Goal: Task Accomplishment & Management: Manage account settings

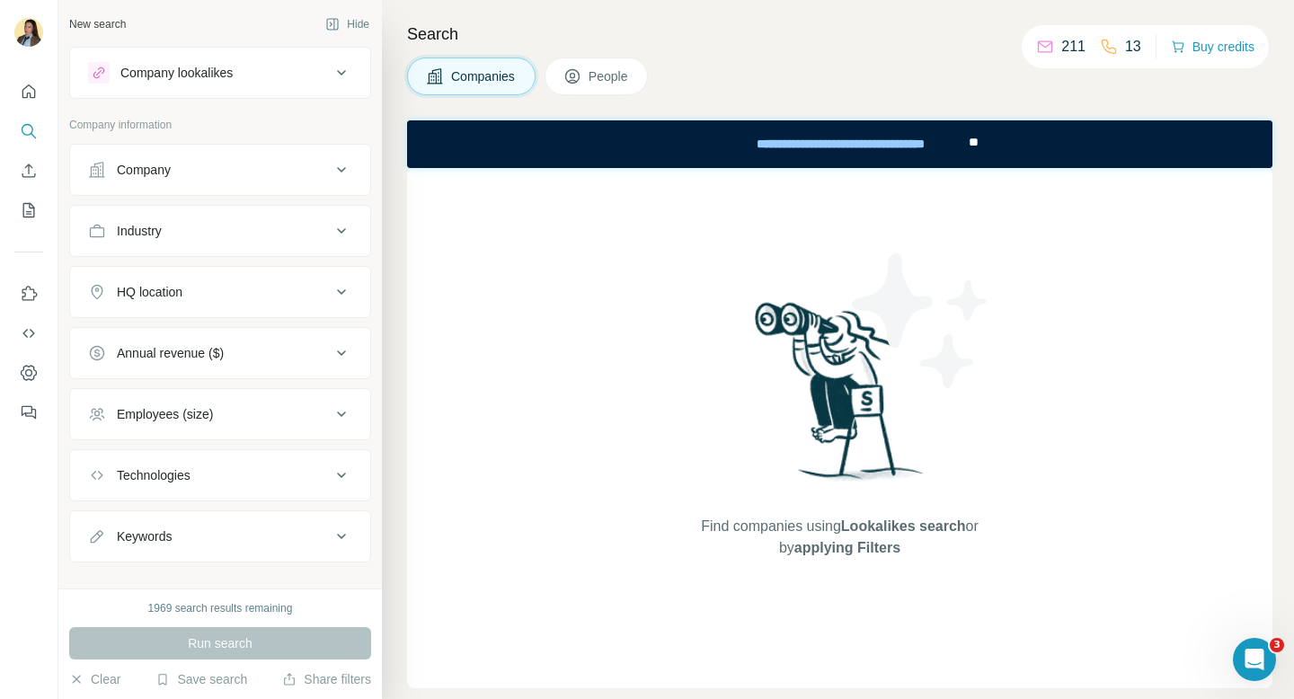
click at [298, 64] on div "Company lookalikes" at bounding box center [209, 73] width 243 height 22
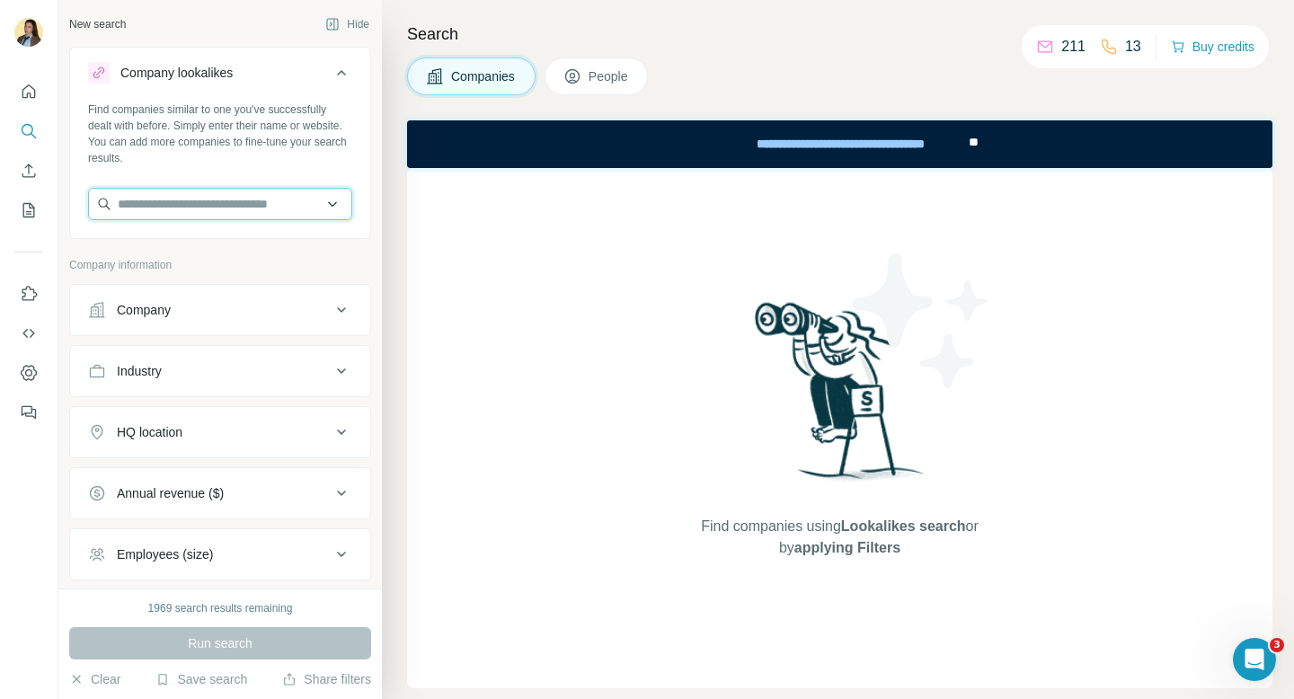
click at [222, 216] on input "text" at bounding box center [220, 204] width 264 height 32
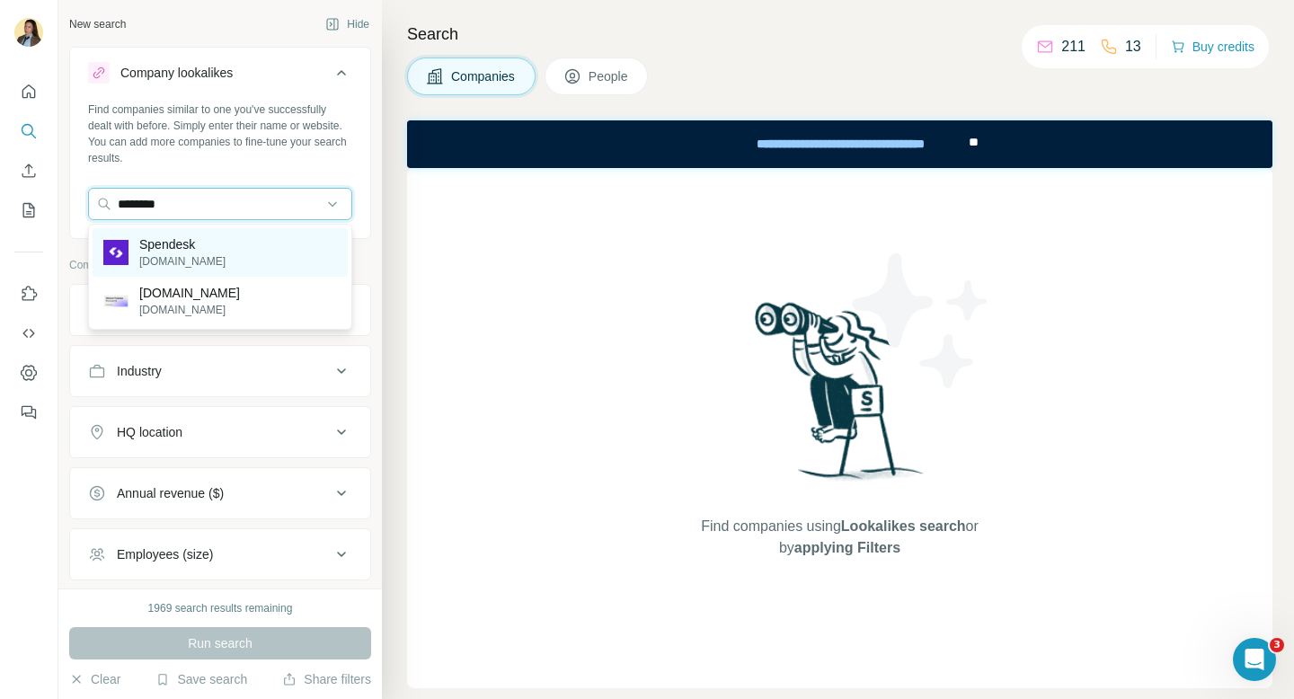
type input "********"
click at [222, 251] on div "Spendesk spendesk.com" at bounding box center [220, 252] width 255 height 49
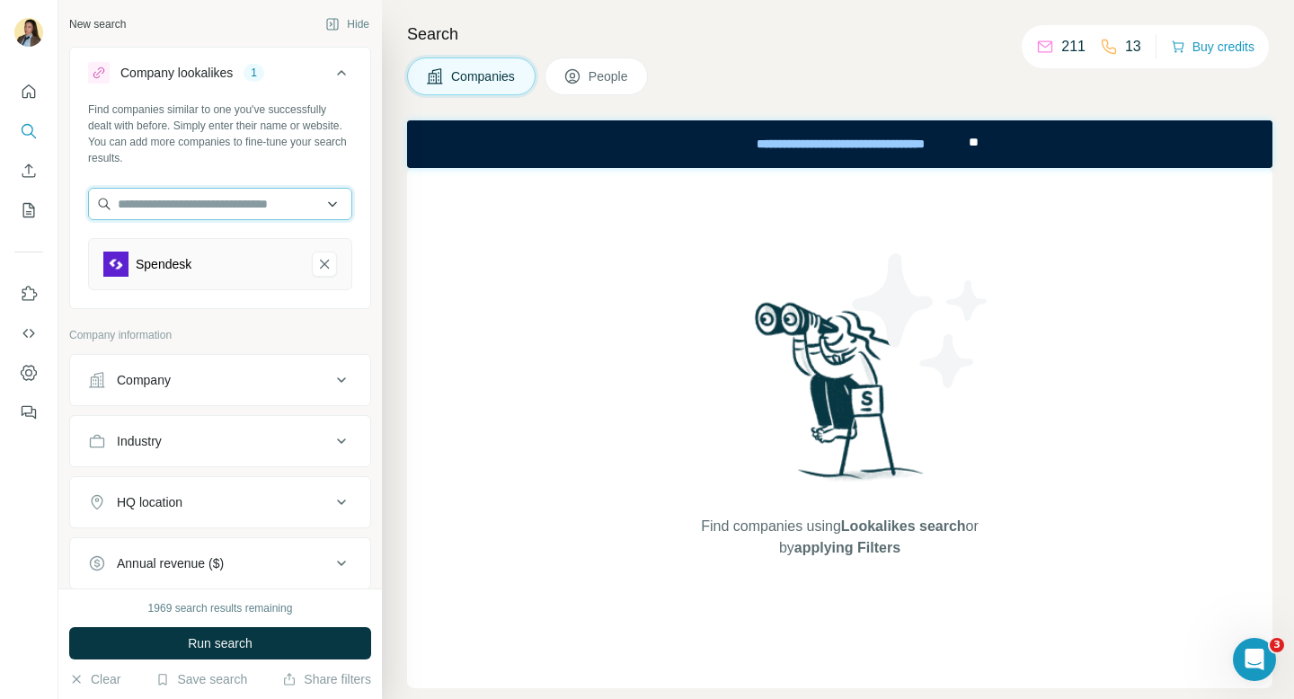
click at [221, 210] on input "text" at bounding box center [220, 204] width 264 height 32
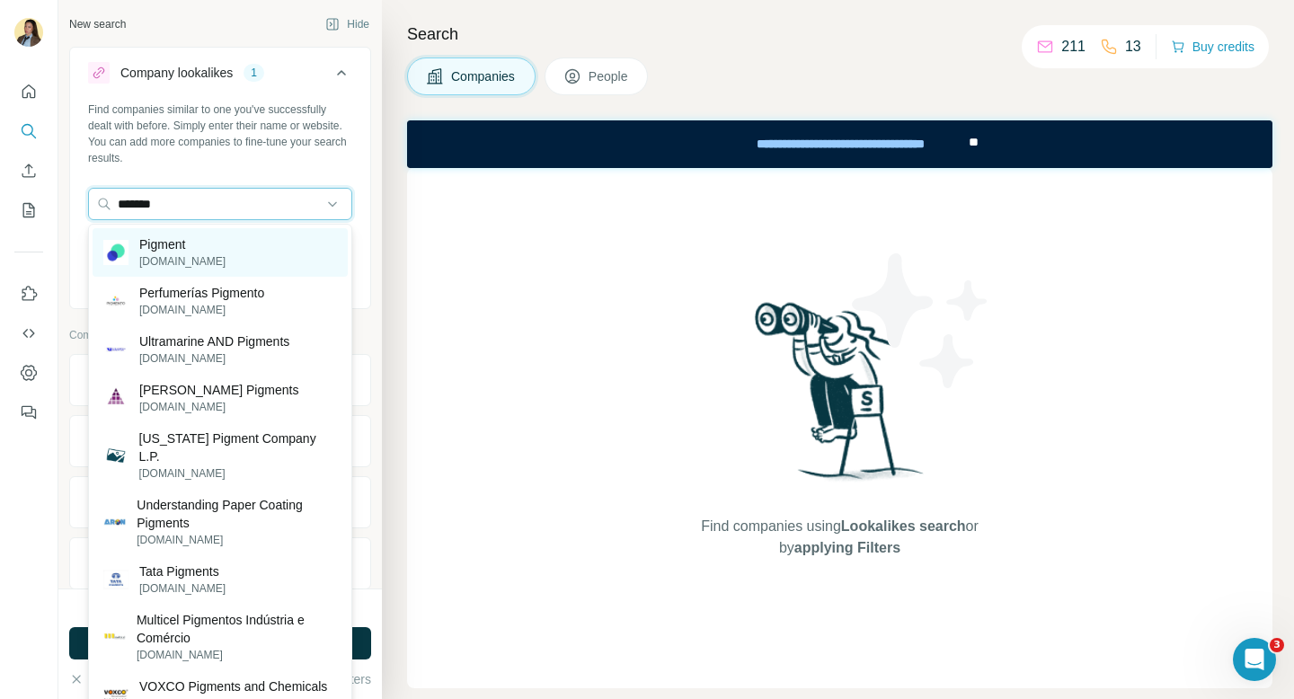
type input "*******"
click at [212, 251] on div "Pigment pigment.com" at bounding box center [220, 252] width 255 height 49
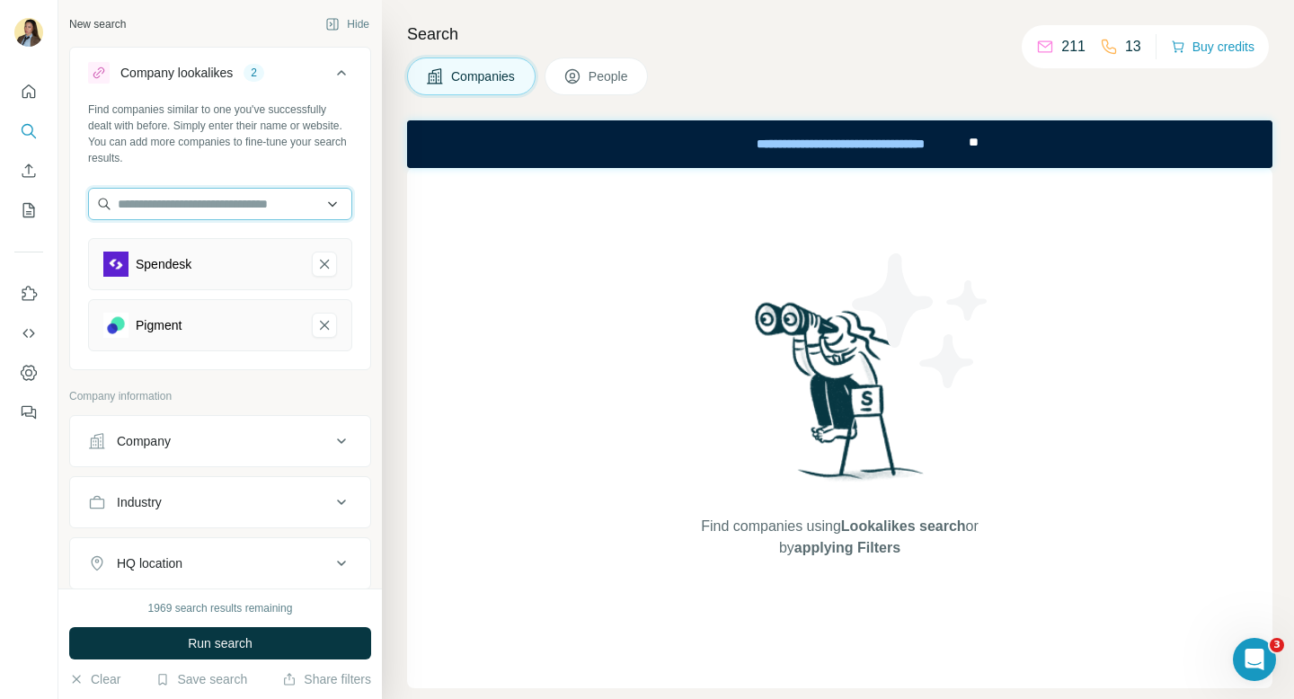
click at [261, 201] on input "text" at bounding box center [220, 204] width 264 height 32
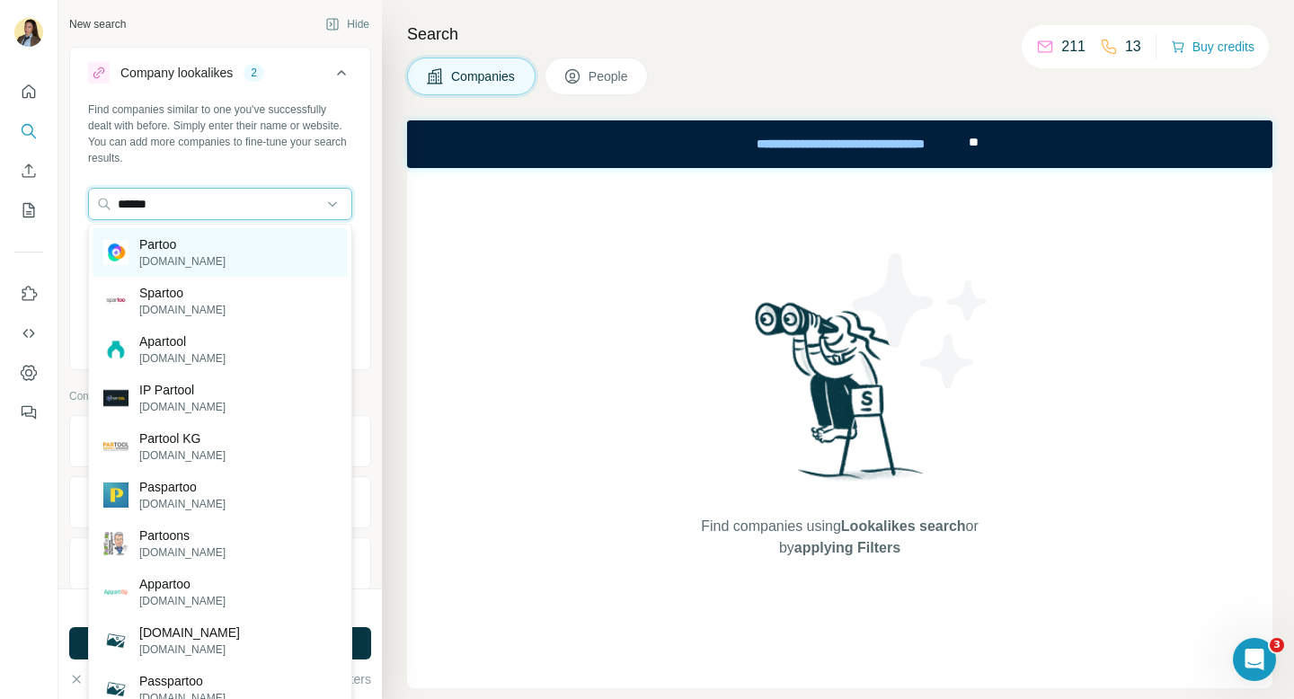
type input "******"
click at [219, 251] on div "Partoo [DOMAIN_NAME]" at bounding box center [220, 252] width 255 height 49
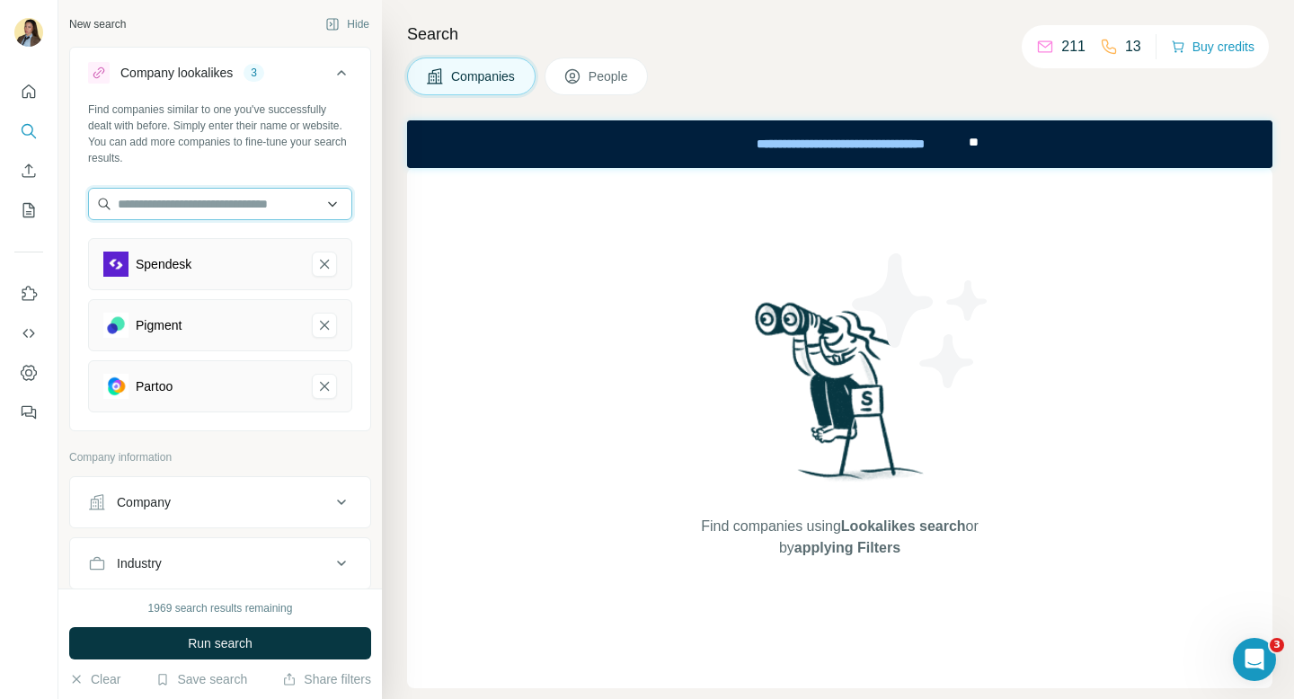
click at [208, 202] on input "text" at bounding box center [220, 204] width 264 height 32
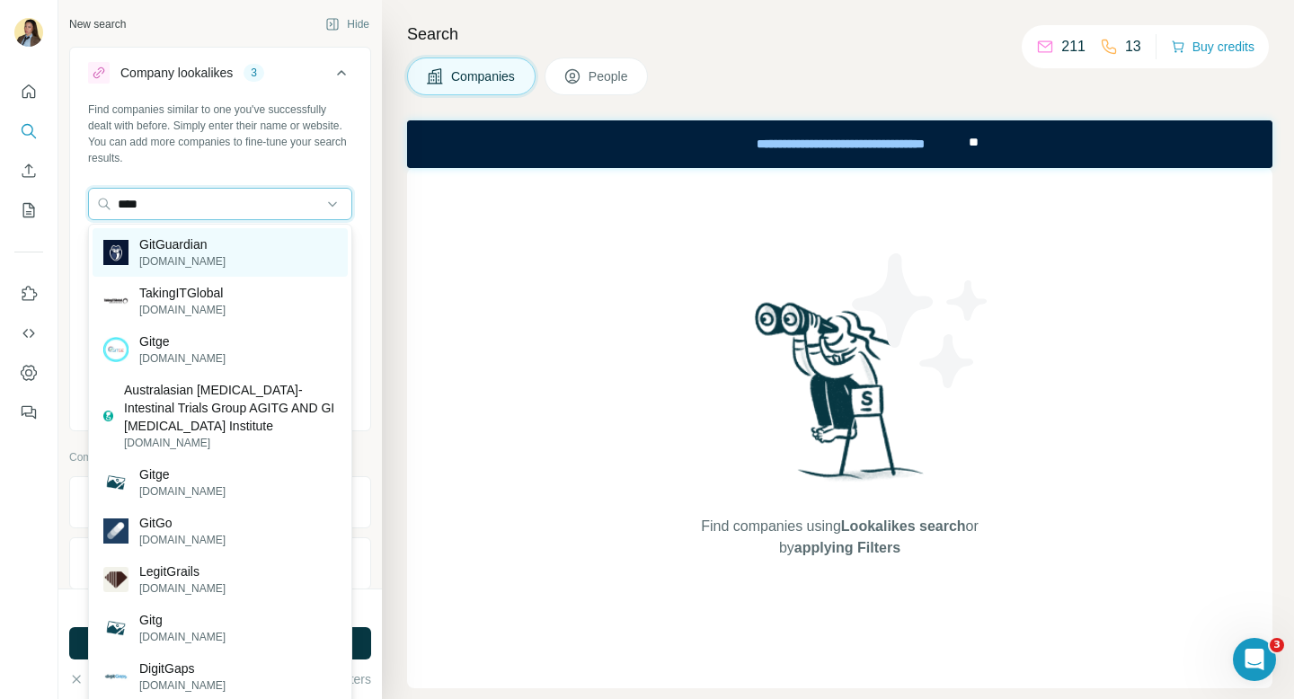
type input "****"
click at [229, 256] on div "GitGuardian [DOMAIN_NAME]" at bounding box center [220, 252] width 255 height 49
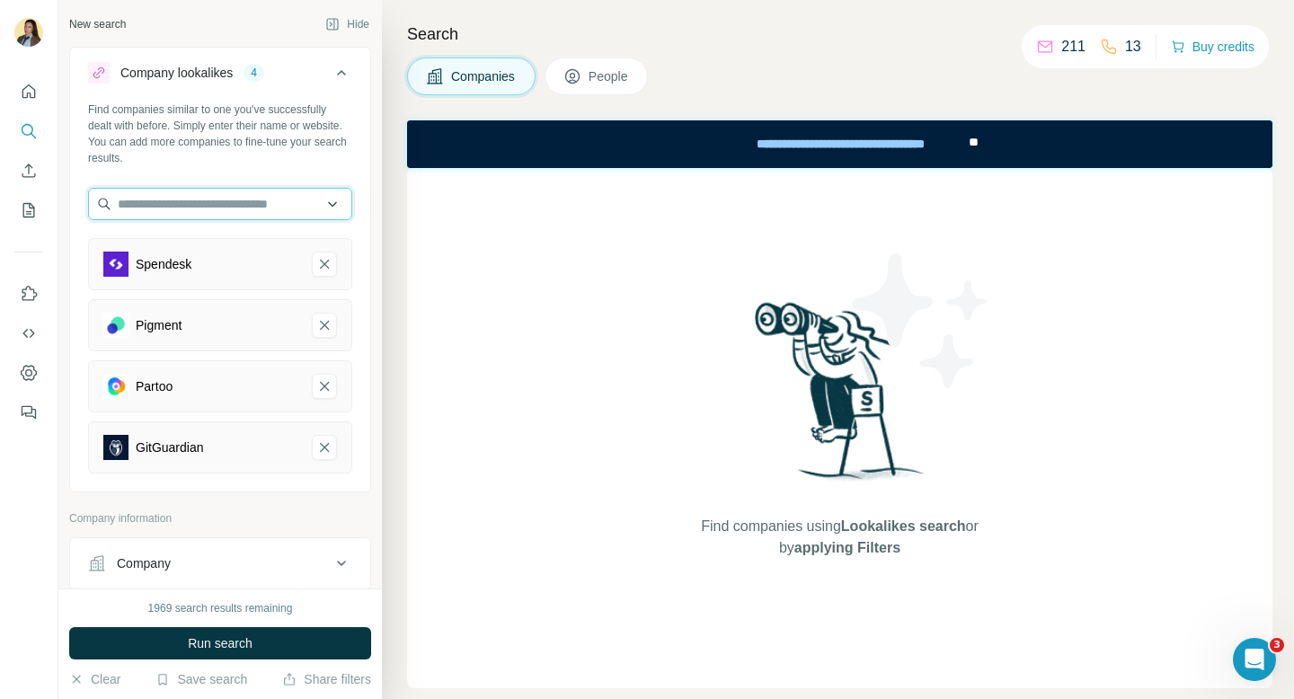
click at [260, 205] on input "text" at bounding box center [220, 204] width 264 height 32
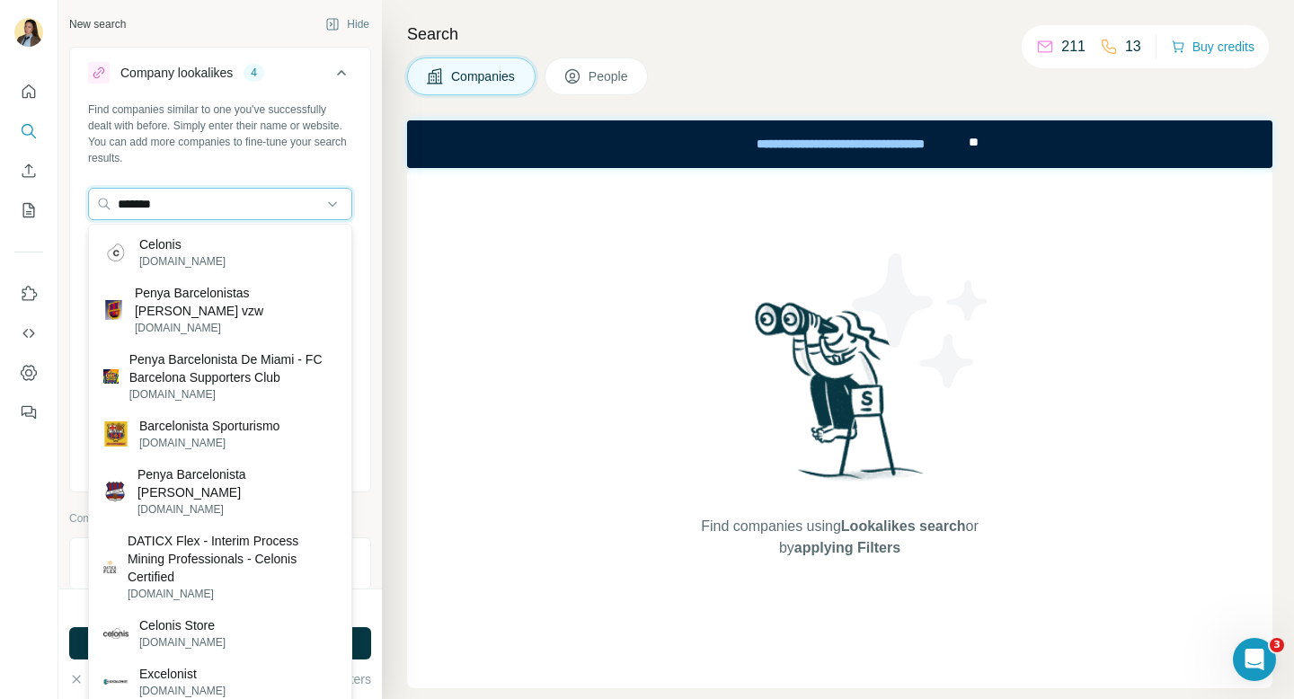
type input "*******"
click at [272, 234] on div "Celonis [DOMAIN_NAME]" at bounding box center [220, 252] width 255 height 49
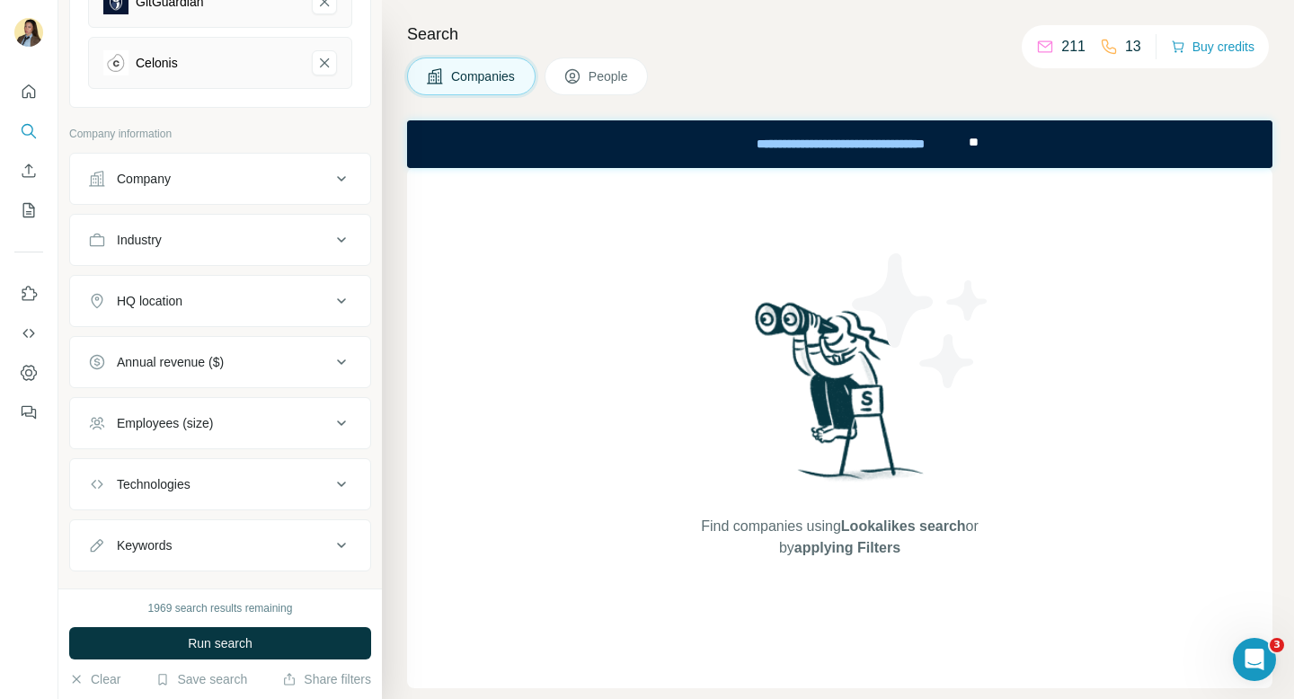
scroll to position [479, 0]
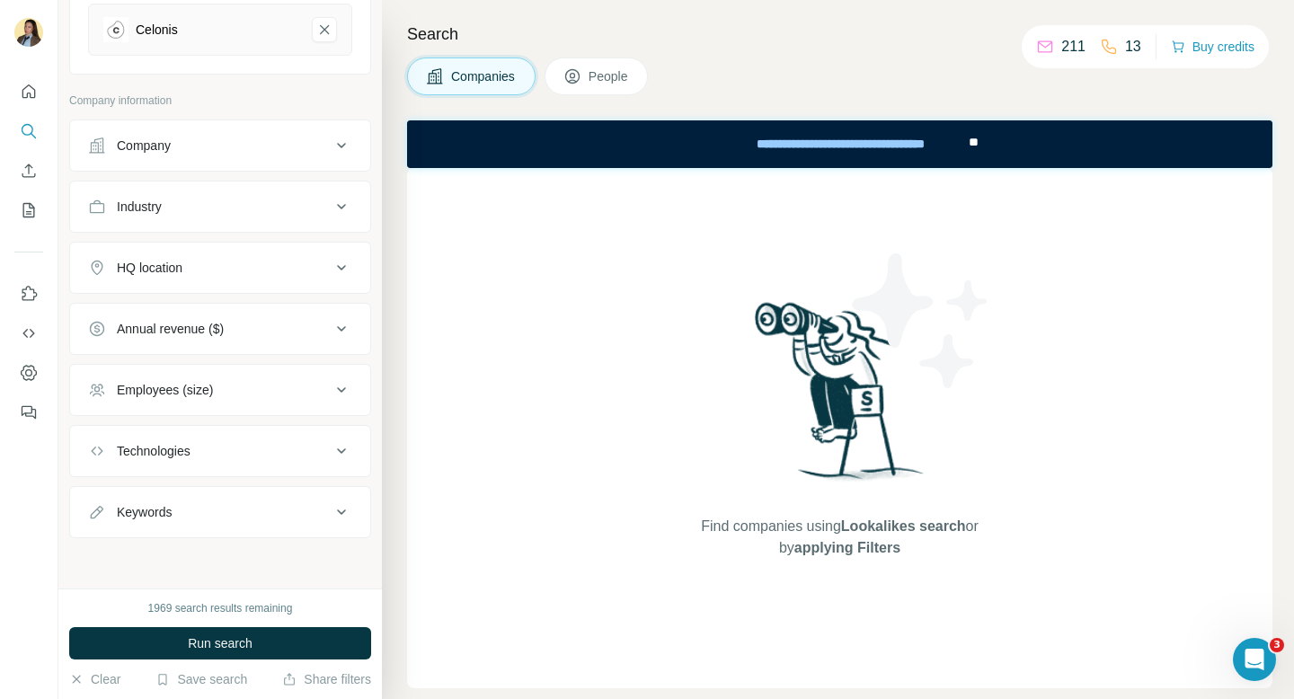
click at [239, 394] on div "Employees (size)" at bounding box center [209, 390] width 243 height 18
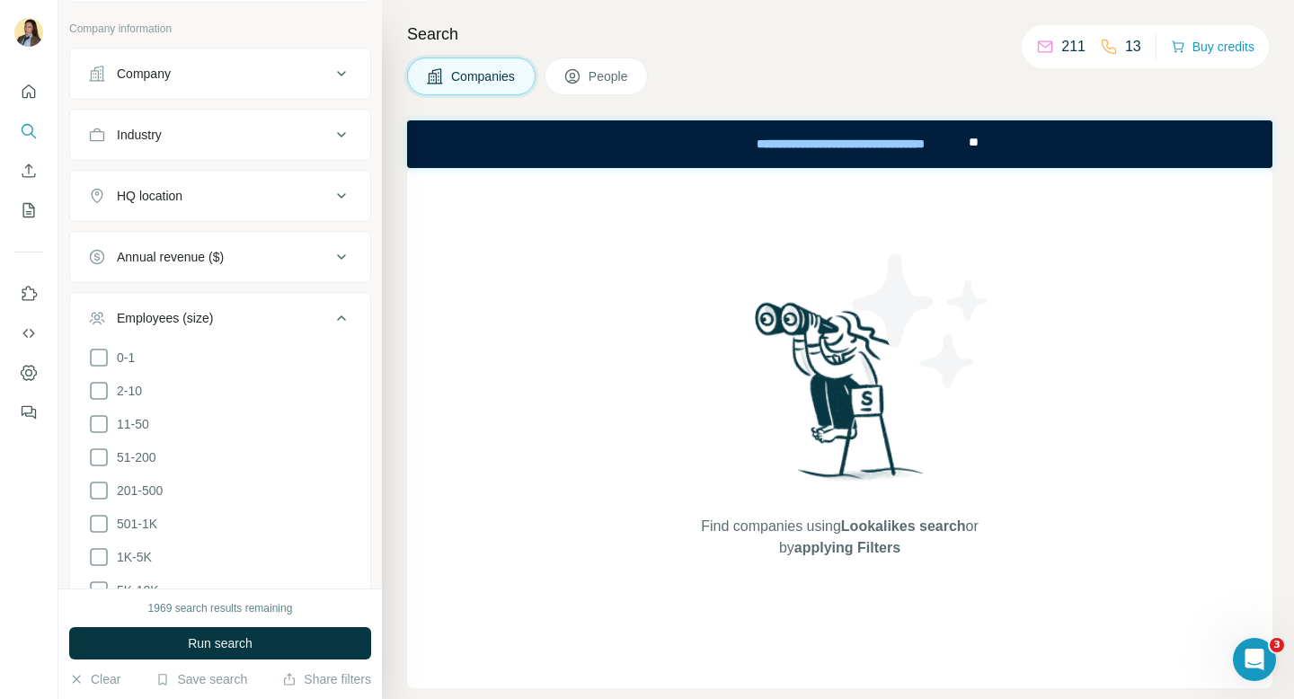
scroll to position [561, 0]
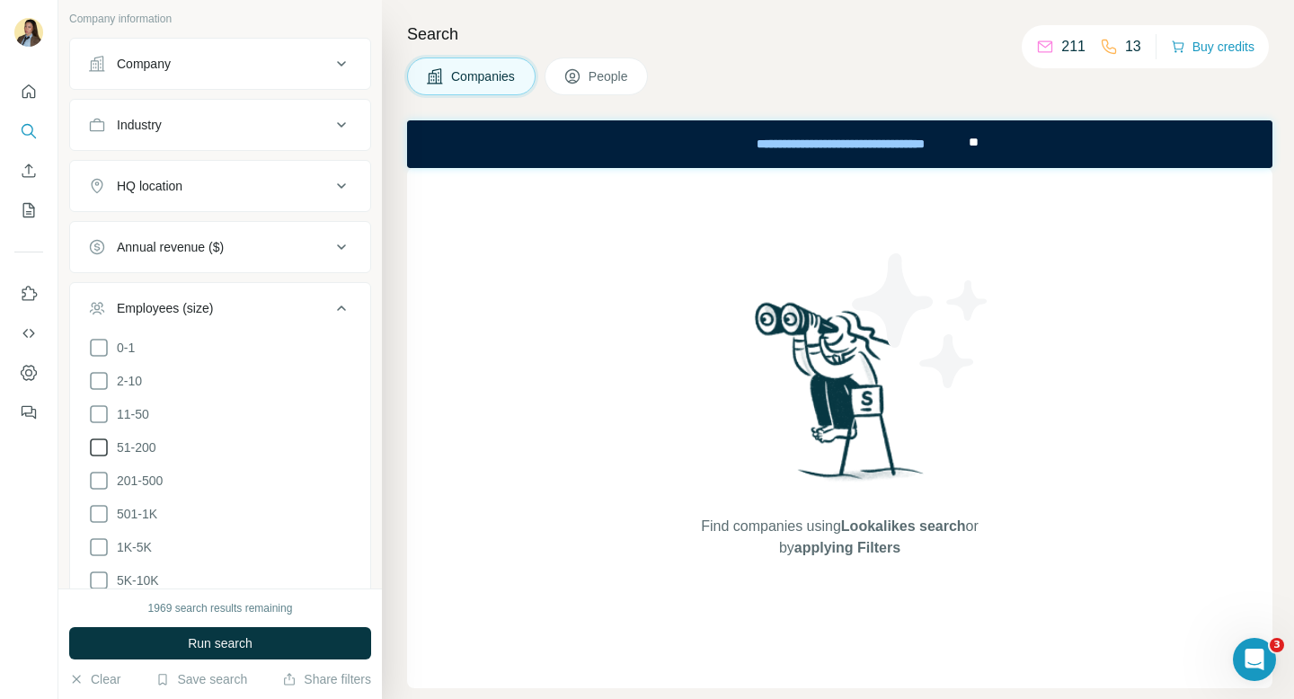
click at [143, 442] on span "51-200" at bounding box center [133, 447] width 47 height 18
click at [142, 472] on span "201-500" at bounding box center [136, 481] width 53 height 18
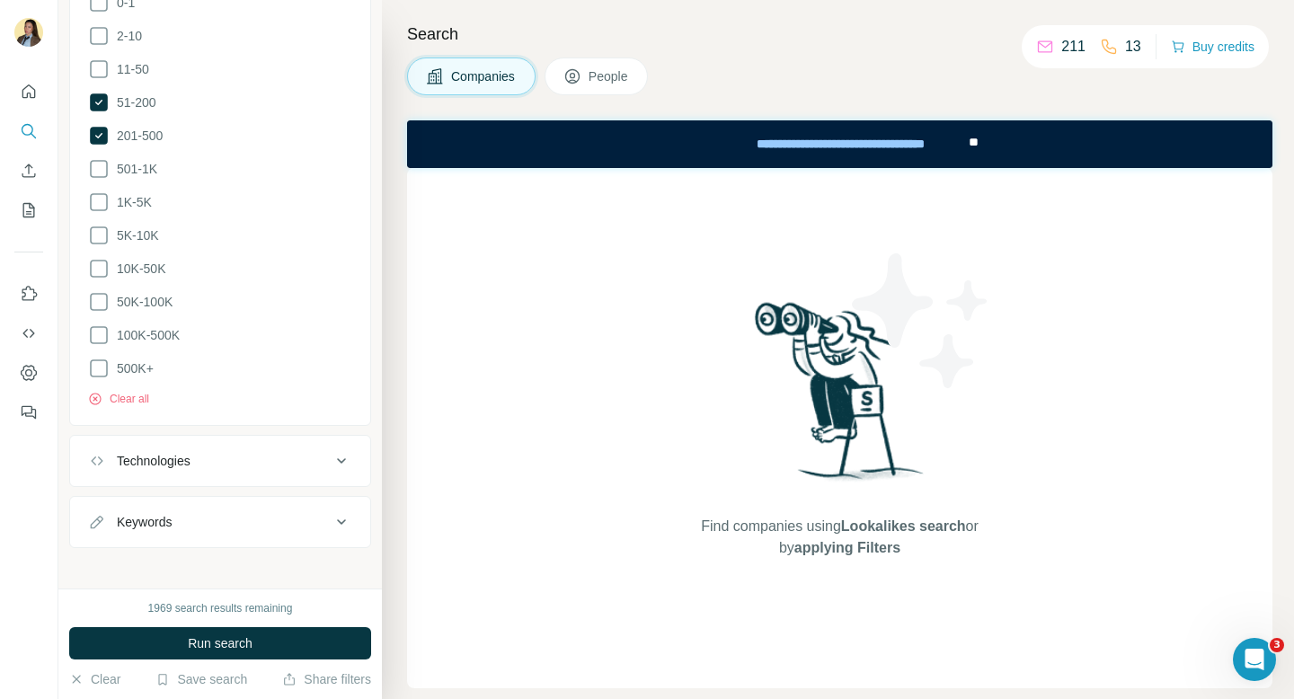
scroll to position [910, 0]
click at [295, 448] on div "Technologies" at bounding box center [209, 456] width 243 height 18
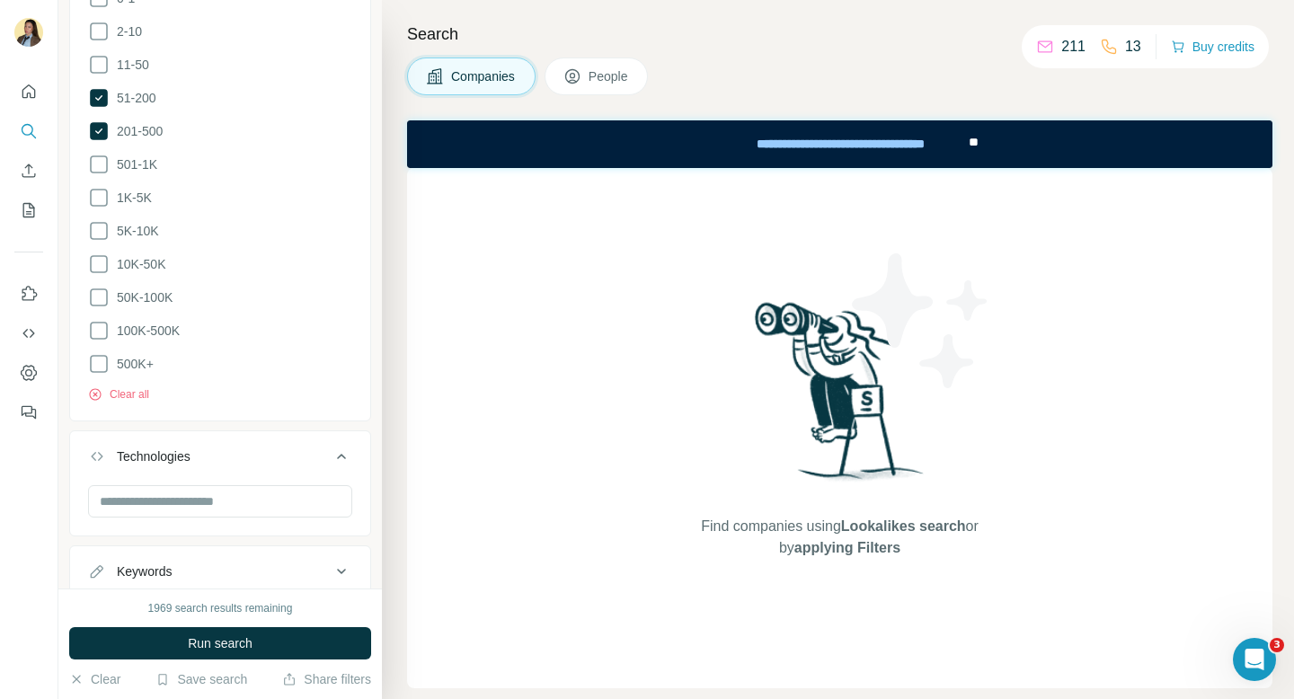
click at [292, 461] on button "Technologies" at bounding box center [220, 460] width 300 height 50
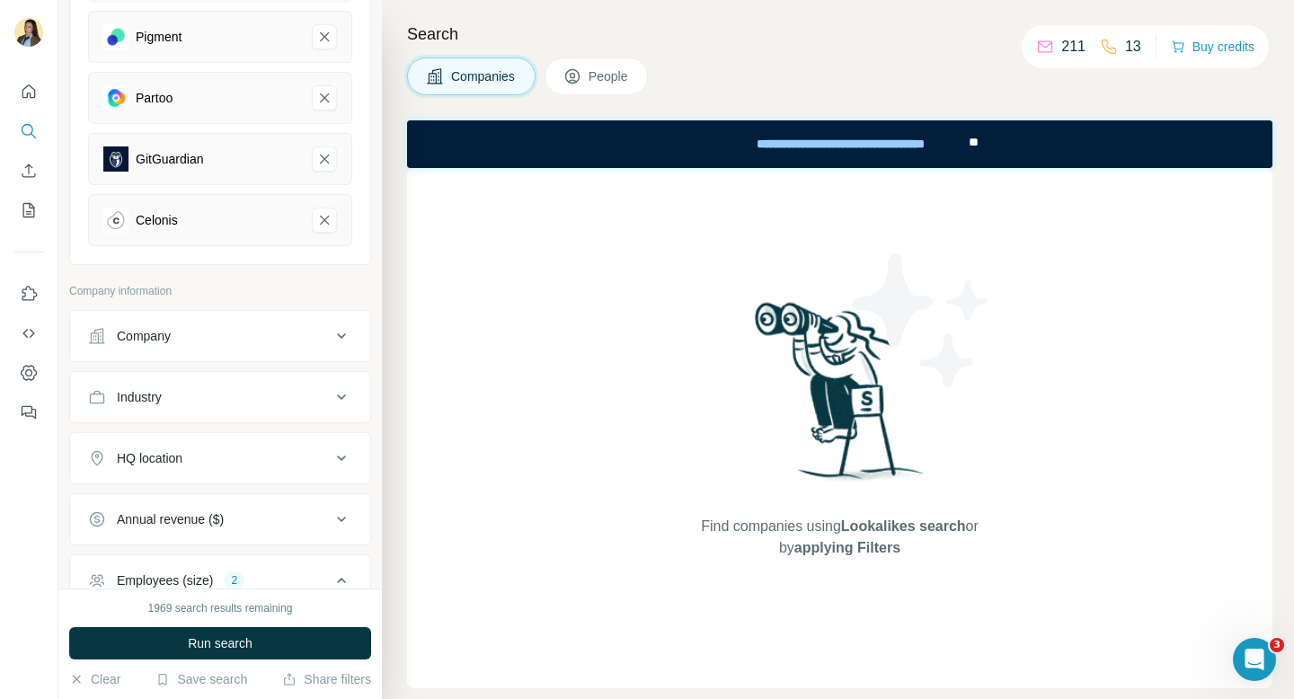
scroll to position [438, 0]
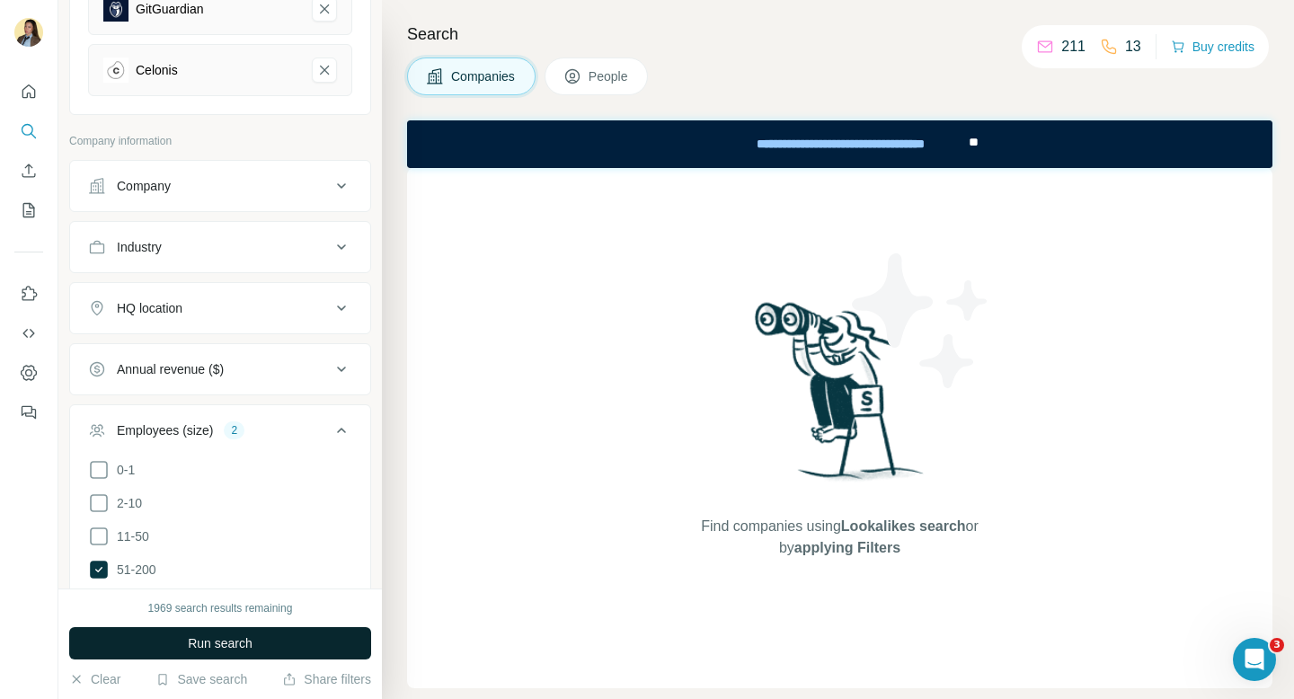
click at [248, 649] on span "Run search" at bounding box center [220, 643] width 65 height 18
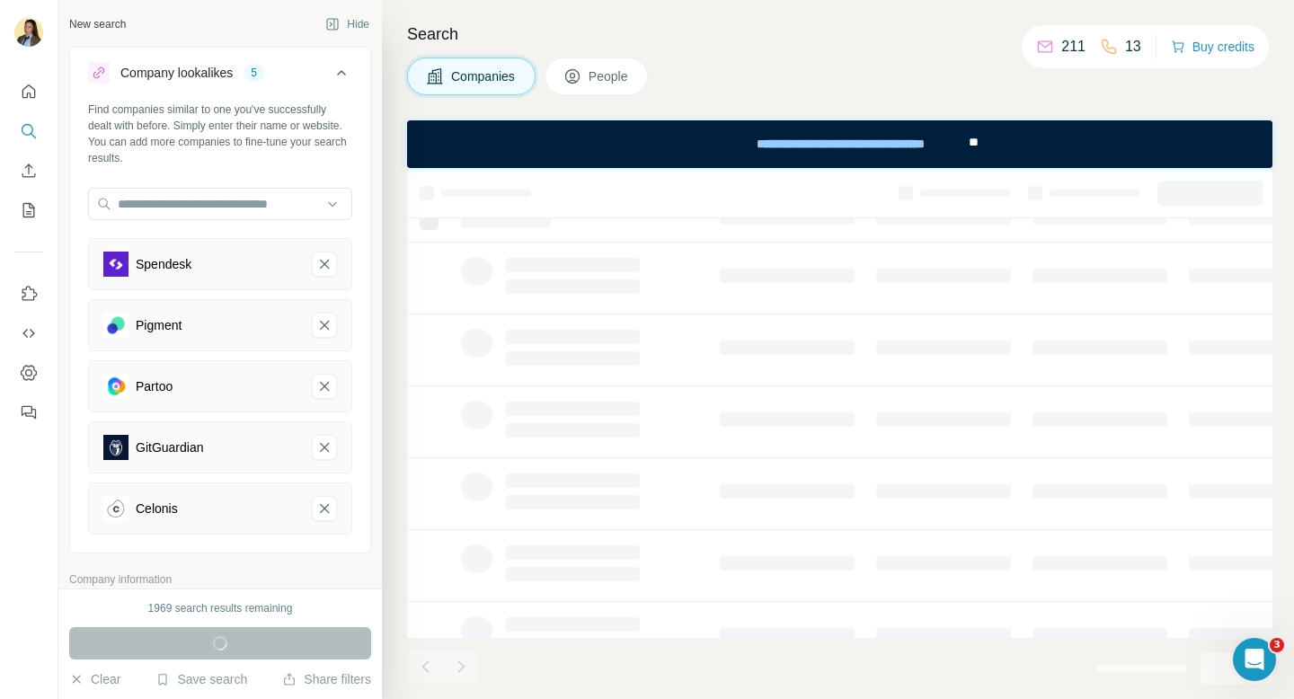
scroll to position [0, 0]
click at [31, 91] on icon "Quick start" at bounding box center [29, 92] width 18 height 18
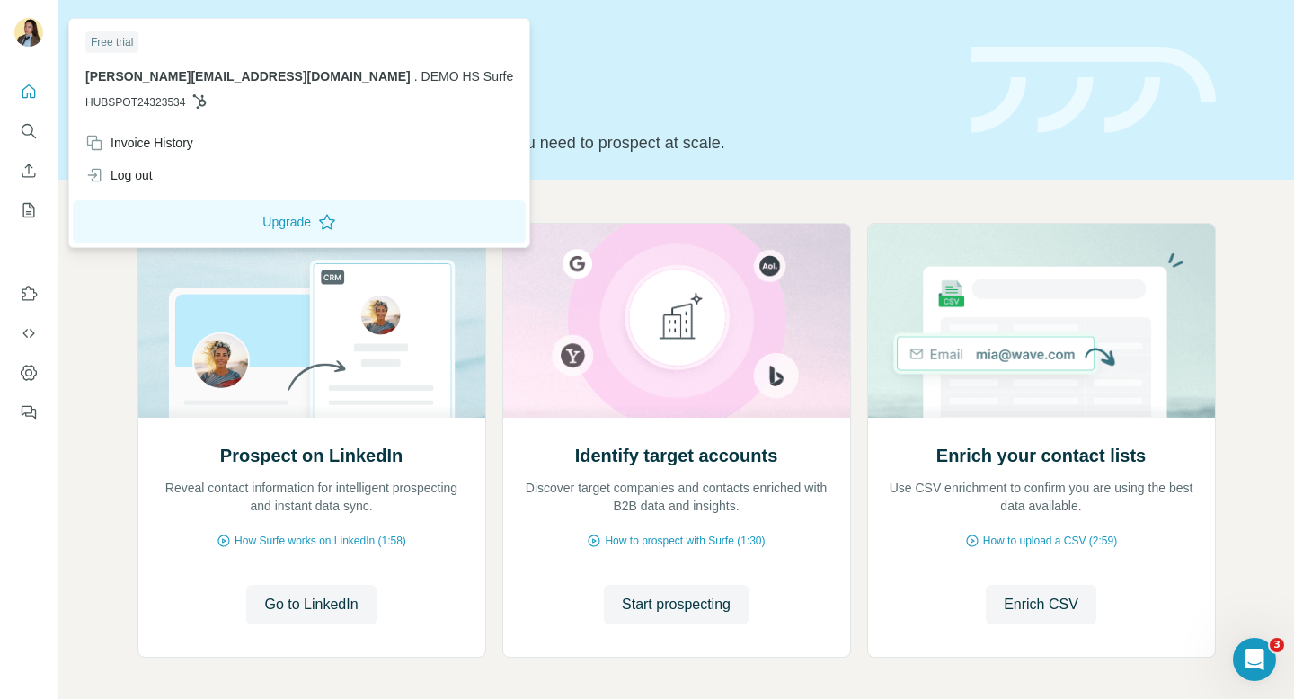
click at [28, 29] on img at bounding box center [28, 32] width 29 height 29
click at [145, 175] on div "Log out" at bounding box center [118, 175] width 67 height 18
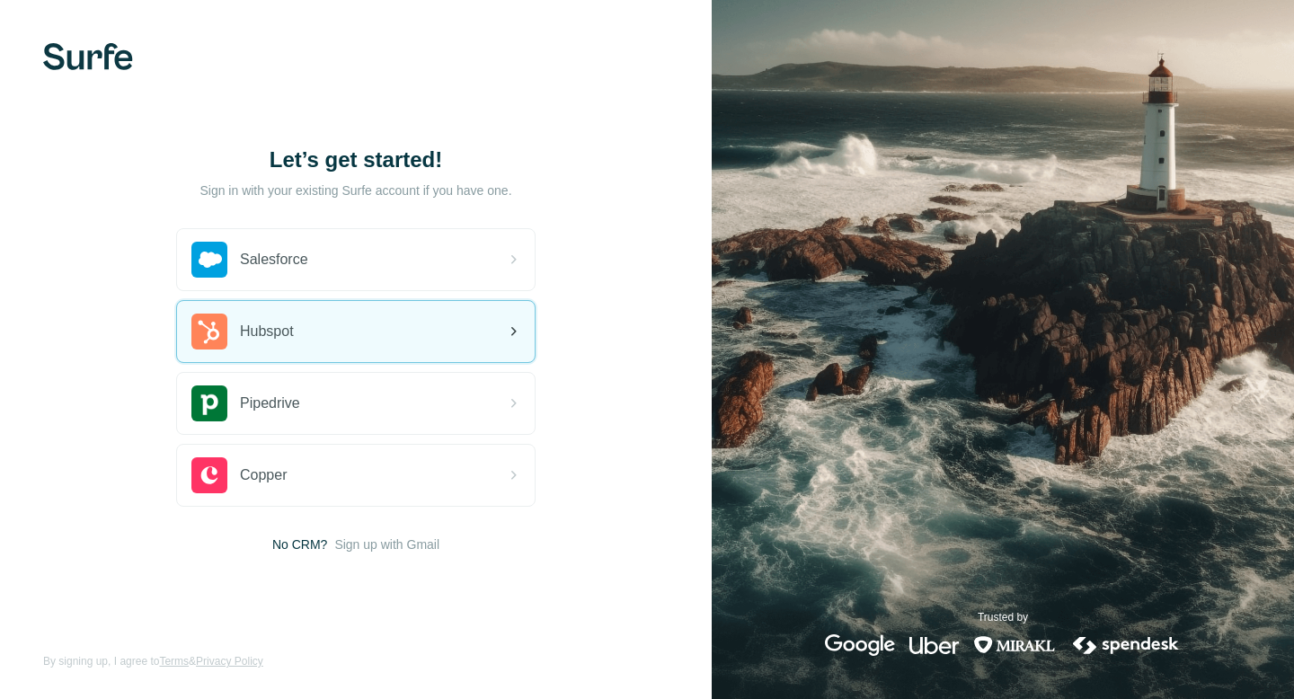
click at [387, 314] on div "Hubspot" at bounding box center [356, 331] width 358 height 61
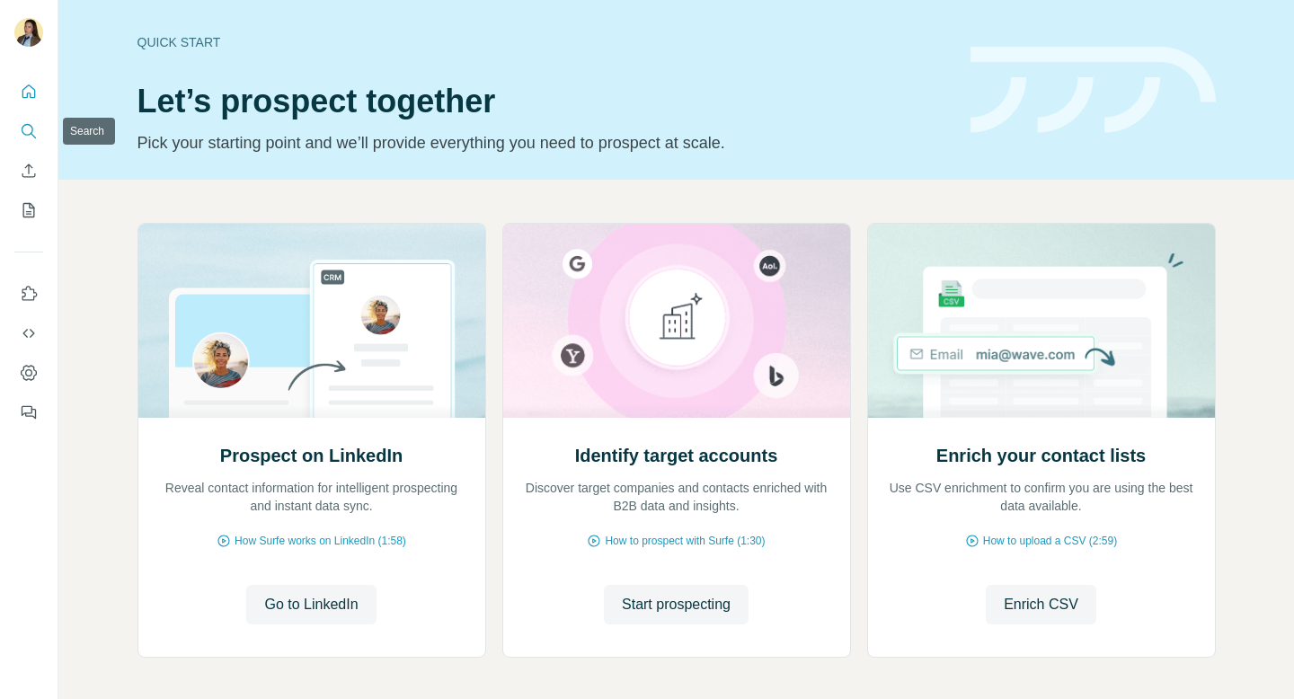
click at [29, 129] on icon "Search" at bounding box center [29, 131] width 18 height 18
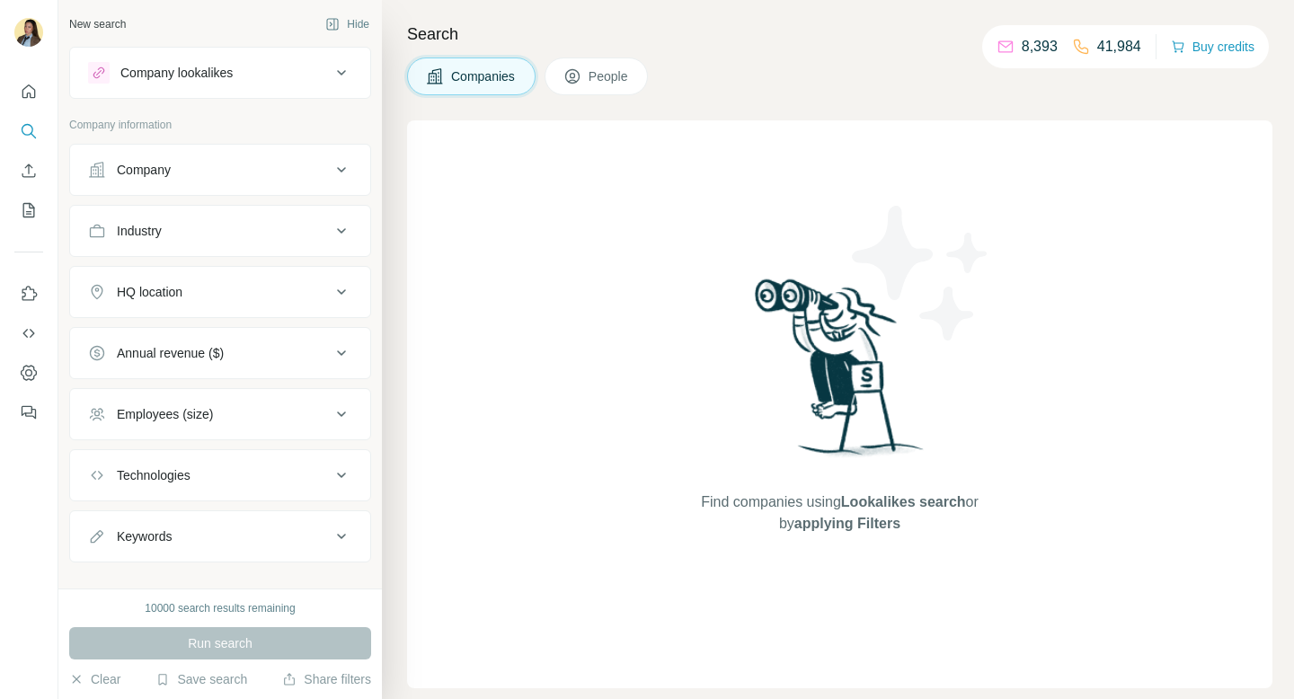
click at [230, 66] on div "Company lookalikes" at bounding box center [176, 73] width 112 height 18
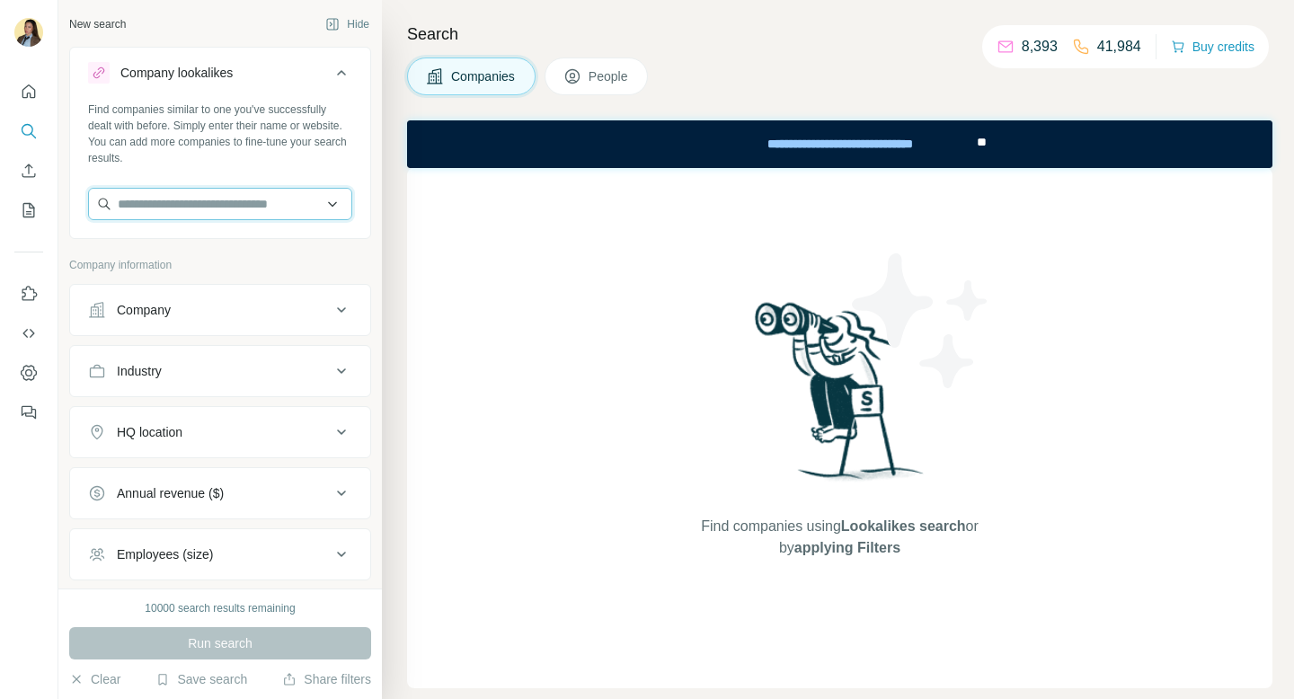
click at [192, 203] on input "text" at bounding box center [220, 204] width 264 height 32
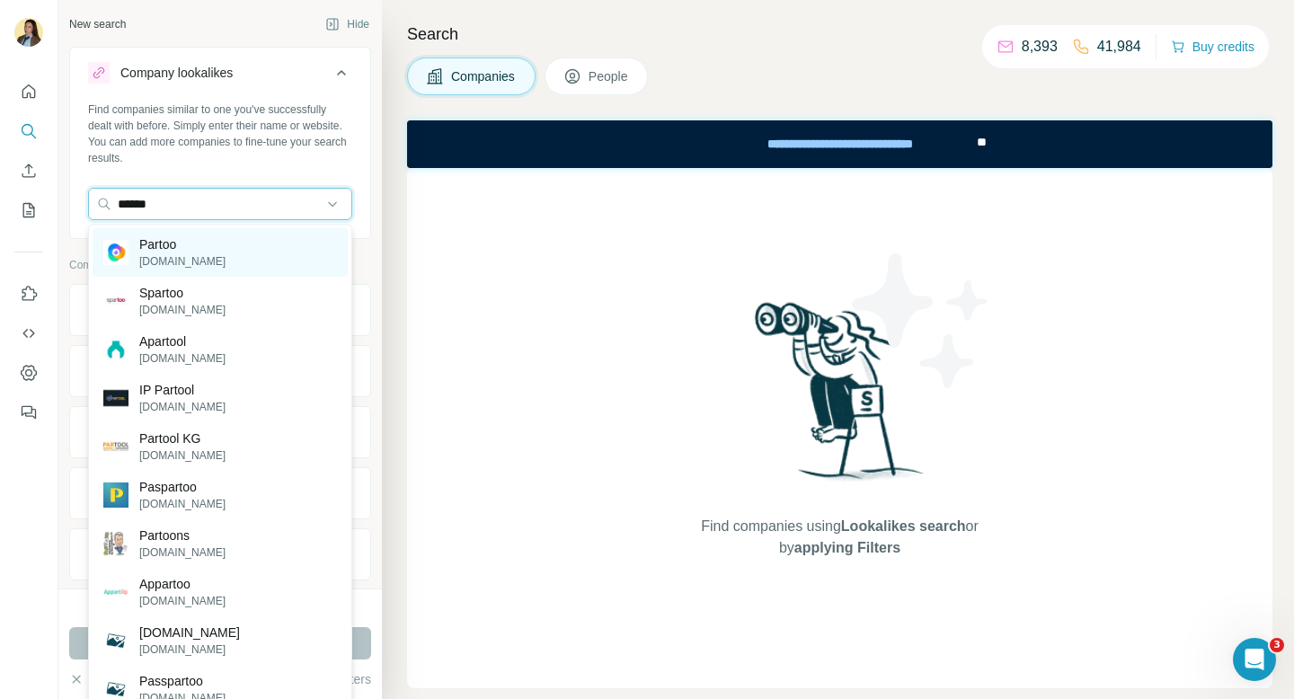
type input "******"
click at [210, 254] on div "Partoo [DOMAIN_NAME]" at bounding box center [220, 252] width 255 height 49
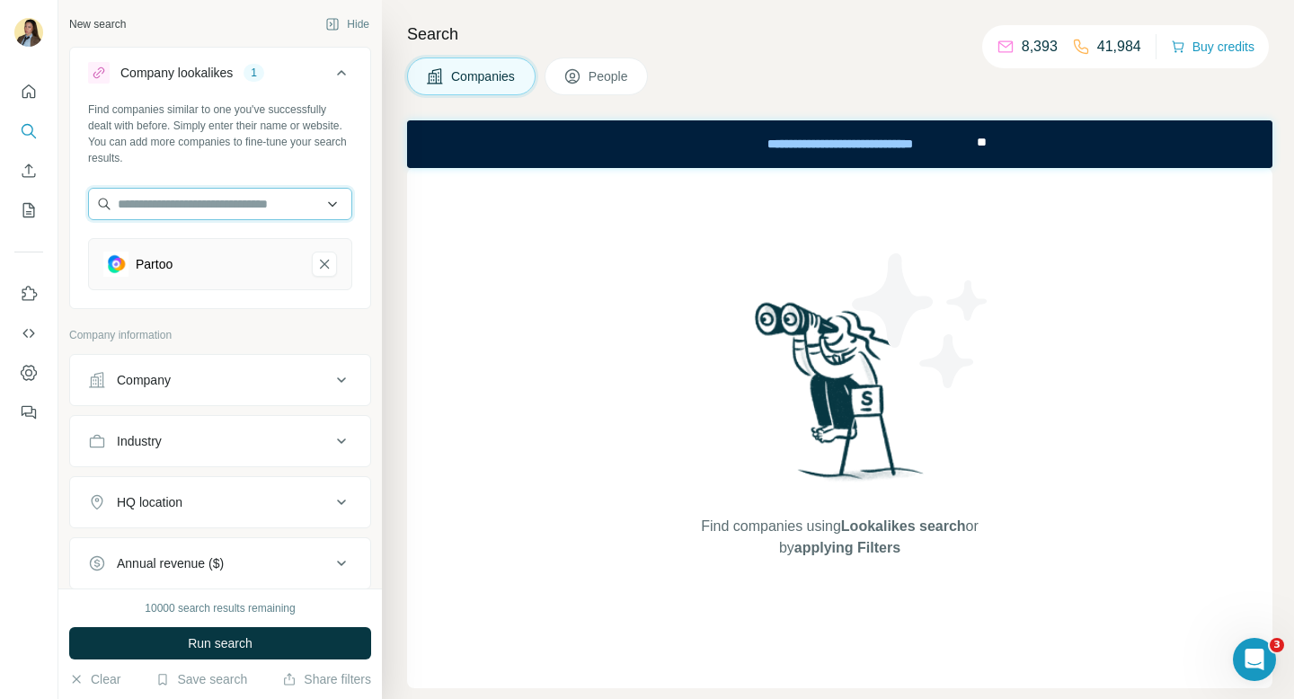
click at [190, 216] on input "text" at bounding box center [220, 204] width 264 height 32
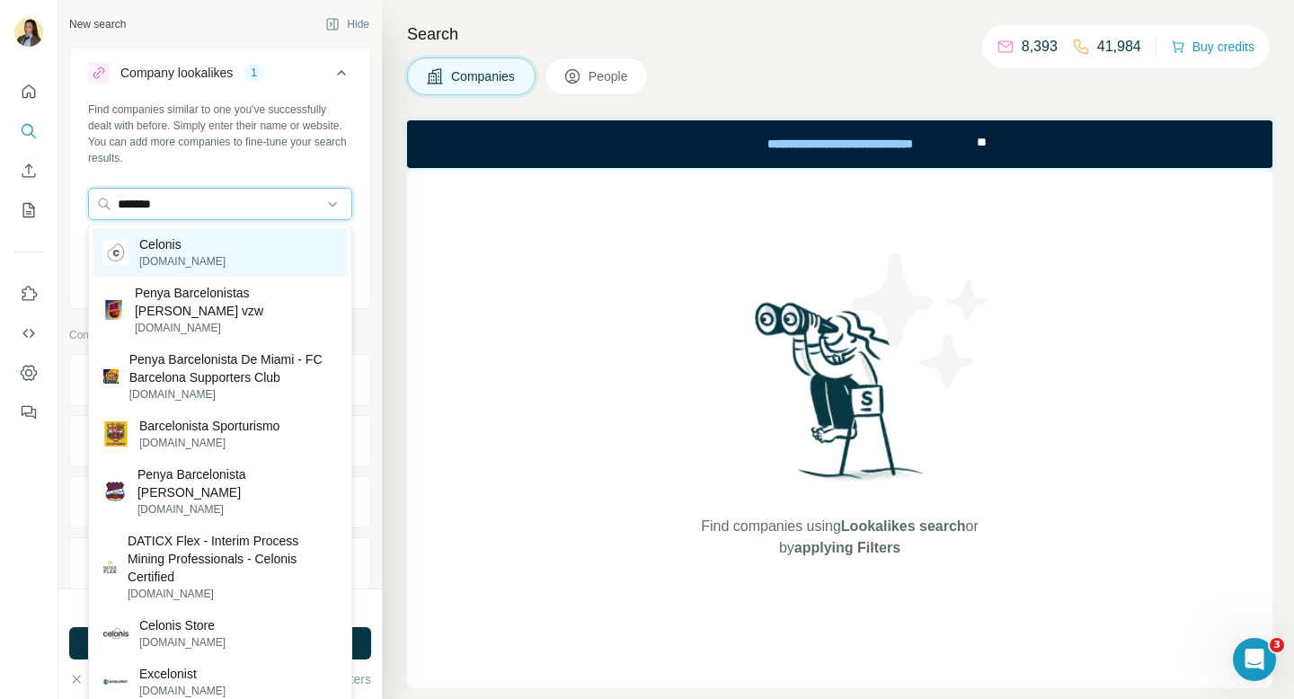
type input "*******"
click at [216, 255] on div "Celonis [DOMAIN_NAME]" at bounding box center [220, 252] width 255 height 49
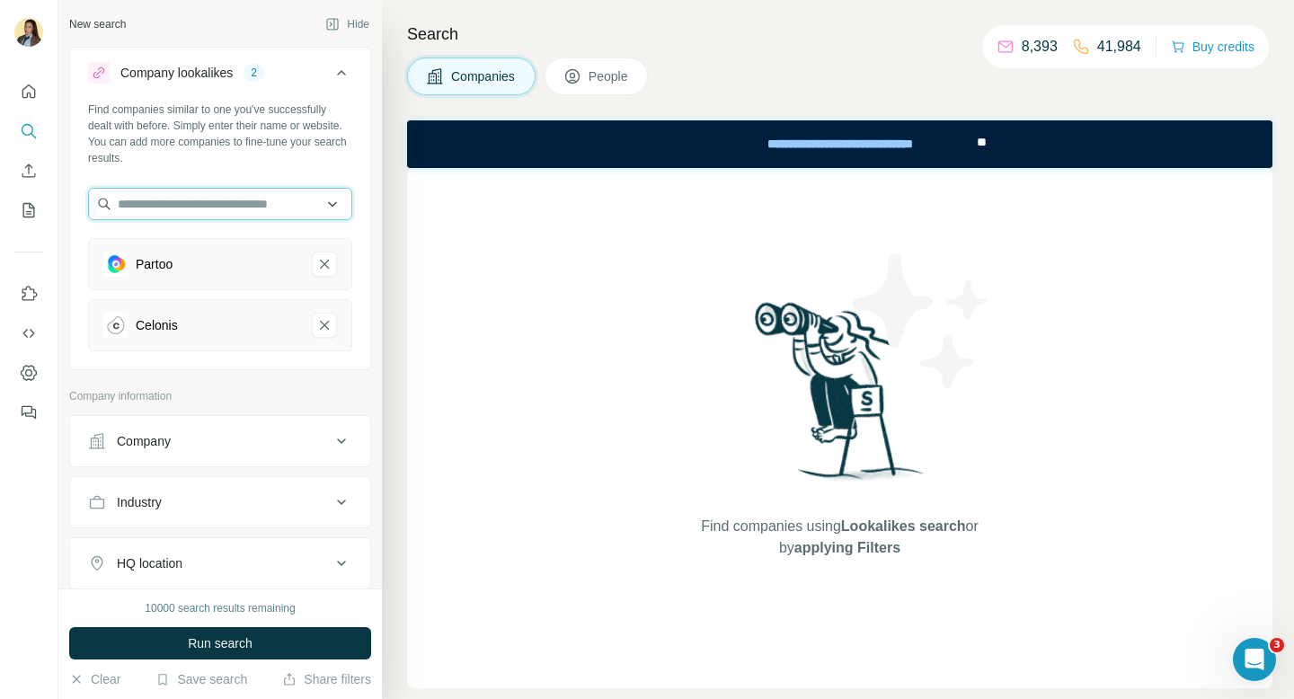
click at [206, 201] on input "text" at bounding box center [220, 204] width 264 height 32
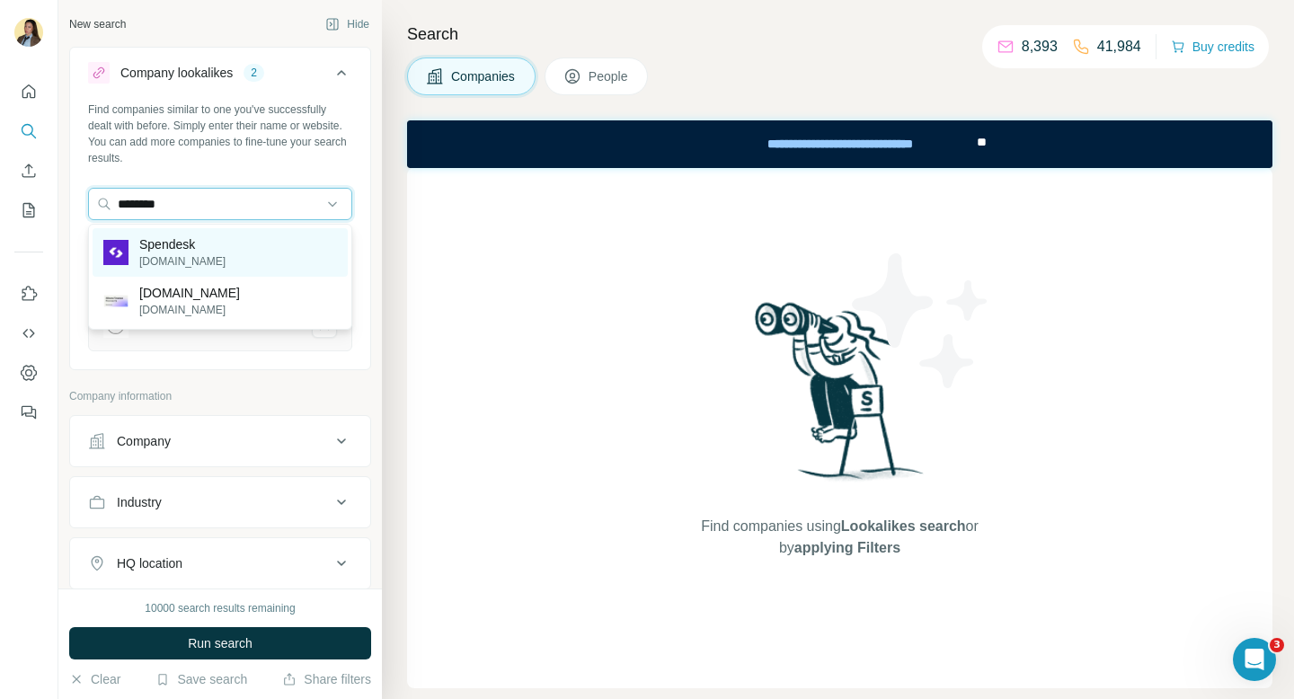
type input "********"
click at [205, 255] on p "spendesk.com" at bounding box center [182, 261] width 86 height 16
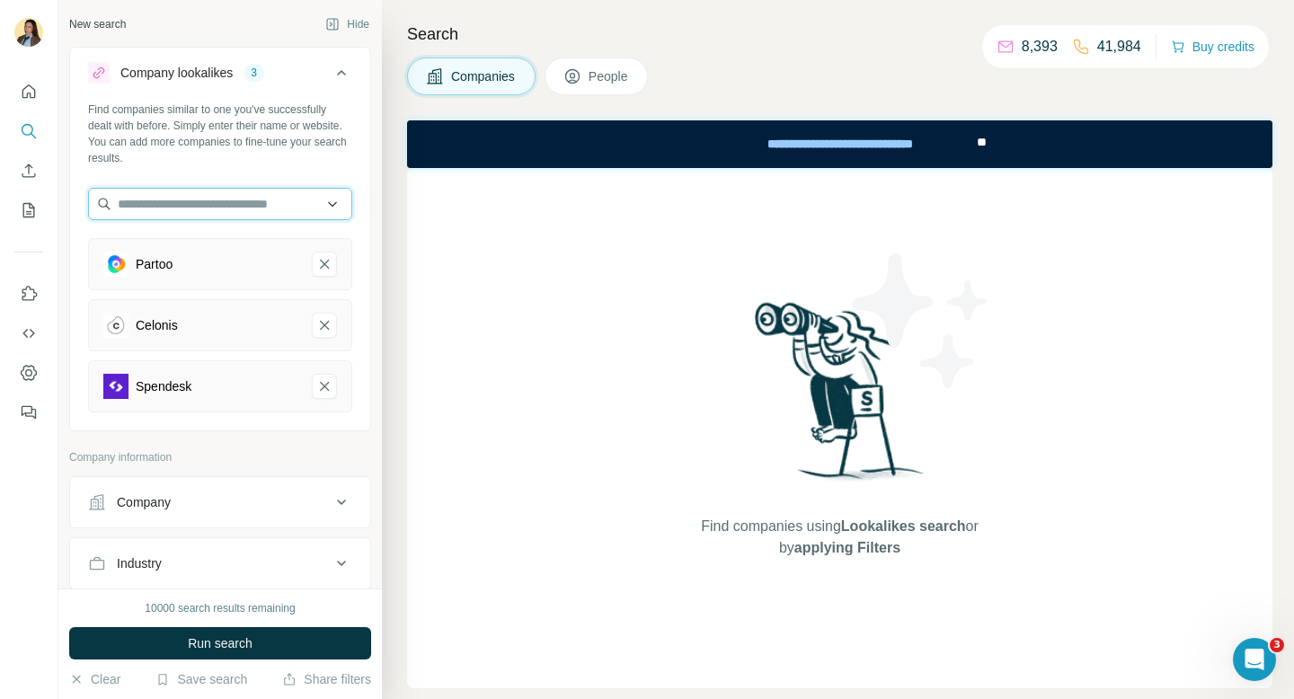
click at [207, 210] on input "text" at bounding box center [220, 204] width 264 height 32
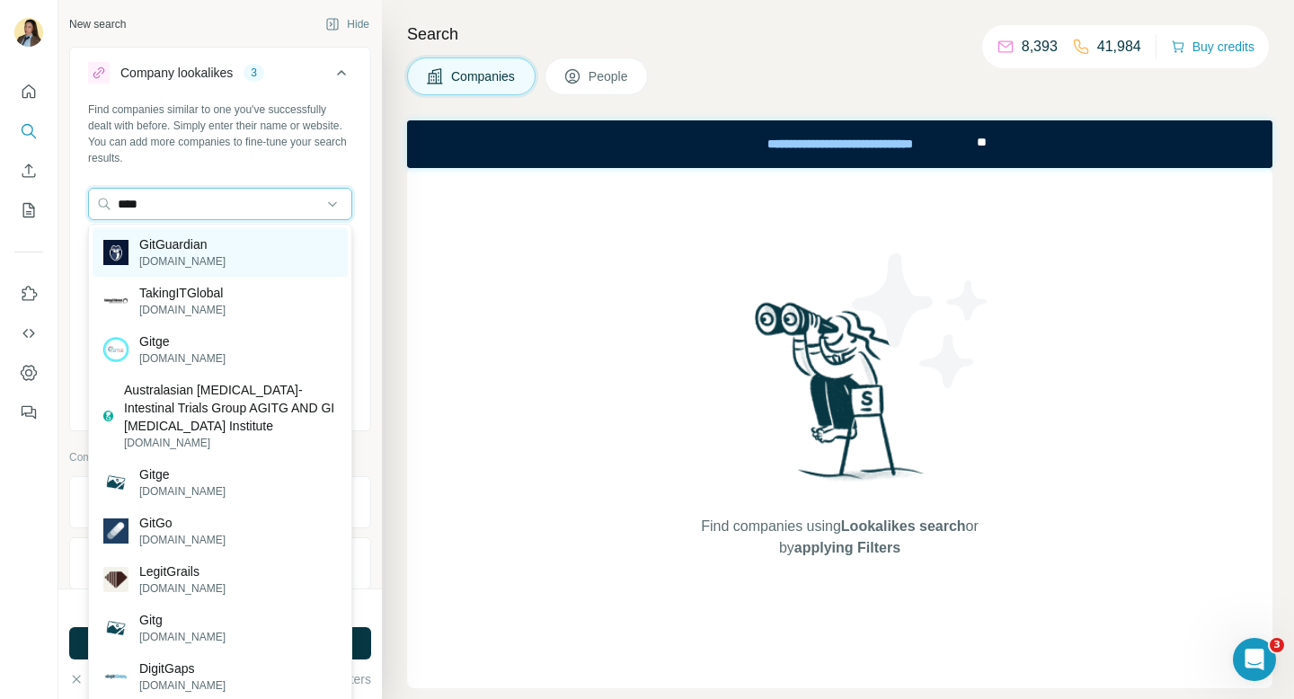
type input "****"
click at [199, 255] on p "gitguardian.com" at bounding box center [182, 261] width 86 height 16
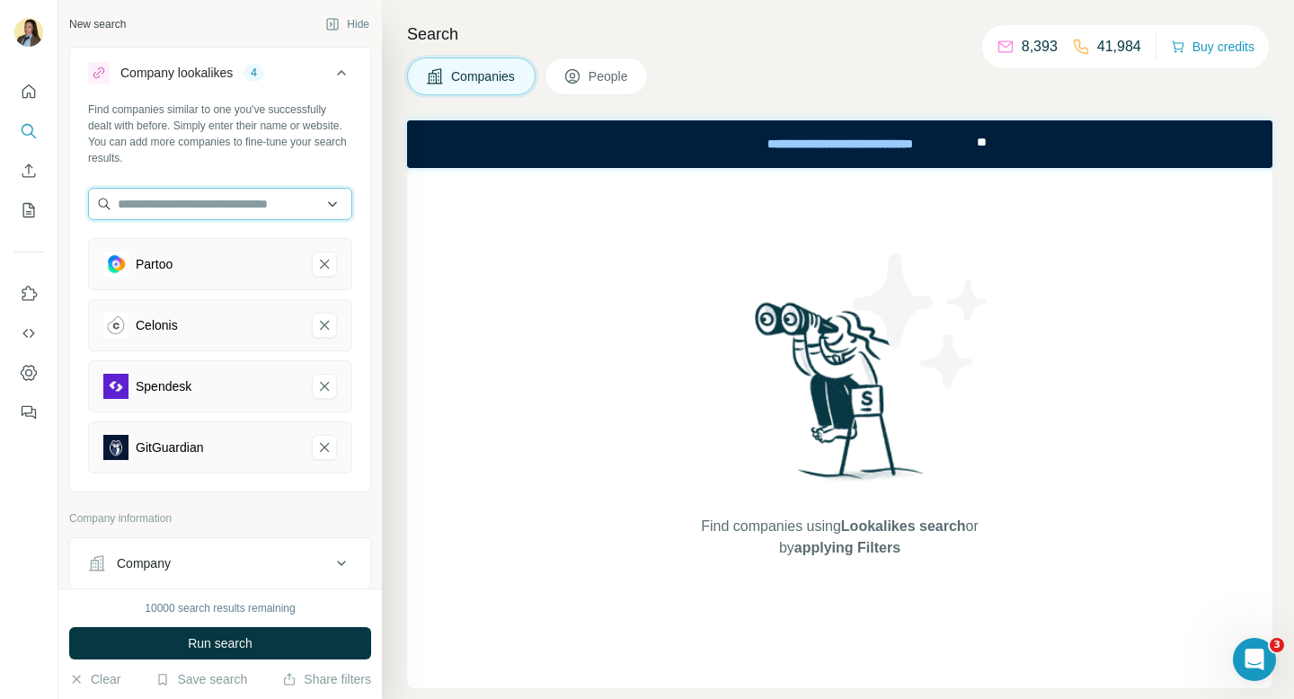
click at [263, 209] on input "text" at bounding box center [220, 204] width 264 height 32
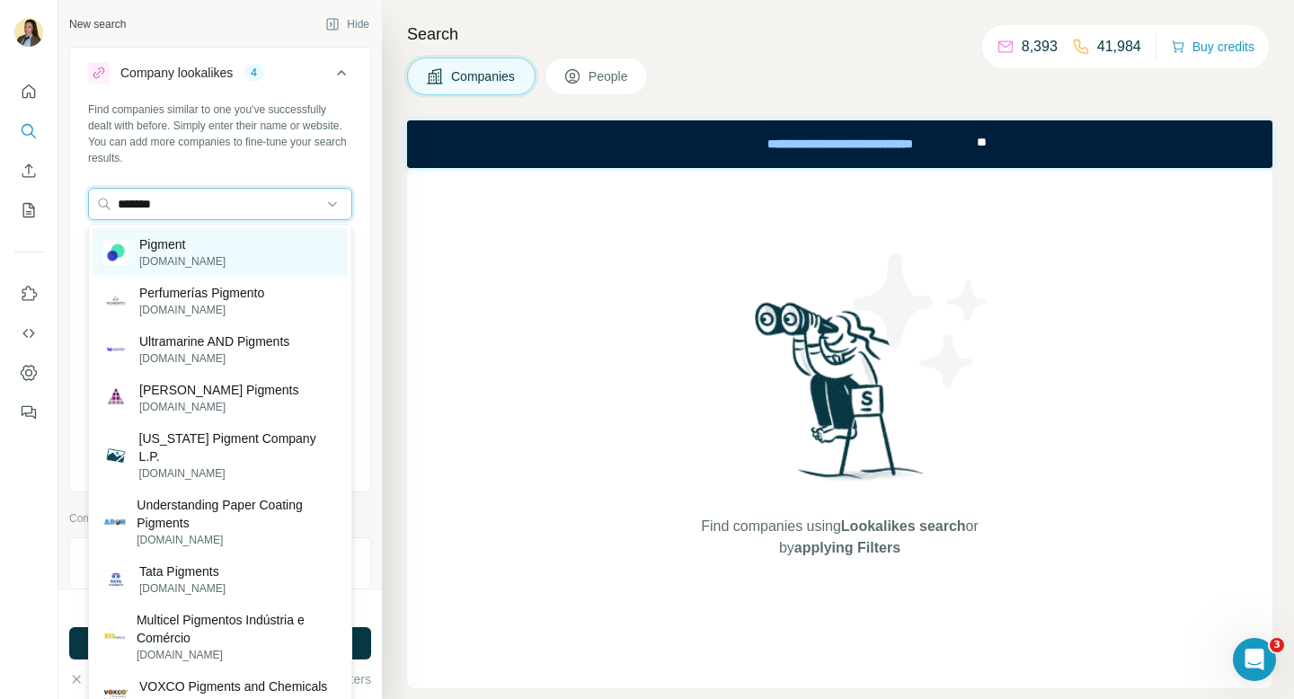
type input "*******"
click at [275, 245] on div "Pigment pigment.com" at bounding box center [220, 252] width 255 height 49
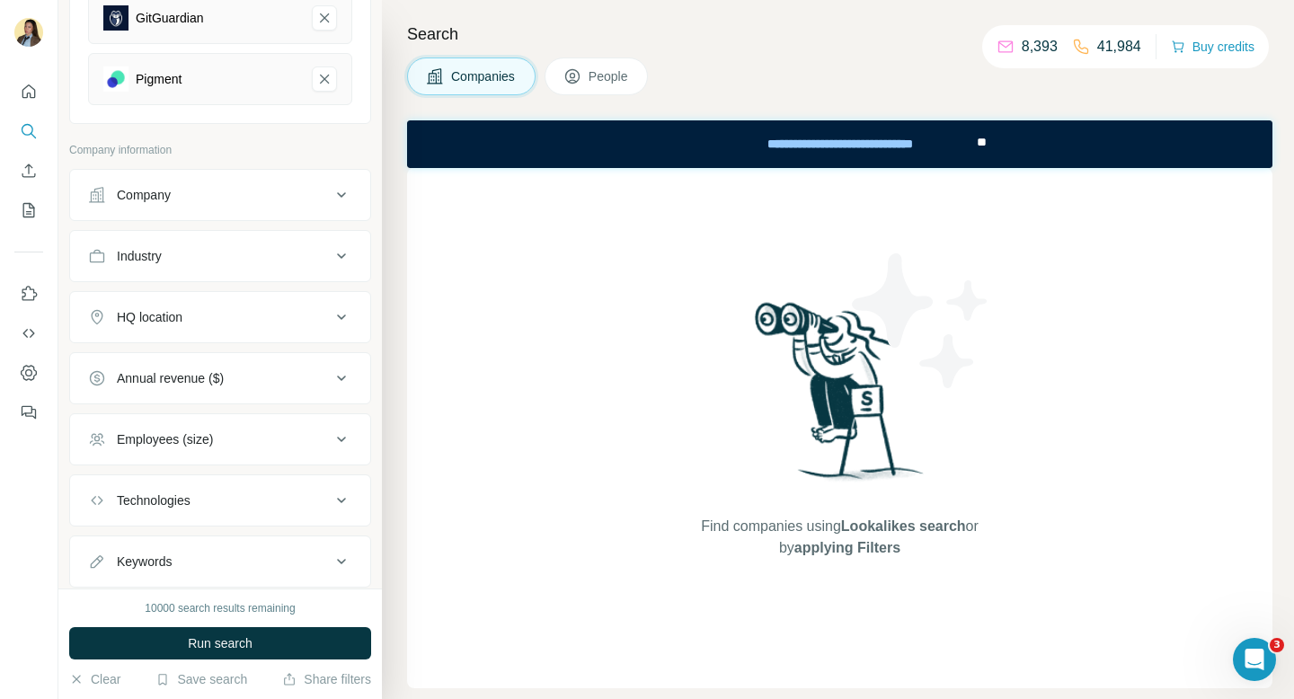
scroll to position [479, 0]
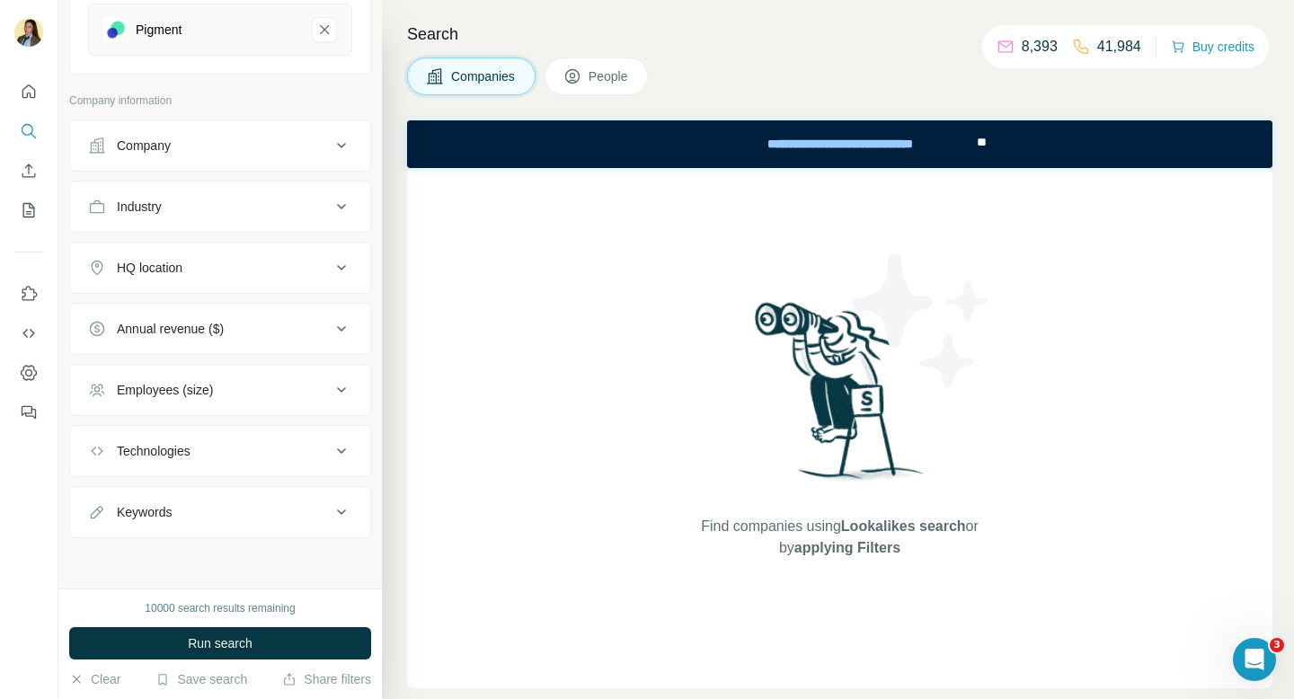
click at [182, 400] on button "Employees (size)" at bounding box center [220, 389] width 300 height 43
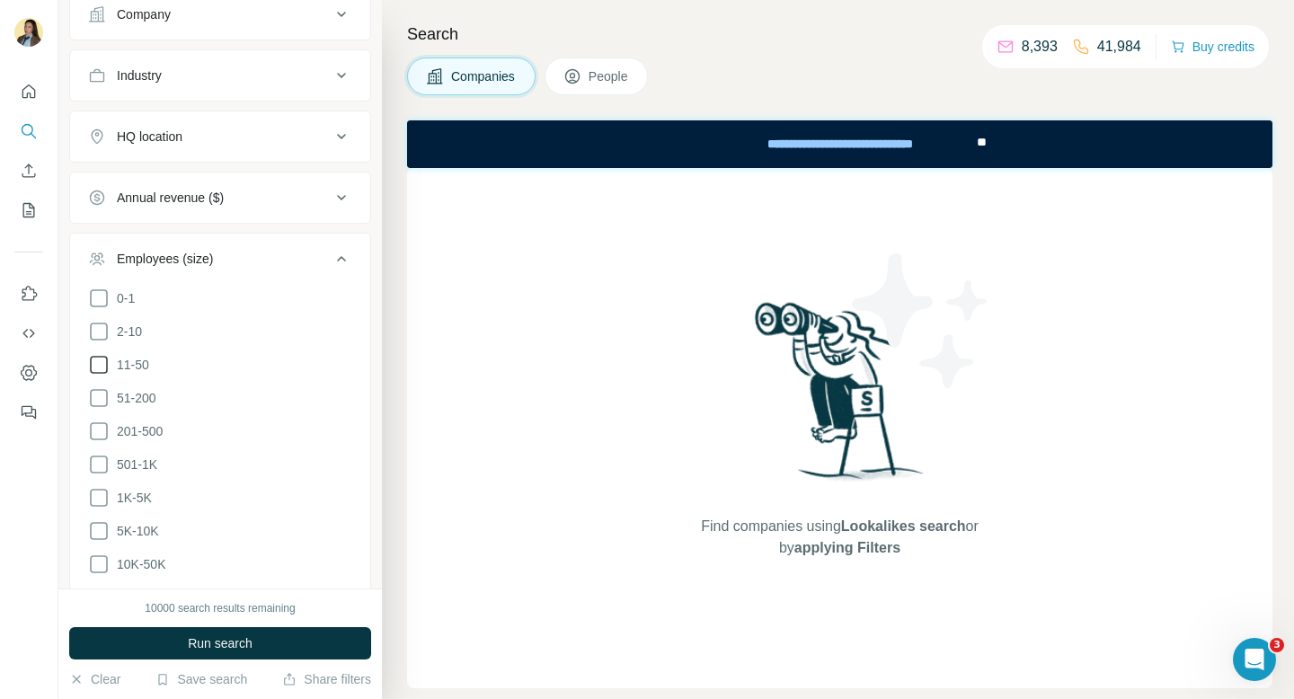
scroll to position [631, 0]
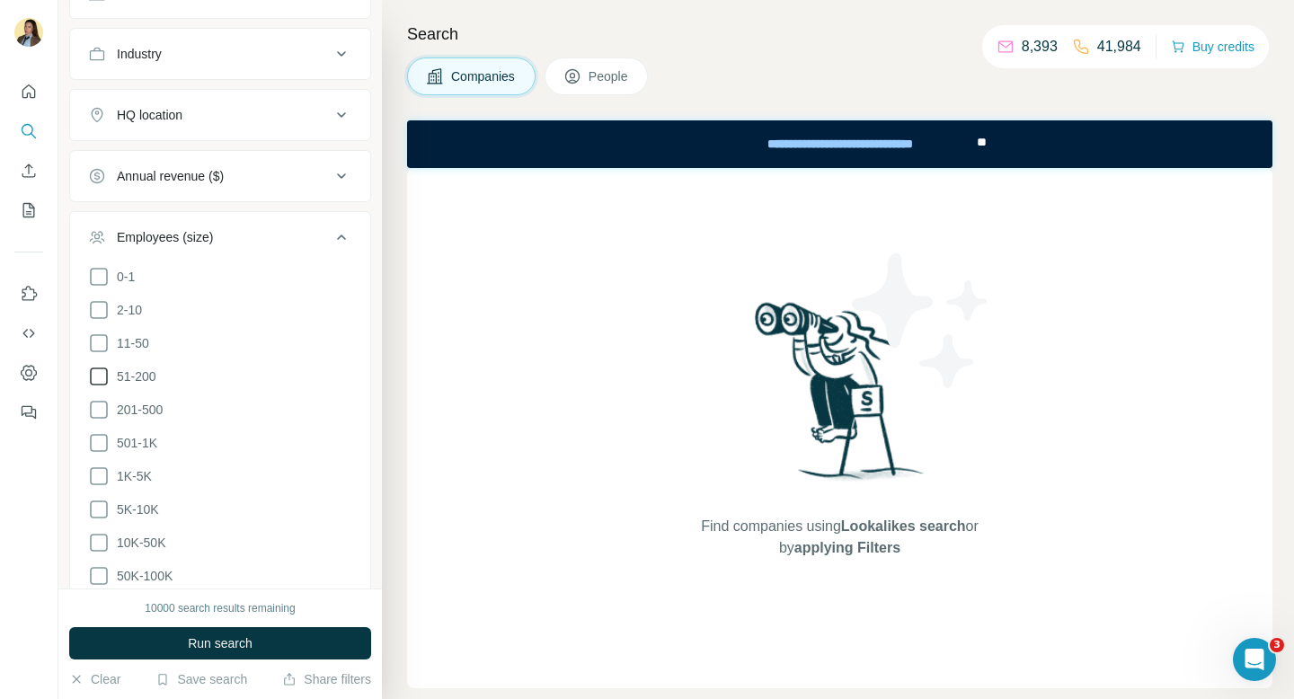
click at [137, 379] on span "51-200" at bounding box center [133, 376] width 47 height 18
click at [201, 647] on span "Run search" at bounding box center [220, 643] width 65 height 18
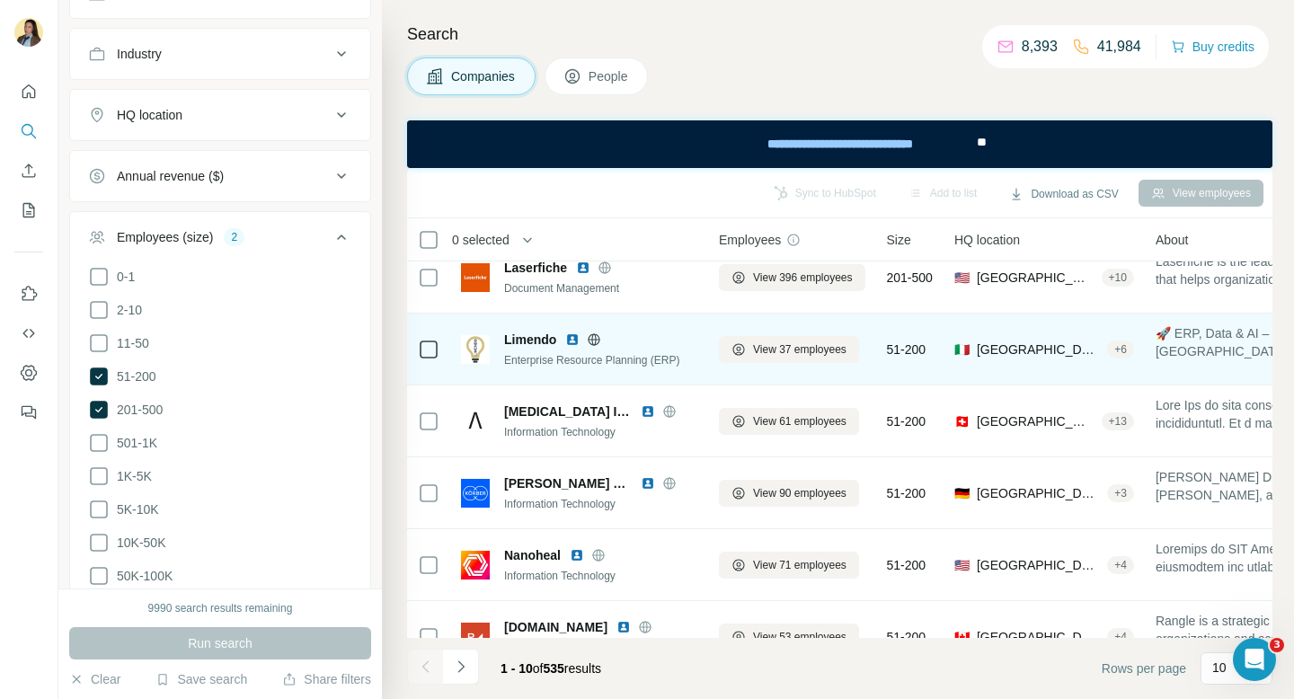
scroll to position [0, 1]
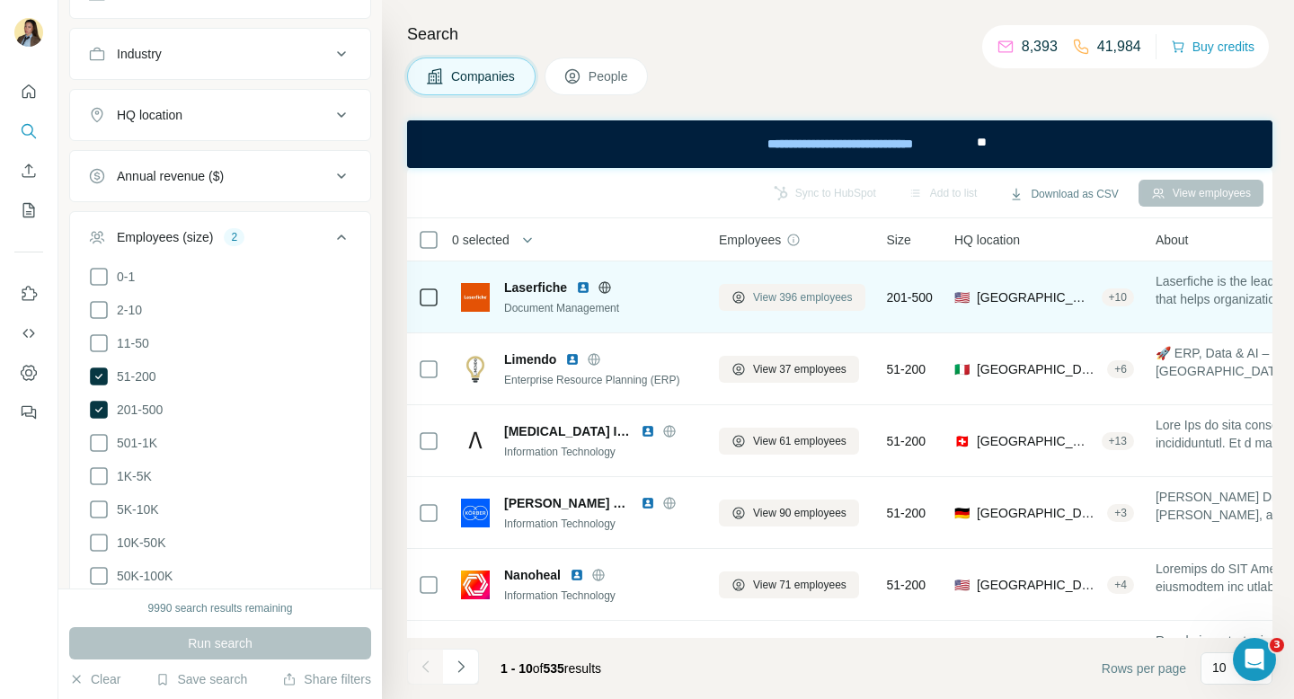
click at [794, 290] on span "View 396 employees" at bounding box center [803, 297] width 100 height 16
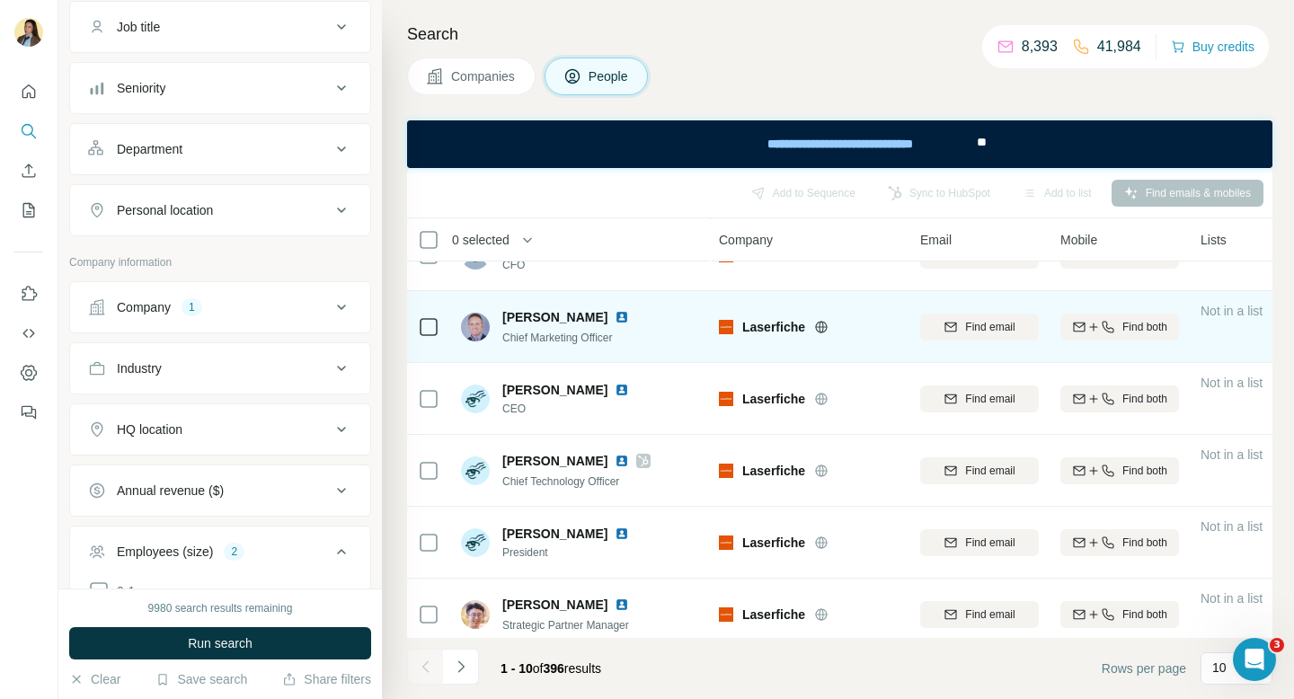
scroll to position [0, 1]
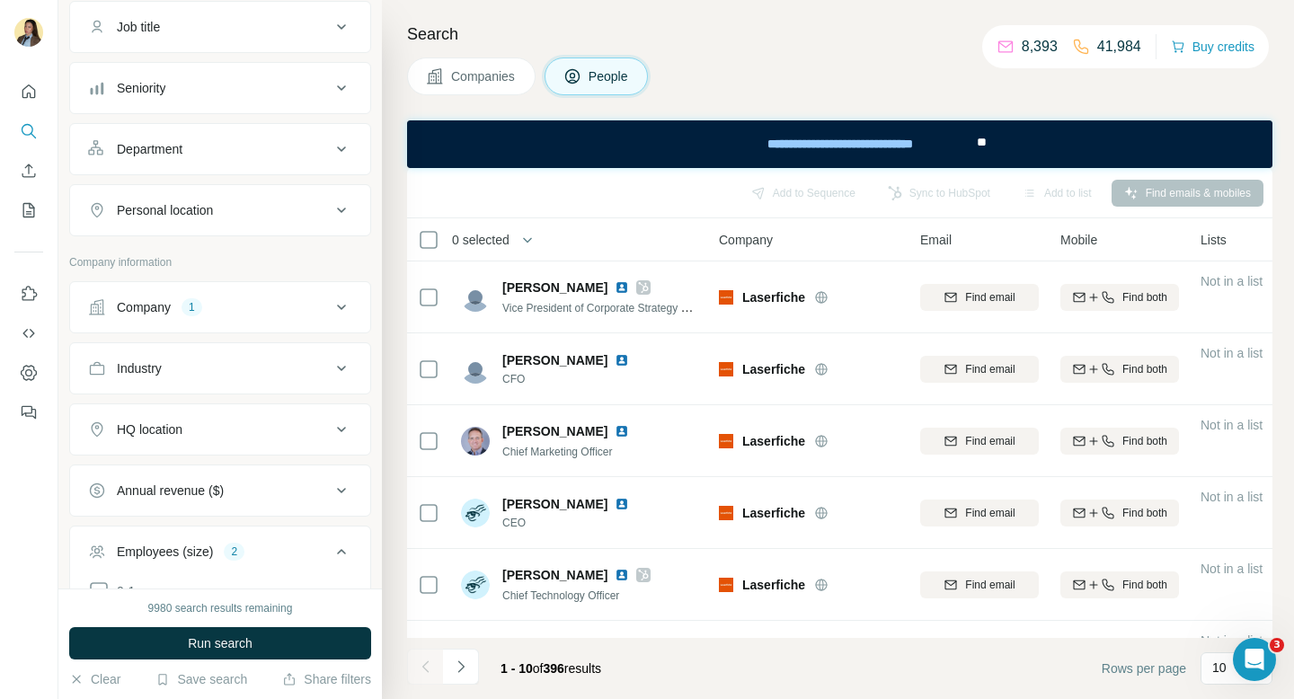
click at [470, 66] on button "Companies" at bounding box center [471, 76] width 128 height 38
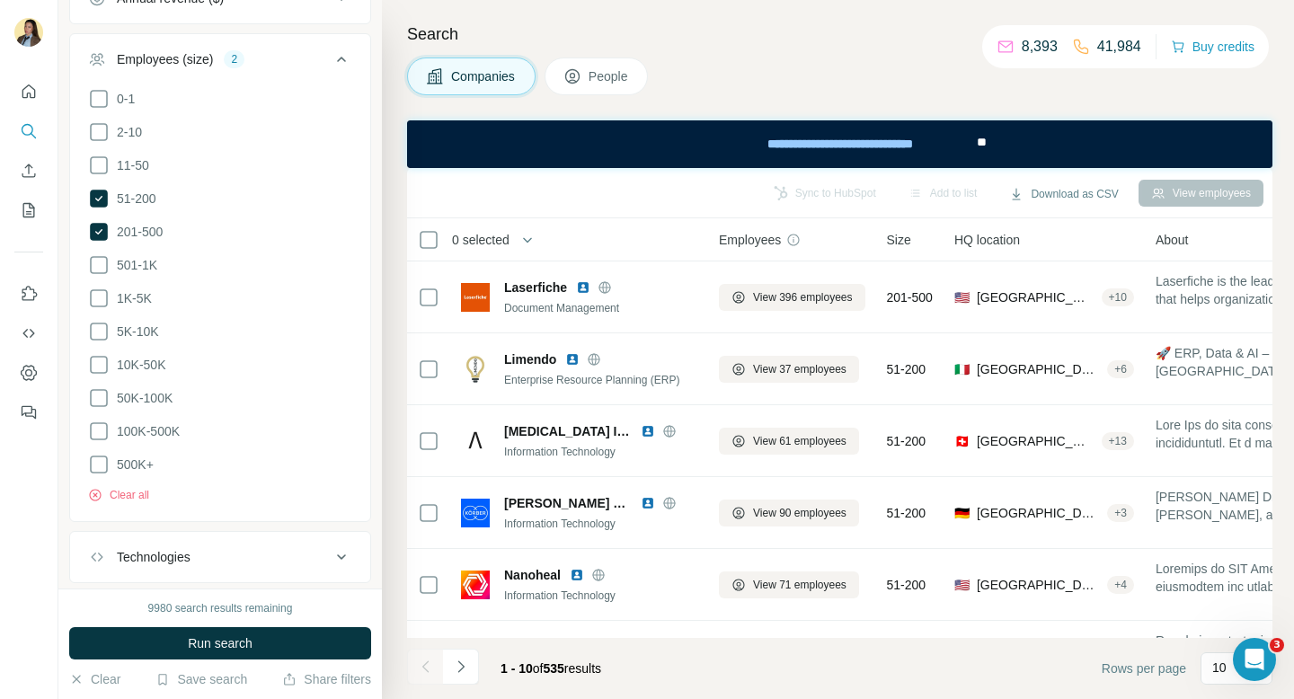
scroll to position [944, 0]
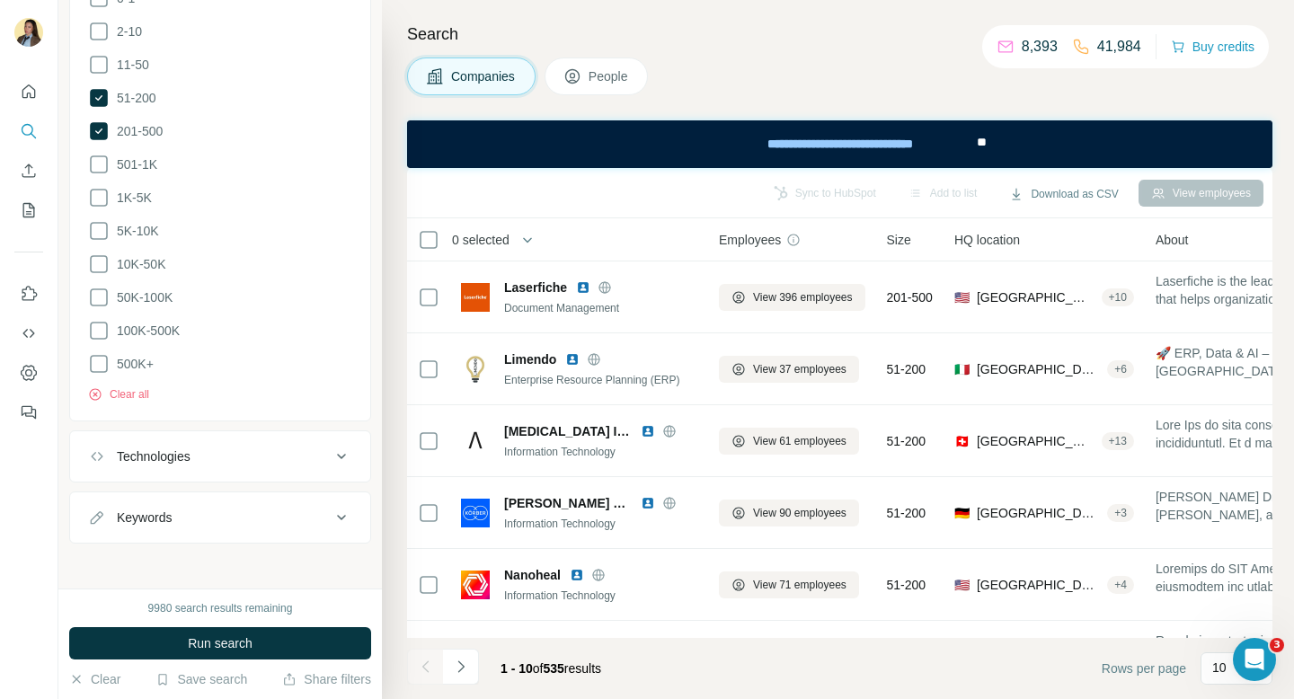
click at [614, 80] on span "People" at bounding box center [608, 76] width 41 height 18
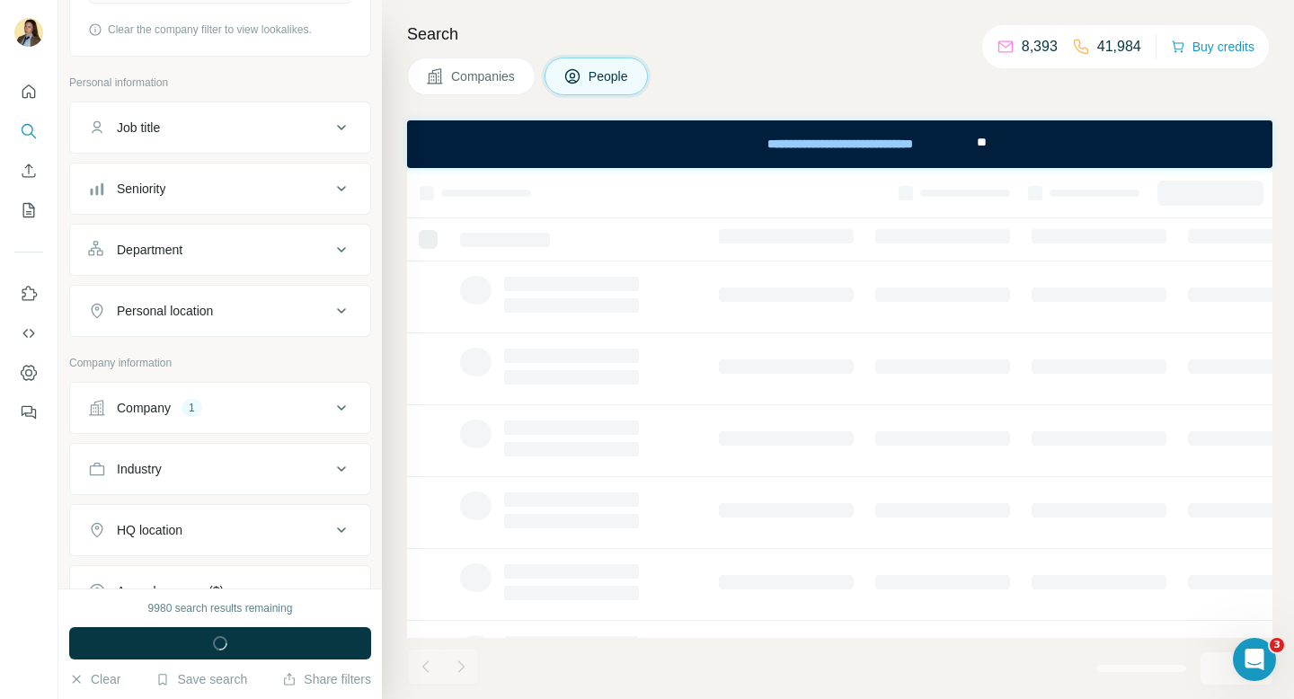
scroll to position [493, 0]
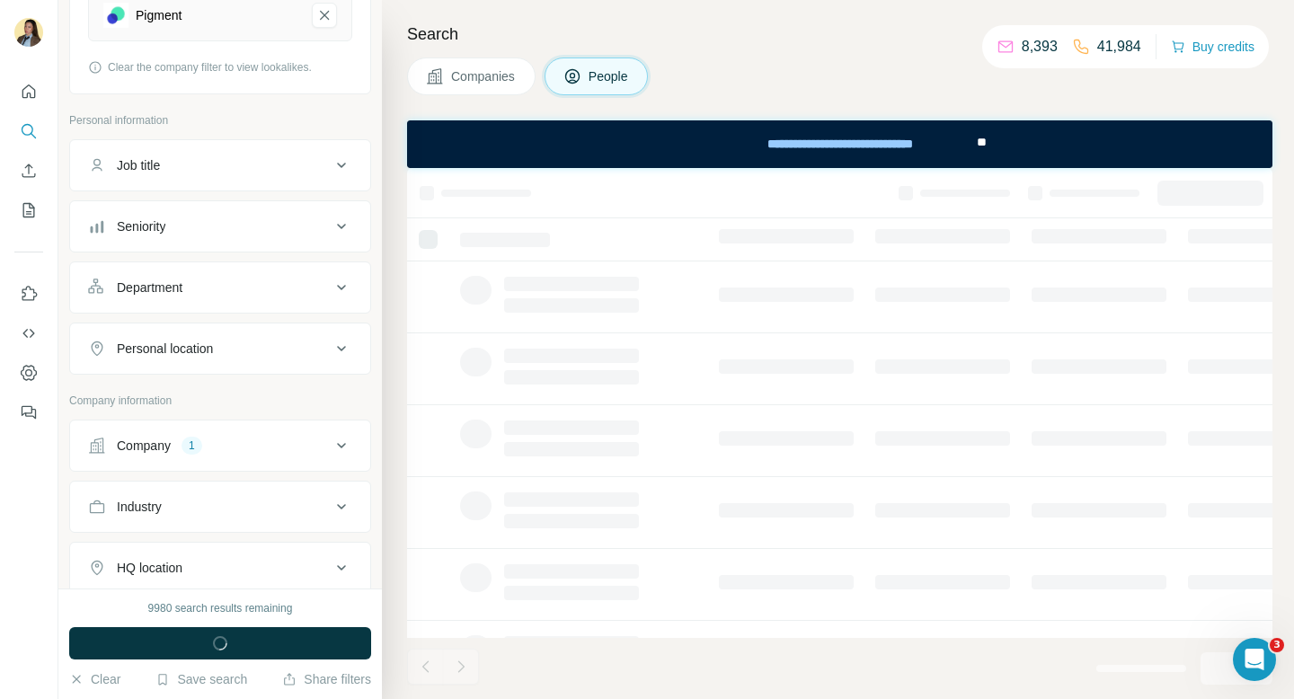
click at [243, 280] on div "Department" at bounding box center [209, 287] width 243 height 18
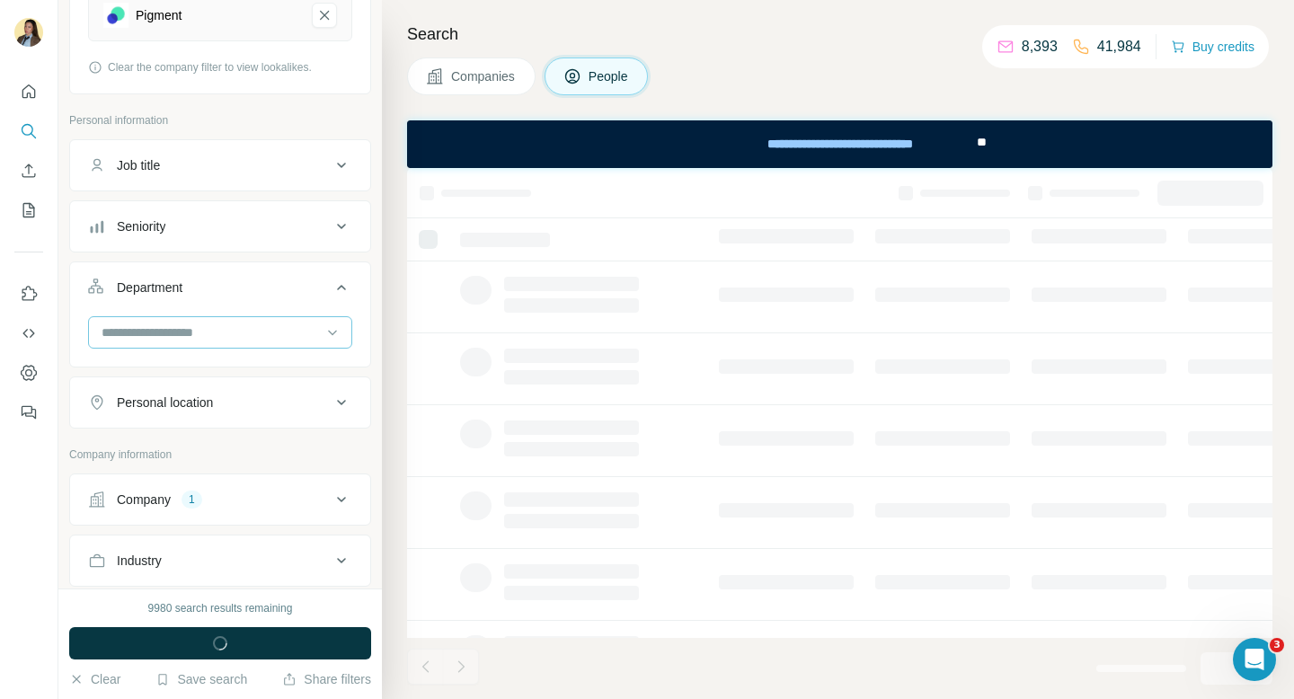
click at [207, 328] on input at bounding box center [211, 332] width 222 height 20
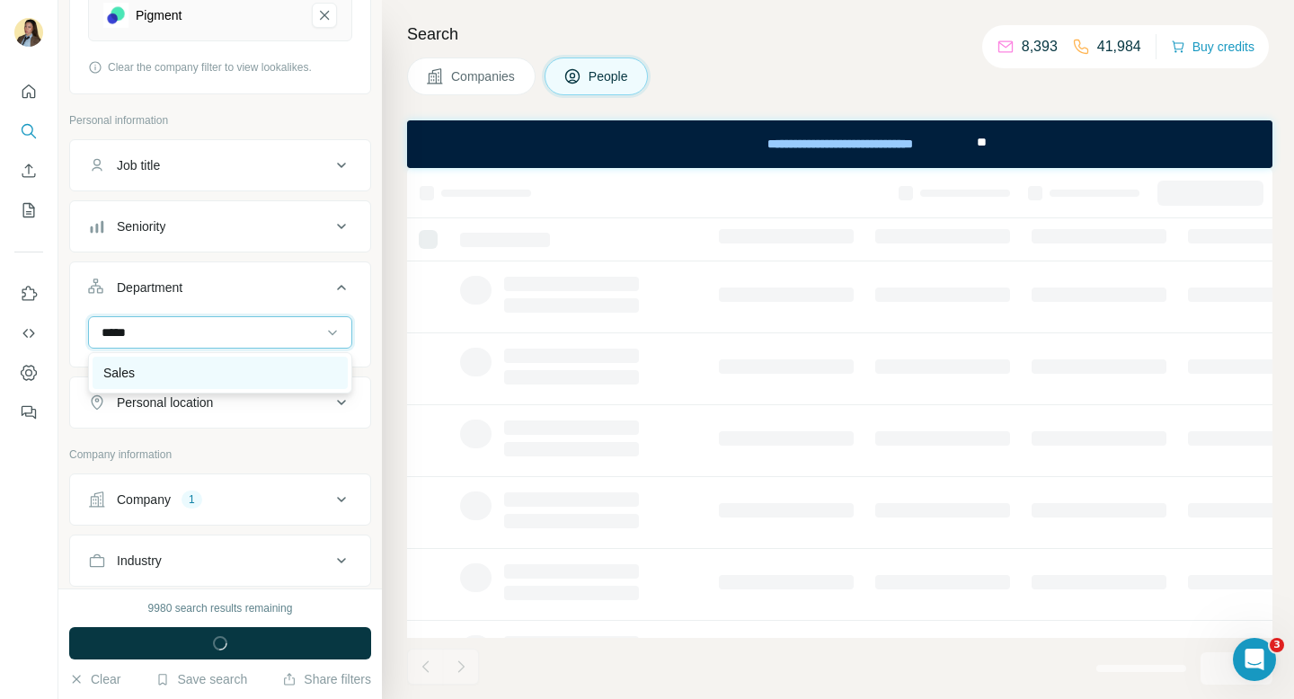
type input "*****"
click at [197, 361] on div "Sales" at bounding box center [220, 373] width 255 height 32
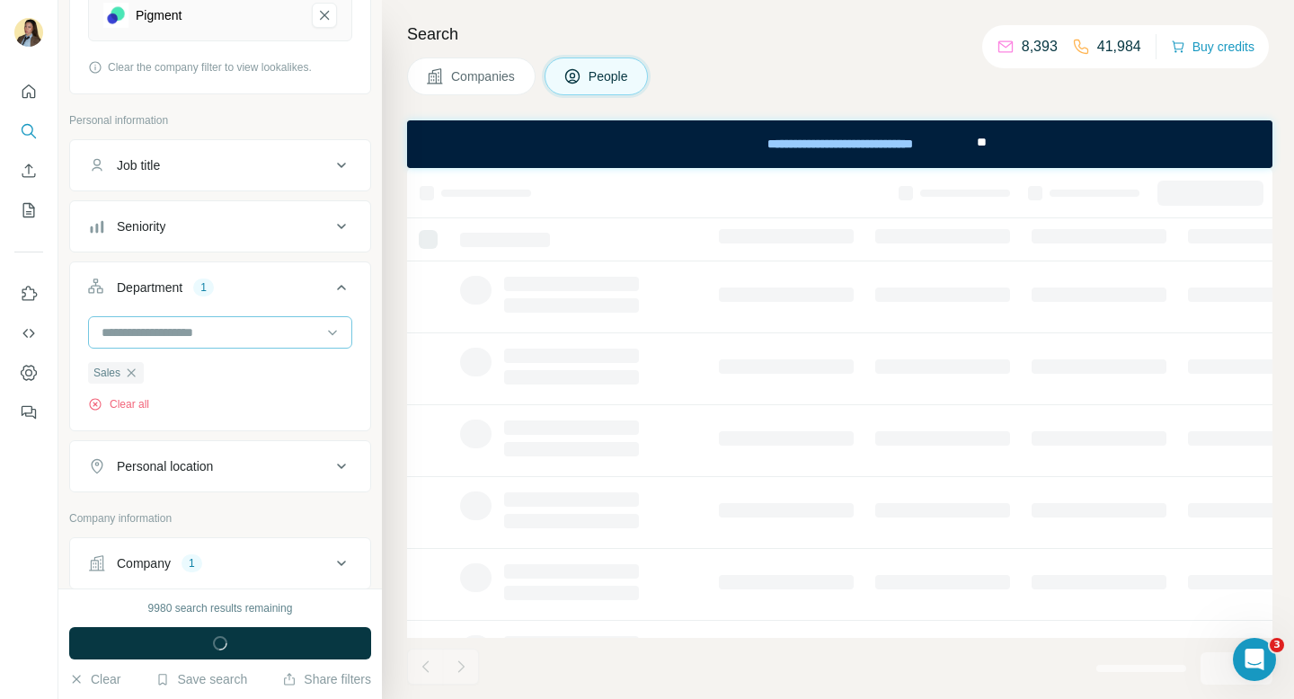
click at [210, 331] on input at bounding box center [211, 332] width 222 height 20
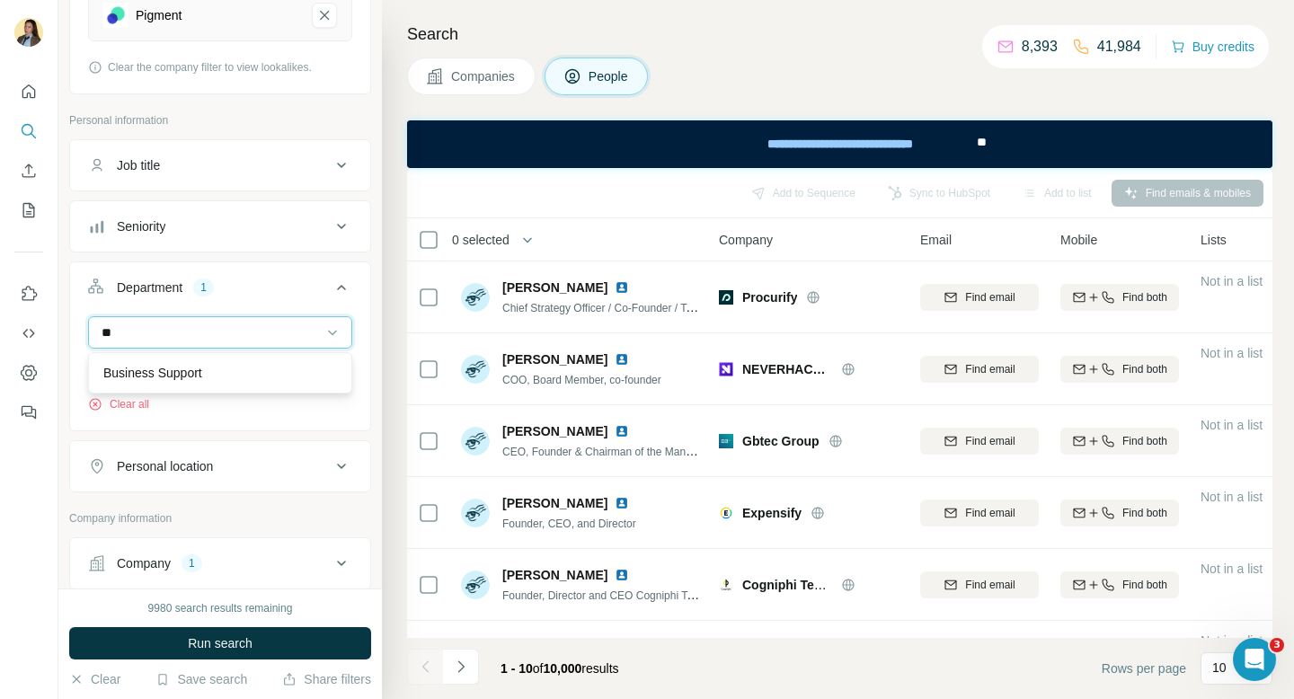
type input "*"
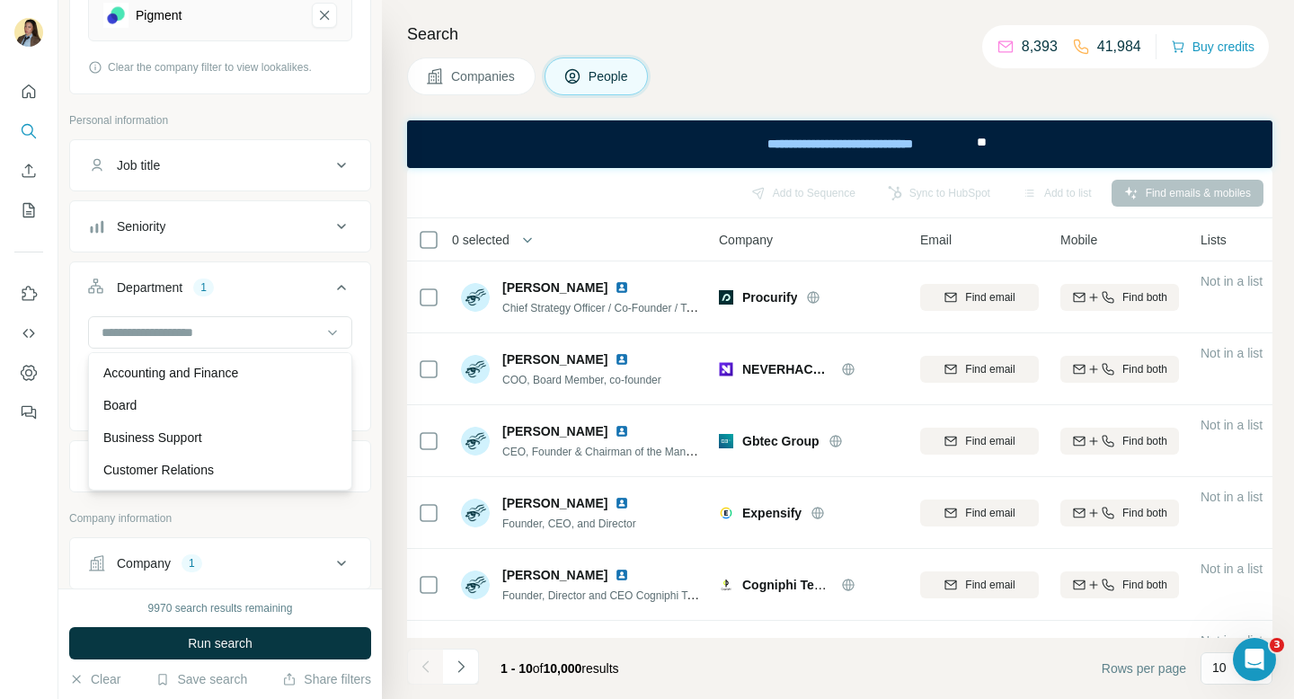
click at [272, 271] on button "Department 1" at bounding box center [220, 291] width 300 height 50
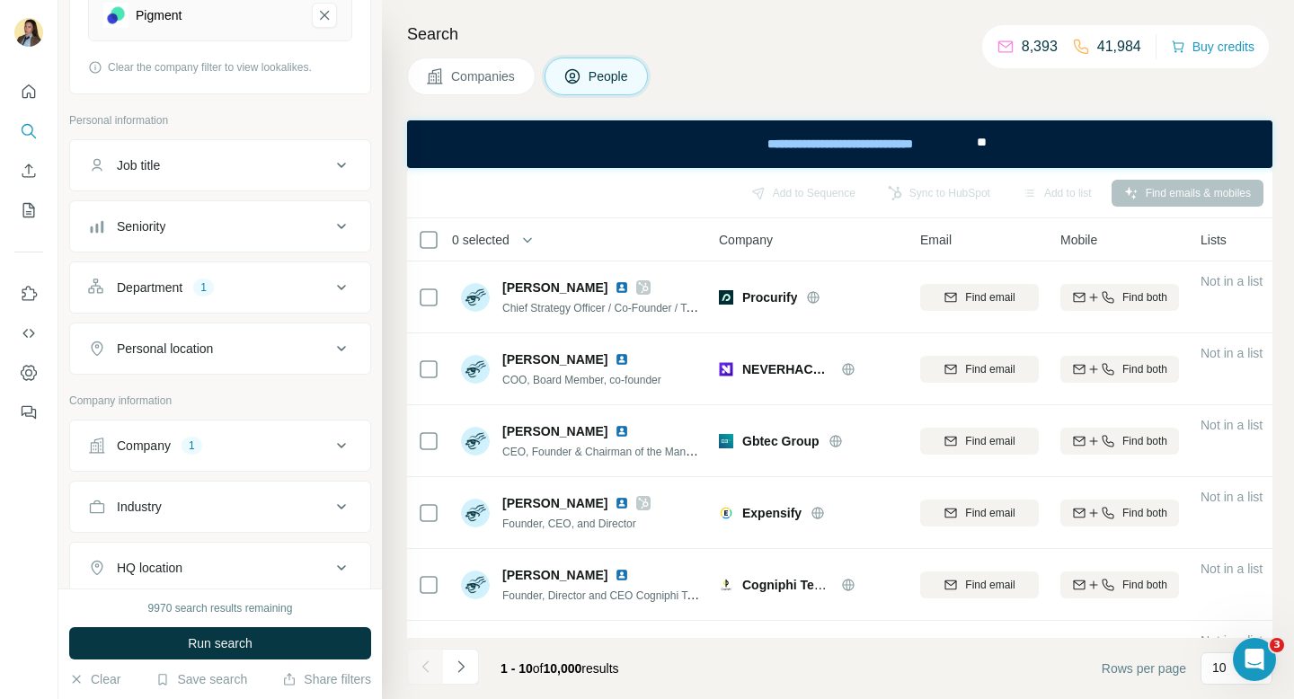
click at [276, 234] on div "Seniority" at bounding box center [209, 226] width 243 height 18
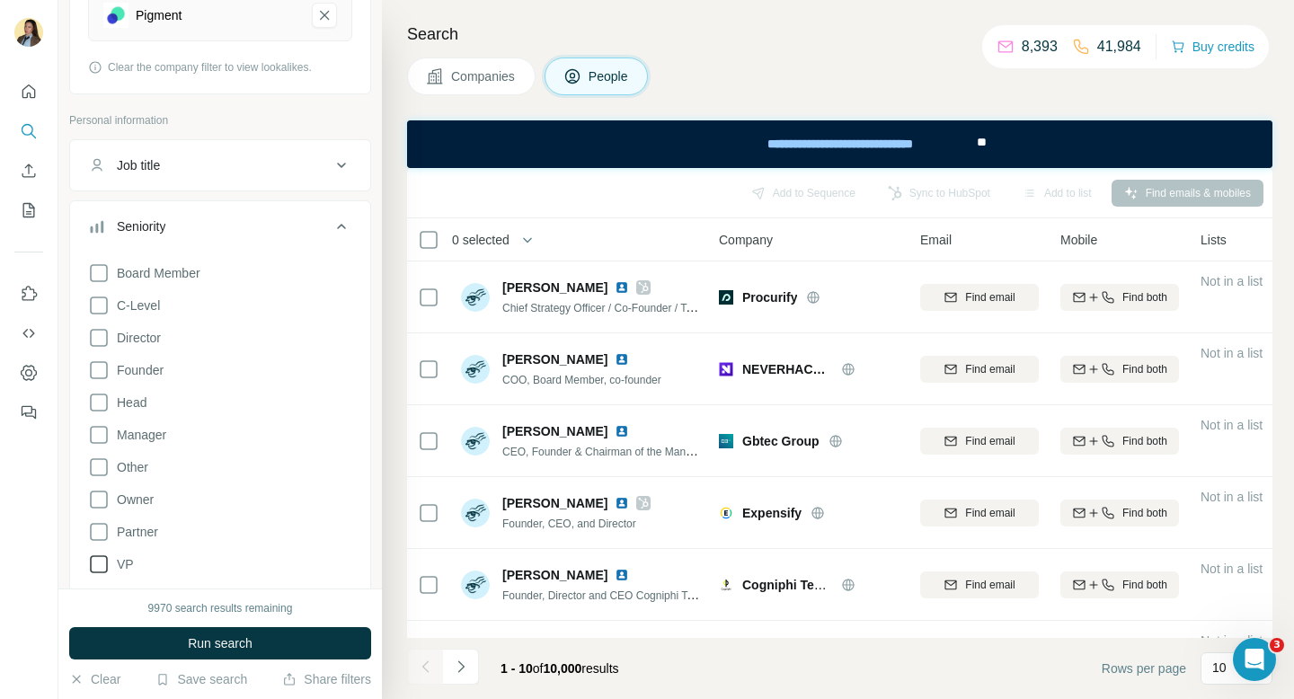
click at [125, 565] on span "VP" at bounding box center [122, 564] width 24 height 18
click at [150, 341] on span "Director" at bounding box center [135, 338] width 51 height 18
click at [246, 640] on span "Run search" at bounding box center [220, 643] width 65 height 18
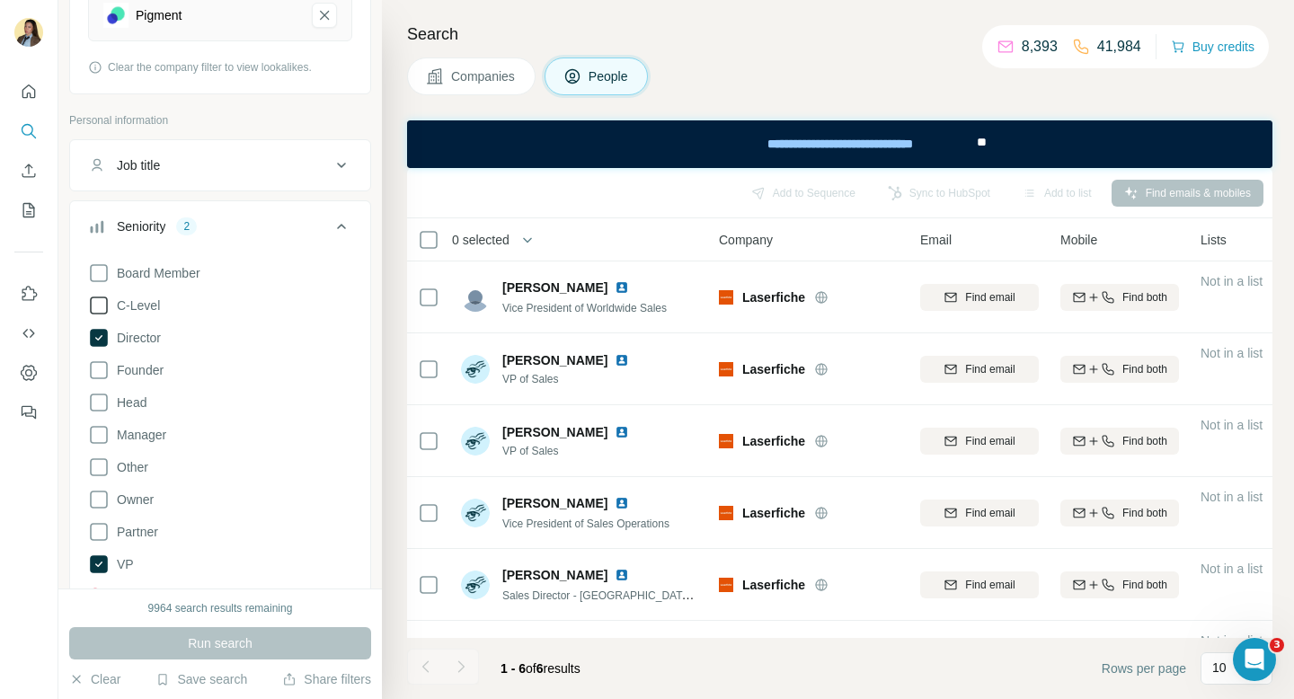
click at [104, 305] on icon at bounding box center [99, 306] width 22 height 22
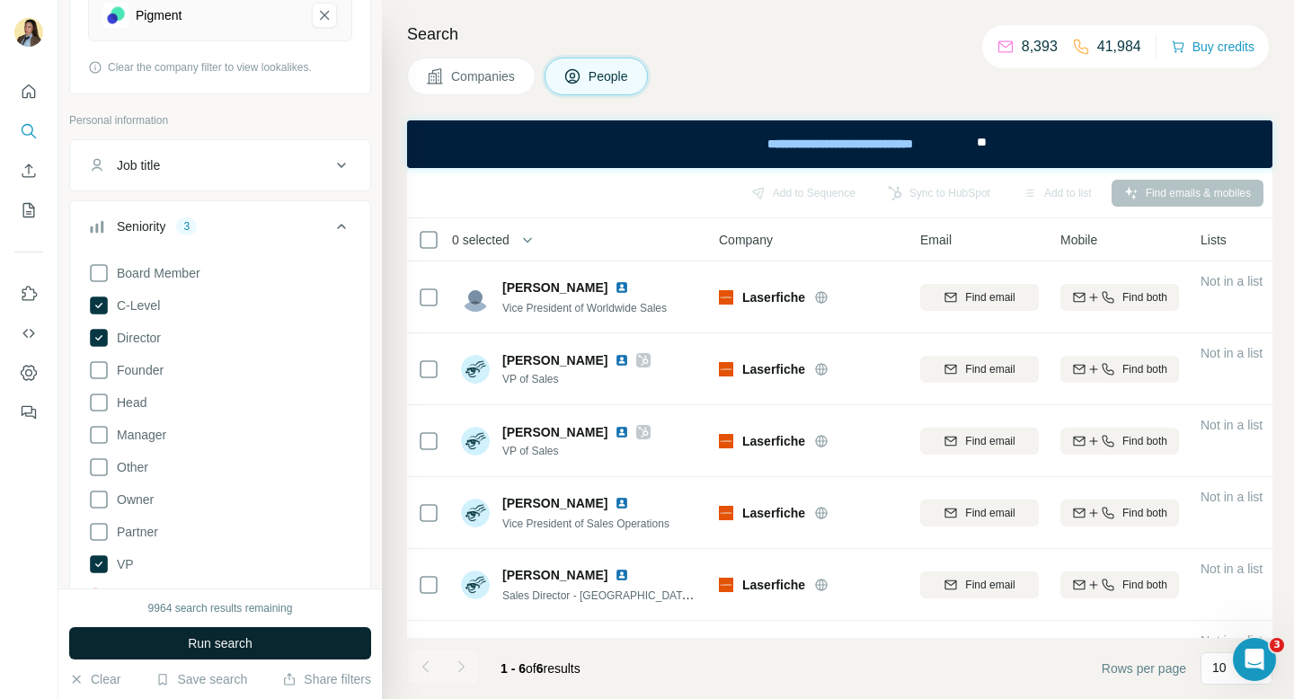
click at [212, 647] on span "Run search" at bounding box center [220, 643] width 65 height 18
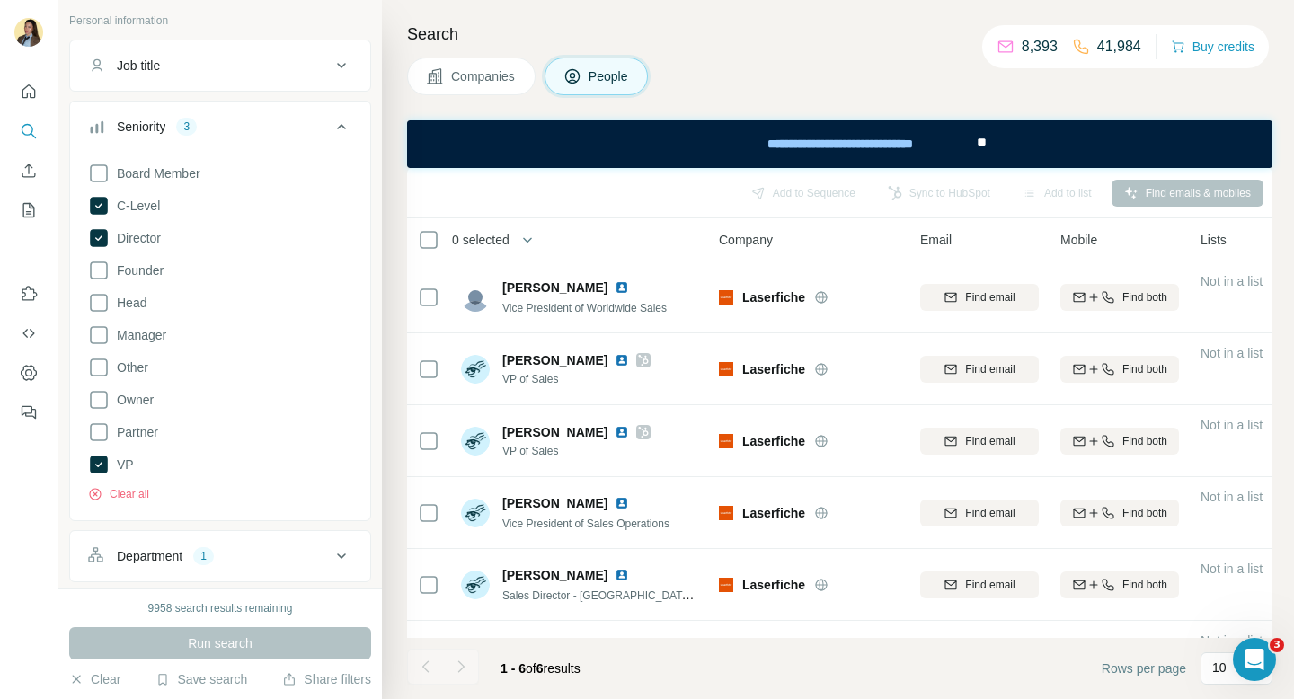
scroll to position [596, 0]
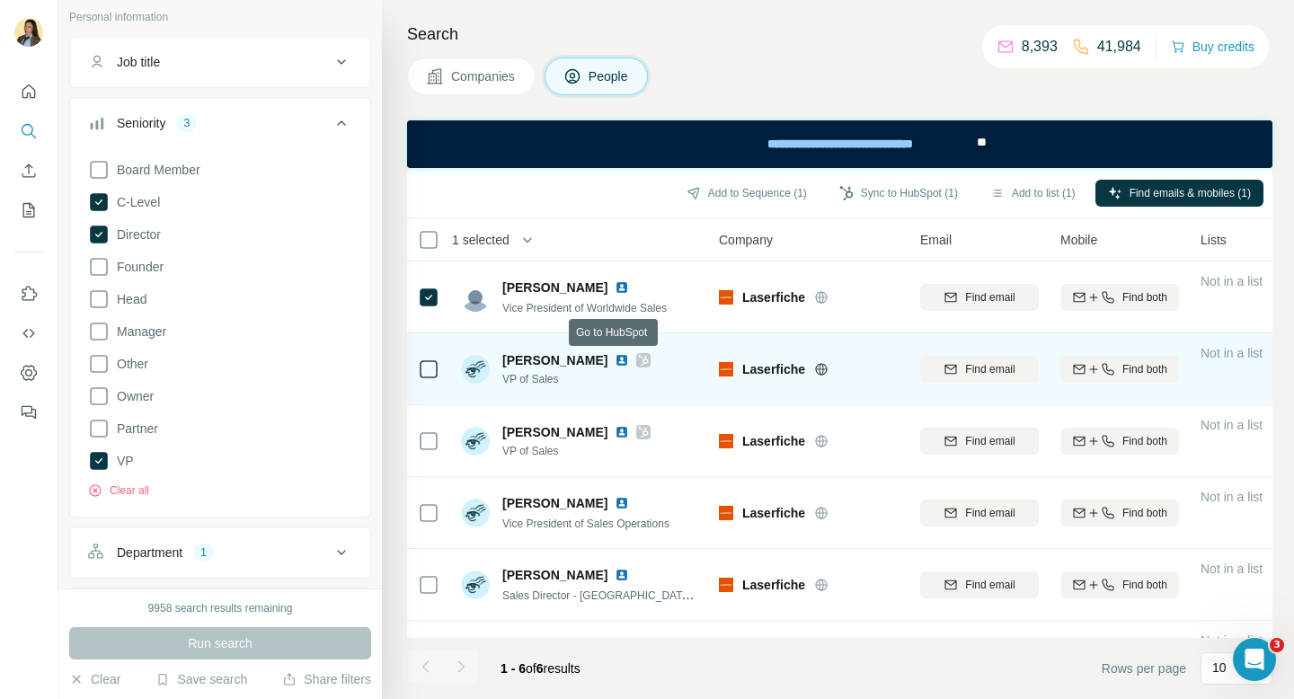
click at [639, 365] on icon at bounding box center [644, 360] width 10 height 11
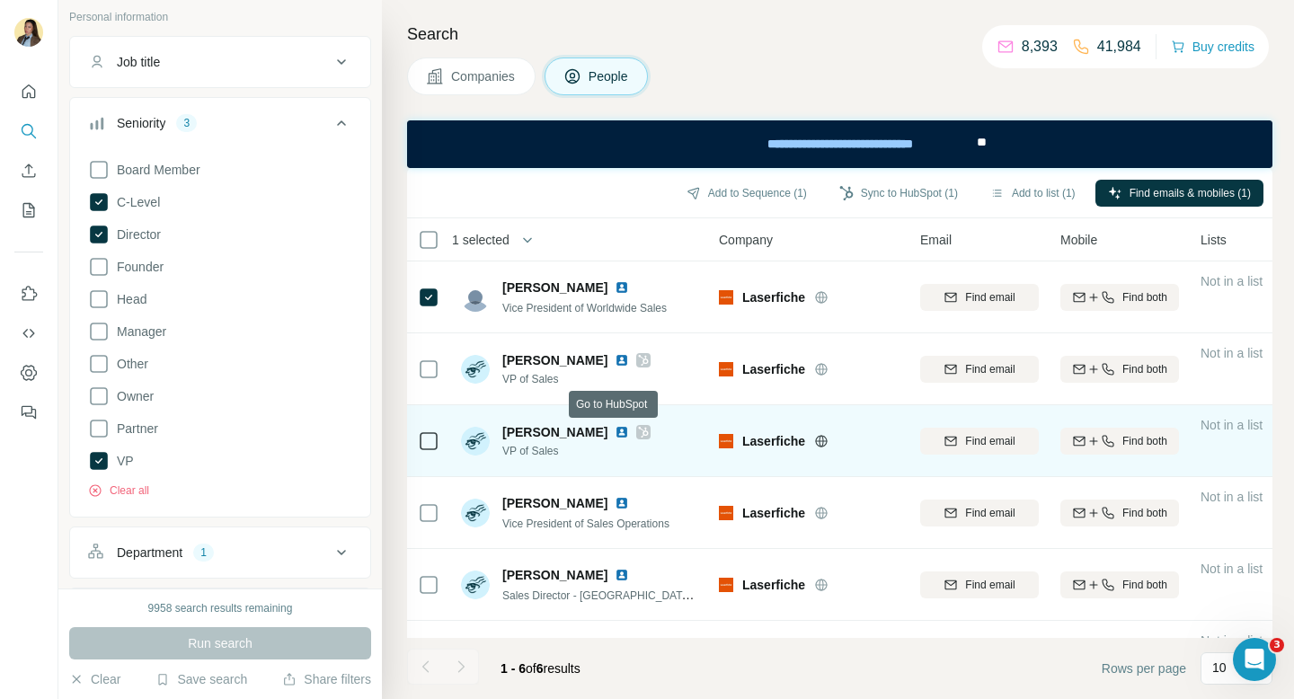
click at [638, 428] on icon at bounding box center [643, 432] width 11 height 14
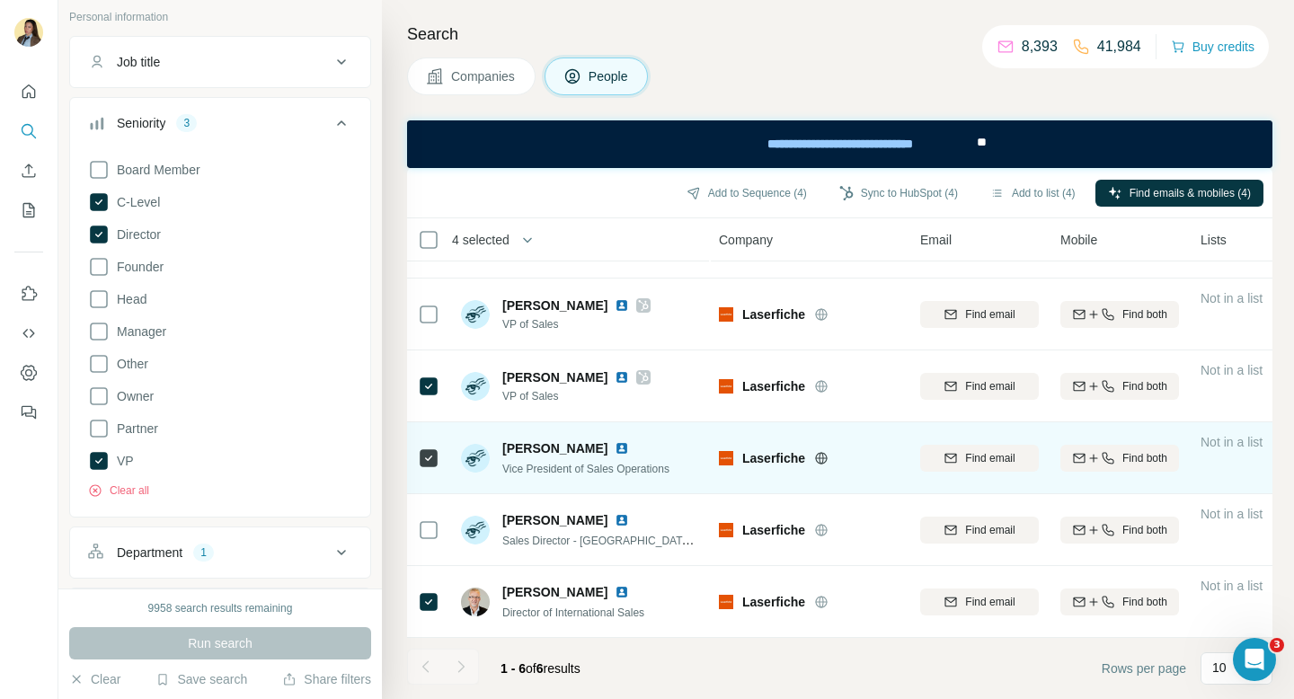
scroll to position [0, 1]
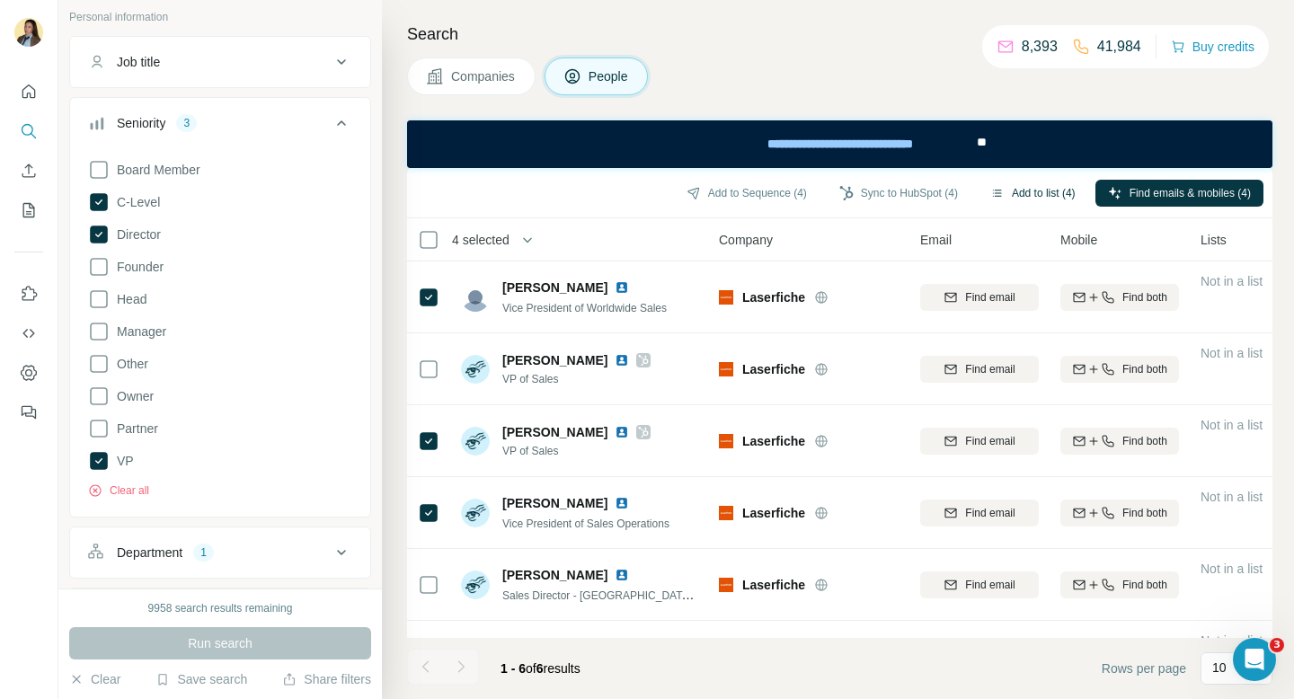
click at [1028, 190] on button "Add to list (4)" at bounding box center [1032, 193] width 110 height 27
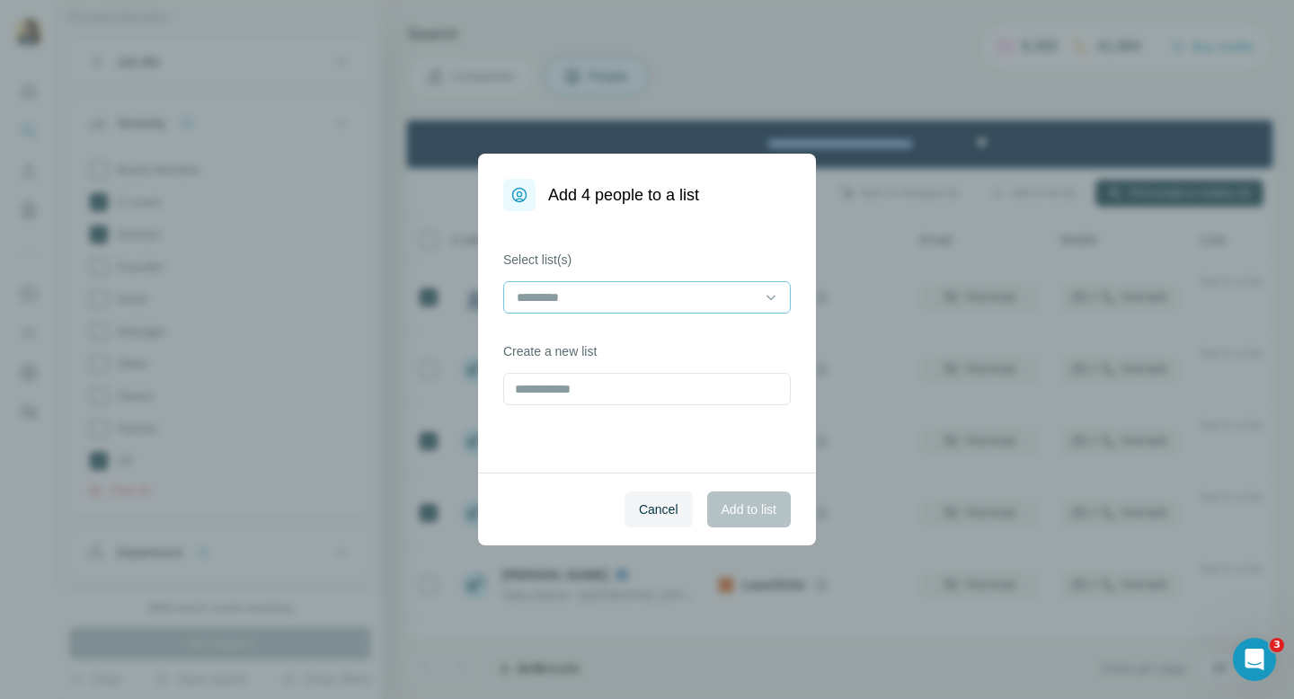
click at [671, 305] on input at bounding box center [636, 297] width 243 height 20
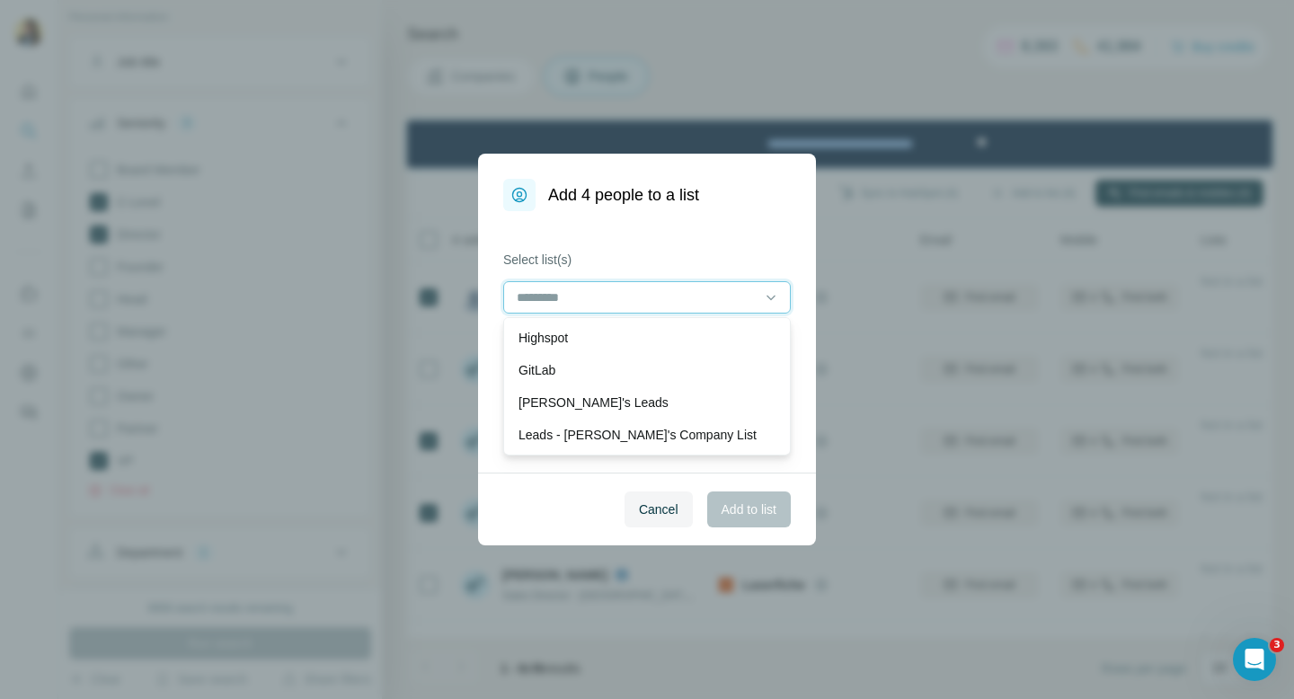
click at [676, 300] on input at bounding box center [636, 297] width 243 height 20
click at [769, 231] on div "Select list(s) Create a new list" at bounding box center [647, 341] width 338 height 261
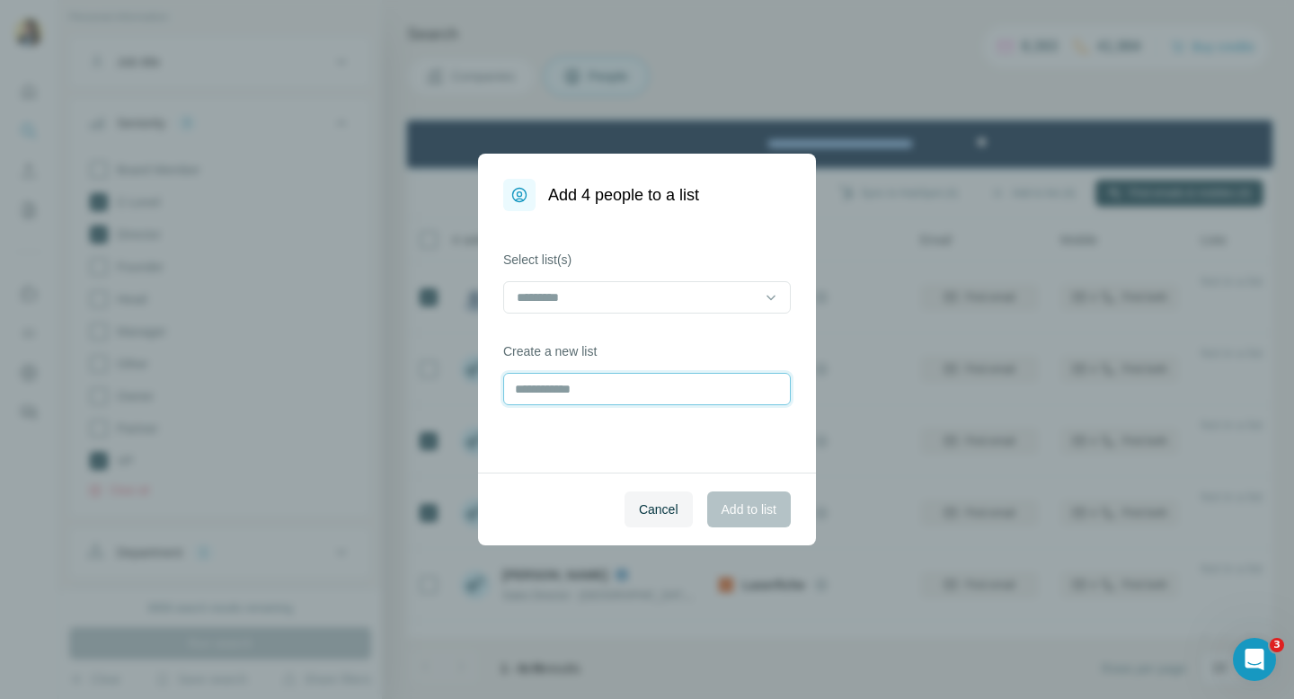
click at [696, 389] on input "text" at bounding box center [646, 389] width 287 height 32
type input "**********"
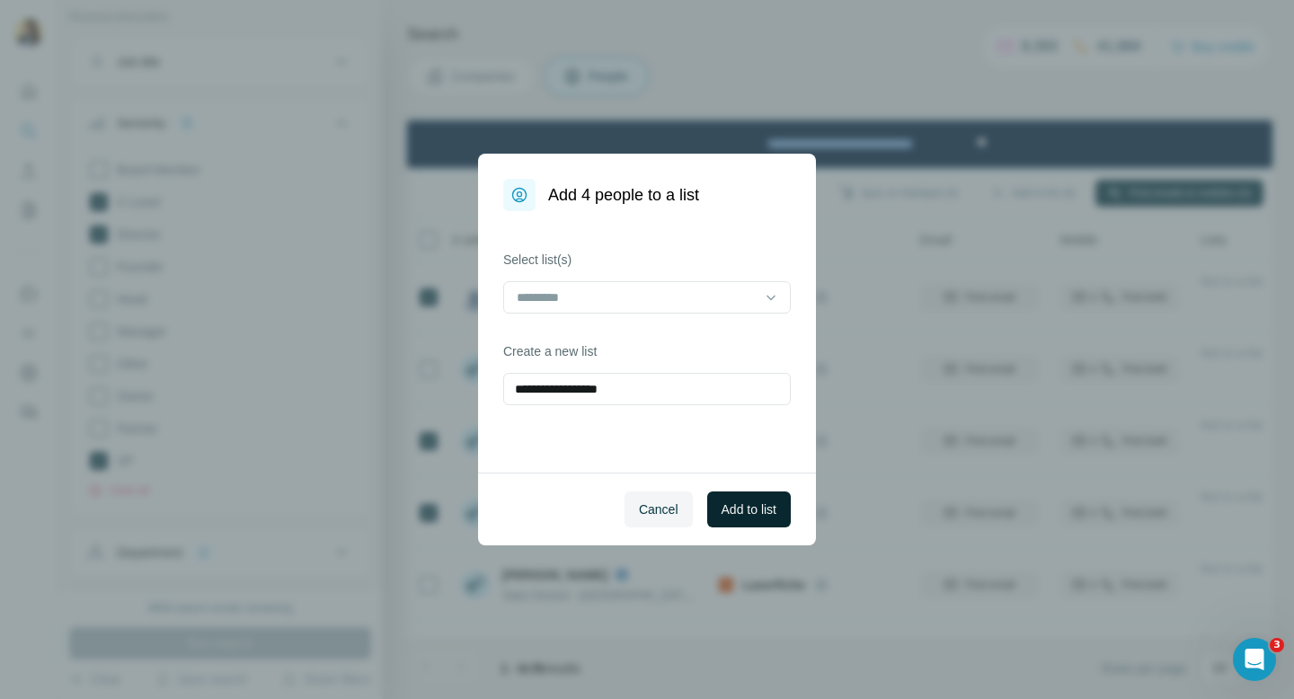
click at [765, 519] on button "Add to list" at bounding box center [749, 509] width 84 height 36
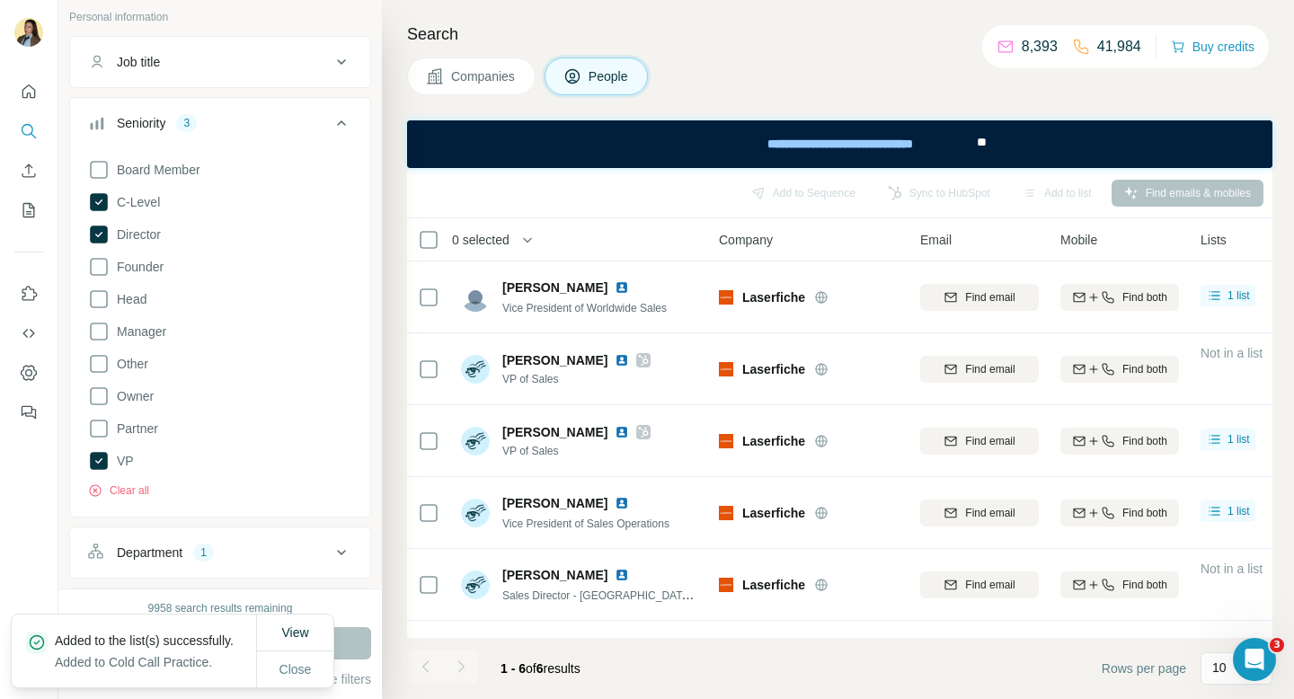
click at [486, 78] on span "Companies" at bounding box center [484, 76] width 66 height 18
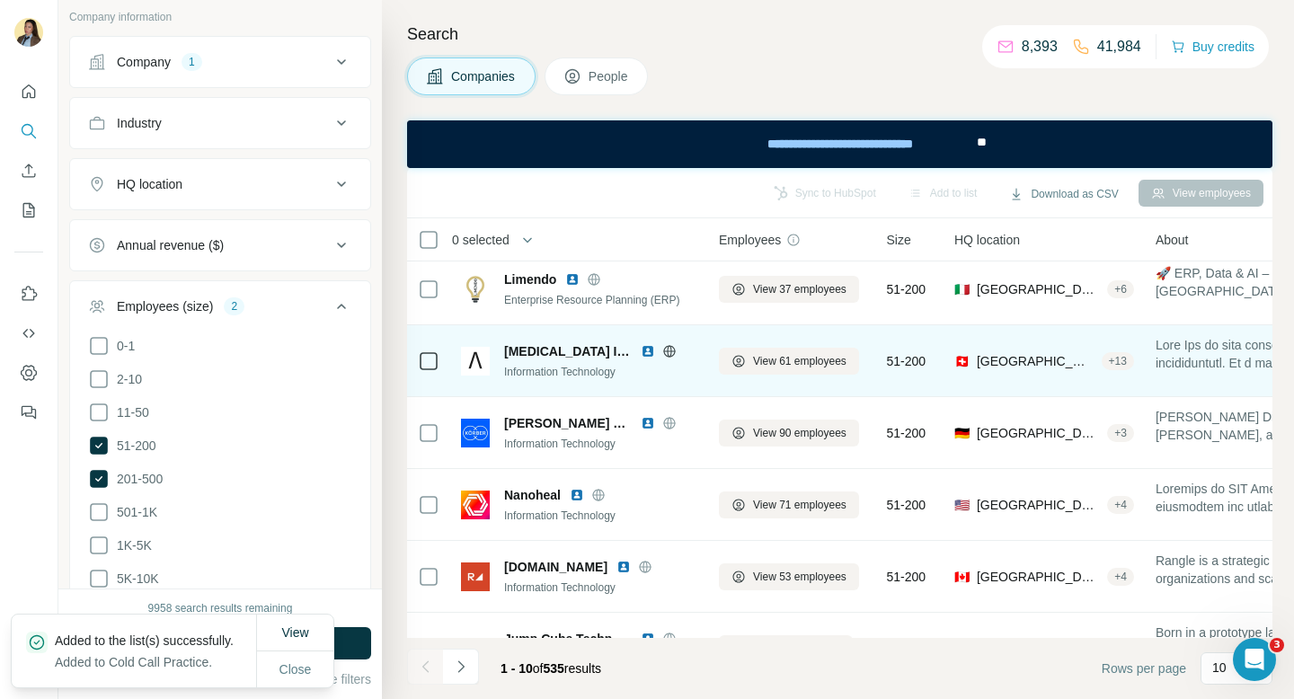
scroll to position [94, 1]
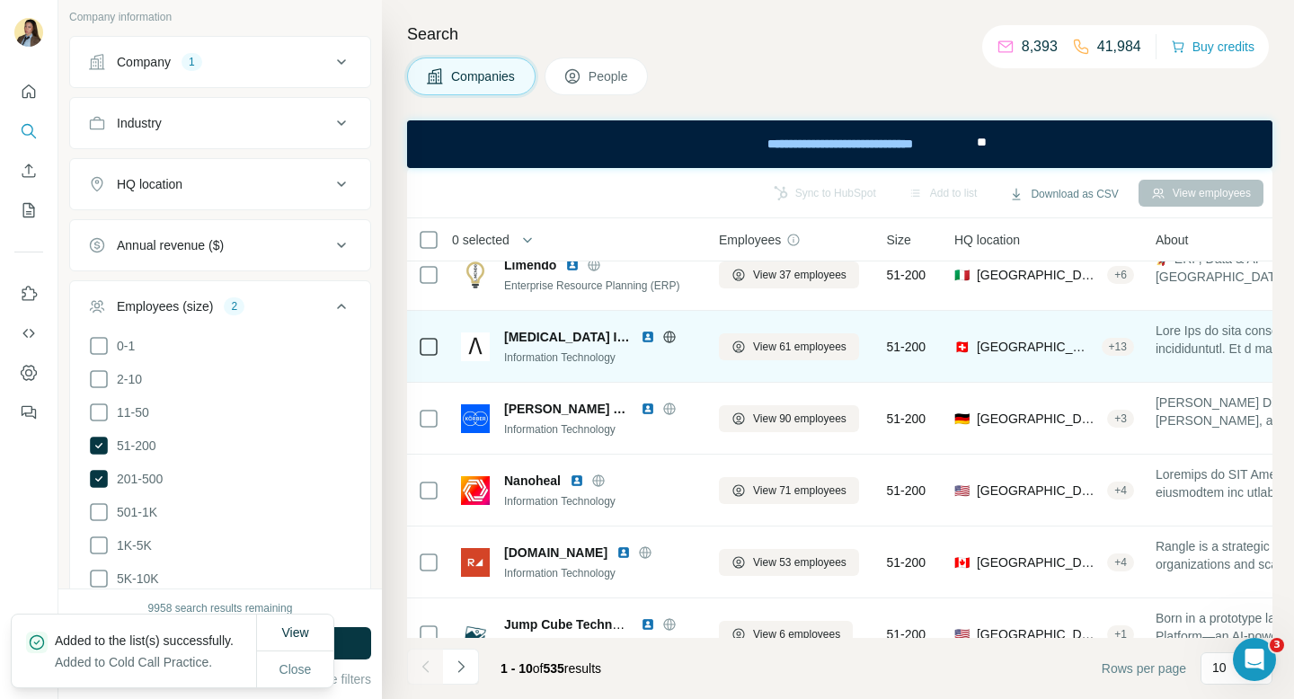
click at [527, 341] on span "Axon Ivy AG" at bounding box center [568, 337] width 128 height 18
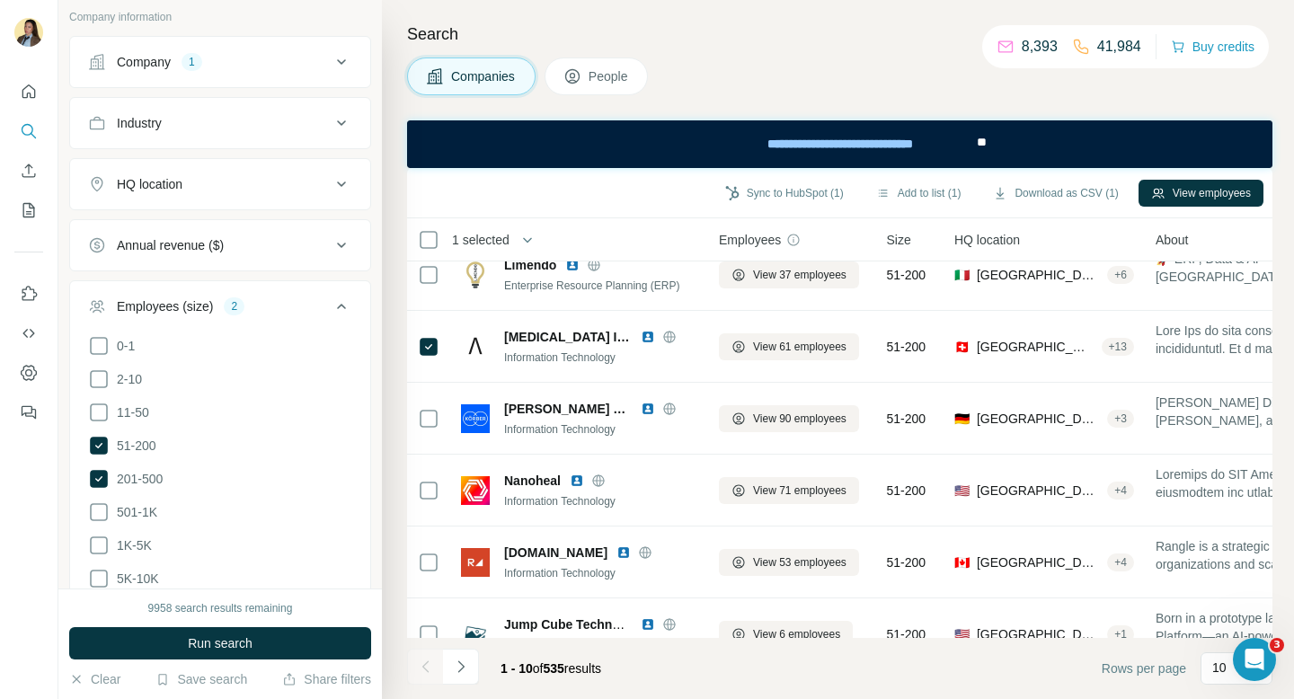
click at [605, 73] on span "People" at bounding box center [608, 76] width 41 height 18
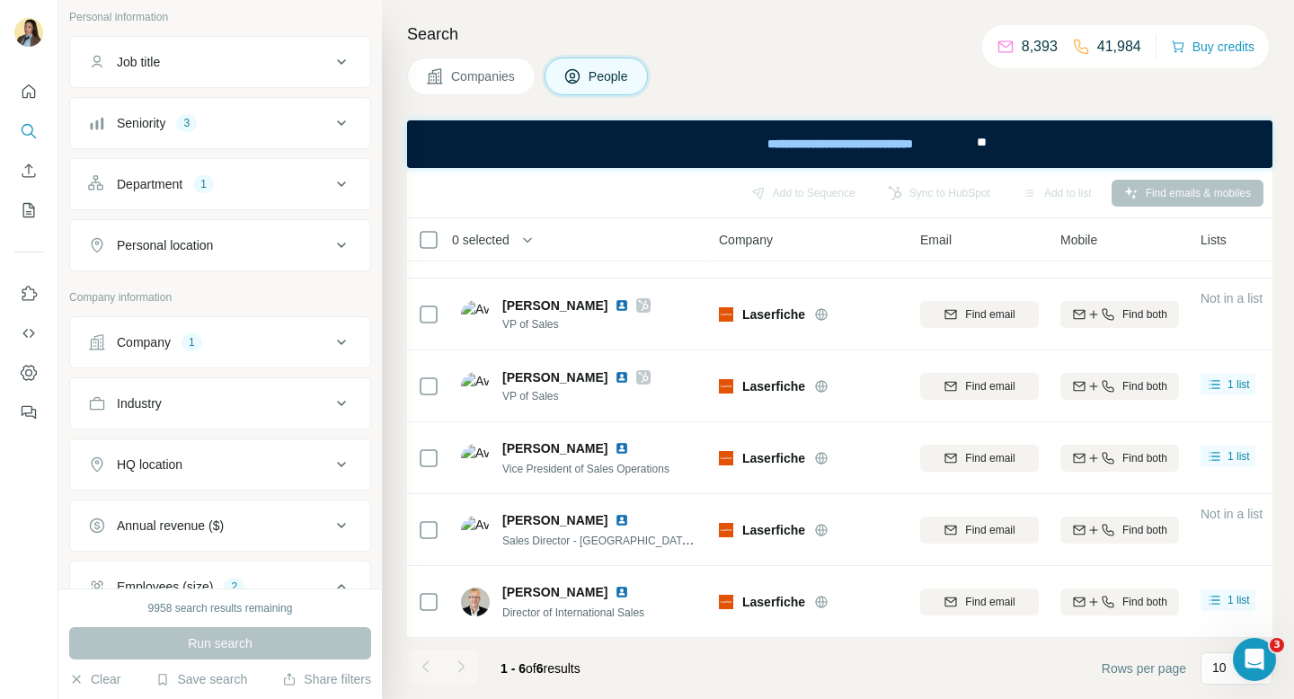
scroll to position [55, 1]
click at [499, 89] on button "Companies" at bounding box center [471, 76] width 128 height 38
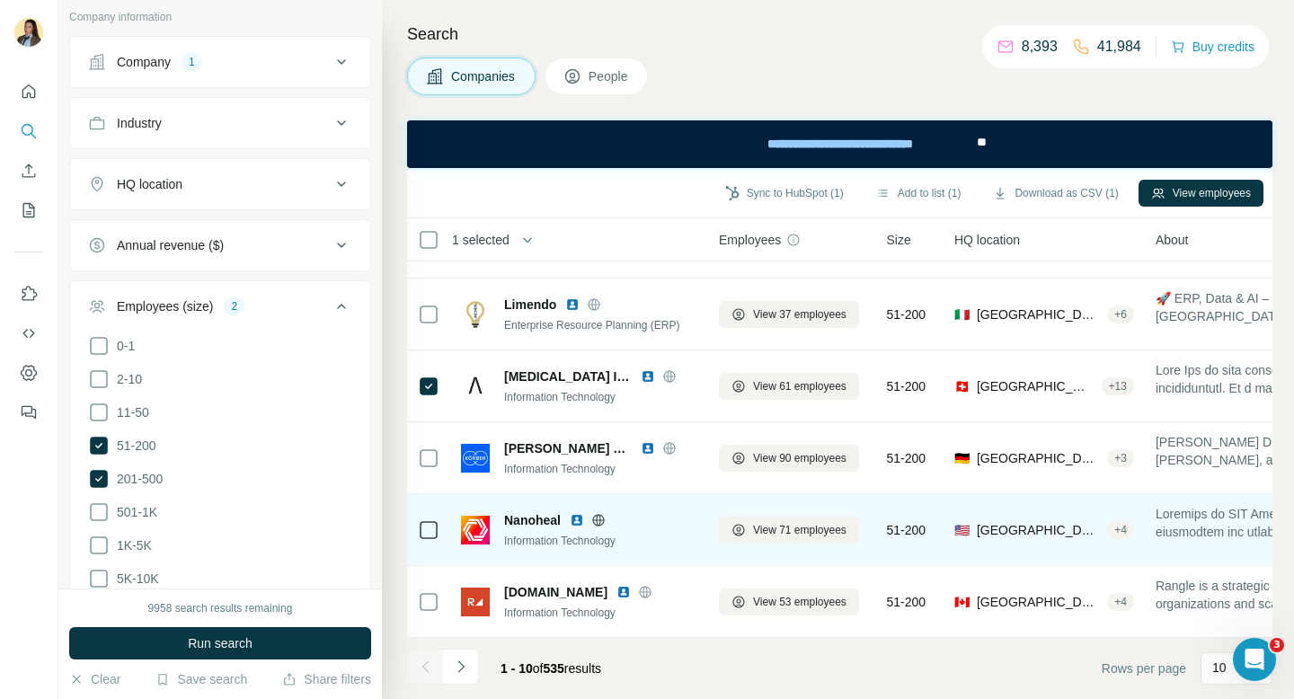
scroll to position [94, 1]
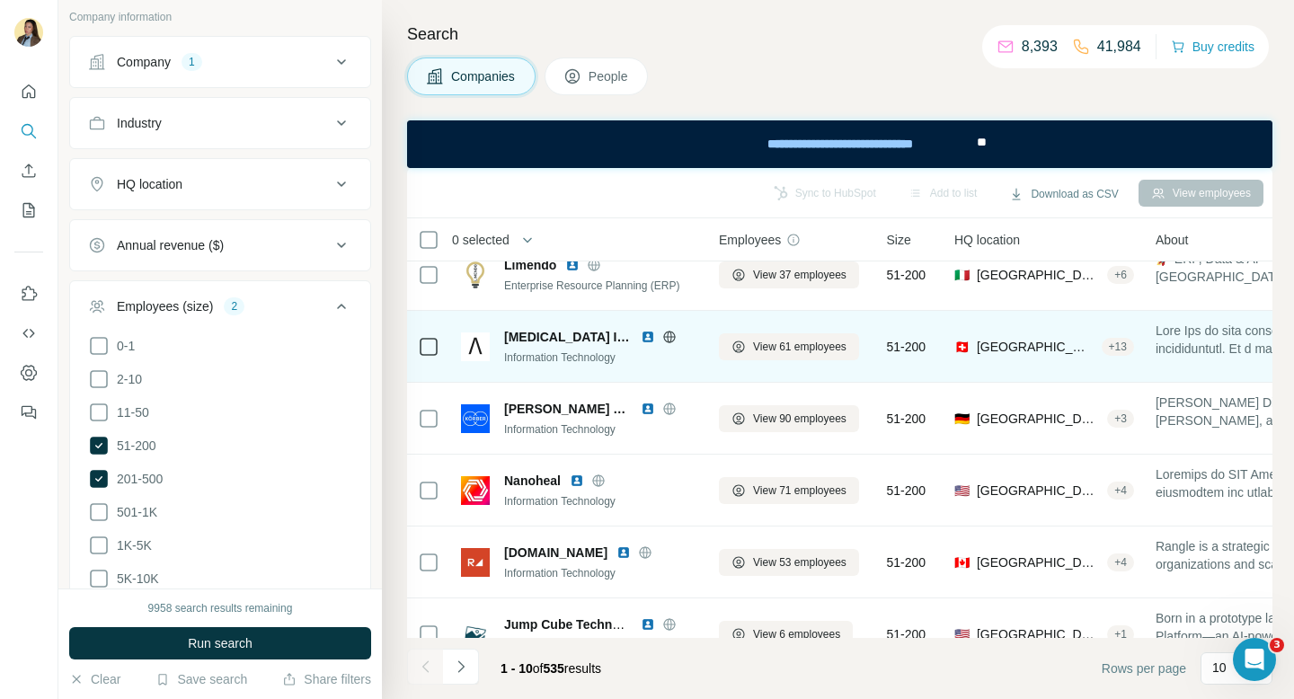
click at [551, 339] on span "Axon Ivy AG" at bounding box center [568, 337] width 128 height 18
click at [683, 361] on div "Information Technology" at bounding box center [601, 357] width 194 height 16
click at [814, 349] on span "View 61 employees" at bounding box center [799, 347] width 93 height 16
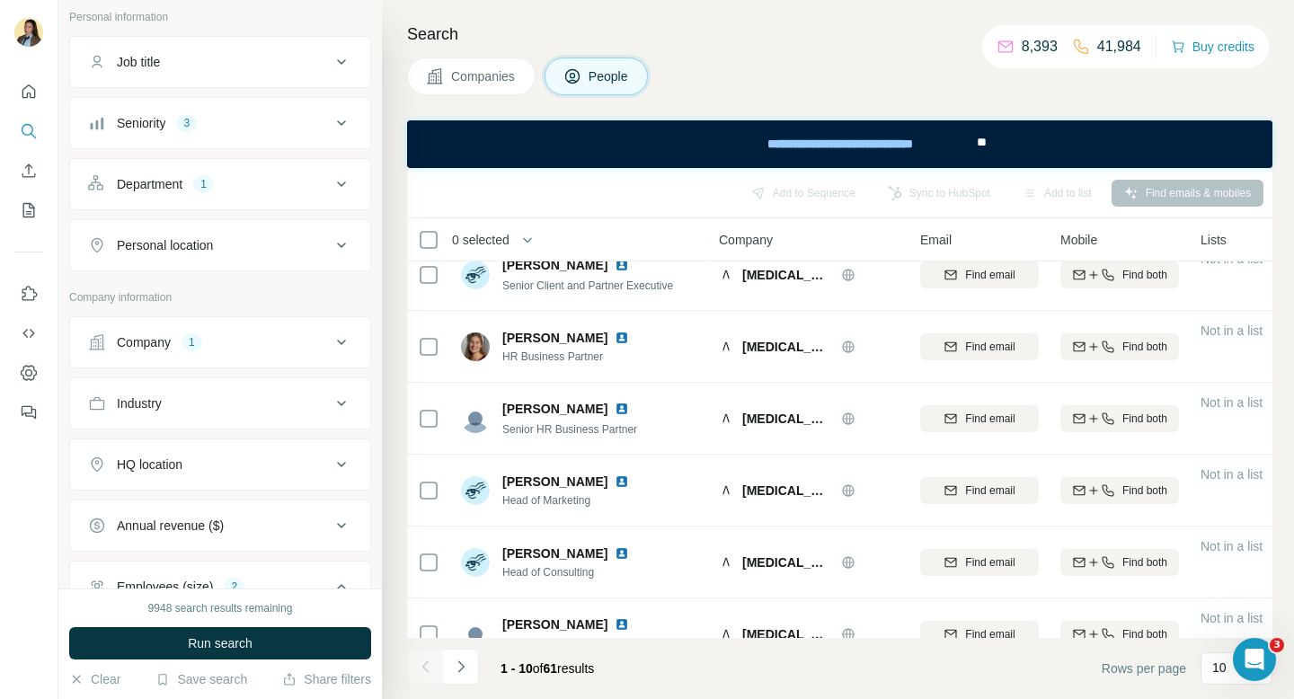
click at [226, 642] on span "Run search" at bounding box center [220, 643] width 65 height 18
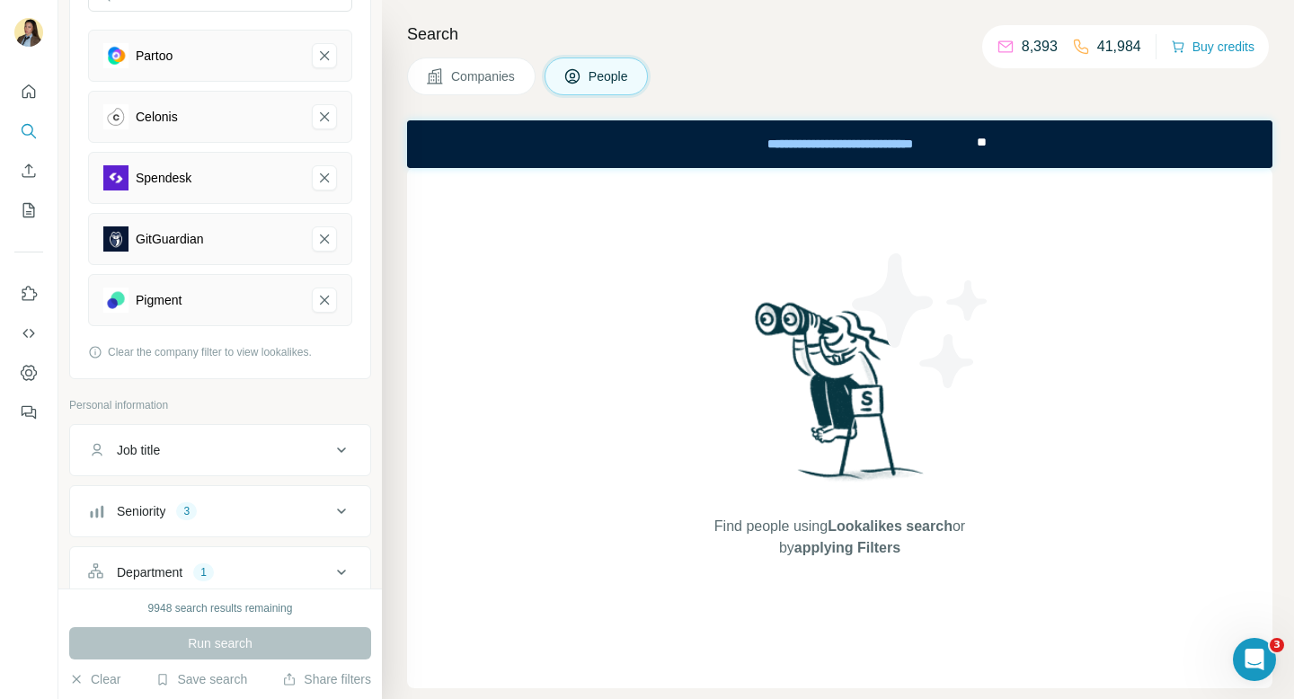
scroll to position [267, 0]
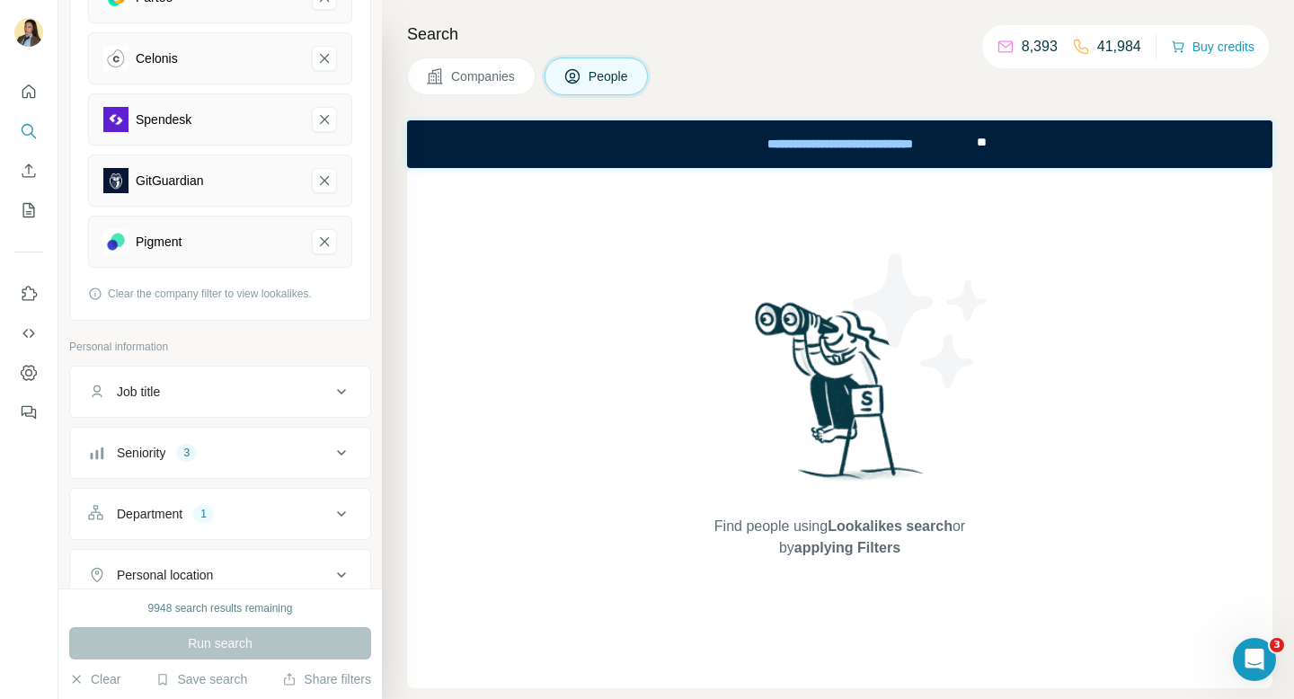
click at [219, 442] on button "Seniority 3" at bounding box center [220, 452] width 300 height 43
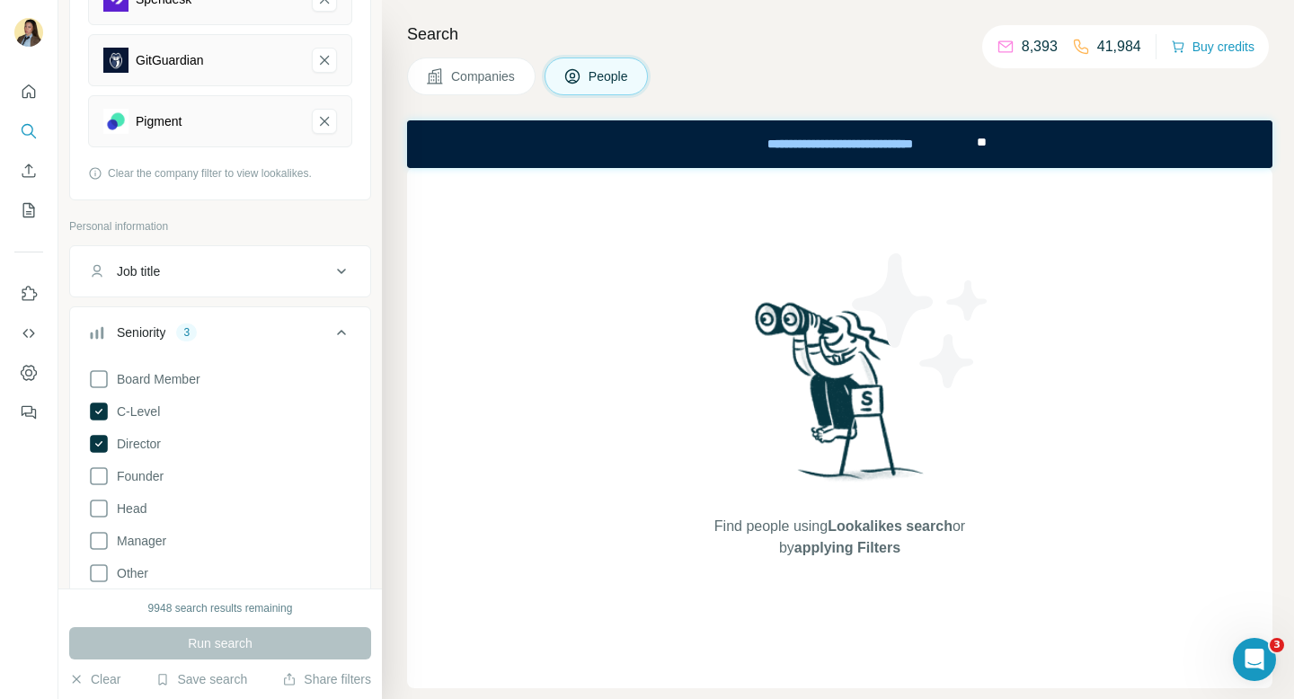
scroll to position [457, 0]
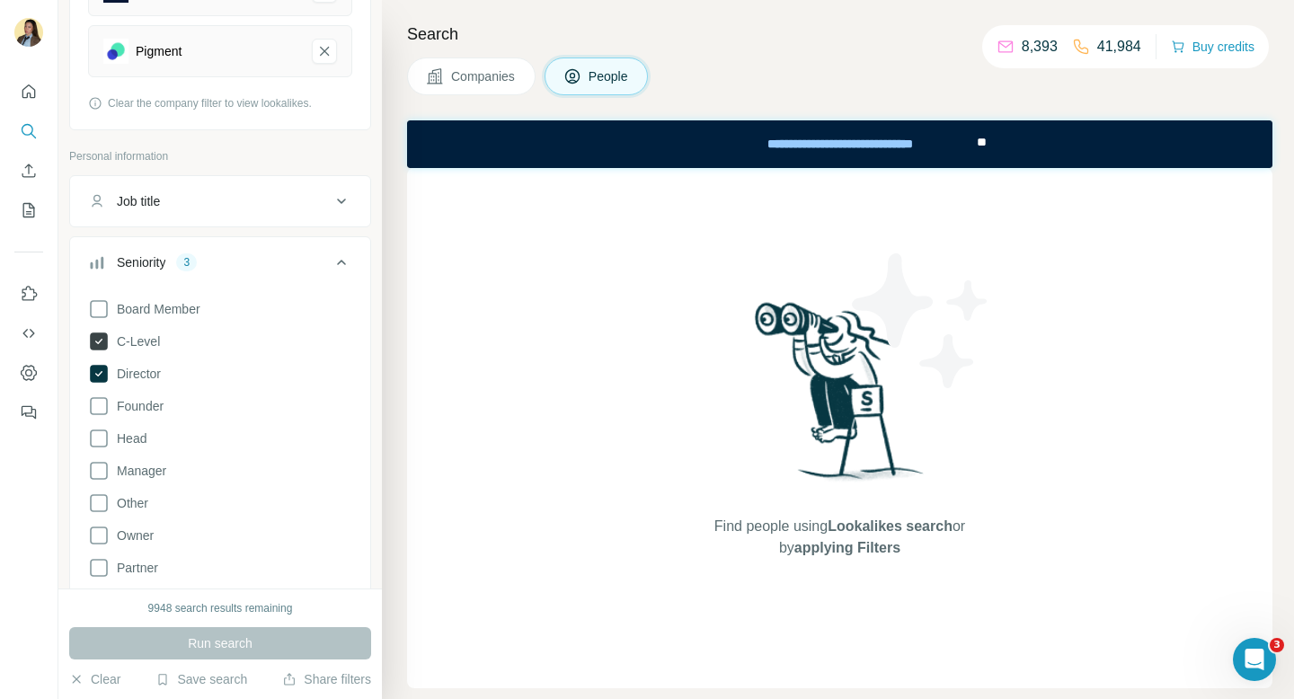
click at [139, 343] on span "C-Level" at bounding box center [135, 341] width 50 height 18
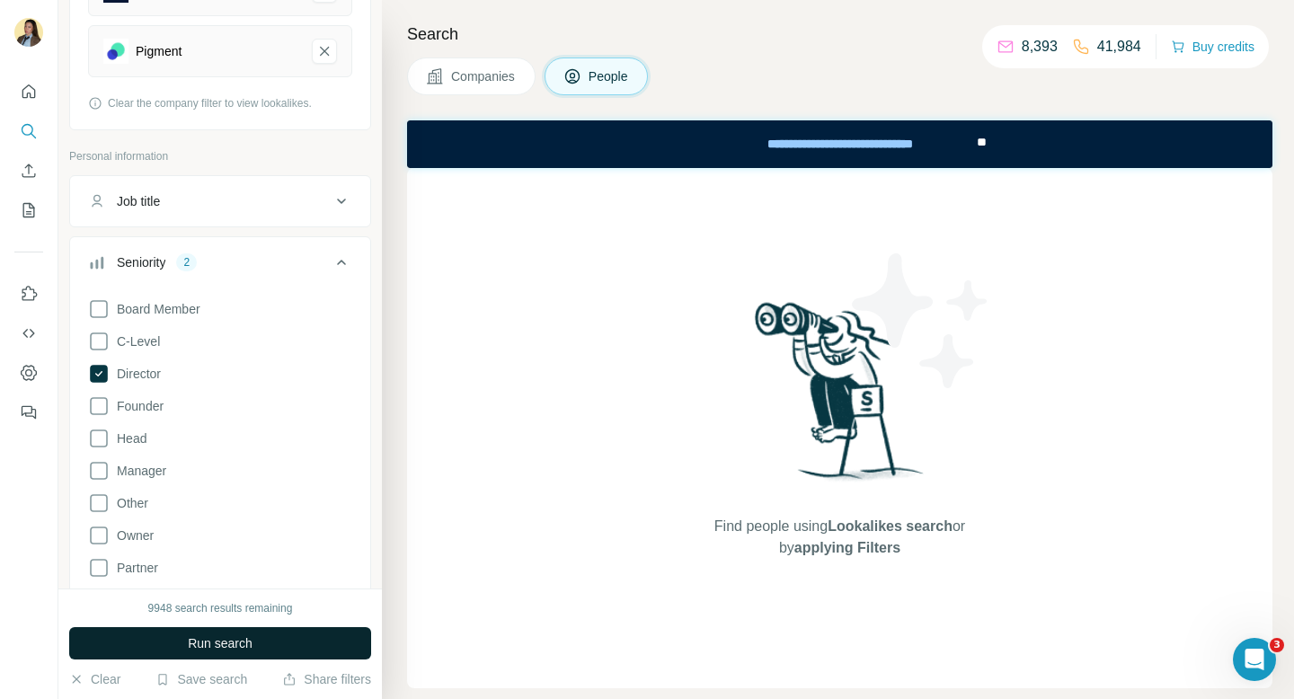
click at [225, 651] on span "Run search" at bounding box center [220, 643] width 65 height 18
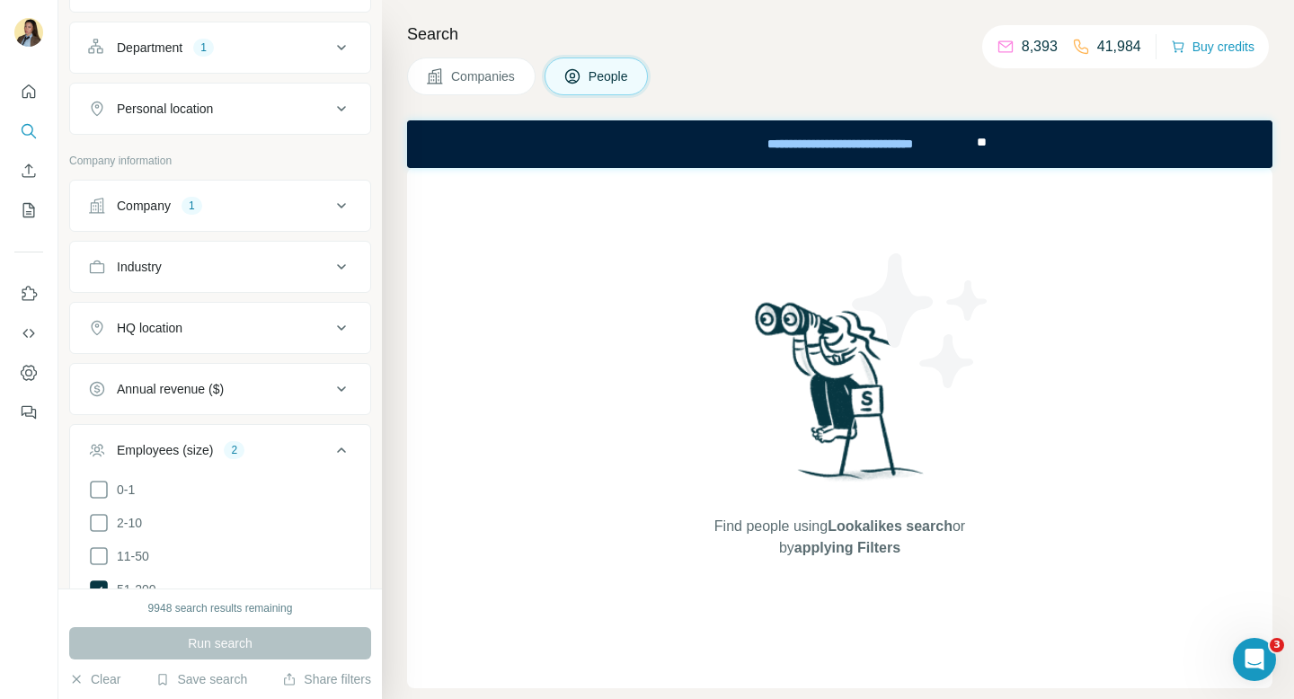
scroll to position [1100, 0]
click at [260, 215] on div "Company 1" at bounding box center [209, 207] width 243 height 18
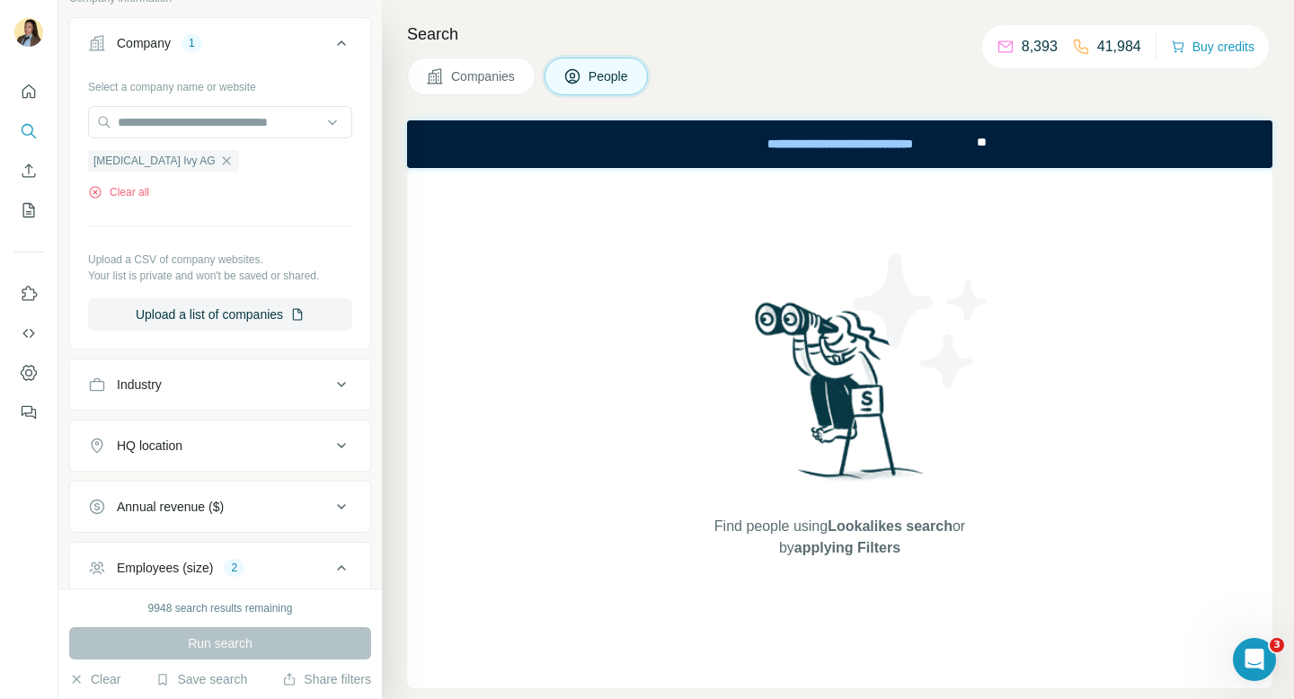
scroll to position [1265, 0]
click at [231, 388] on div "Industry" at bounding box center [209, 384] width 243 height 18
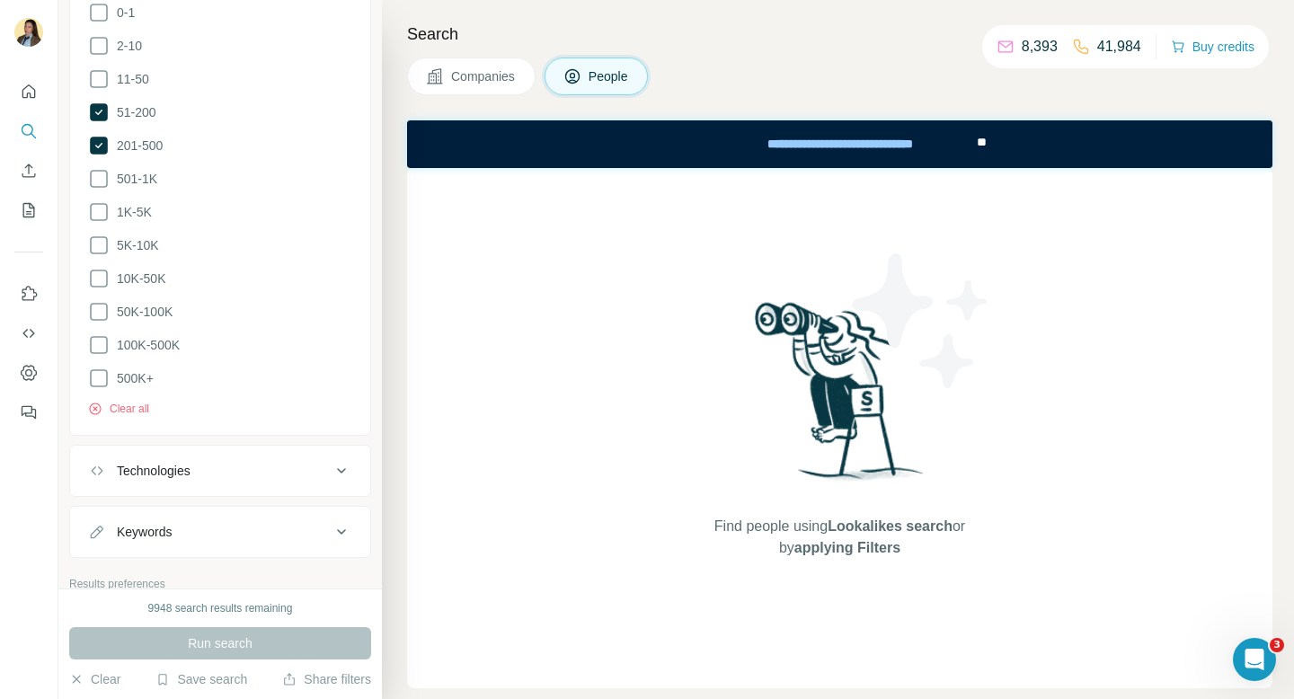
scroll to position [2056, 0]
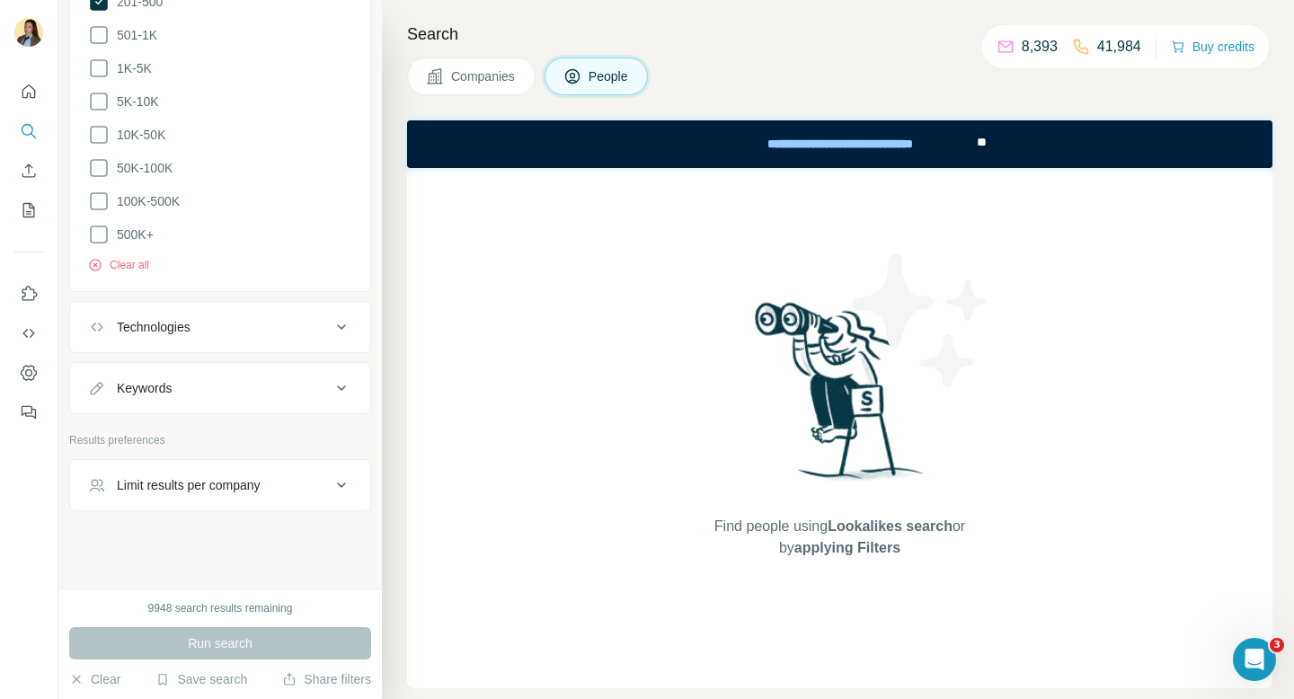
click at [577, 62] on button "People" at bounding box center [596, 76] width 104 height 38
click at [499, 81] on span "Companies" at bounding box center [484, 76] width 66 height 18
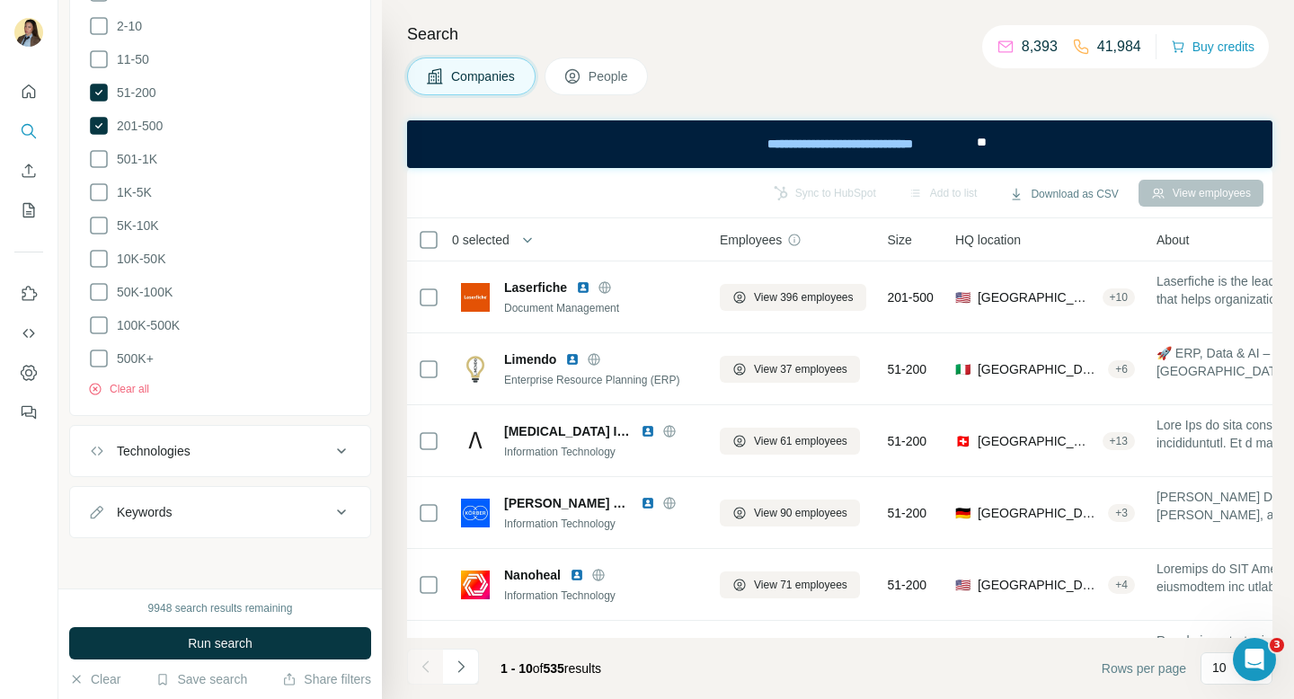
scroll to position [1278, 0]
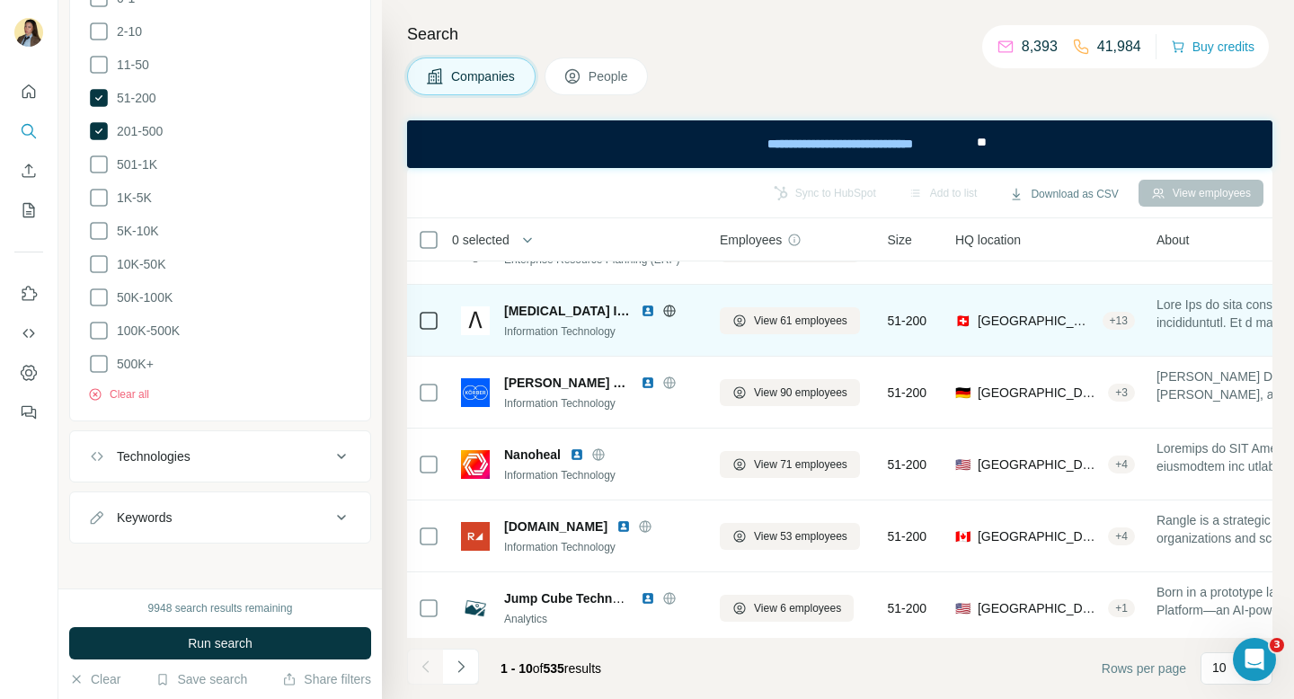
scroll to position [24, 0]
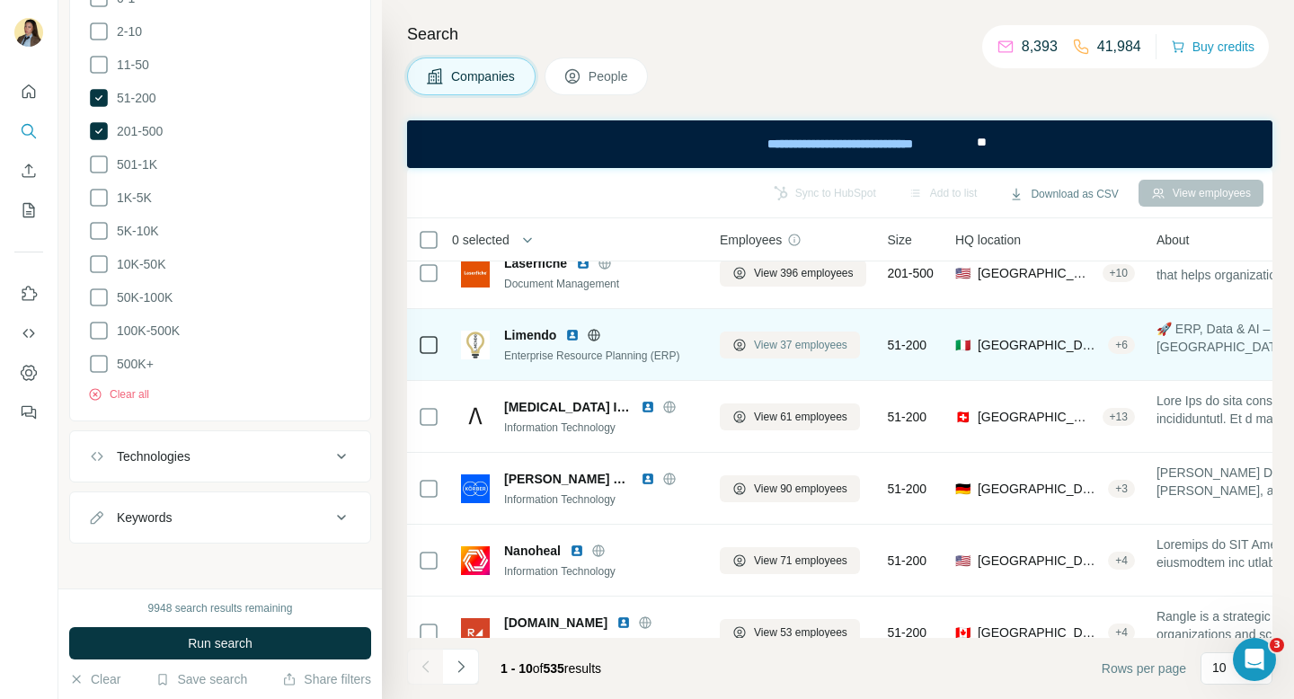
click at [803, 345] on span "View 37 employees" at bounding box center [800, 345] width 93 height 16
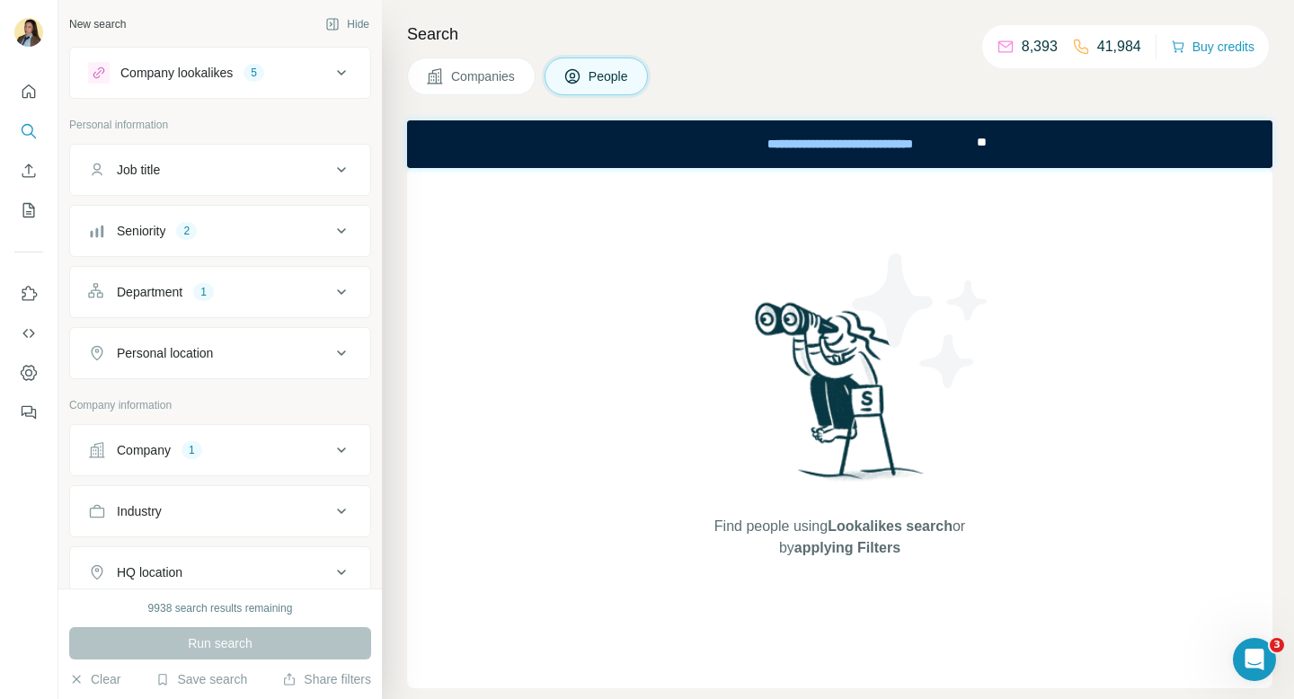
click at [499, 85] on button "Companies" at bounding box center [471, 76] width 128 height 38
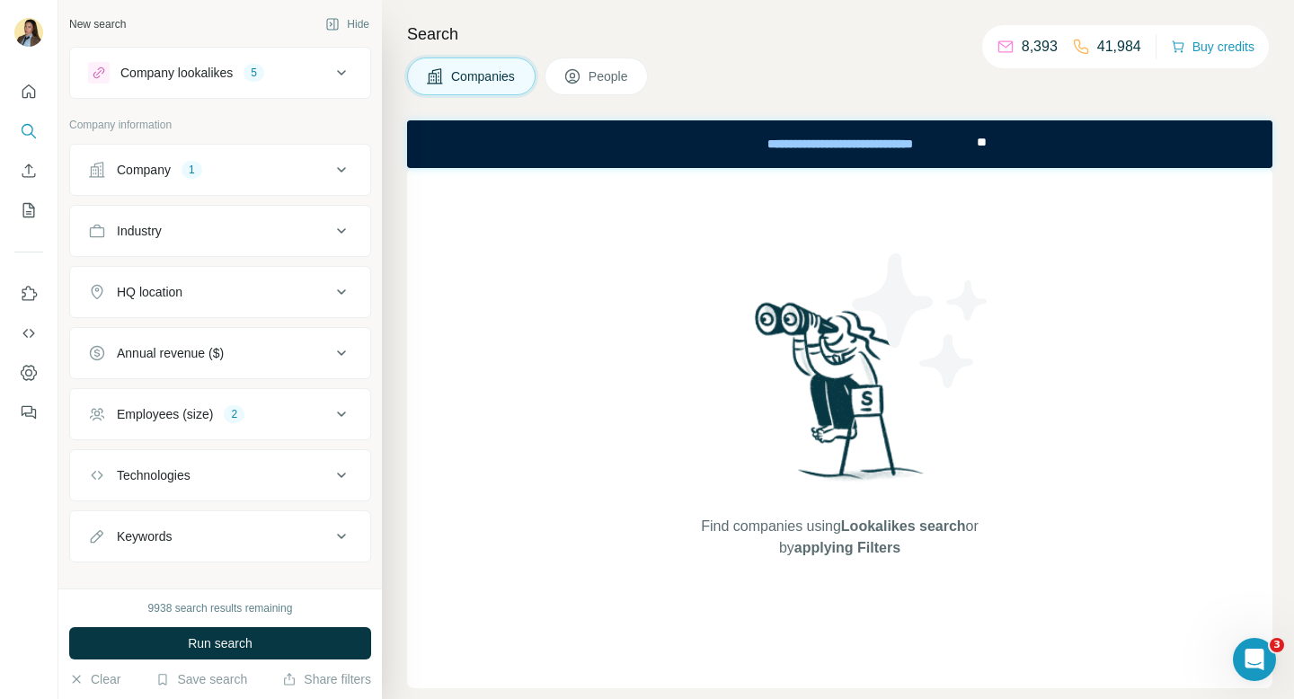
click at [505, 82] on span "Companies" at bounding box center [484, 76] width 66 height 18
click at [479, 66] on button "Companies" at bounding box center [471, 76] width 128 height 38
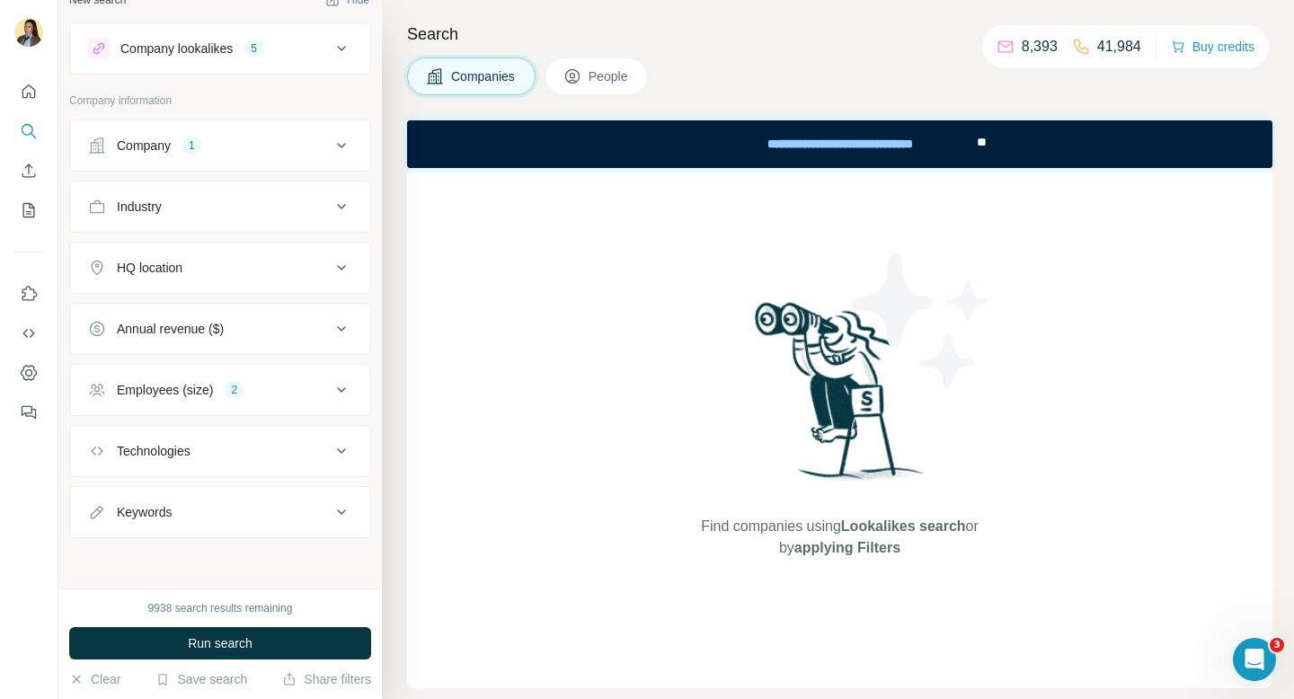
click at [192, 654] on button "Run search" at bounding box center [220, 643] width 302 height 32
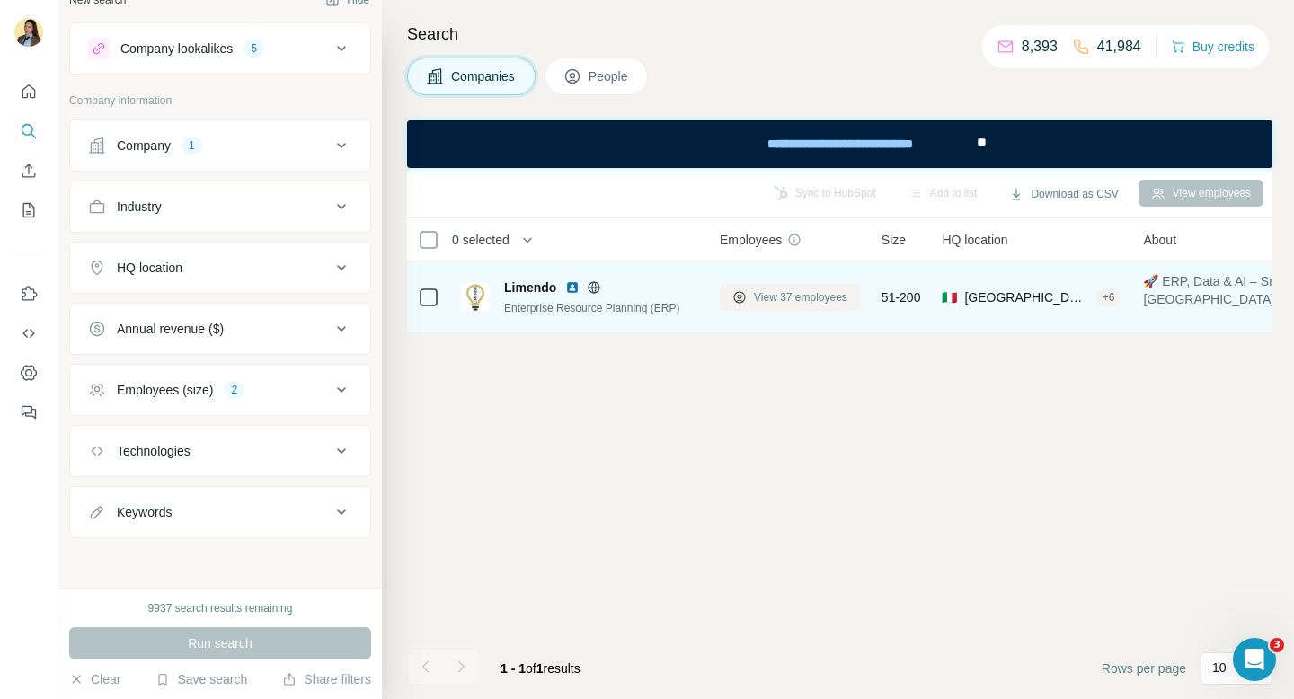
click at [800, 305] on span "View 37 employees" at bounding box center [800, 297] width 93 height 16
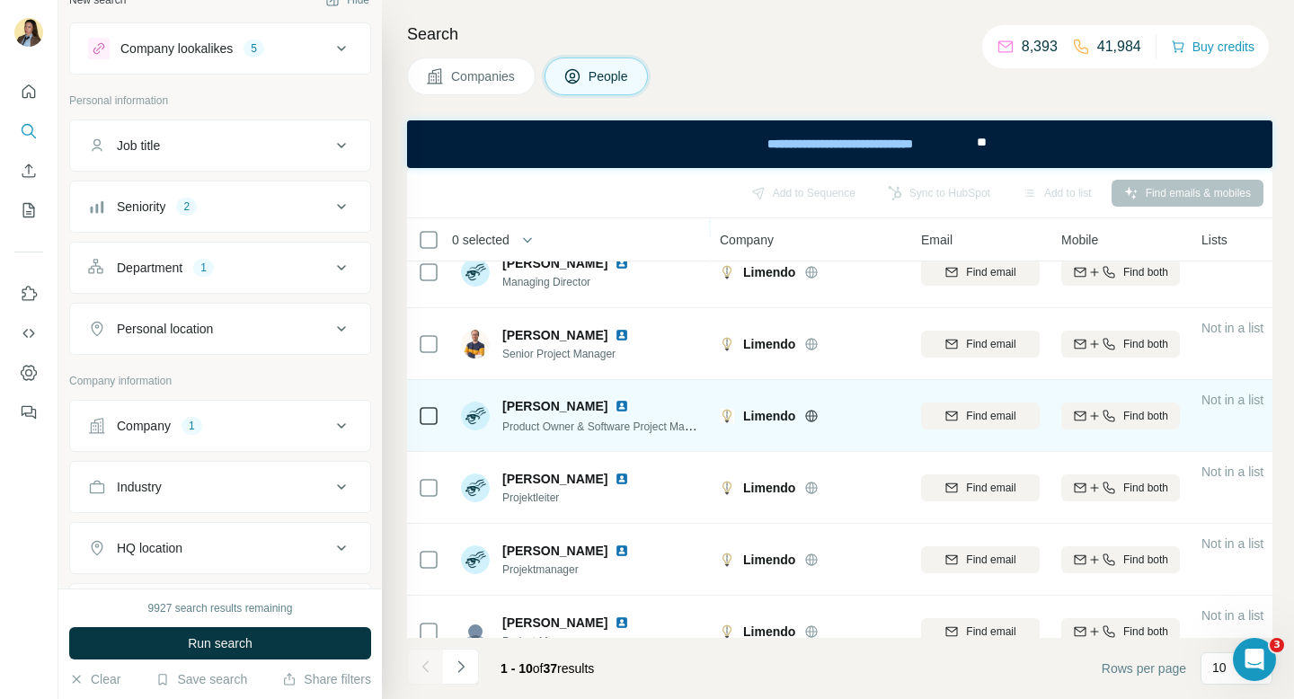
scroll to position [114, 0]
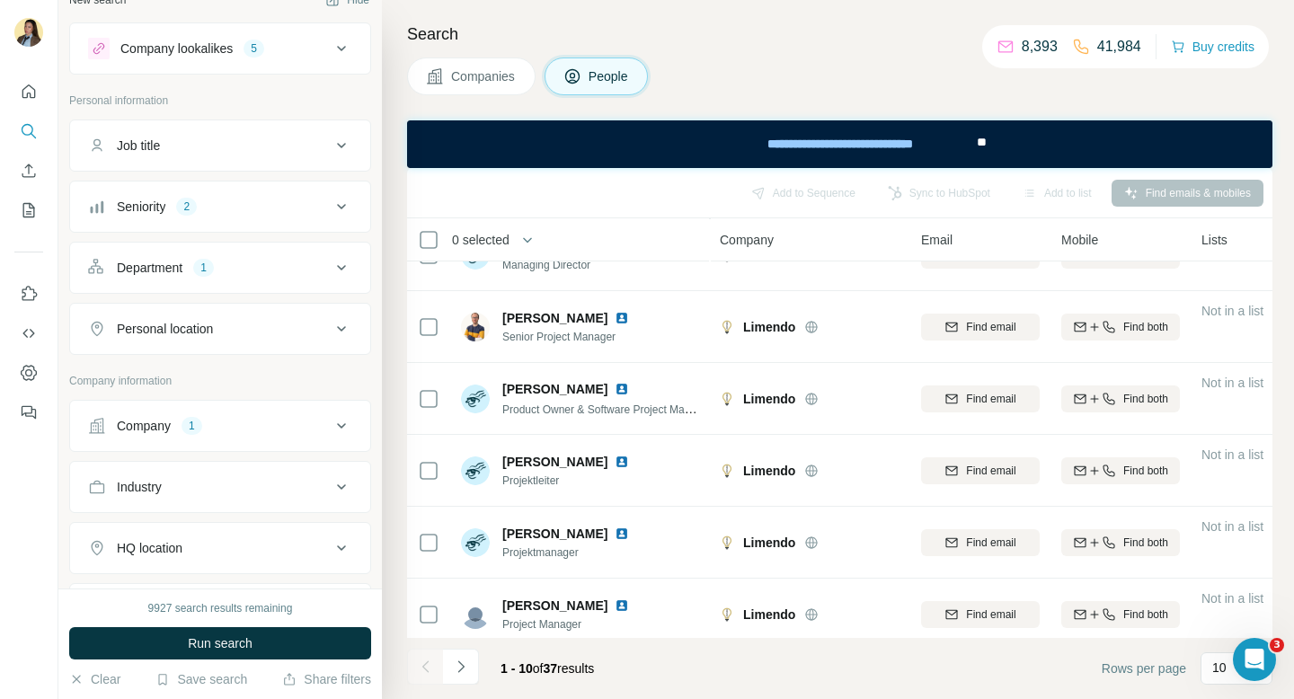
click at [291, 277] on button "Department 1" at bounding box center [220, 267] width 300 height 43
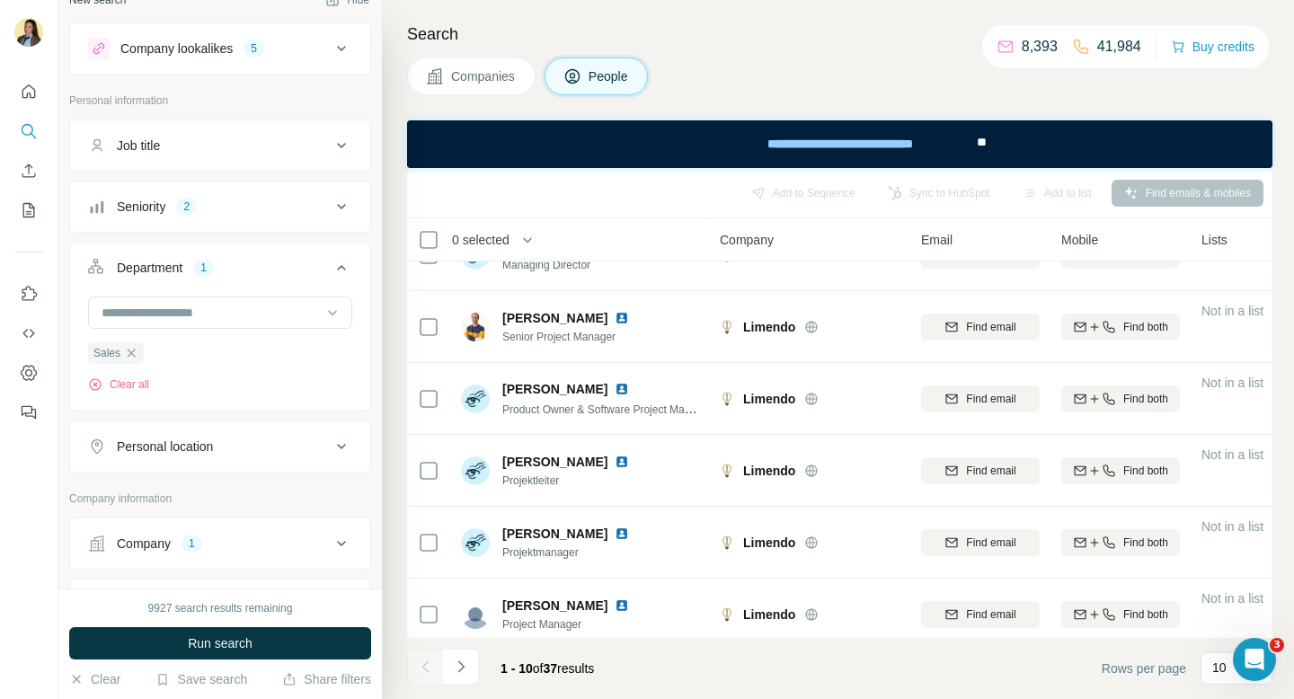
click at [305, 220] on button "Seniority 2" at bounding box center [220, 206] width 300 height 43
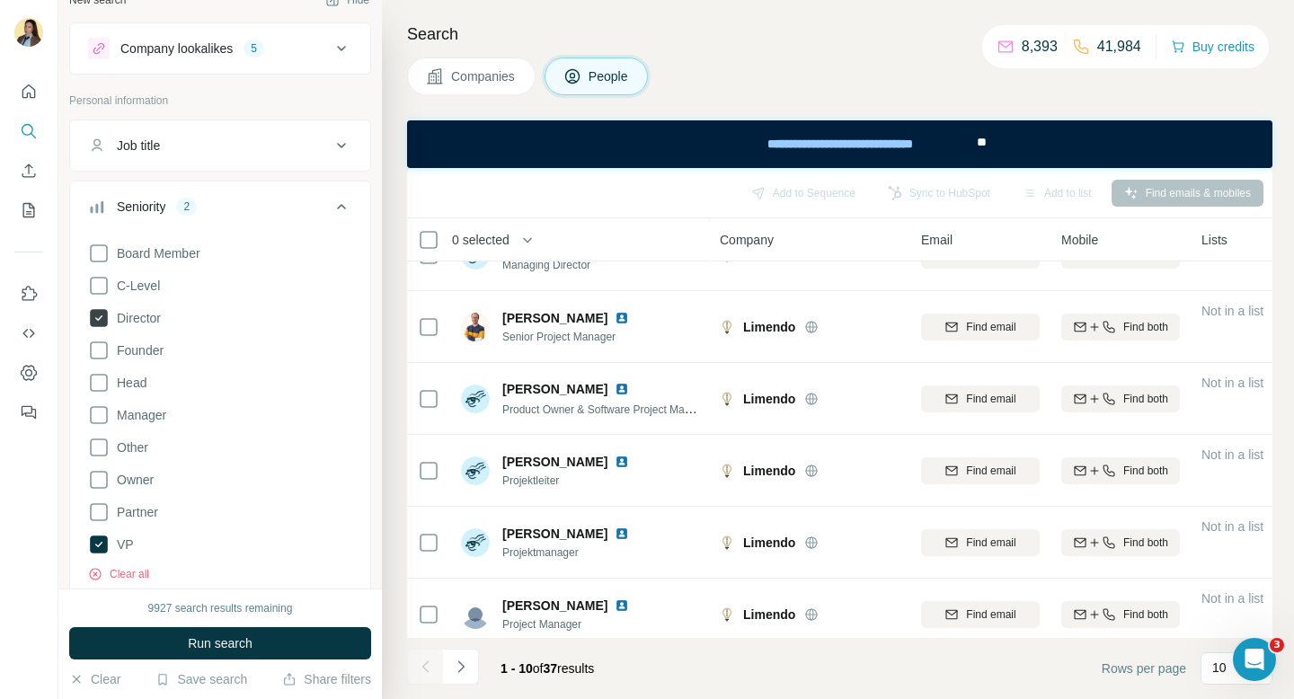
click at [146, 316] on span "Director" at bounding box center [135, 318] width 51 height 18
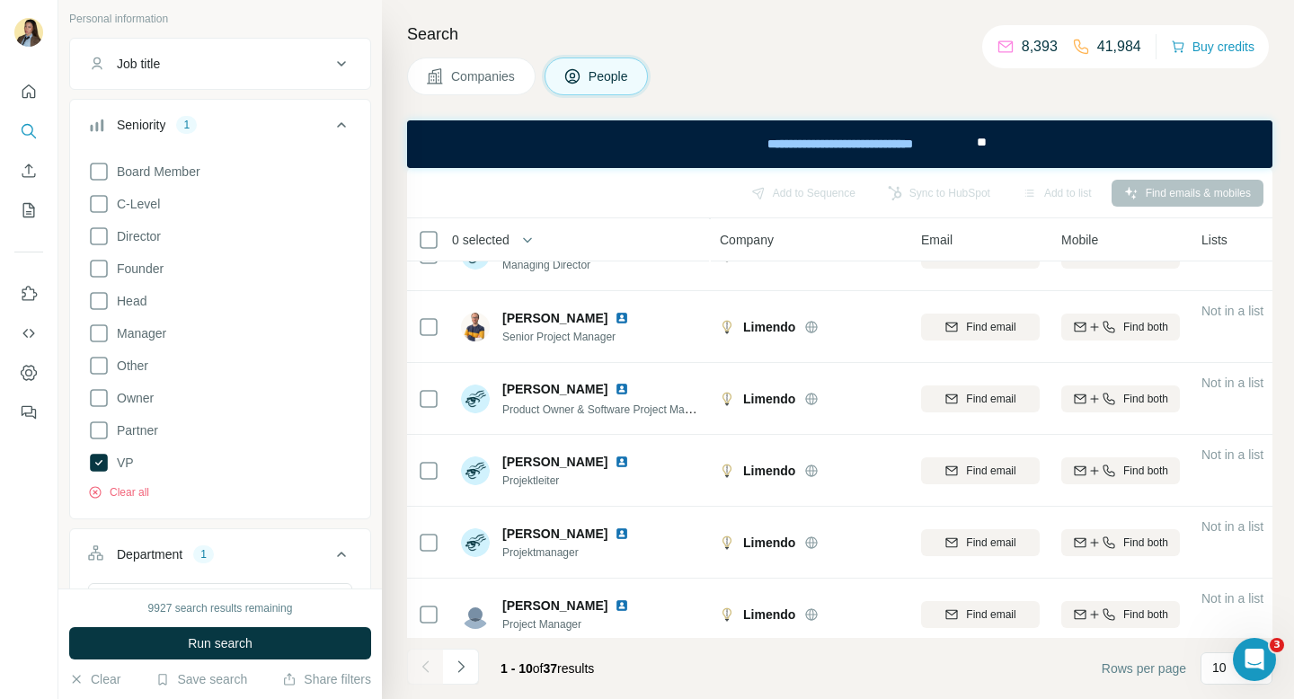
scroll to position [103, 0]
click at [105, 237] on icon at bounding box center [99, 239] width 22 height 22
click at [100, 209] on icon at bounding box center [99, 207] width 22 height 22
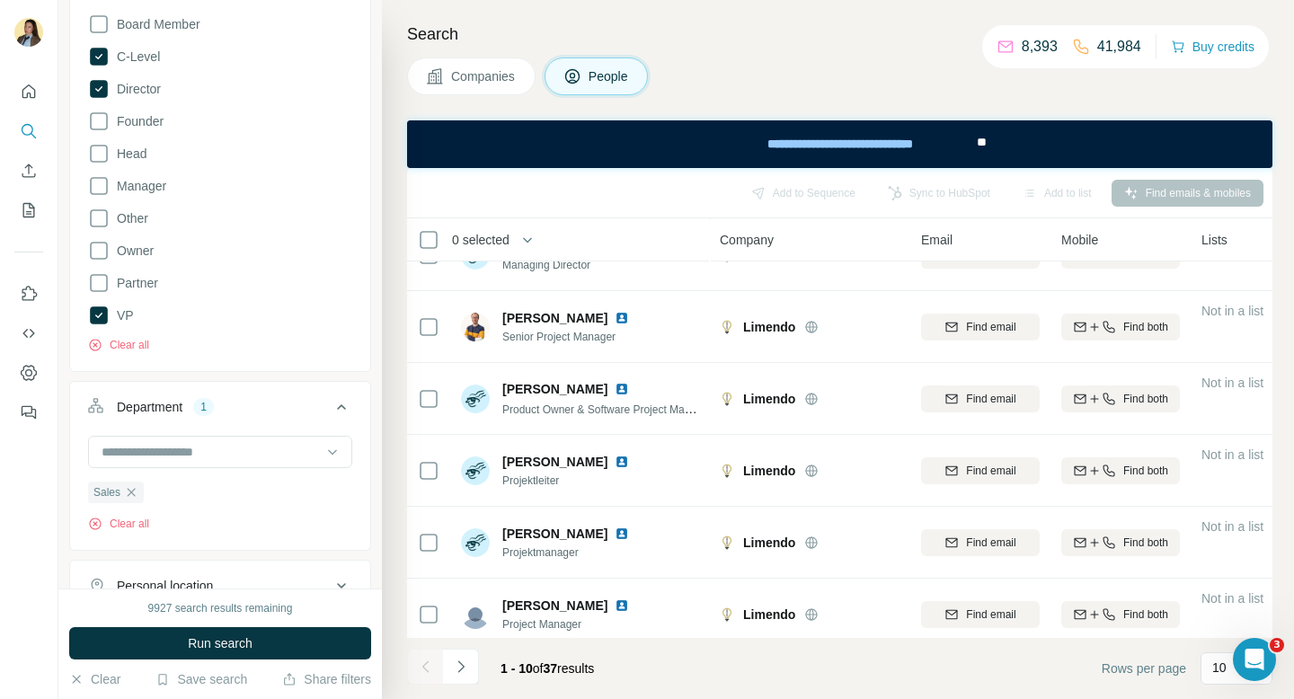
scroll to position [255, 0]
click at [276, 424] on button "Department 1" at bounding box center [220, 409] width 300 height 50
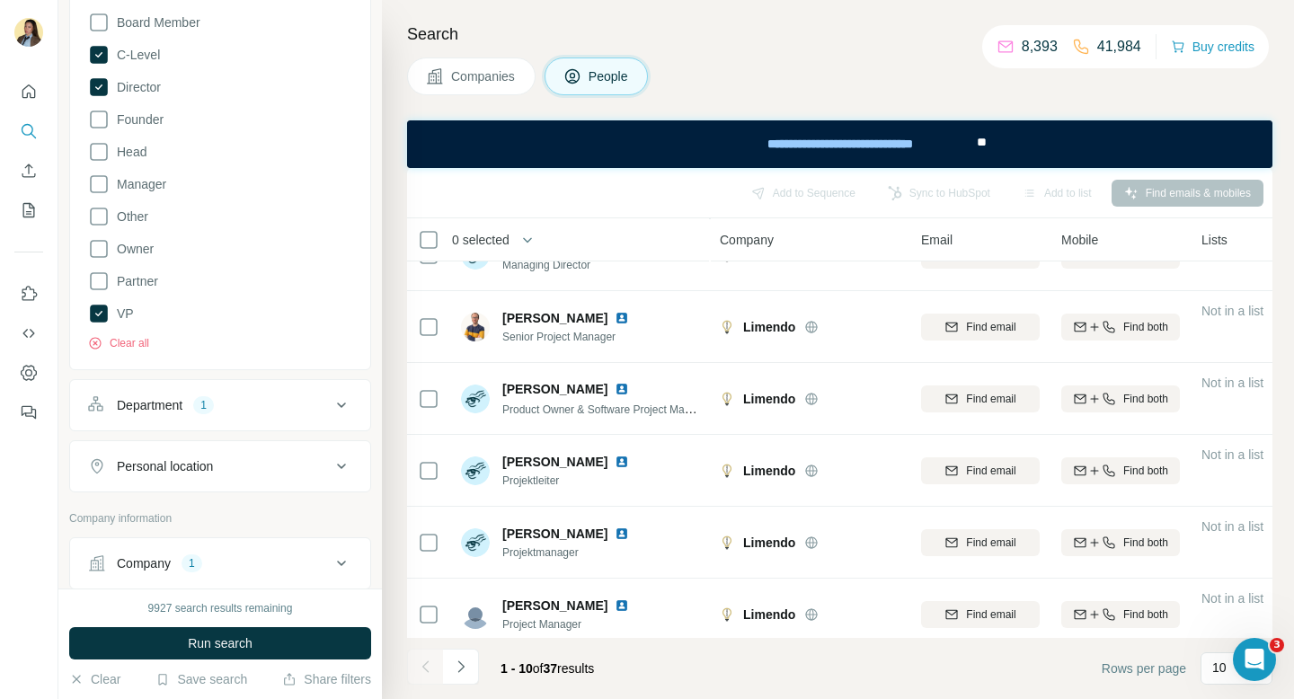
click at [271, 412] on div "Department 1" at bounding box center [209, 405] width 243 height 18
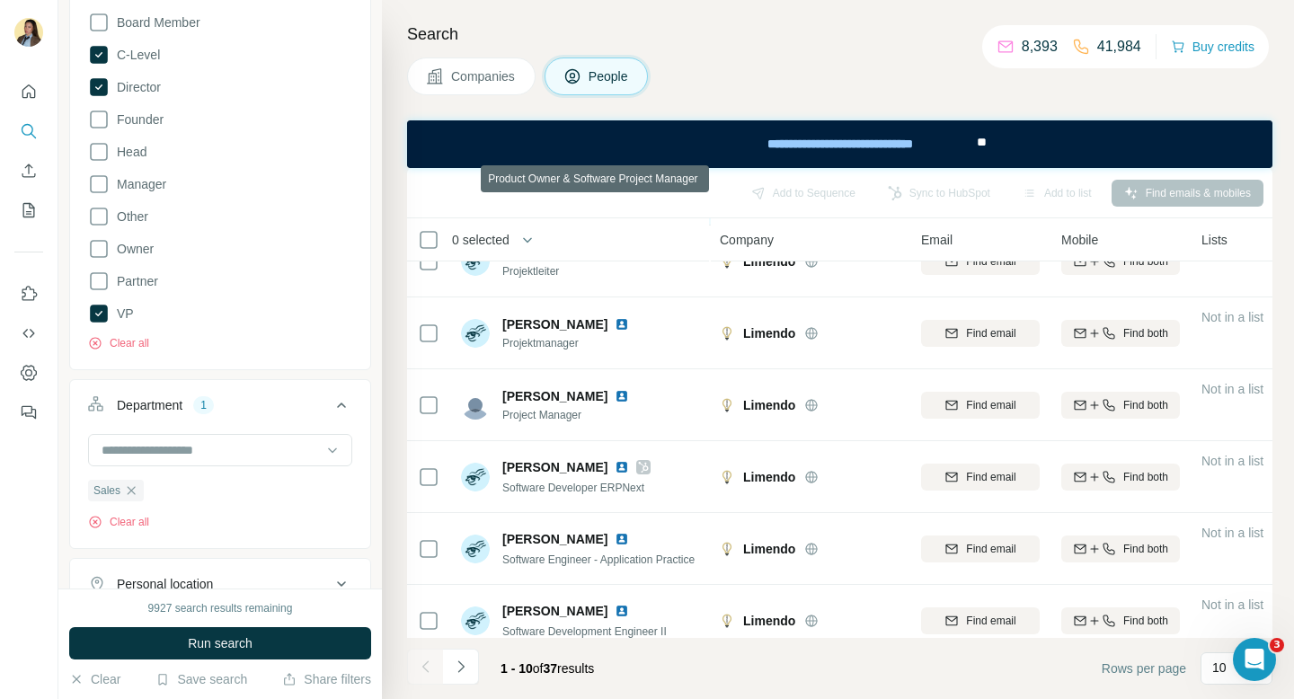
scroll to position [342, 0]
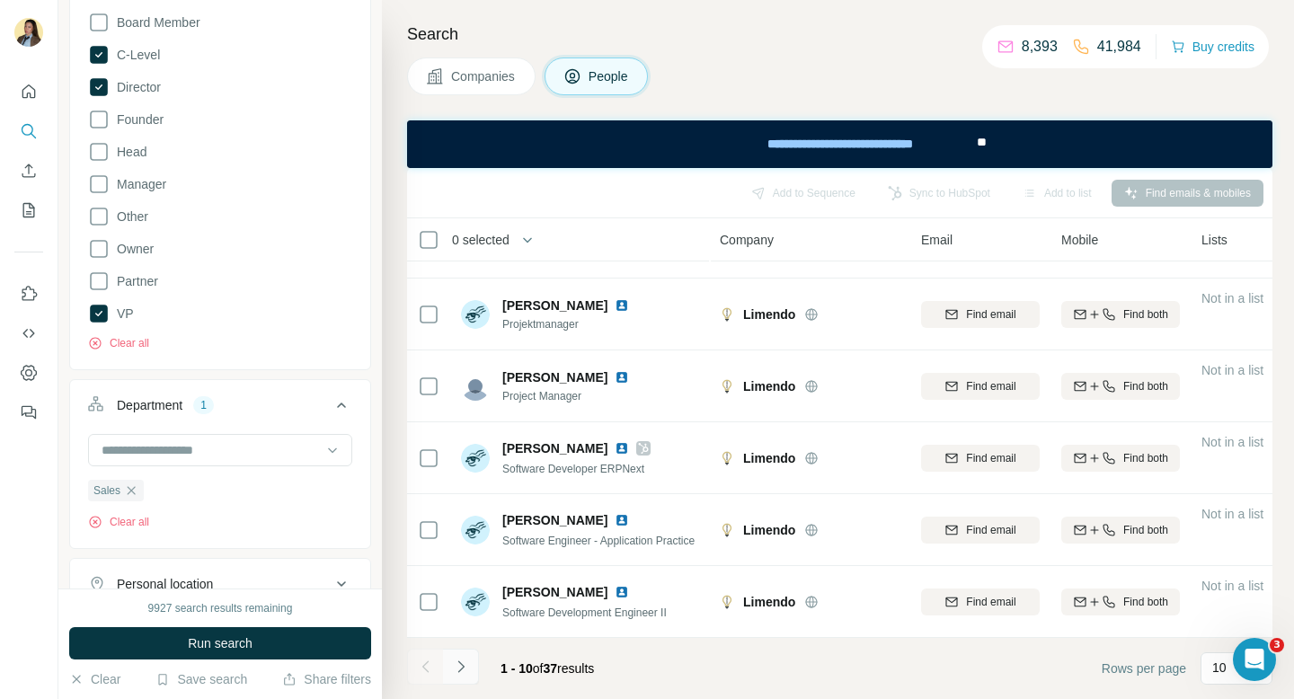
click at [468, 669] on icon "Navigate to next page" at bounding box center [461, 667] width 18 height 18
click at [464, 671] on icon "Navigate to next page" at bounding box center [461, 667] width 18 height 18
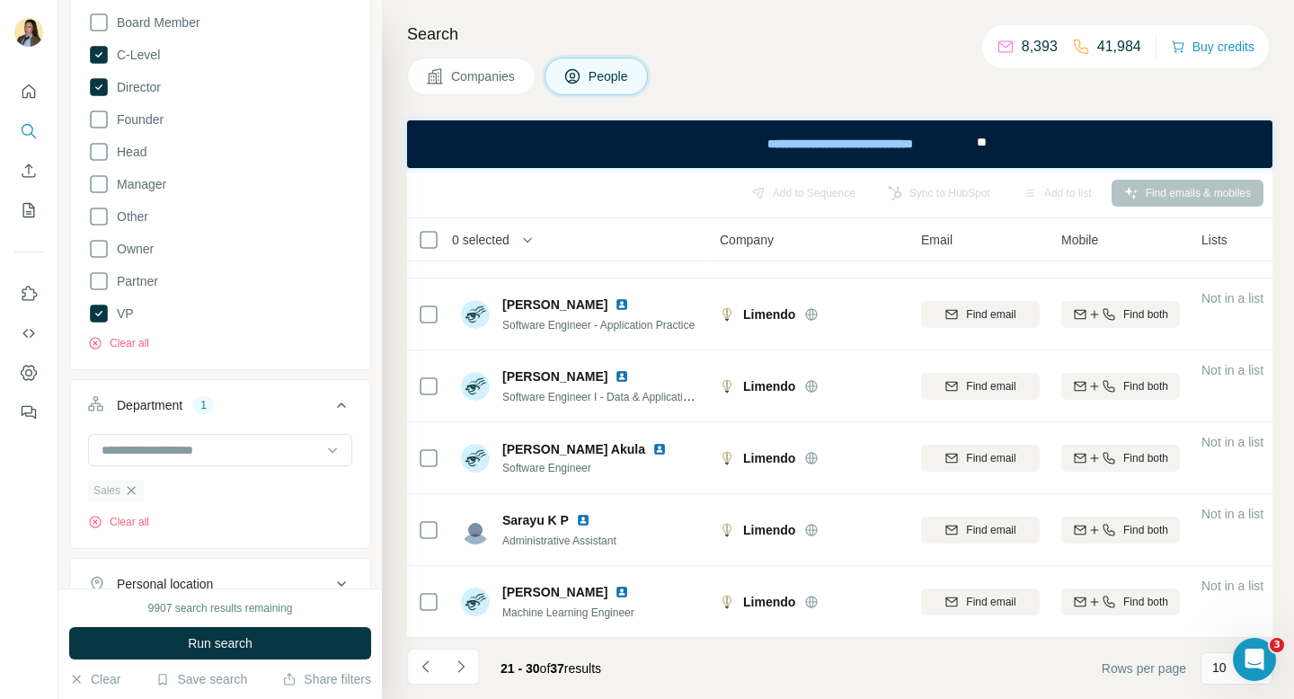
click at [125, 490] on icon "button" at bounding box center [131, 490] width 14 height 14
click at [181, 453] on input at bounding box center [211, 450] width 222 height 20
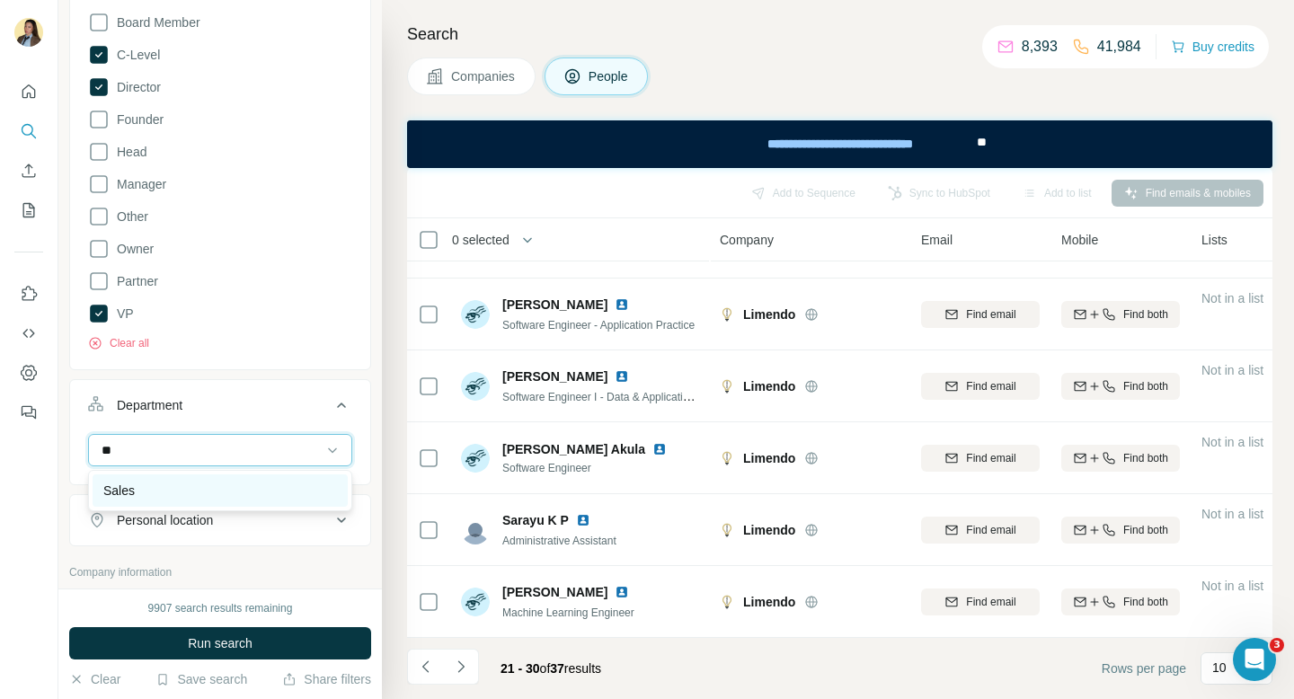
type input "**"
click at [205, 498] on div "Sales" at bounding box center [220, 490] width 234 height 18
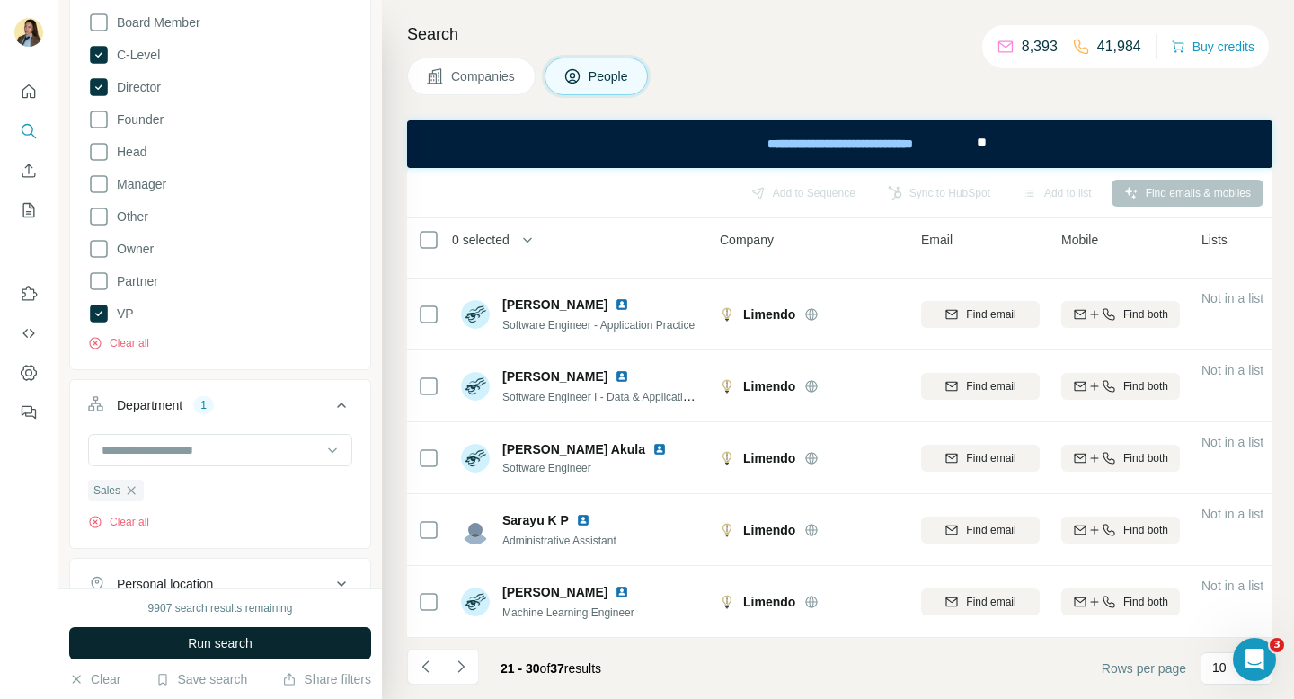
click at [209, 652] on button "Run search" at bounding box center [220, 643] width 302 height 32
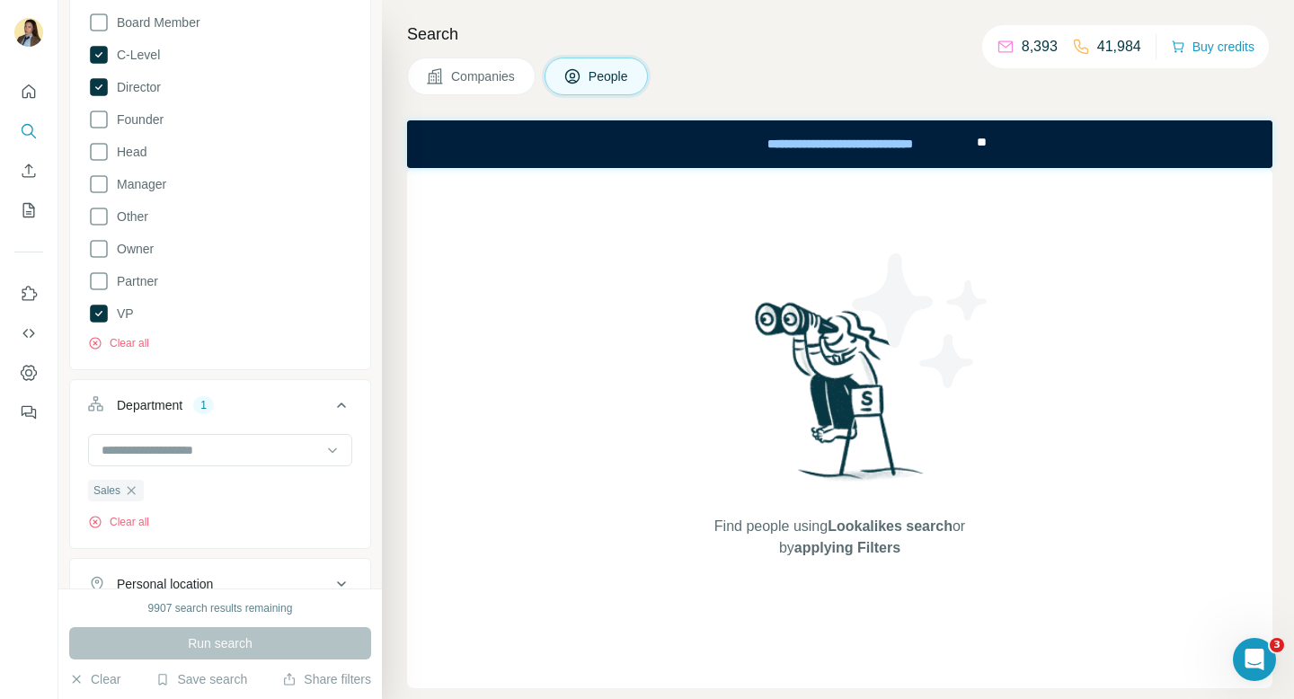
click at [495, 105] on div "Search Companies People Find people using Lookalikes search or by applying Filt…" at bounding box center [838, 349] width 912 height 699
click at [494, 78] on span "Companies" at bounding box center [484, 76] width 66 height 18
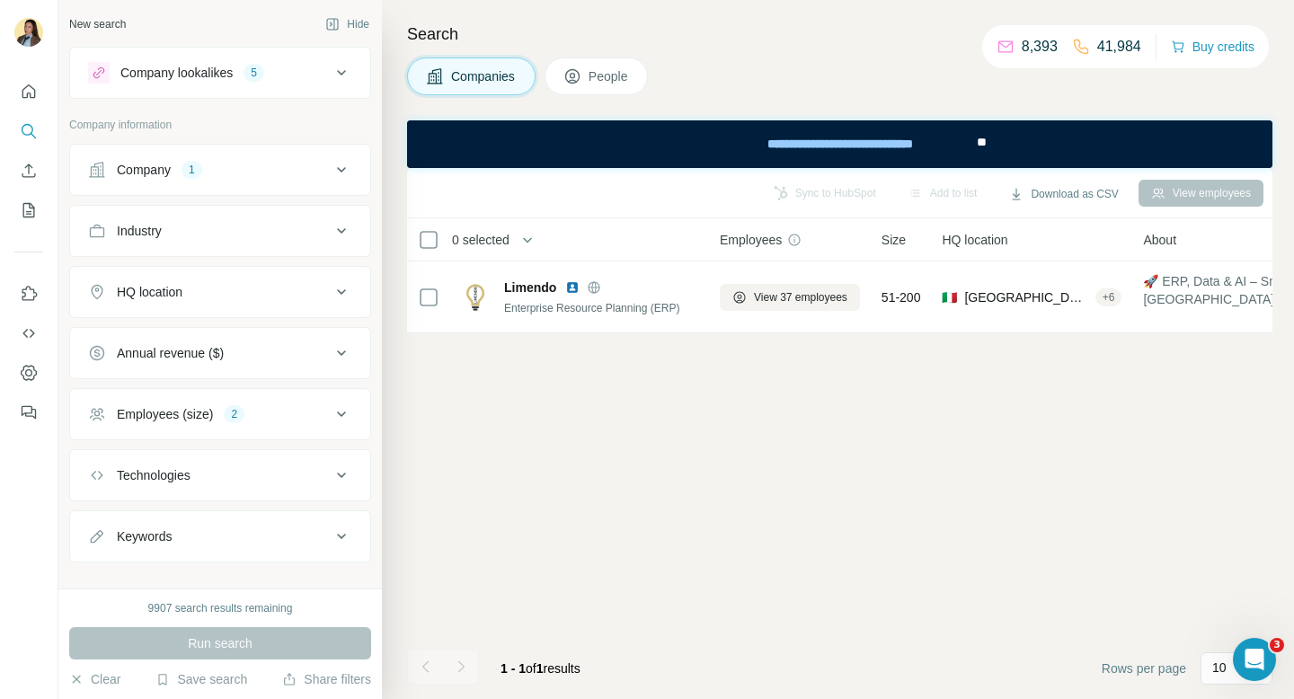
click at [250, 186] on button "Company 1" at bounding box center [220, 169] width 300 height 43
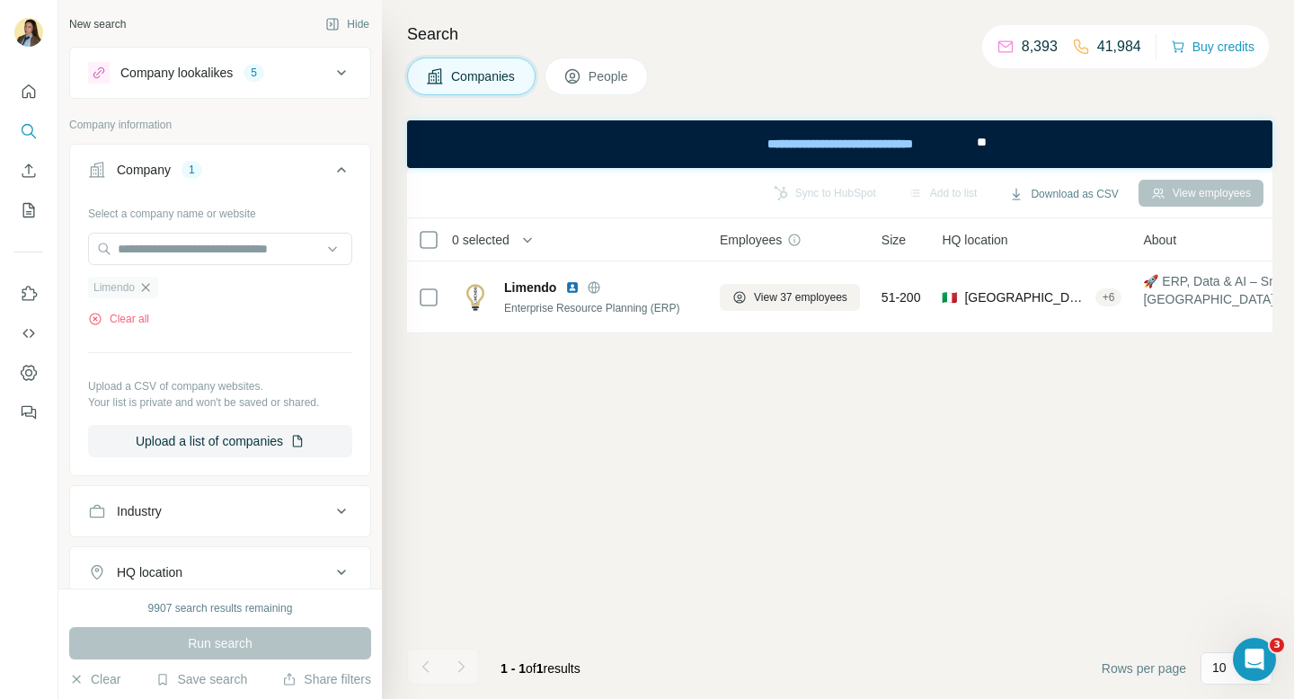
click at [150, 288] on icon "button" at bounding box center [145, 287] width 14 height 14
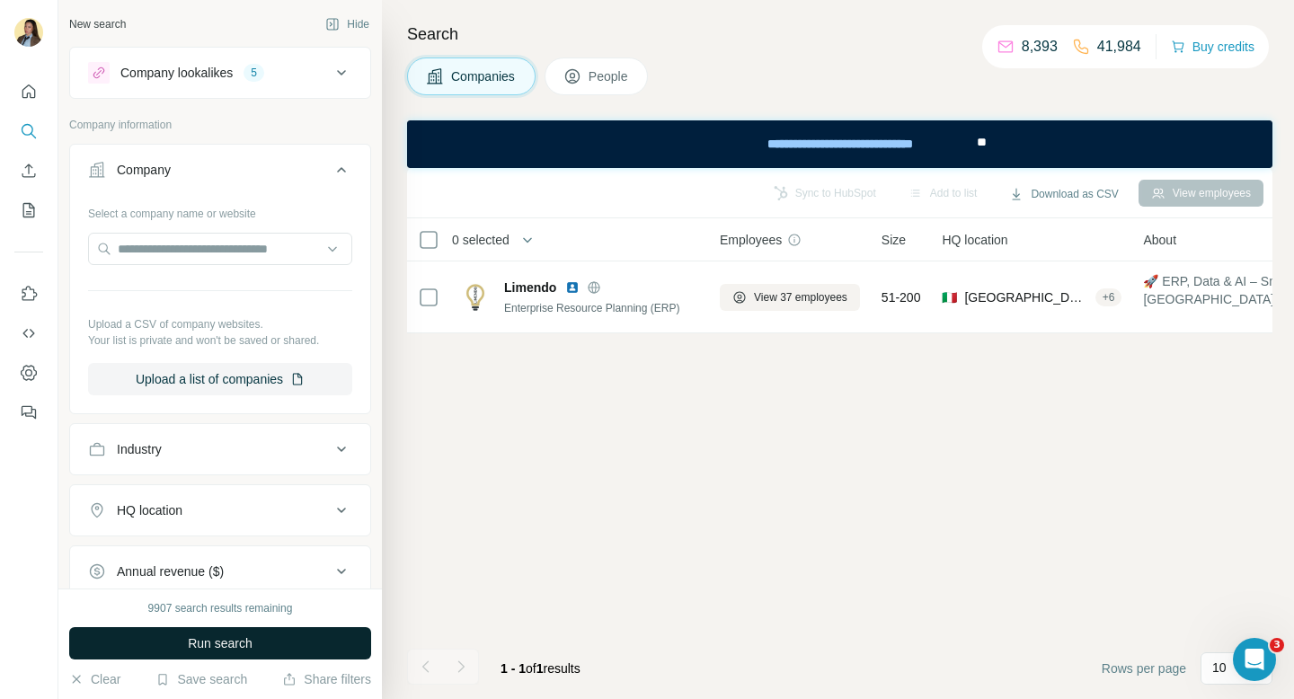
click at [243, 647] on span "Run search" at bounding box center [220, 643] width 65 height 18
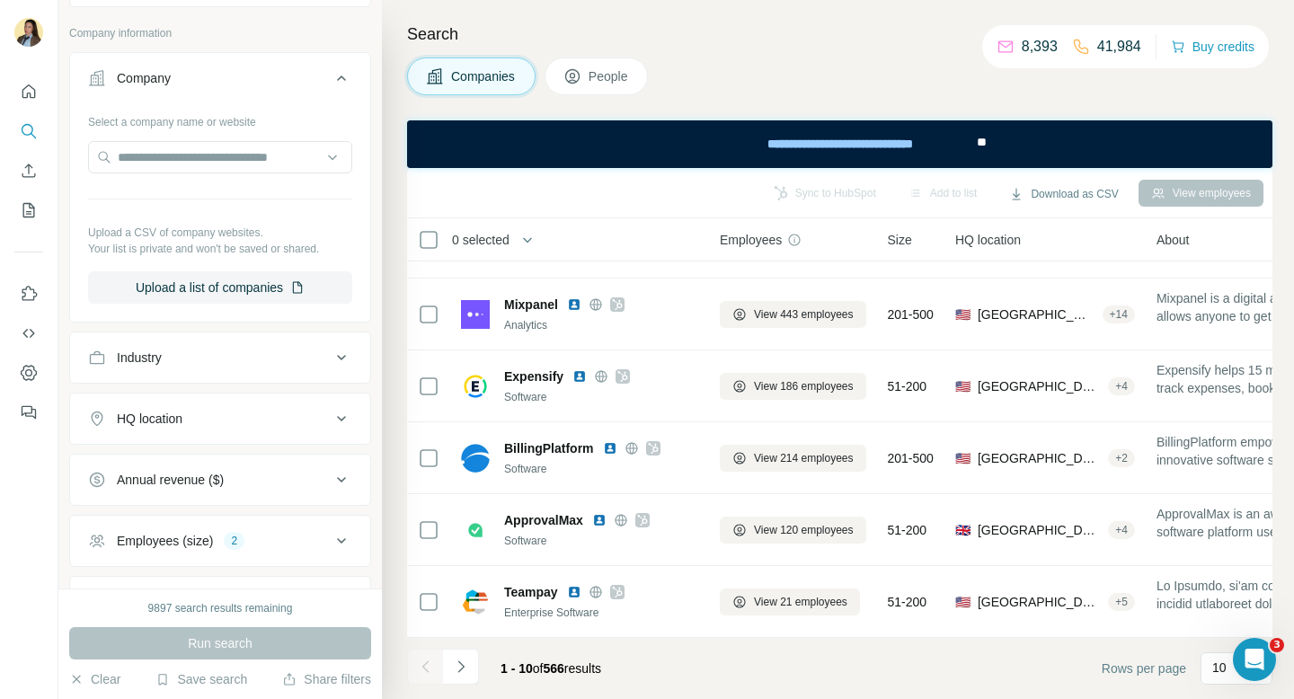
scroll to position [158, 0]
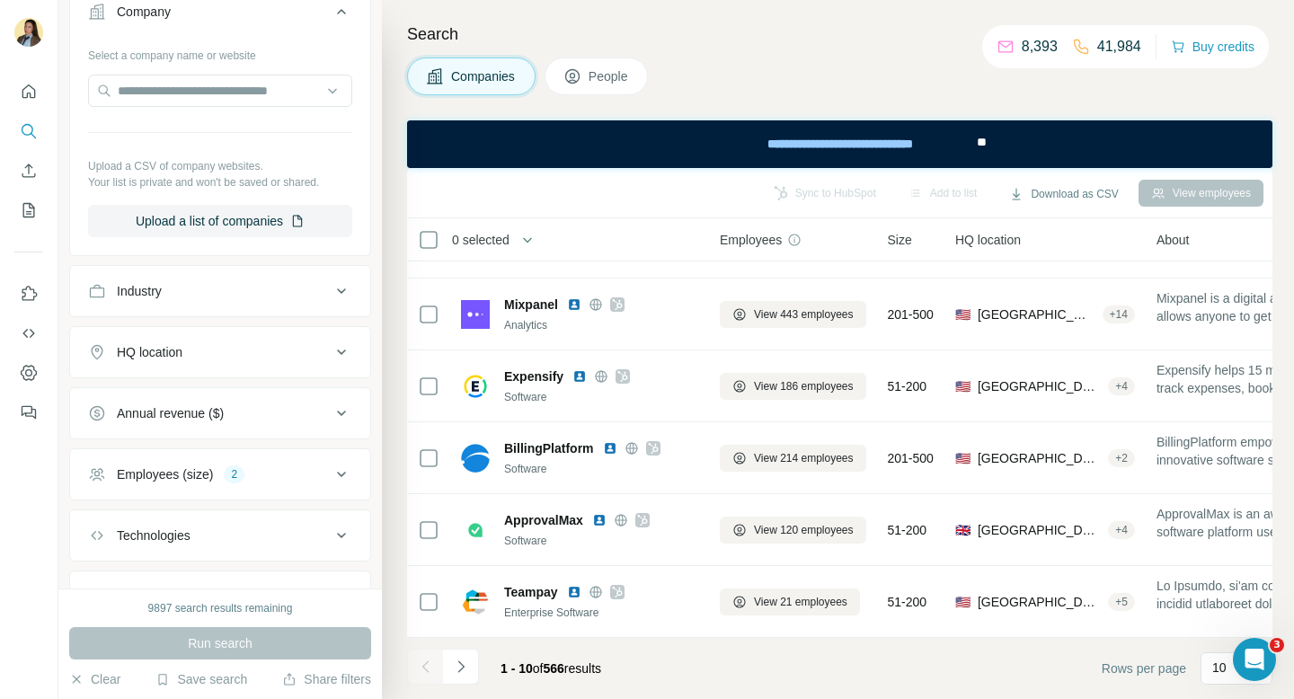
click at [287, 472] on div "Employees (size) 2" at bounding box center [209, 474] width 243 height 18
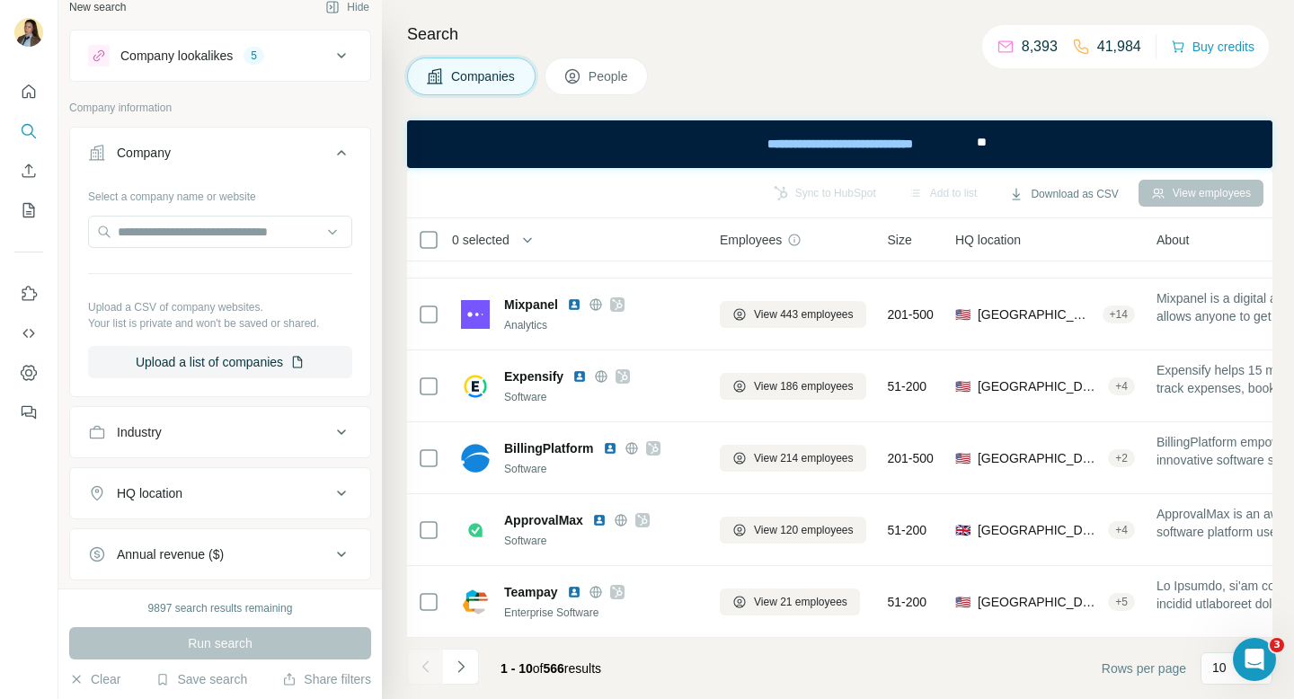
scroll to position [0, 0]
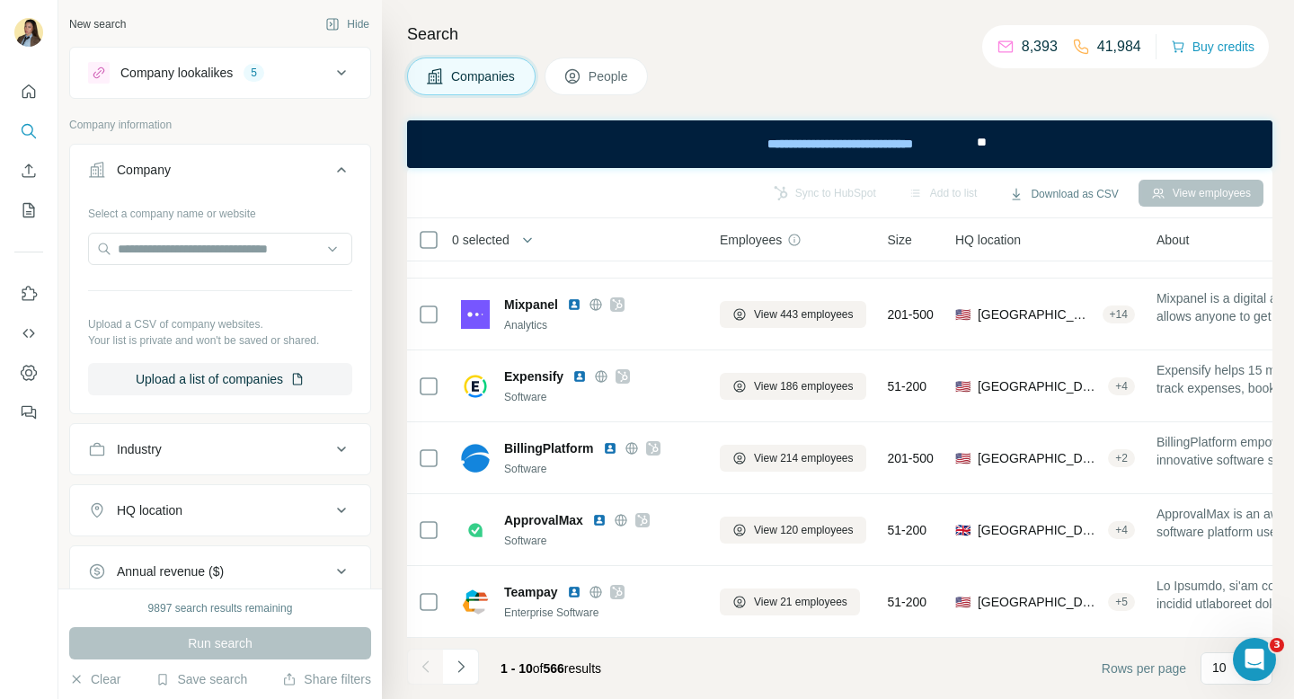
click at [322, 83] on div "Company lookalikes 5" at bounding box center [209, 73] width 243 height 22
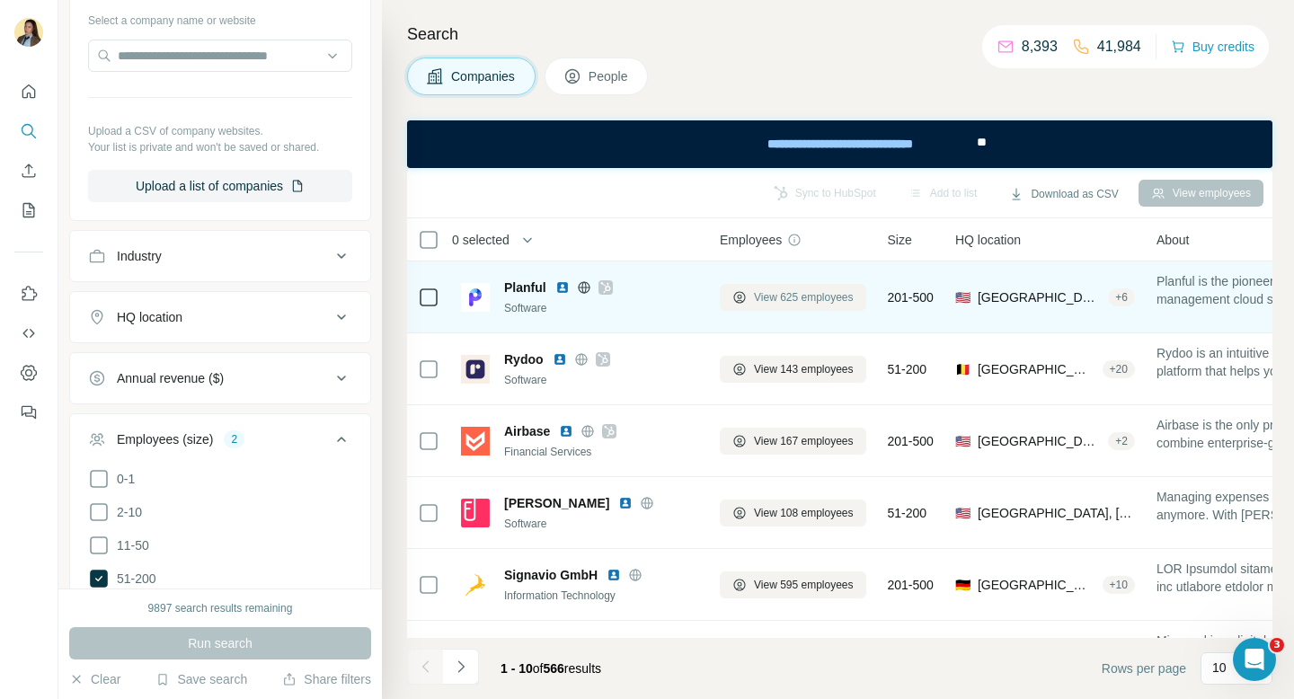
click at [813, 292] on span "View 625 employees" at bounding box center [804, 297] width 100 height 16
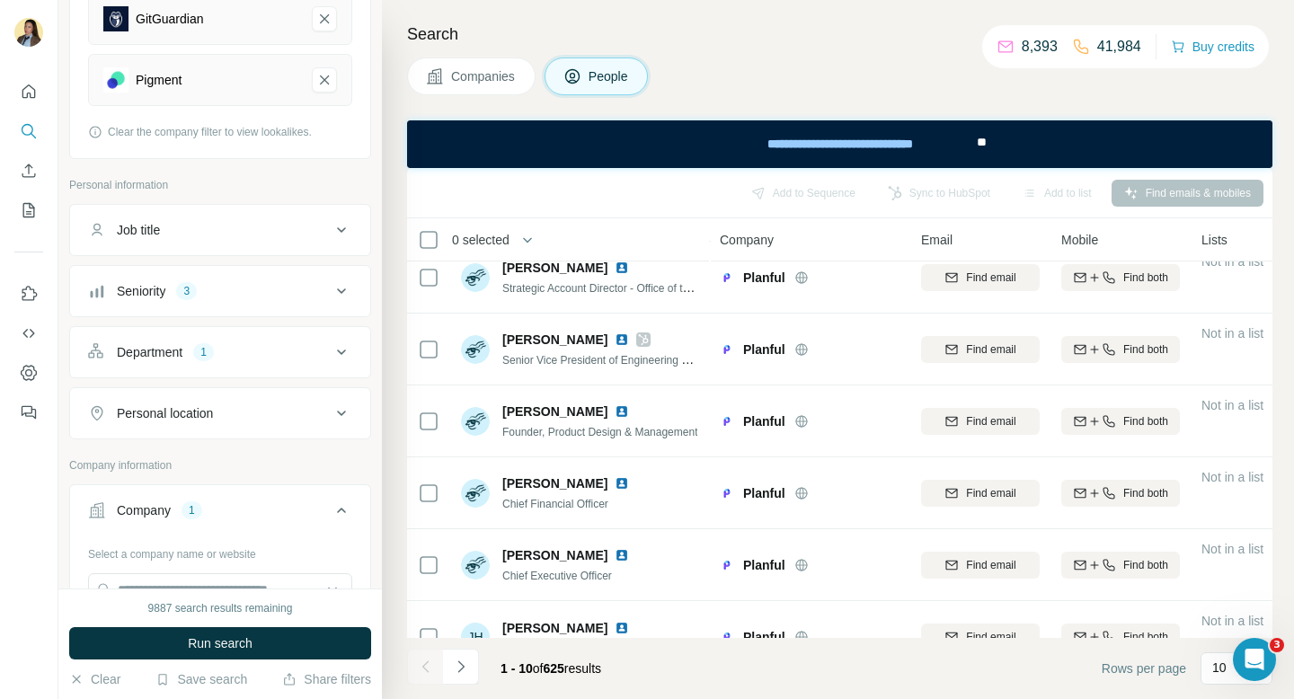
scroll to position [352, 0]
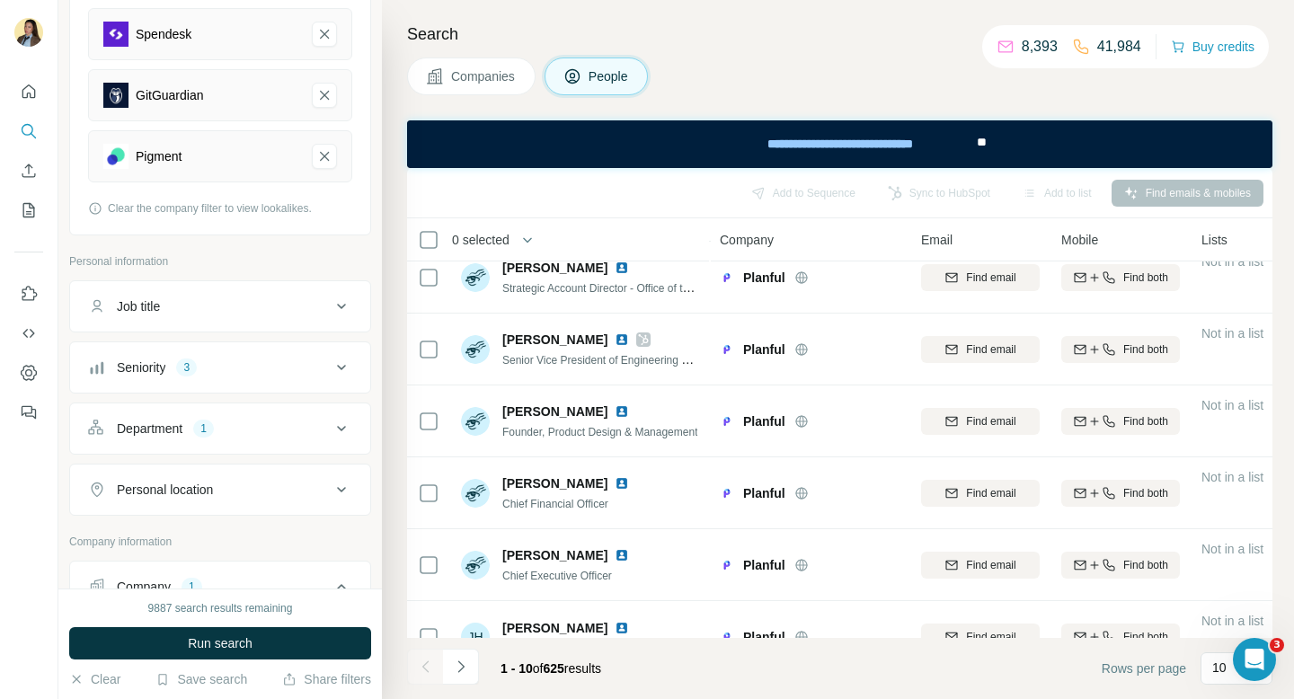
click at [270, 375] on div "Seniority 3" at bounding box center [209, 367] width 243 height 18
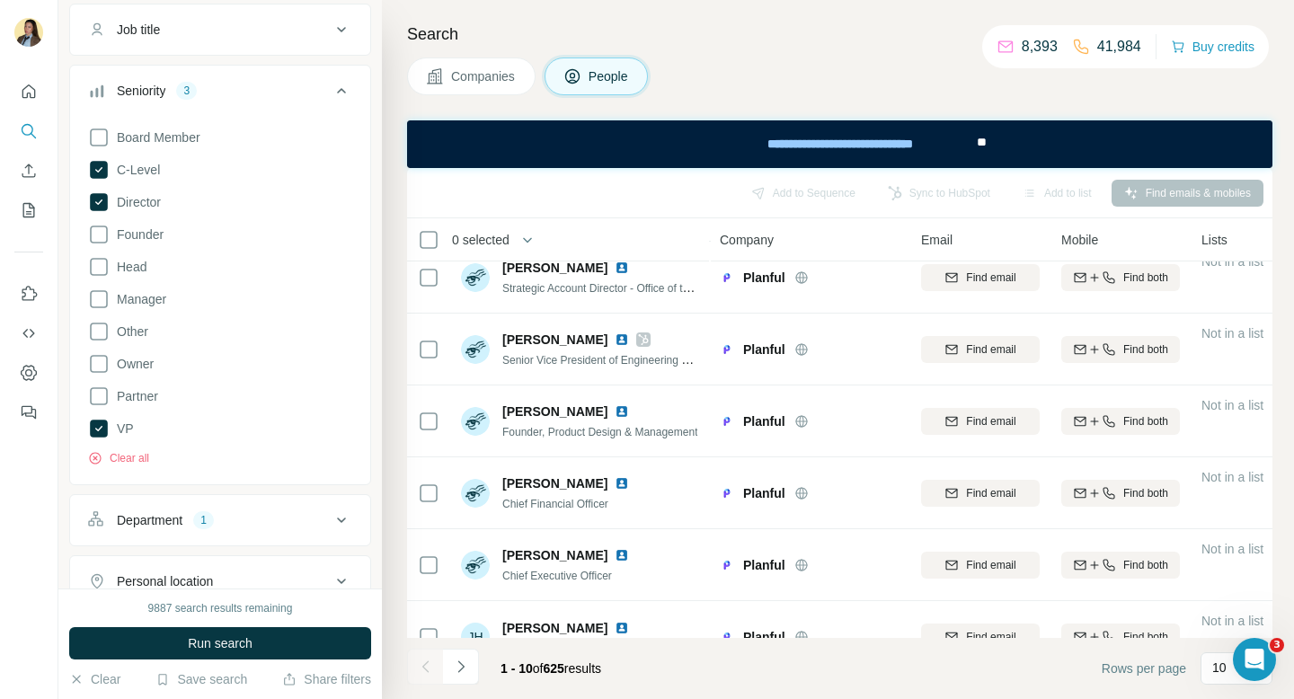
scroll to position [634, 0]
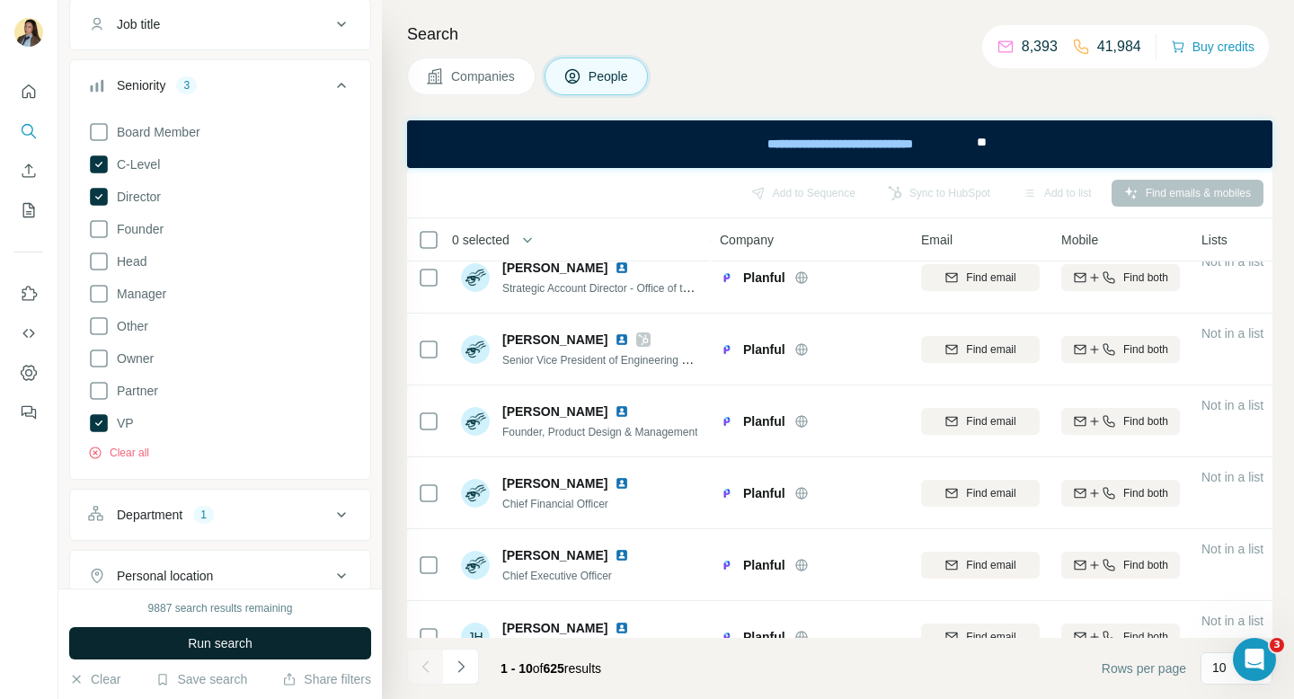
click at [230, 643] on span "Run search" at bounding box center [220, 643] width 65 height 18
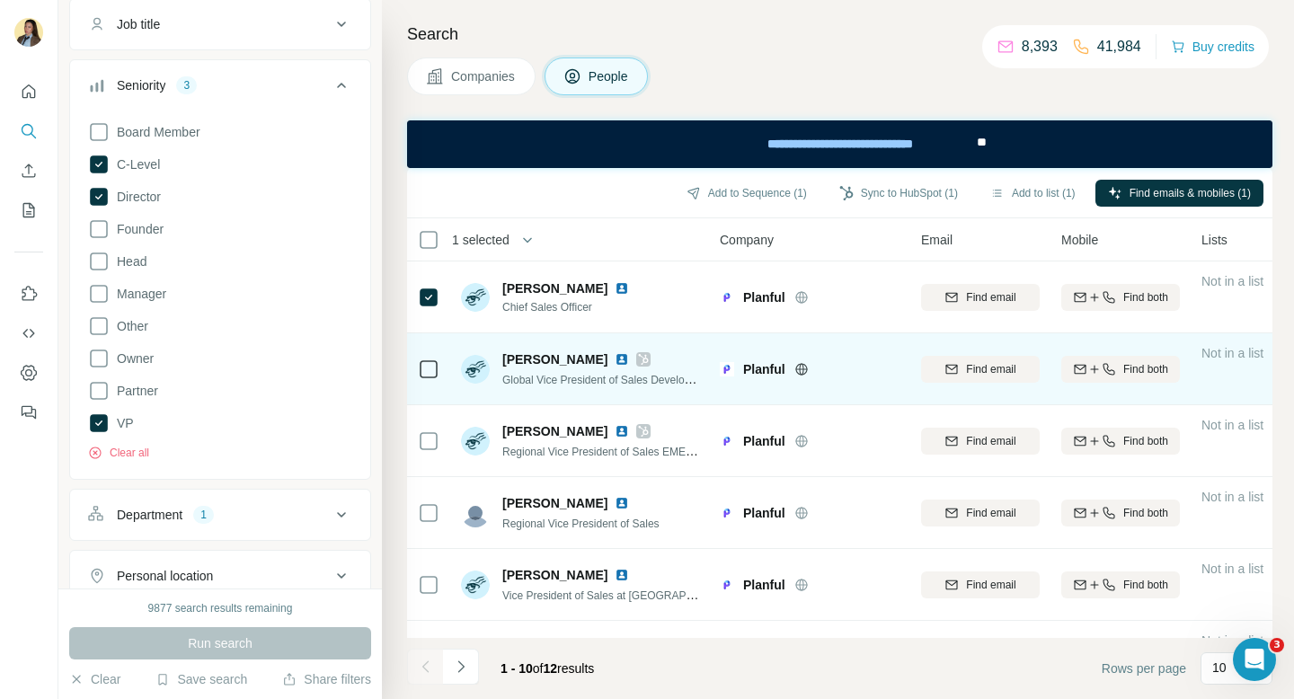
scroll to position [18, 0]
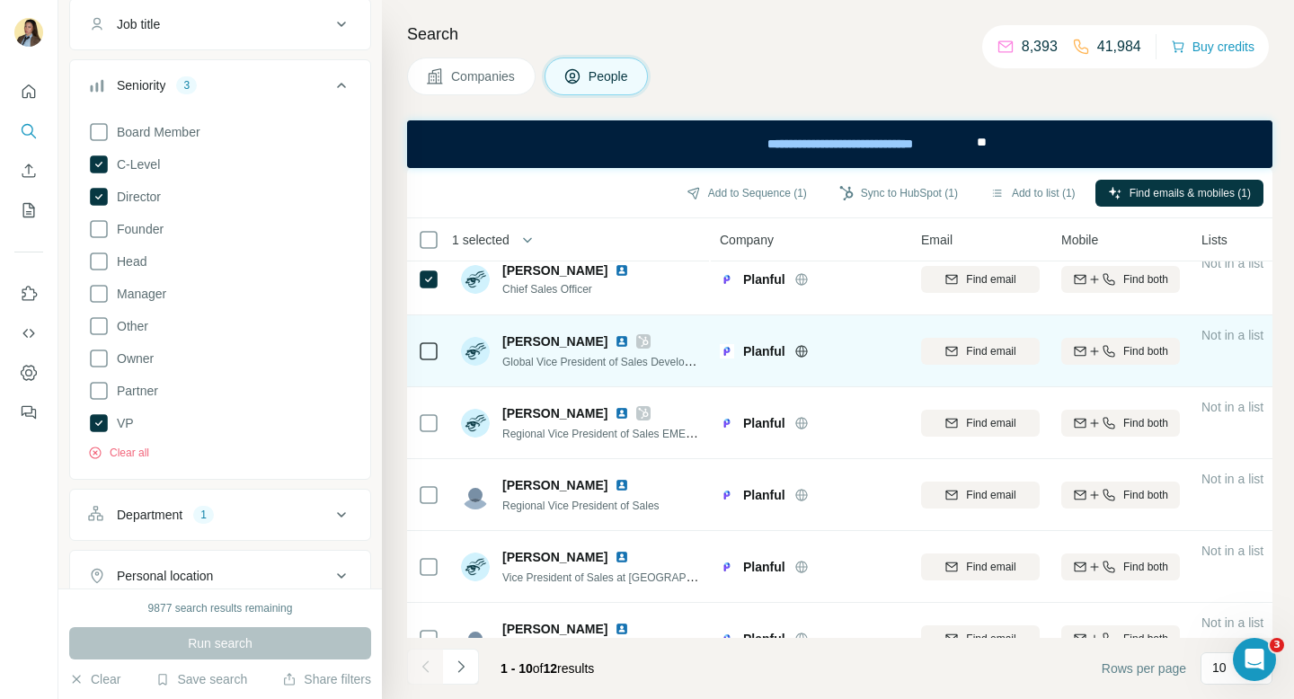
click at [638, 340] on icon at bounding box center [643, 341] width 11 height 14
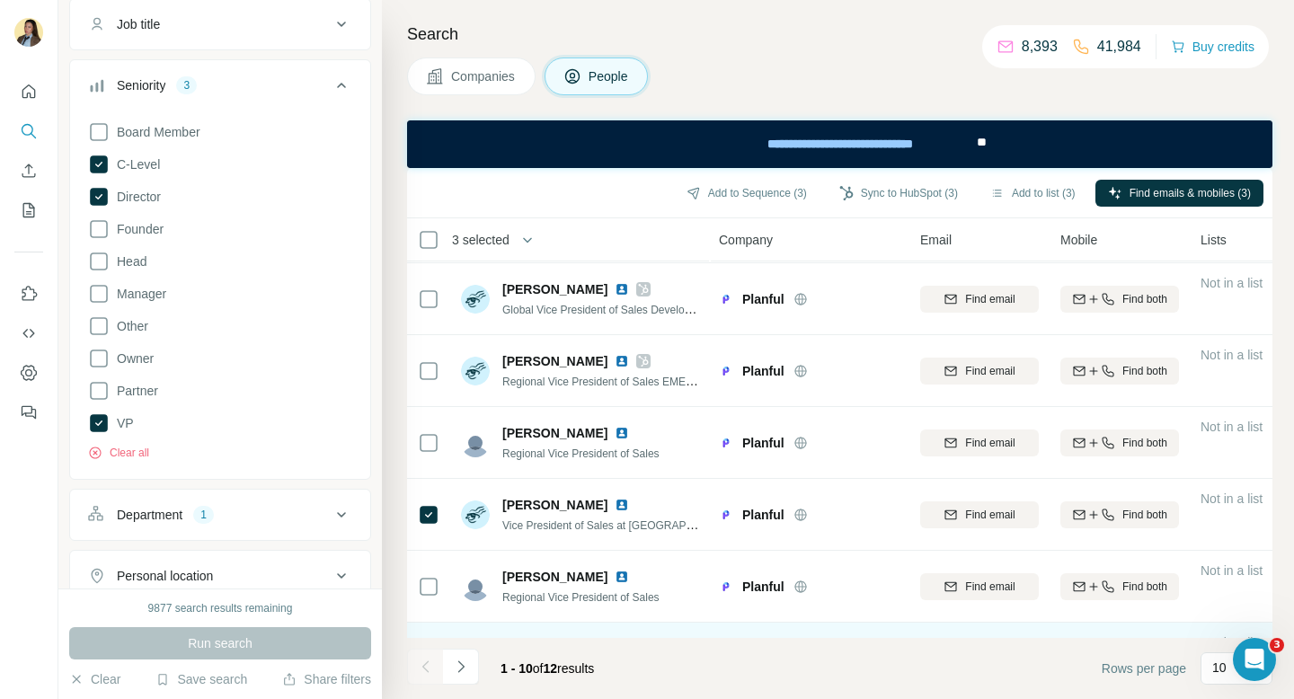
scroll to position [0, 1]
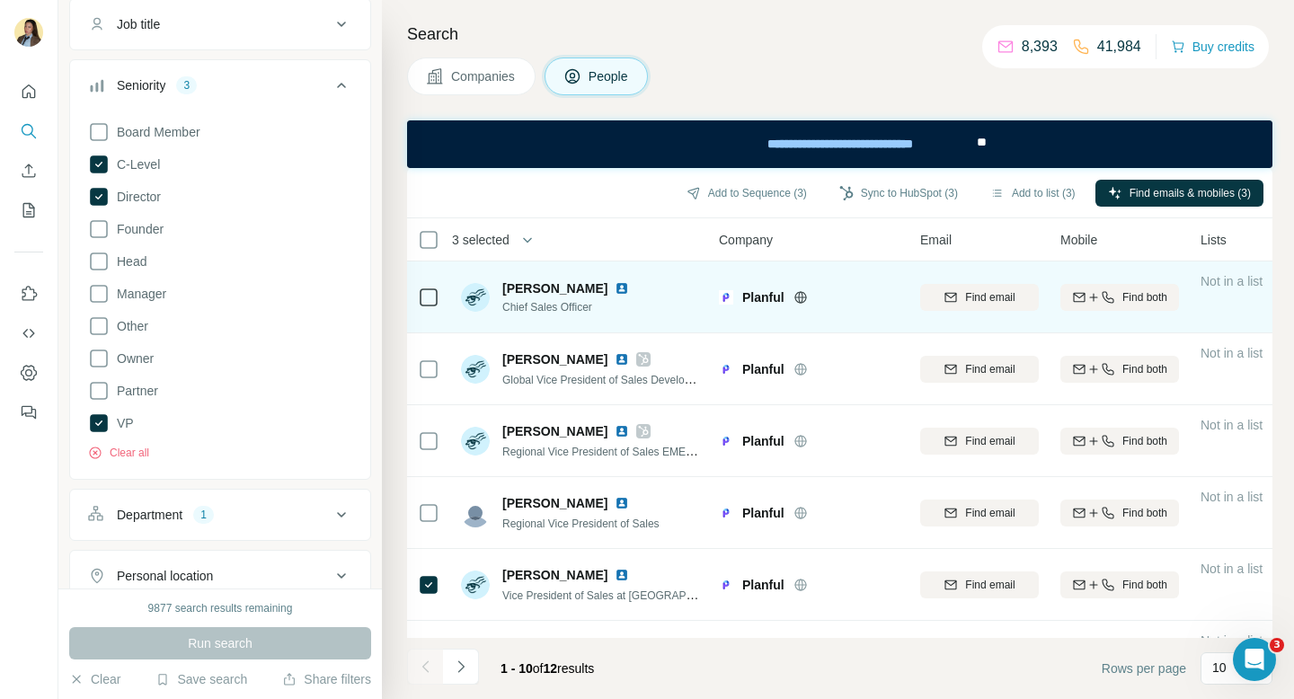
click at [614, 287] on img at bounding box center [621, 288] width 14 height 14
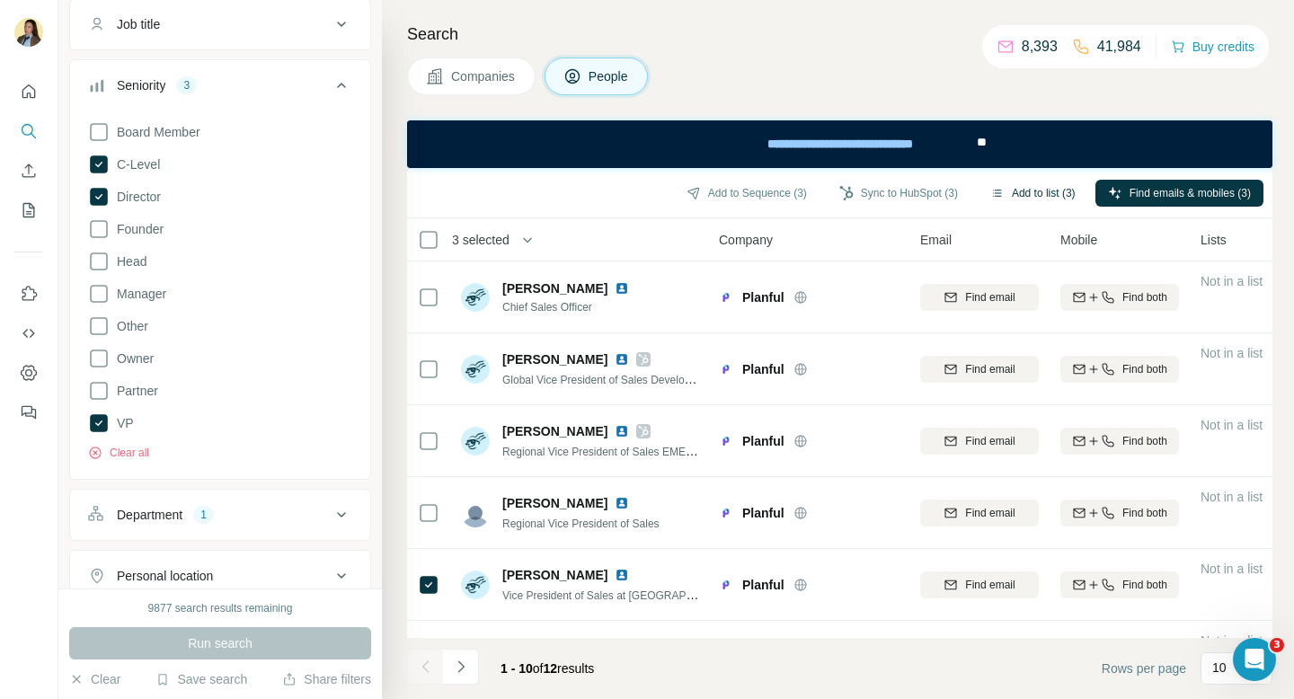
click at [1030, 197] on button "Add to list (3)" at bounding box center [1032, 193] width 110 height 27
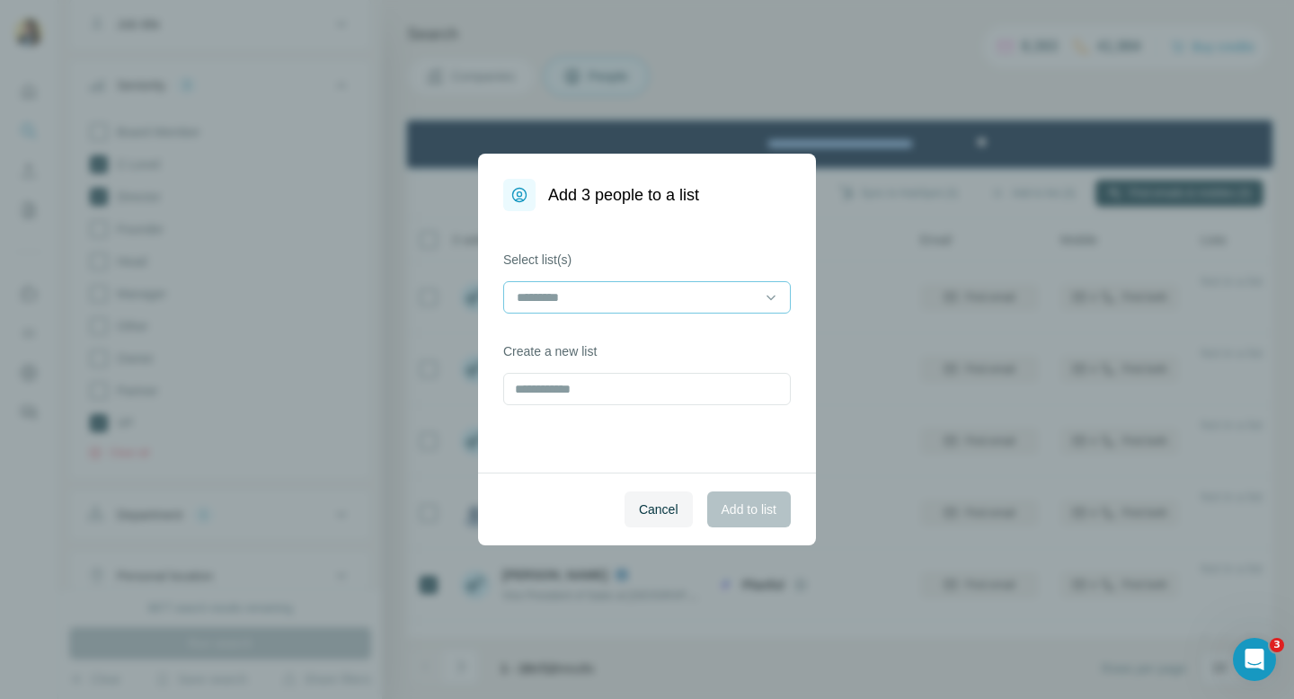
click at [650, 296] on input at bounding box center [636, 297] width 243 height 20
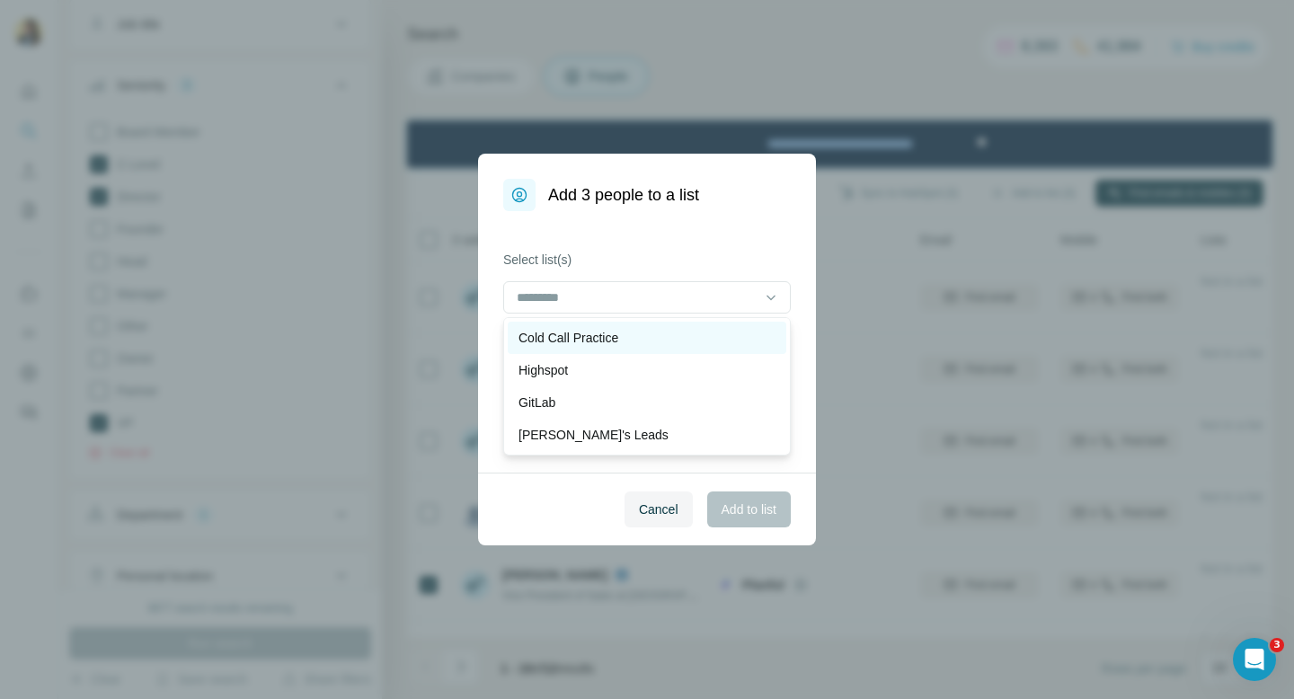
click at [640, 331] on div "Cold Call Practice" at bounding box center [646, 338] width 257 height 18
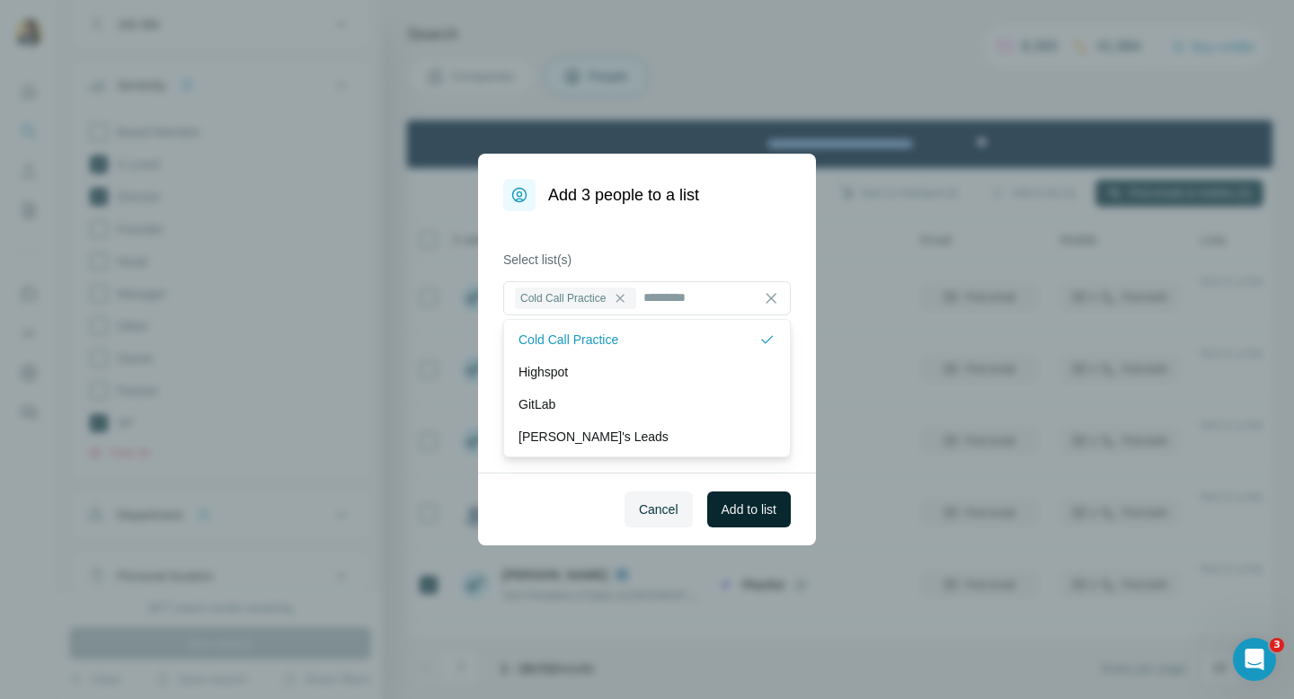
click at [762, 520] on button "Add to list" at bounding box center [749, 509] width 84 height 36
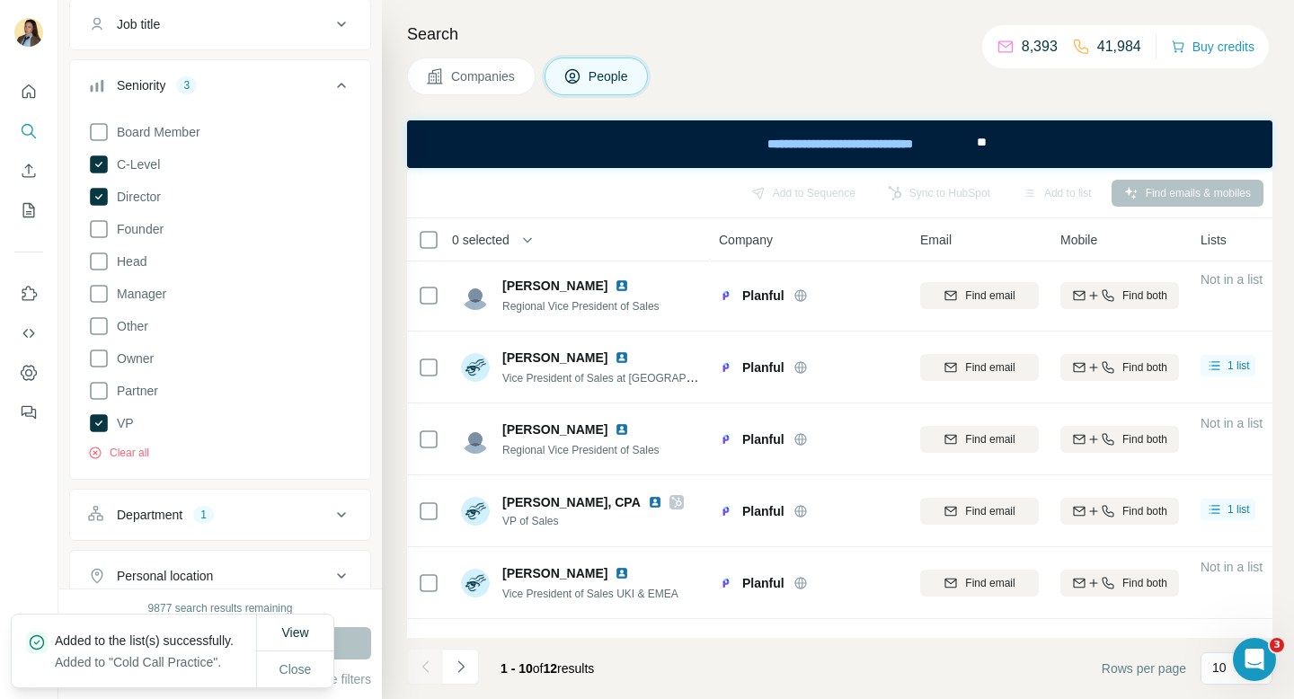
scroll to position [239, 1]
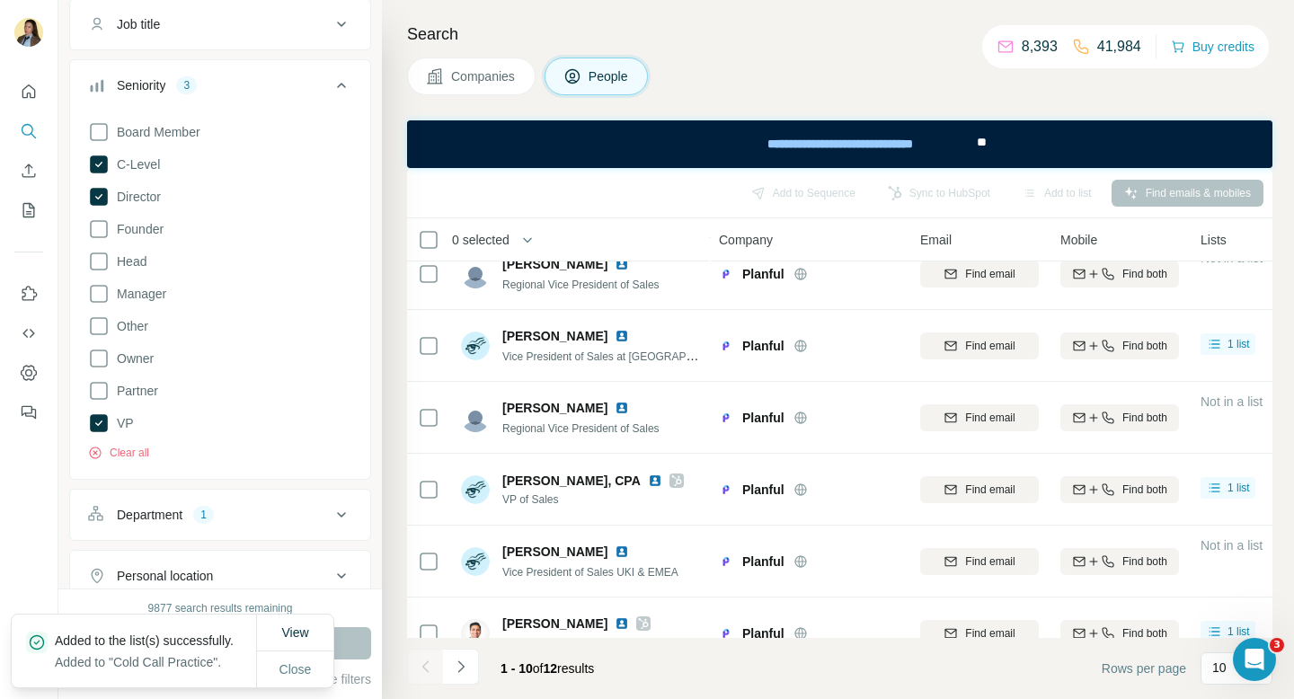
click at [475, 79] on span "Companies" at bounding box center [484, 76] width 66 height 18
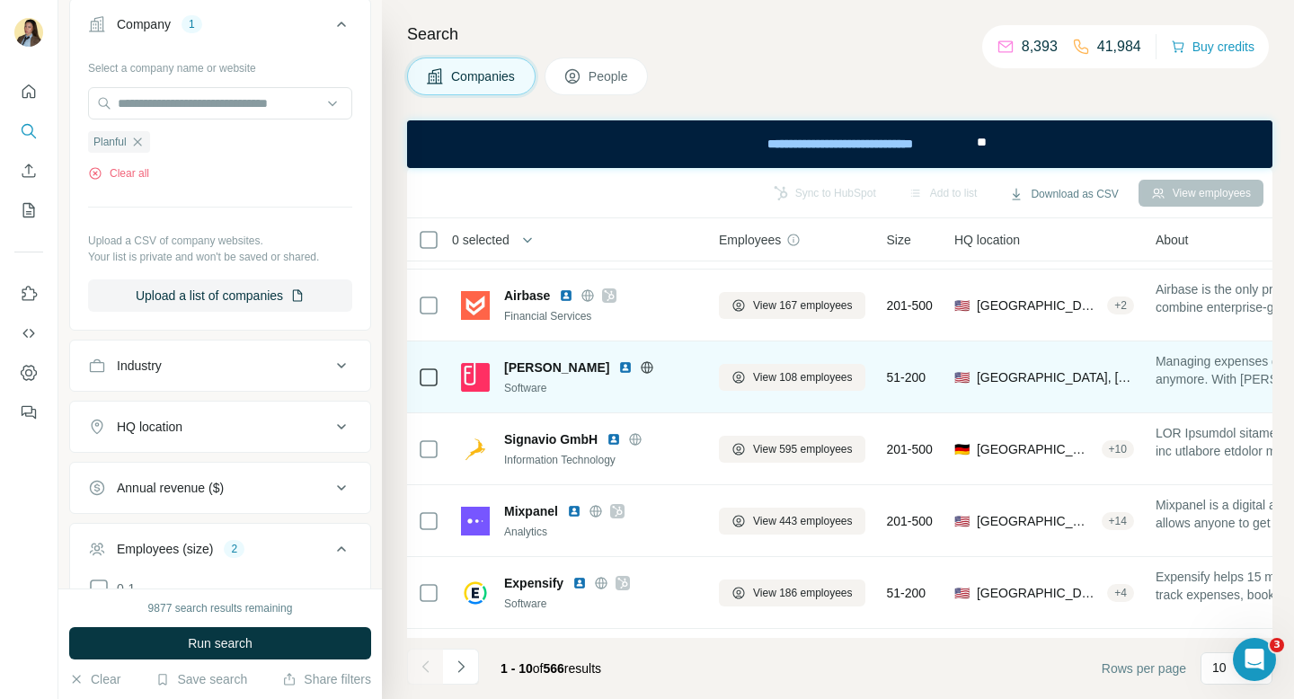
scroll to position [91, 1]
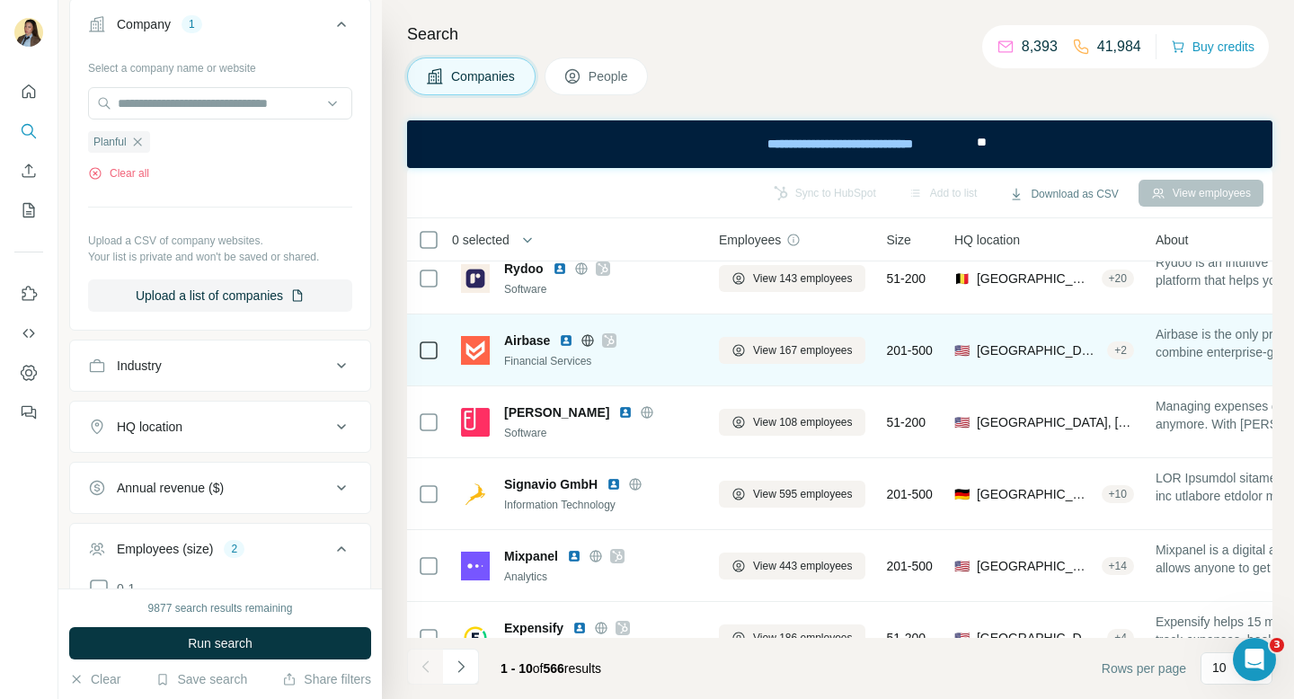
click at [614, 340] on icon at bounding box center [609, 340] width 11 height 14
click at [778, 349] on span "View 167 employees" at bounding box center [803, 350] width 100 height 16
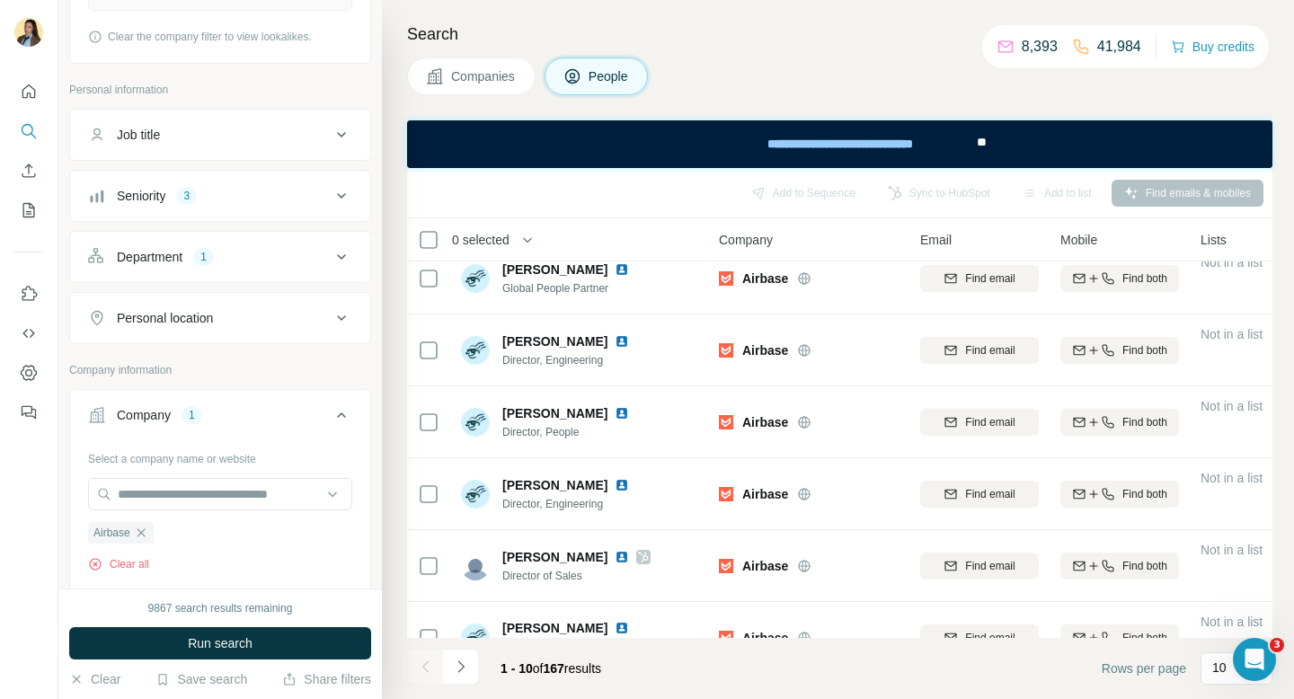
scroll to position [469, 0]
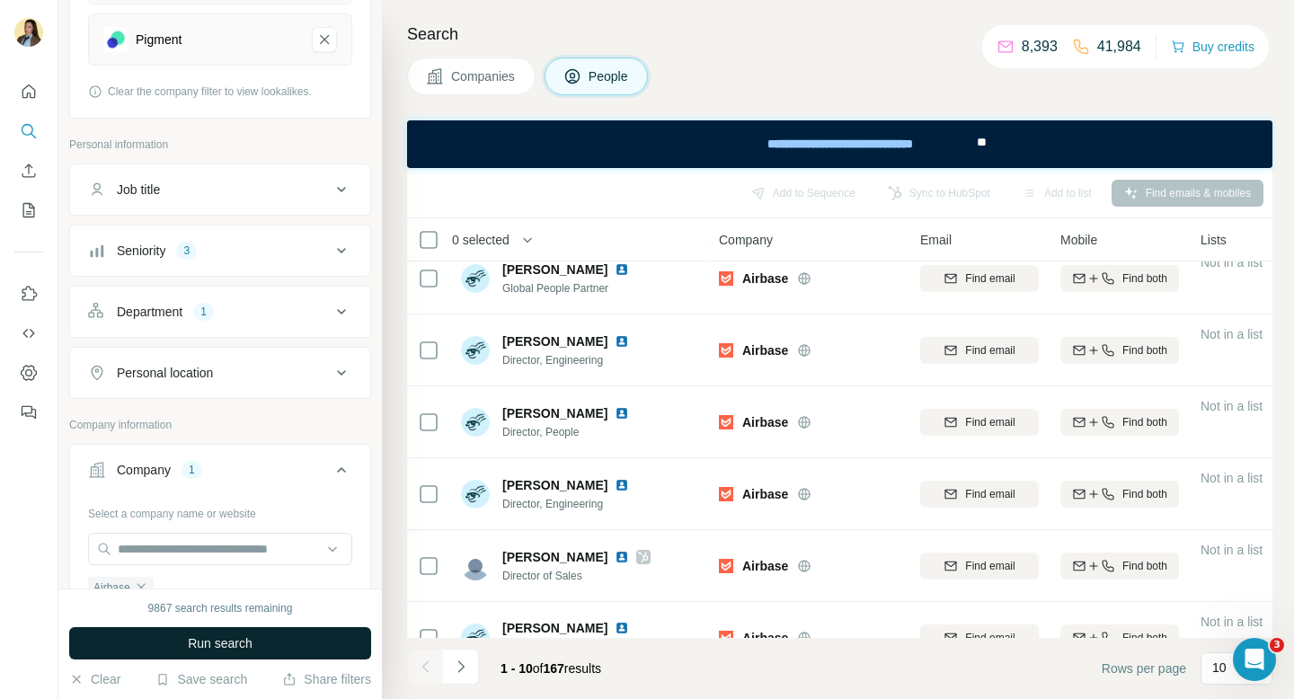
click at [215, 655] on button "Run search" at bounding box center [220, 643] width 302 height 32
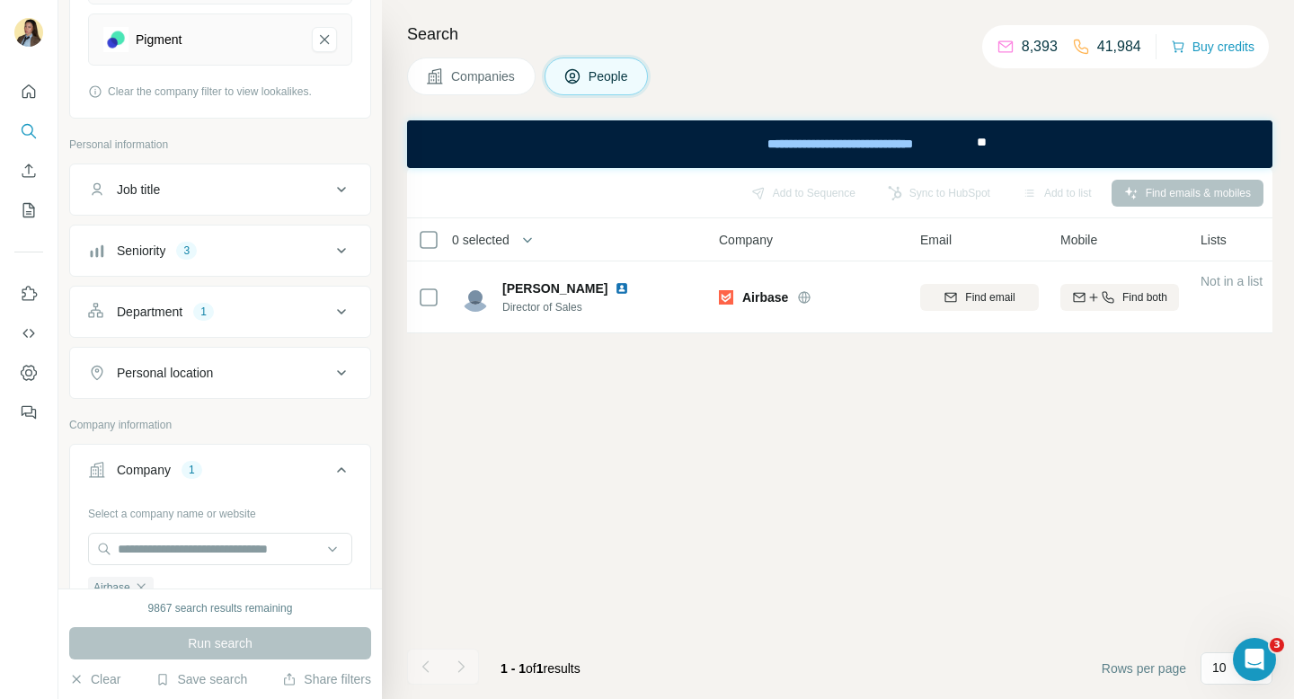
scroll to position [0, 1]
click at [1029, 186] on button "Add to list (1)" at bounding box center [1032, 193] width 110 height 27
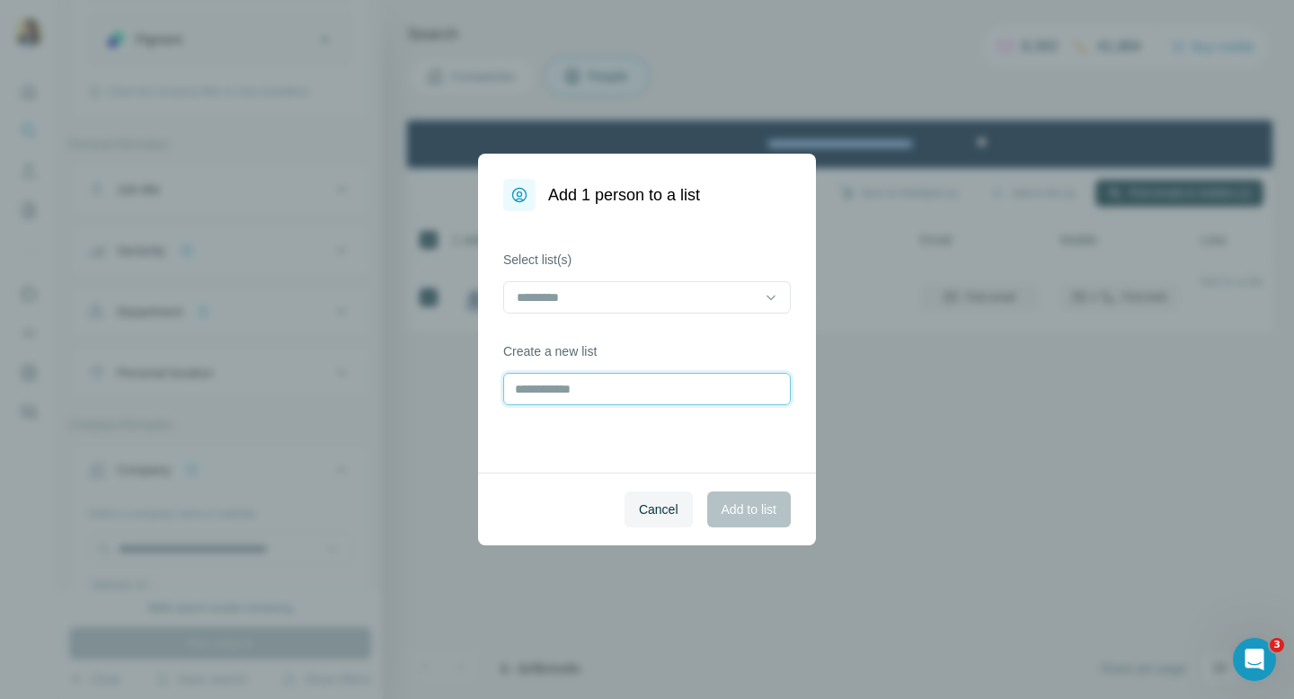
click at [606, 385] on input "text" at bounding box center [646, 389] width 287 height 32
click at [615, 289] on input at bounding box center [636, 297] width 243 height 20
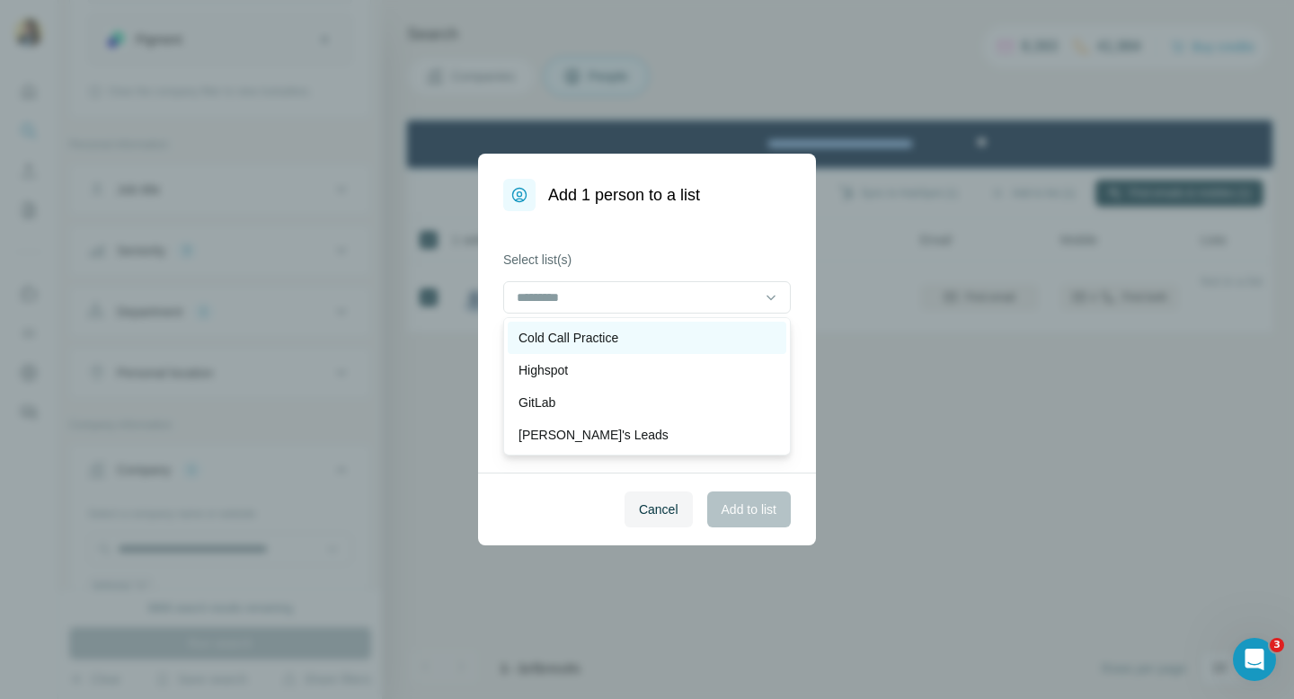
click at [585, 345] on p "Cold Call Practice" at bounding box center [568, 338] width 100 height 18
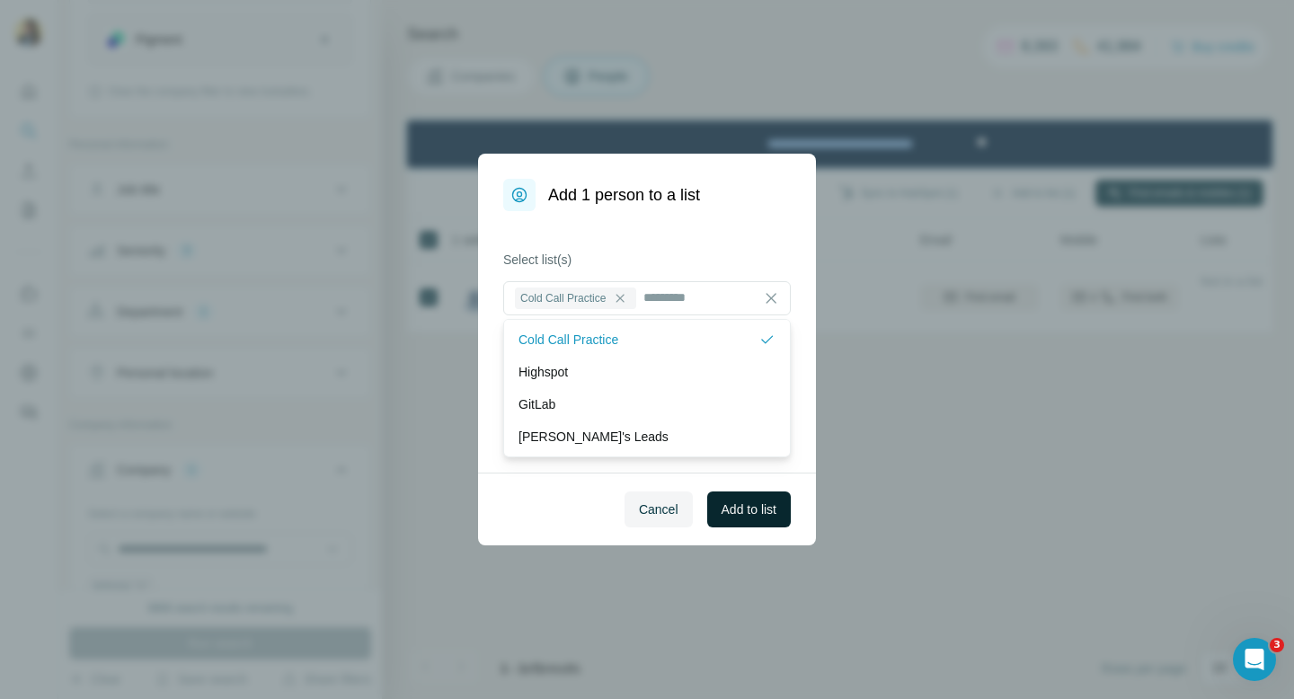
click at [745, 521] on button "Add to list" at bounding box center [749, 509] width 84 height 36
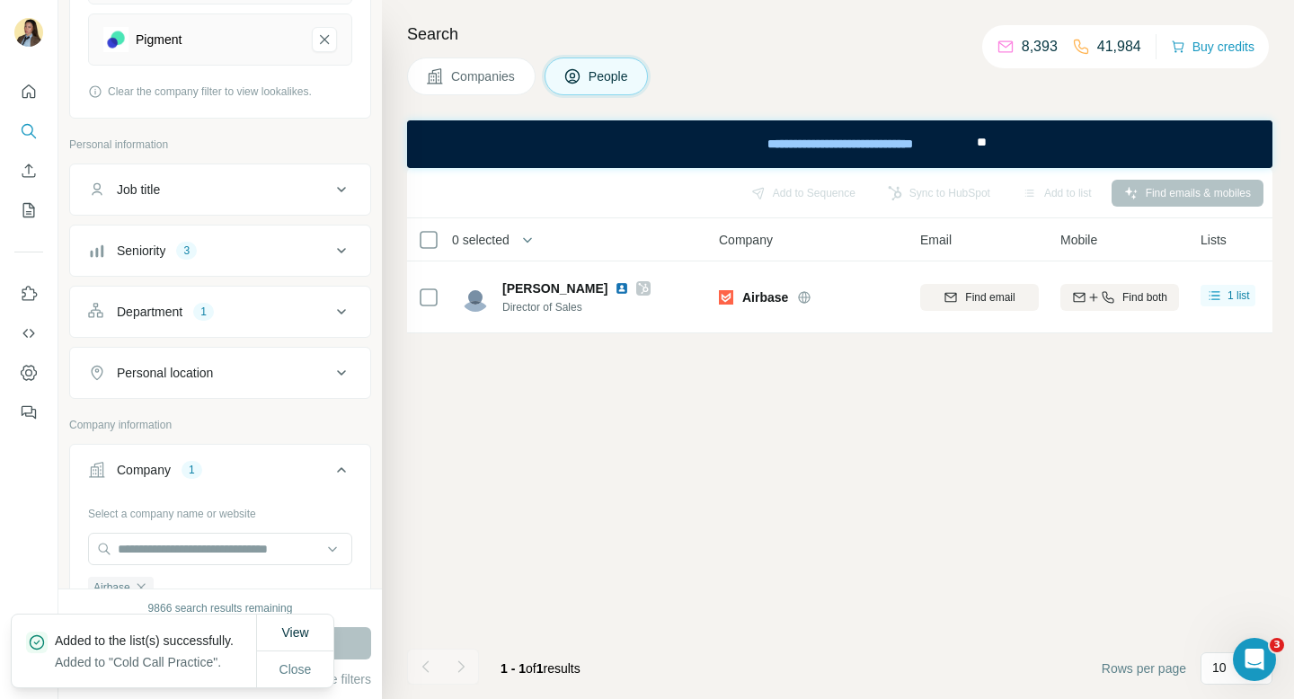
click at [469, 81] on span "Companies" at bounding box center [484, 76] width 66 height 18
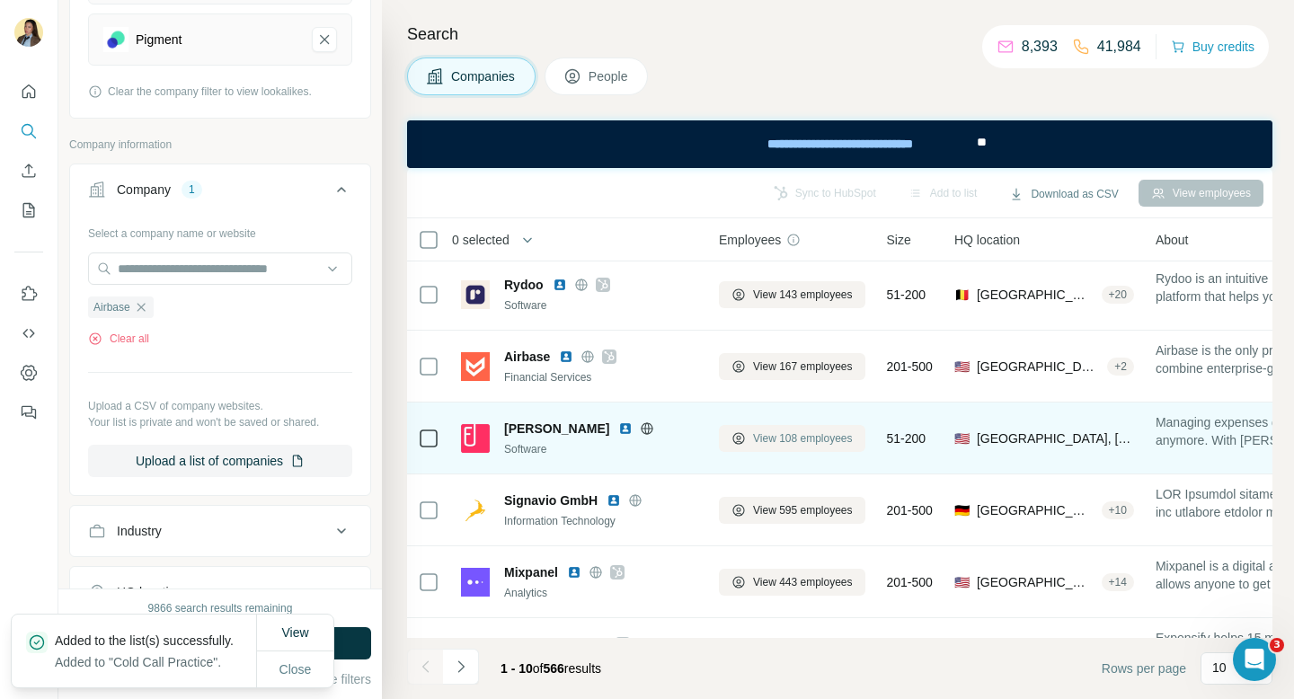
scroll to position [76, 1]
click at [800, 437] on span "View 108 employees" at bounding box center [803, 436] width 100 height 16
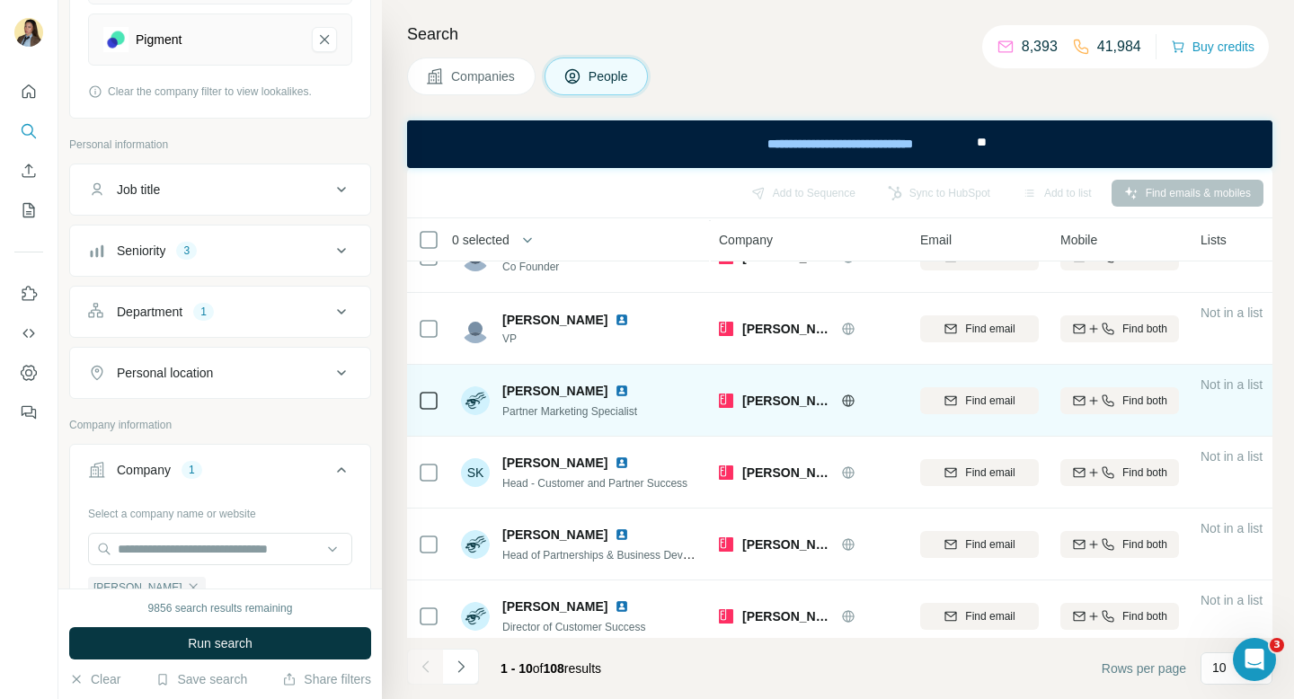
scroll to position [122, 1]
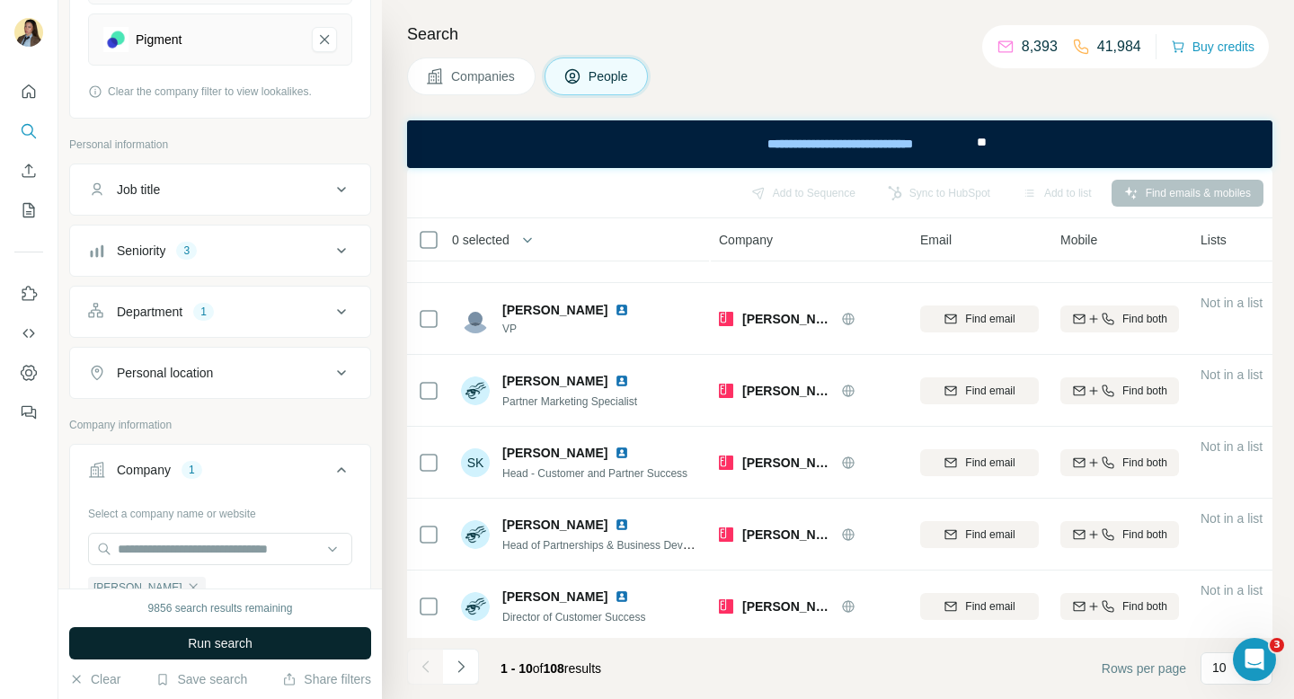
click at [175, 655] on button "Run search" at bounding box center [220, 643] width 302 height 32
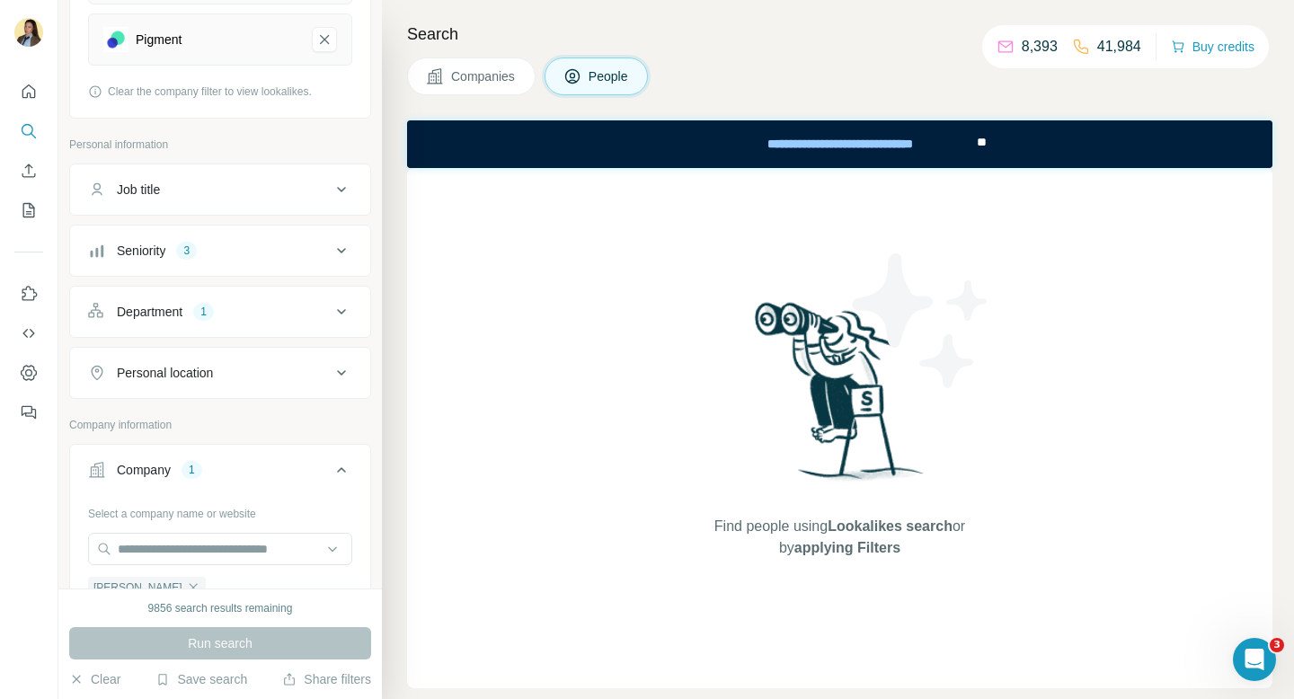
click at [287, 253] on div "Seniority 3" at bounding box center [209, 251] width 243 height 18
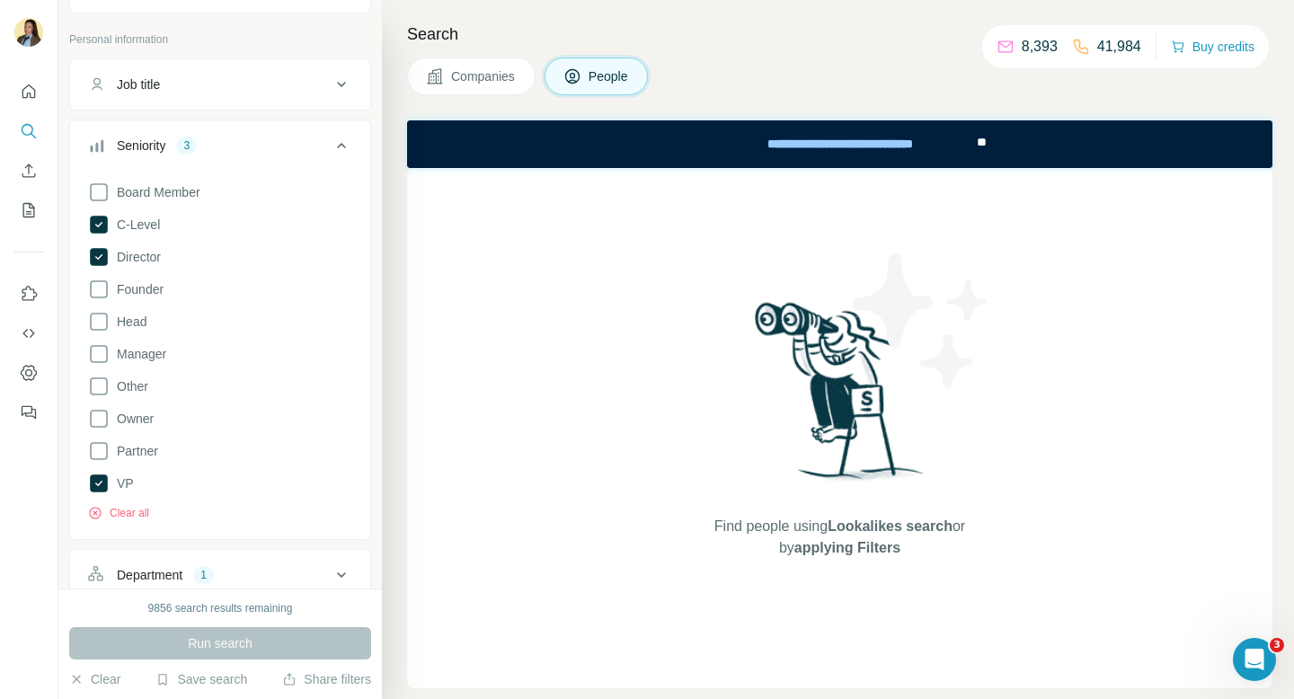
scroll to position [746, 0]
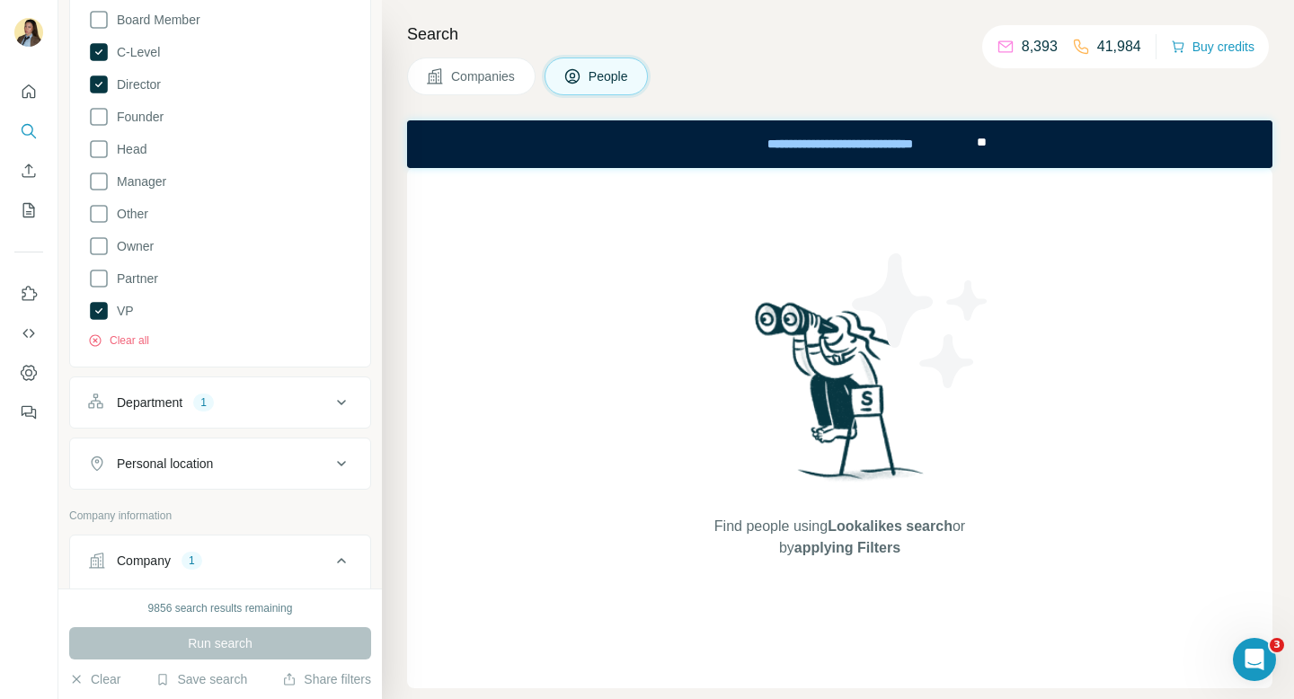
click at [267, 404] on div "Department 1" at bounding box center [209, 402] width 243 height 18
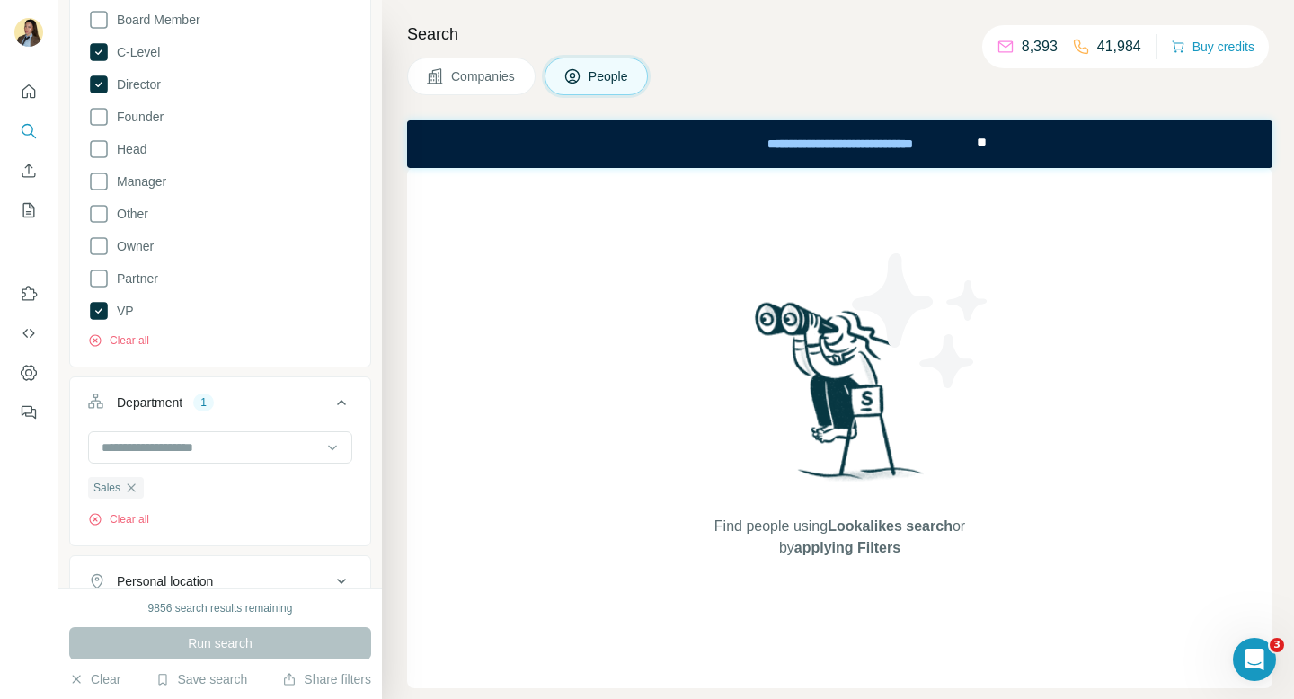
click at [572, 418] on div "Find people using Lookalikes search or by applying Filters" at bounding box center [839, 428] width 865 height 520
click at [491, 72] on span "Companies" at bounding box center [484, 76] width 66 height 18
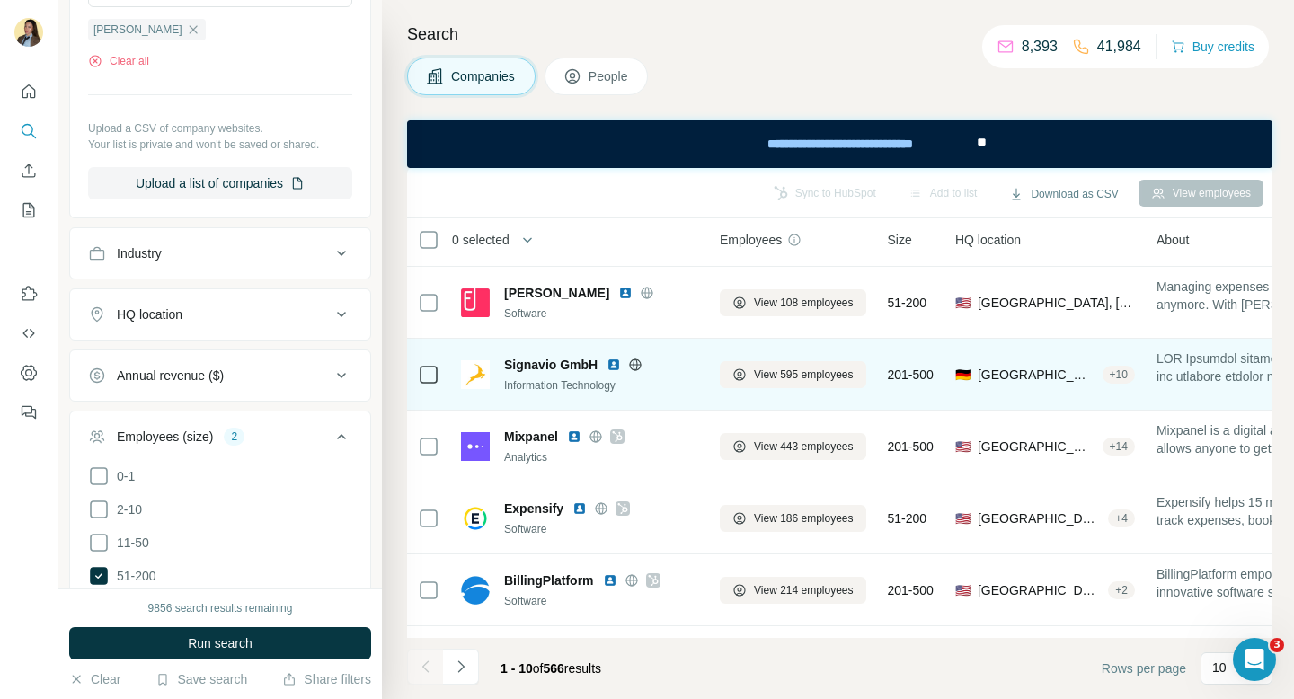
scroll to position [209, 0]
click at [776, 373] on span "View 595 employees" at bounding box center [804, 375] width 100 height 16
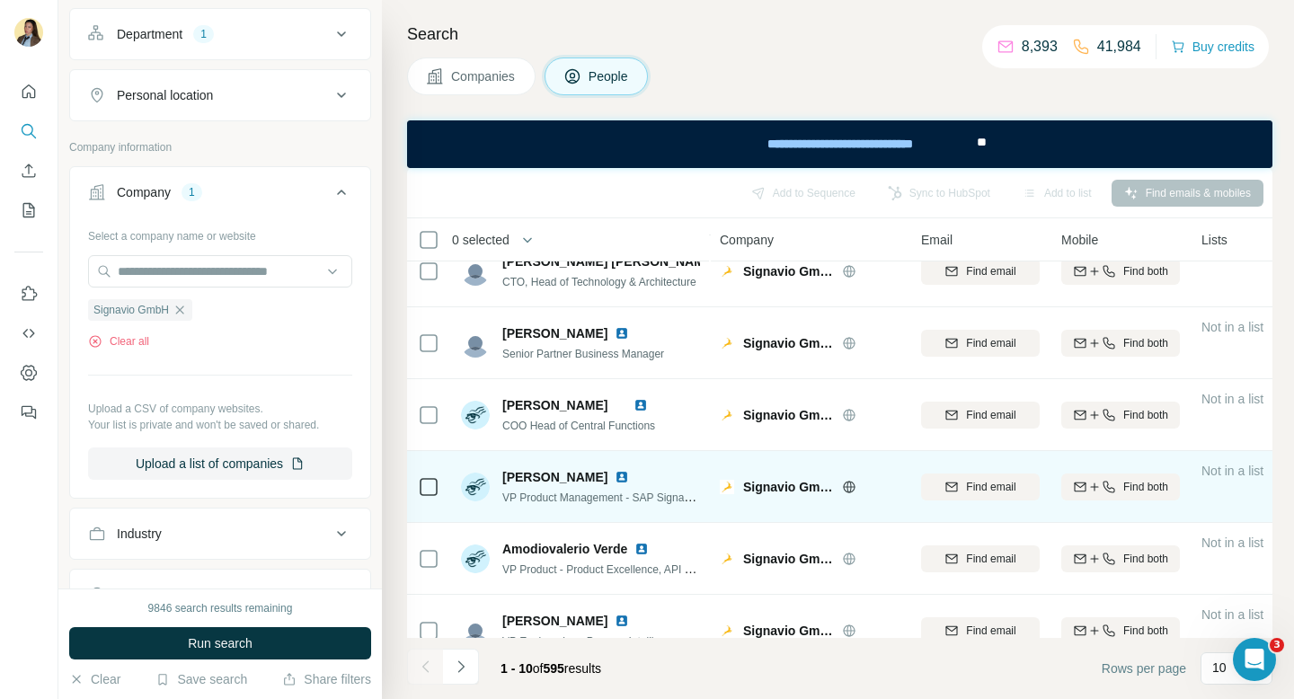
scroll to position [342, 0]
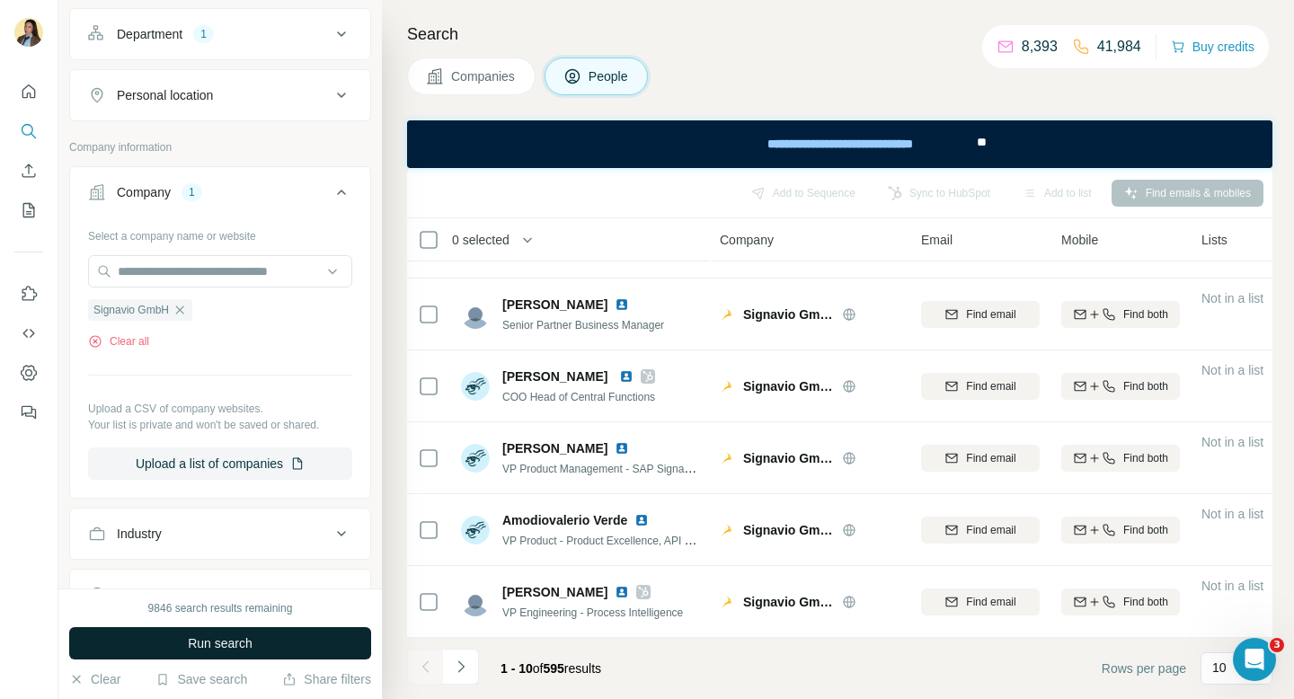
click at [288, 639] on button "Run search" at bounding box center [220, 643] width 302 height 32
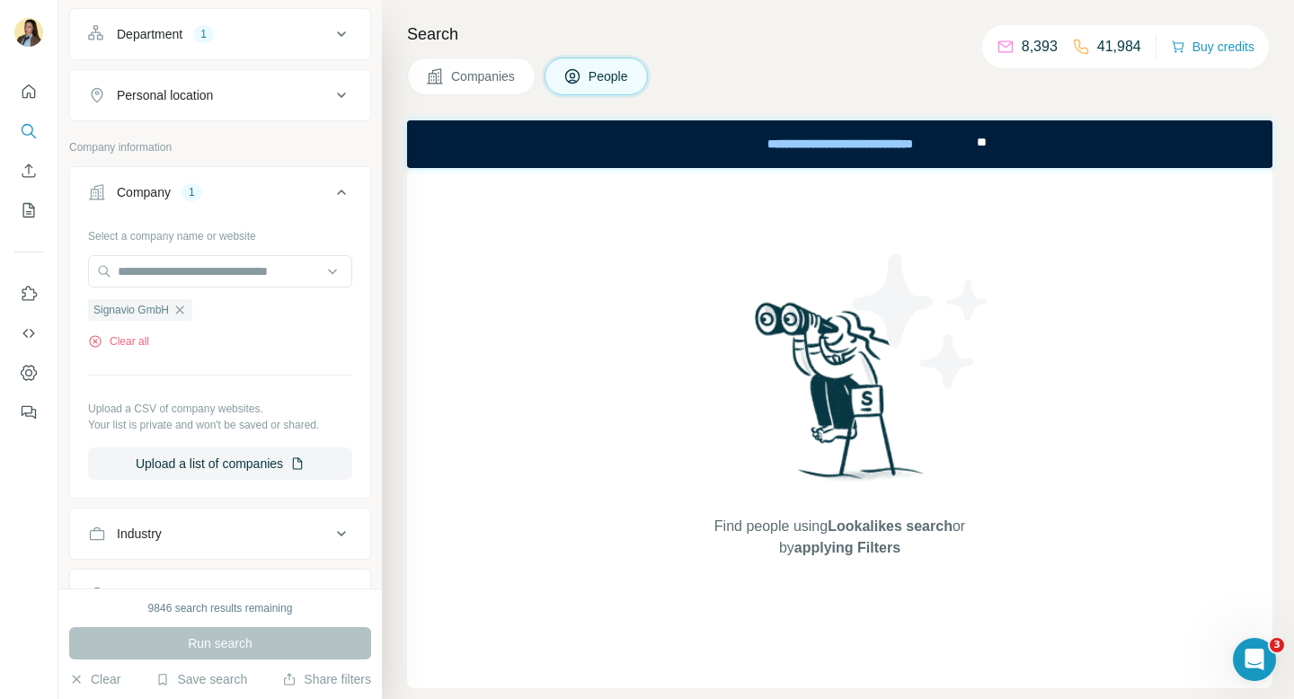
click at [499, 85] on button "Companies" at bounding box center [471, 76] width 128 height 38
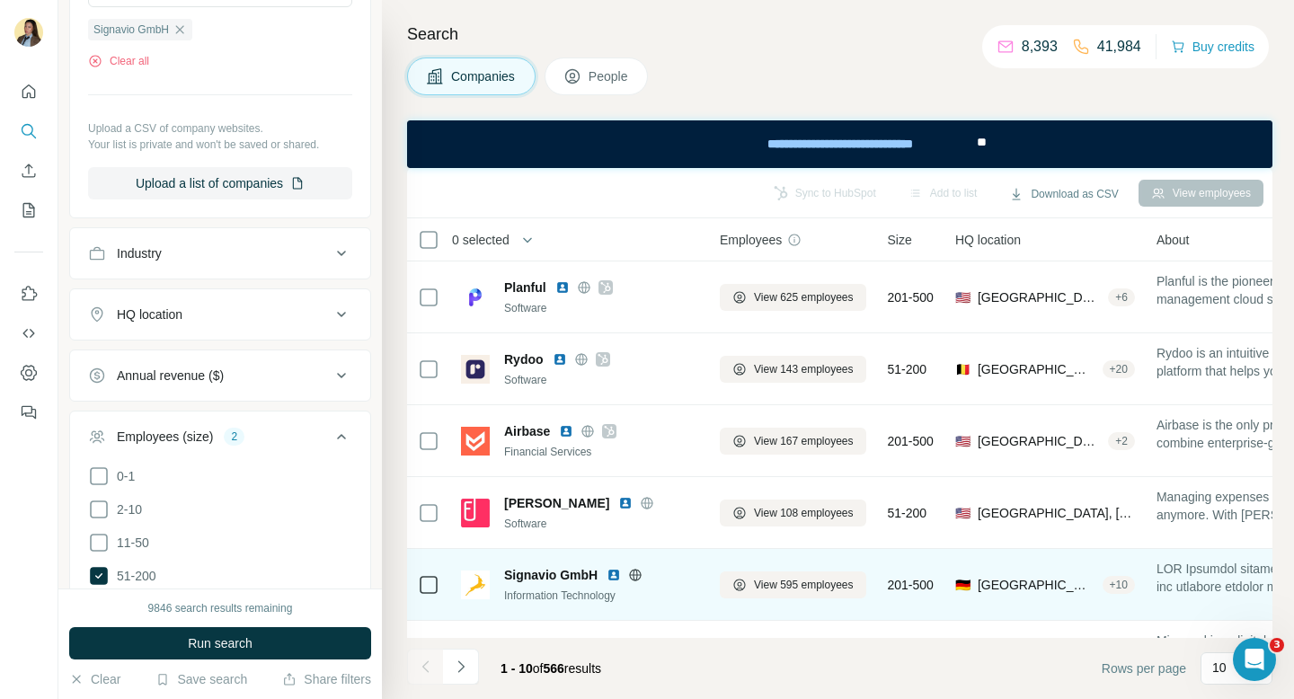
click at [684, 600] on div "Information Technology" at bounding box center [601, 595] width 194 height 16
click at [817, 582] on span "View 595 employees" at bounding box center [804, 585] width 100 height 16
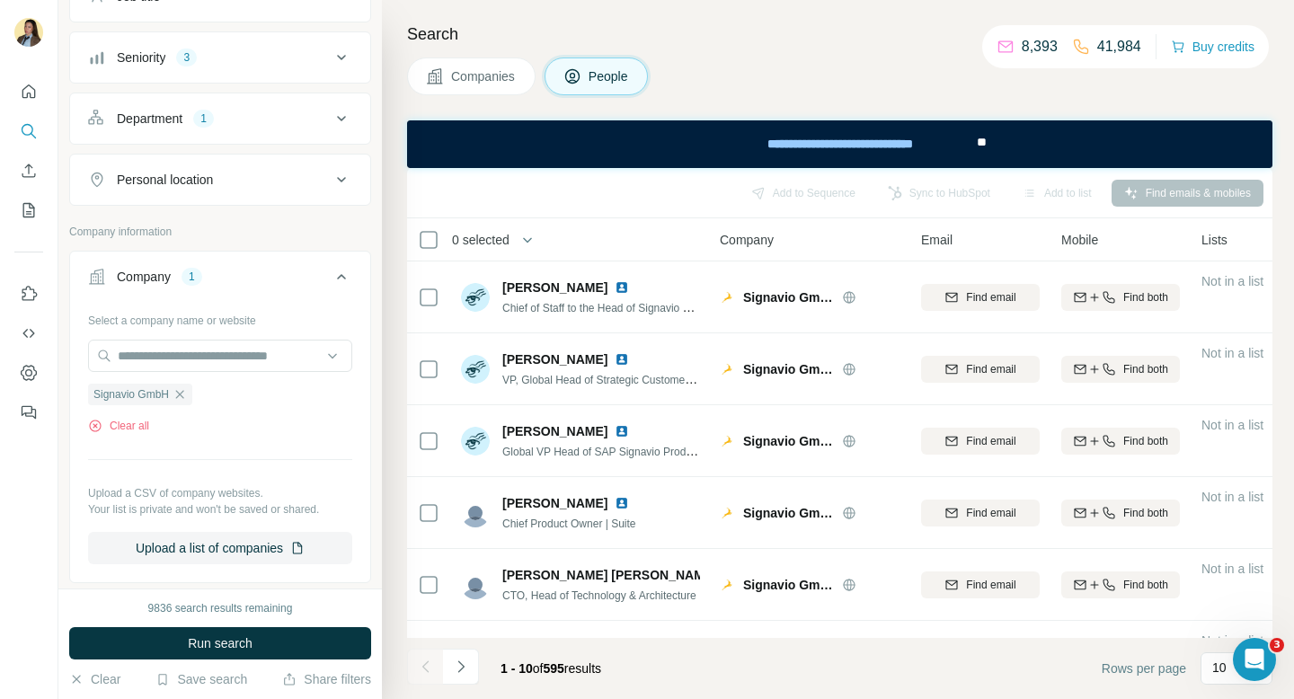
scroll to position [541, 0]
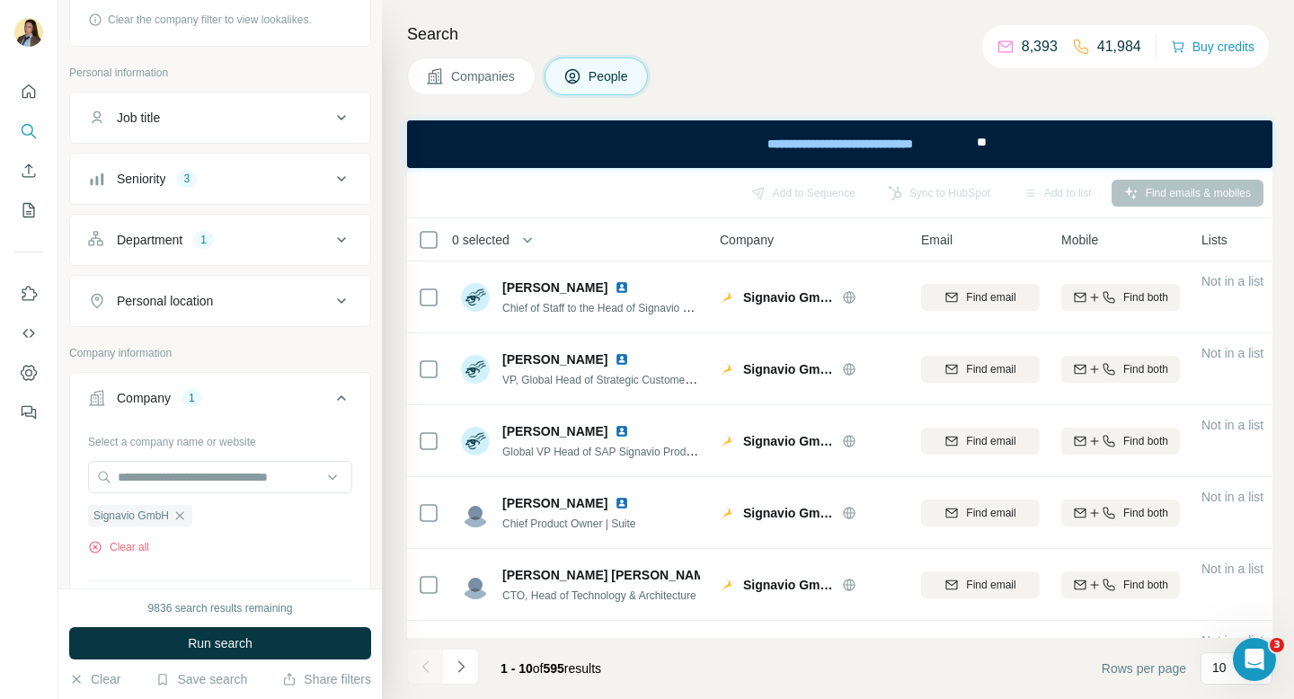
click at [225, 239] on div "Department 1" at bounding box center [209, 240] width 243 height 18
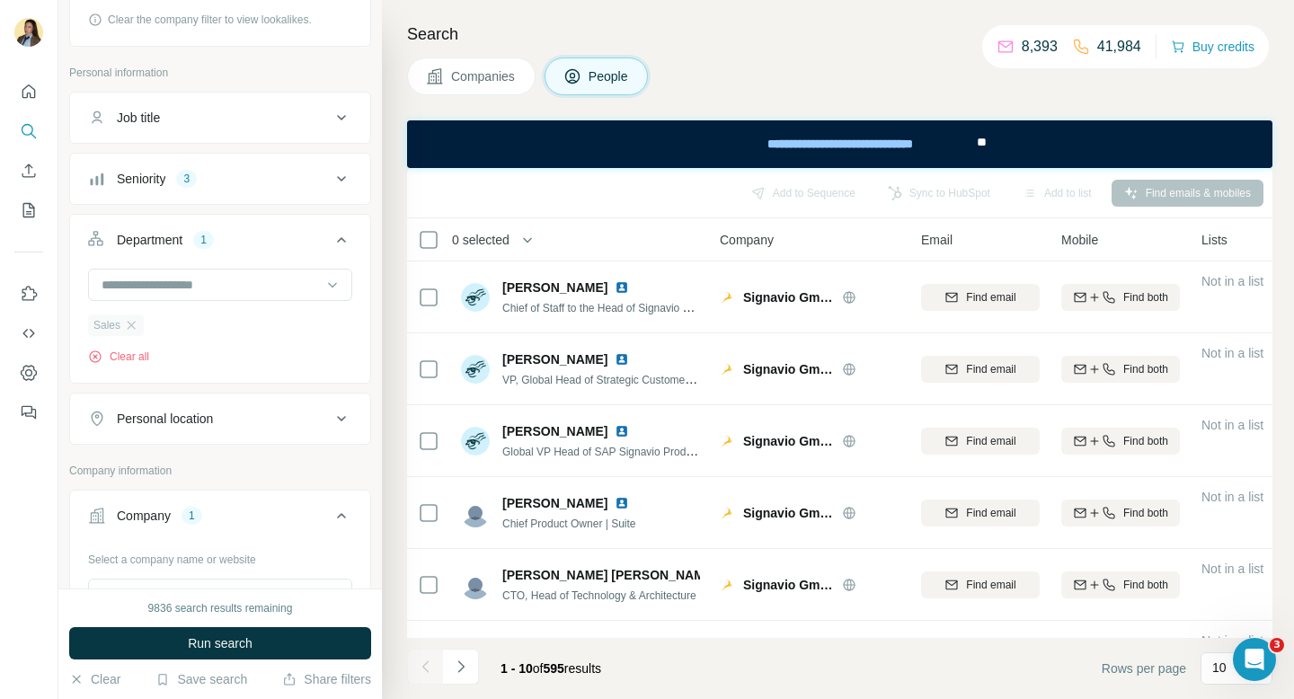
click at [139, 328] on div "Sales" at bounding box center [116, 325] width 56 height 22
click at [132, 325] on icon "button" at bounding box center [131, 325] width 14 height 14
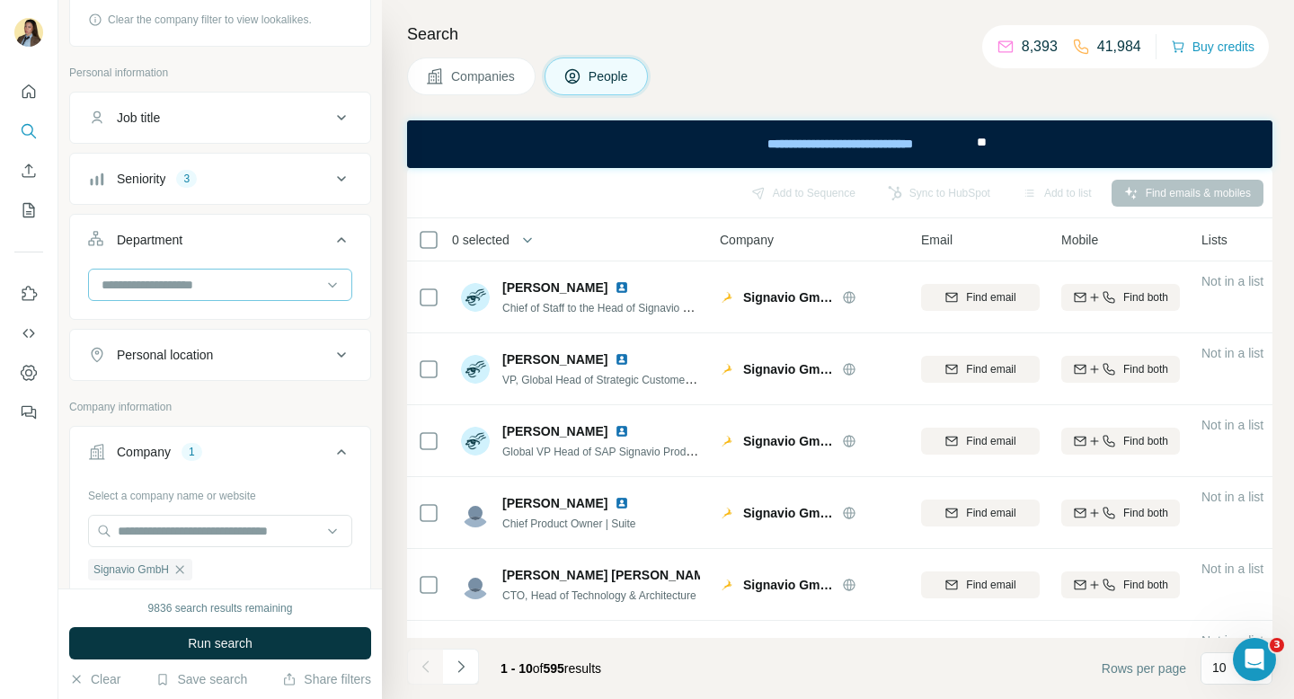
click at [137, 291] on input at bounding box center [211, 285] width 222 height 20
type input "**"
click at [172, 338] on div "Sales" at bounding box center [220, 325] width 255 height 32
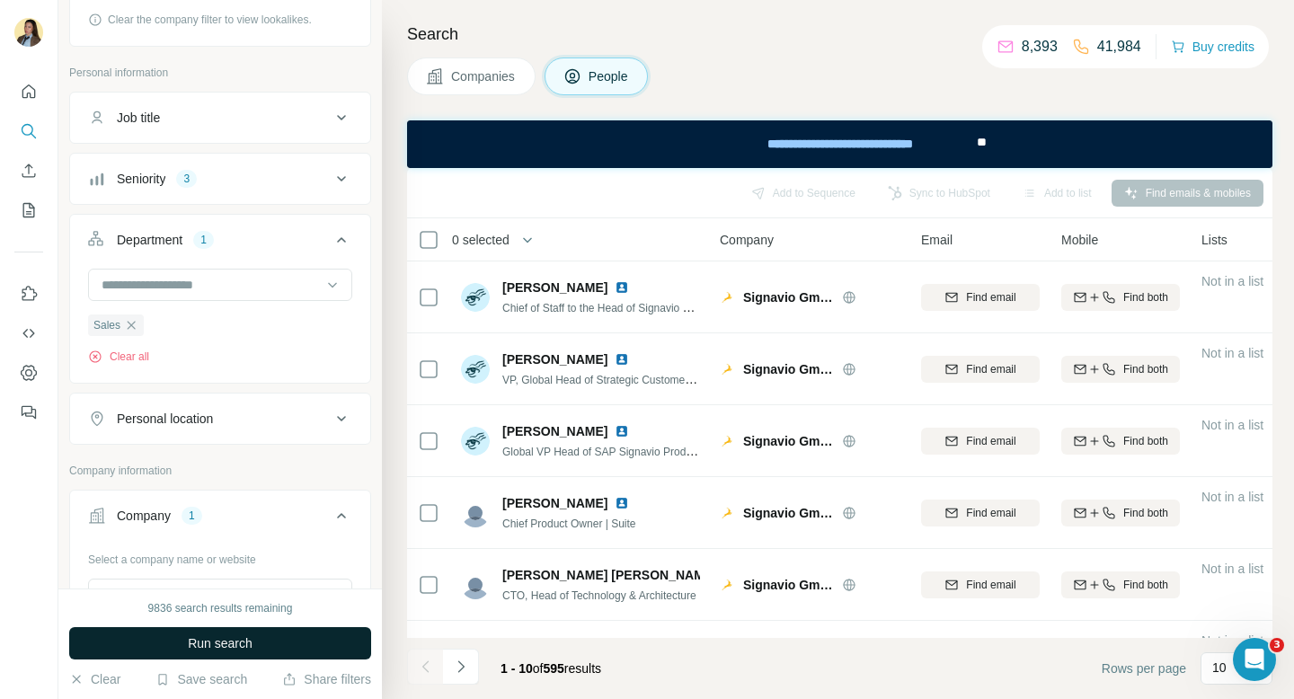
click at [227, 640] on span "Run search" at bounding box center [220, 643] width 65 height 18
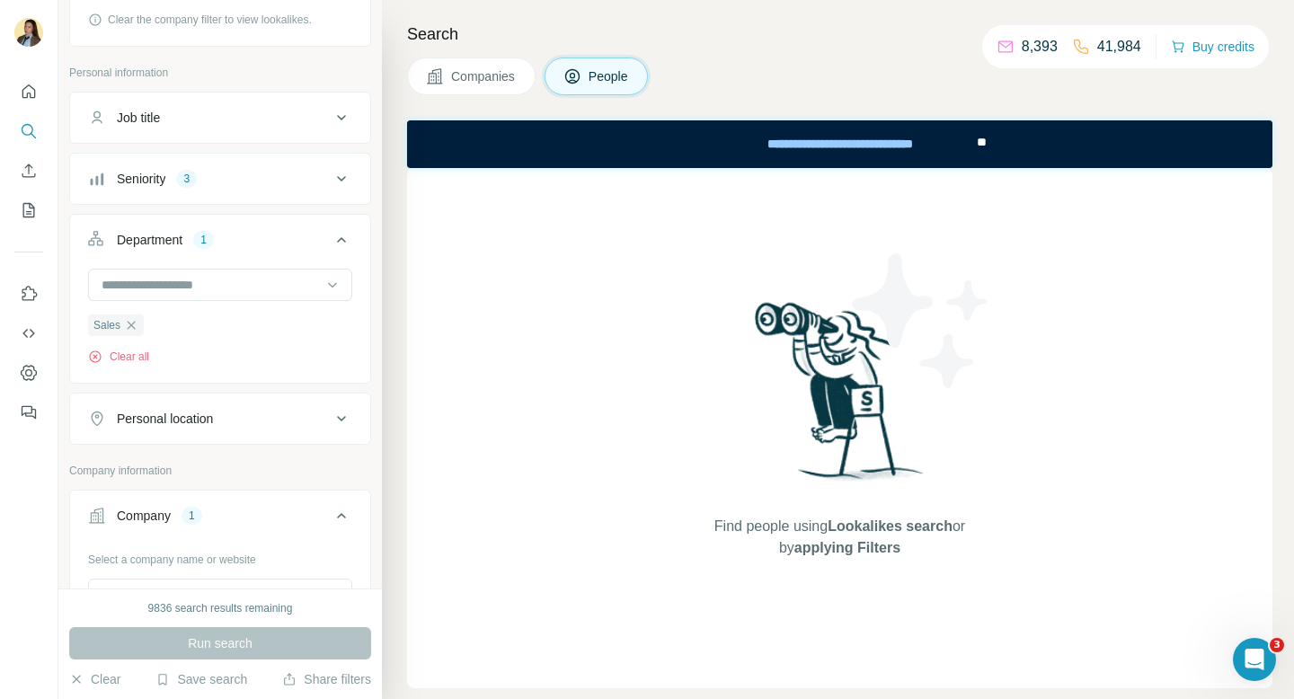
click at [495, 75] on span "Companies" at bounding box center [484, 76] width 66 height 18
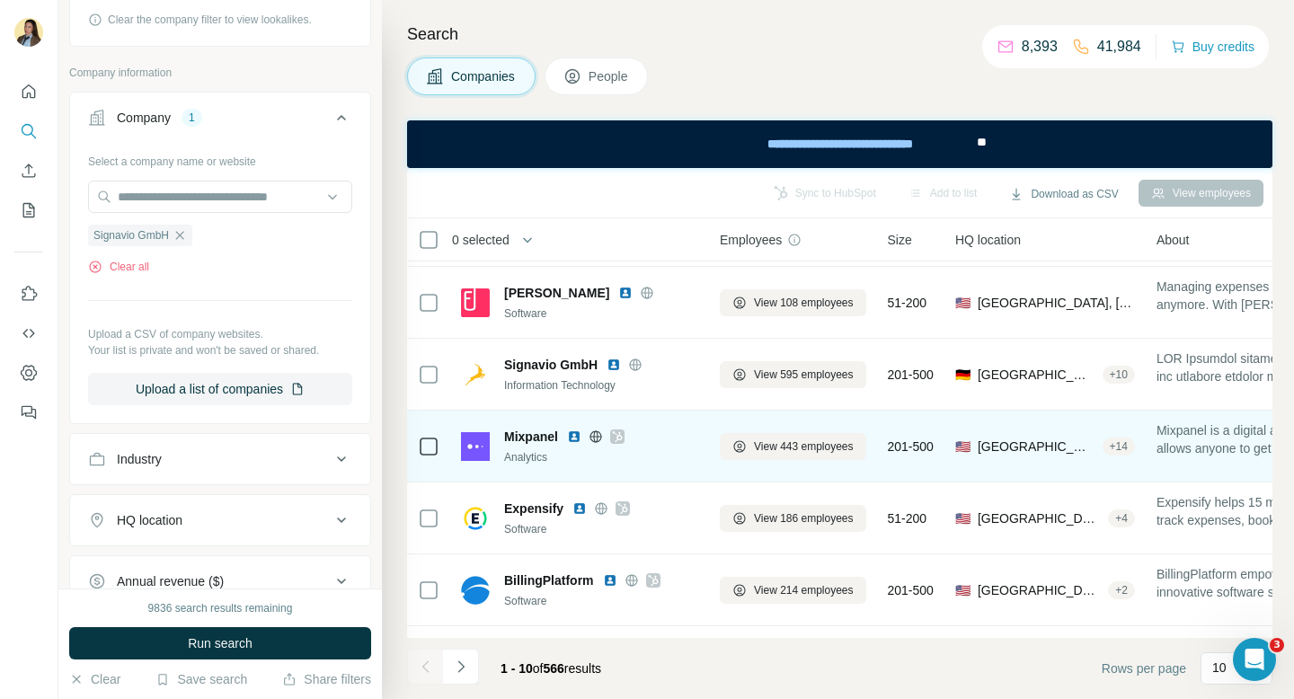
scroll to position [196, 0]
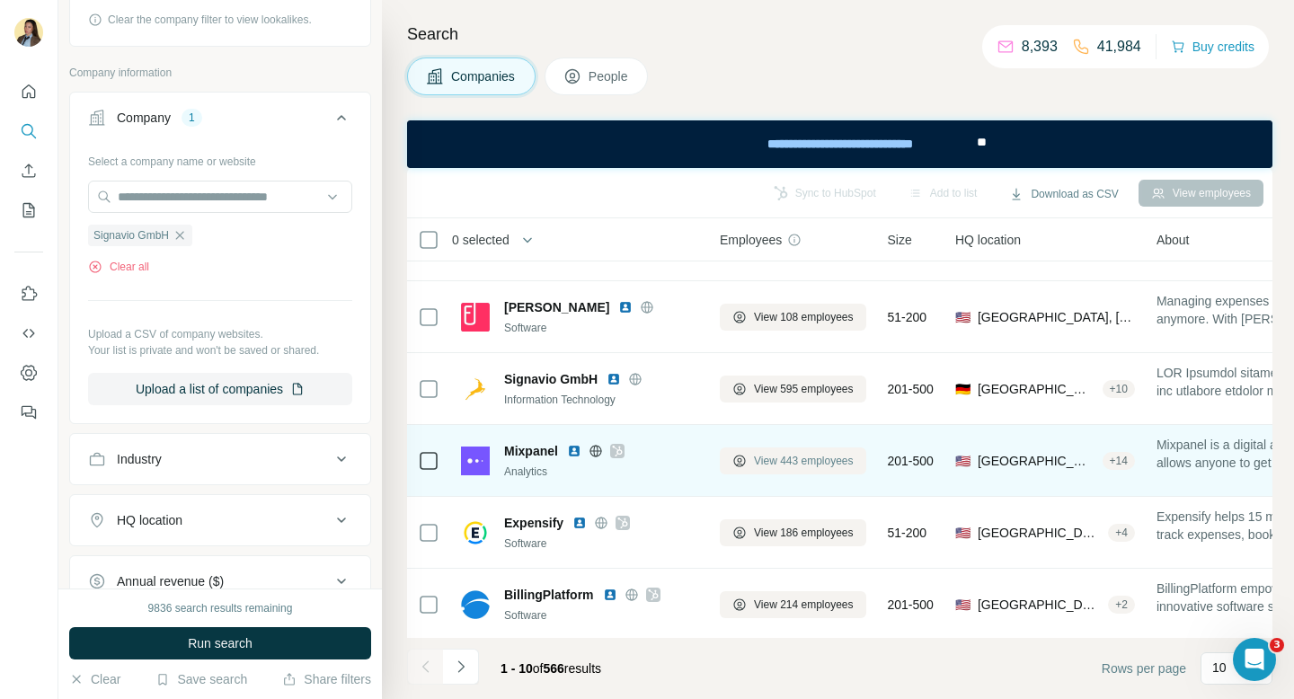
click at [781, 458] on span "View 443 employees" at bounding box center [804, 461] width 100 height 16
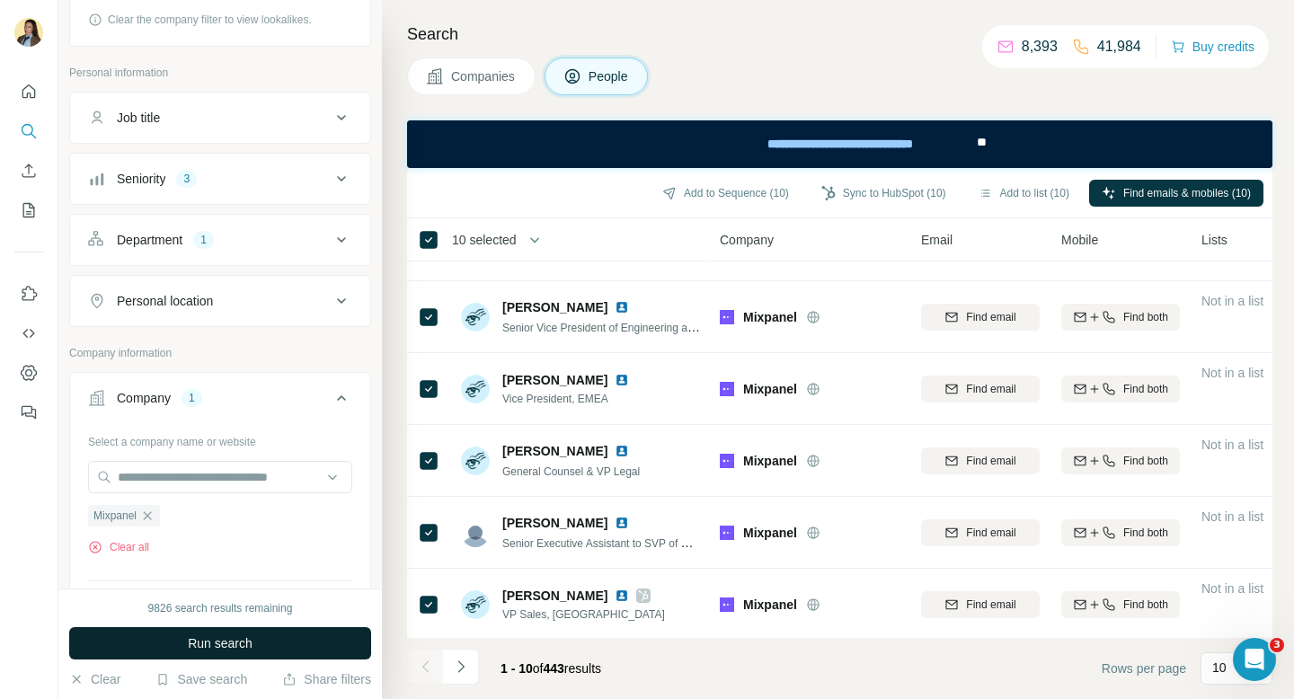
click at [309, 636] on button "Run search" at bounding box center [220, 643] width 302 height 32
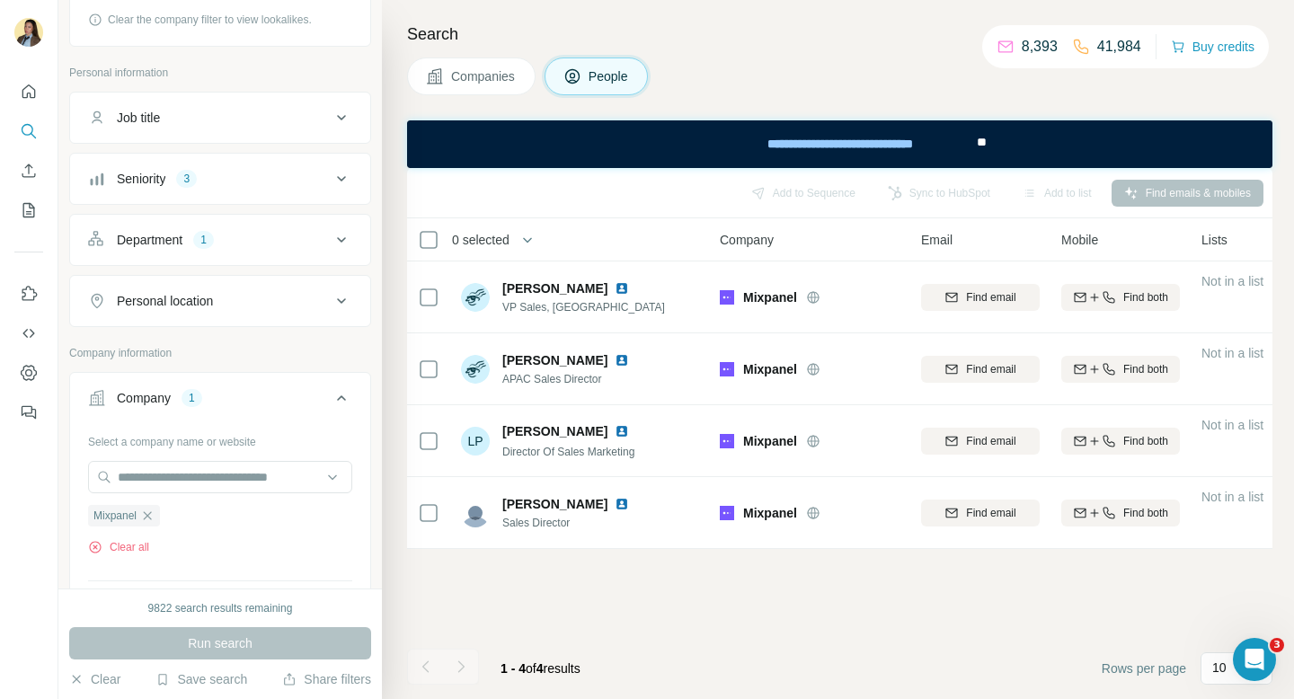
click at [561, 595] on div "Add to Sequence Sync to HubSpot Add to list Find emails & mobiles 0 selected Pe…" at bounding box center [839, 433] width 865 height 531
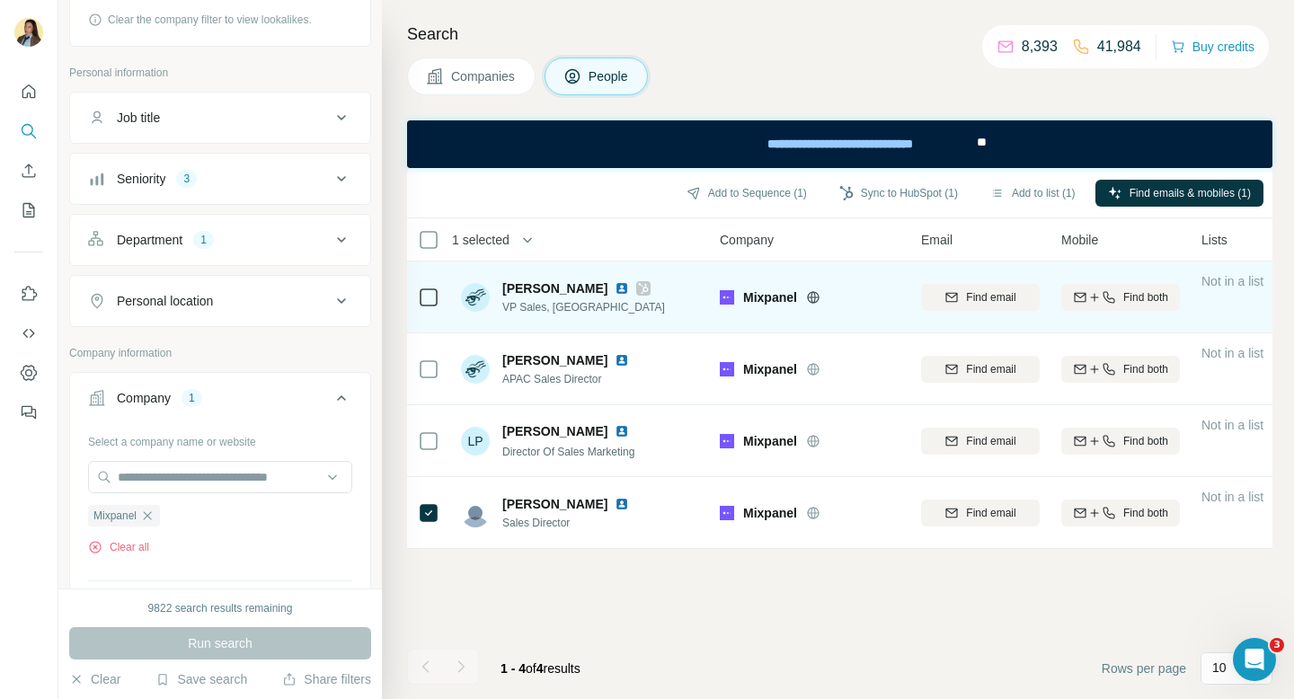
click at [639, 289] on icon at bounding box center [644, 288] width 10 height 11
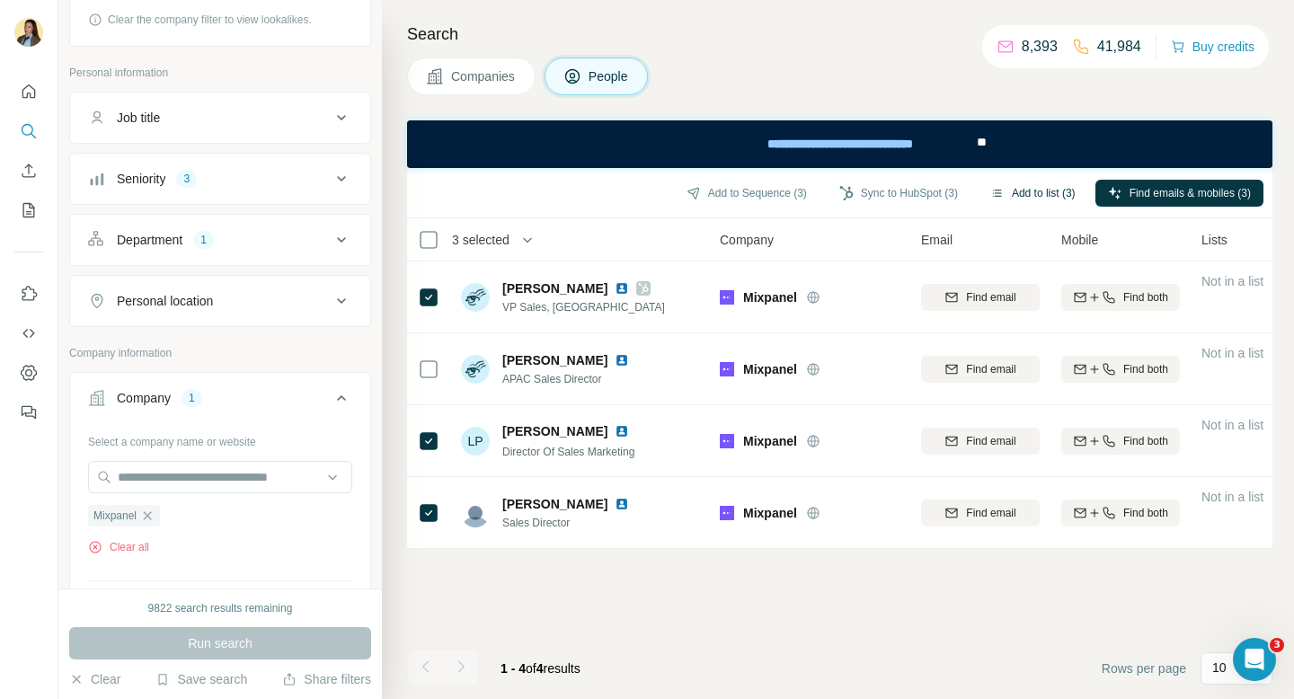
click at [1011, 194] on button "Add to list (3)" at bounding box center [1032, 193] width 110 height 27
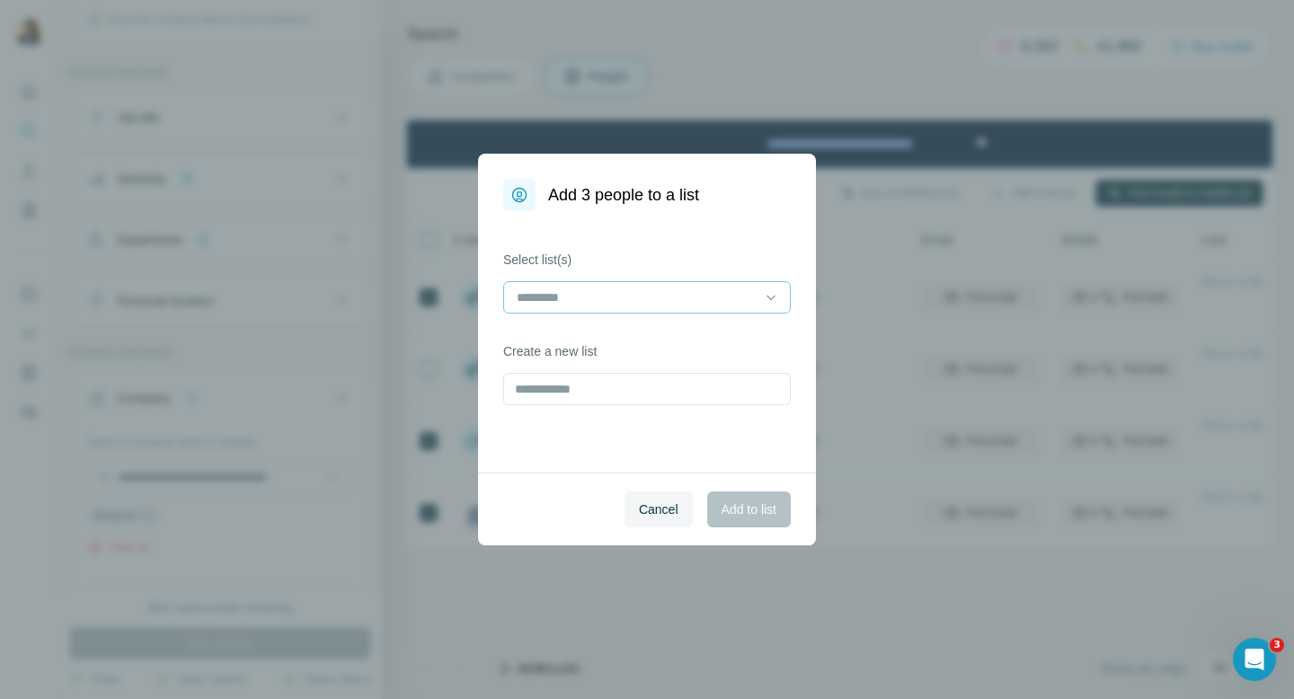
click at [652, 289] on input at bounding box center [636, 297] width 243 height 20
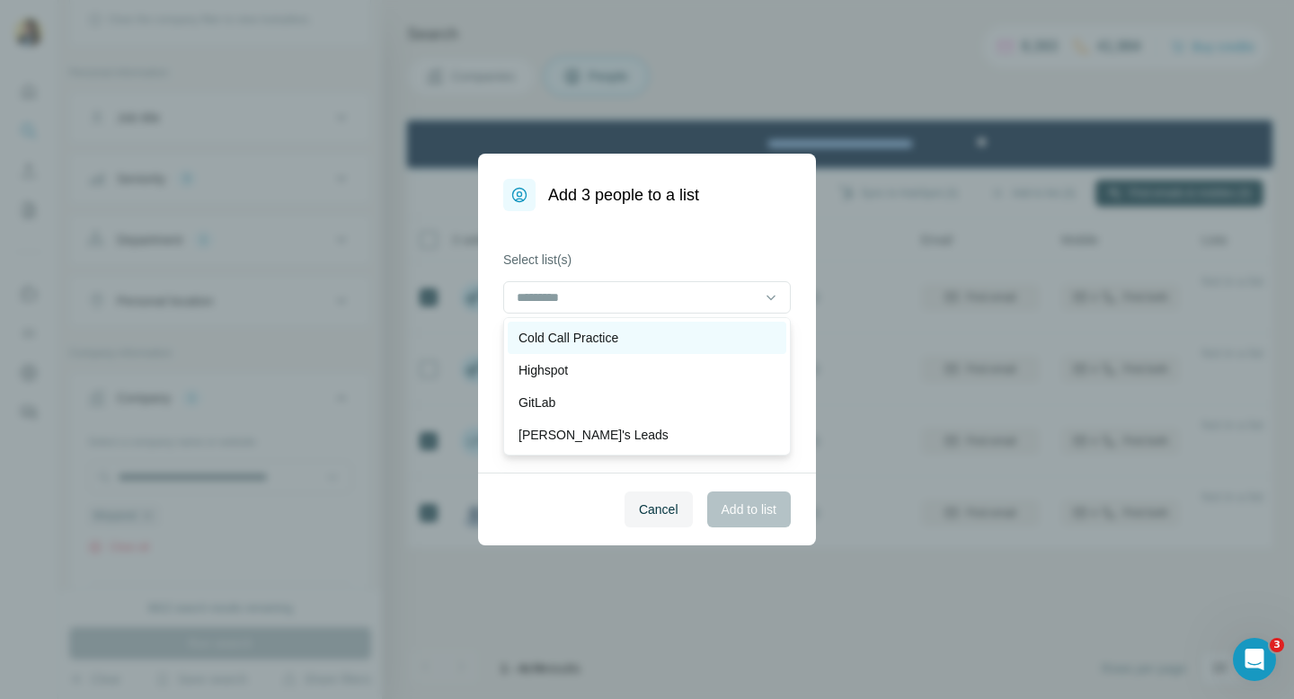
click at [626, 346] on div "Cold Call Practice" at bounding box center [646, 338] width 257 height 18
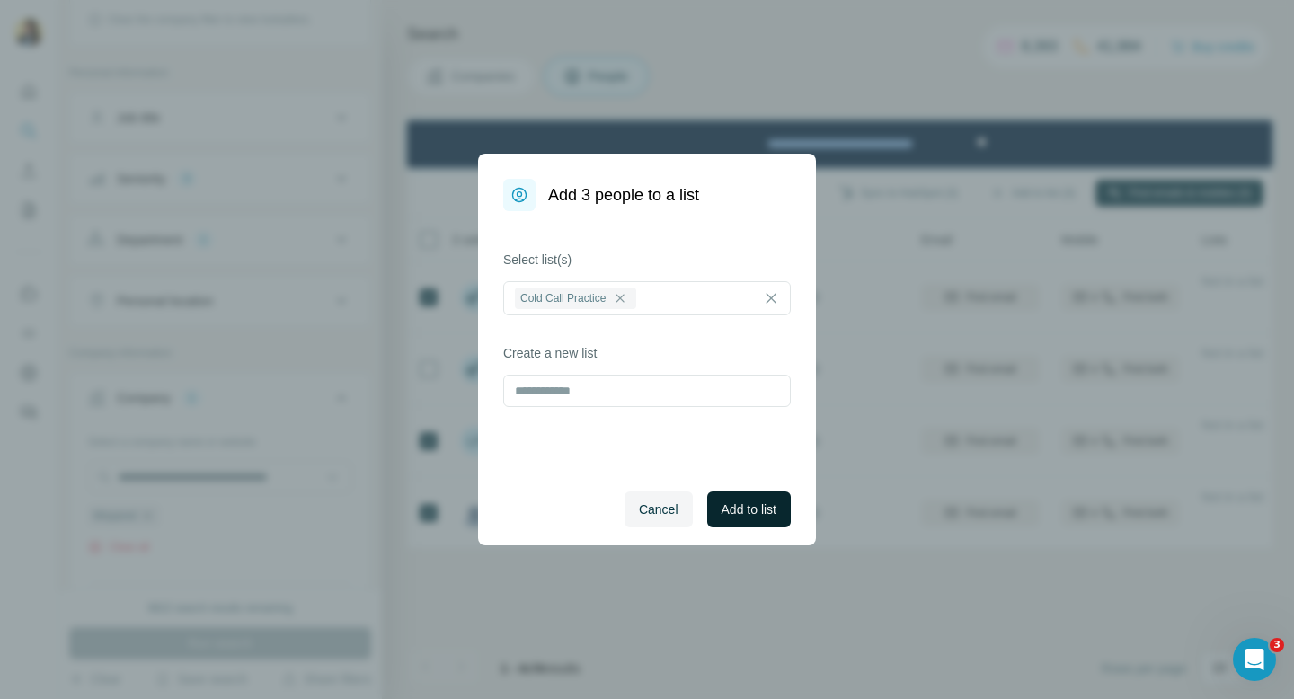
click at [741, 519] on button "Add to list" at bounding box center [749, 509] width 84 height 36
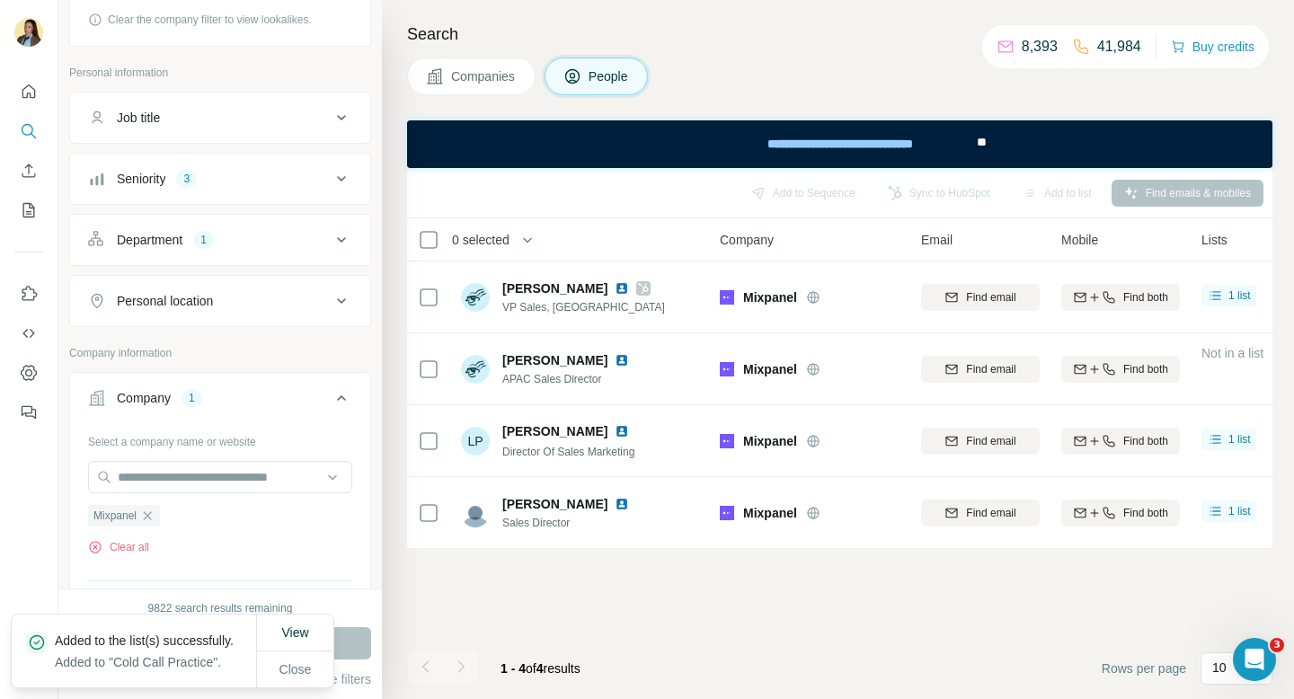
click at [474, 86] on button "Companies" at bounding box center [471, 76] width 128 height 38
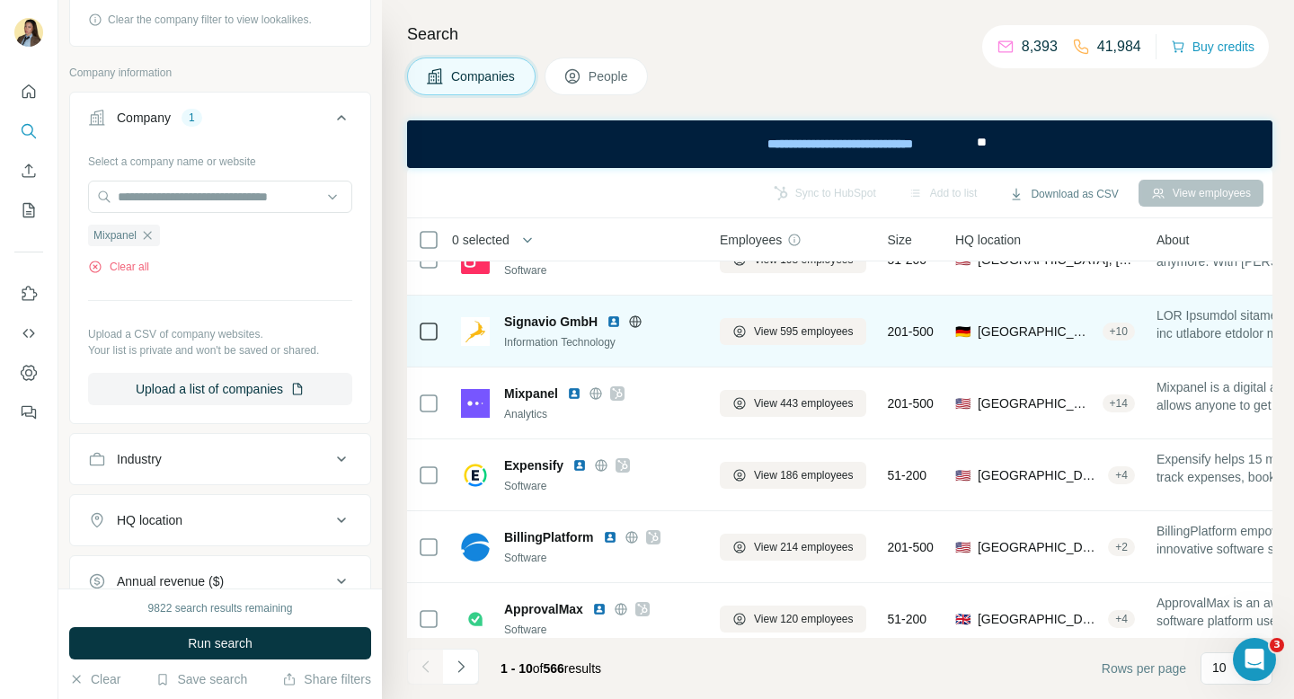
scroll to position [257, 0]
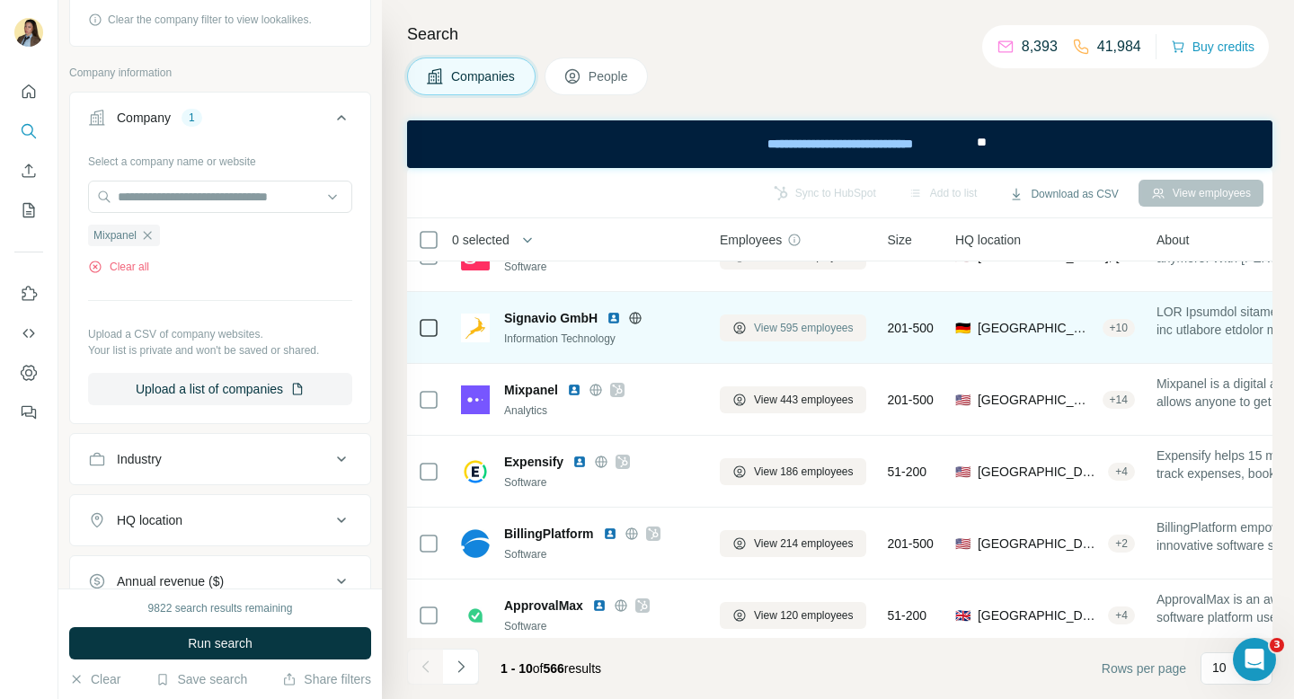
click at [780, 320] on span "View 595 employees" at bounding box center [804, 328] width 100 height 16
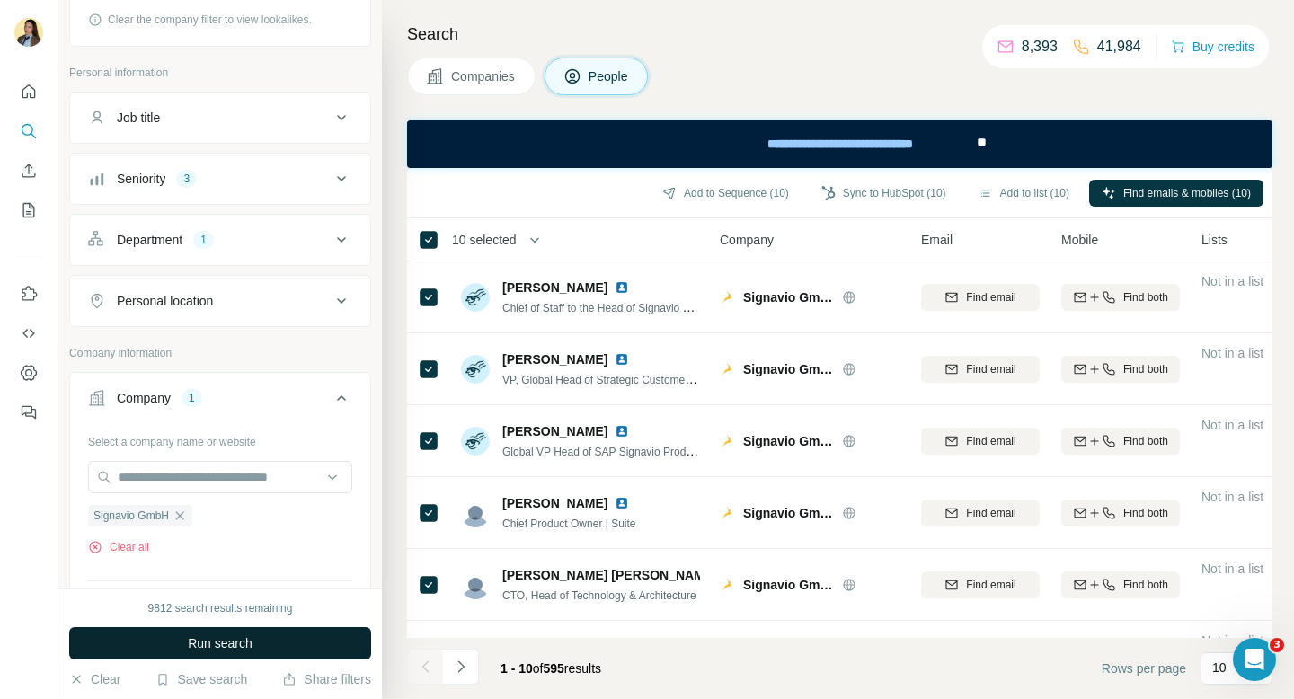
click at [278, 631] on button "Run search" at bounding box center [220, 643] width 302 height 32
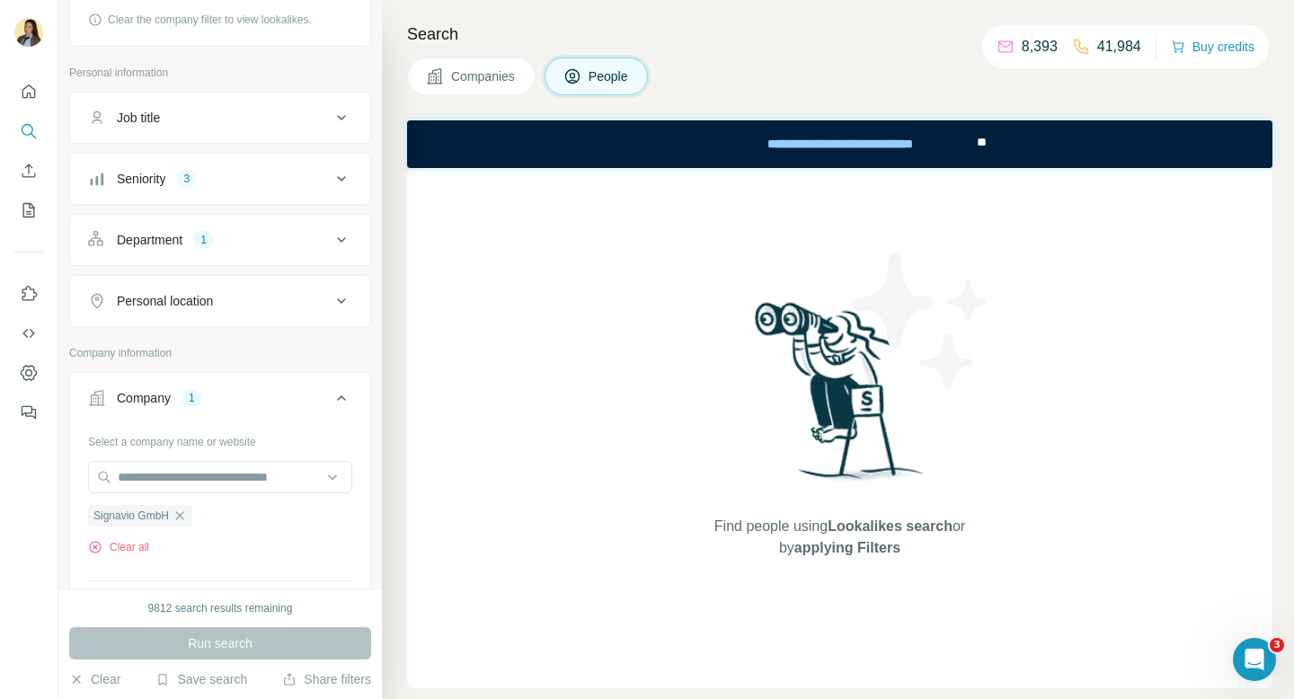
click at [490, 77] on span "Companies" at bounding box center [484, 76] width 66 height 18
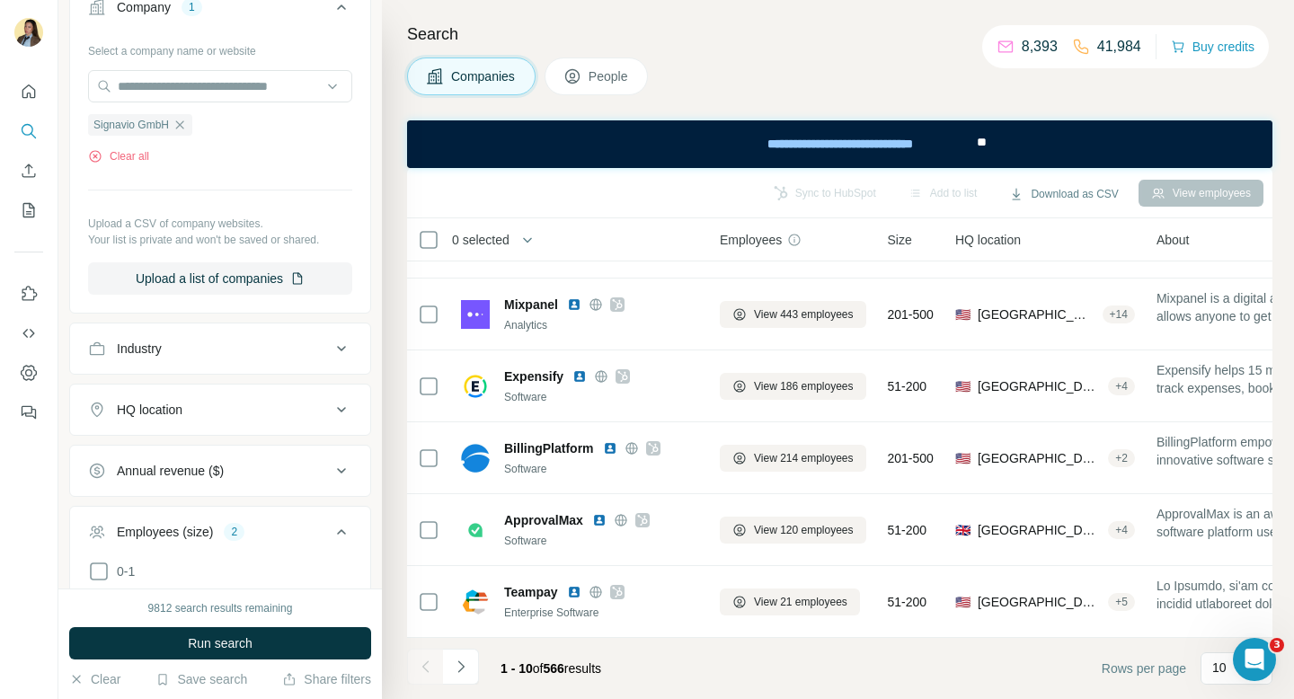
scroll to position [765, 0]
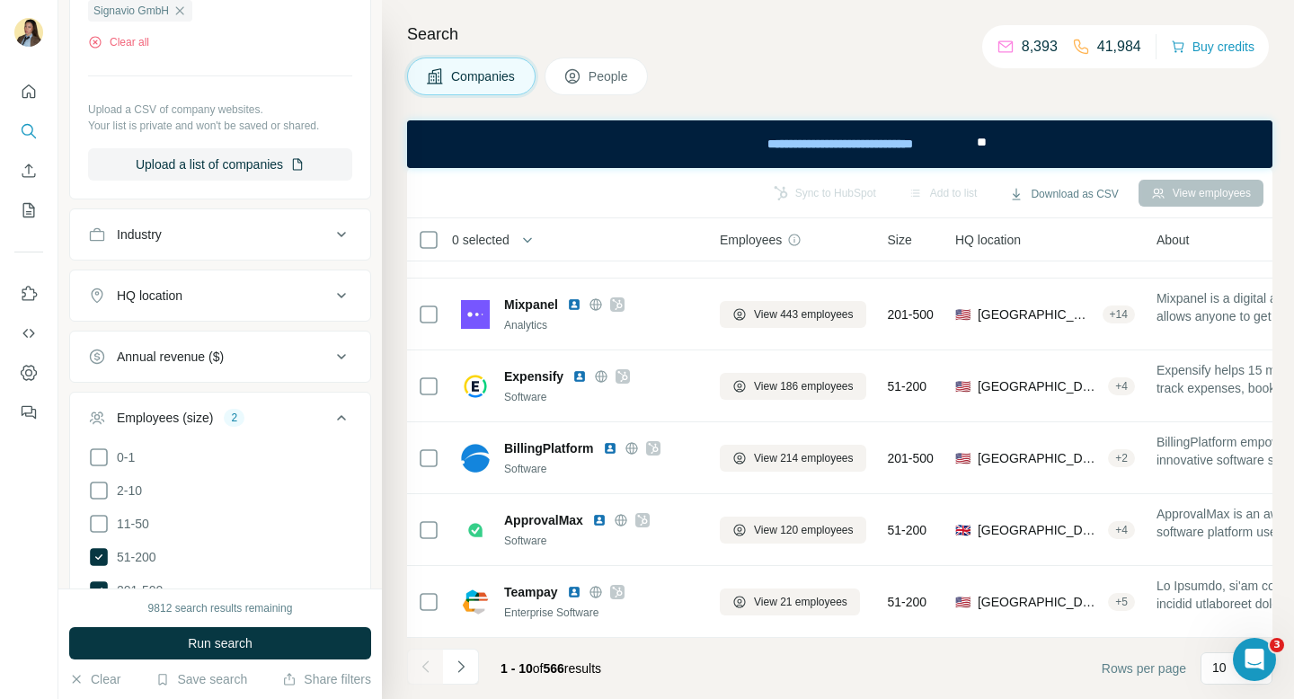
click at [262, 236] on div "Industry" at bounding box center [209, 234] width 243 height 18
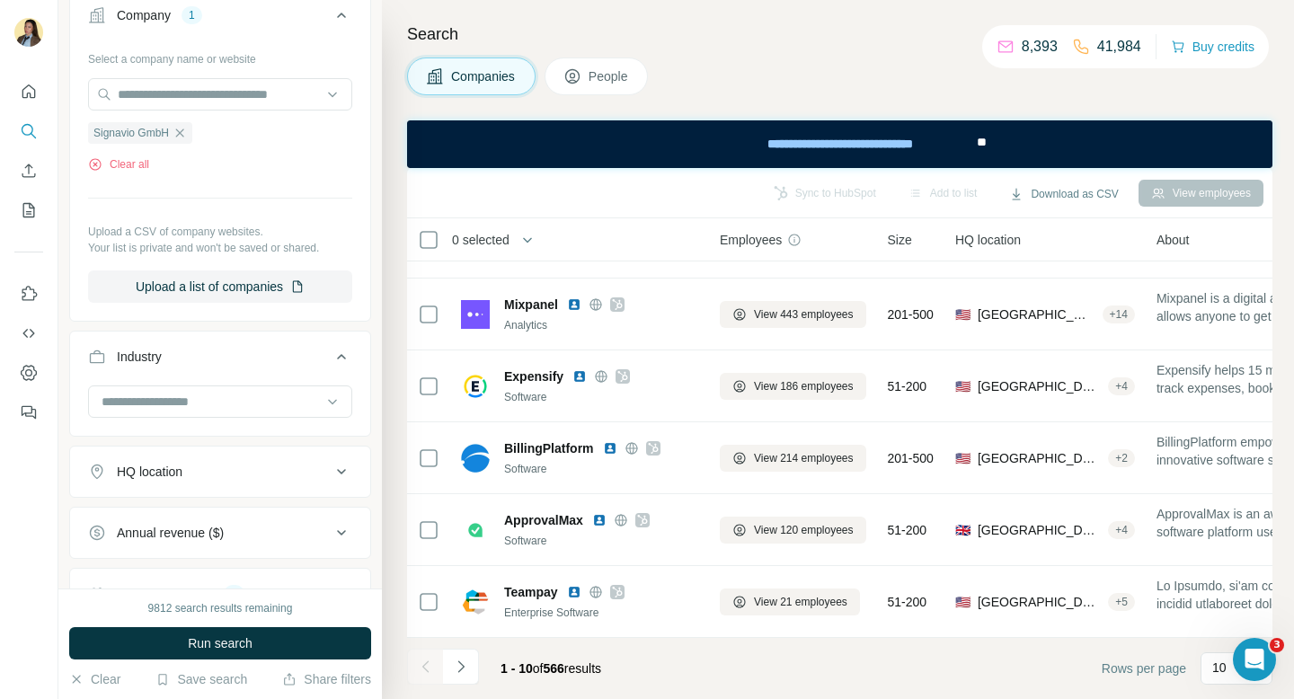
scroll to position [282, 0]
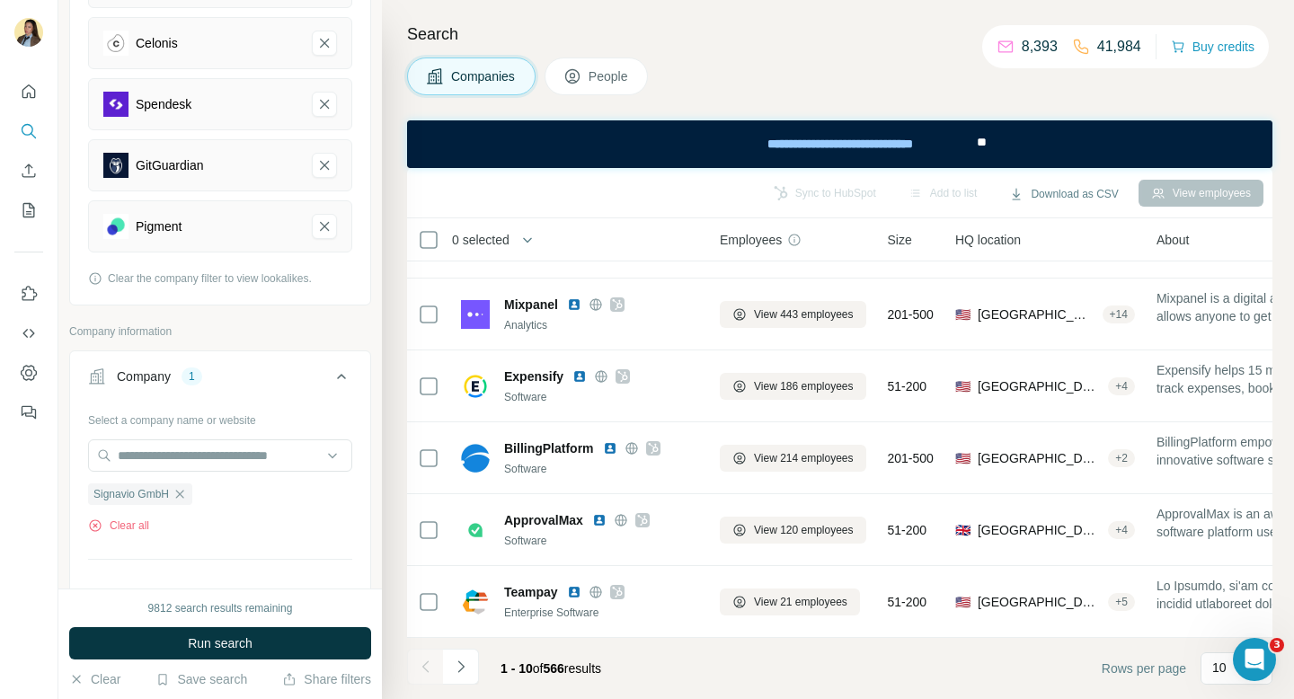
click at [594, 68] on span "People" at bounding box center [608, 76] width 41 height 18
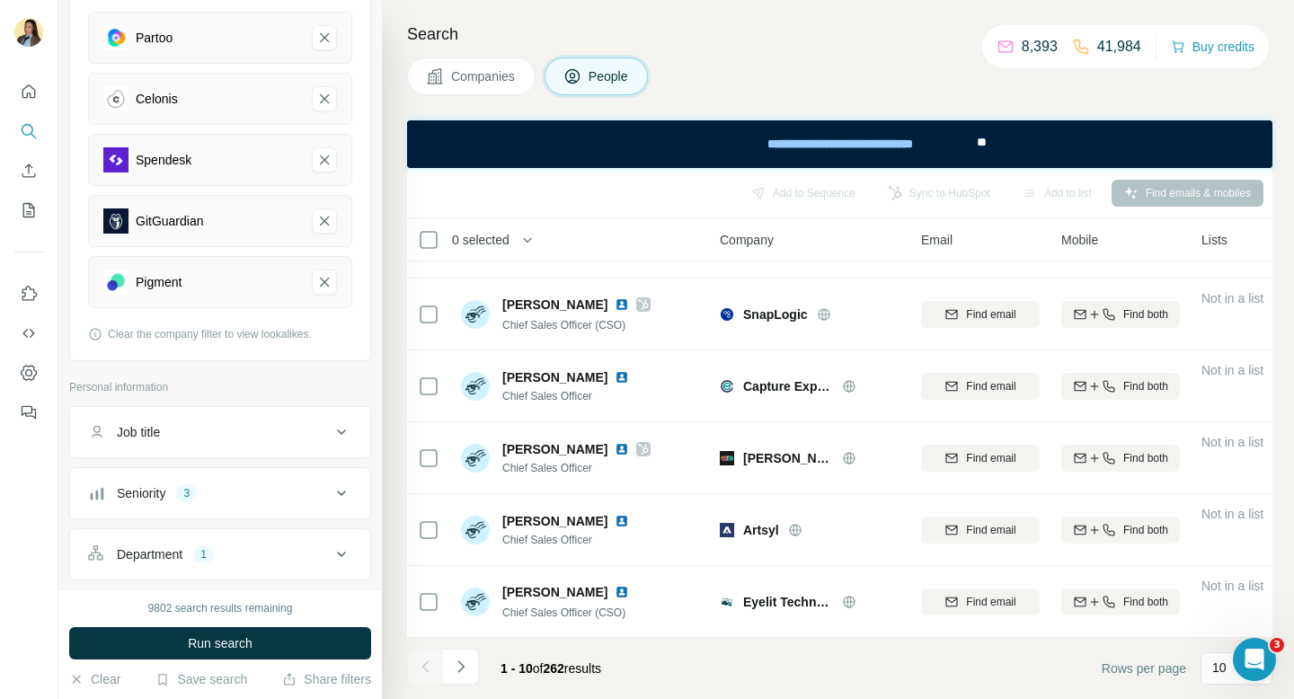
scroll to position [303, 0]
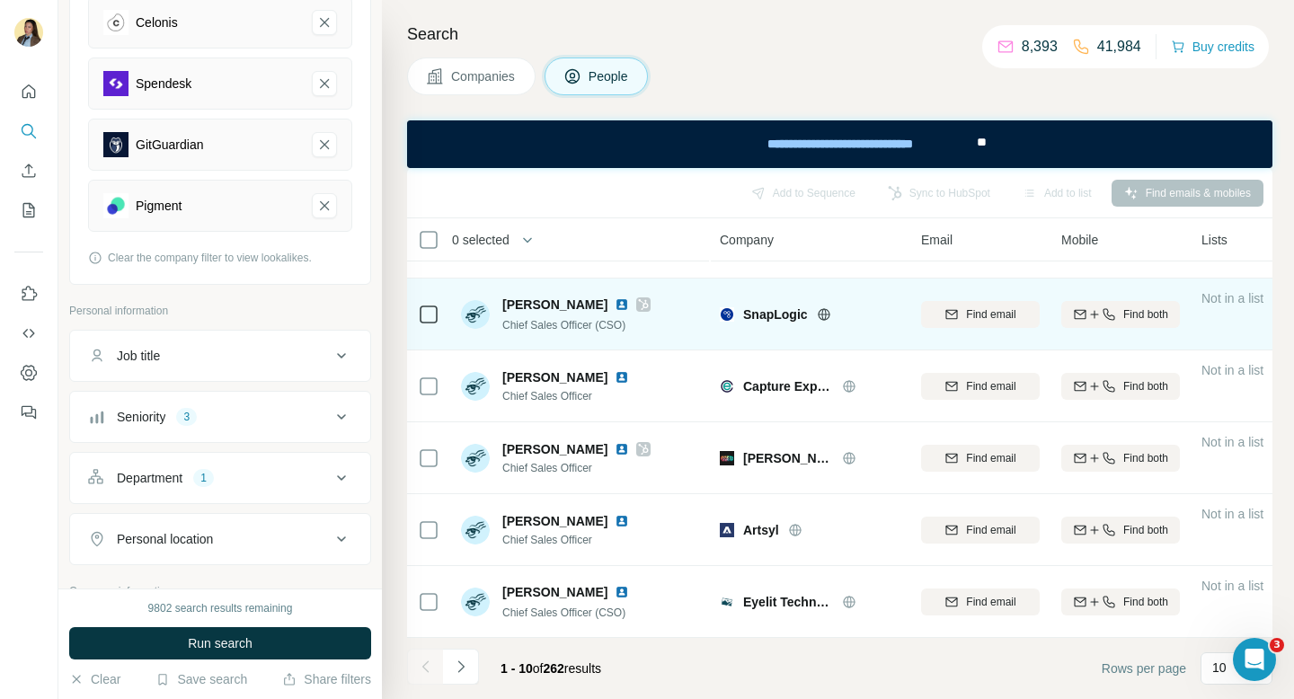
click at [473, 76] on span "Companies" at bounding box center [484, 76] width 66 height 18
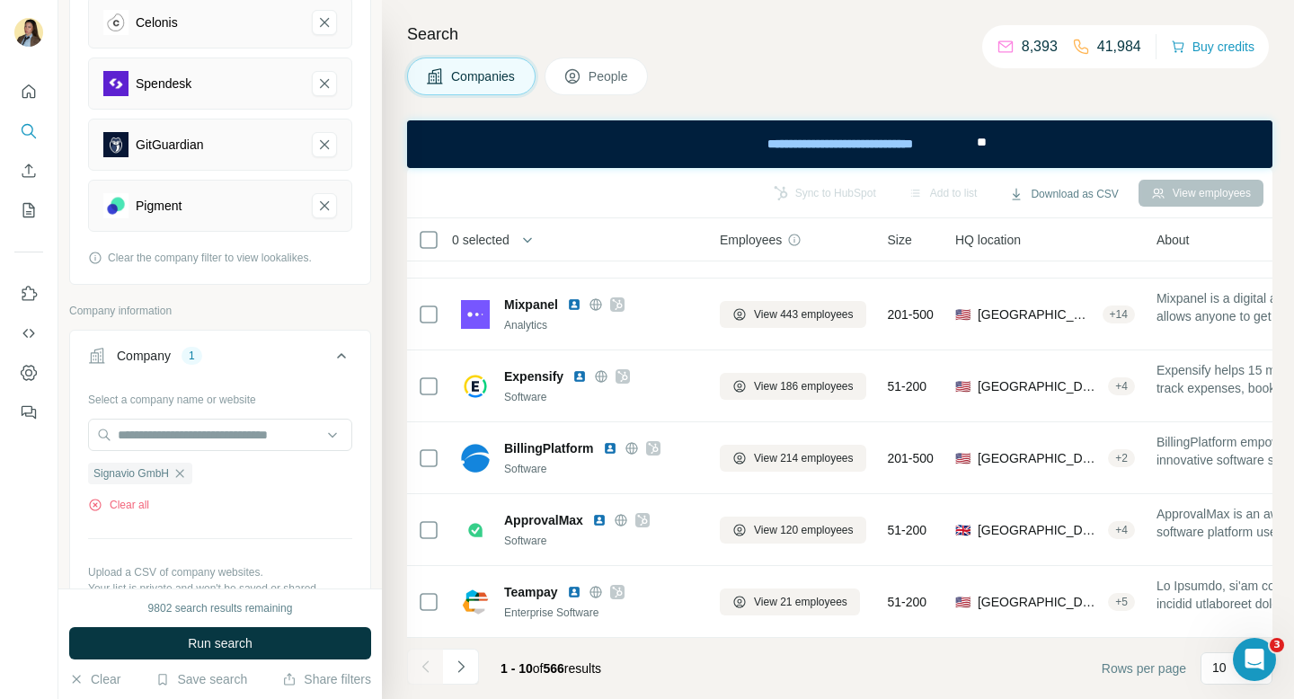
click at [614, 77] on span "People" at bounding box center [608, 76] width 41 height 18
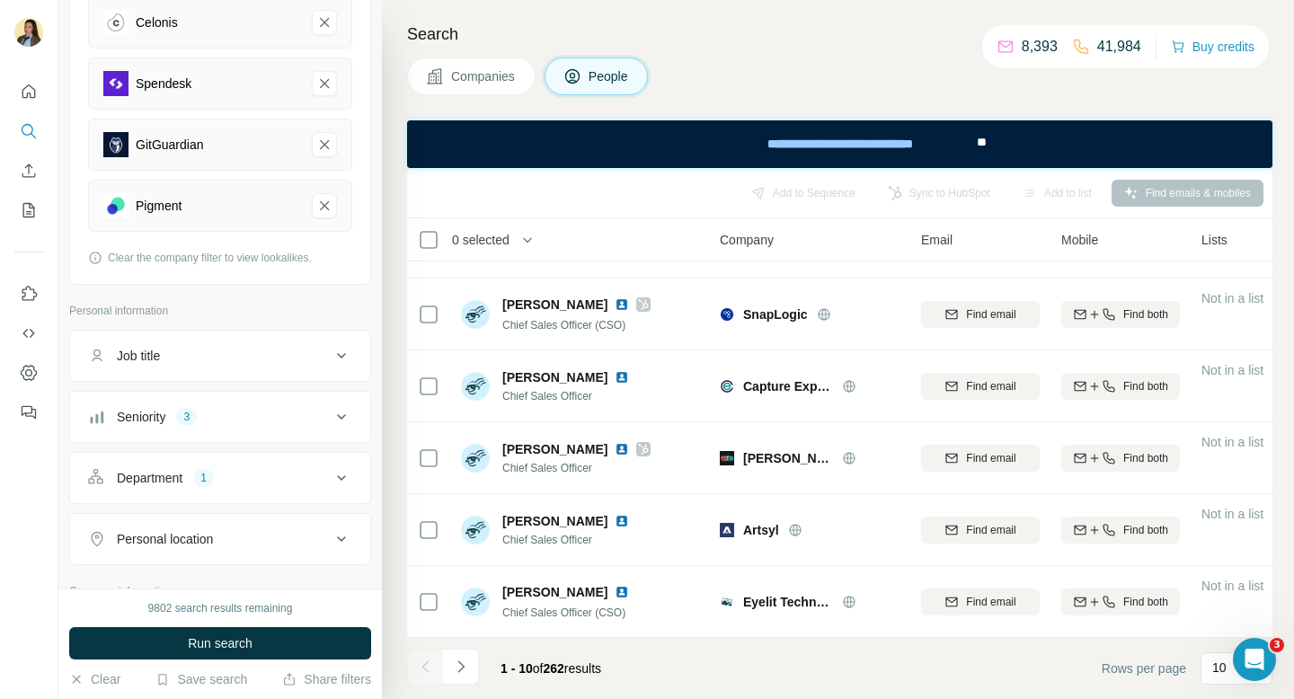
click at [464, 83] on span "Companies" at bounding box center [484, 76] width 66 height 18
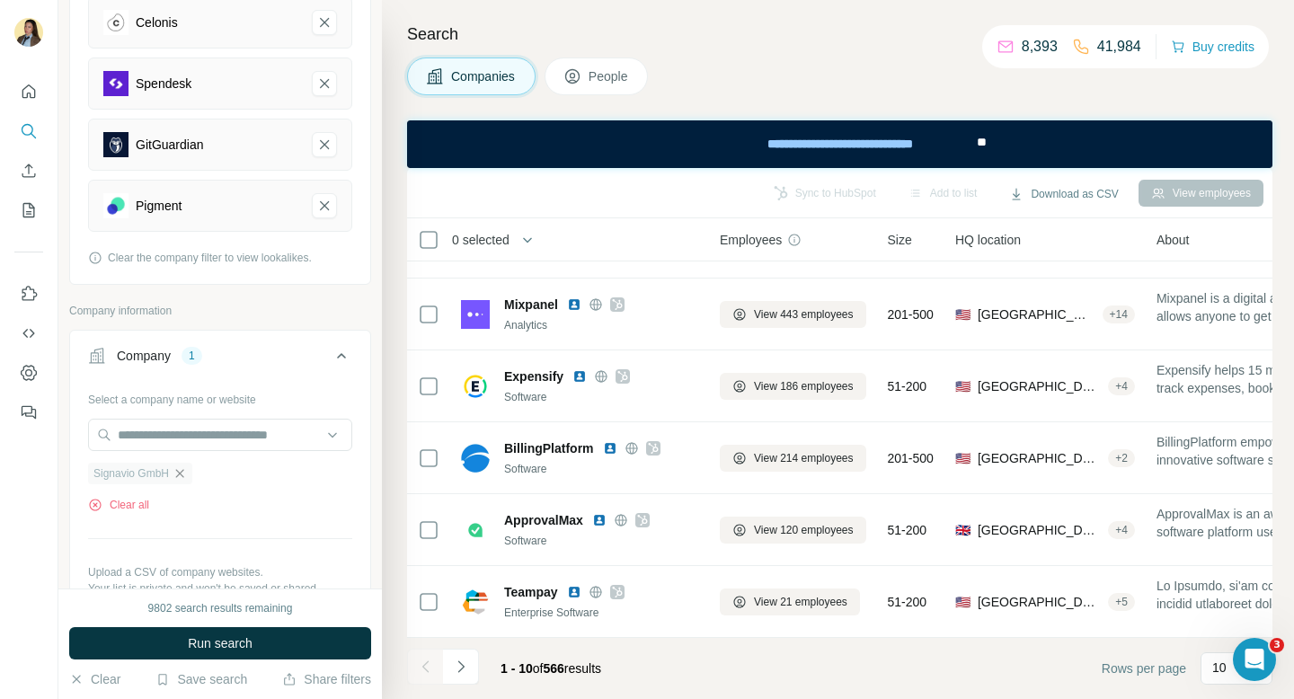
click at [178, 475] on icon "button" at bounding box center [179, 473] width 14 height 14
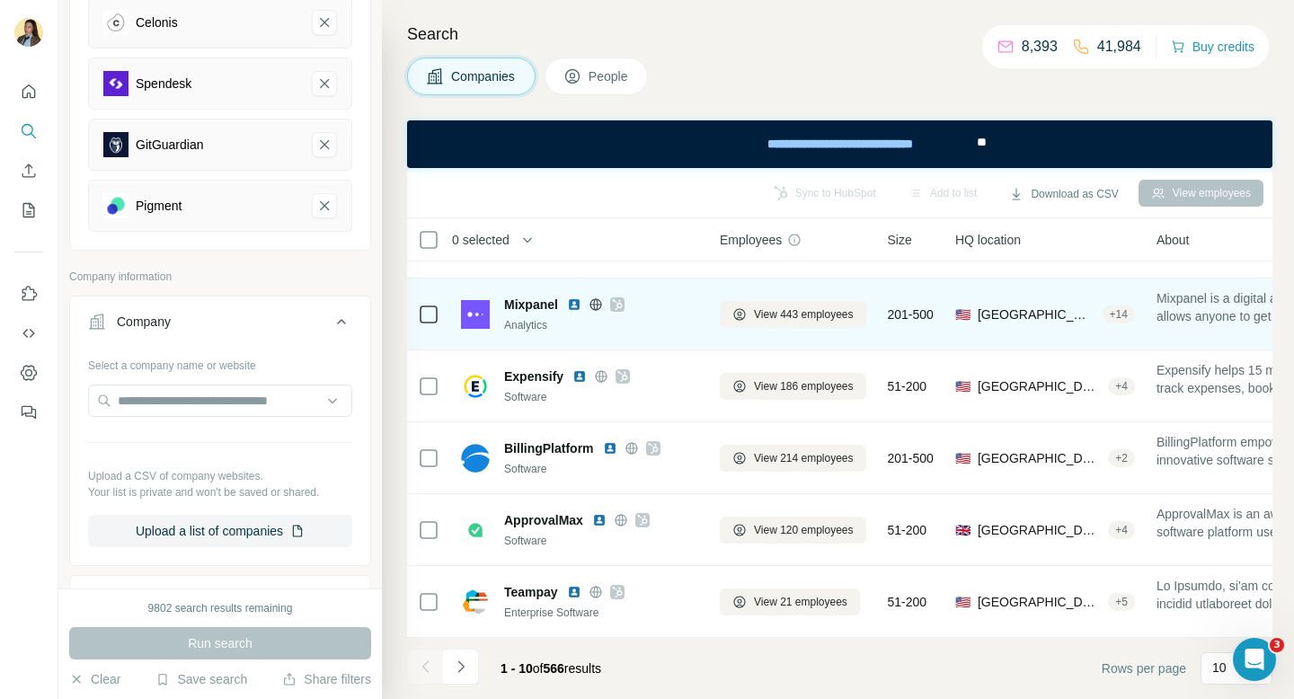
drag, startPoint x: 604, startPoint y: 70, endPoint x: 597, endPoint y: 293, distance: 222.9
click at [604, 70] on span "People" at bounding box center [608, 76] width 41 height 18
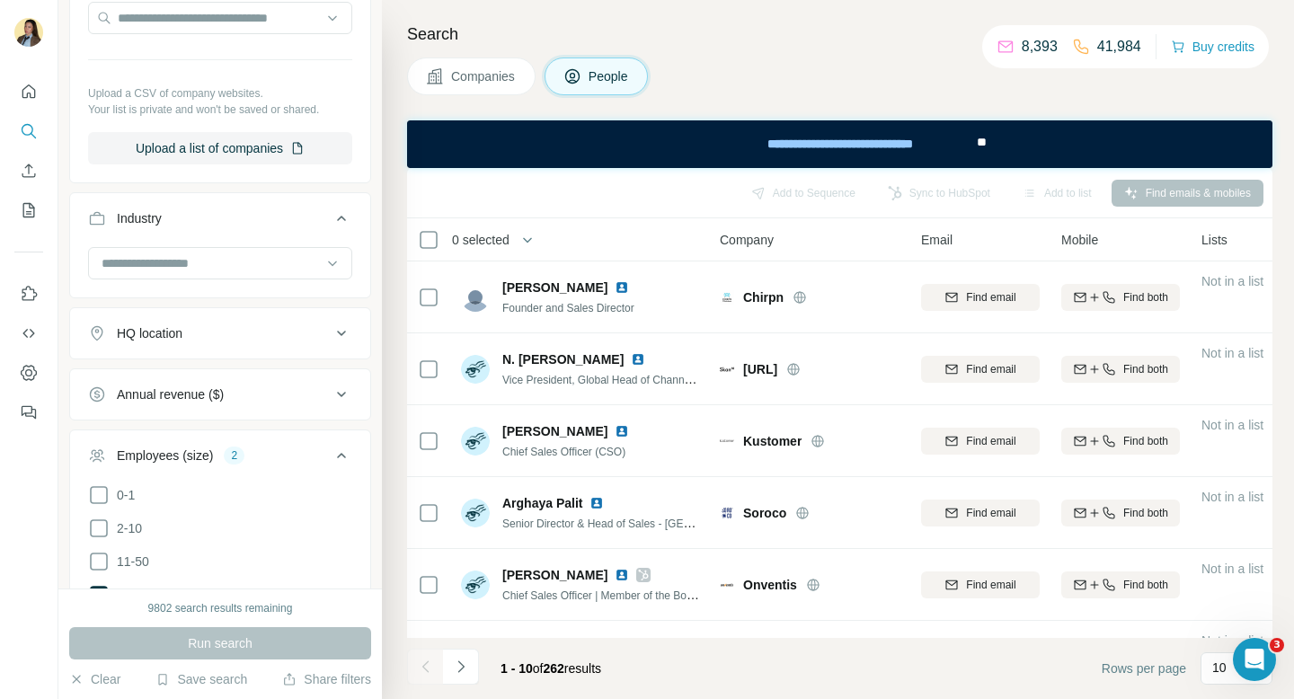
scroll to position [987, 0]
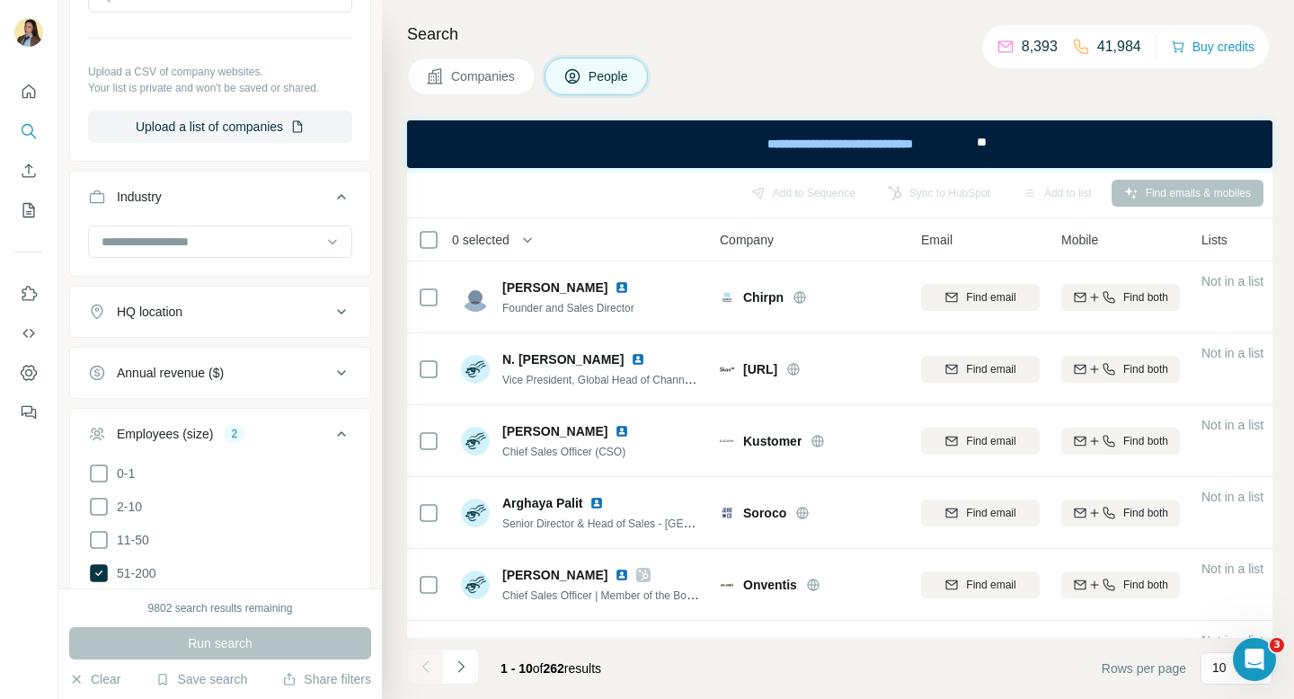
click at [232, 319] on div "HQ location" at bounding box center [209, 312] width 243 height 18
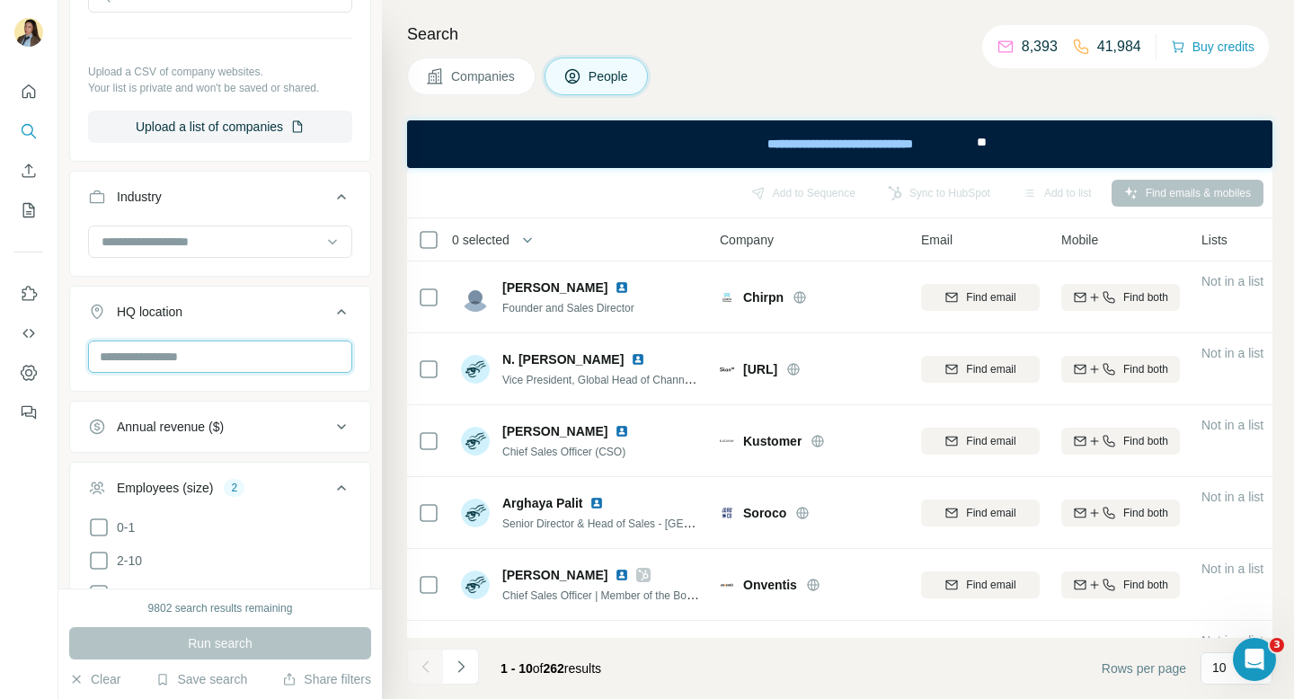
click at [194, 360] on input "text" at bounding box center [220, 356] width 264 height 32
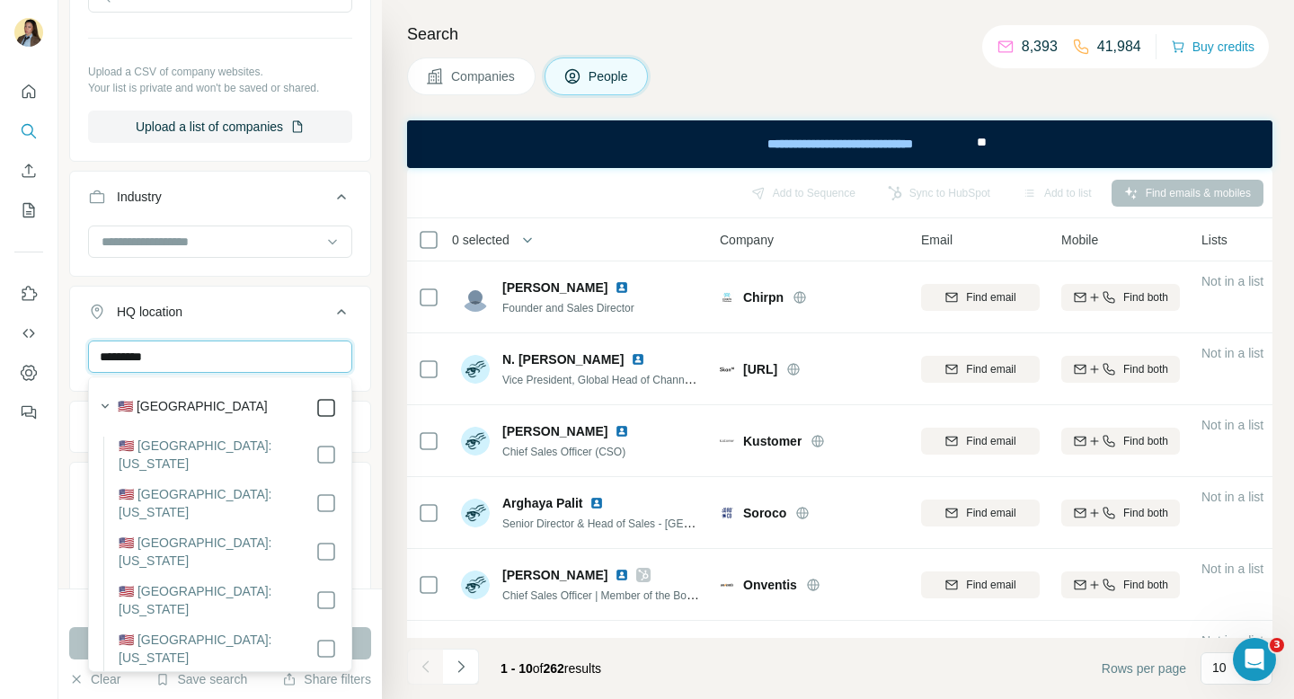
type input "*********"
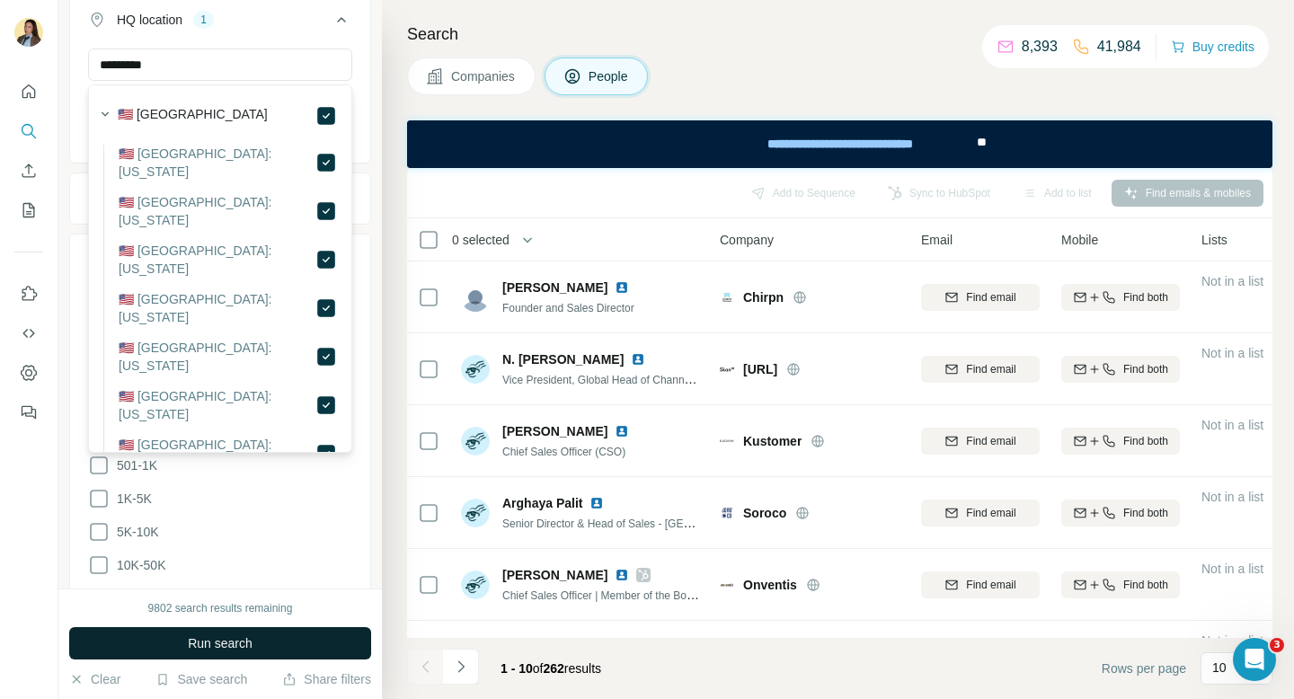
click at [273, 635] on button "Run search" at bounding box center [220, 643] width 302 height 32
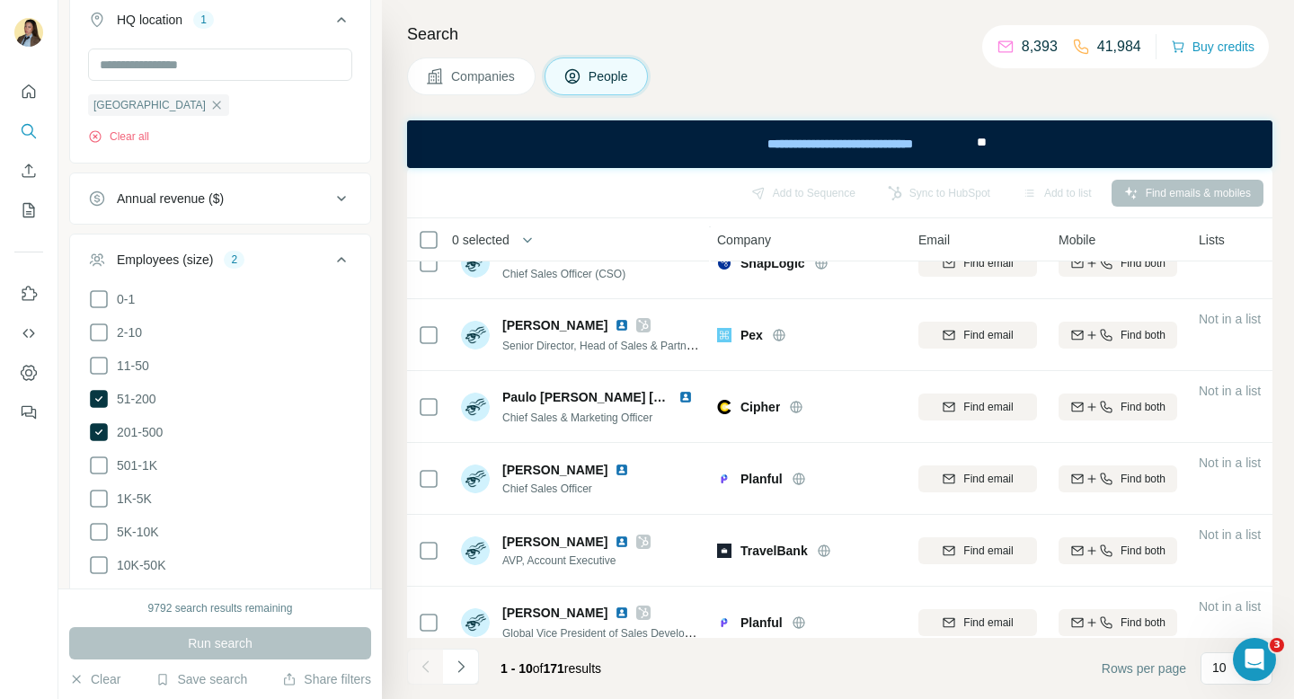
scroll to position [342, 3]
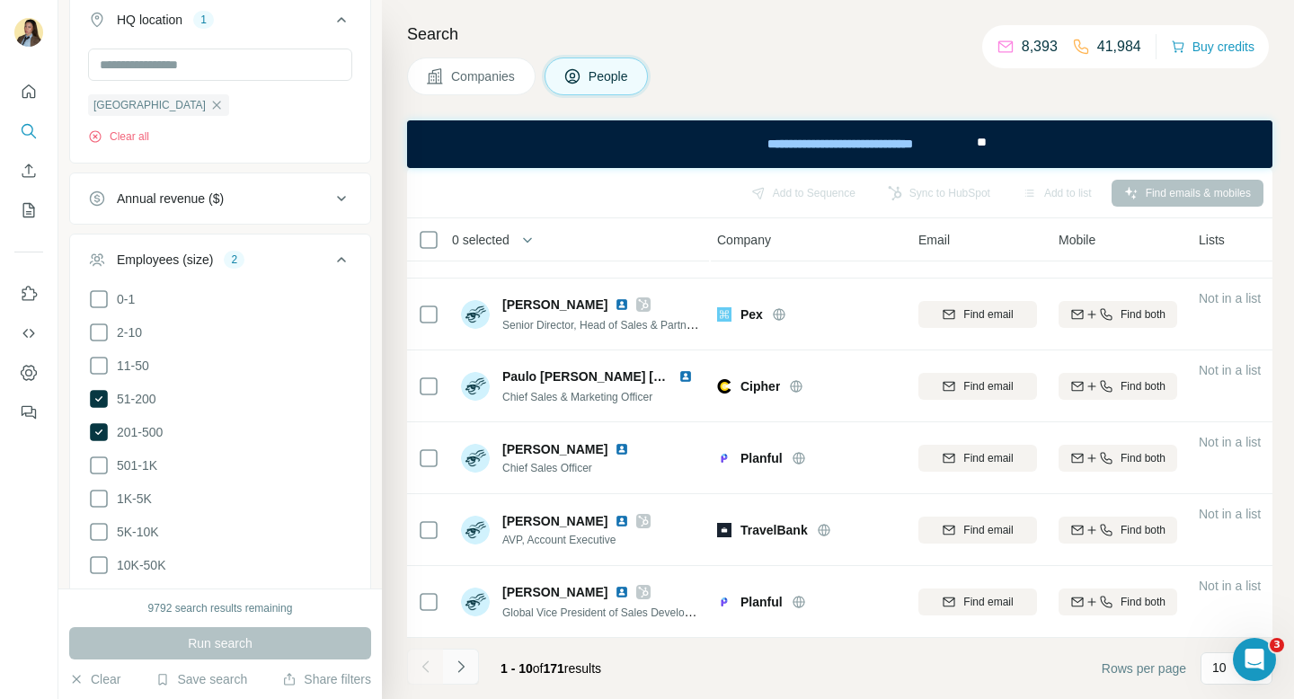
click at [464, 672] on icon "Navigate to next page" at bounding box center [461, 667] width 18 height 18
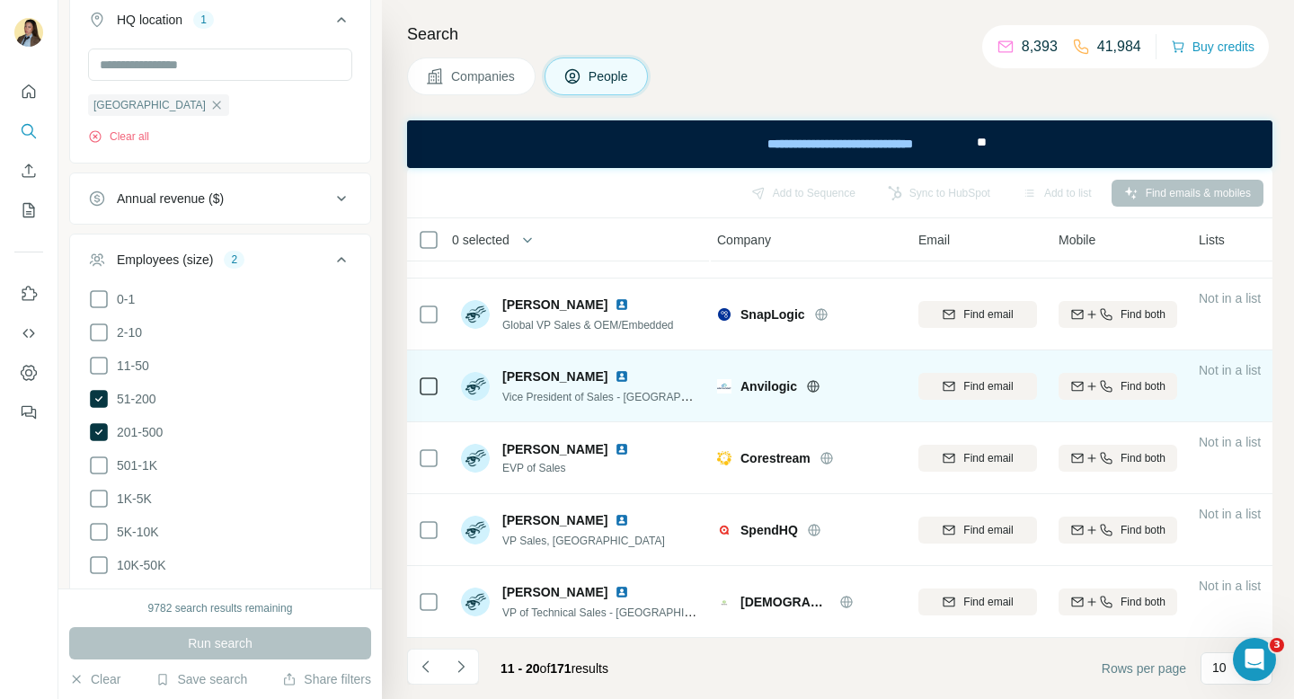
click at [761, 384] on span "Anvilogic" at bounding box center [768, 386] width 57 height 18
click at [814, 388] on icon at bounding box center [812, 386] width 4 height 12
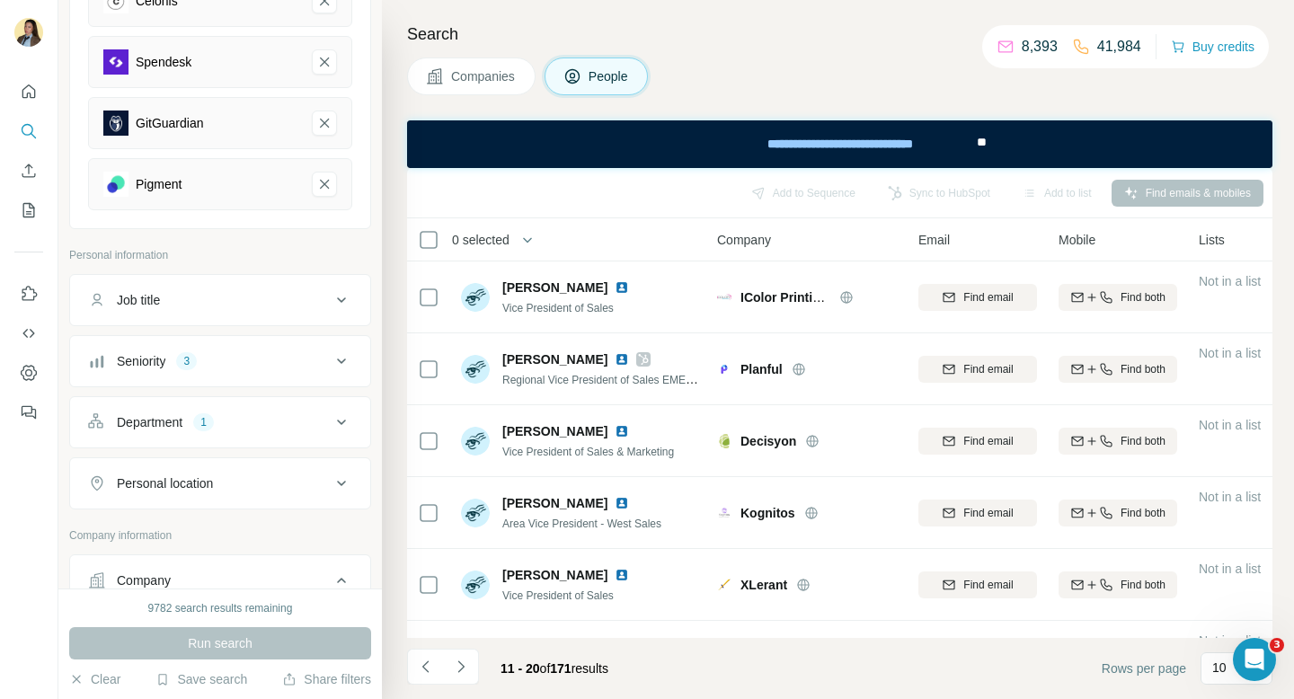
scroll to position [330, 0]
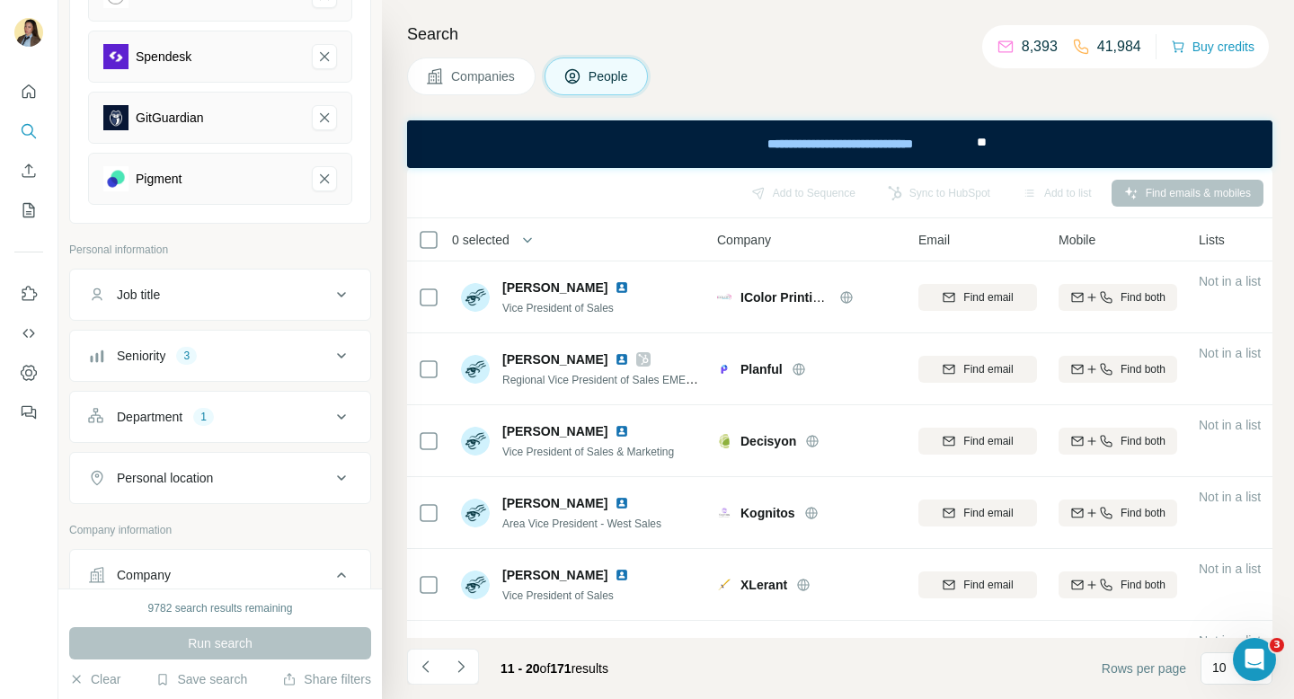
click at [237, 288] on div "Job title" at bounding box center [209, 295] width 243 height 18
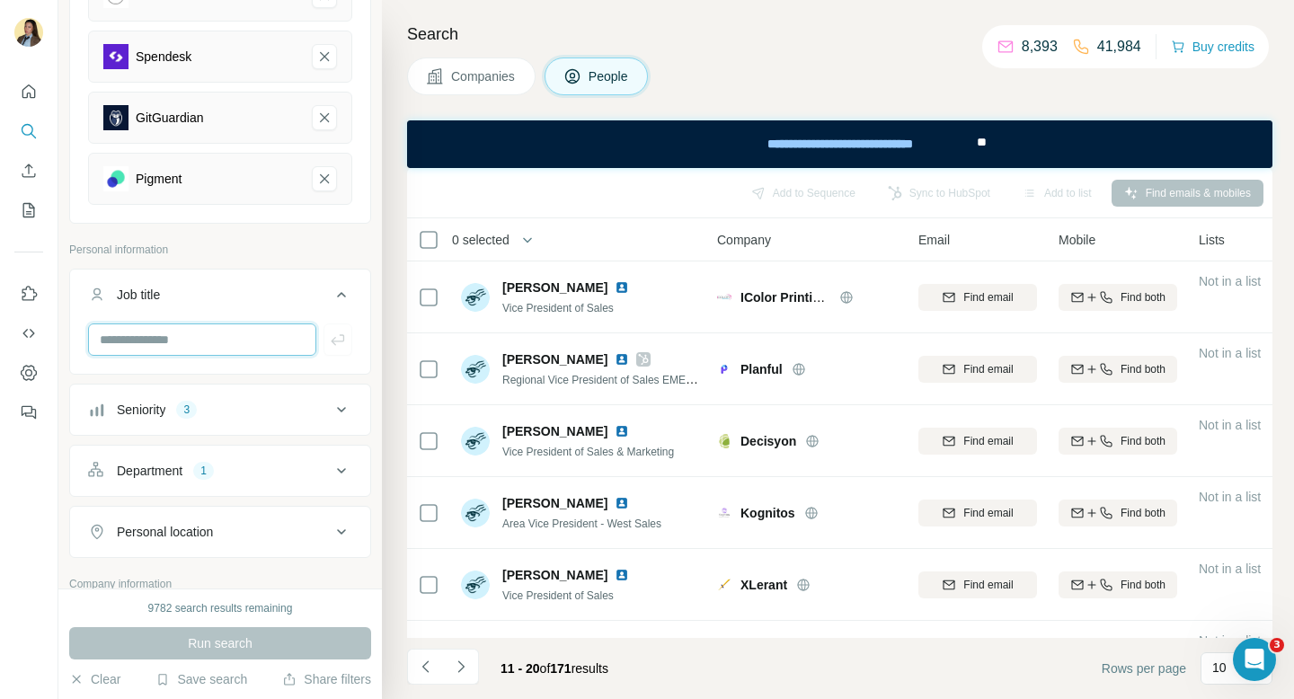
click at [198, 342] on input "text" at bounding box center [202, 339] width 228 height 32
type input "**********"
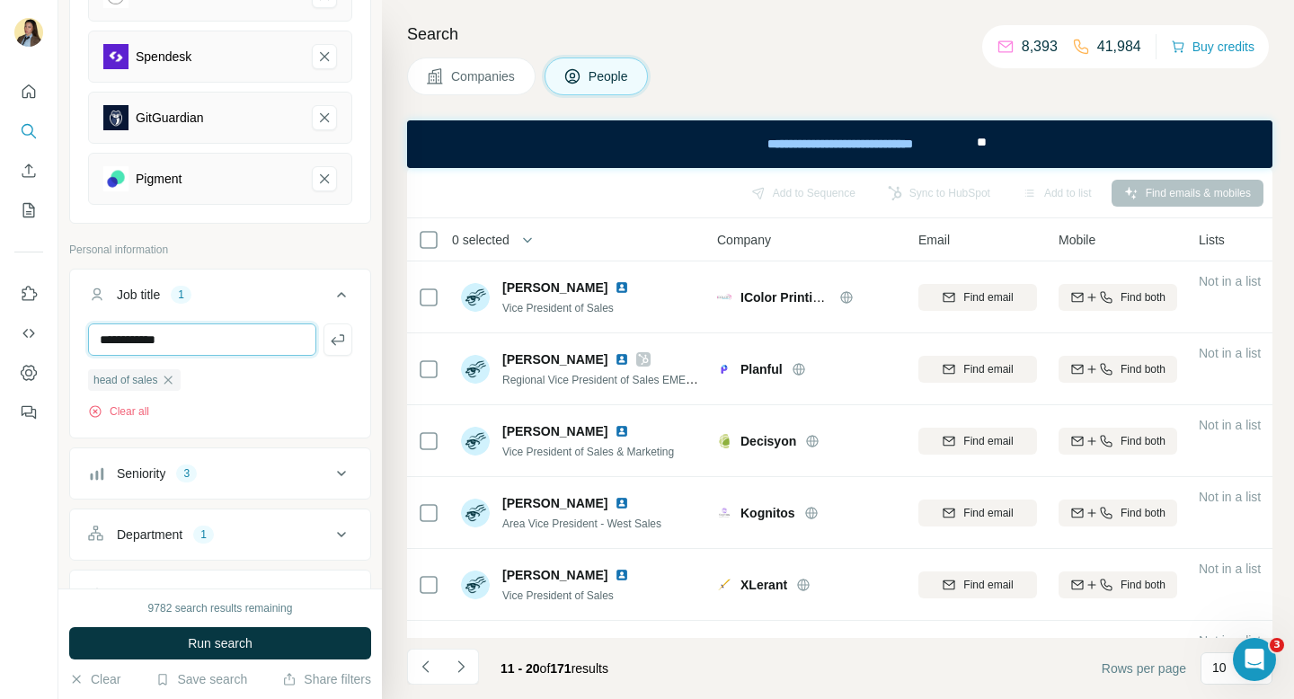
type input "**********"
type input "*"
type input "**********"
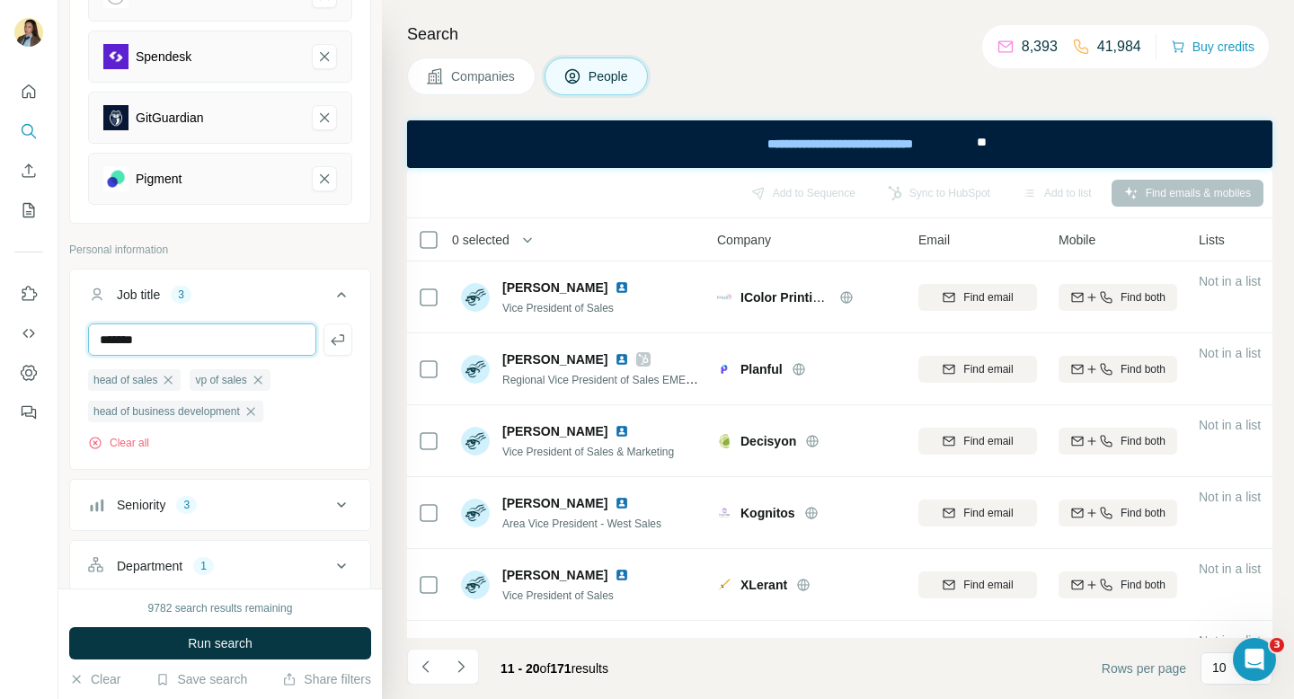
type input "******"
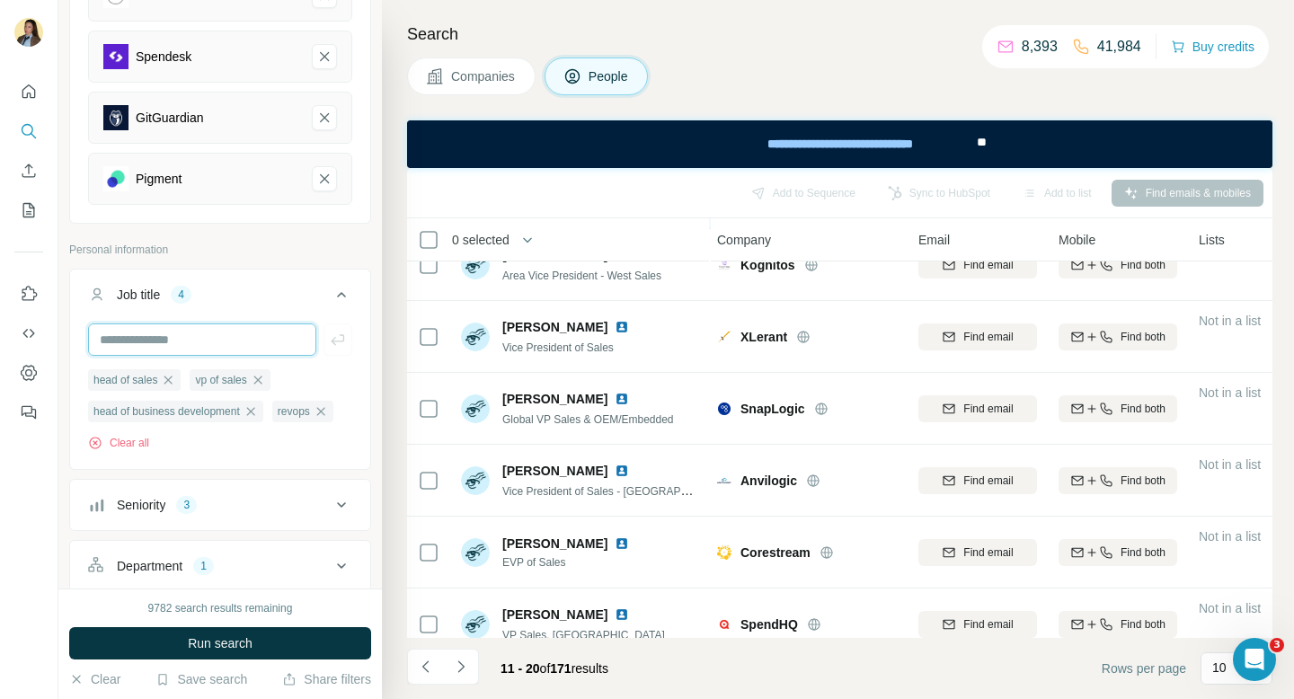
scroll to position [0, 3]
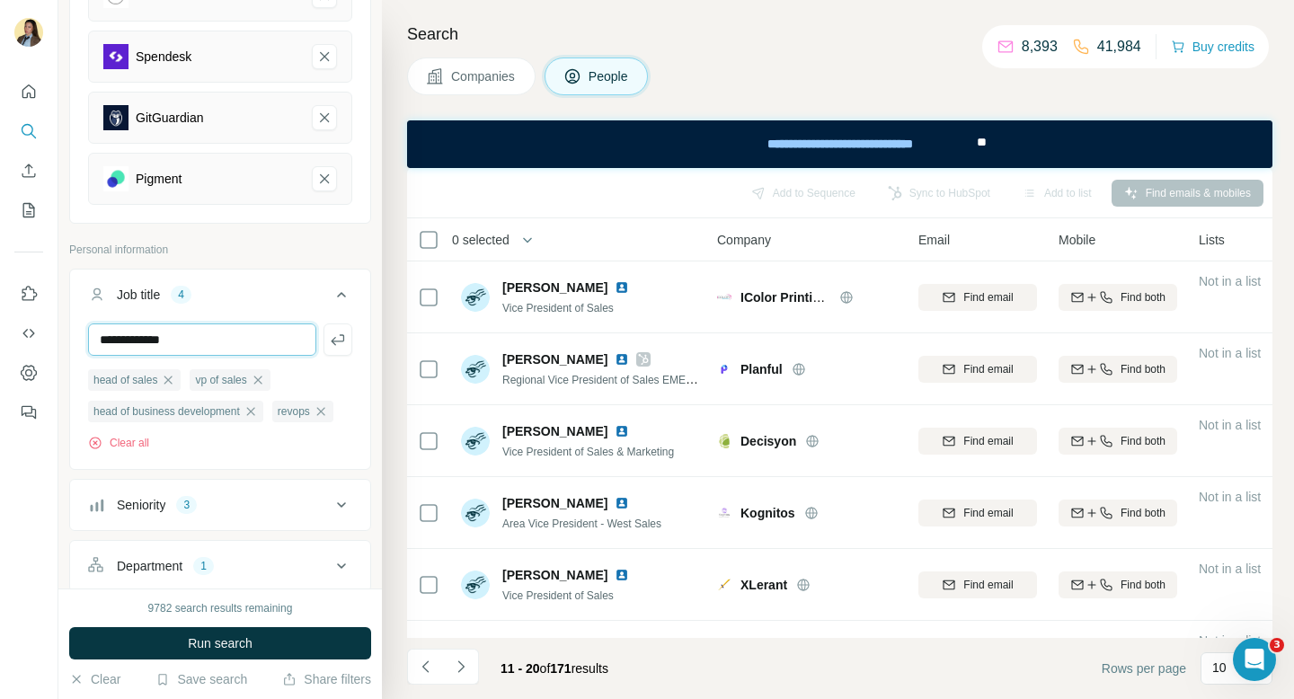
type input "**********"
paste input "**********"
type input "**********"
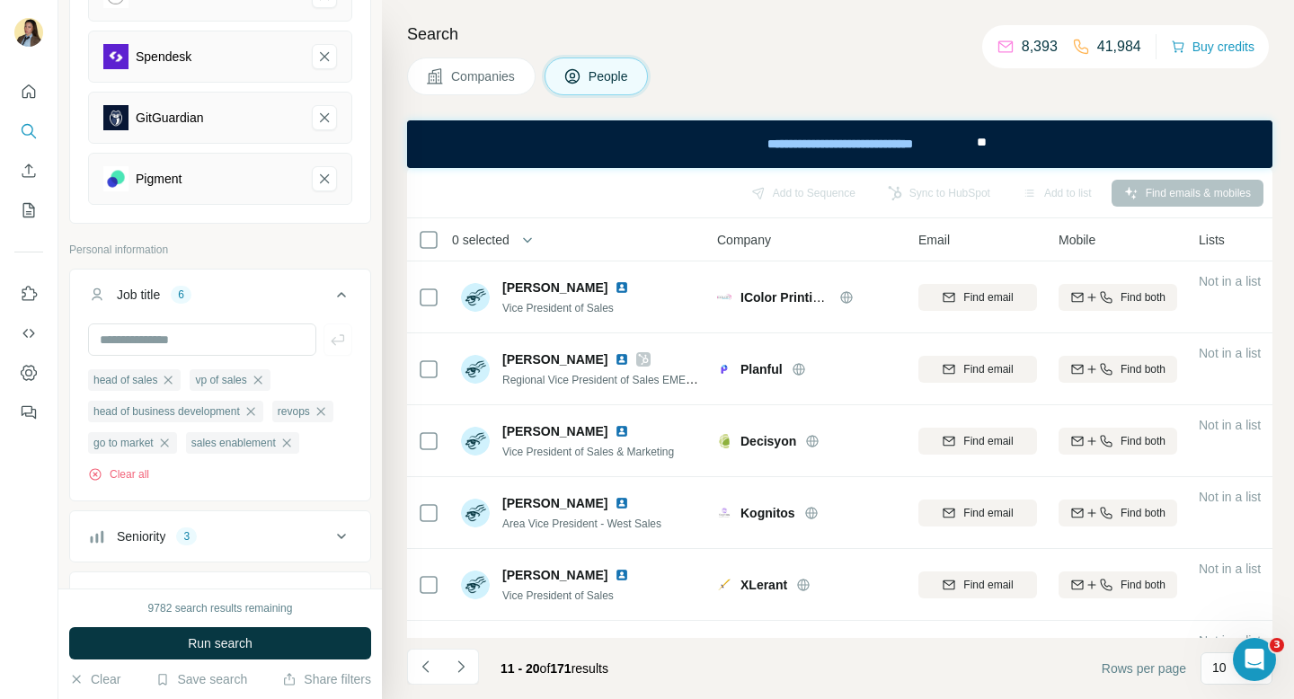
click at [247, 646] on span "Run search" at bounding box center [220, 643] width 65 height 18
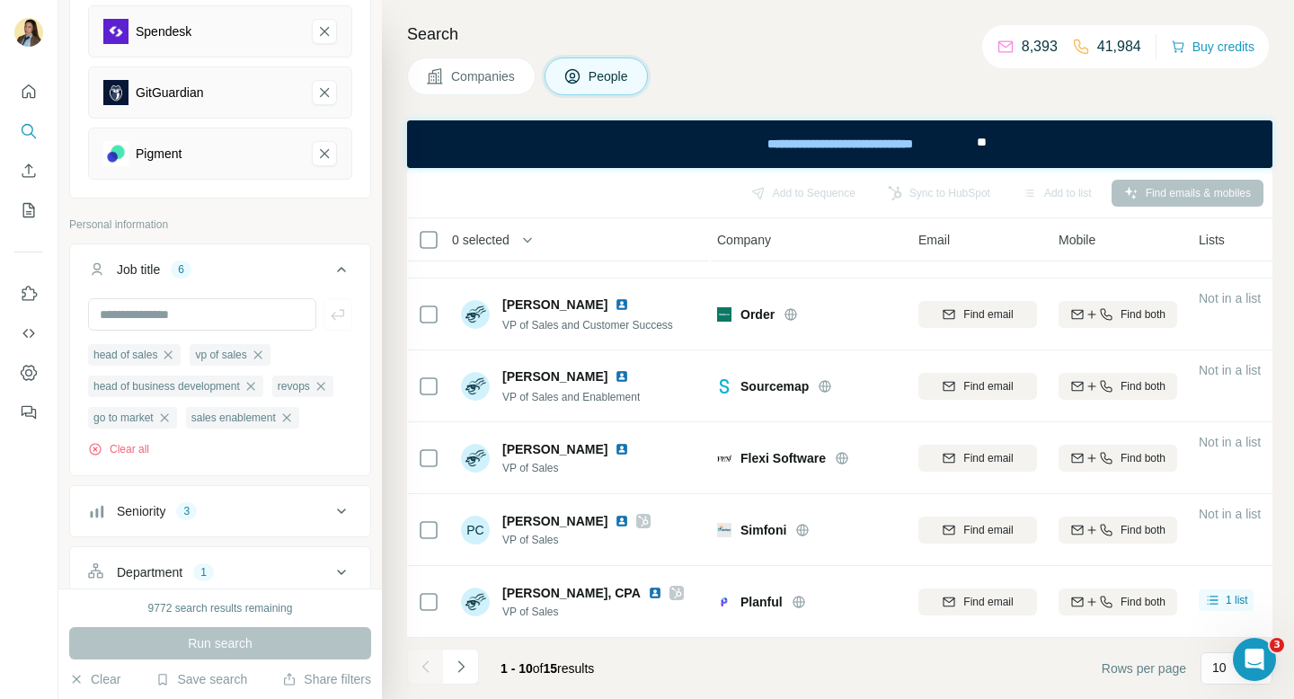
scroll to position [464, 0]
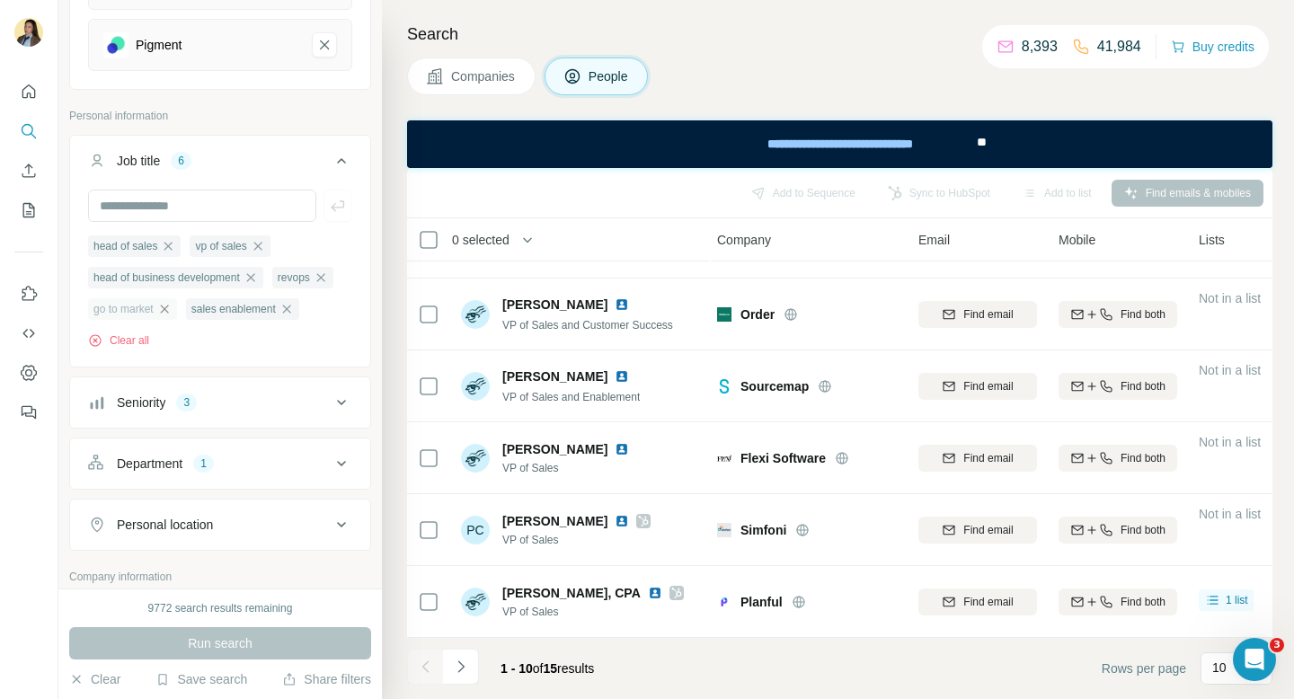
click at [168, 308] on icon "button" at bounding box center [164, 309] width 8 height 8
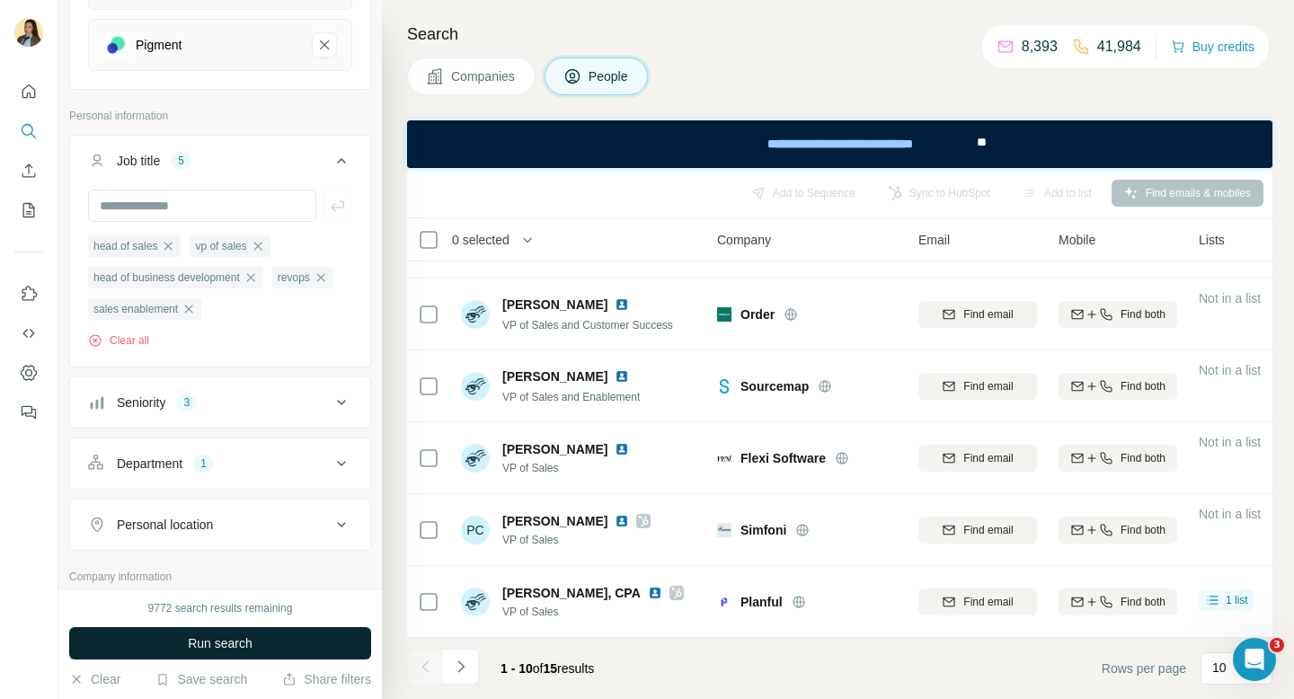
click at [267, 635] on button "Run search" at bounding box center [220, 643] width 302 height 32
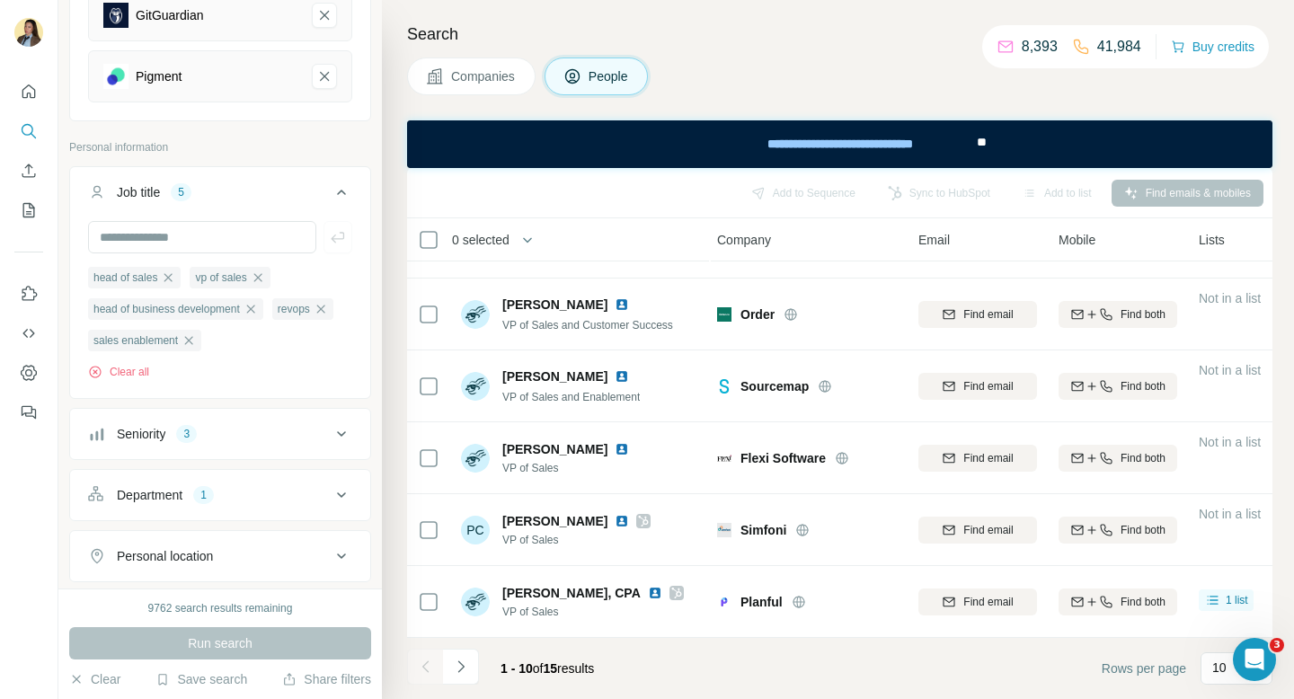
scroll to position [431, 0]
click at [195, 345] on icon "button" at bounding box center [188, 341] width 14 height 14
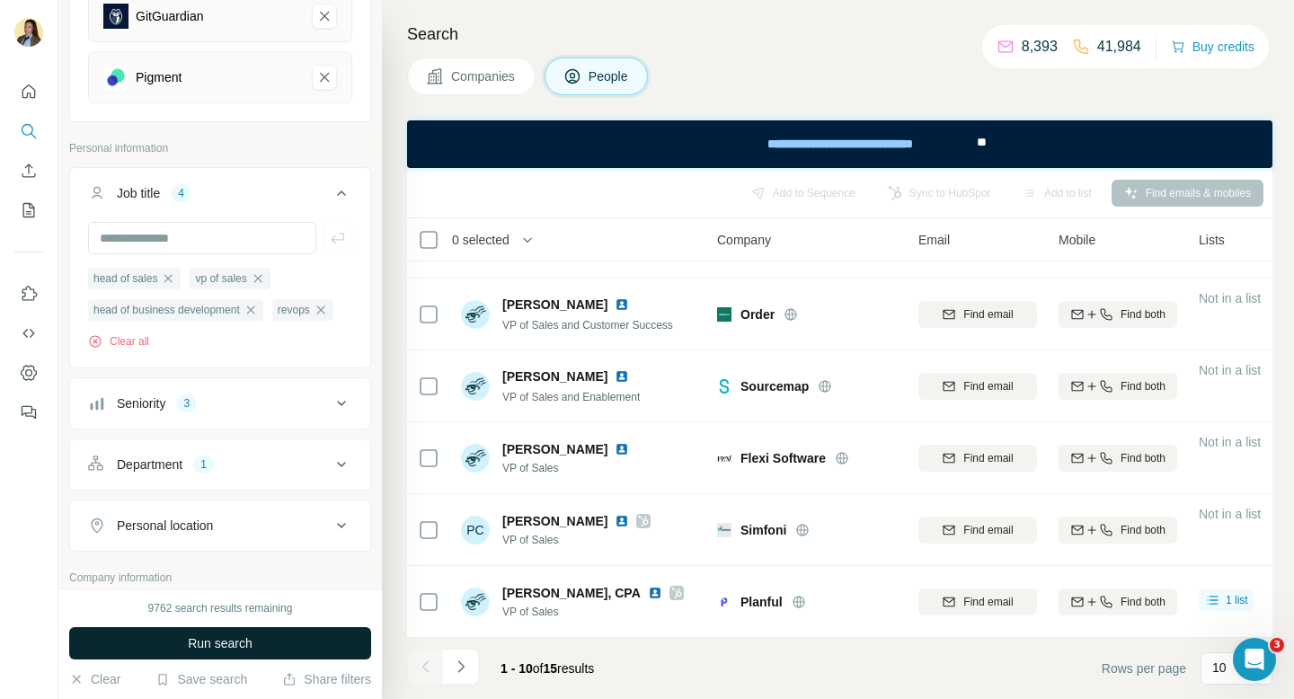
click at [248, 646] on span "Run search" at bounding box center [220, 643] width 65 height 18
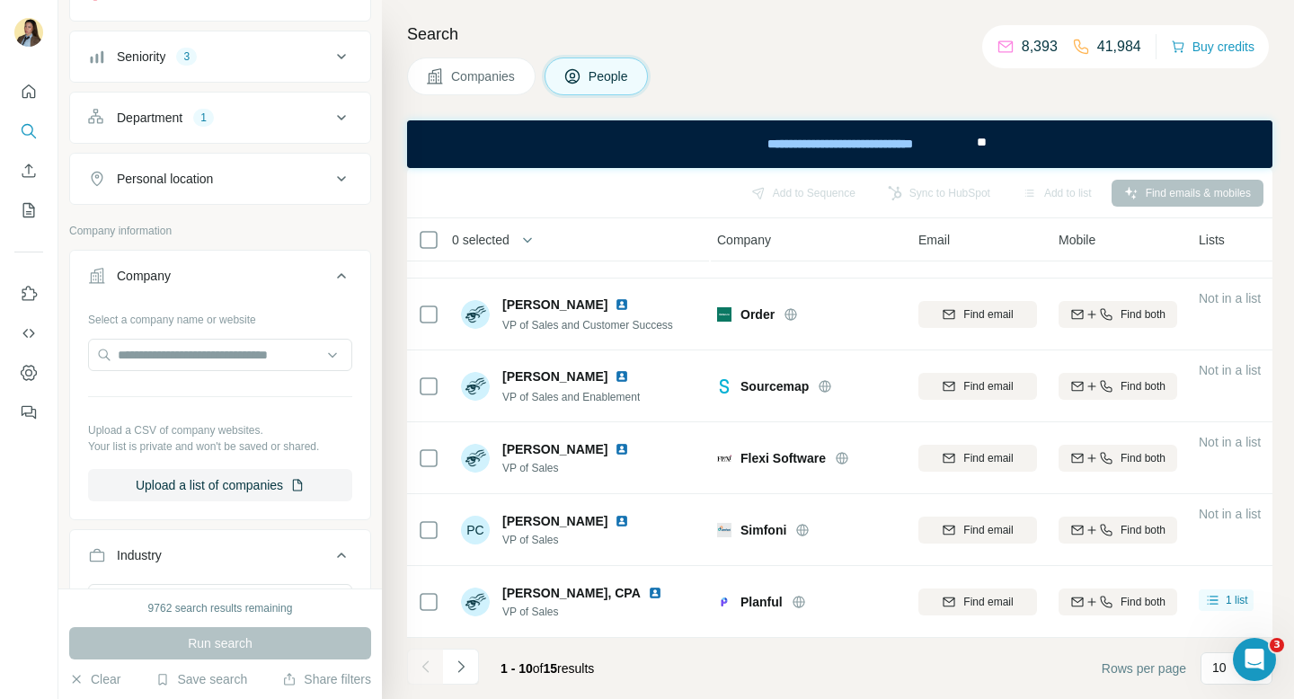
scroll to position [518, 0]
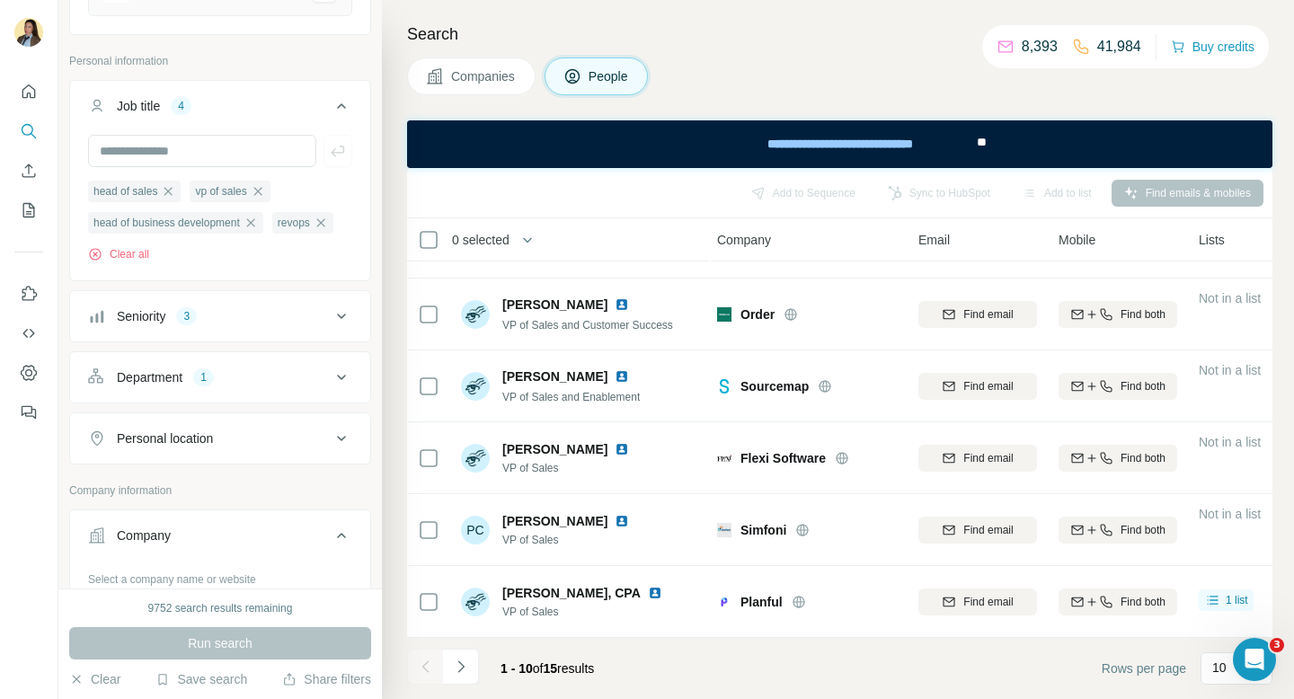
click at [272, 328] on button "Seniority 3" at bounding box center [220, 316] width 300 height 43
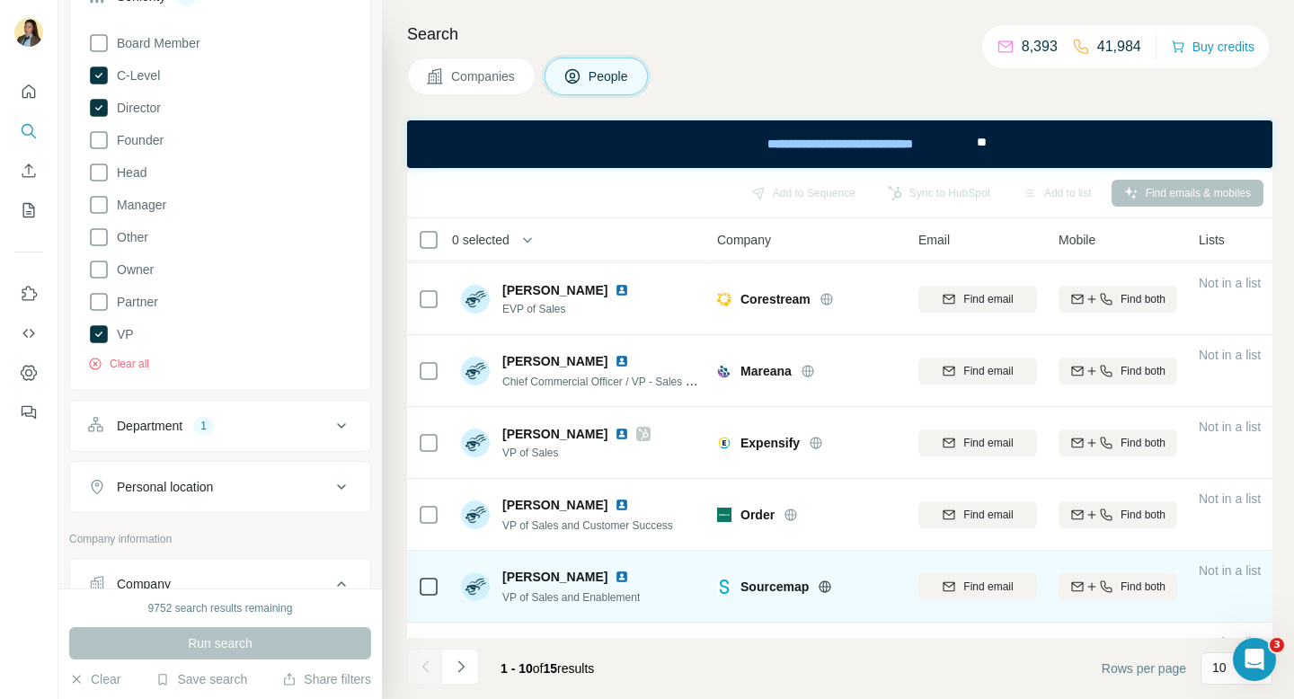
scroll to position [162, 3]
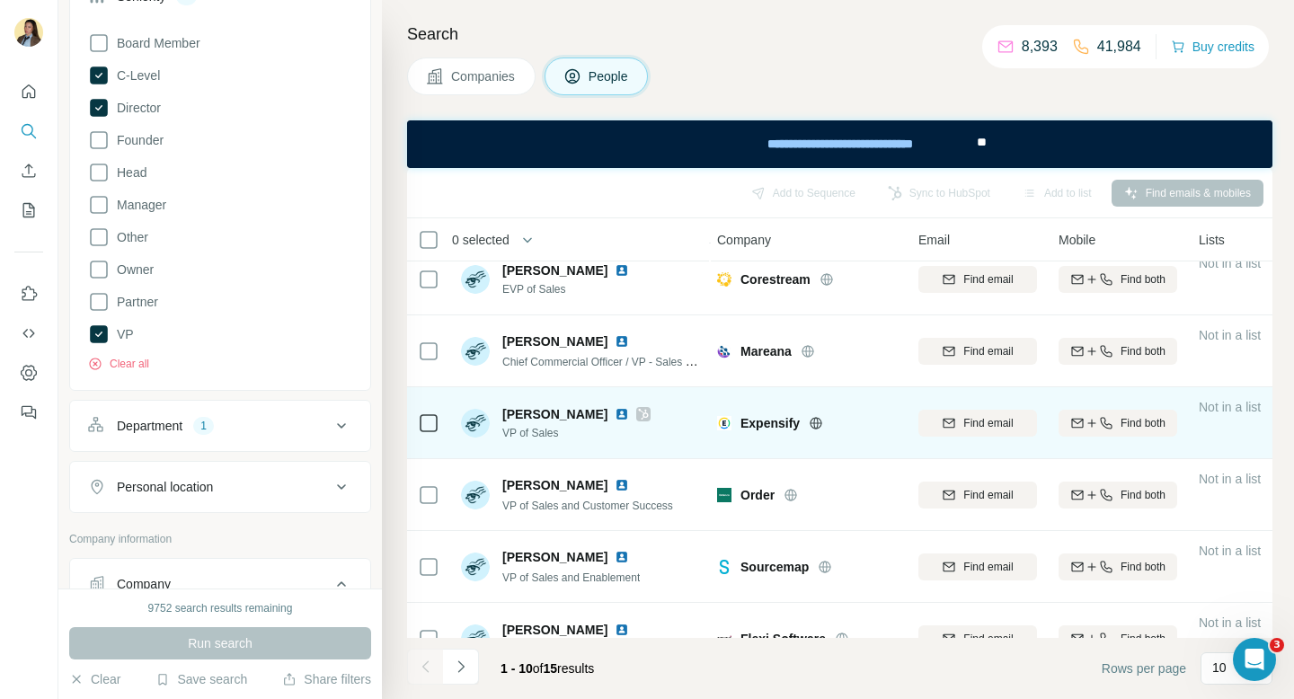
click at [638, 418] on icon at bounding box center [643, 414] width 11 height 14
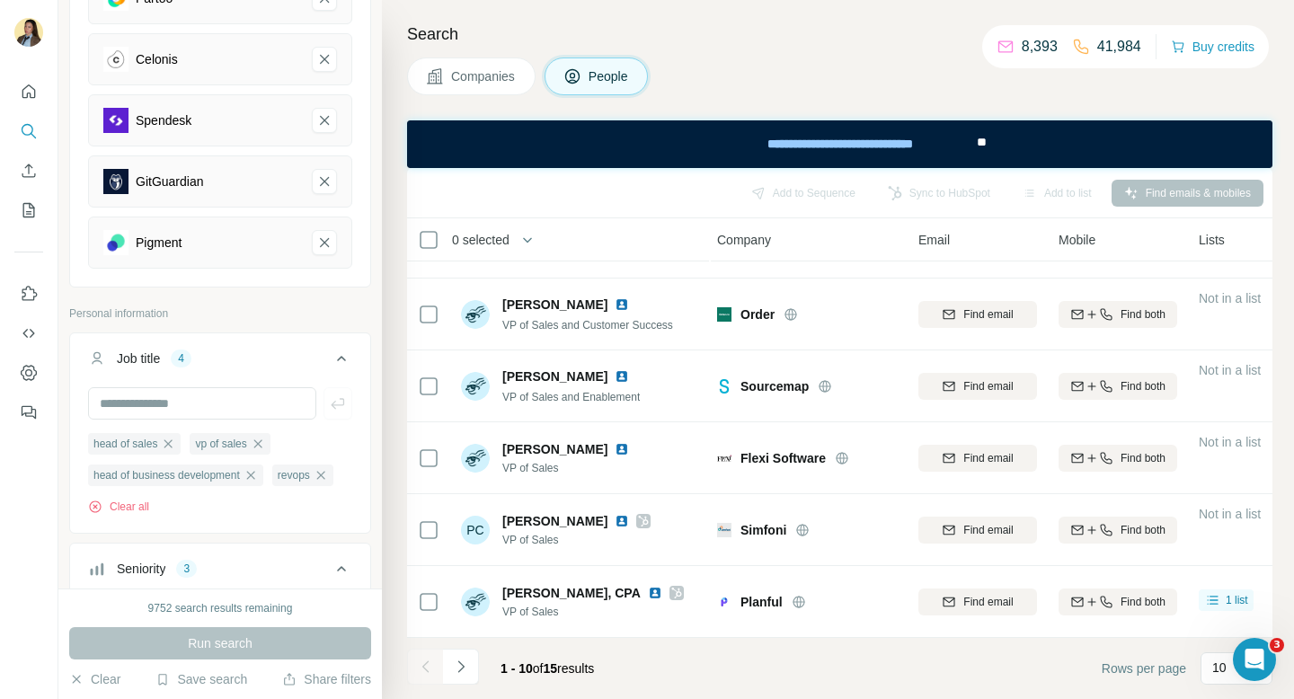
scroll to position [238, 0]
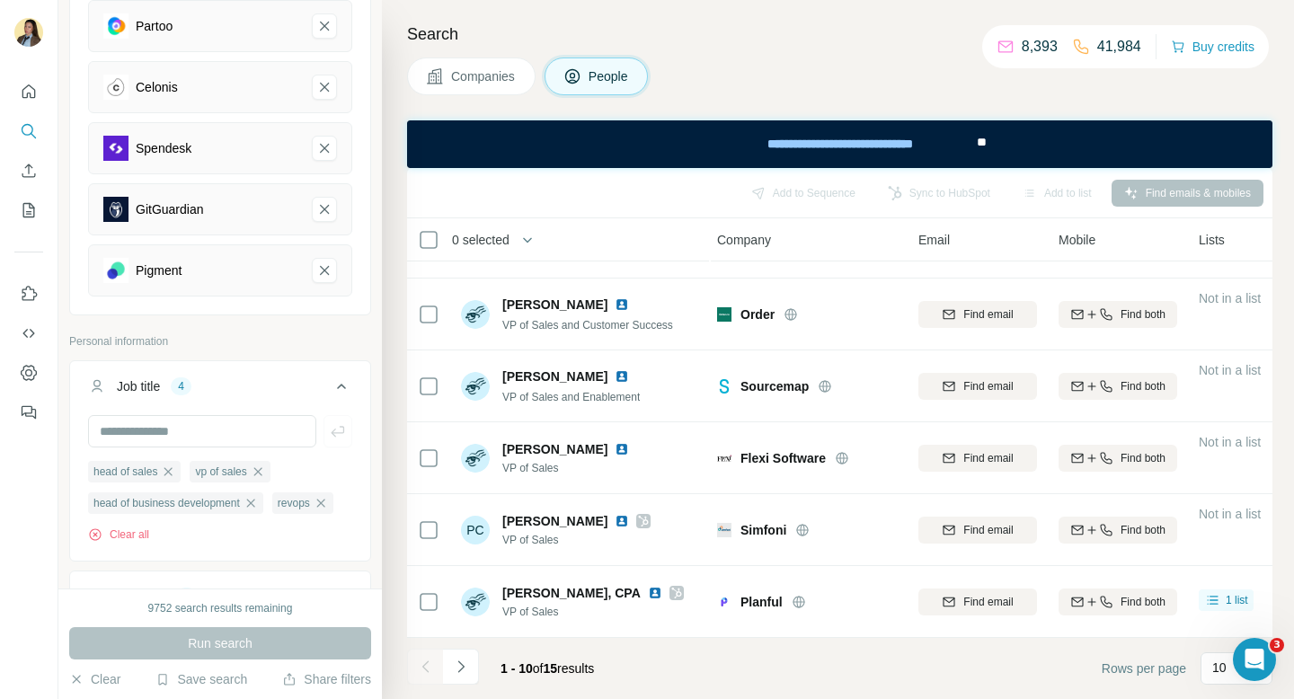
drag, startPoint x: 267, startPoint y: 472, endPoint x: 211, endPoint y: 471, distance: 55.7
click at [265, 472] on icon "button" at bounding box center [258, 471] width 14 height 14
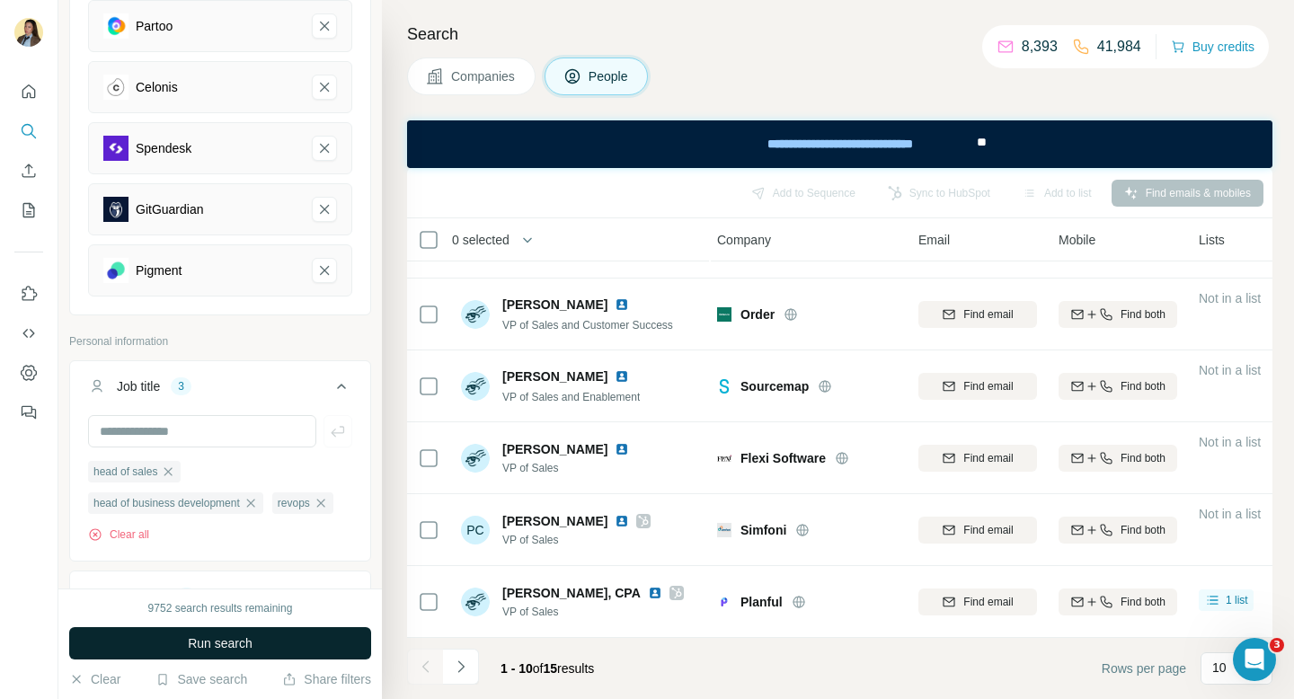
click at [254, 637] on button "Run search" at bounding box center [220, 643] width 302 height 32
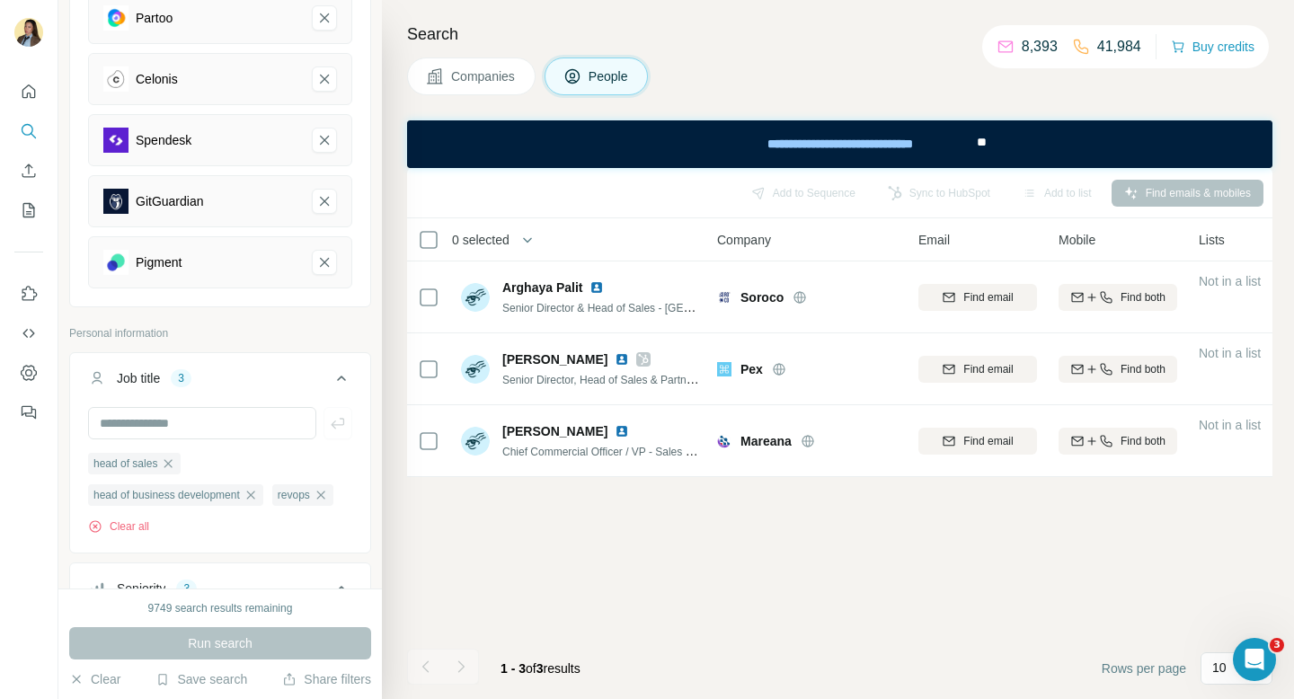
scroll to position [248, 0]
click at [173, 467] on icon "button" at bounding box center [168, 462] width 14 height 14
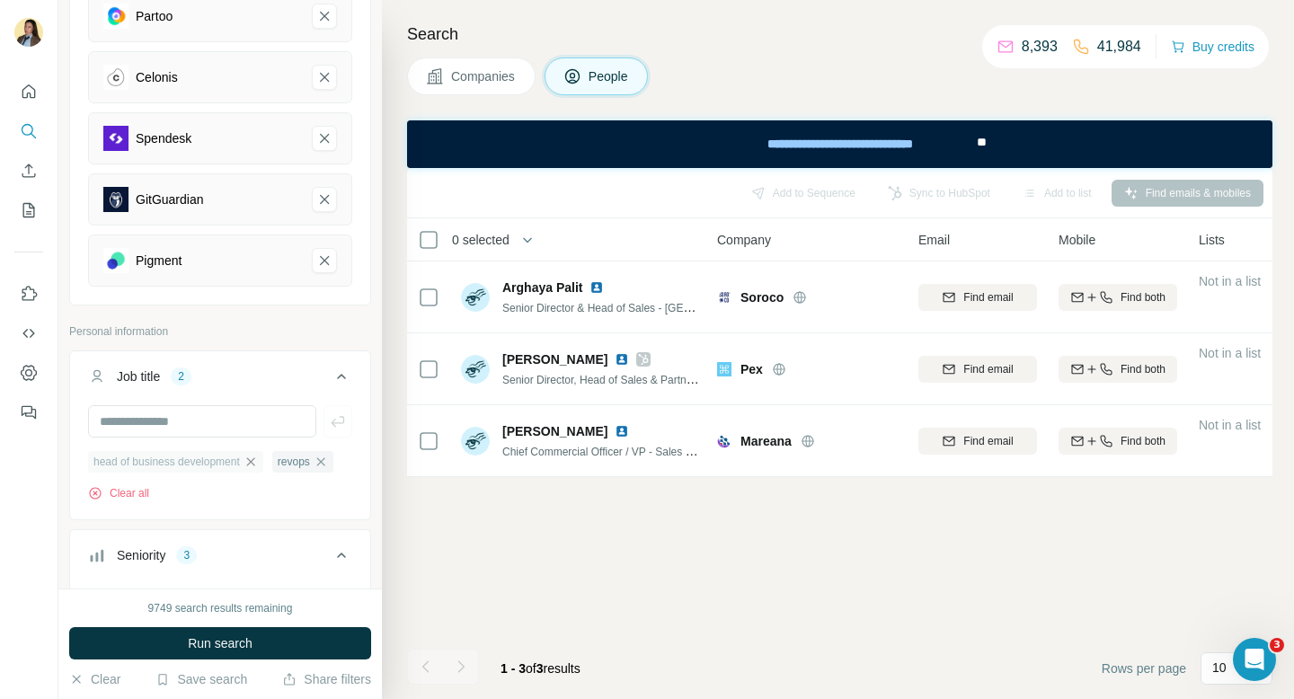
click at [258, 458] on icon "button" at bounding box center [250, 462] width 14 height 14
click at [138, 464] on icon "button" at bounding box center [136, 462] width 14 height 14
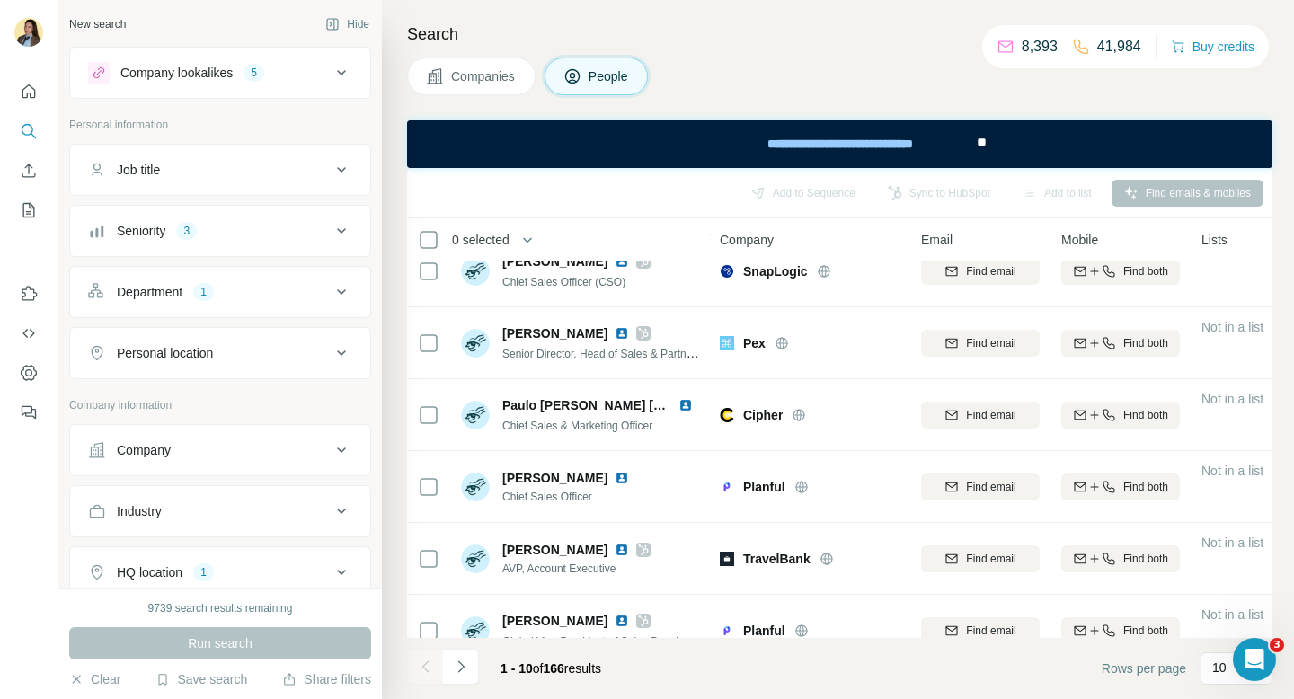
scroll to position [322, 0]
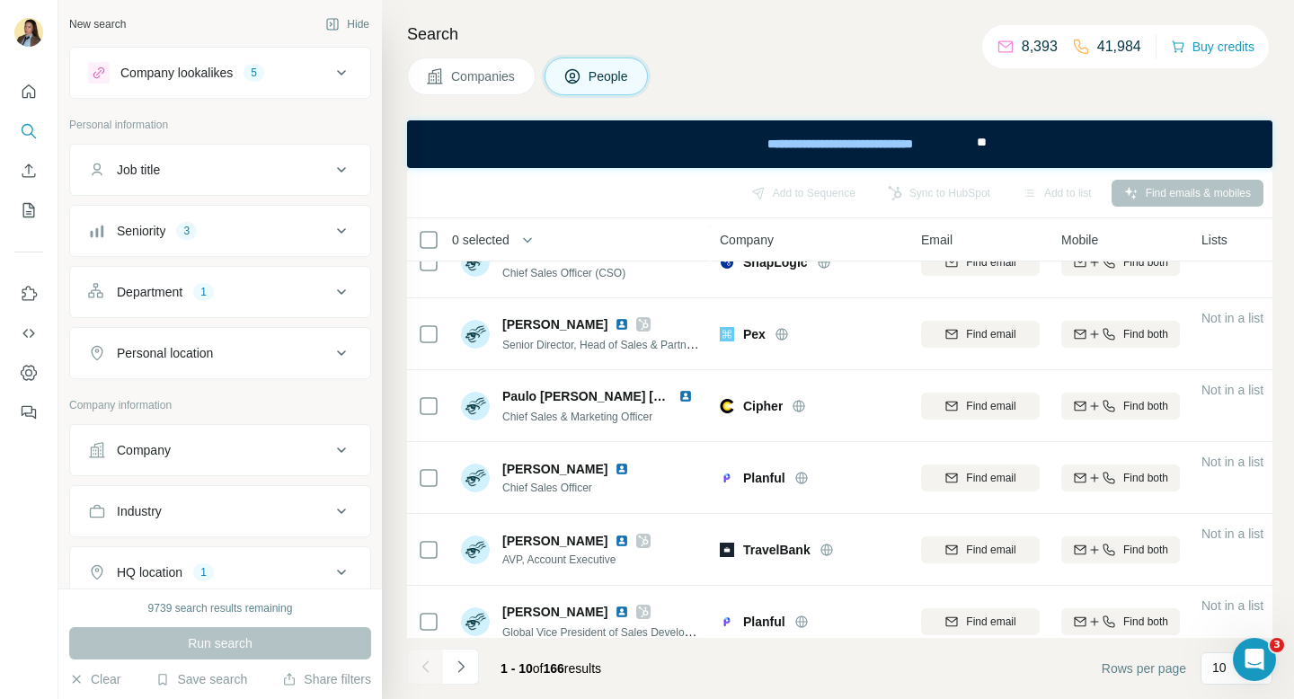
click at [324, 74] on div "Company lookalikes 5" at bounding box center [209, 73] width 243 height 22
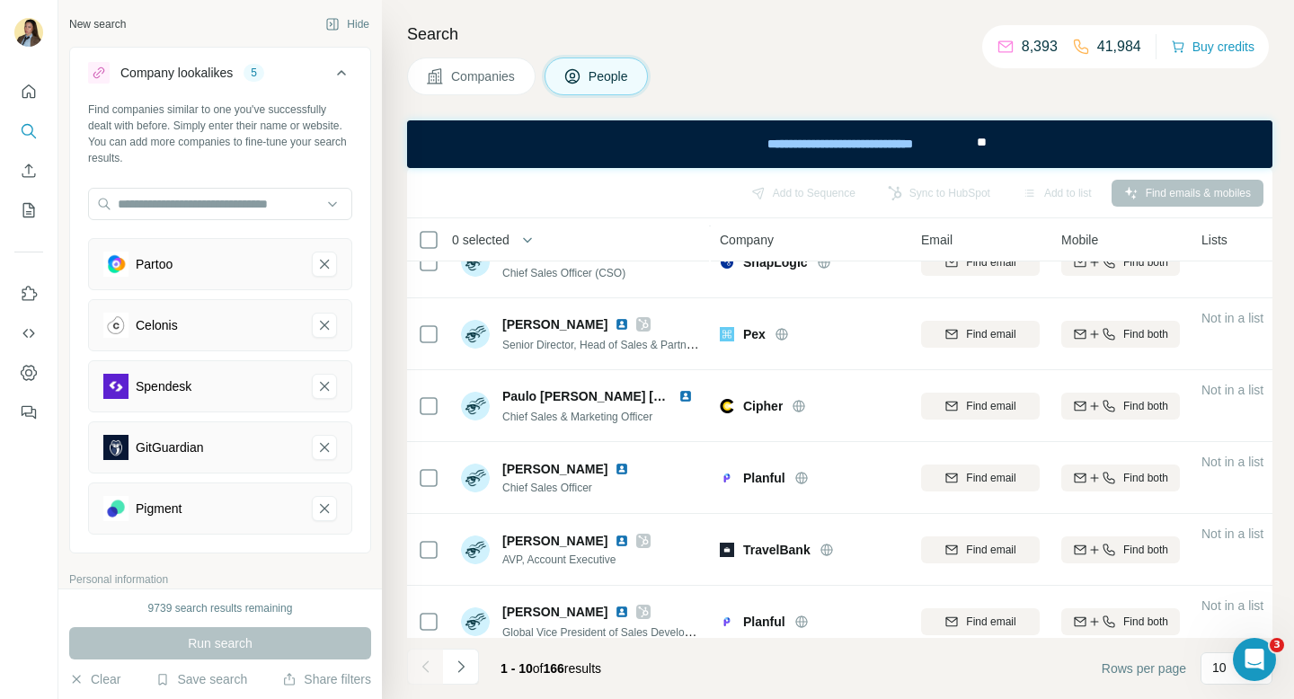
click at [325, 74] on div "Company lookalikes 5" at bounding box center [209, 73] width 243 height 22
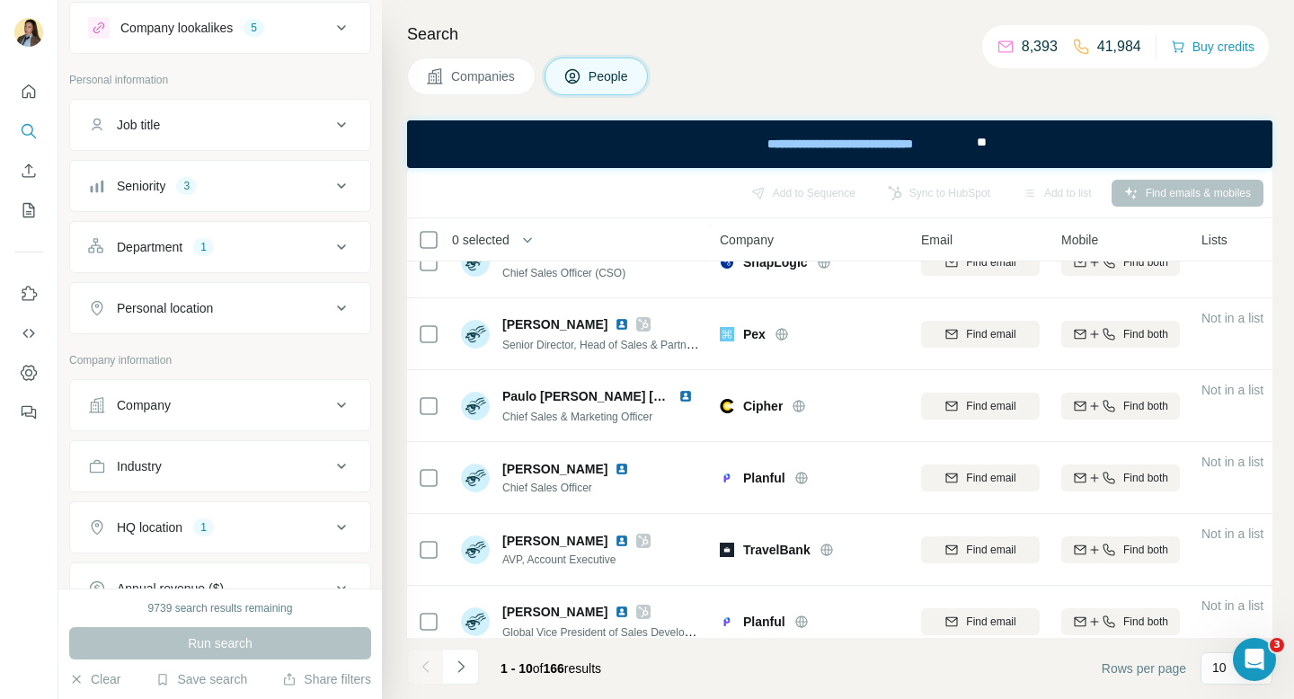
scroll to position [49, 0]
click at [331, 176] on icon at bounding box center [342, 183] width 22 height 22
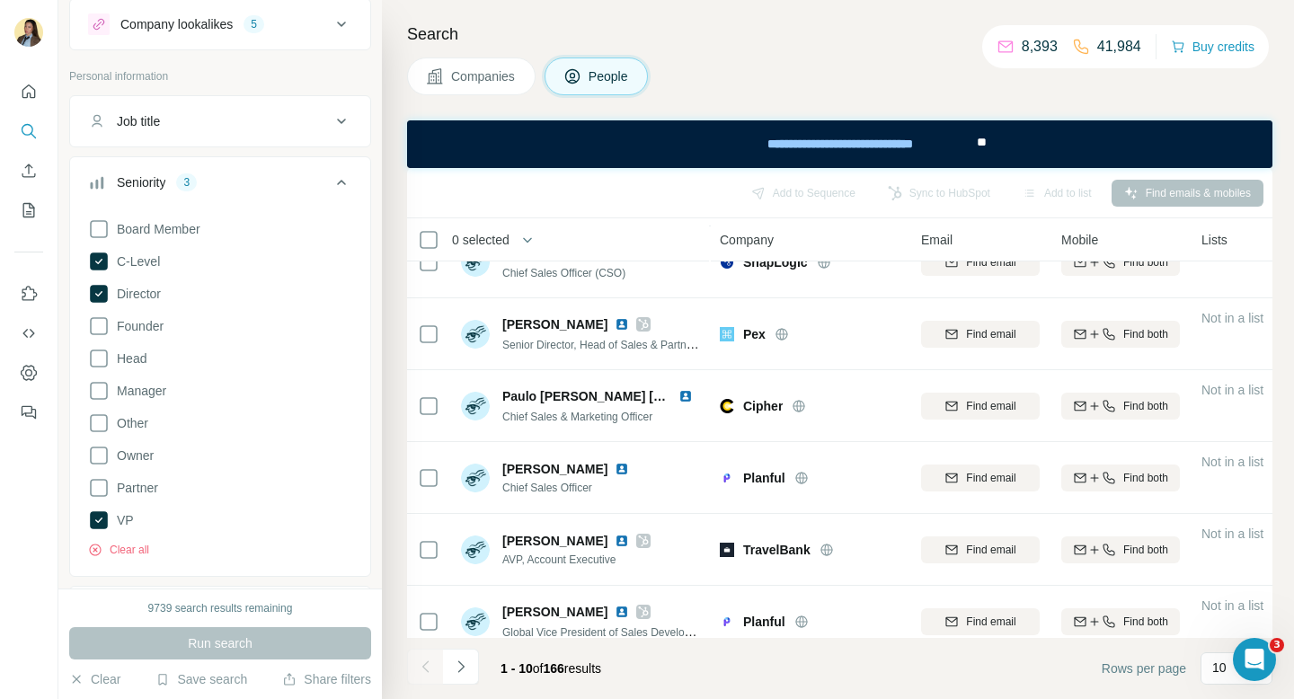
scroll to position [112, 0]
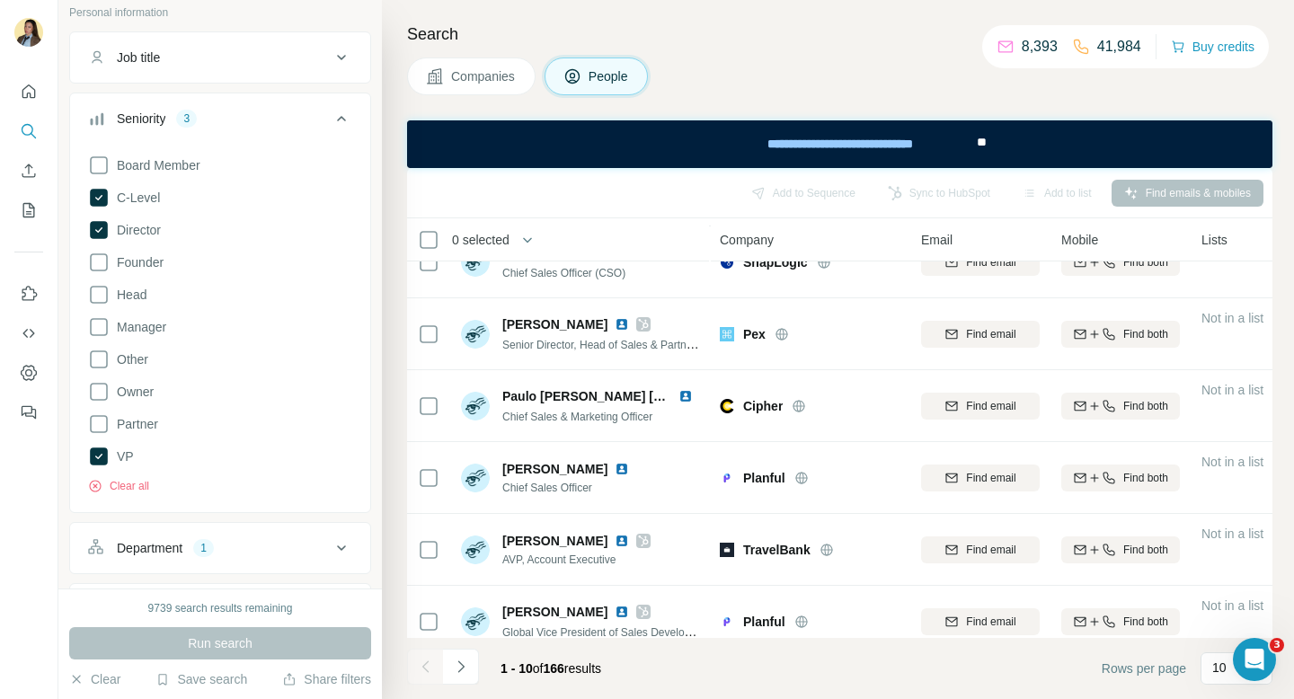
click at [344, 119] on icon at bounding box center [342, 119] width 22 height 22
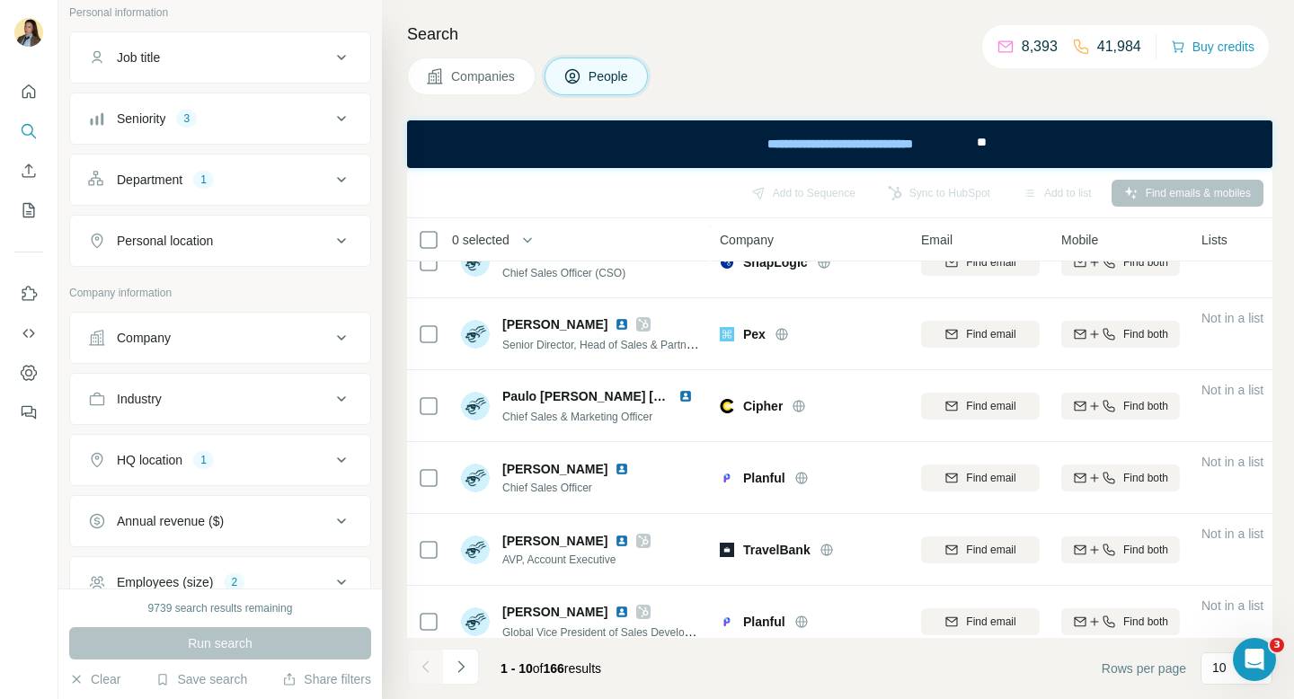
scroll to position [136, 0]
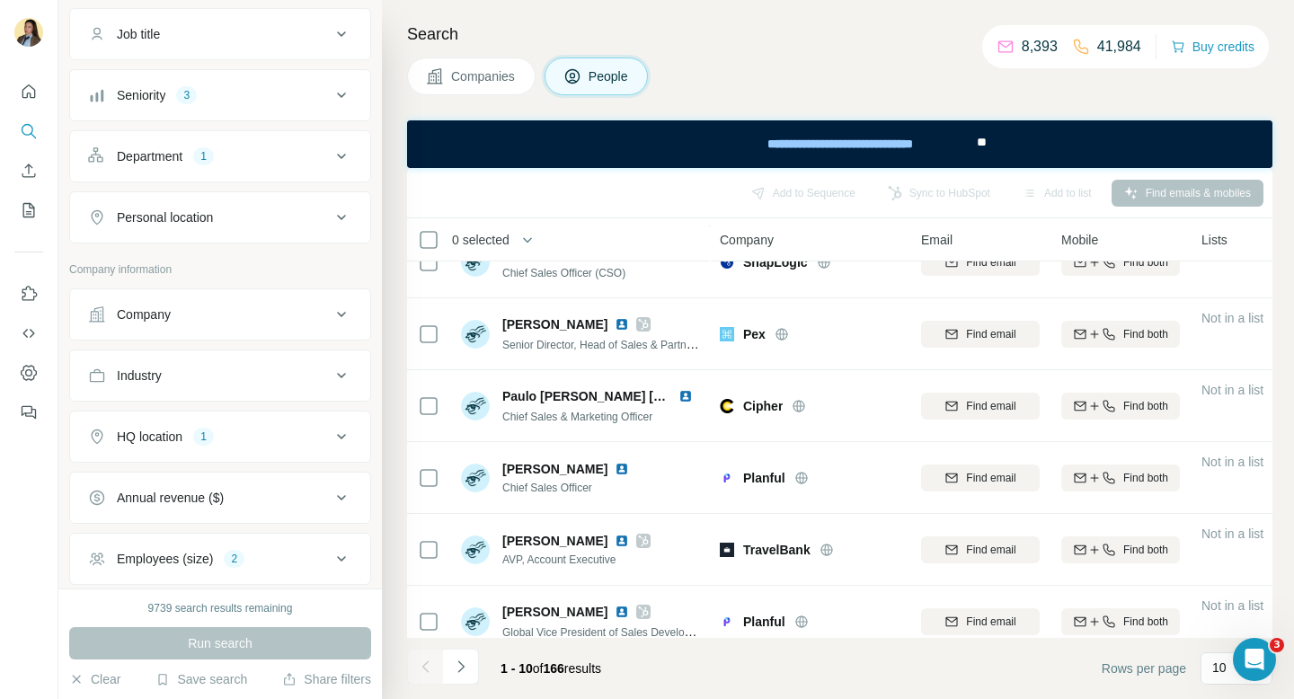
click at [341, 155] on icon at bounding box center [342, 157] width 22 height 22
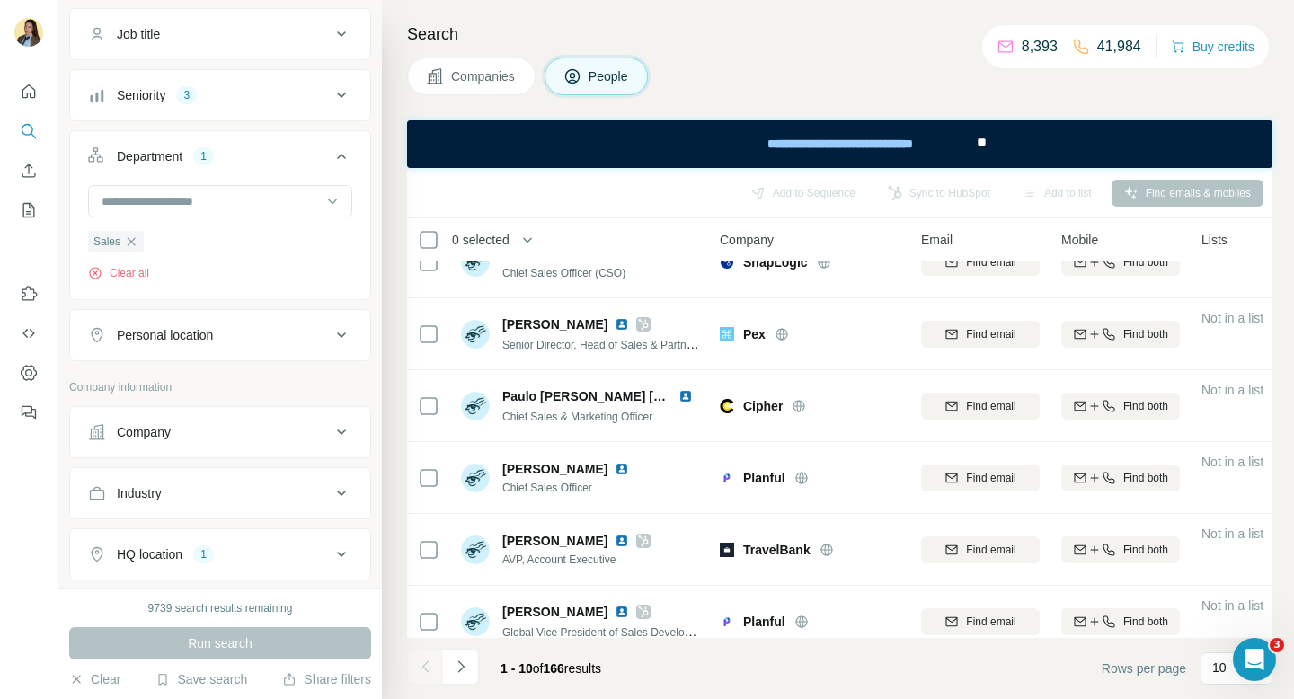
click at [339, 162] on icon at bounding box center [342, 157] width 22 height 22
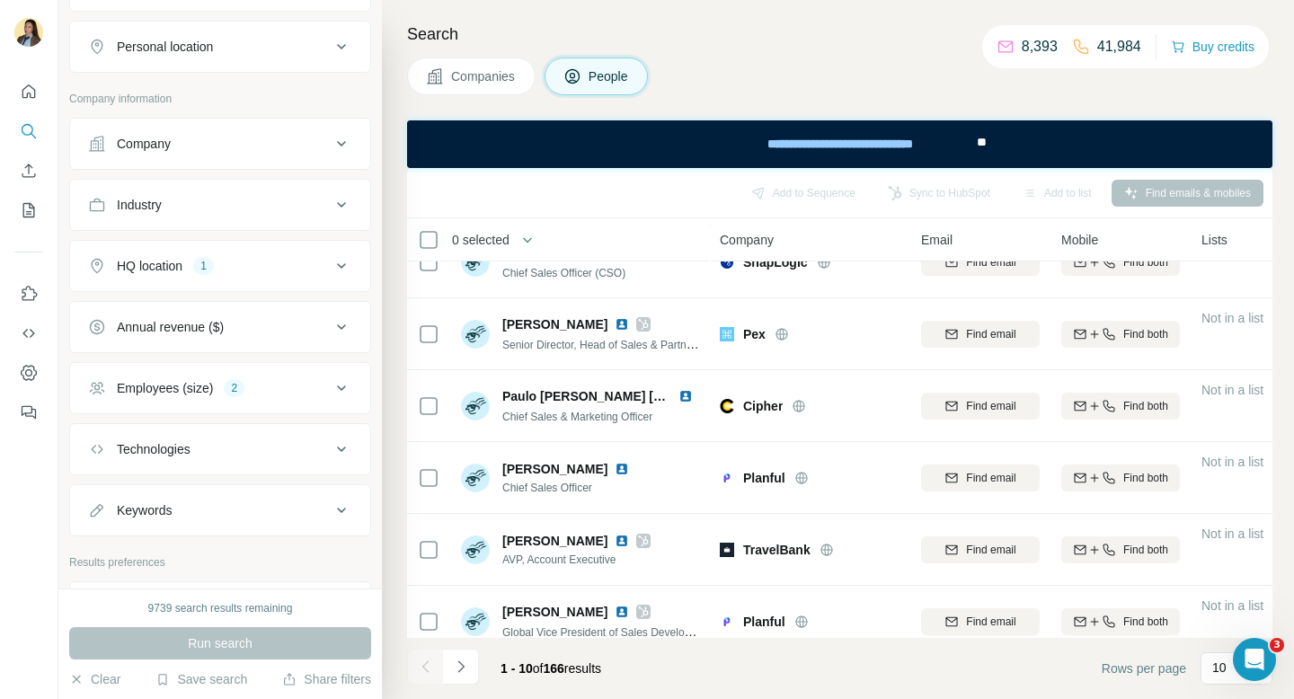
scroll to position [336, 0]
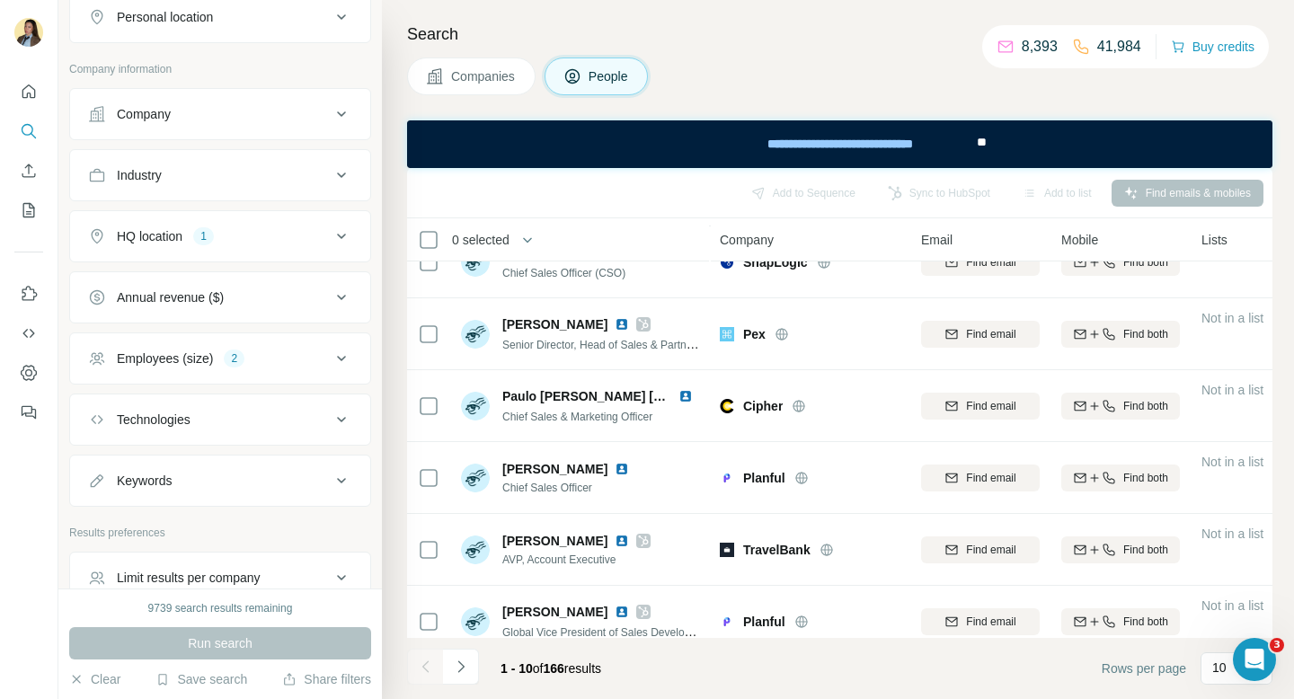
click at [287, 236] on div "HQ location 1" at bounding box center [209, 236] width 243 height 18
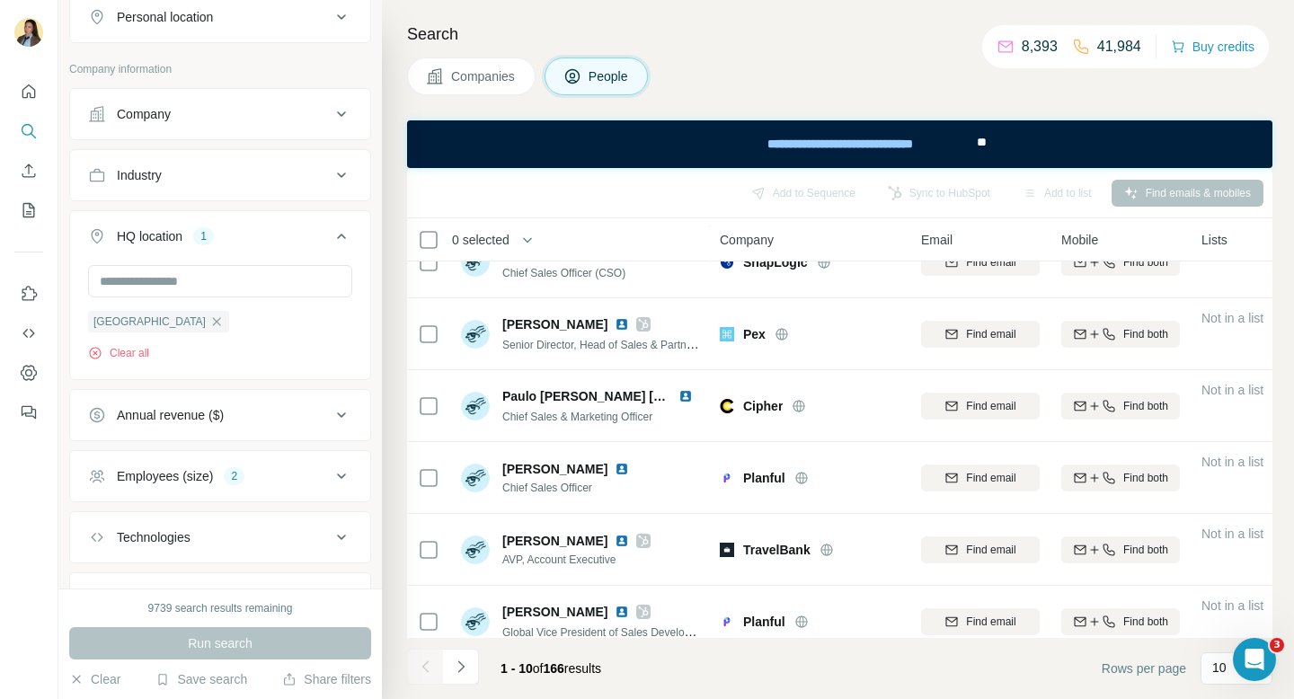
click at [287, 236] on div "HQ location 1" at bounding box center [209, 236] width 243 height 18
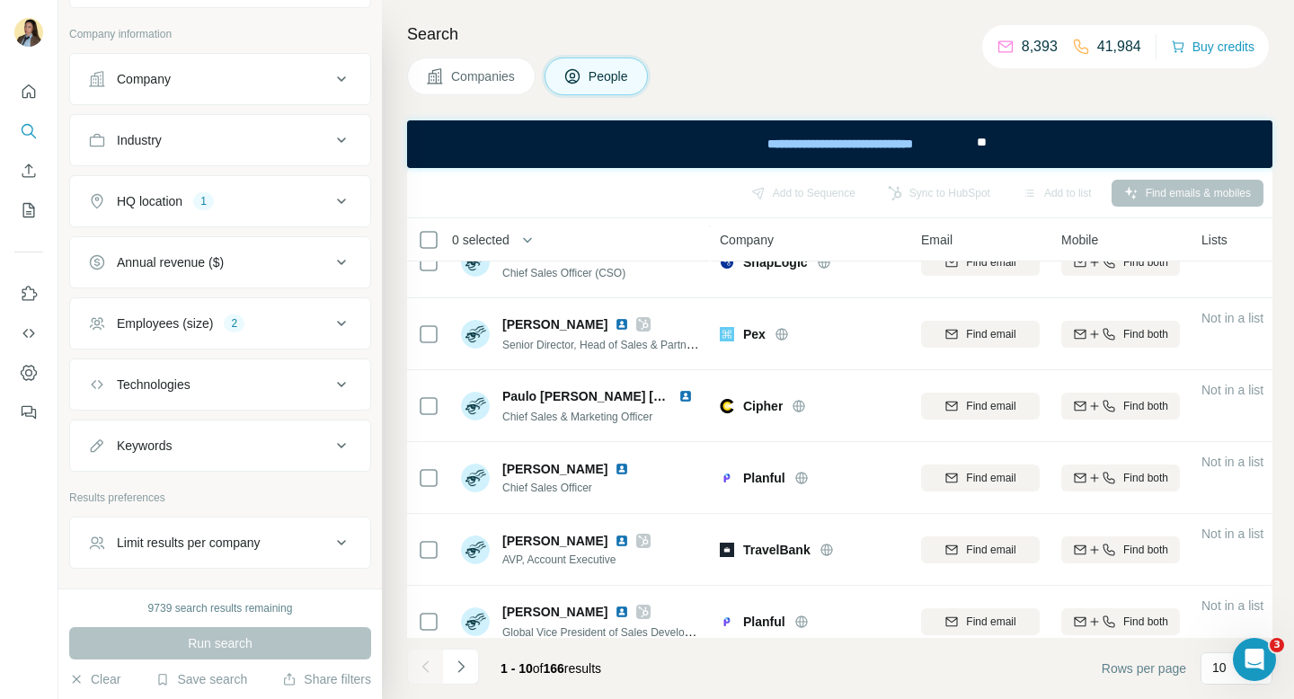
scroll to position [372, 0]
click at [307, 327] on div "Employees (size) 2" at bounding box center [209, 322] width 243 height 18
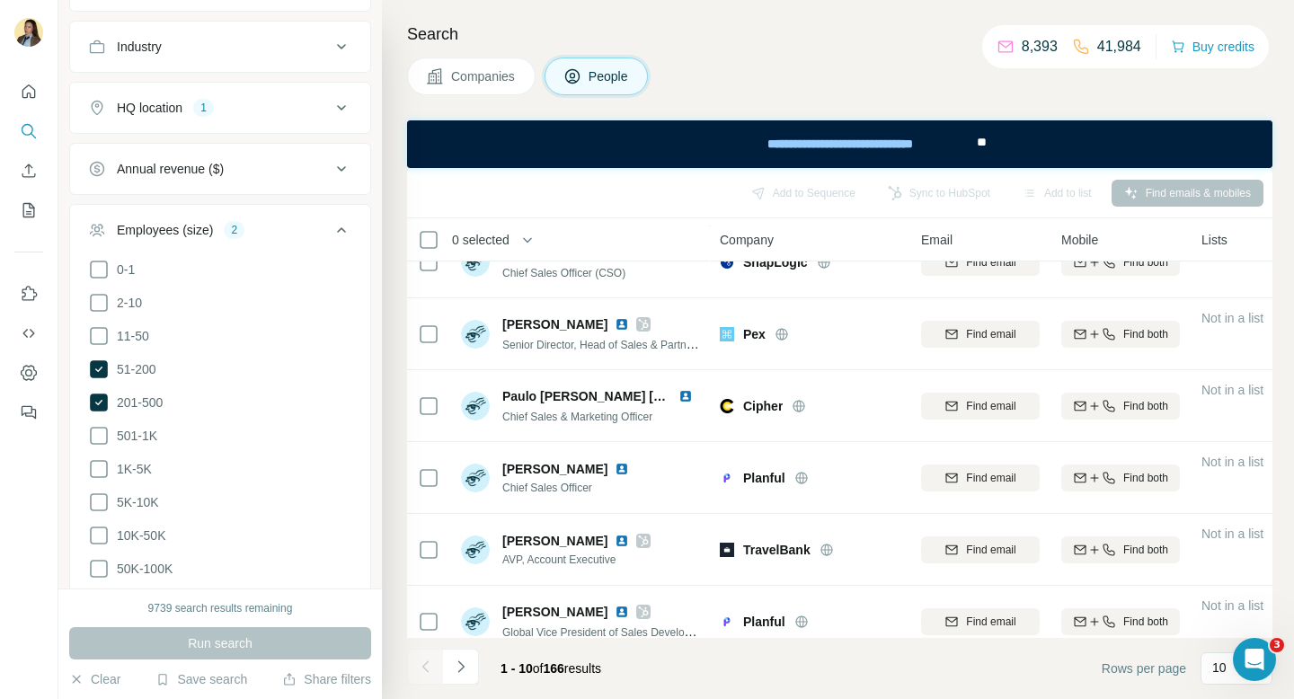
scroll to position [539, 0]
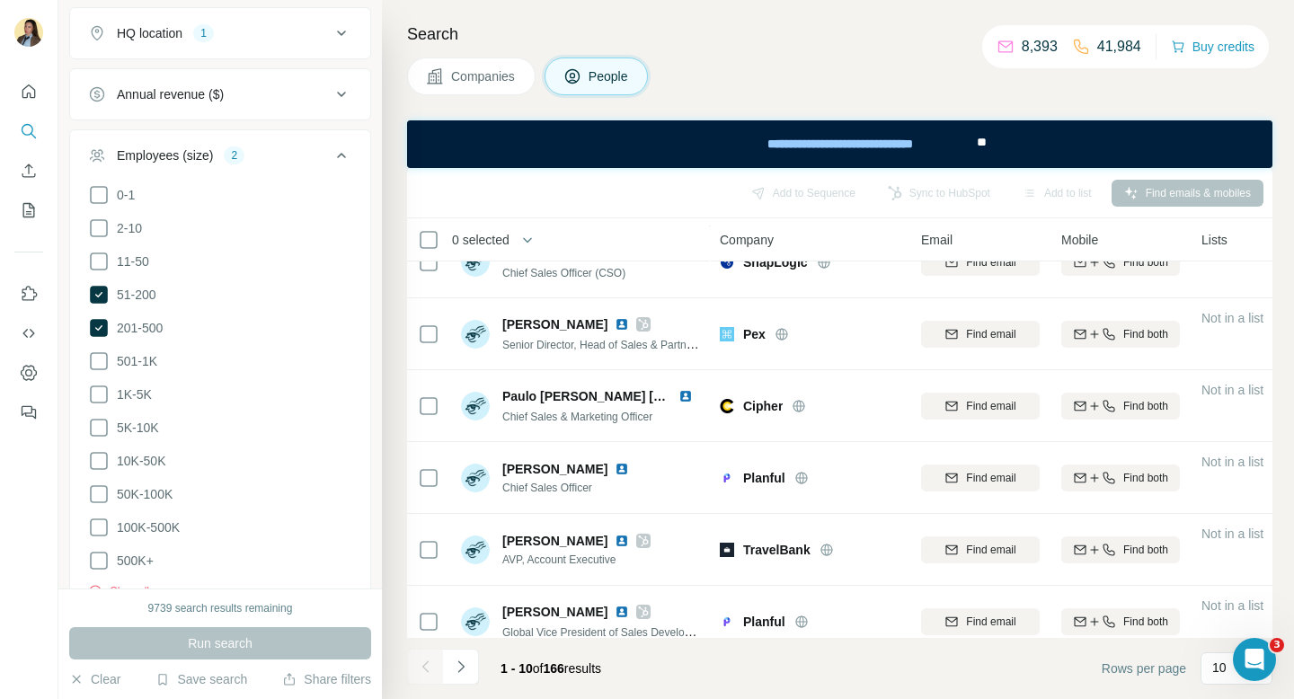
click at [338, 156] on icon at bounding box center [341, 155] width 9 height 5
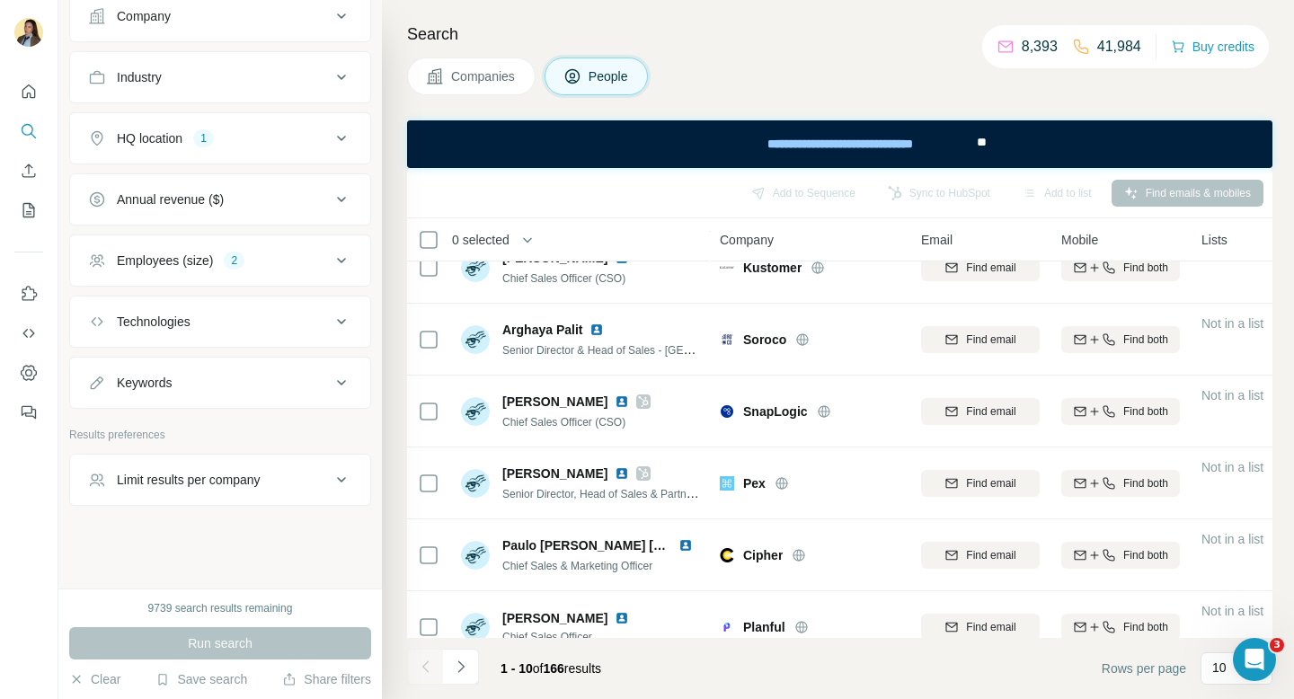
scroll to position [110, 0]
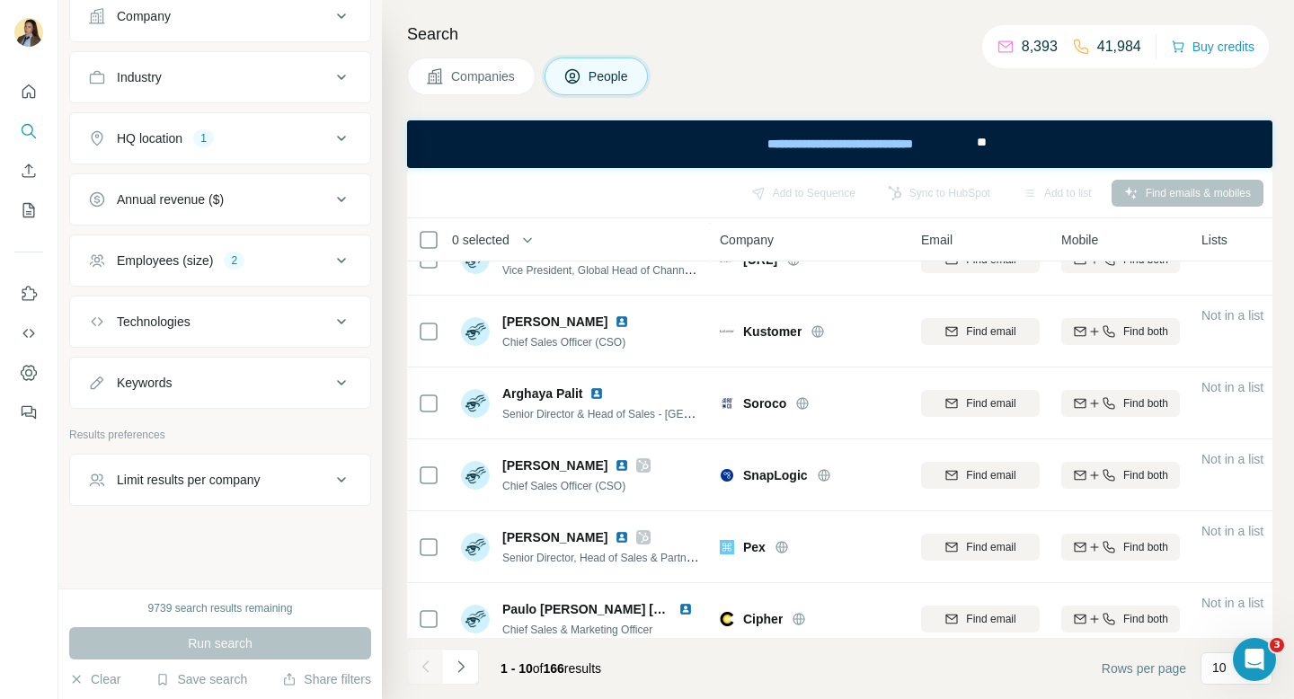
click at [485, 75] on span "Companies" at bounding box center [484, 76] width 66 height 18
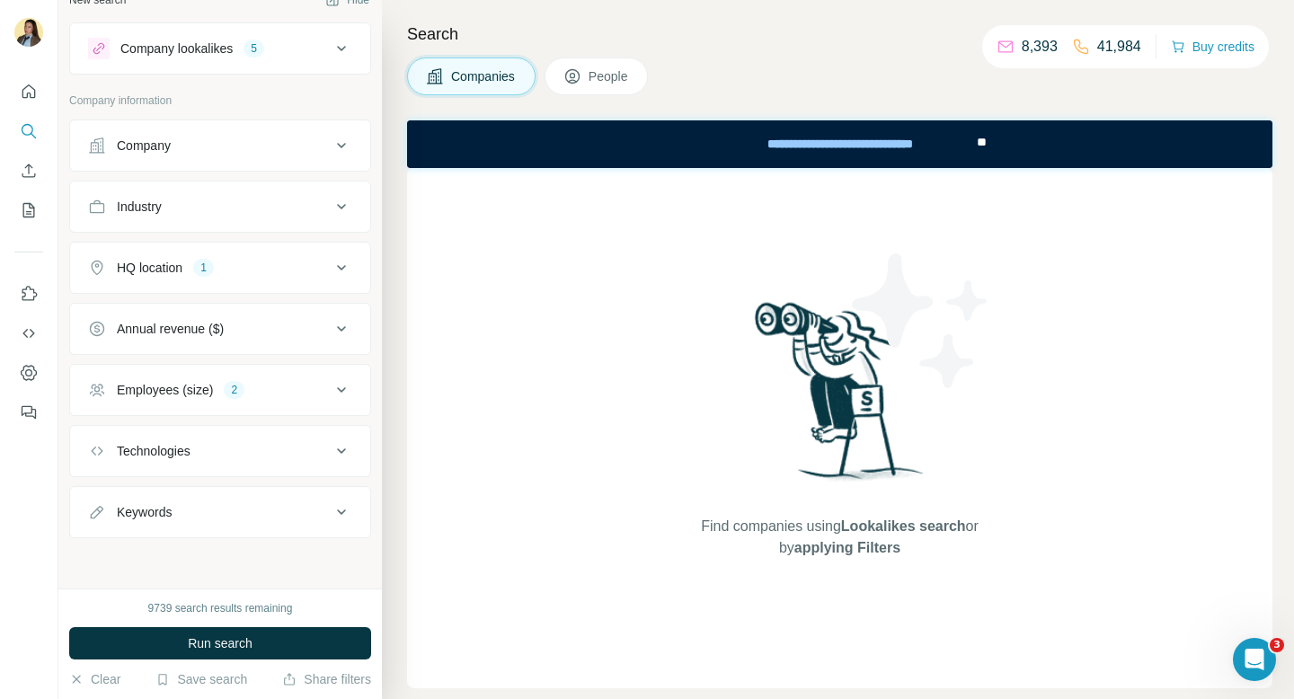
scroll to position [24, 0]
click at [263, 638] on button "Run search" at bounding box center [220, 643] width 302 height 32
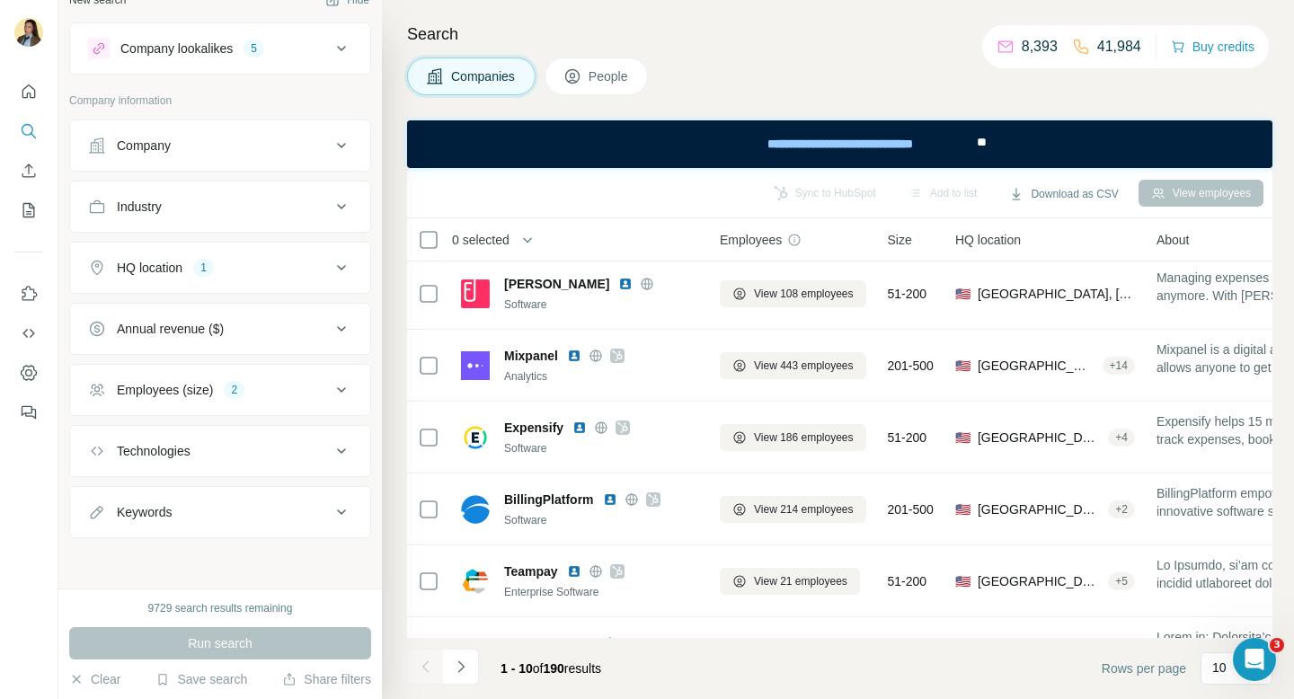
scroll to position [183, 0]
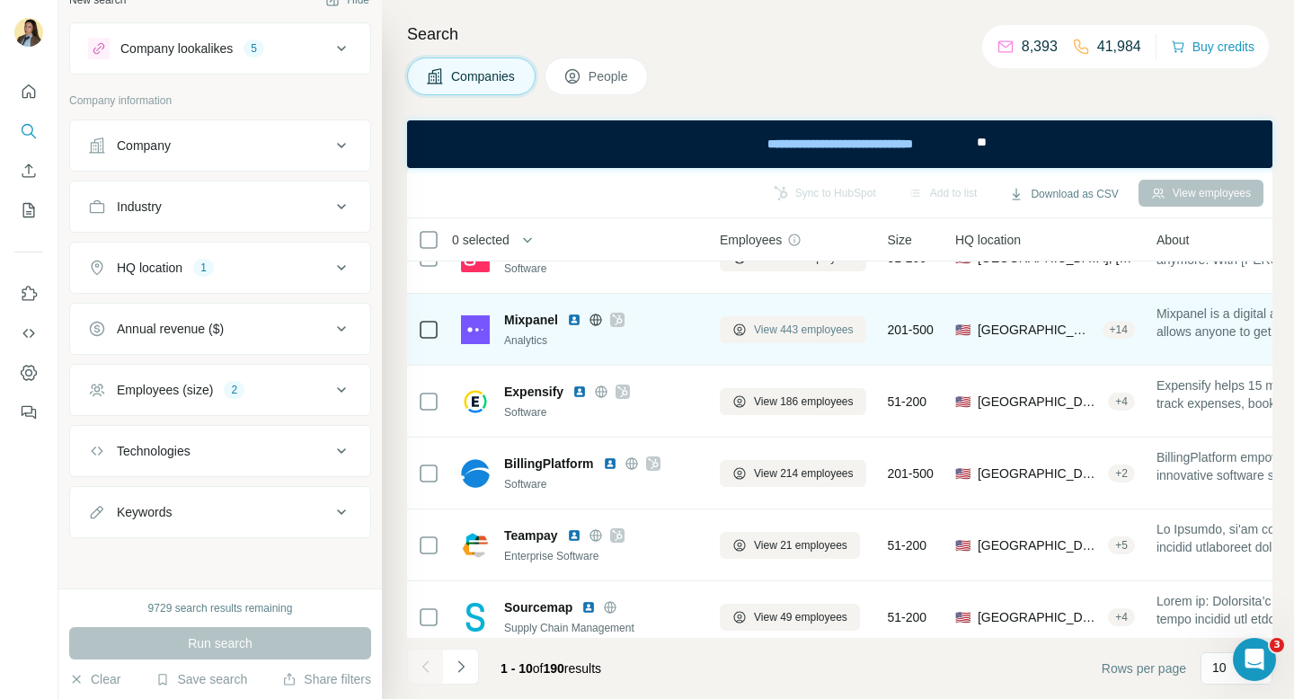
click at [791, 324] on span "View 443 employees" at bounding box center [804, 330] width 100 height 16
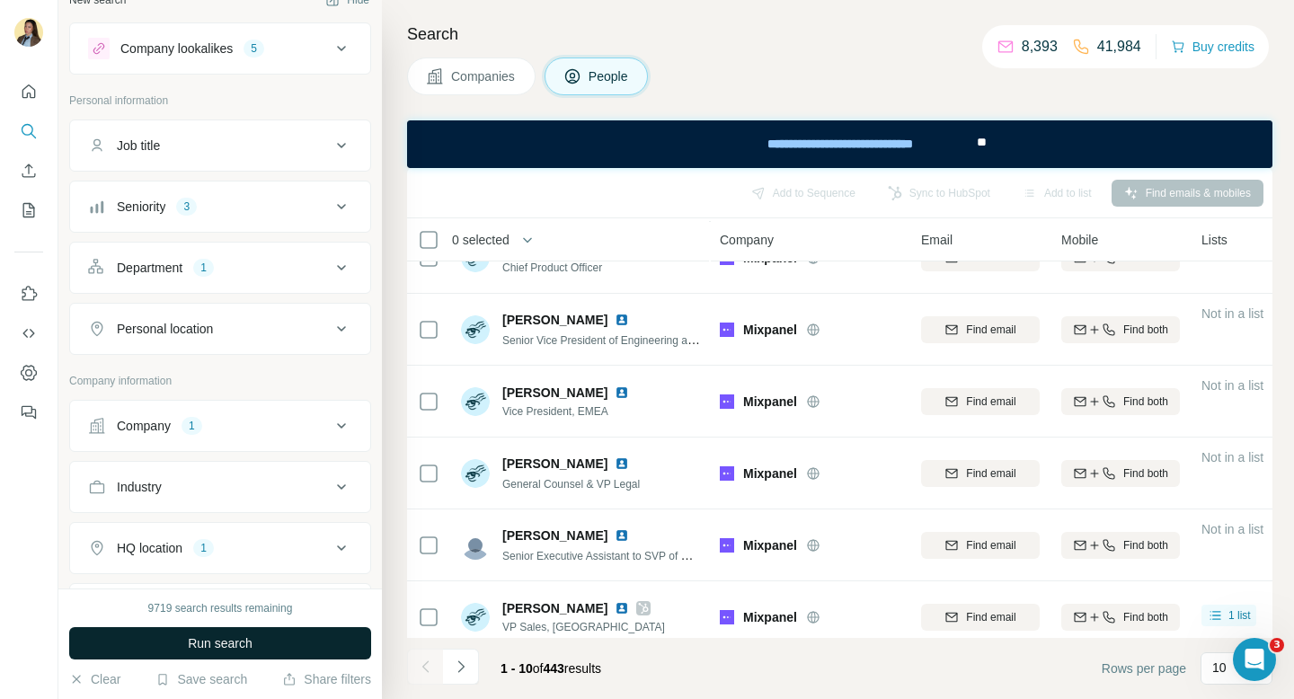
click at [225, 645] on span "Run search" at bounding box center [220, 643] width 65 height 18
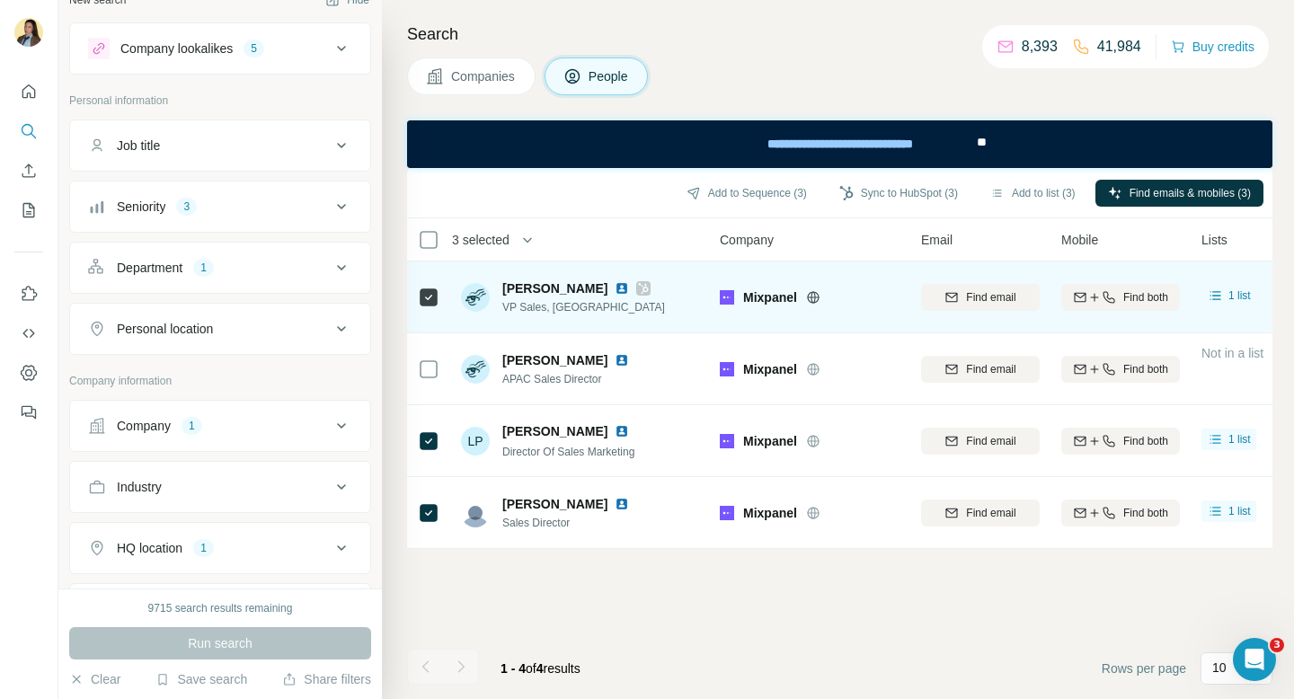
click at [639, 289] on icon at bounding box center [644, 288] width 10 height 11
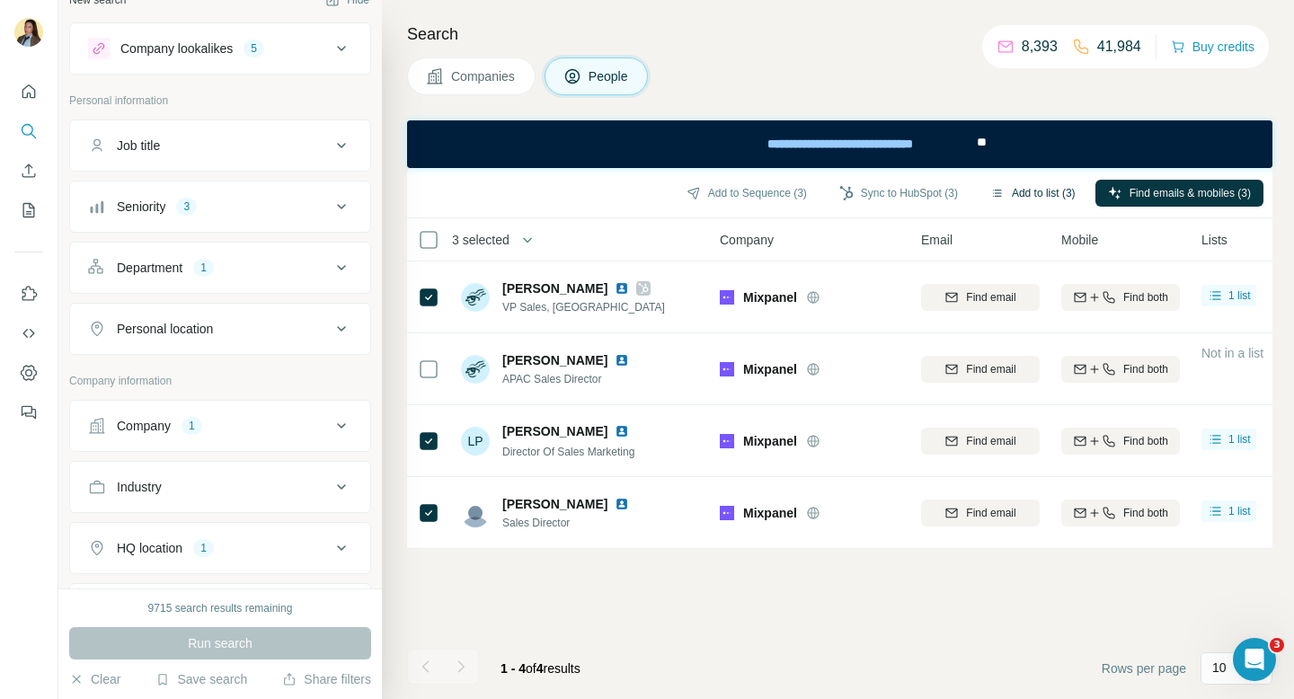
click at [1031, 202] on button "Add to list (3)" at bounding box center [1032, 193] width 110 height 27
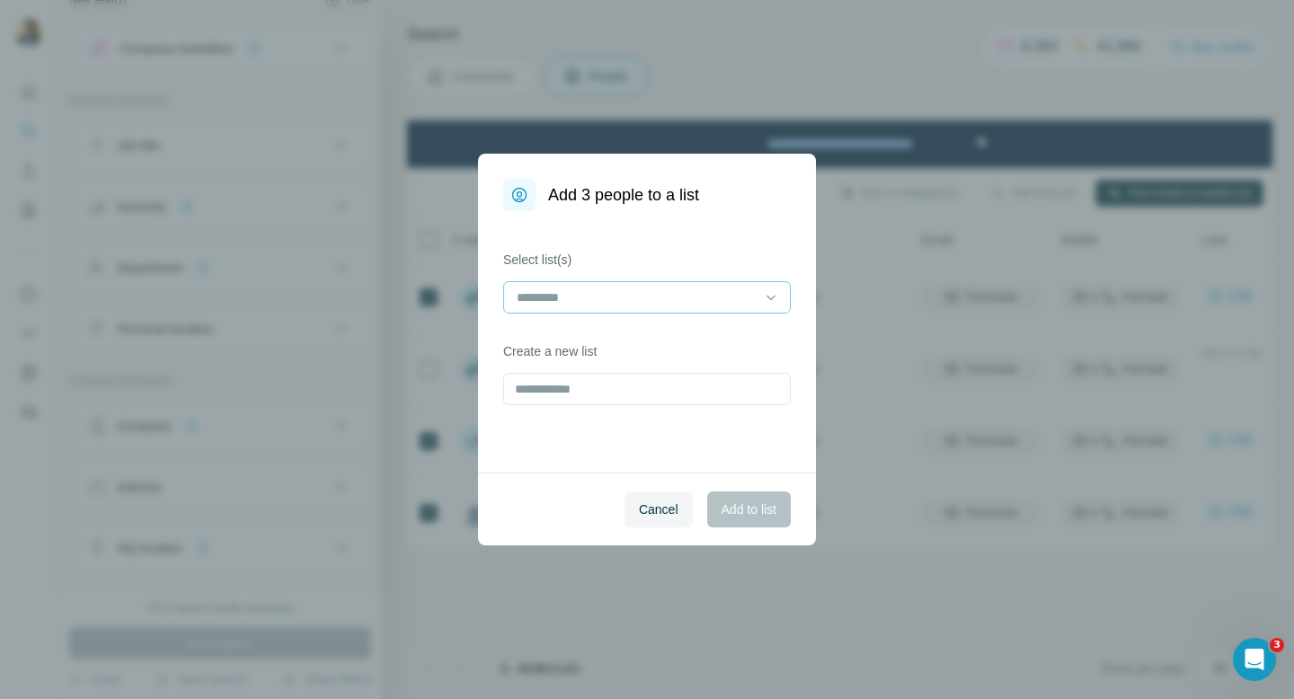
click at [636, 292] on input at bounding box center [636, 297] width 243 height 20
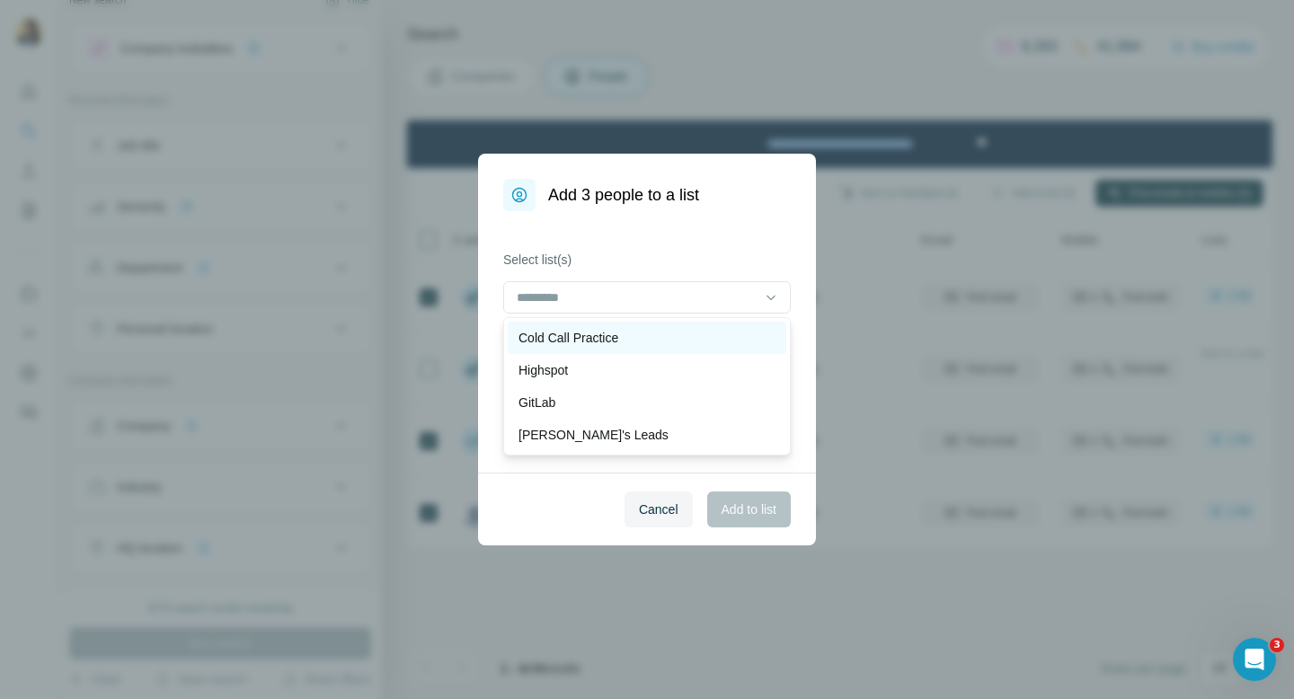
click at [618, 345] on p "Cold Call Practice" at bounding box center [568, 338] width 100 height 18
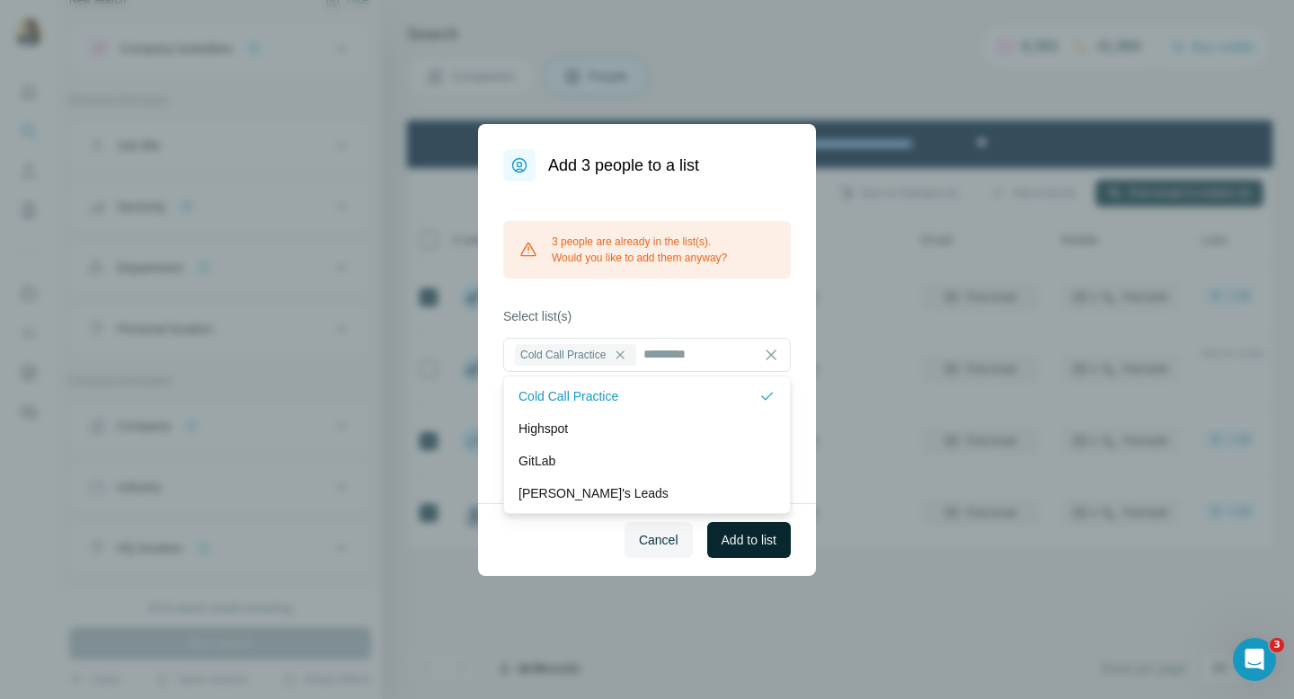
click at [756, 546] on span "Add to list" at bounding box center [748, 540] width 55 height 18
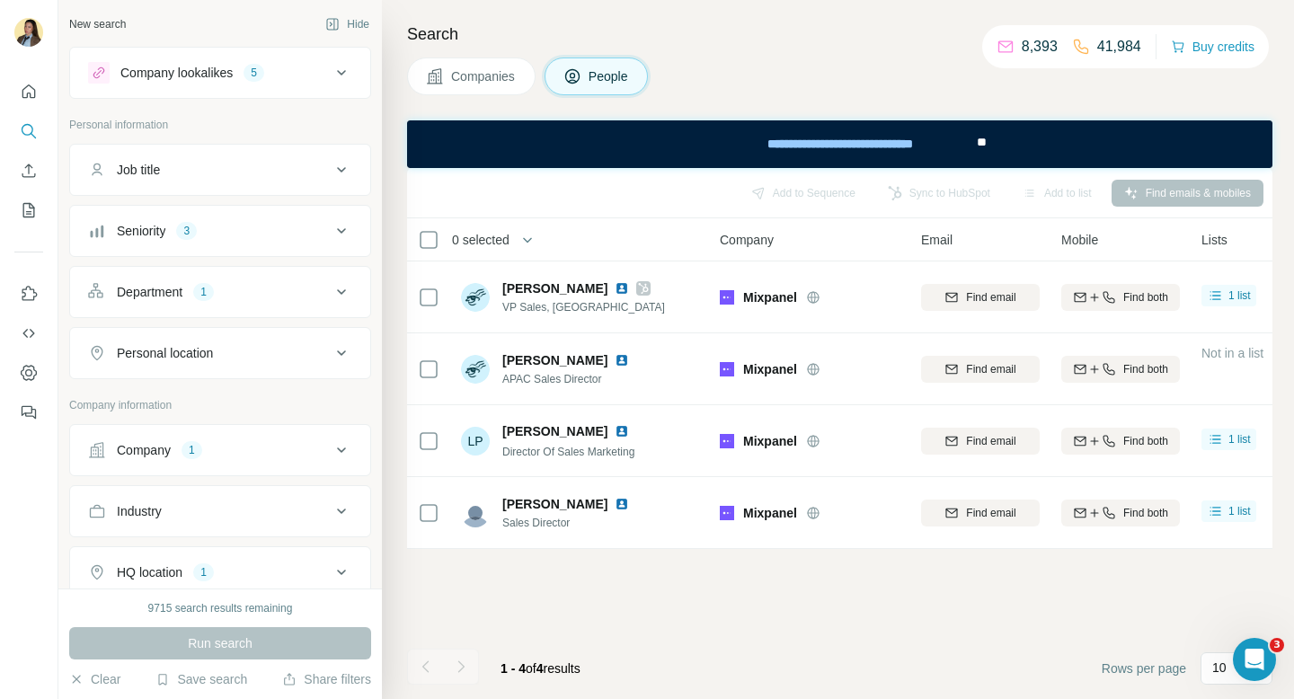
click at [484, 84] on span "Companies" at bounding box center [484, 76] width 66 height 18
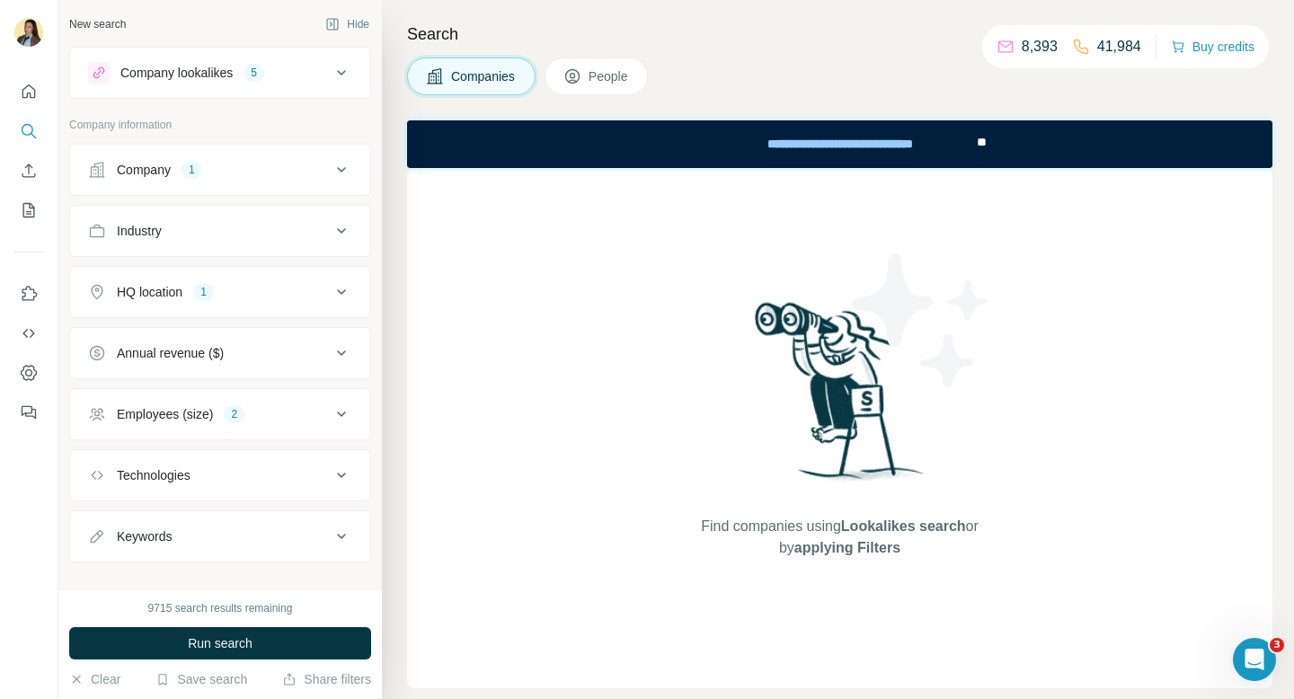
click at [622, 77] on span "People" at bounding box center [608, 76] width 41 height 18
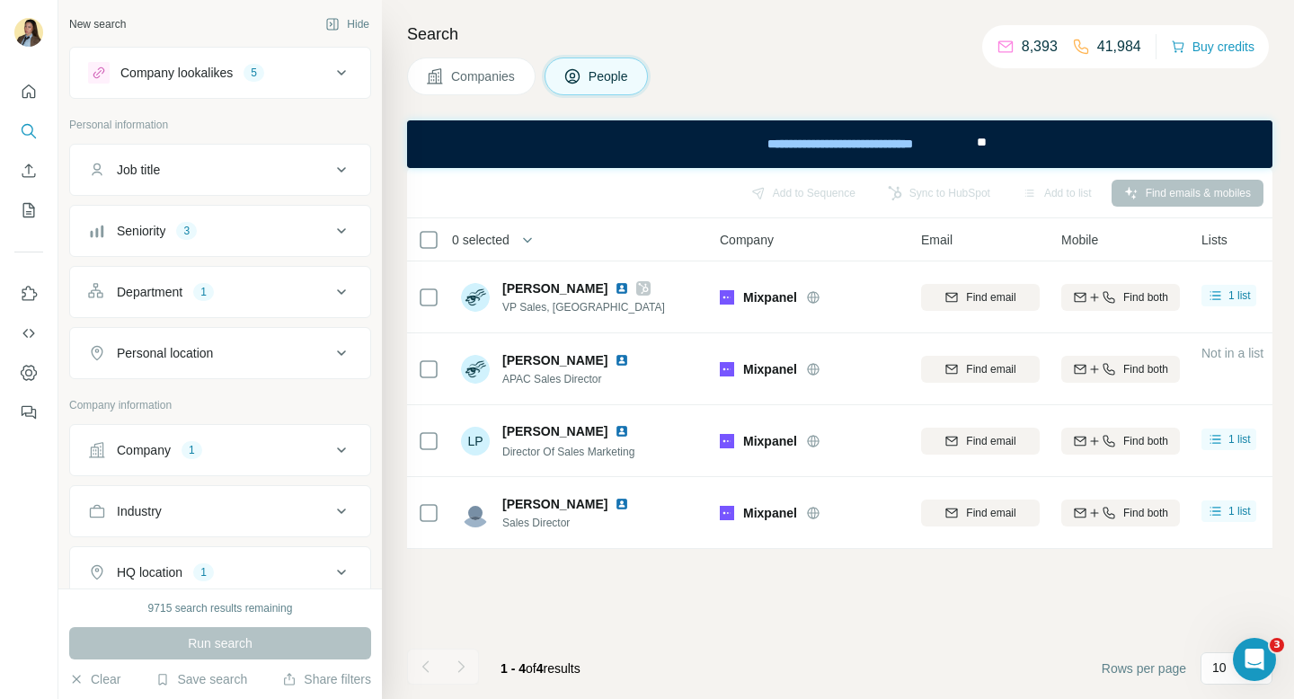
scroll to position [175, 0]
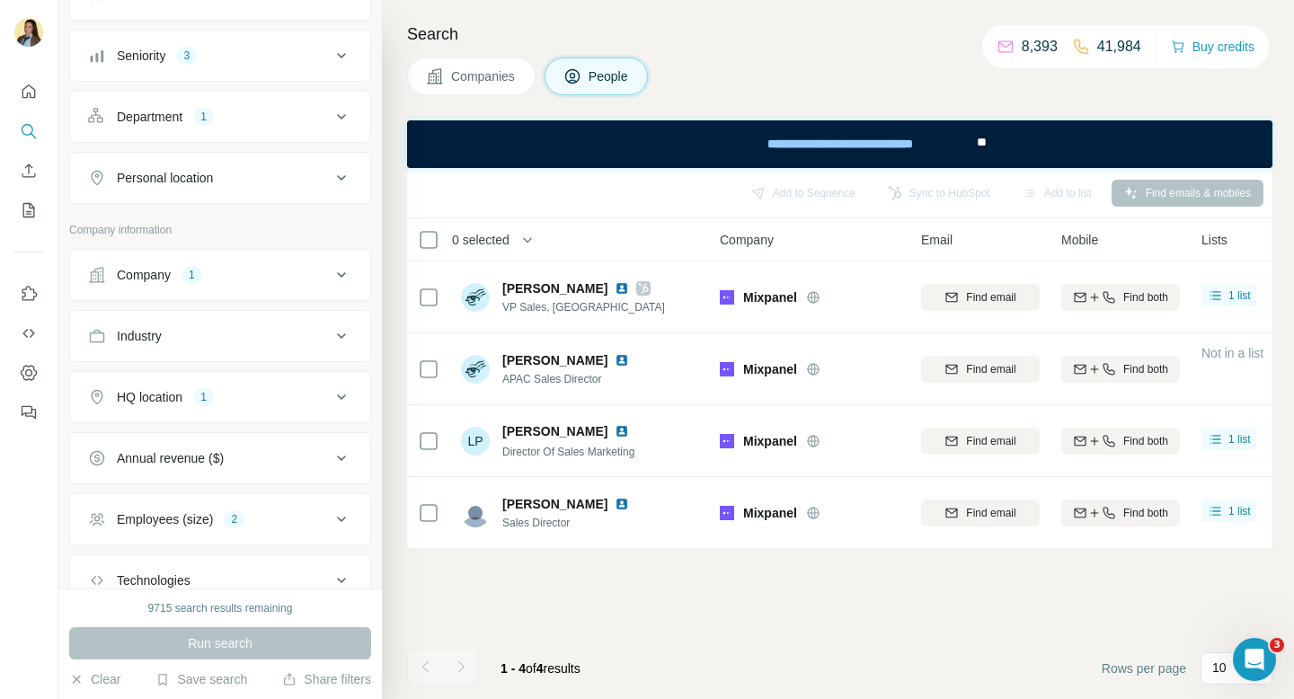
click at [484, 73] on span "Companies" at bounding box center [484, 76] width 66 height 18
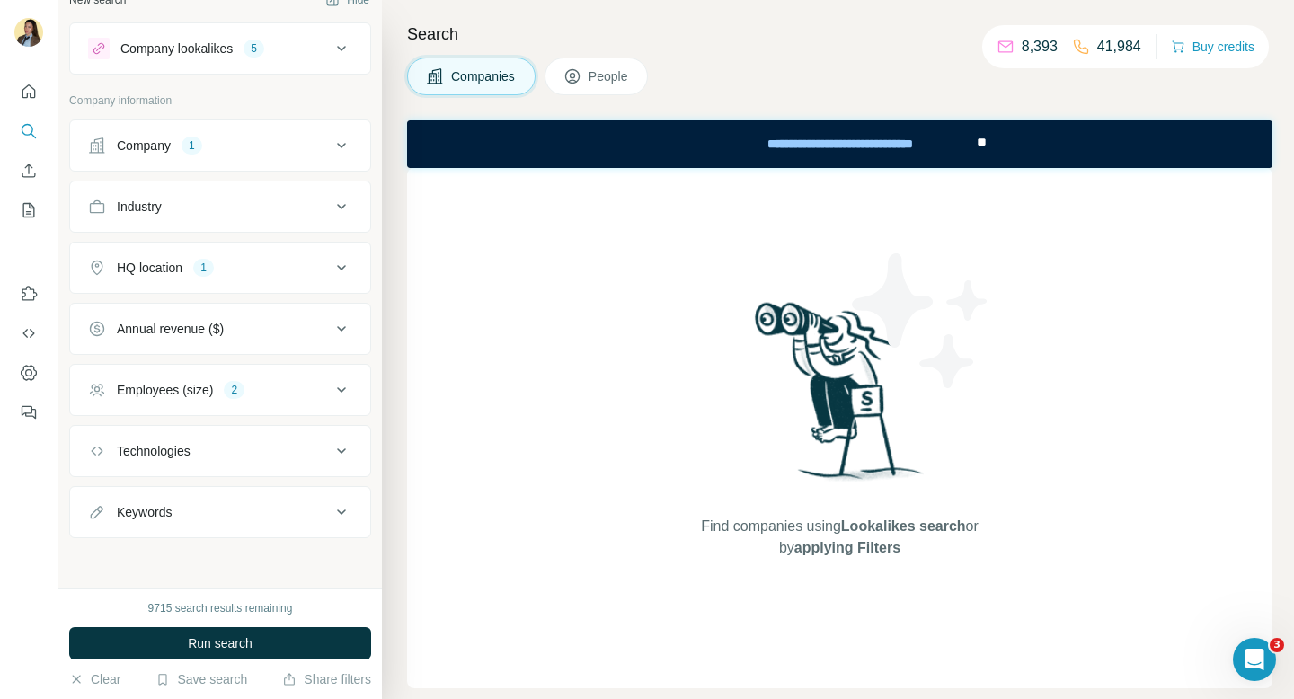
scroll to position [24, 0]
click at [487, 79] on span "Companies" at bounding box center [484, 76] width 66 height 18
click at [300, 650] on button "Run search" at bounding box center [220, 643] width 302 height 32
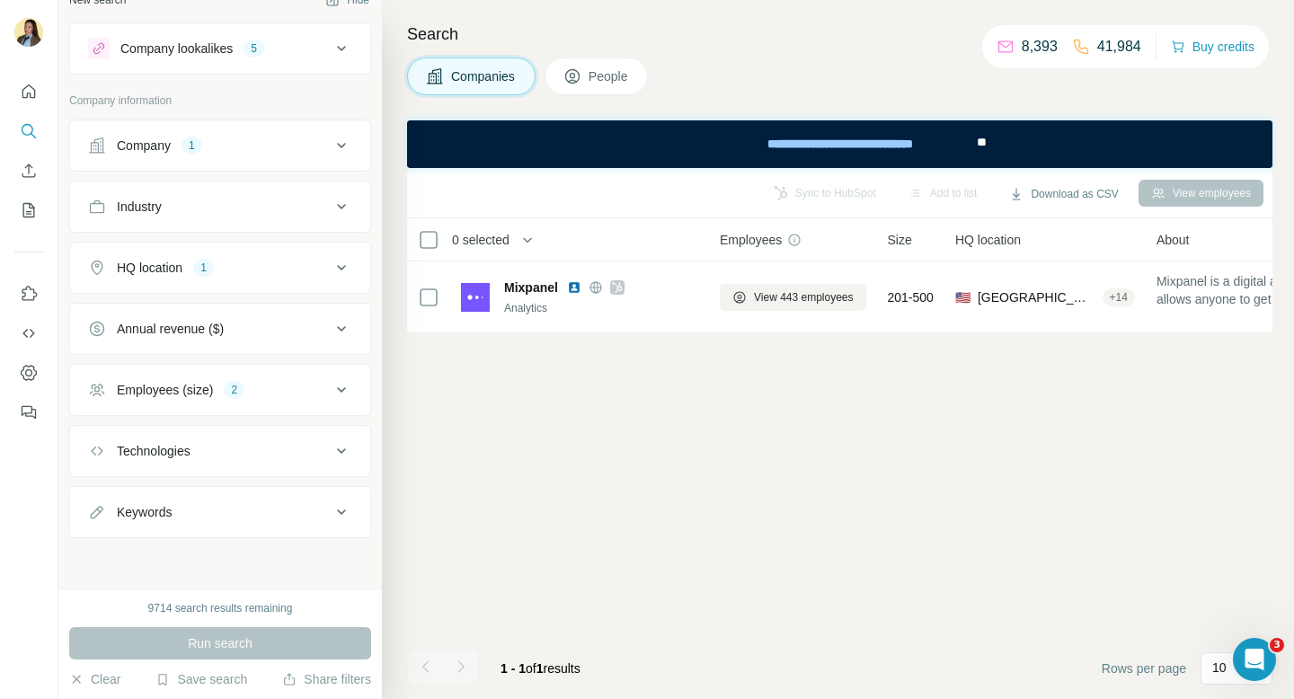
click at [304, 152] on div "Company 1" at bounding box center [209, 146] width 243 height 18
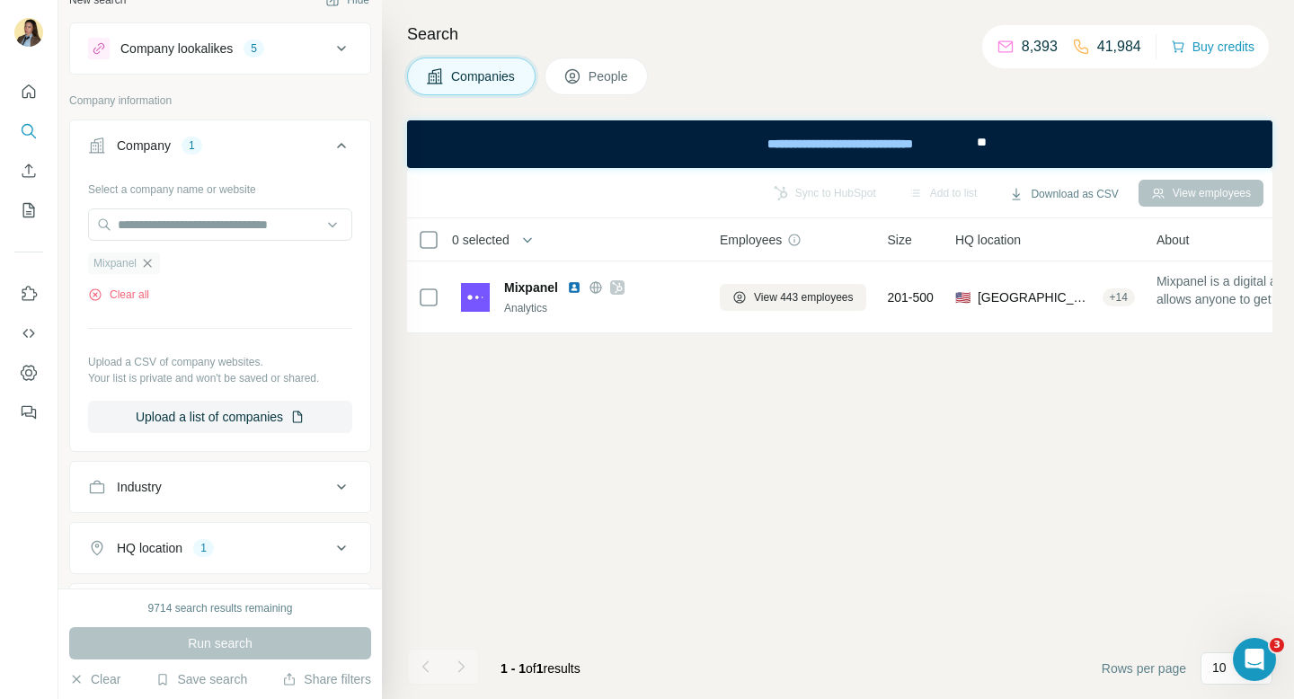
click at [155, 263] on icon "button" at bounding box center [147, 263] width 14 height 14
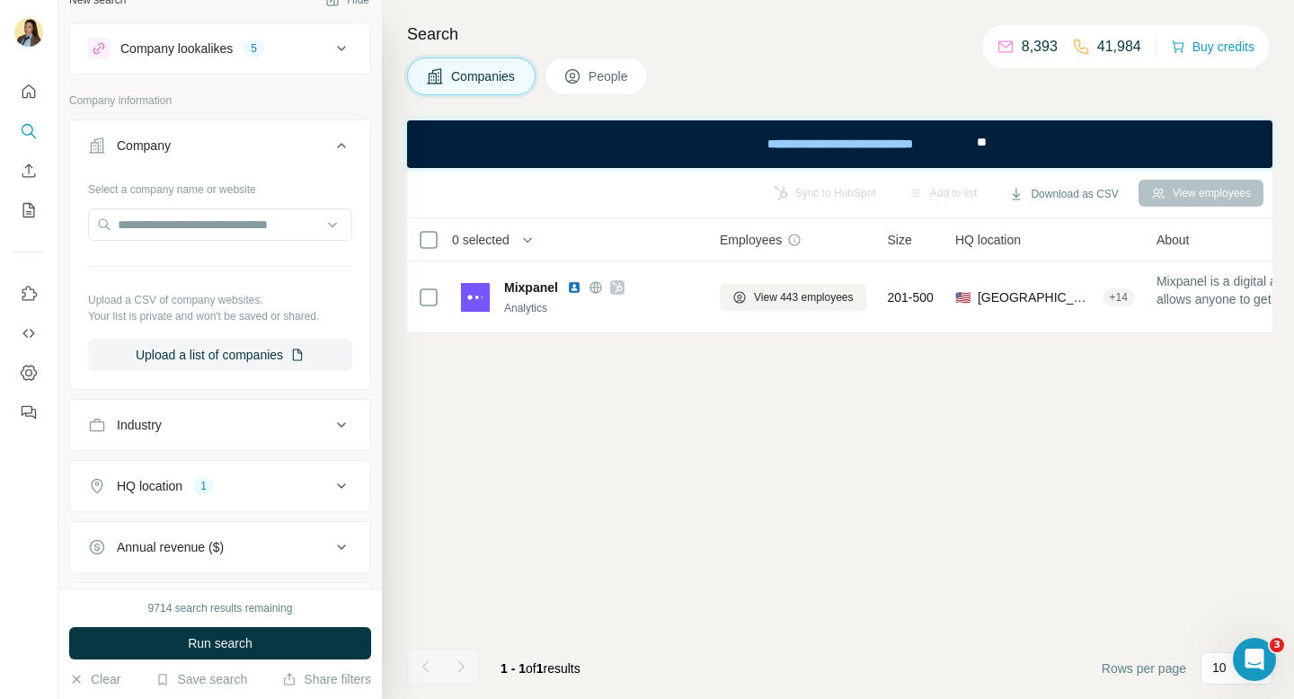
click at [601, 67] on span "People" at bounding box center [608, 76] width 41 height 18
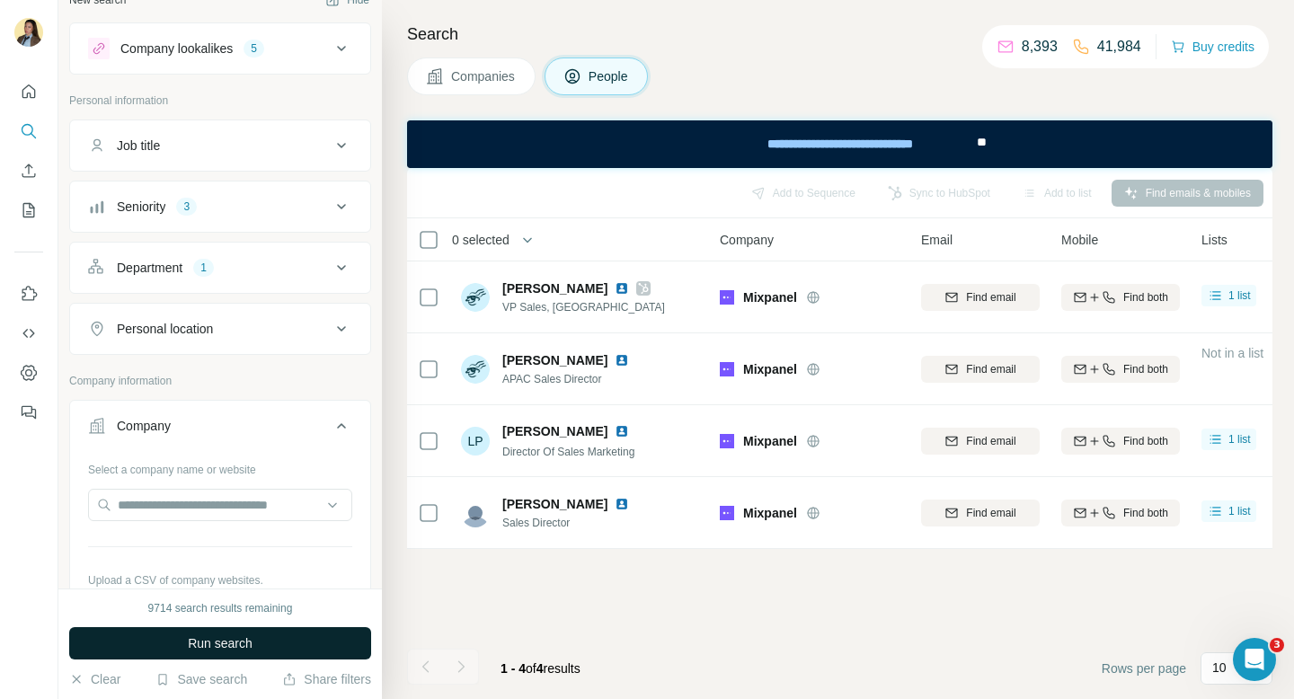
click at [244, 641] on span "Run search" at bounding box center [220, 643] width 65 height 18
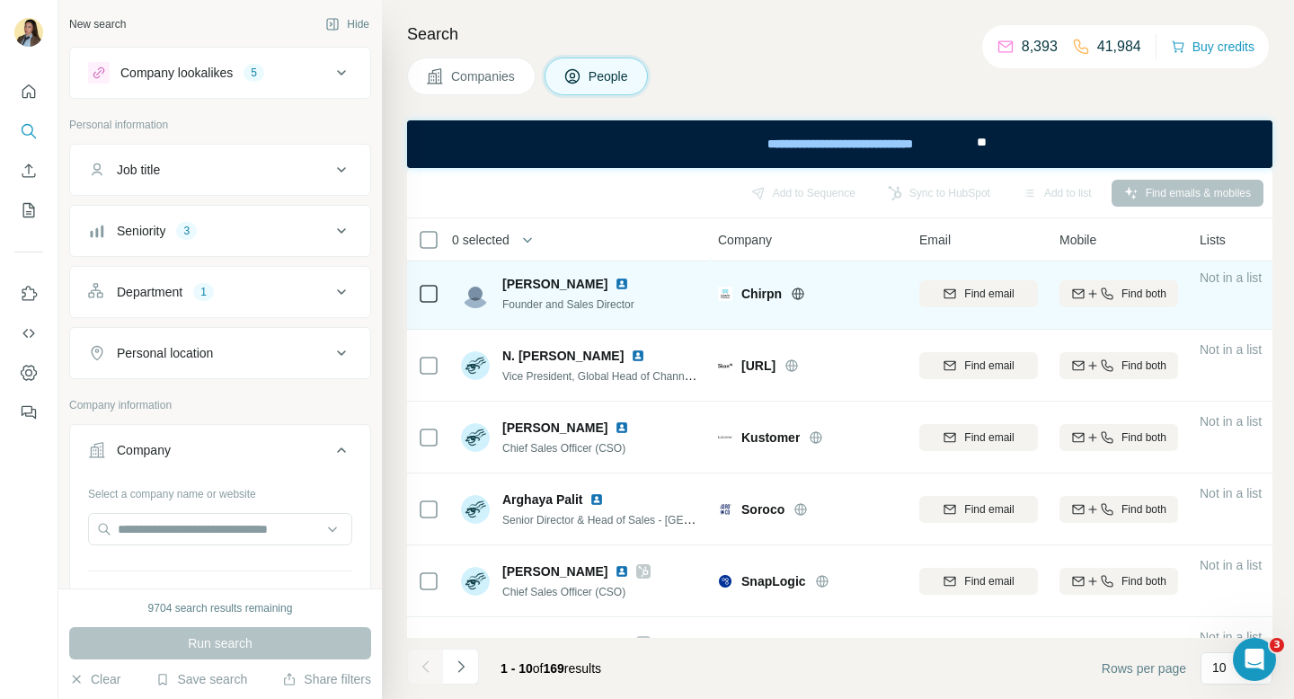
scroll to position [4, 3]
click at [755, 294] on span "Chirpn" at bounding box center [760, 294] width 40 height 18
click at [614, 282] on img at bounding box center [621, 284] width 14 height 14
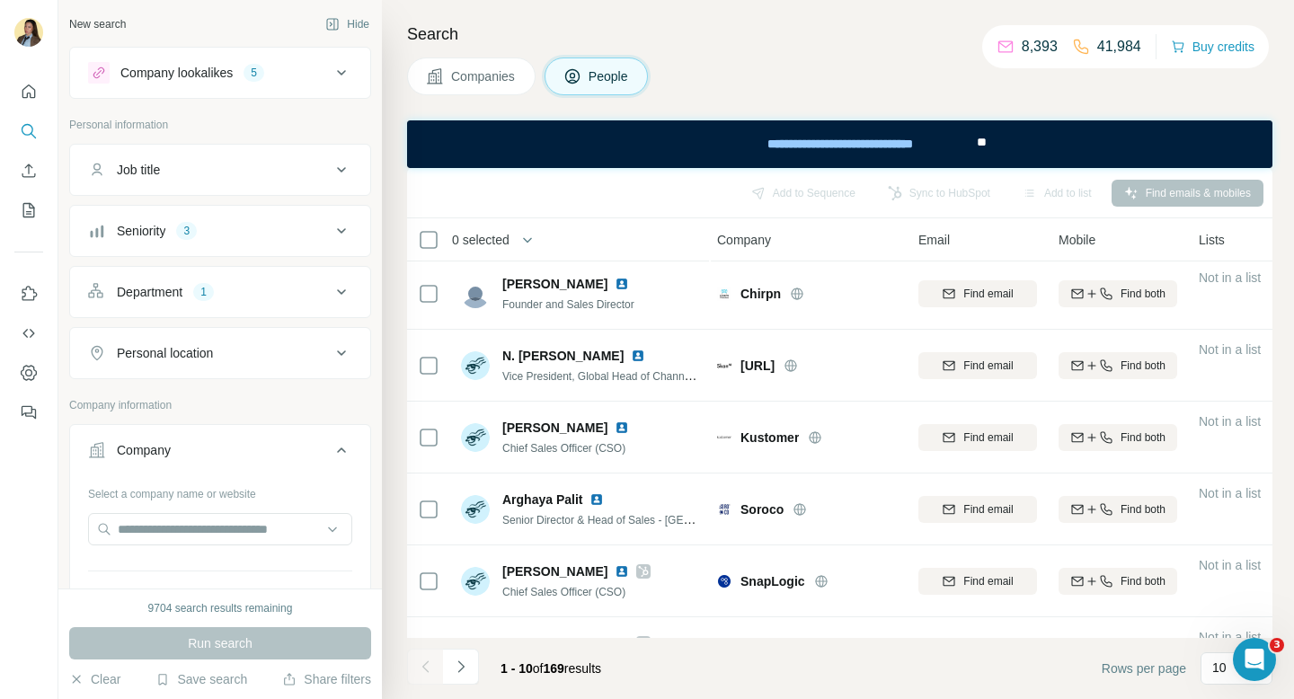
click at [507, 75] on span "Companies" at bounding box center [484, 76] width 66 height 18
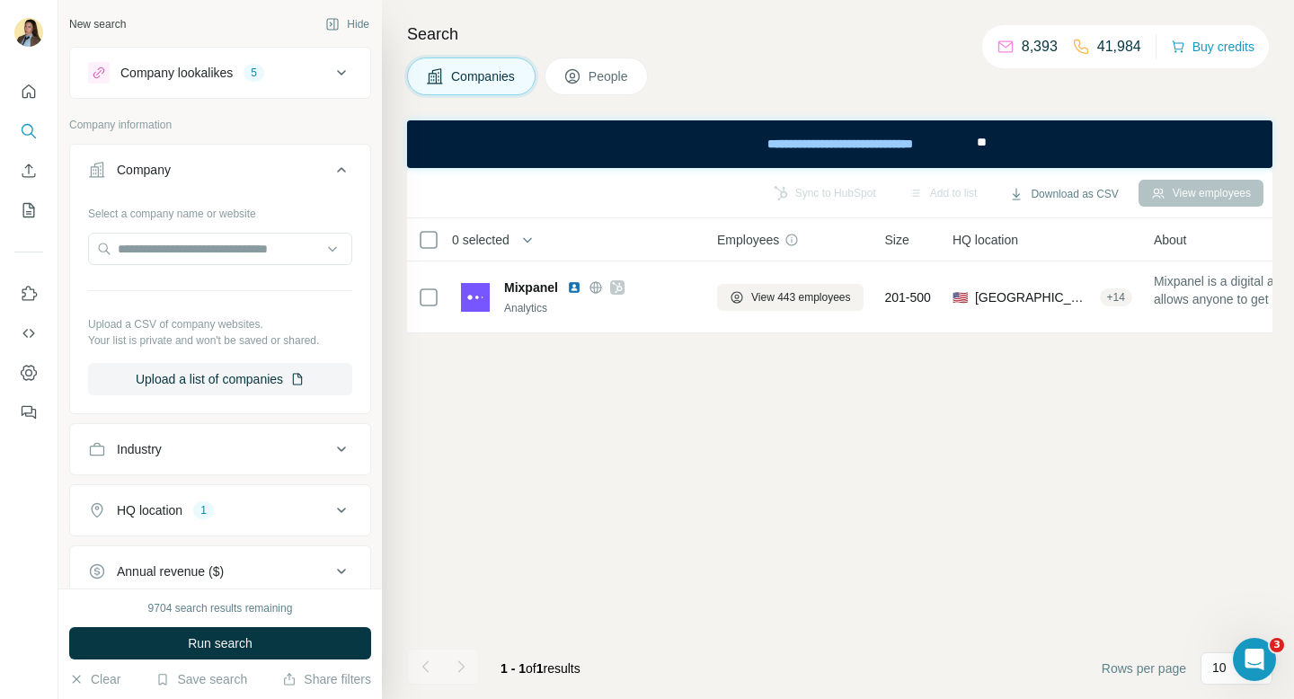
scroll to position [0, 3]
click at [601, 83] on span "People" at bounding box center [608, 76] width 41 height 18
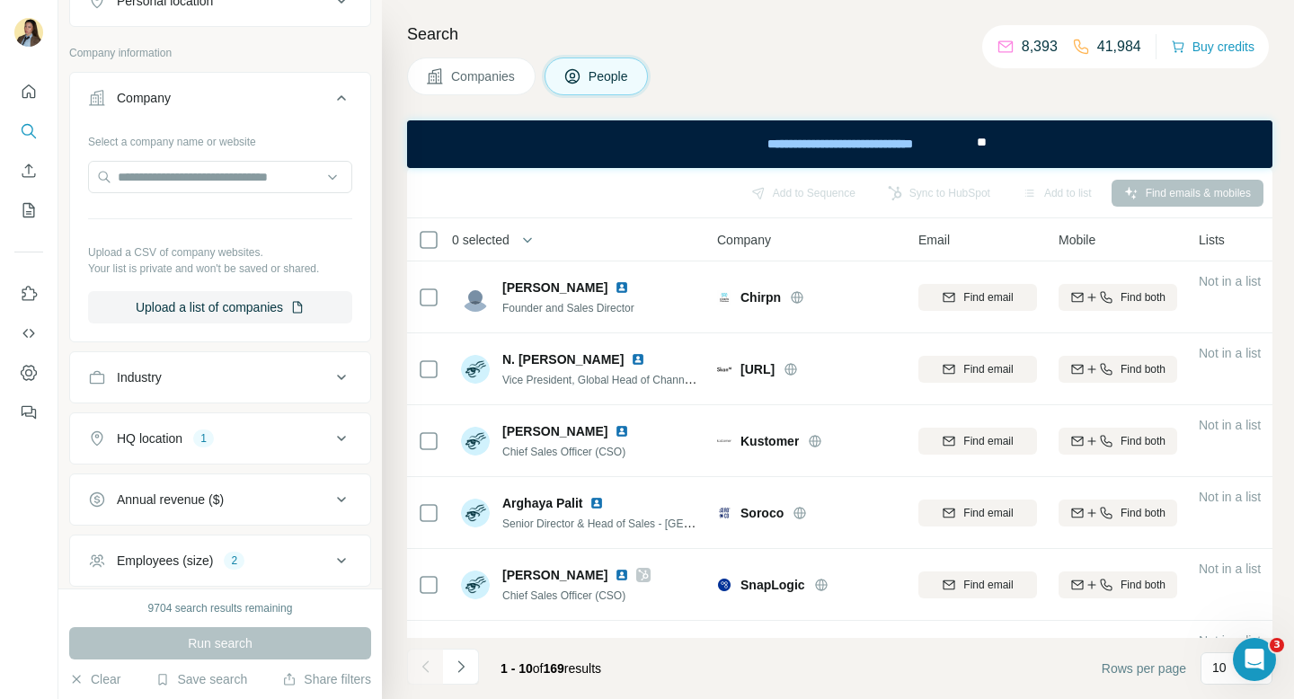
scroll to position [559, 0]
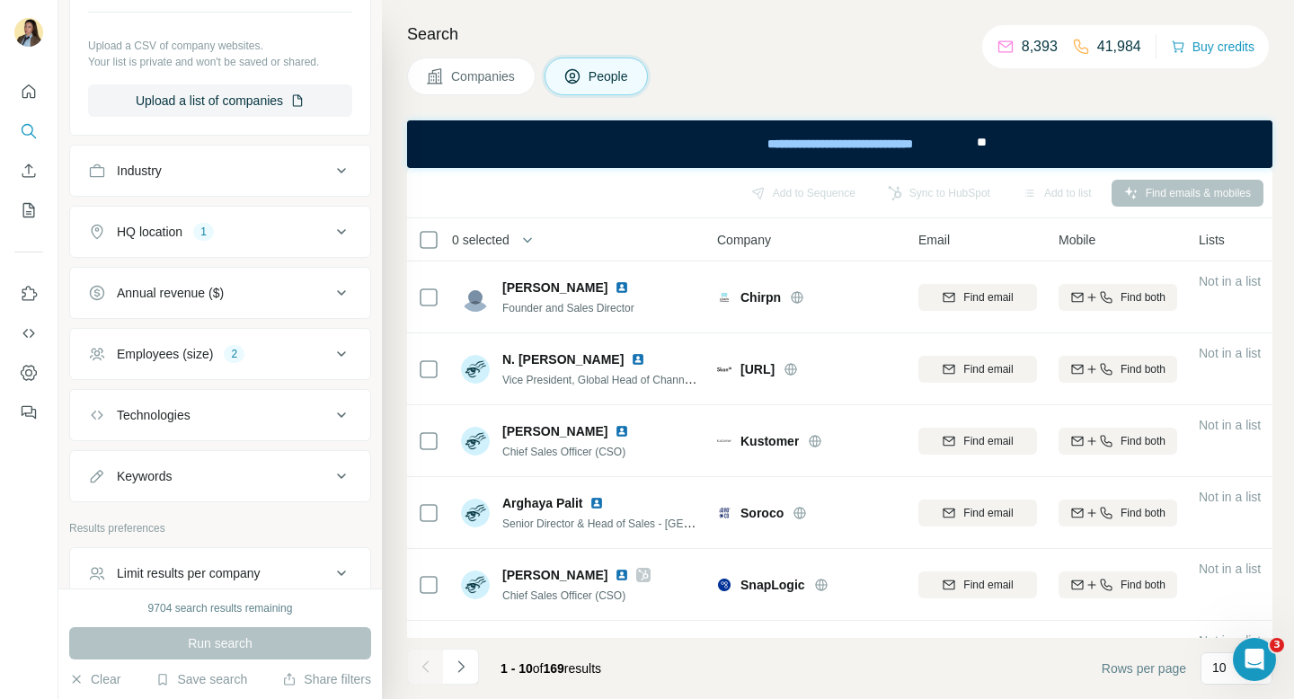
click at [249, 346] on div "Employees (size) 2" at bounding box center [209, 354] width 243 height 18
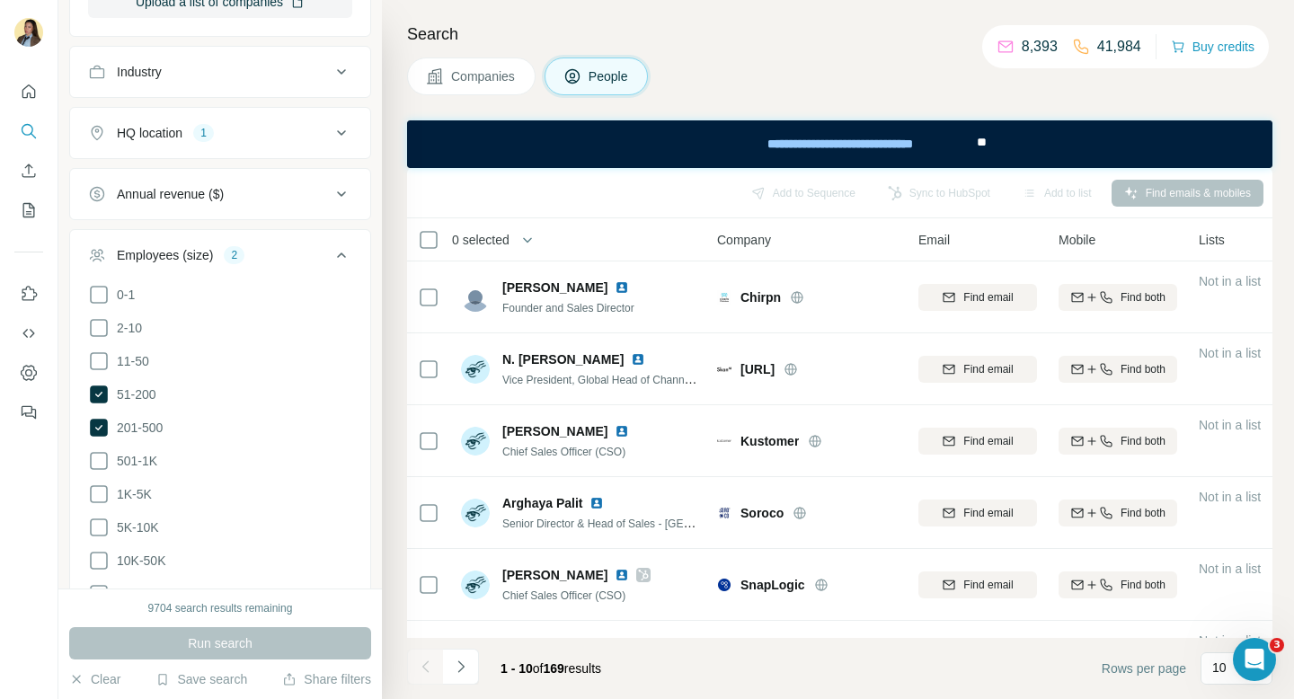
scroll to position [712, 0]
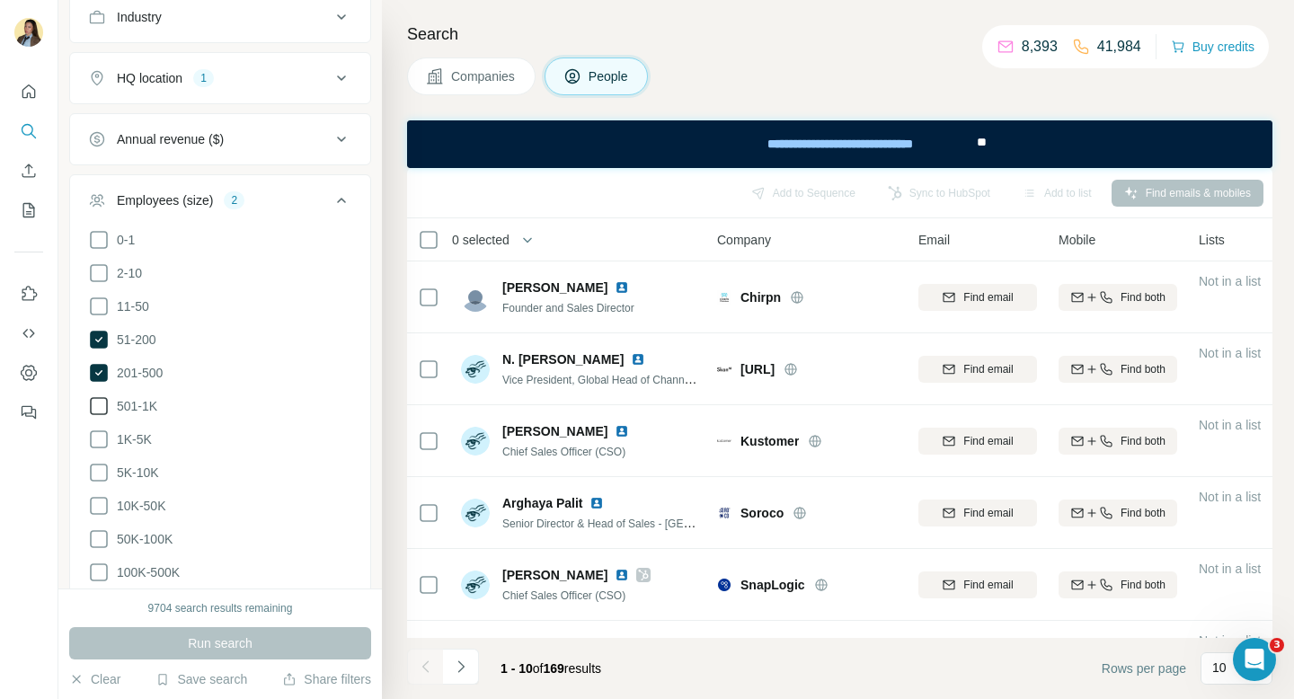
click at [149, 403] on span "501-1K" at bounding box center [134, 406] width 48 height 18
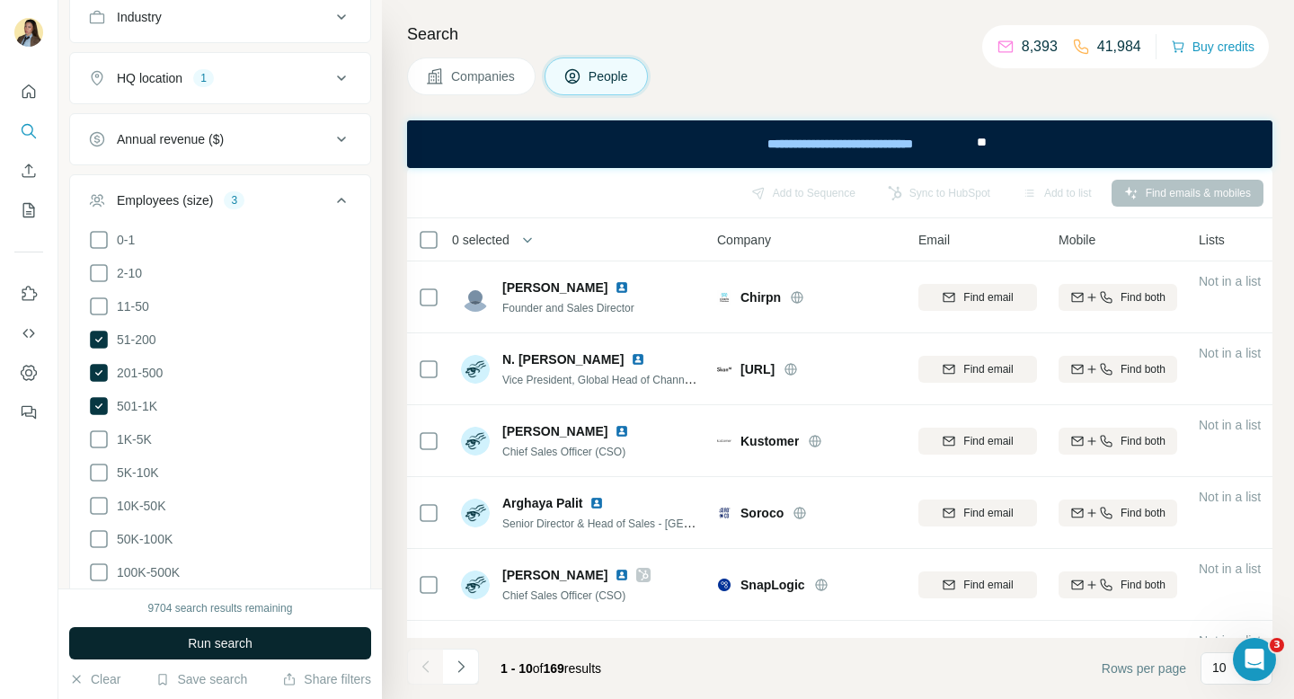
click at [258, 651] on button "Run search" at bounding box center [220, 643] width 302 height 32
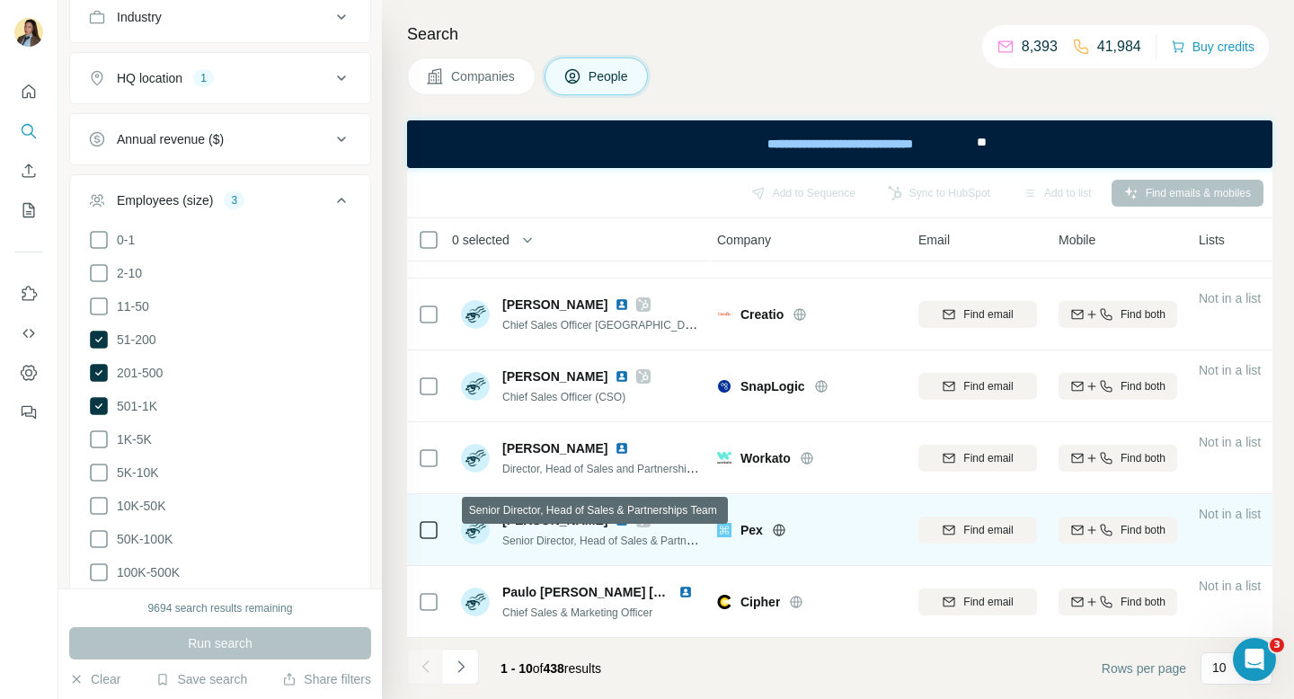
scroll to position [149, 3]
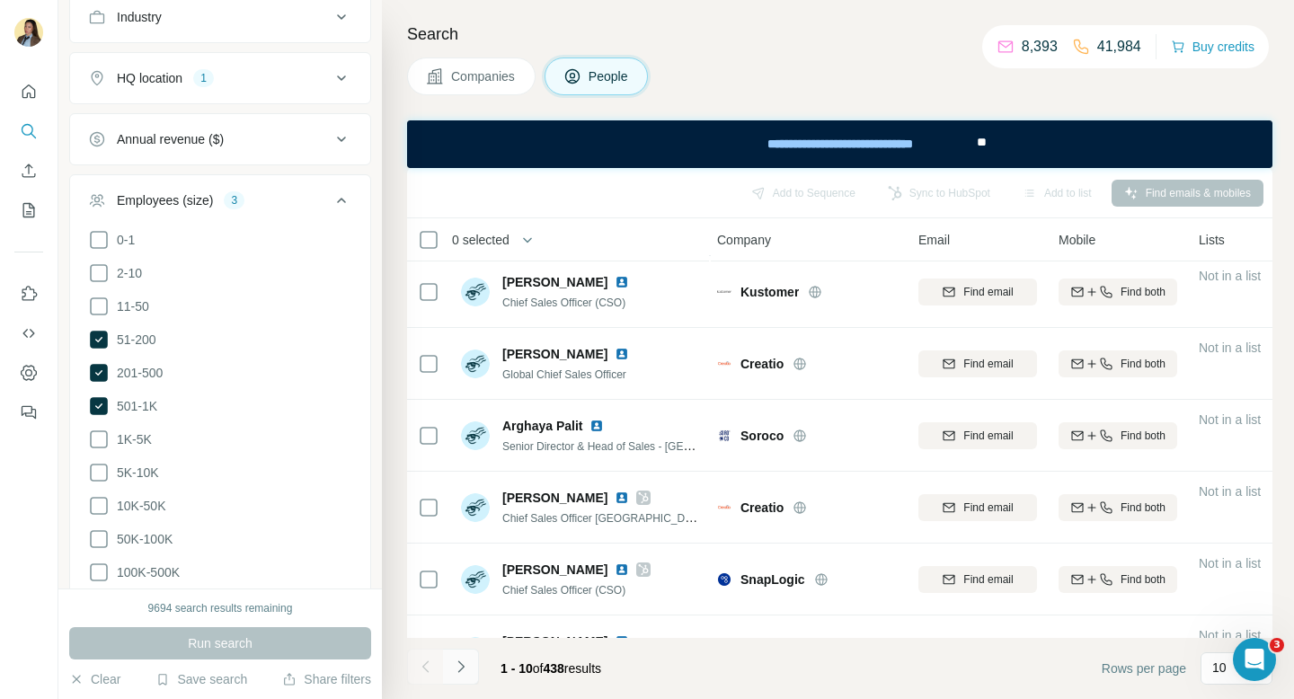
click at [464, 672] on icon "Navigate to next page" at bounding box center [461, 667] width 18 height 18
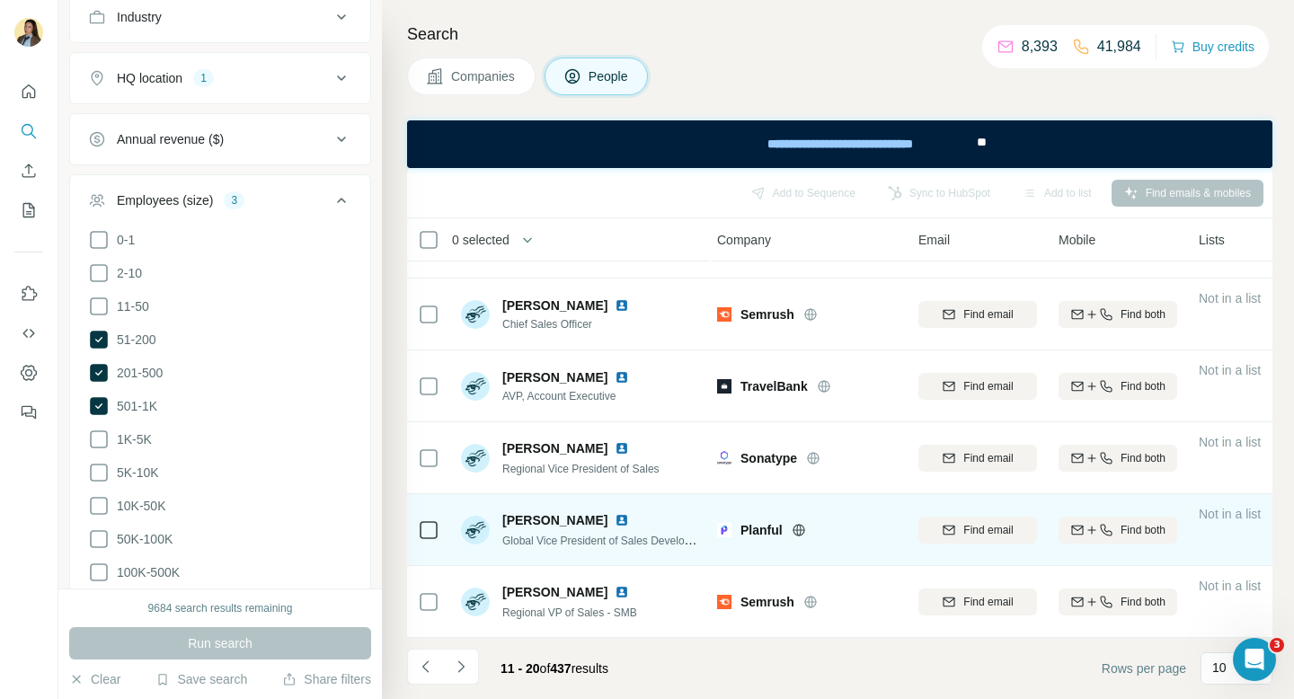
scroll to position [0, 3]
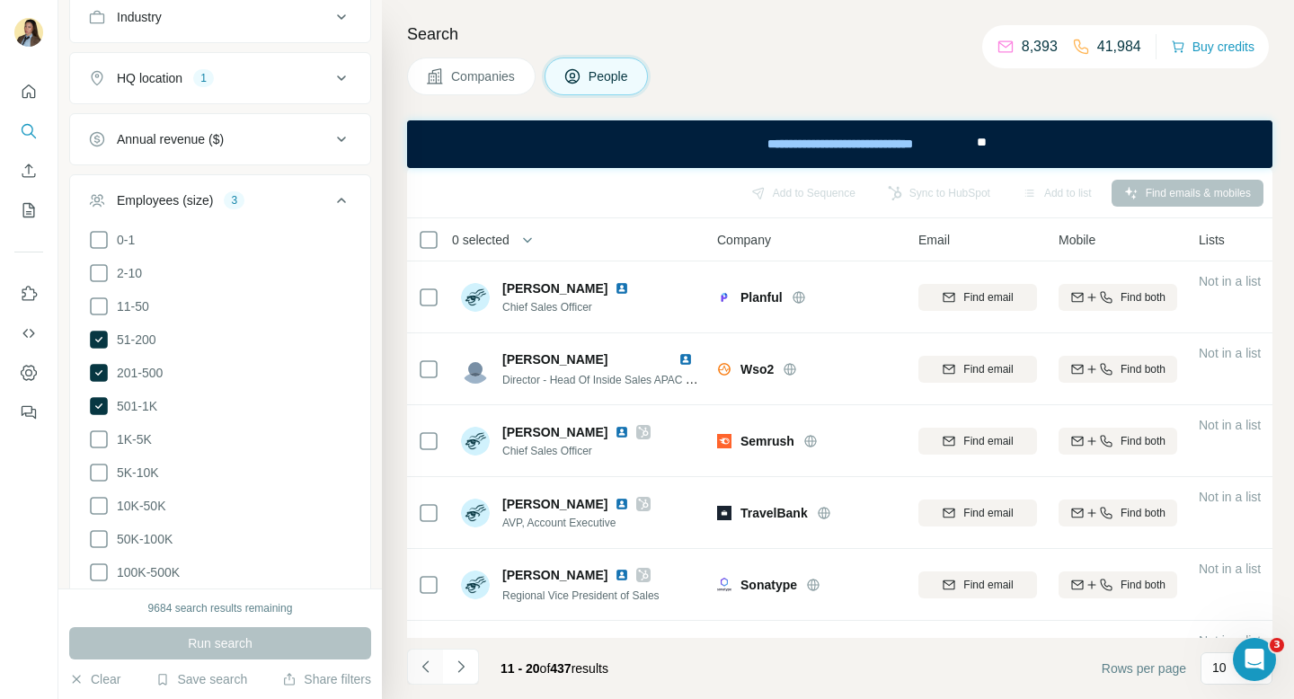
click at [430, 660] on icon "Navigate to previous page" at bounding box center [426, 667] width 18 height 18
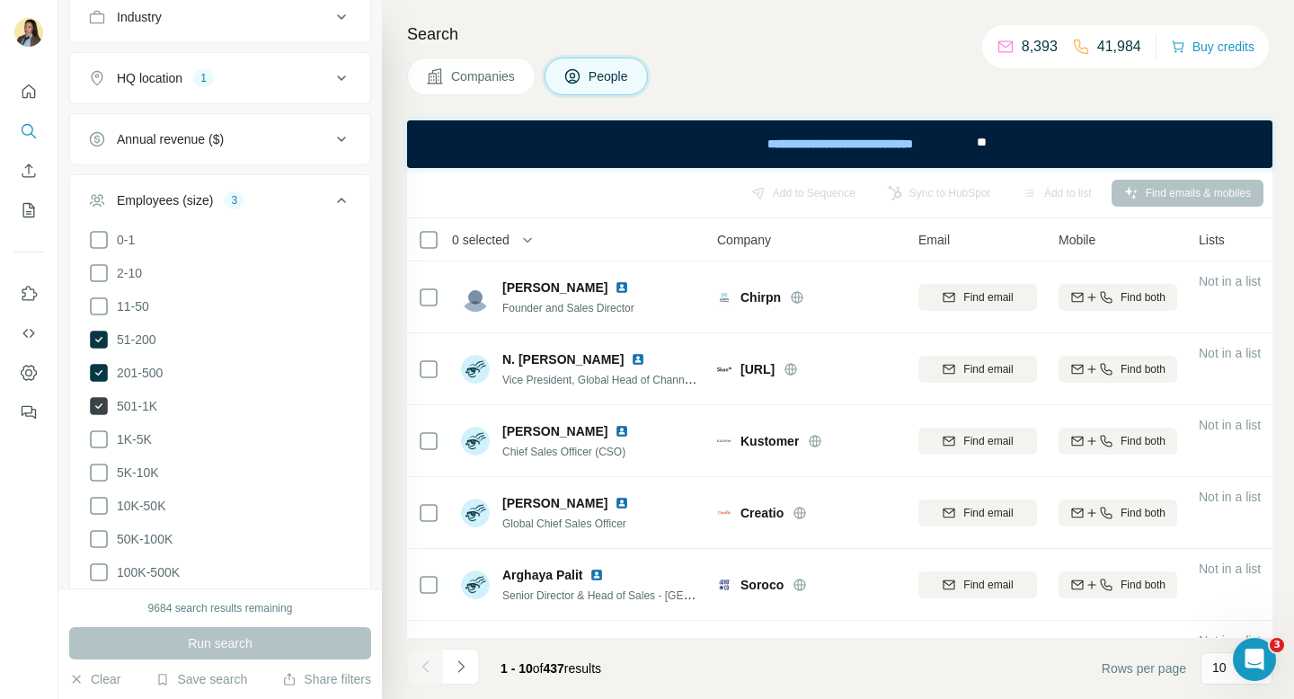
click at [97, 411] on icon at bounding box center [99, 406] width 18 height 18
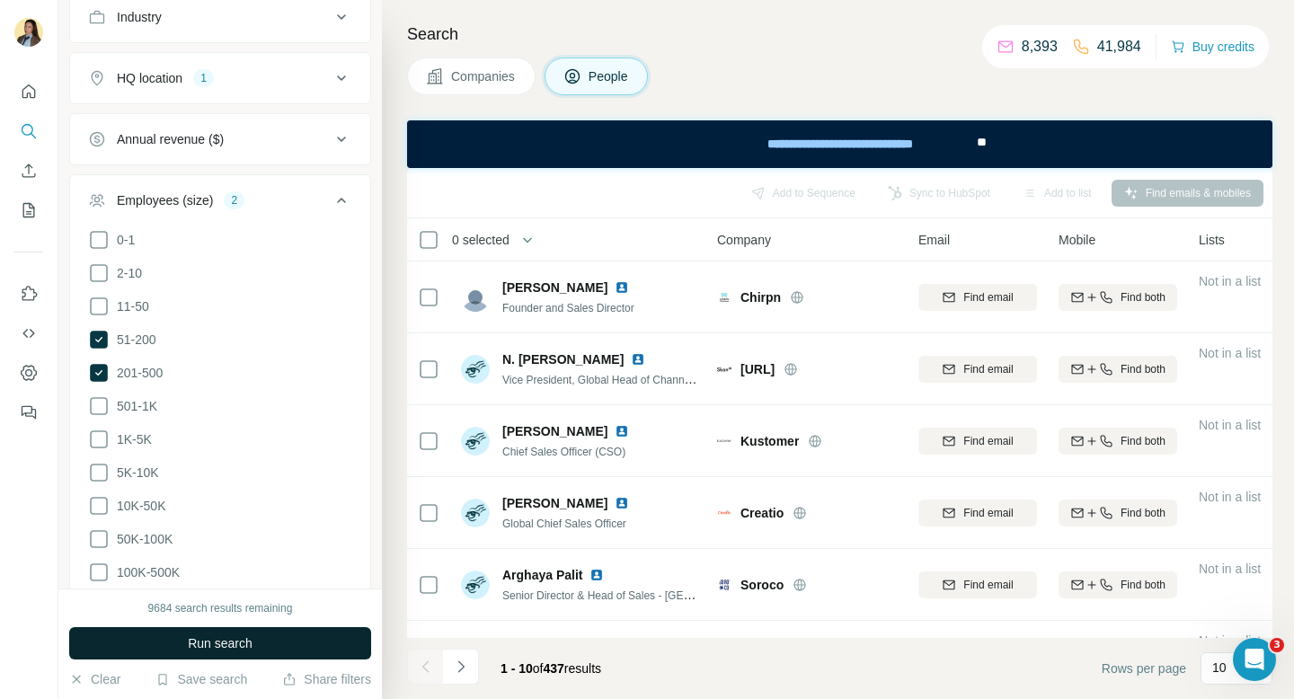
click at [291, 642] on button "Run search" at bounding box center [220, 643] width 302 height 32
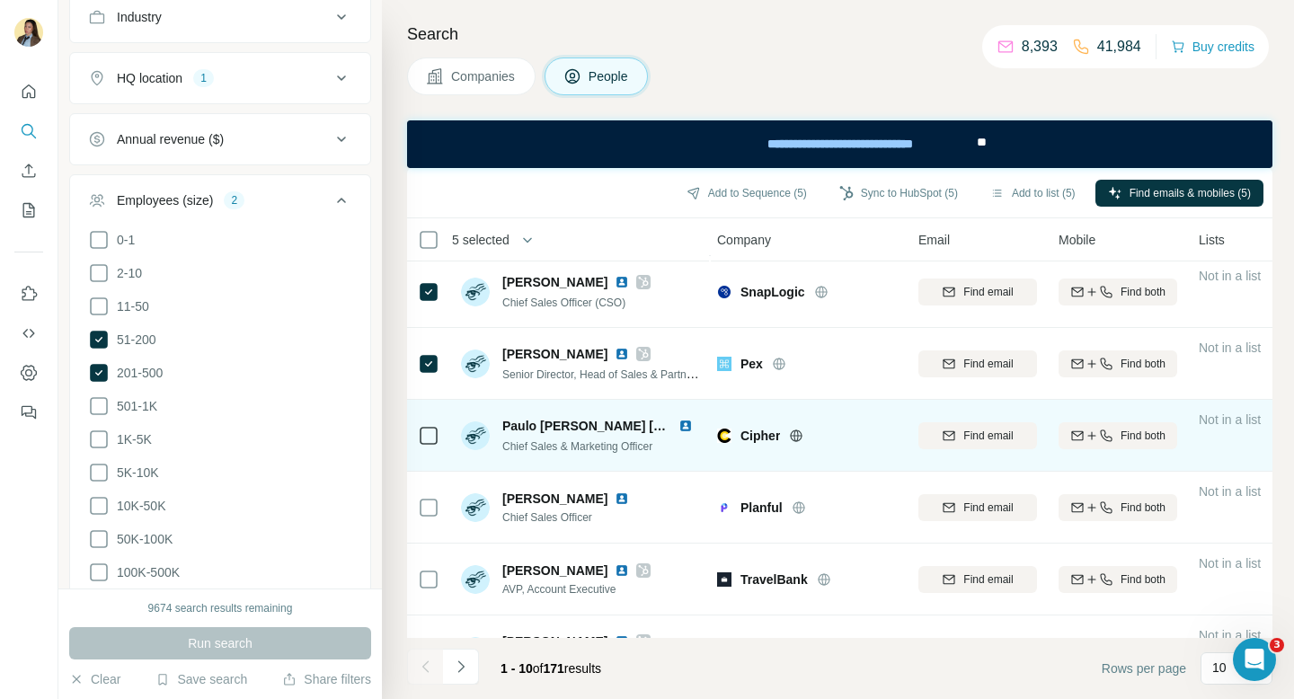
scroll to position [342, 3]
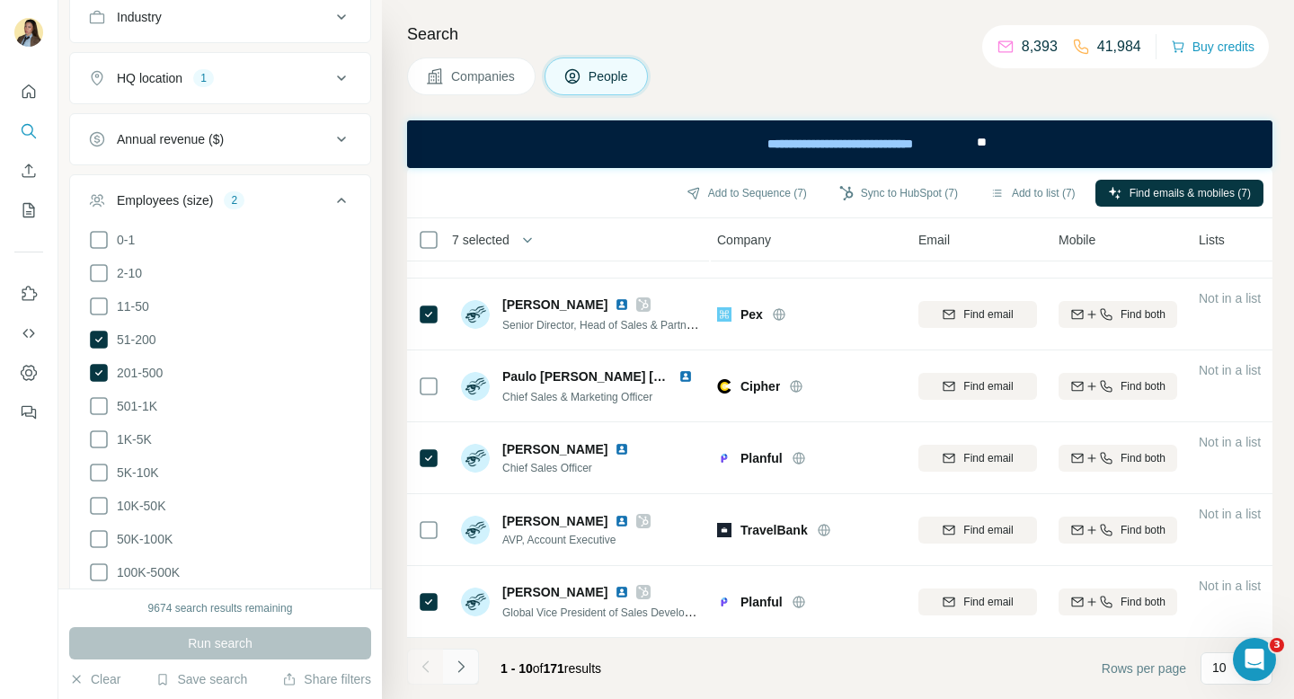
click at [458, 677] on button "Navigate to next page" at bounding box center [461, 667] width 36 height 36
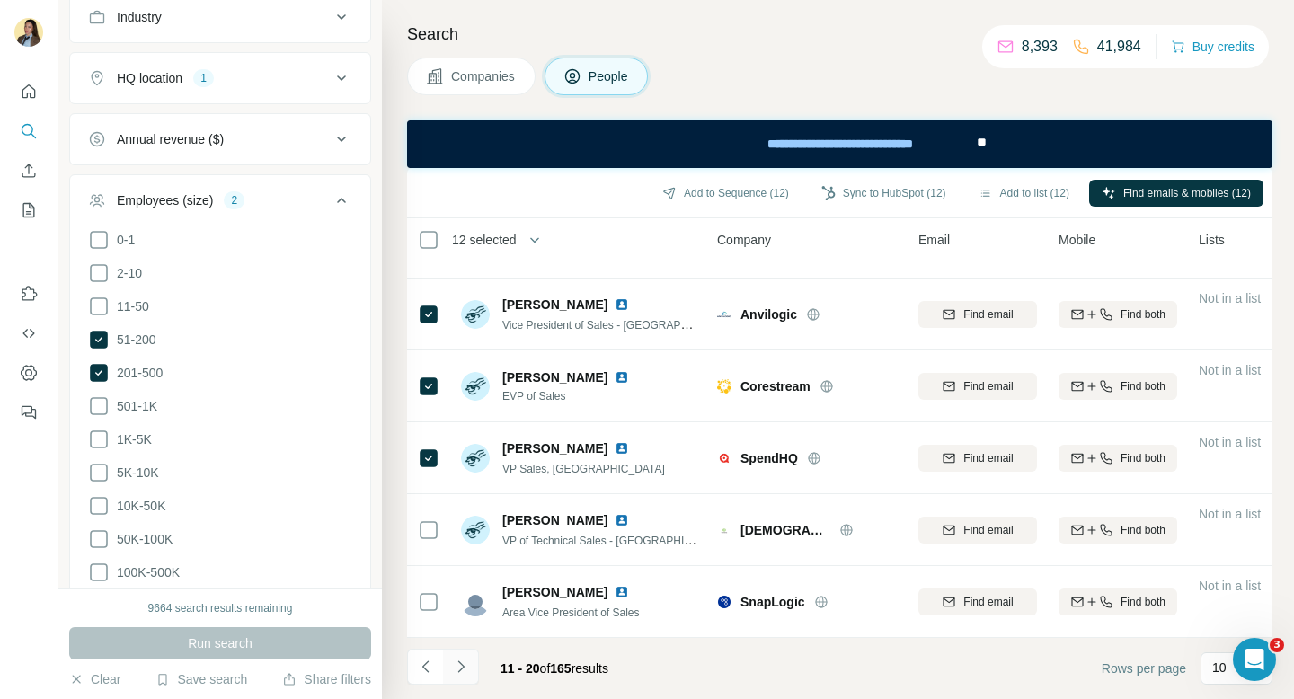
click at [464, 656] on button "Navigate to next page" at bounding box center [461, 667] width 36 height 36
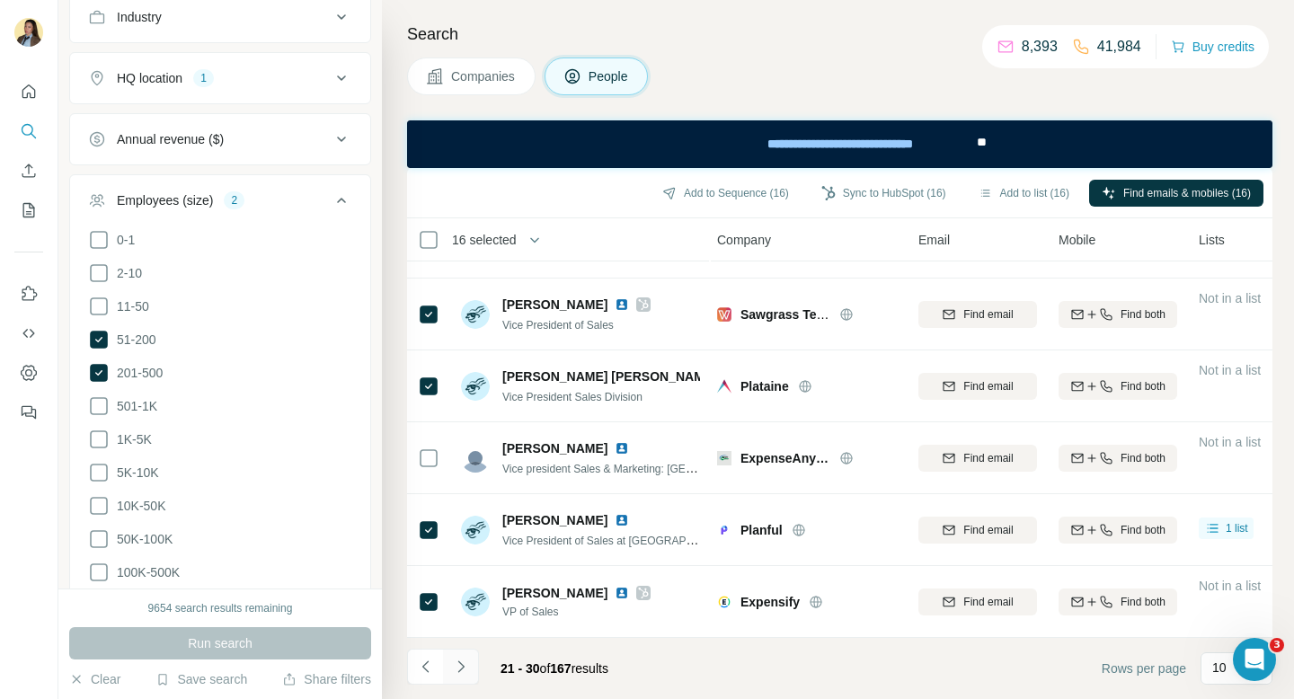
click at [456, 676] on button "Navigate to next page" at bounding box center [461, 667] width 36 height 36
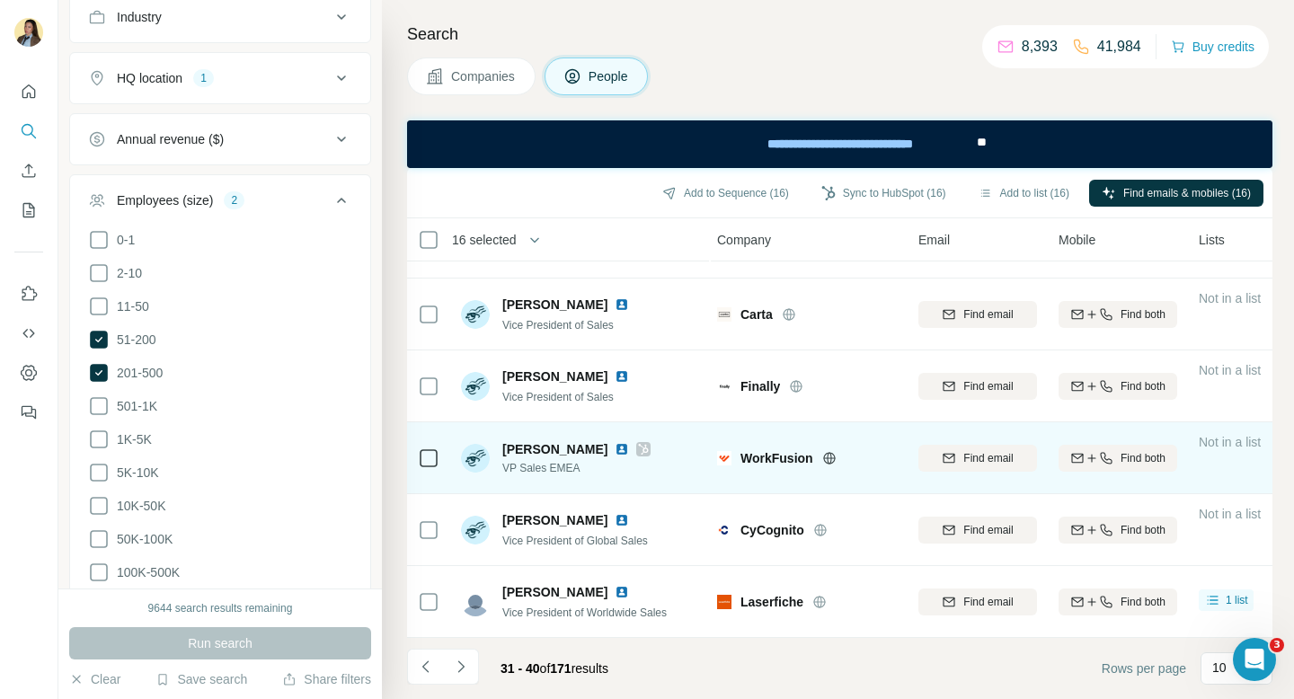
scroll to position [0, 3]
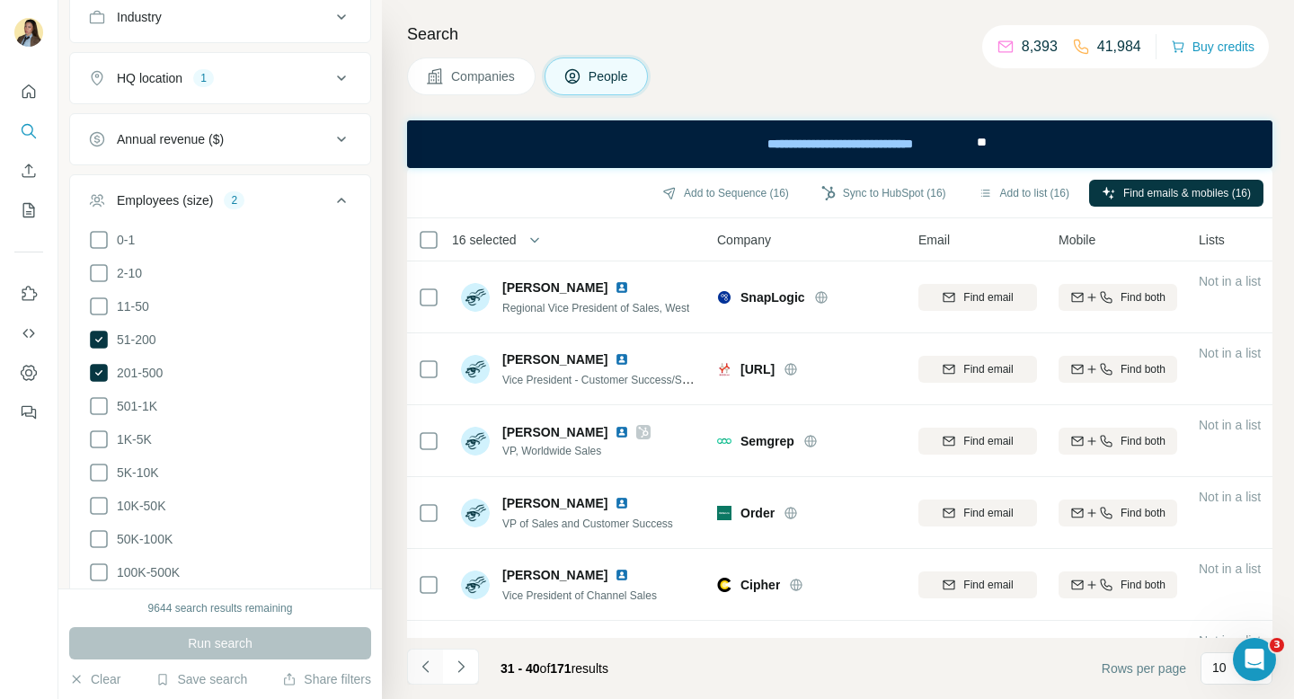
click at [428, 670] on icon "Navigate to previous page" at bounding box center [426, 667] width 18 height 18
click at [425, 674] on icon "Navigate to previous page" at bounding box center [426, 667] width 18 height 18
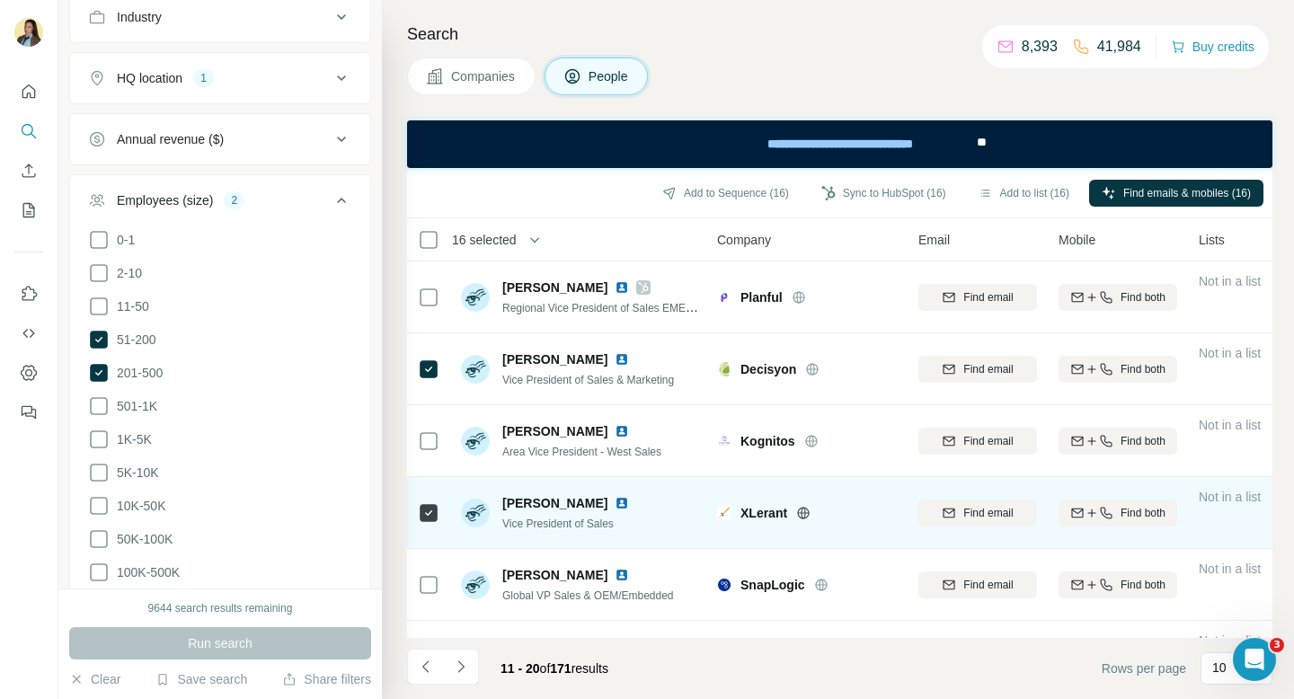
scroll to position [342, 3]
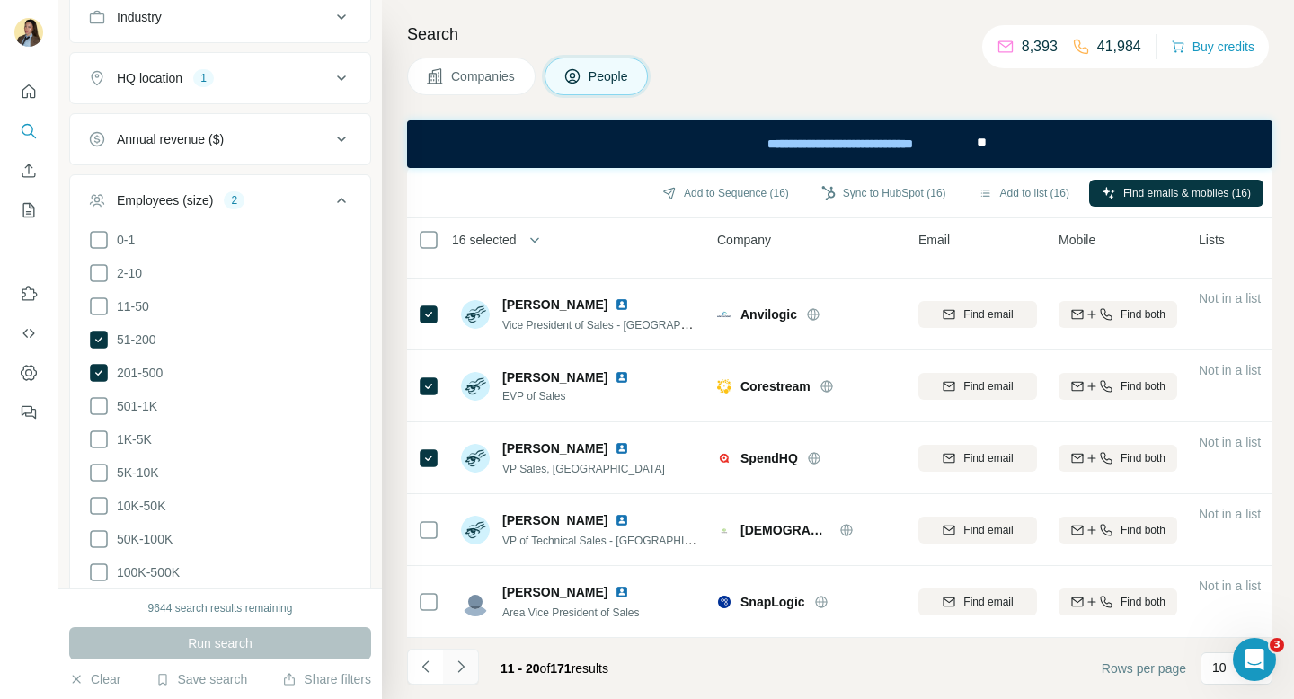
click at [456, 666] on icon "Navigate to next page" at bounding box center [461, 667] width 18 height 18
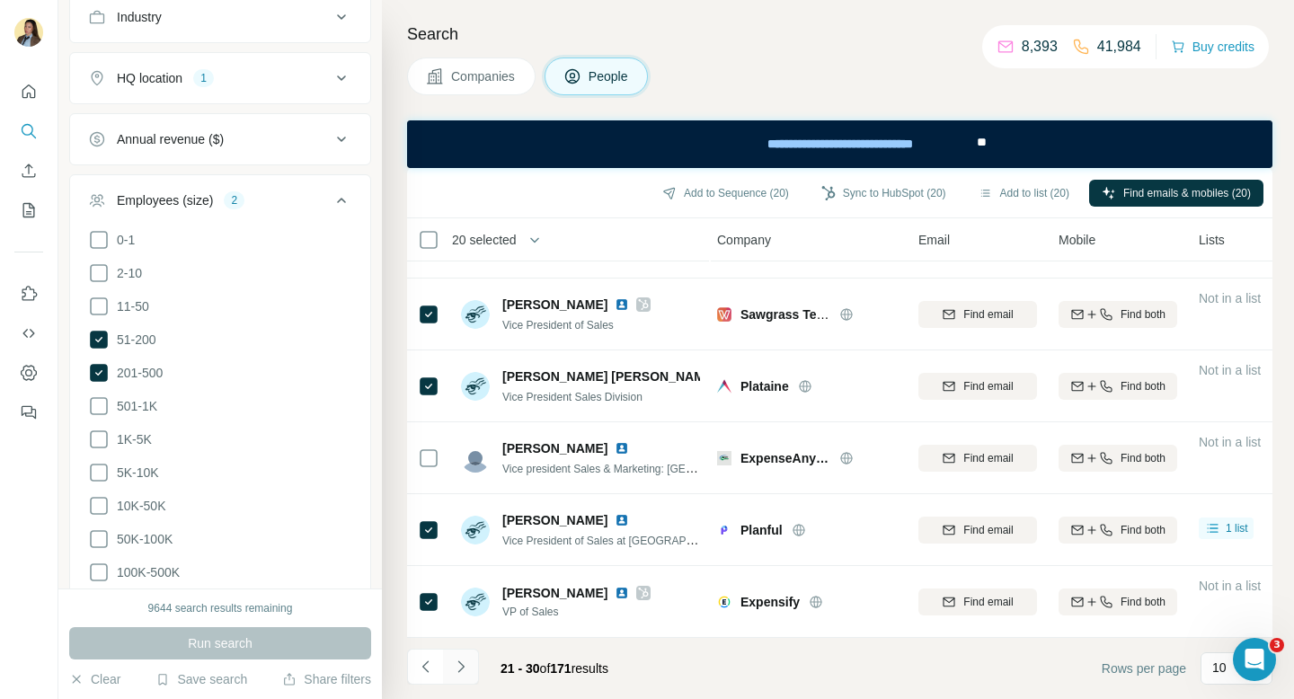
click at [467, 674] on icon "Navigate to next page" at bounding box center [461, 667] width 18 height 18
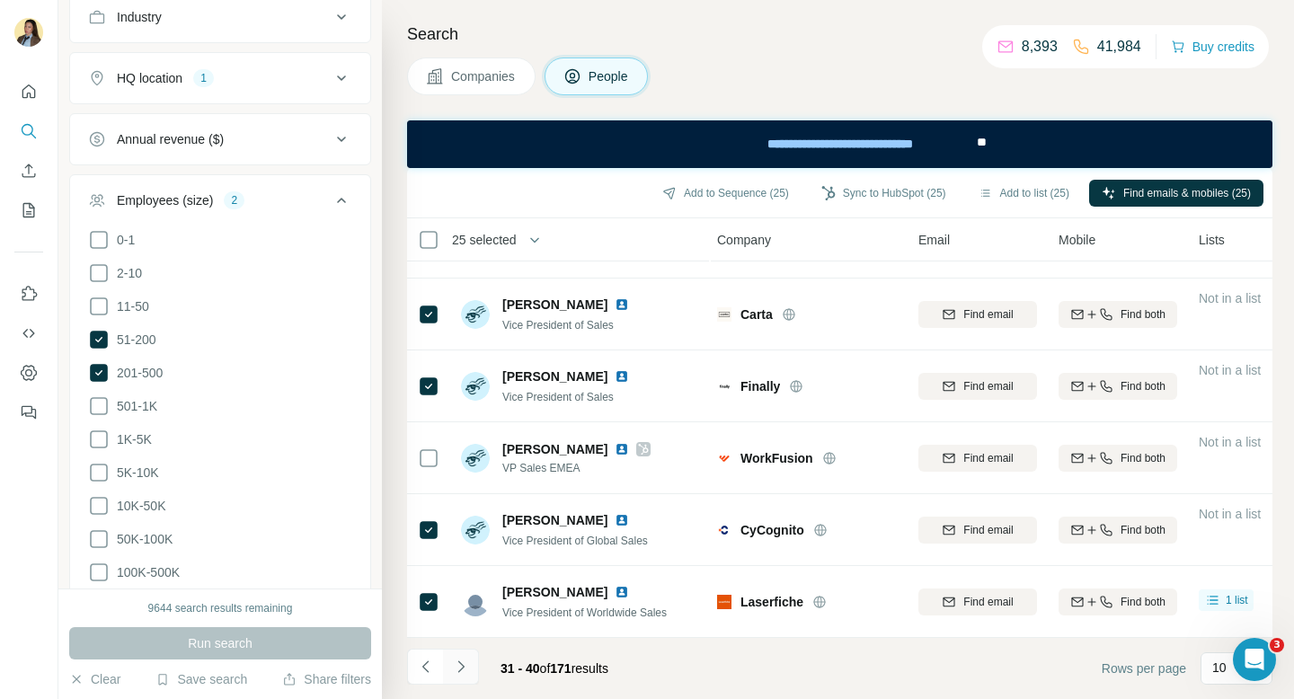
click at [459, 674] on icon "Navigate to next page" at bounding box center [461, 667] width 18 height 18
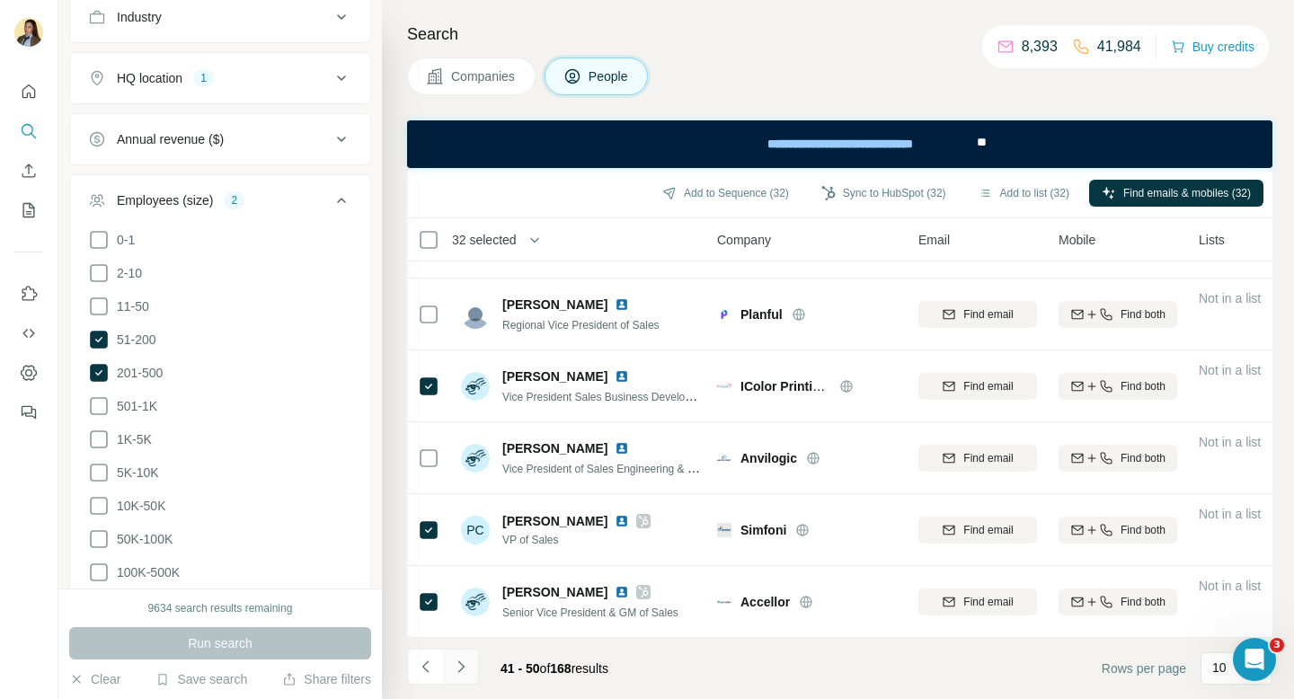
click at [464, 667] on icon "Navigate to next page" at bounding box center [461, 667] width 18 height 18
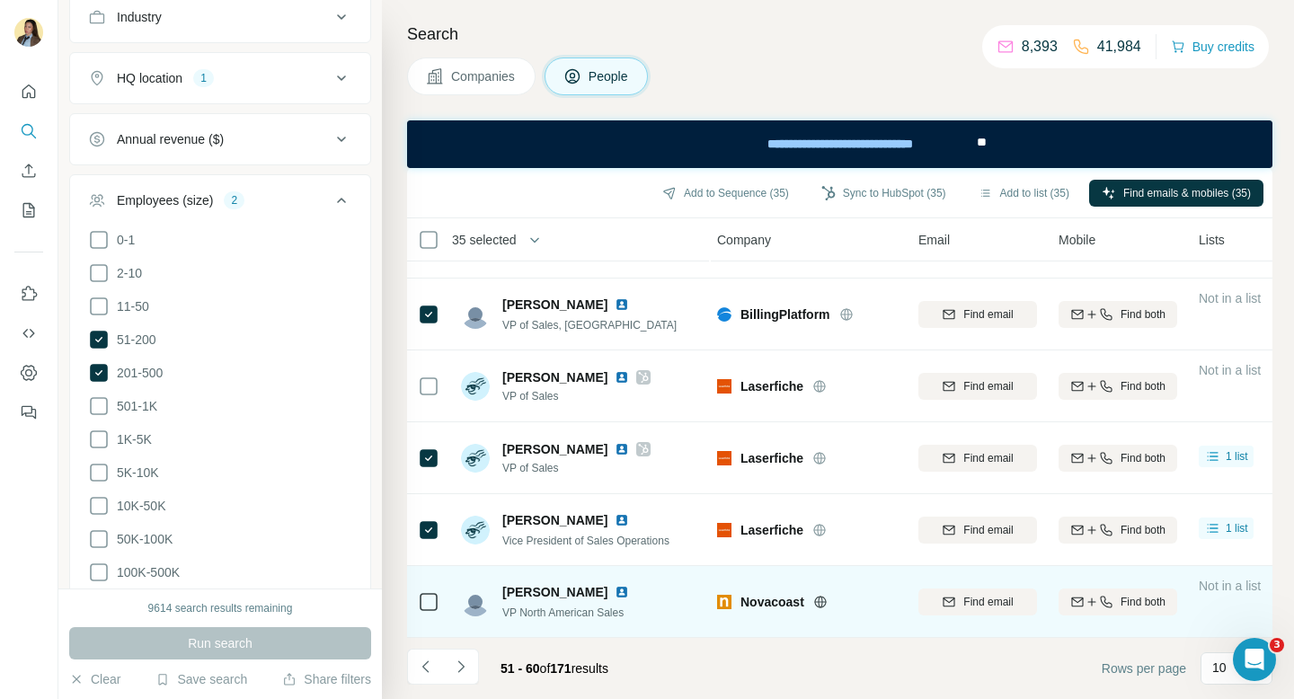
click at [426, 611] on icon at bounding box center [429, 602] width 22 height 22
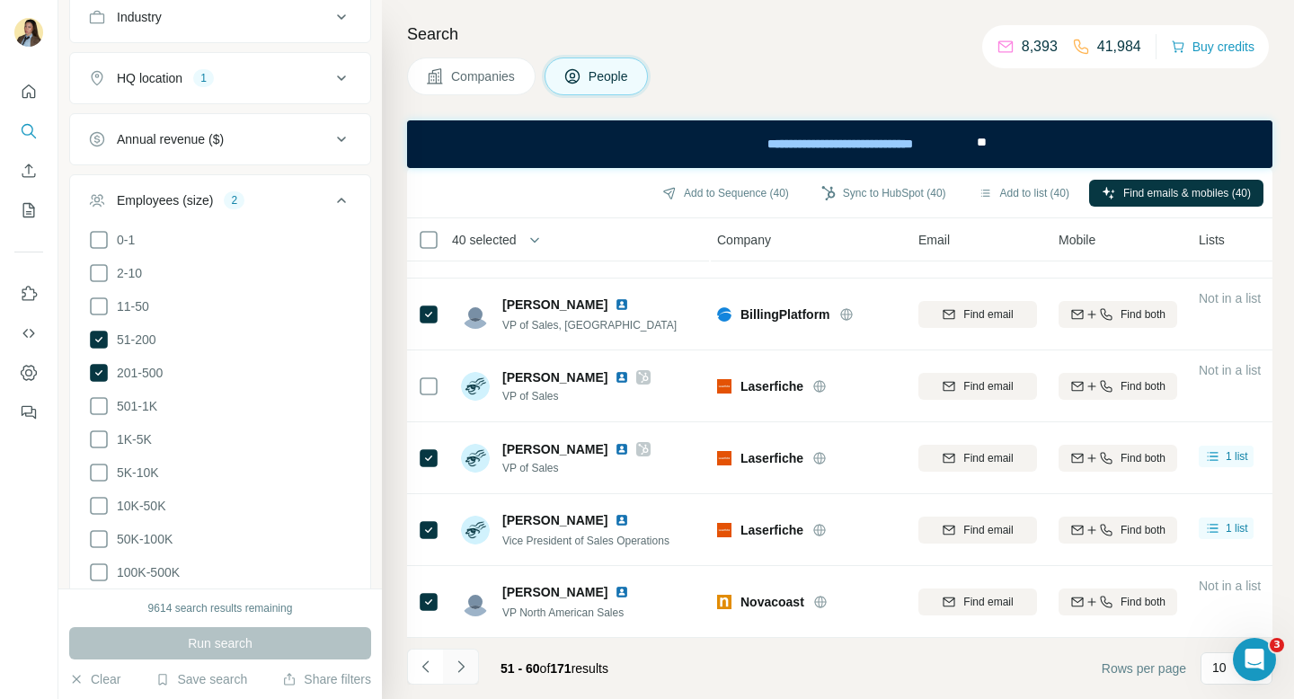
click at [470, 669] on button "Navigate to next page" at bounding box center [461, 667] width 36 height 36
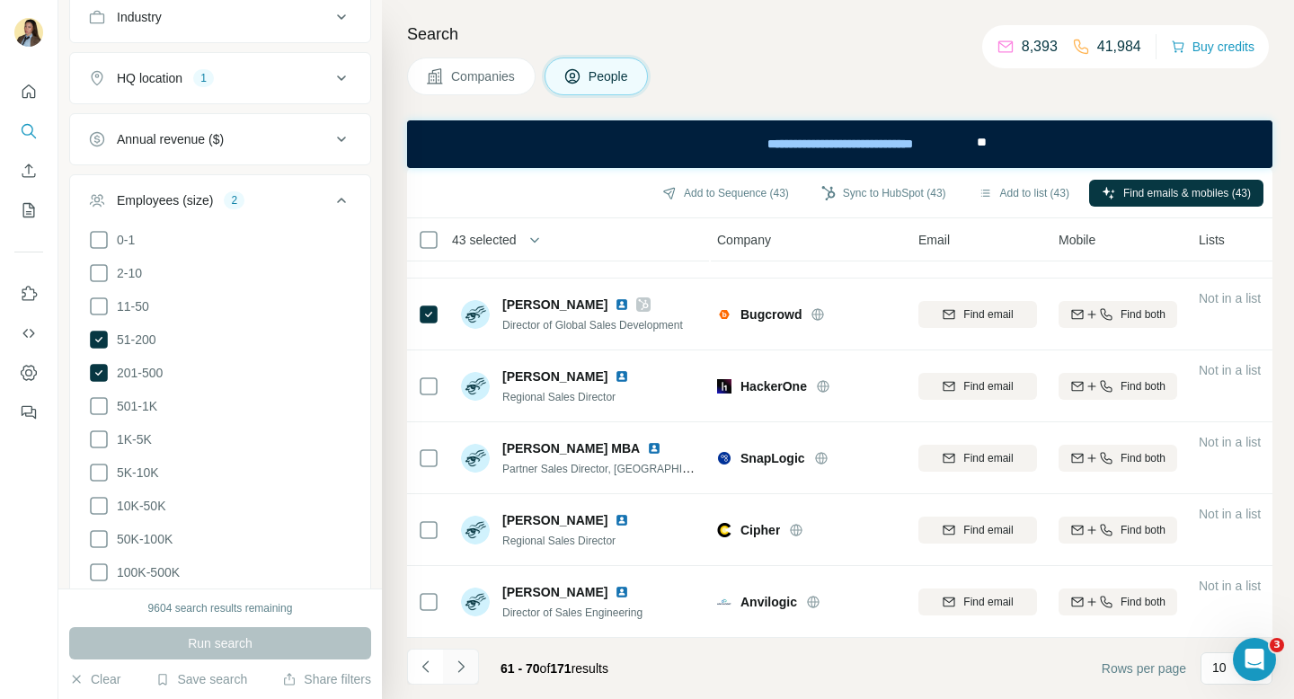
click at [464, 673] on icon "Navigate to next page" at bounding box center [461, 667] width 18 height 18
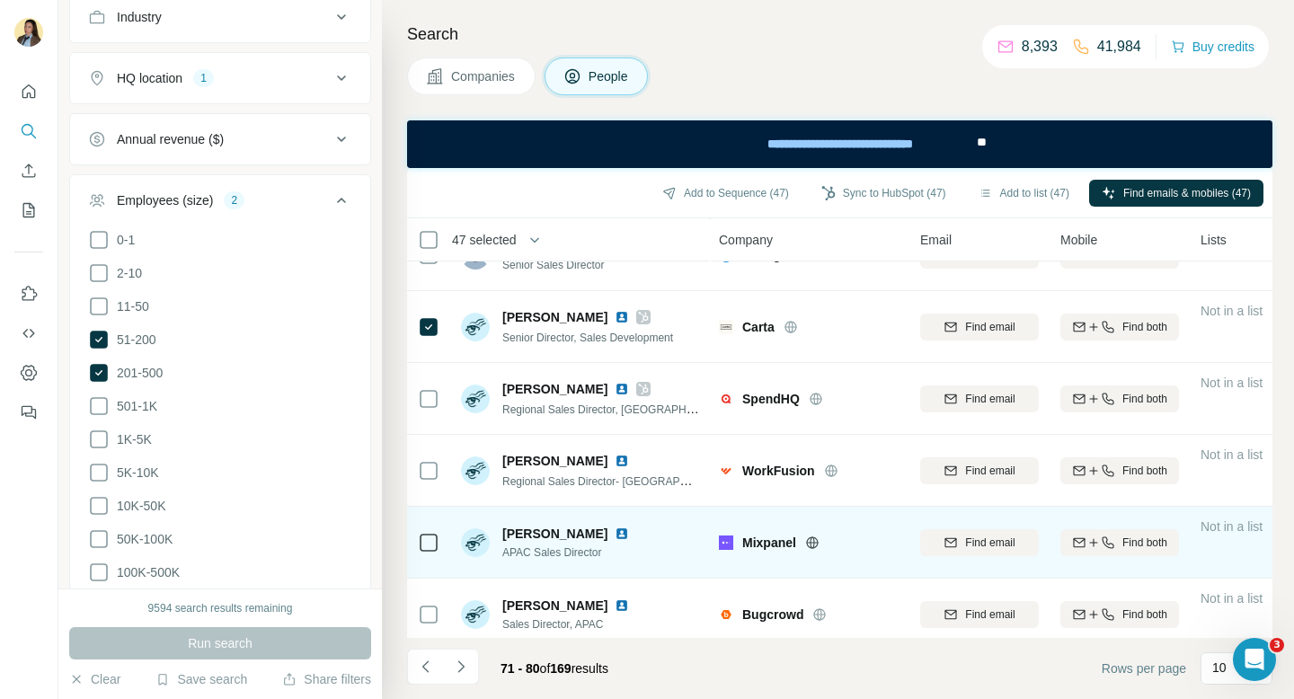
scroll to position [342, 1]
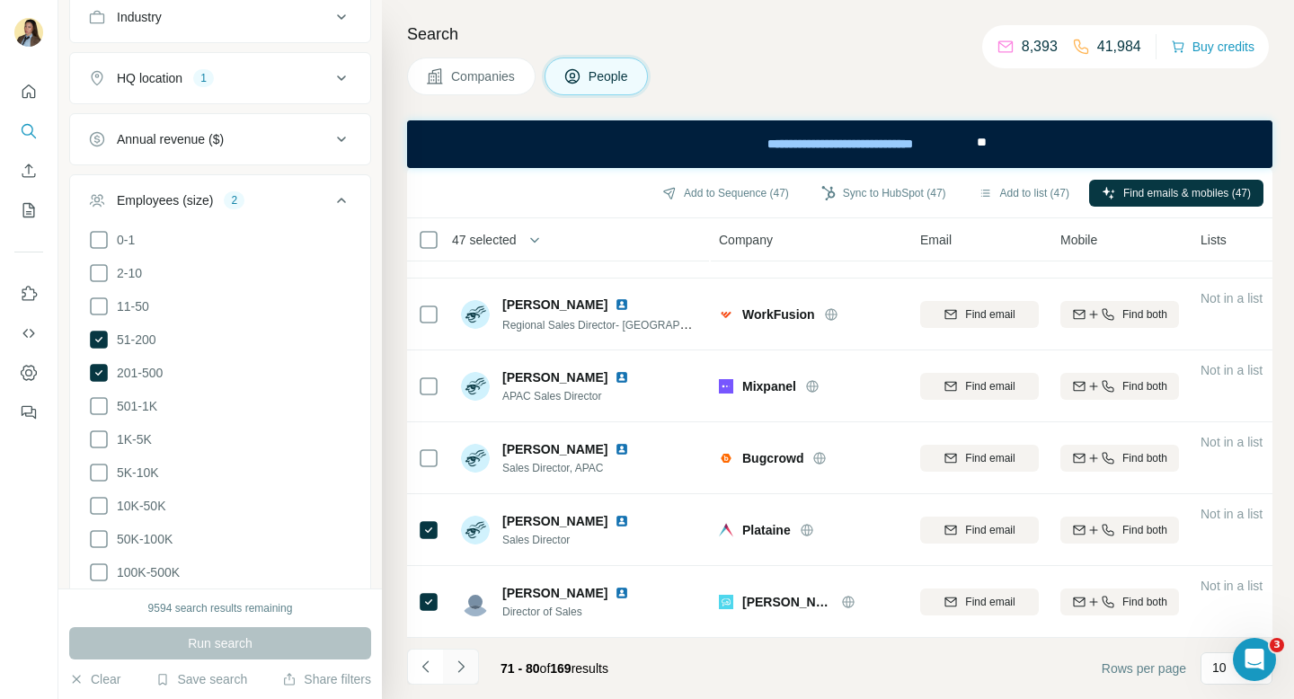
click at [463, 667] on icon "Navigate to next page" at bounding box center [461, 667] width 18 height 18
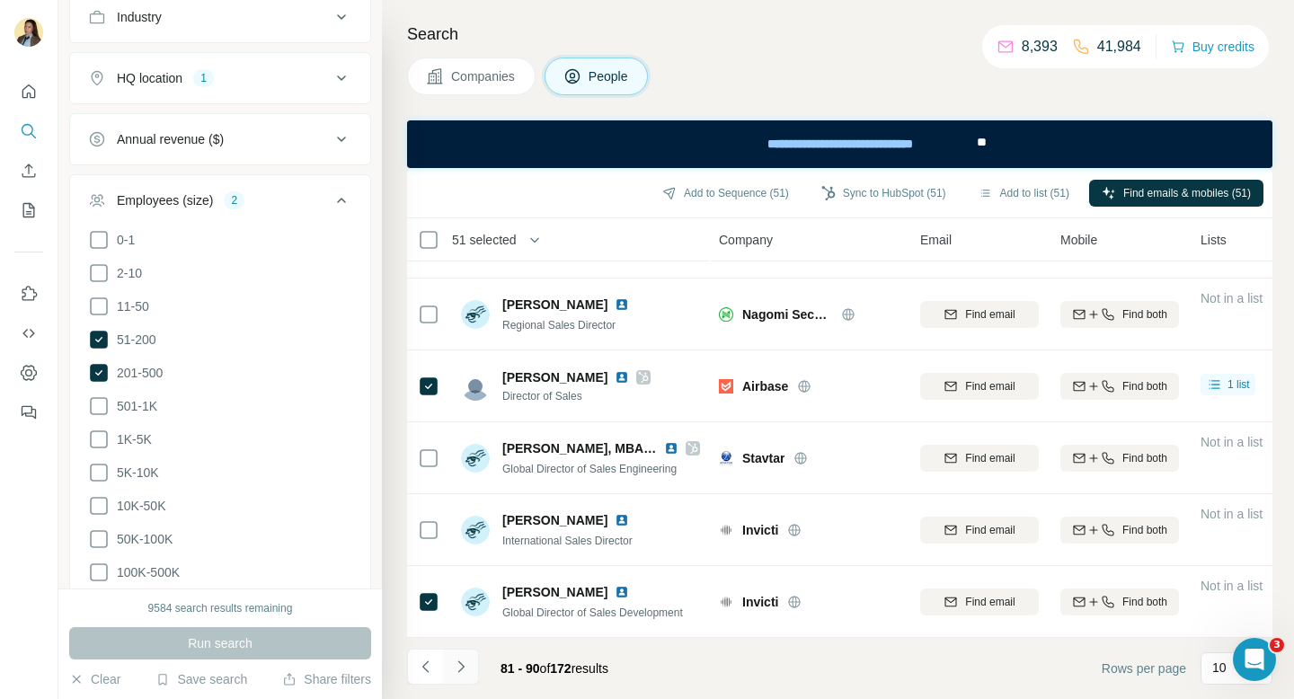
click at [468, 666] on icon "Navigate to next page" at bounding box center [461, 667] width 18 height 18
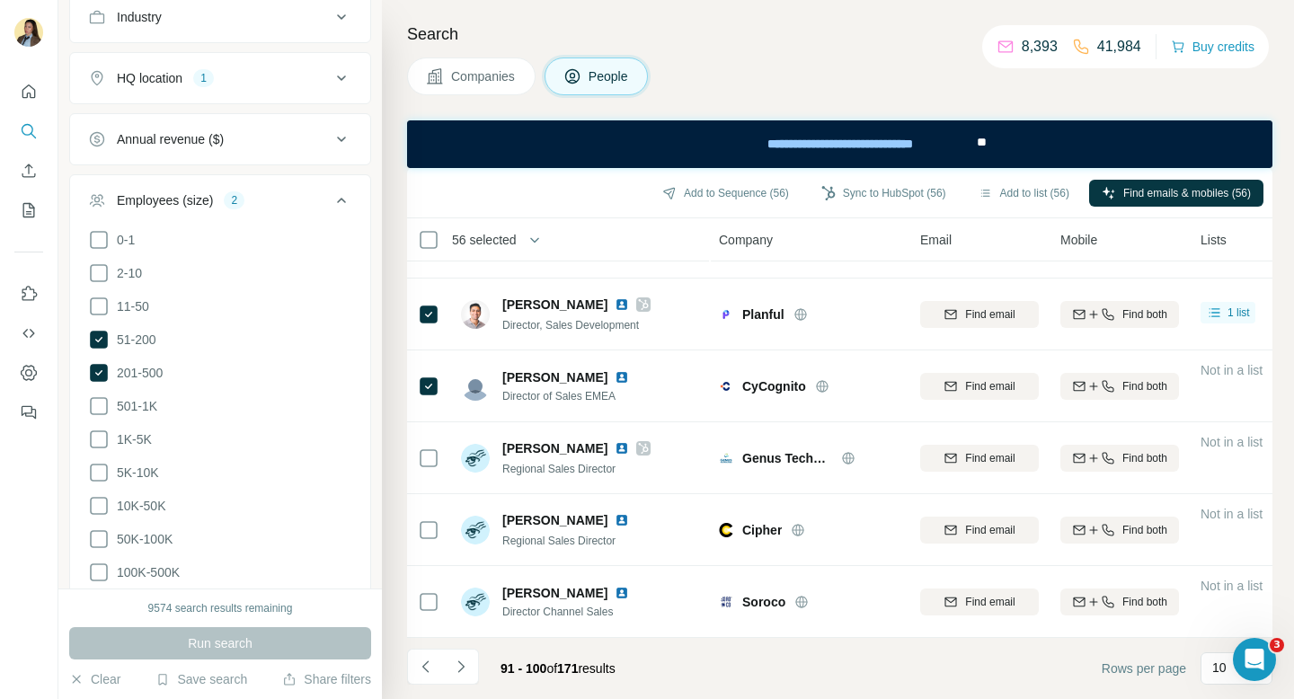
click at [465, 668] on icon "Navigate to next page" at bounding box center [461, 667] width 18 height 18
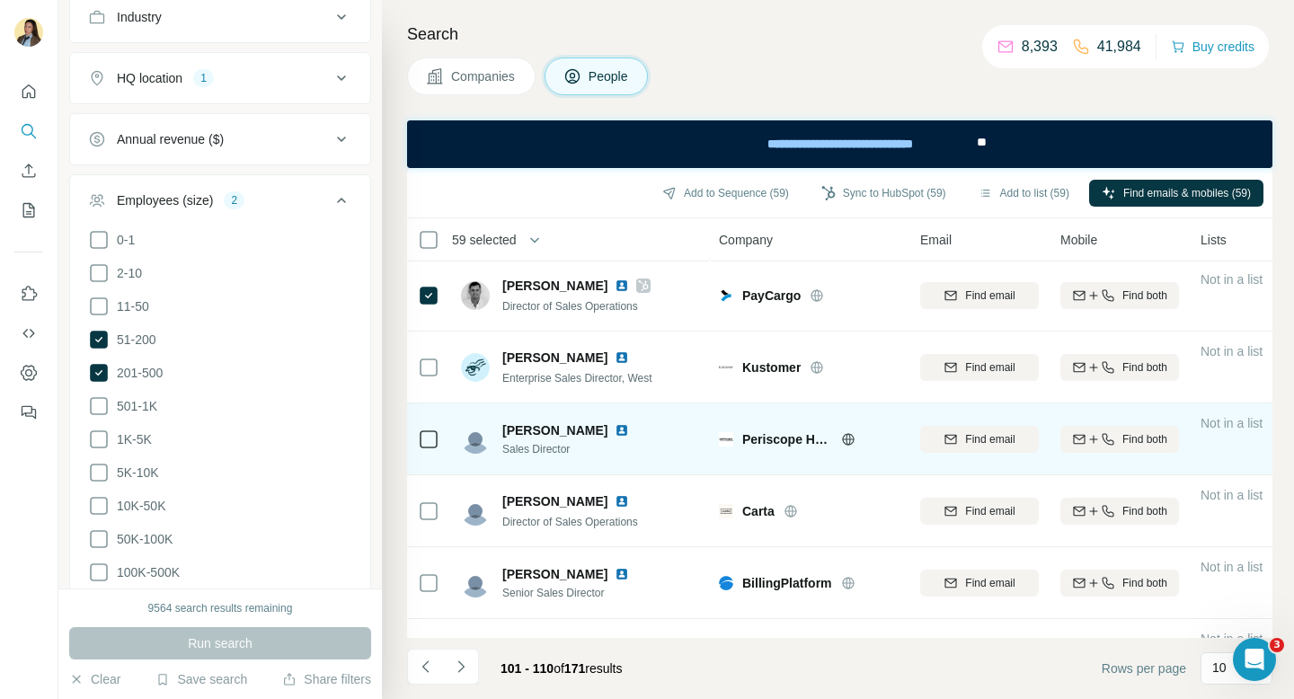
scroll to position [332, 1]
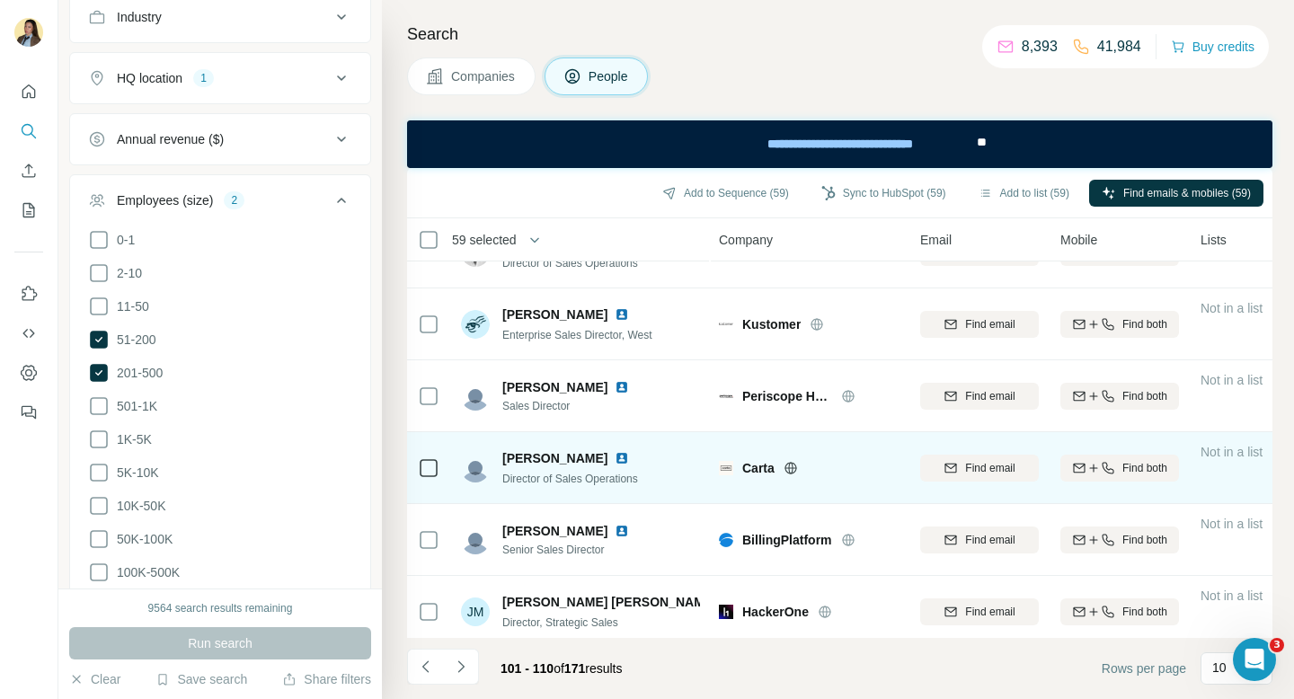
click at [418, 471] on icon at bounding box center [429, 468] width 22 height 22
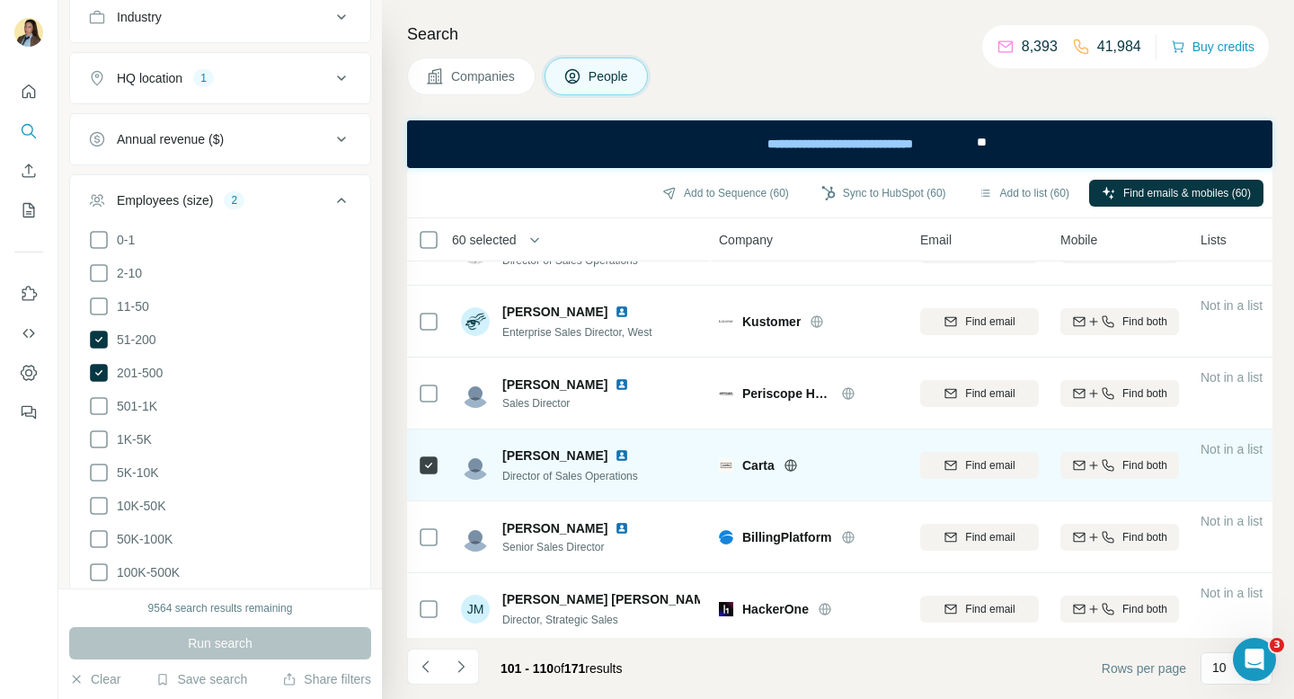
scroll to position [342, 1]
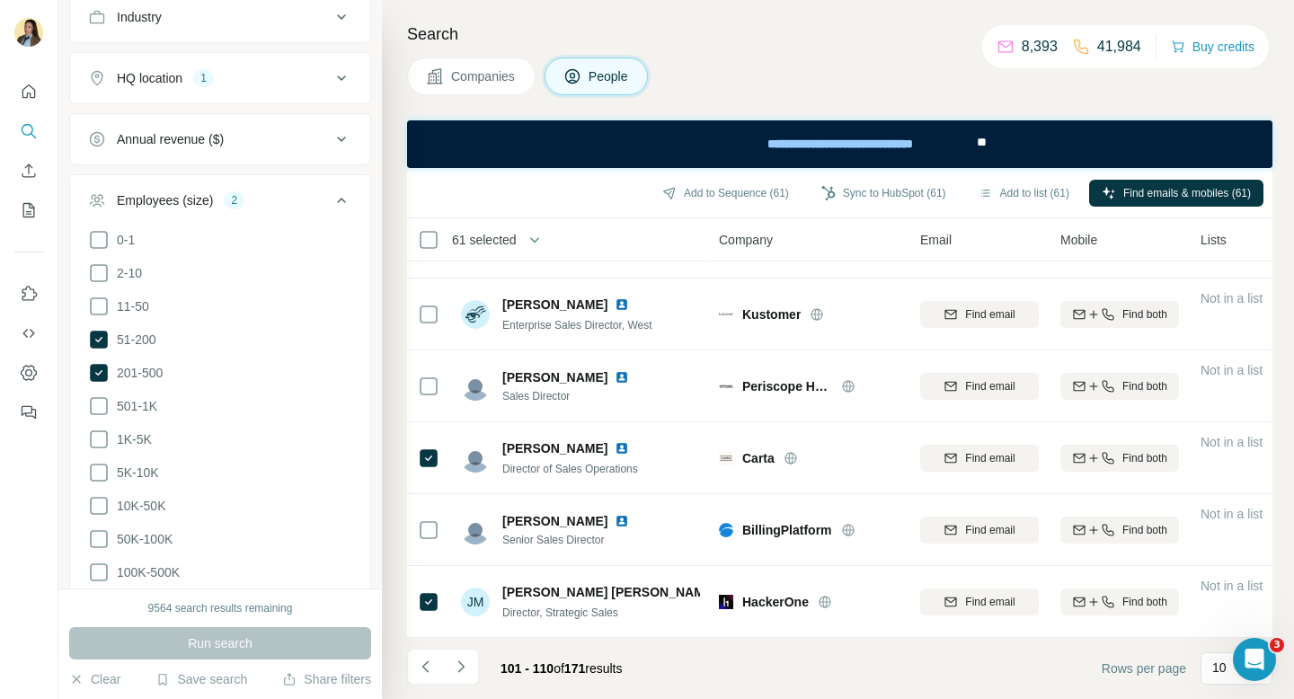
click at [460, 665] on icon "Navigate to next page" at bounding box center [461, 667] width 18 height 18
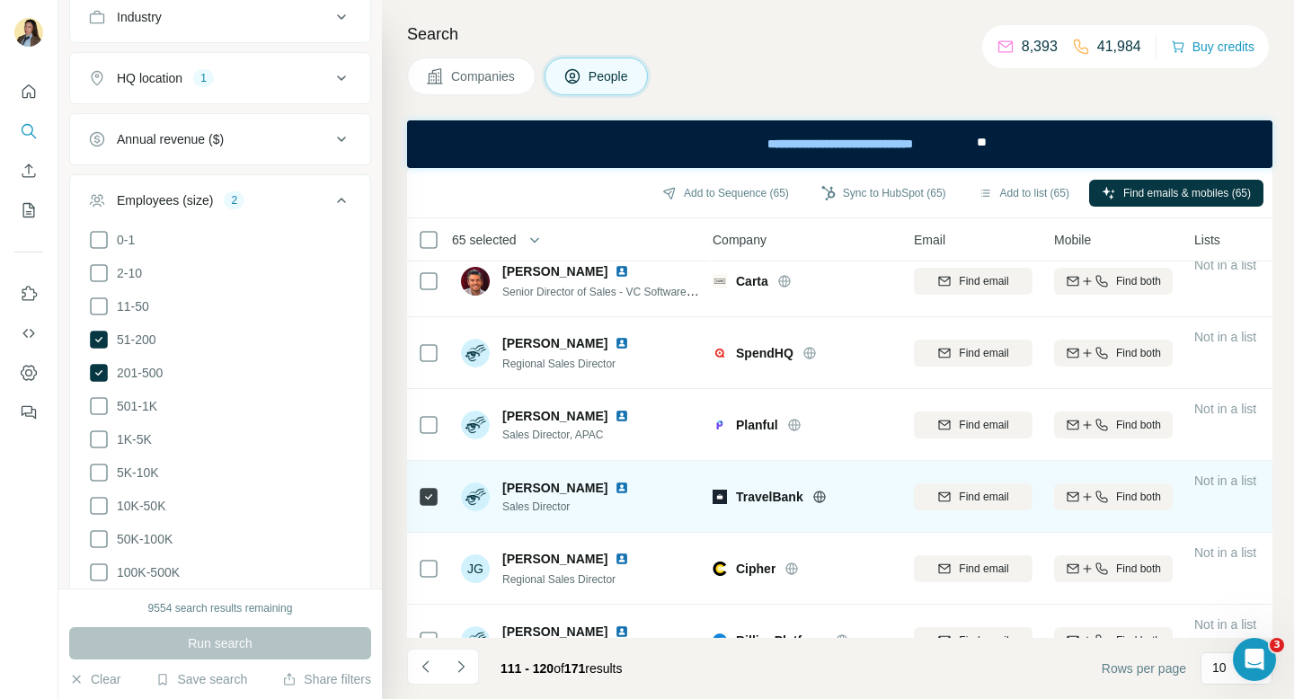
scroll to position [342, 7]
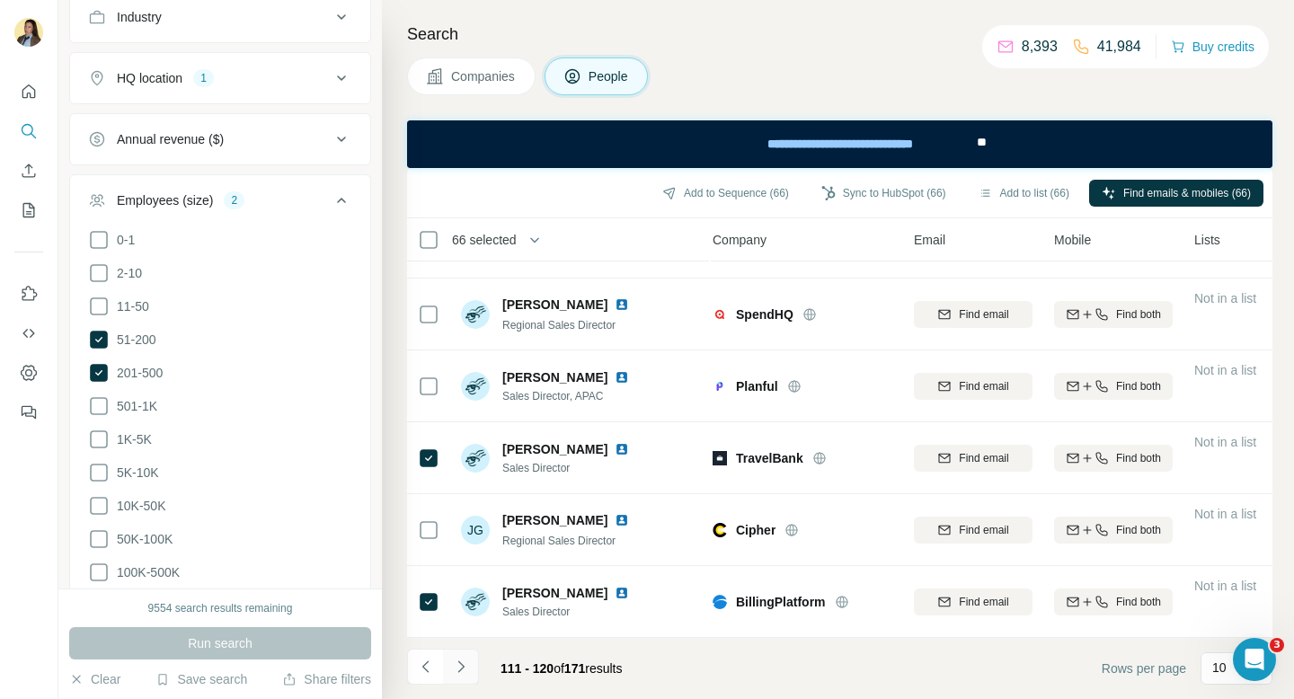
click at [459, 667] on icon "Navigate to next page" at bounding box center [461, 667] width 18 height 18
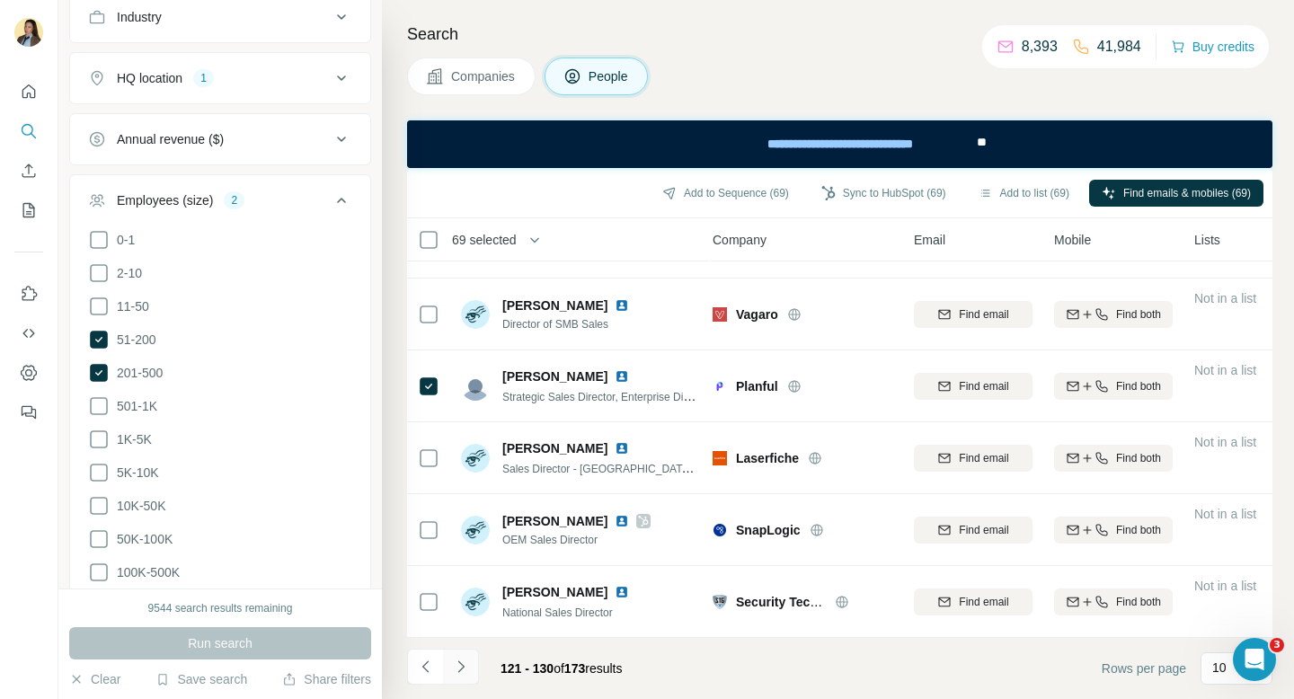
click at [461, 665] on icon "Navigate to next page" at bounding box center [461, 667] width 18 height 18
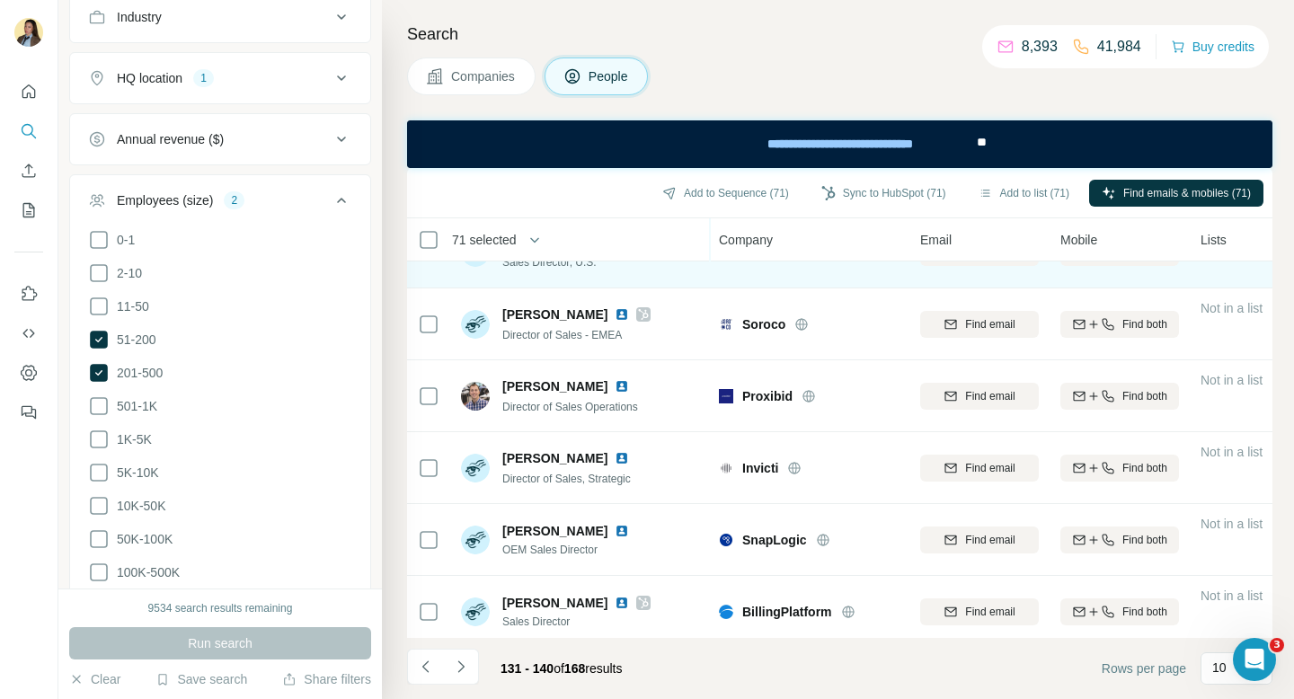
scroll to position [131, 1]
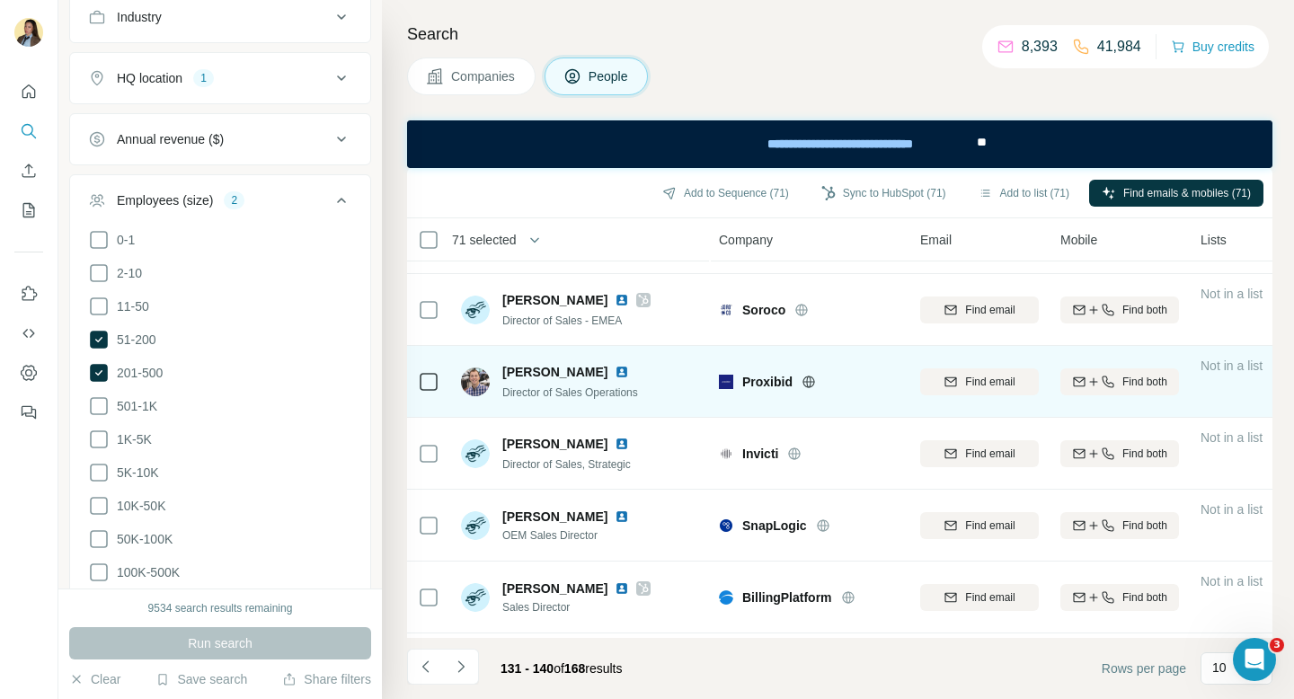
click at [421, 371] on icon at bounding box center [429, 382] width 22 height 22
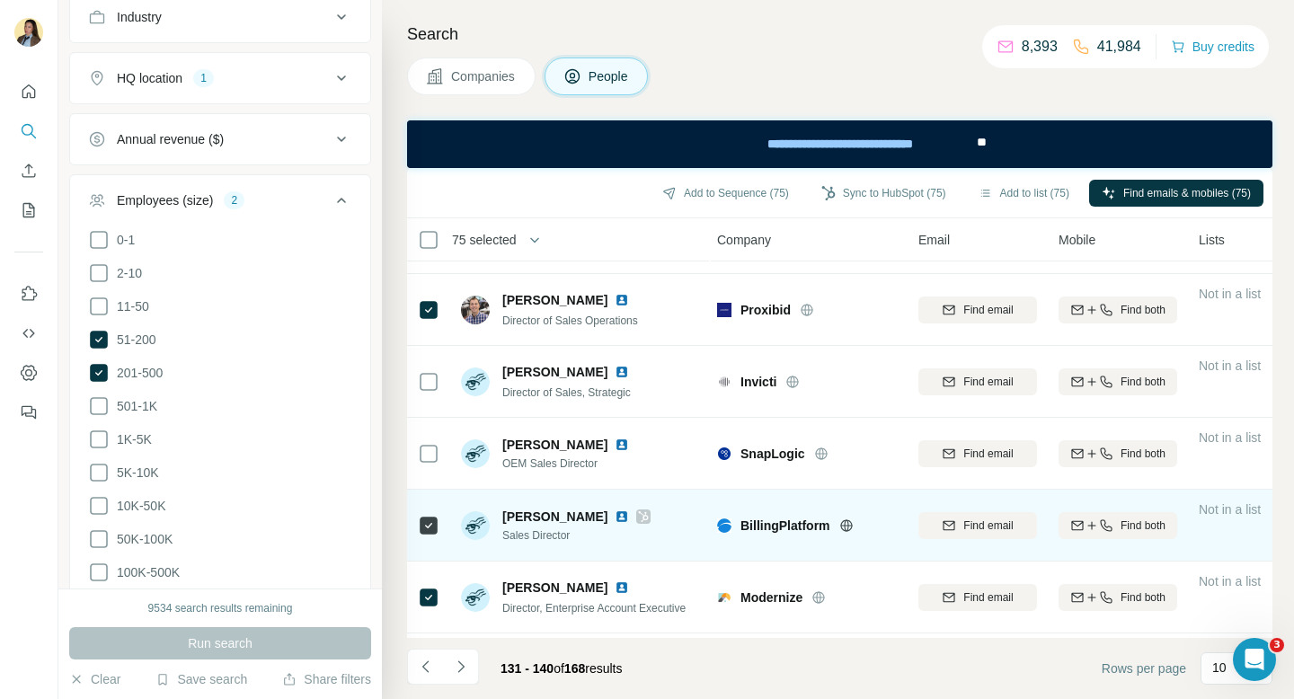
scroll to position [342, 3]
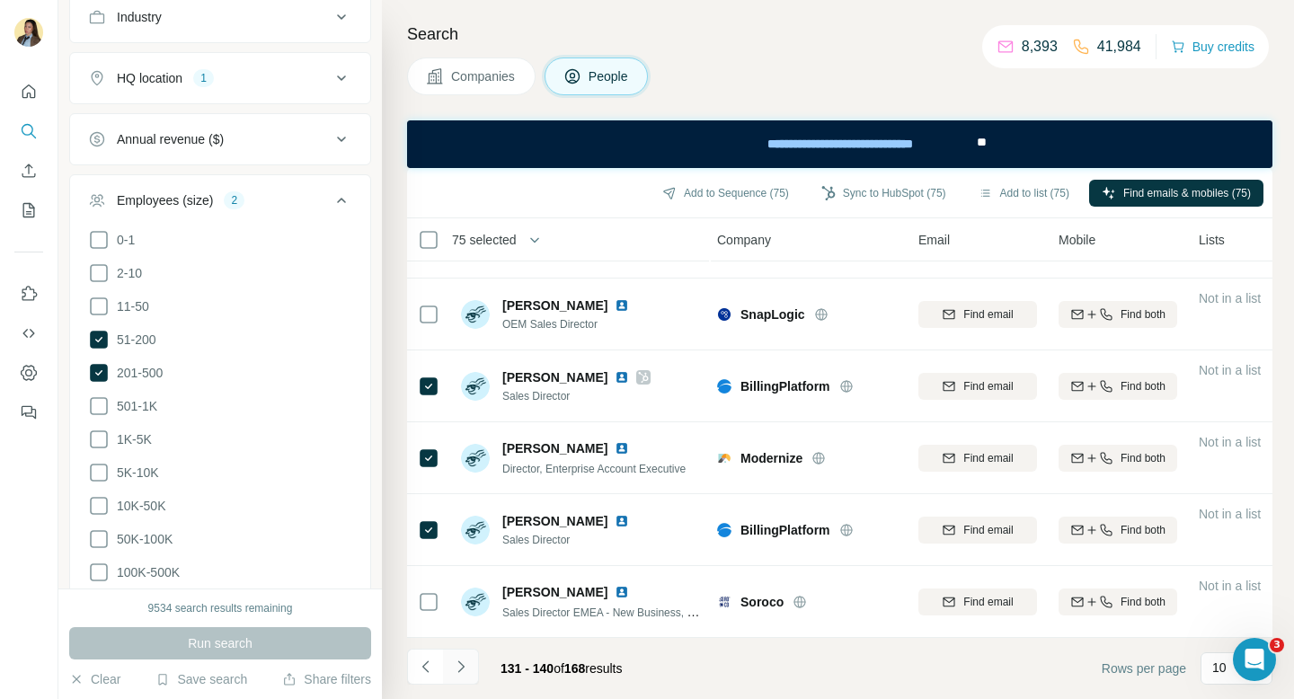
click at [457, 670] on icon "Navigate to next page" at bounding box center [461, 667] width 18 height 18
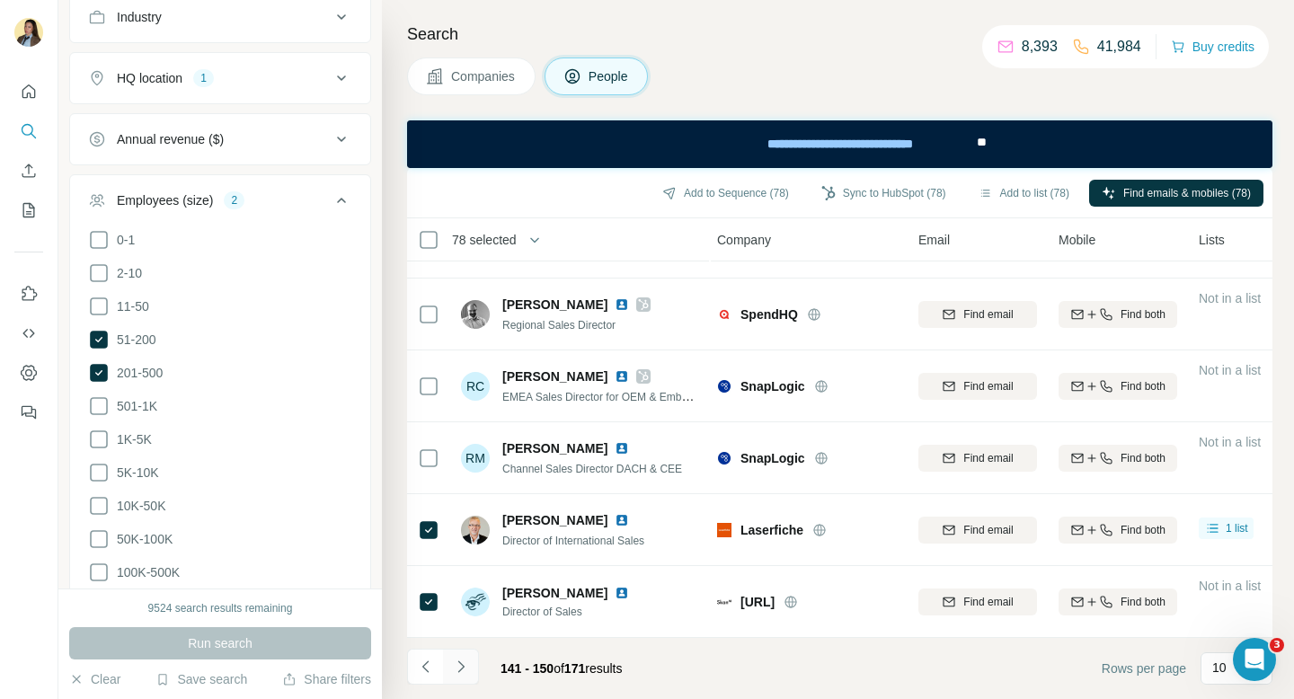
click at [464, 670] on icon "Navigate to next page" at bounding box center [461, 667] width 18 height 18
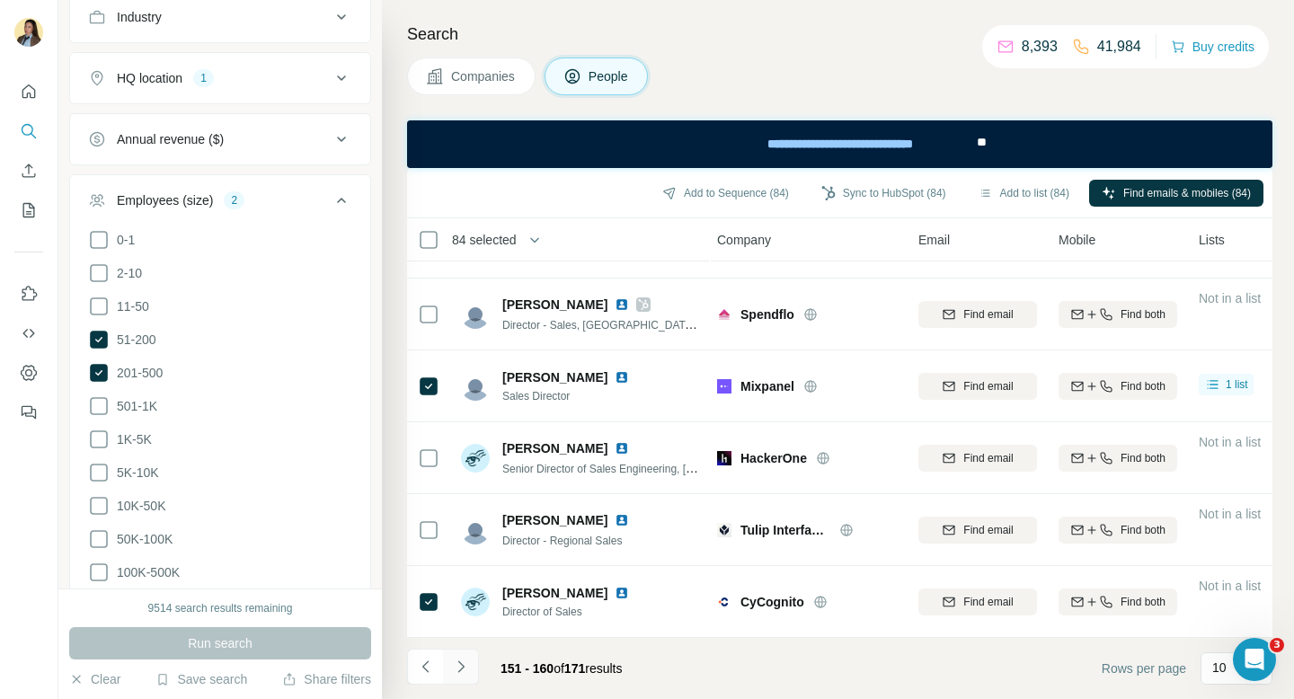
click at [446, 662] on button "Navigate to next page" at bounding box center [461, 667] width 36 height 36
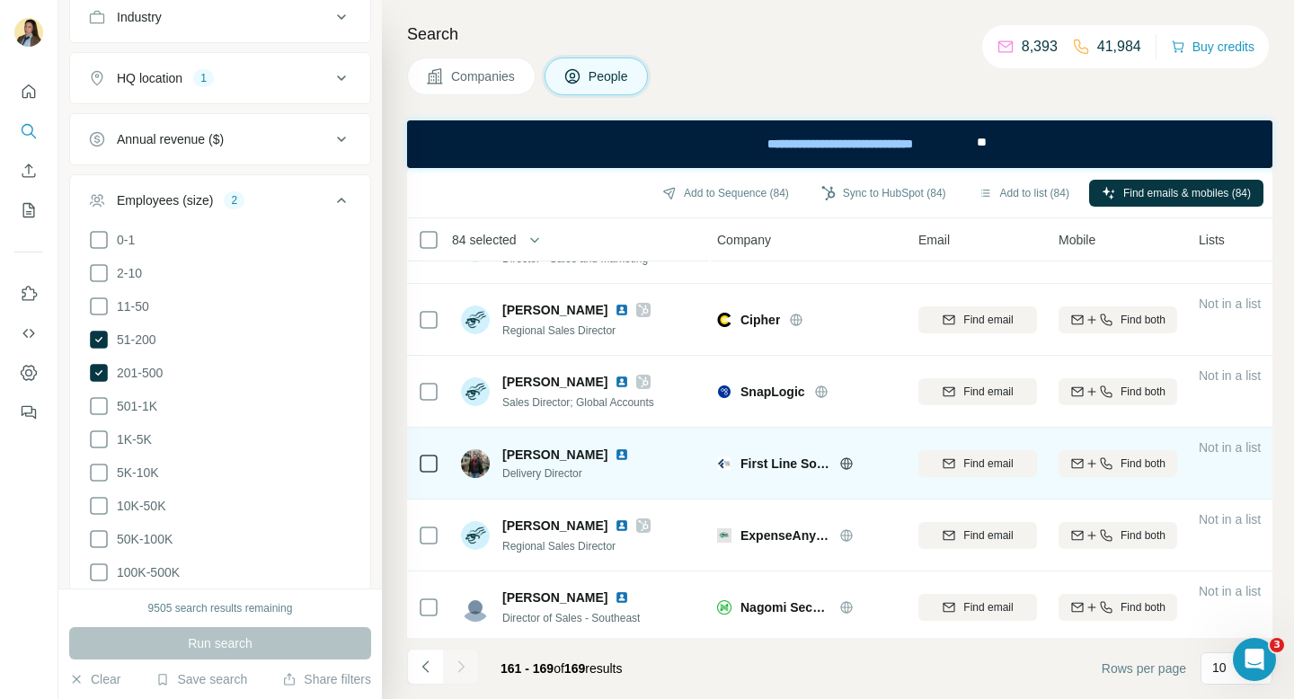
scroll to position [270, 3]
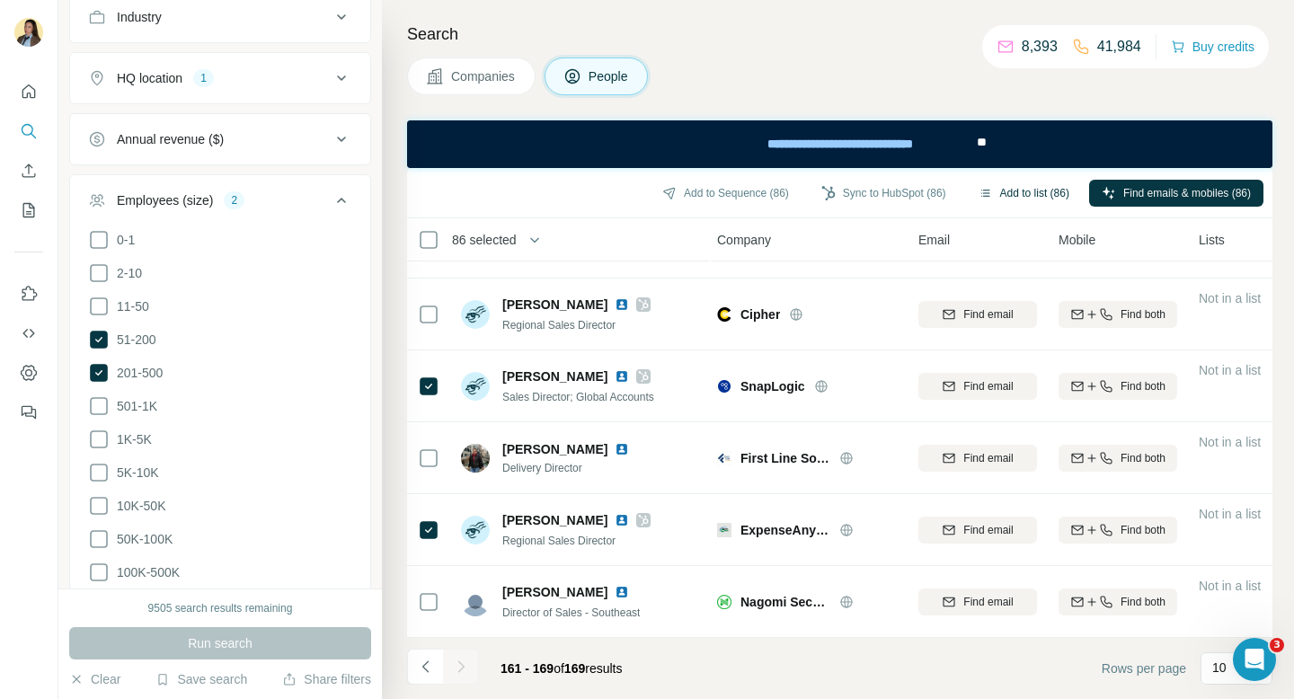
click at [1007, 198] on button "Add to list (86)" at bounding box center [1024, 193] width 116 height 27
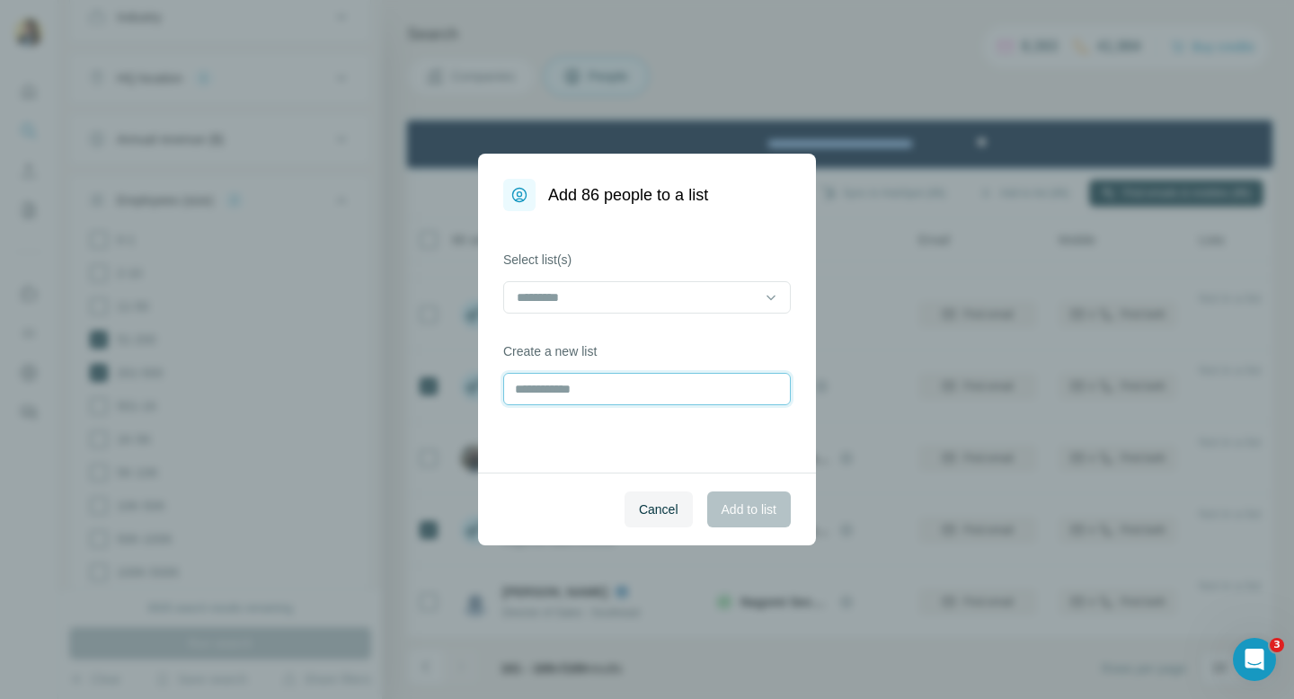
click at [600, 388] on input "text" at bounding box center [646, 389] width 287 height 32
click at [655, 284] on div at bounding box center [636, 297] width 243 height 31
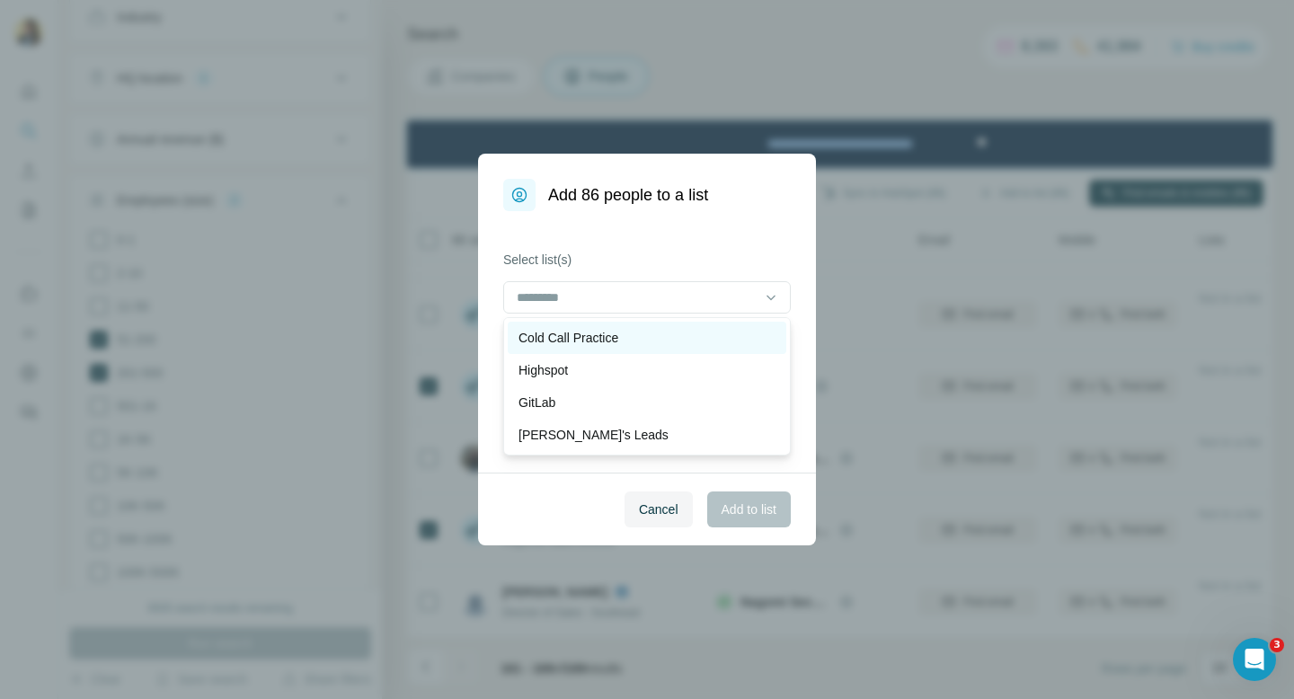
click at [626, 340] on div "Cold Call Practice" at bounding box center [646, 338] width 257 height 18
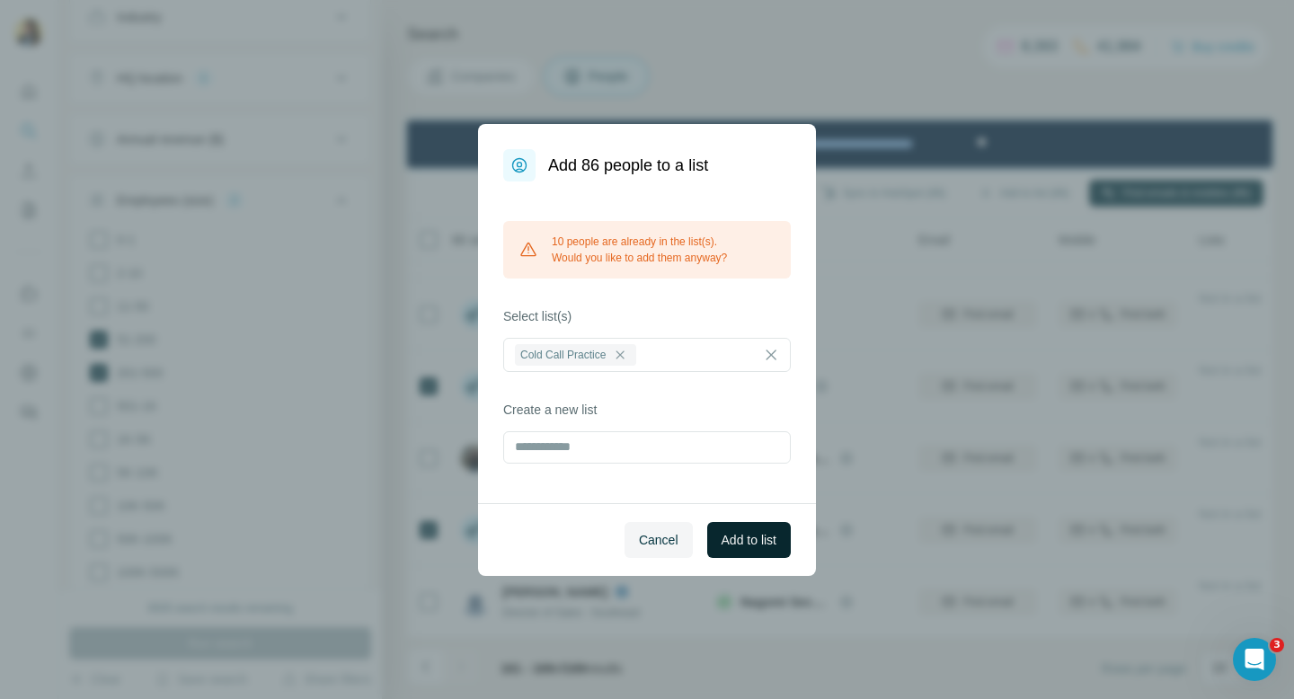
click at [759, 540] on span "Add to list" at bounding box center [748, 540] width 55 height 18
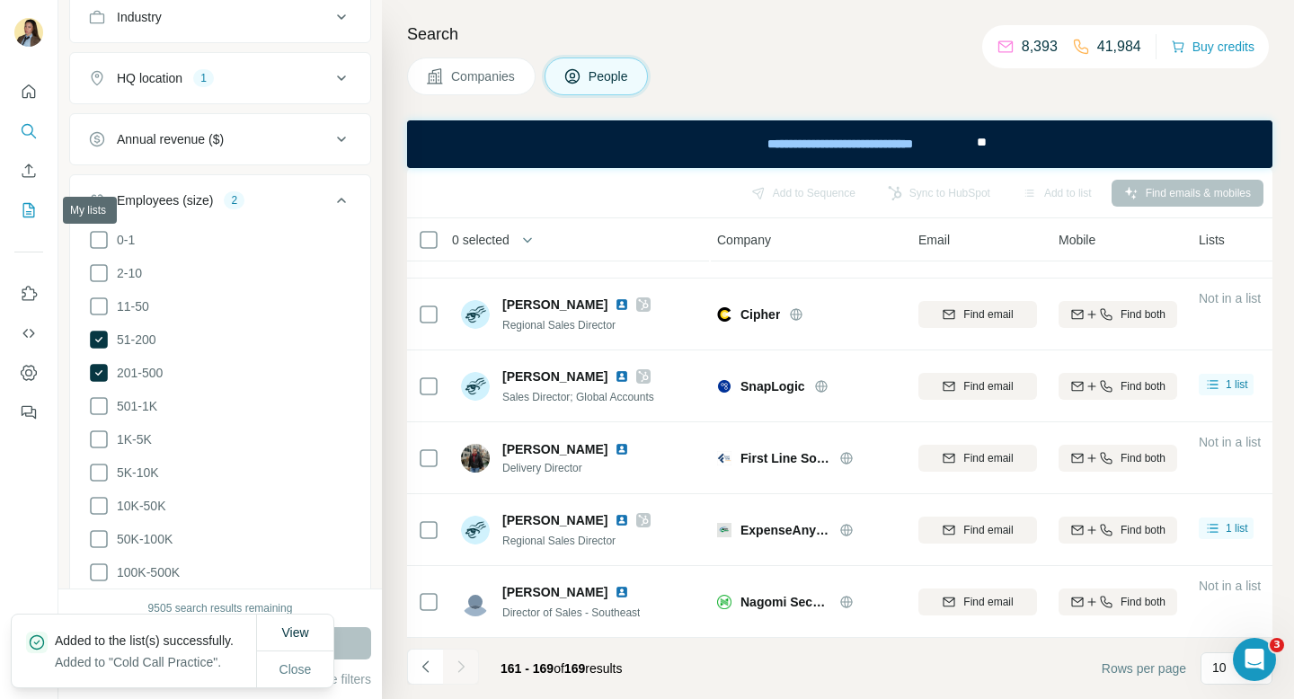
click at [30, 203] on icon "My lists" at bounding box center [30, 209] width 9 height 12
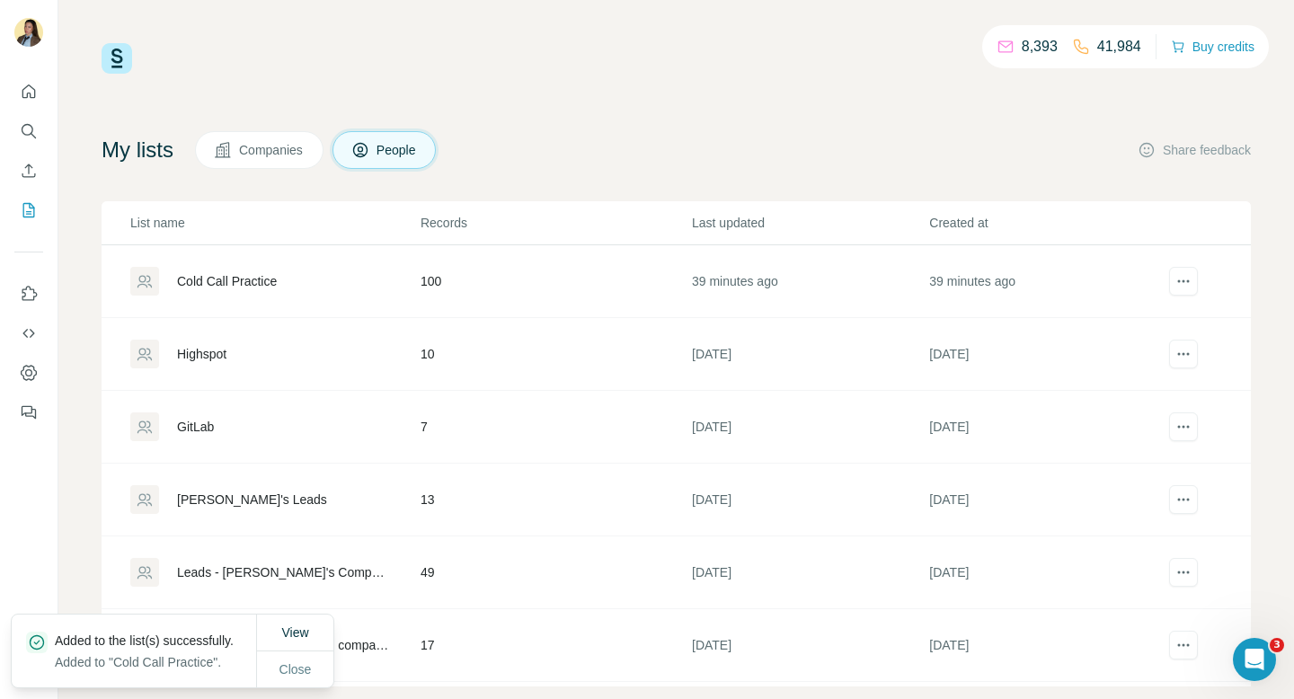
click at [263, 286] on div "Cold Call Practice" at bounding box center [227, 281] width 100 height 18
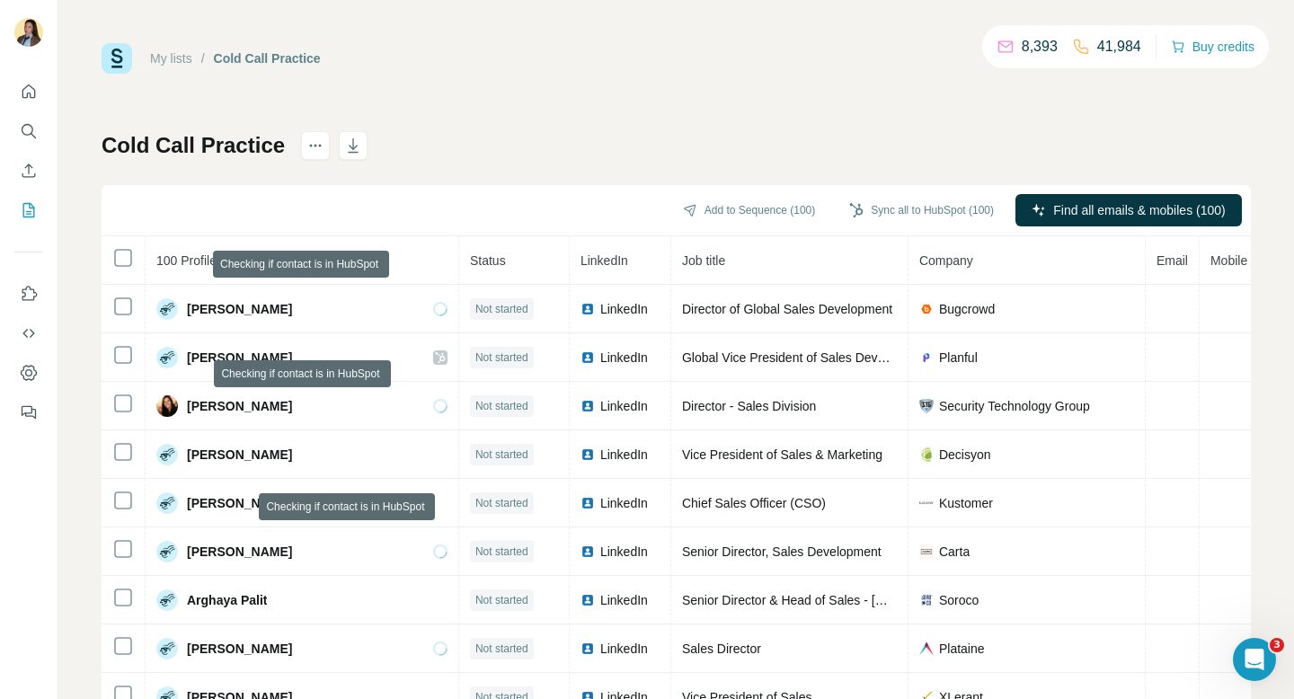
click at [517, 114] on div "My lists / Cold Call Practice 8,393 41,984 Buy credits Cold Call Practice Add t…" at bounding box center [676, 376] width 1149 height 667
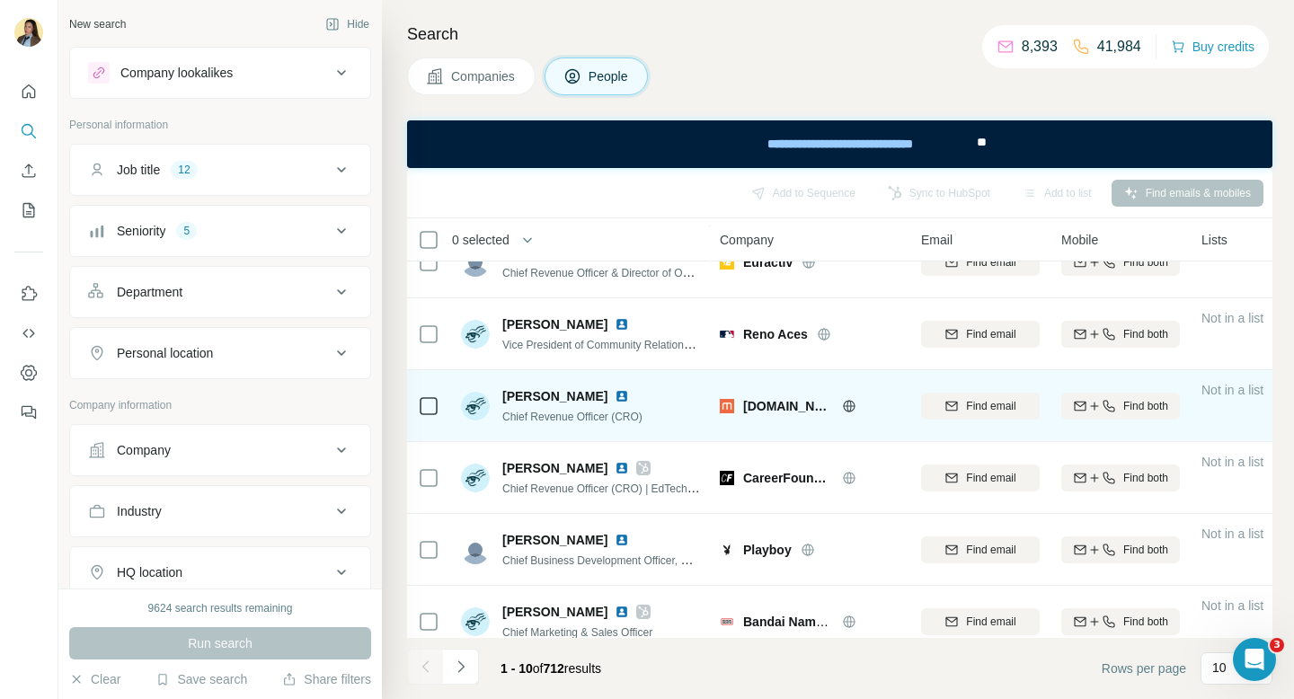
scroll to position [342, 0]
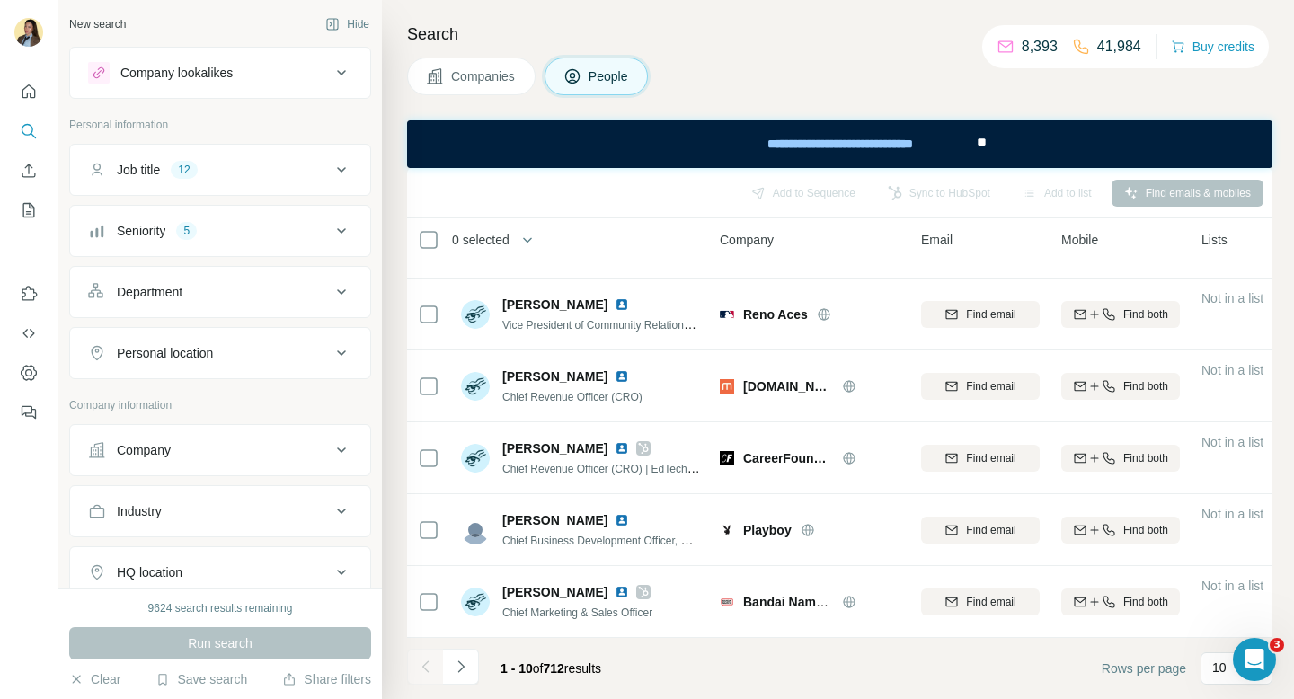
click at [314, 179] on button "Job title 12" at bounding box center [220, 169] width 300 height 43
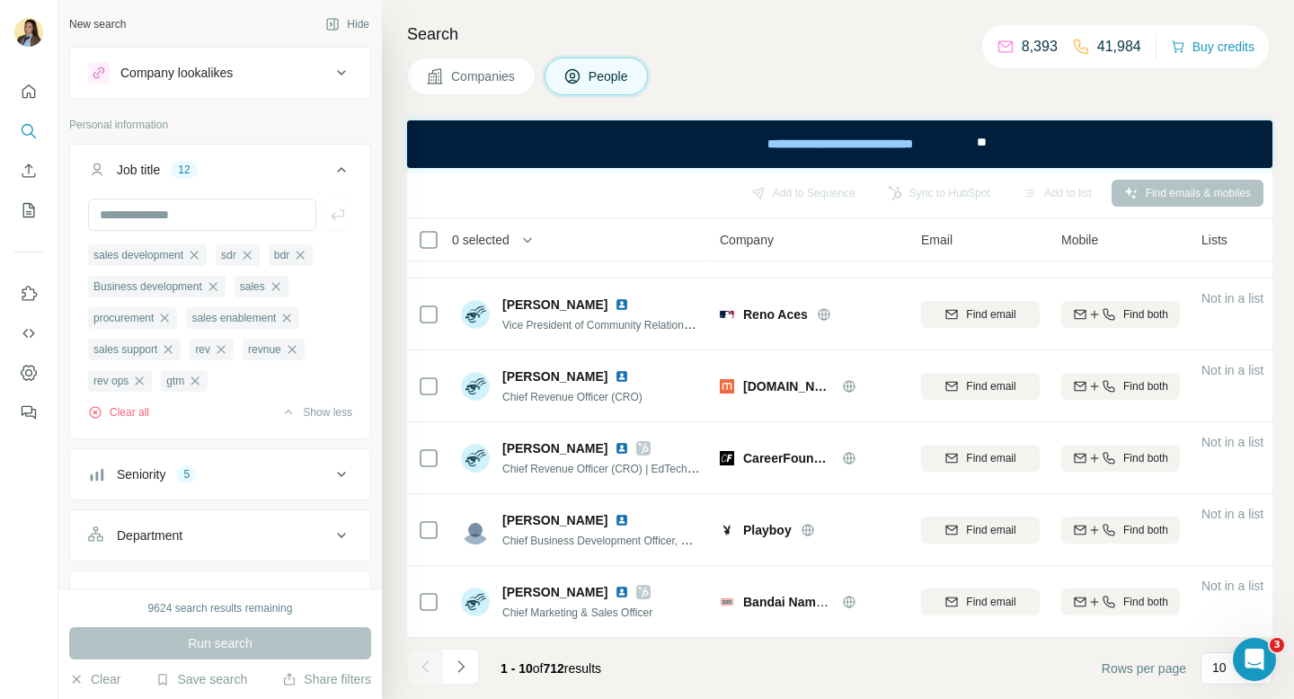
click at [314, 179] on button "Job title 12" at bounding box center [220, 173] width 300 height 50
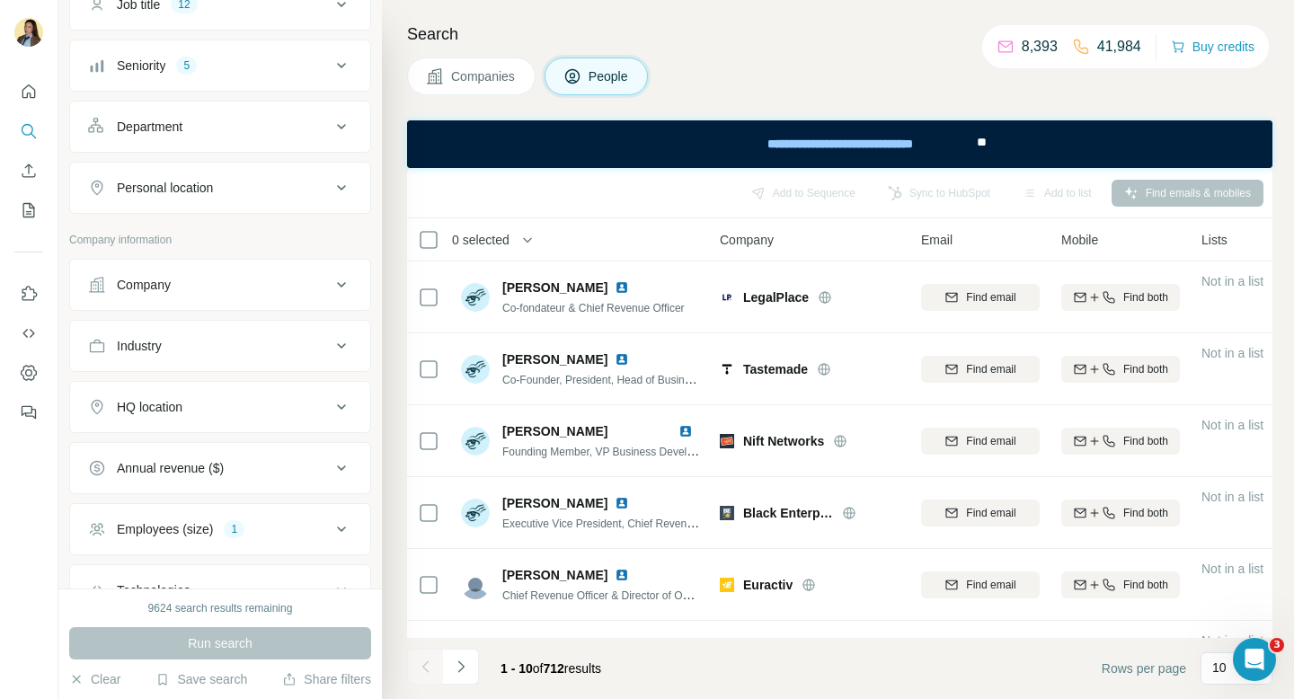
scroll to position [168, 0]
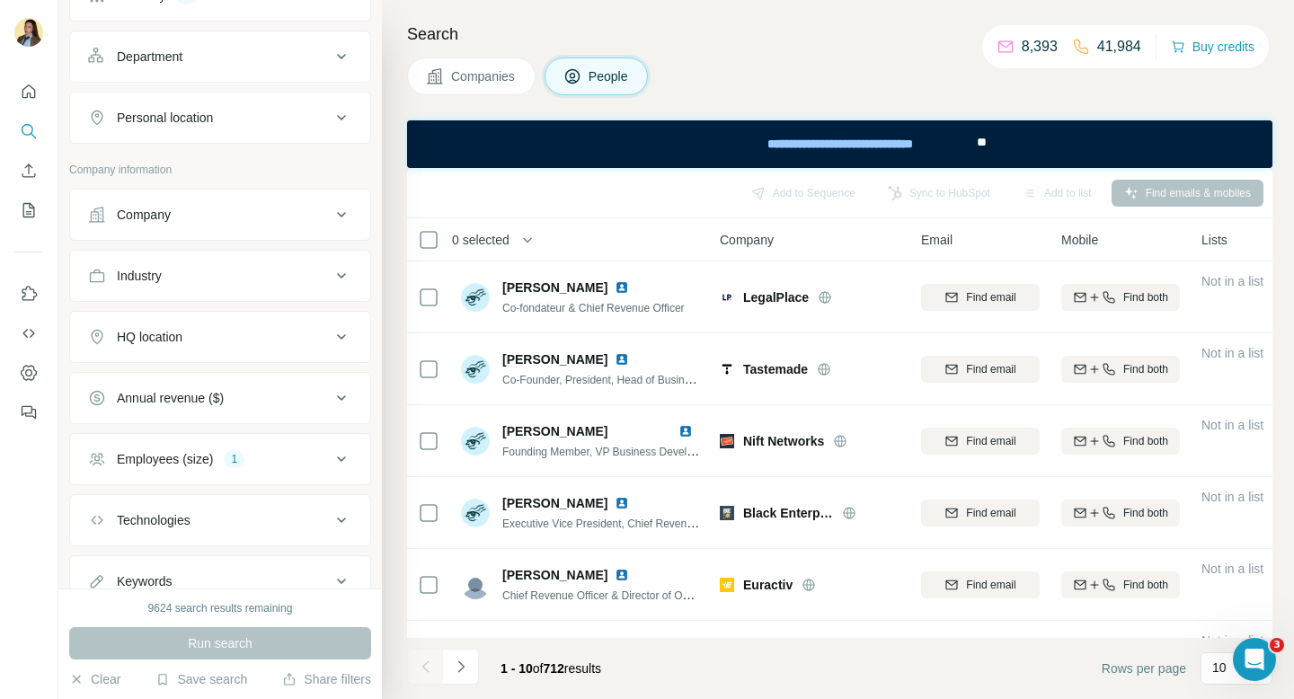
click at [275, 465] on div "Employees (size) 1" at bounding box center [209, 459] width 243 height 18
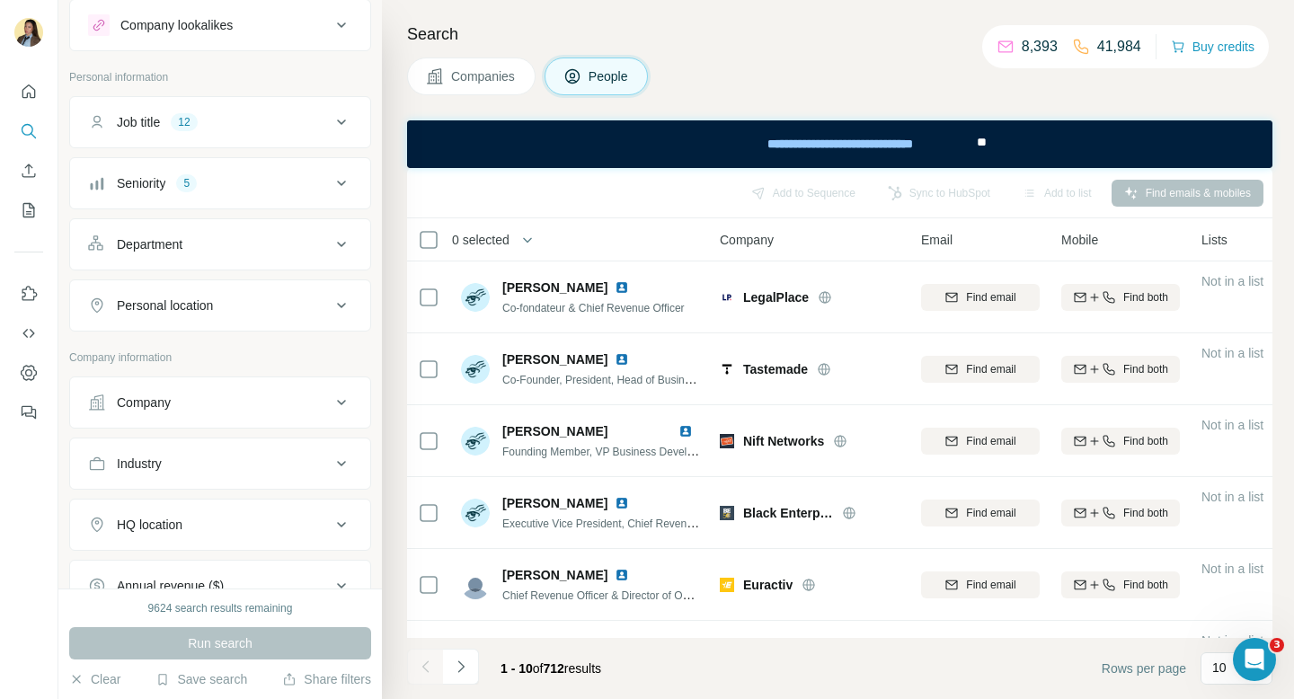
scroll to position [0, 0]
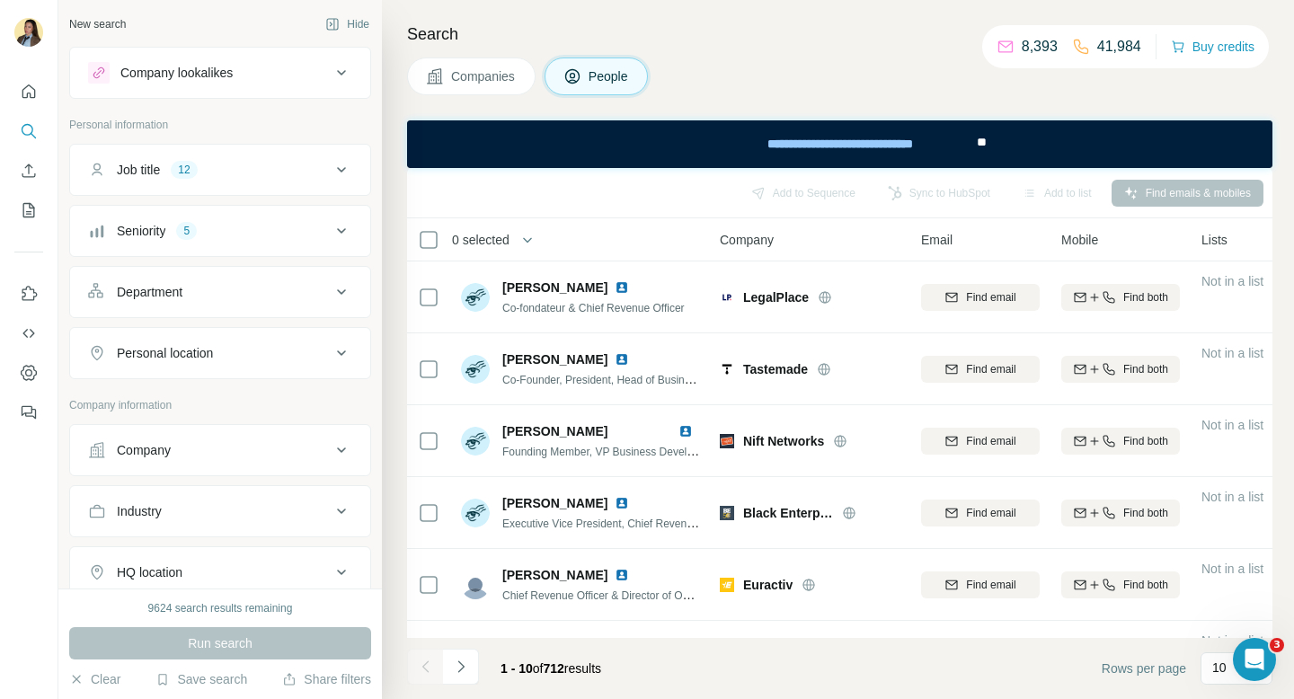
click at [251, 76] on div "Company lookalikes" at bounding box center [209, 73] width 243 height 22
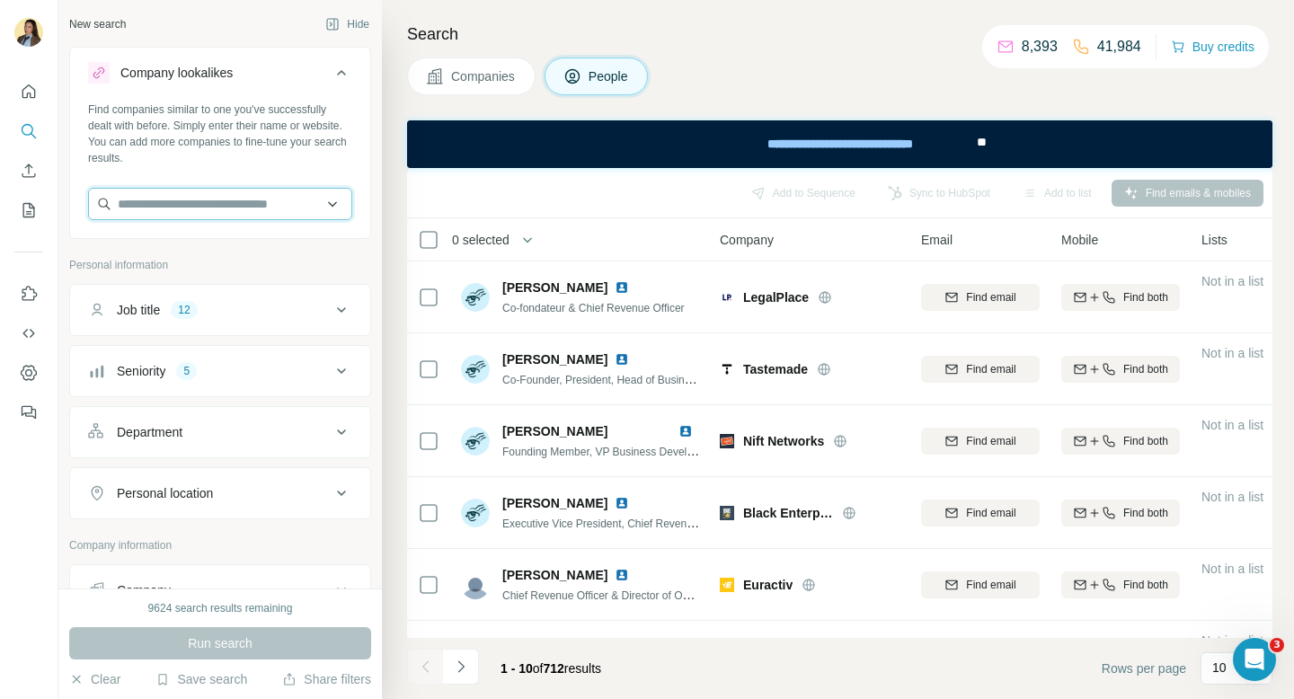
click at [240, 209] on input "text" at bounding box center [220, 204] width 264 height 32
type input "******"
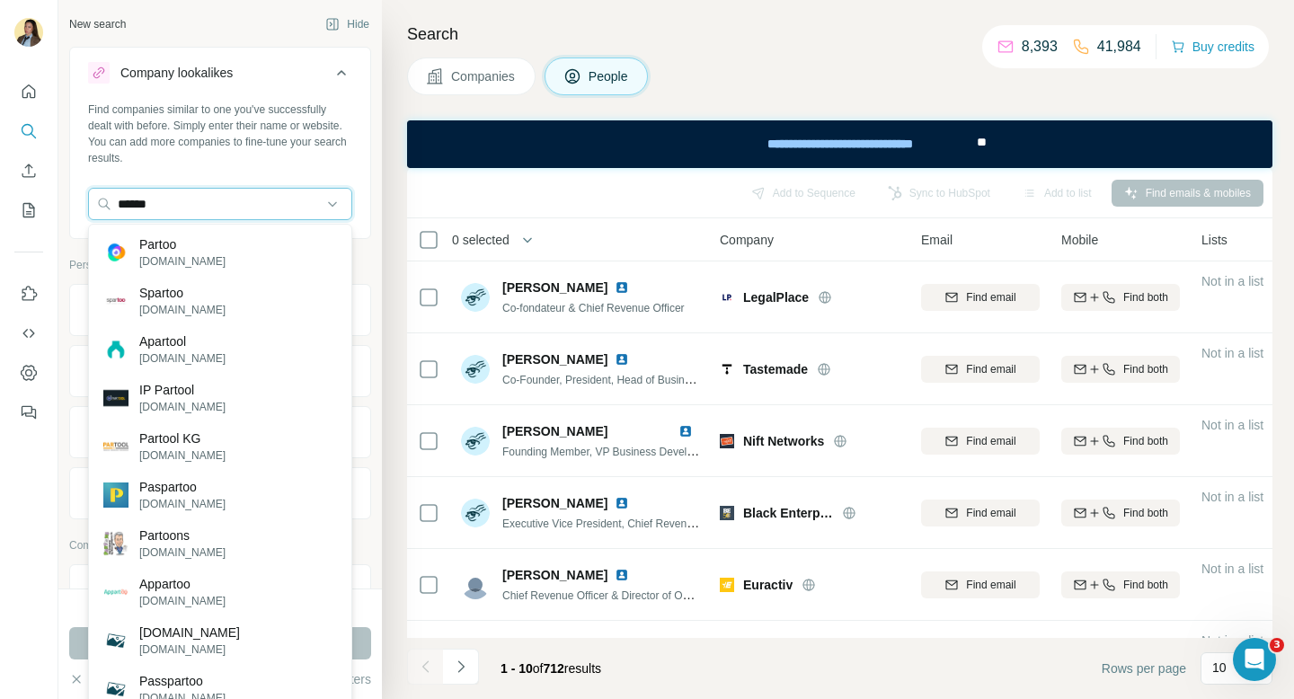
drag, startPoint x: 201, startPoint y: 203, endPoint x: 48, endPoint y: 203, distance: 153.6
click at [48, 203] on div "New search Hide Company lookalikes Find companies similar to one you've success…" at bounding box center [647, 349] width 1294 height 699
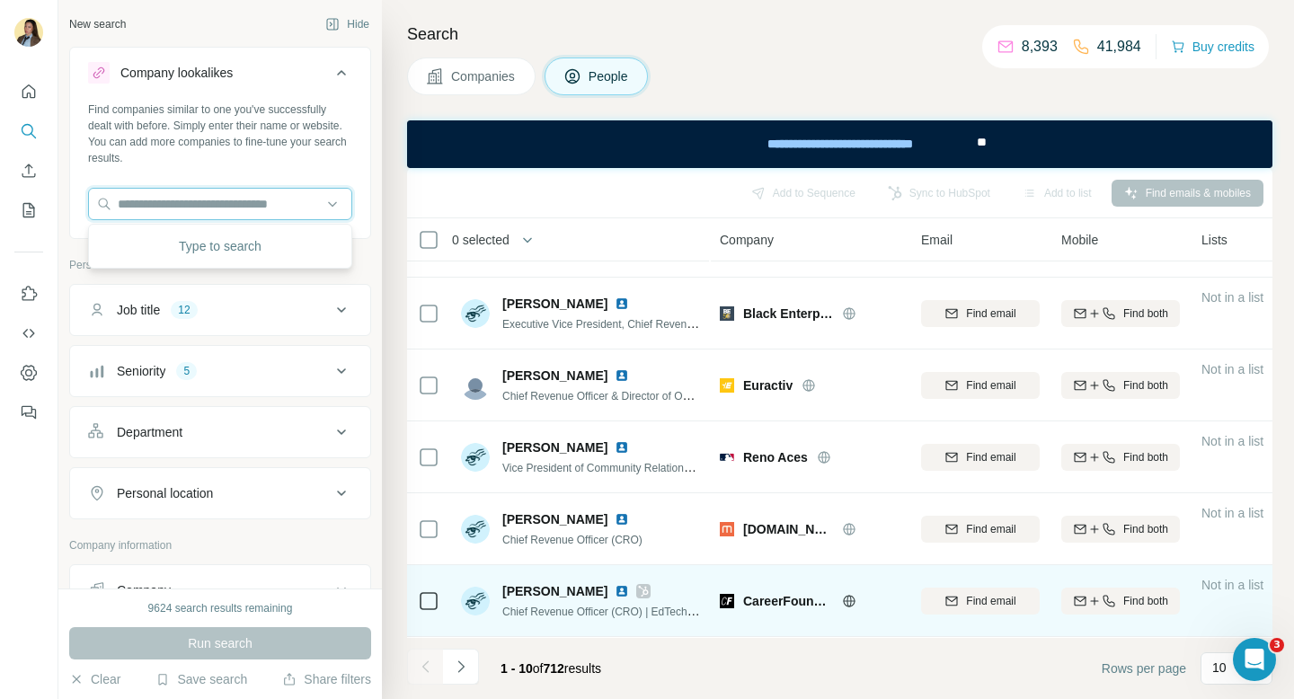
scroll to position [342, 0]
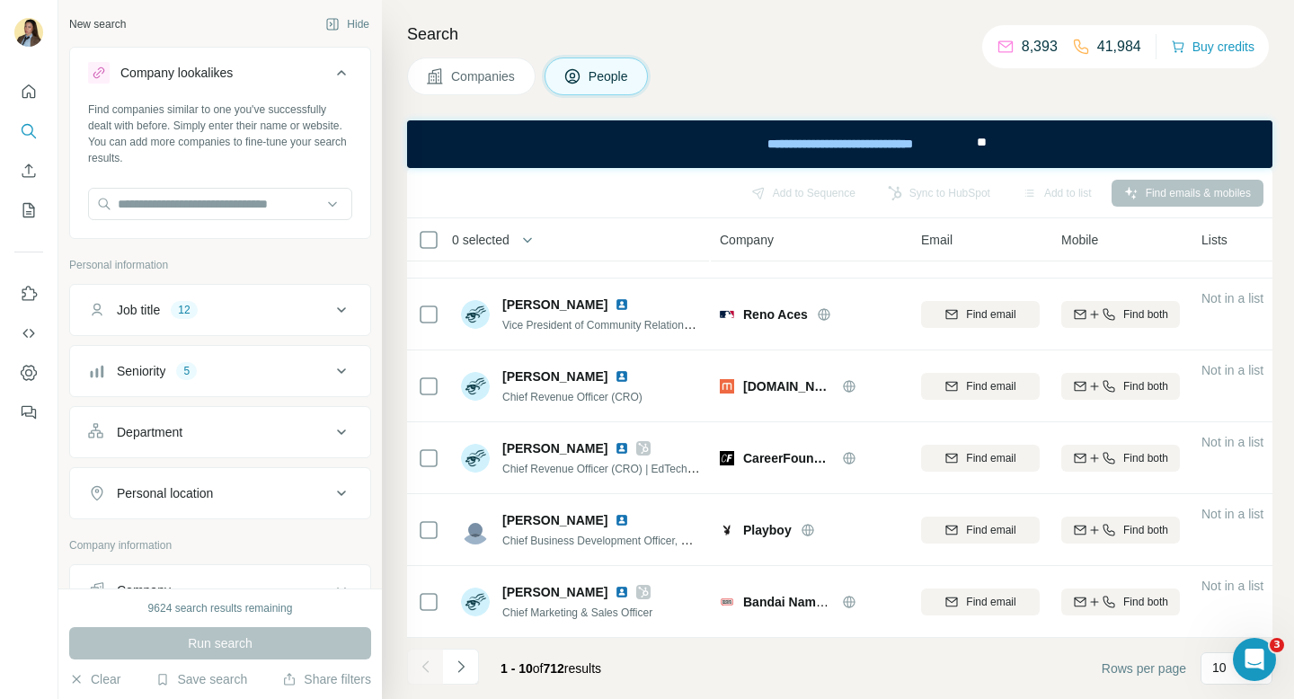
click at [296, 371] on div "Seniority 5" at bounding box center [209, 371] width 243 height 18
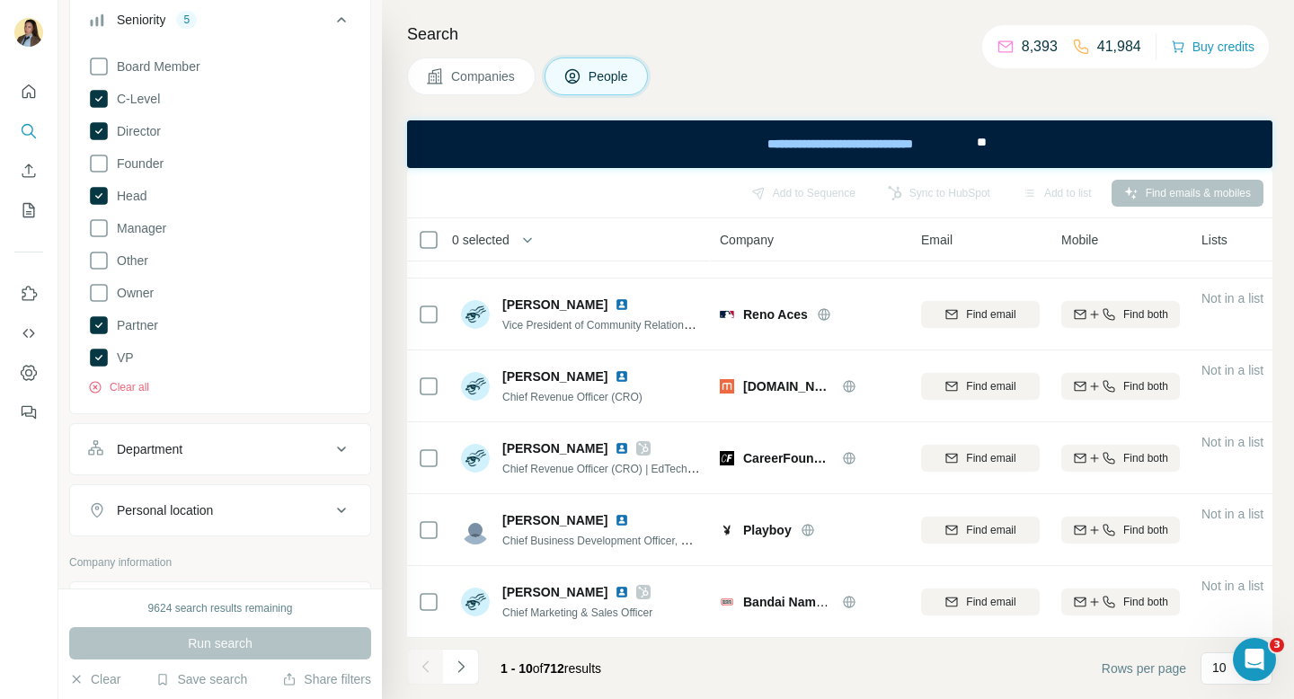
scroll to position [357, 0]
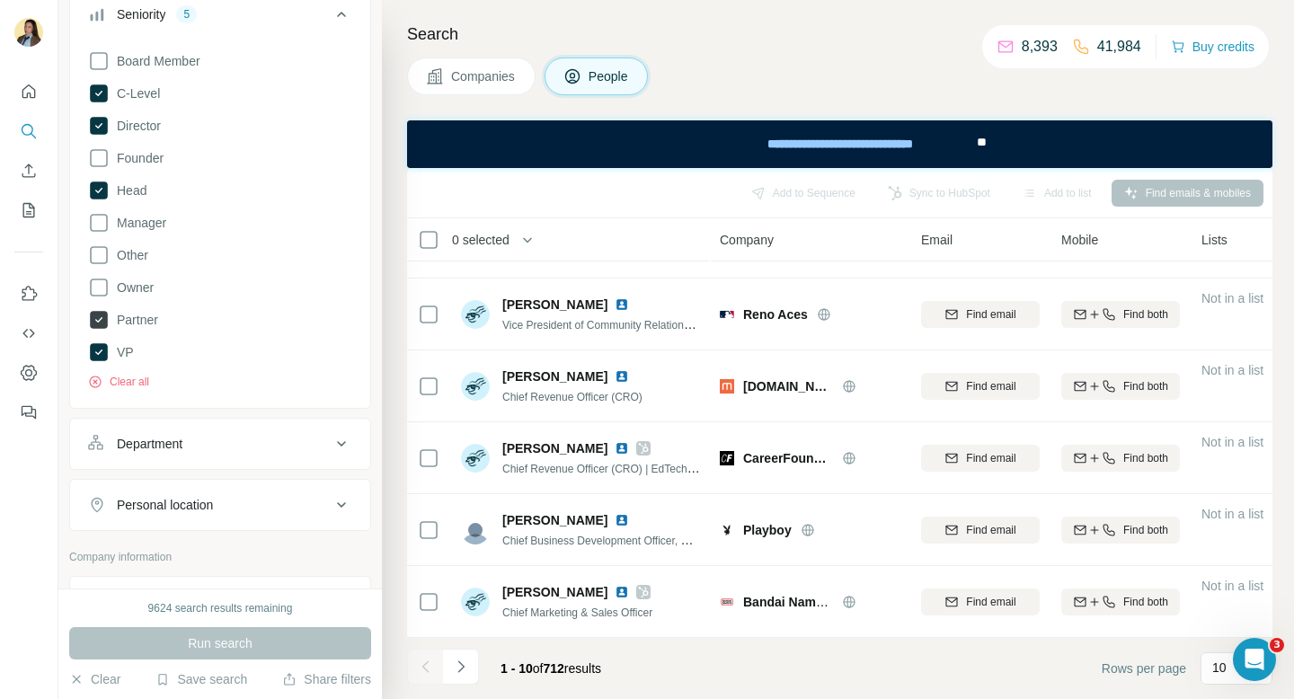
click at [99, 321] on icon at bounding box center [98, 319] width 7 height 5
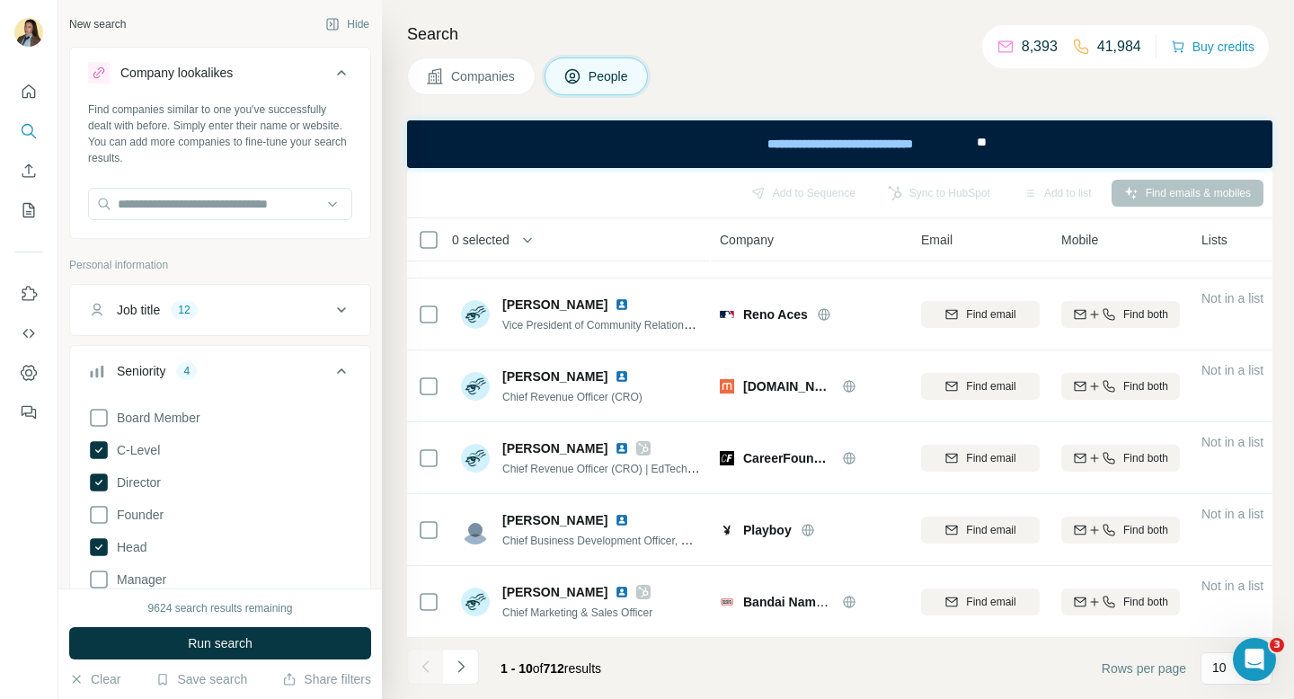
click at [256, 313] on div "Job title 12" at bounding box center [209, 310] width 243 height 18
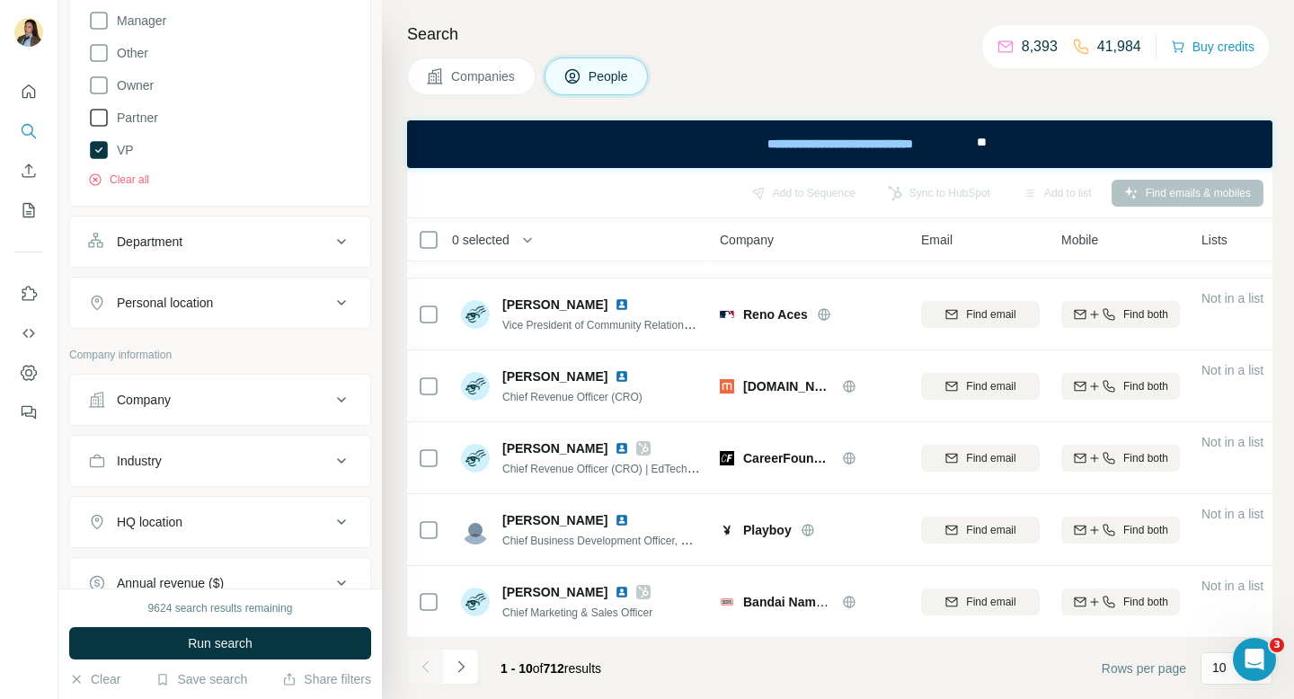
scroll to position [808, 0]
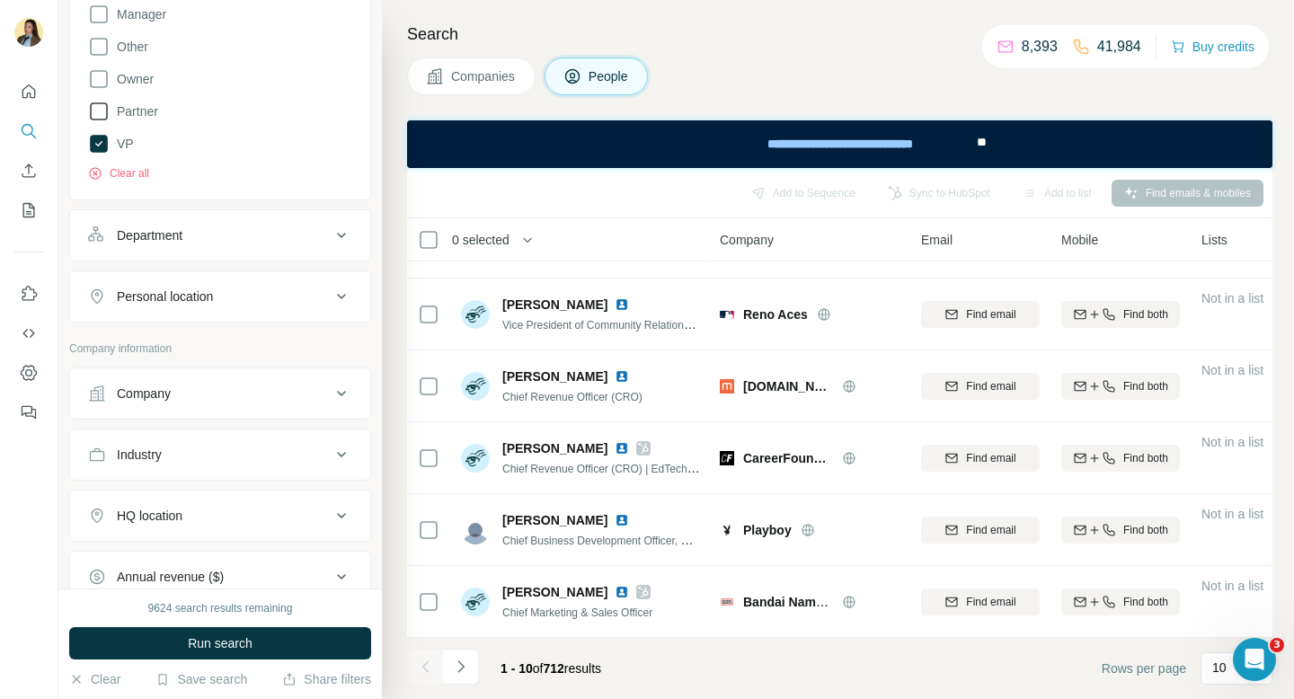
click at [255, 244] on div "Department" at bounding box center [209, 235] width 243 height 18
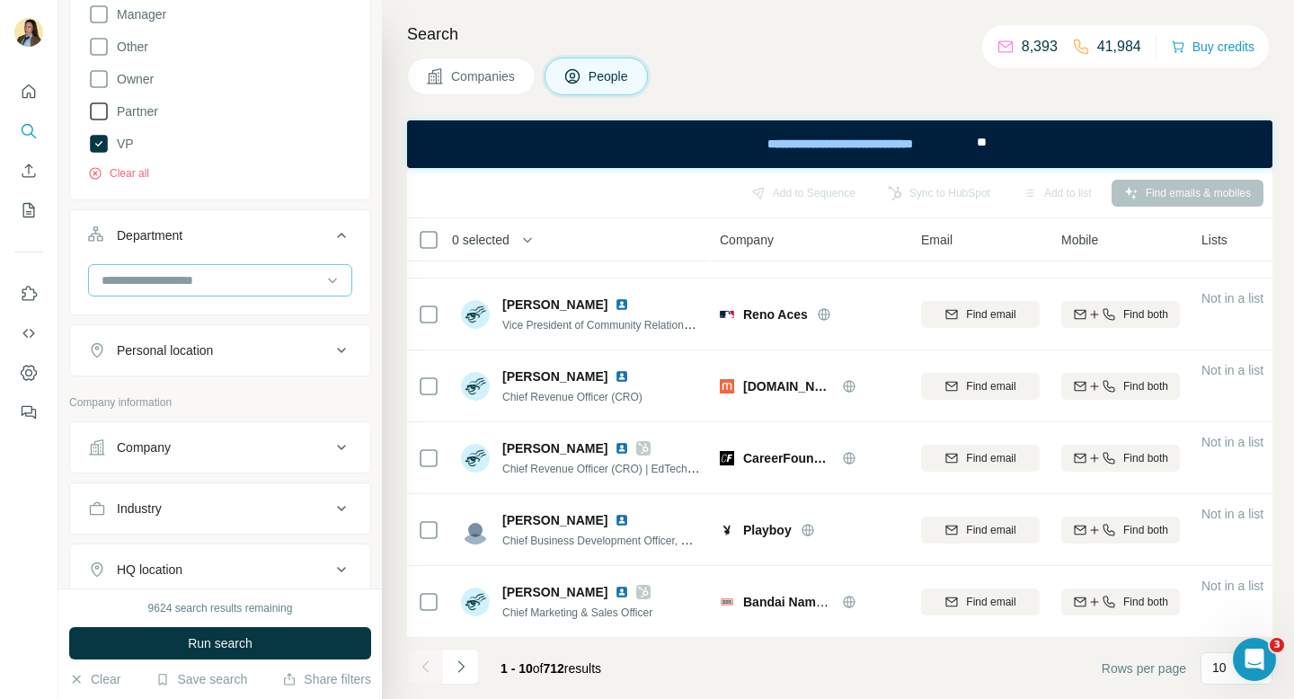
click at [250, 281] on input at bounding box center [211, 280] width 222 height 20
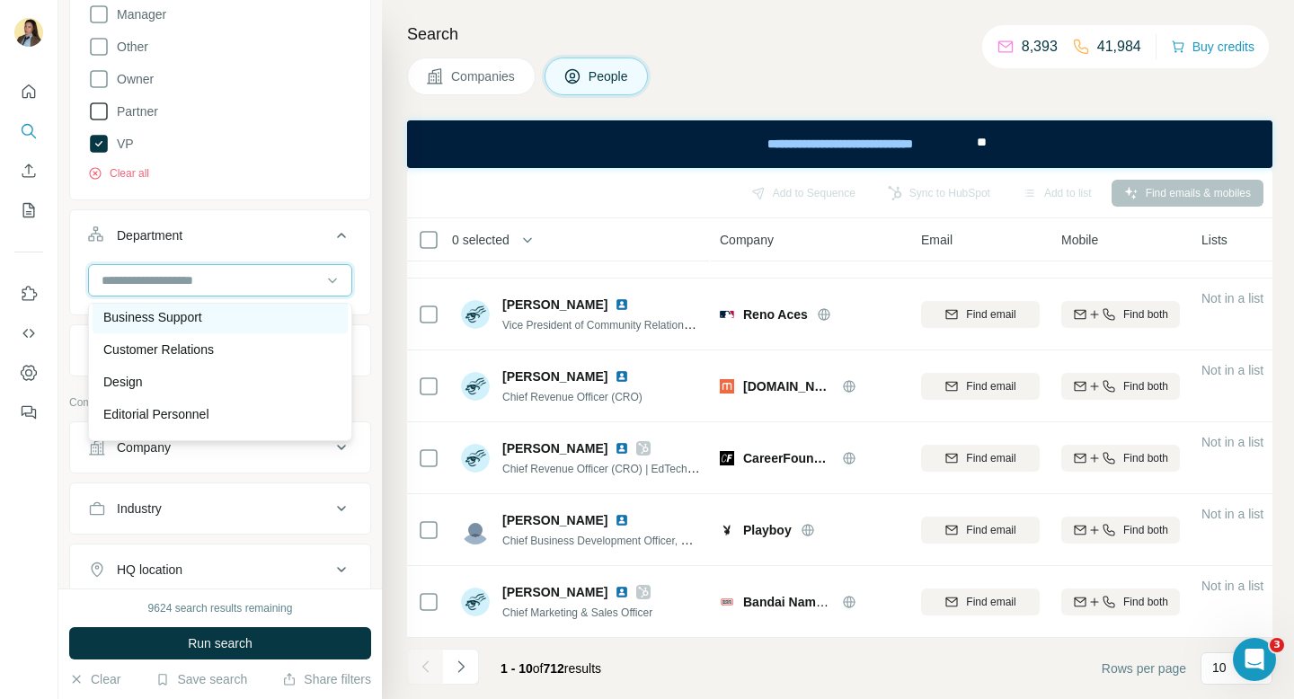
scroll to position [0, 0]
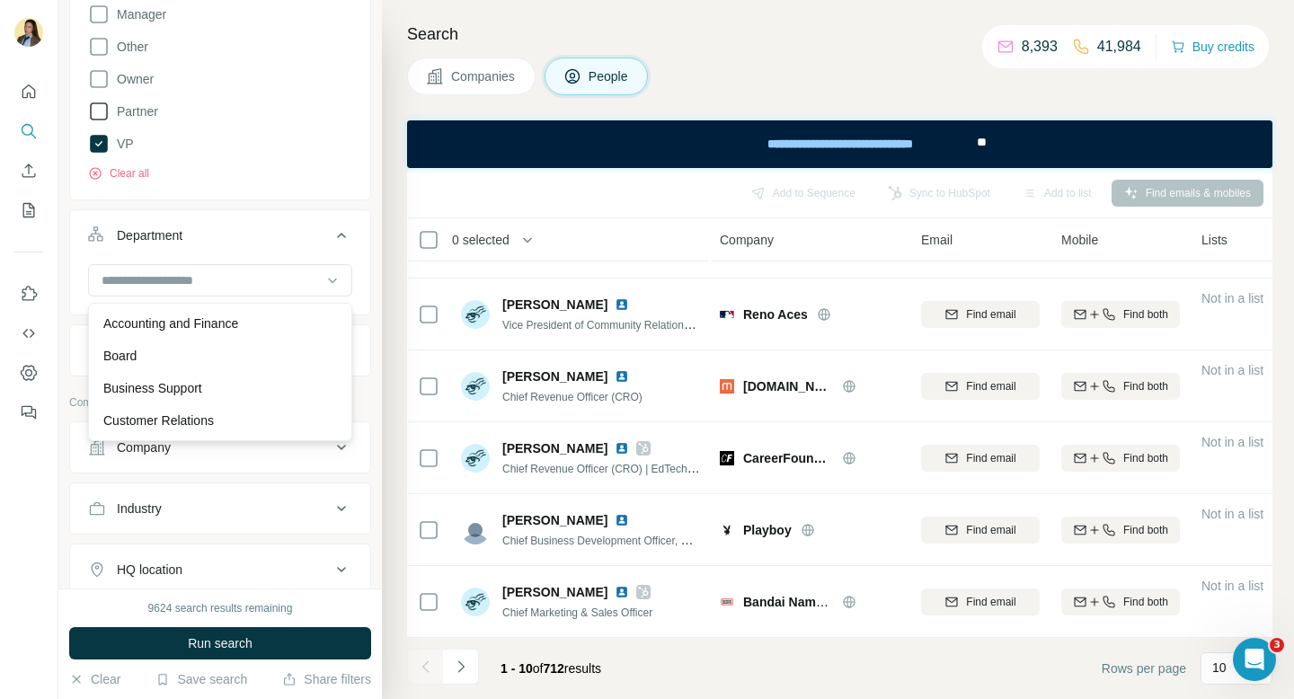
click at [751, 71] on div "Companies People" at bounding box center [839, 76] width 865 height 38
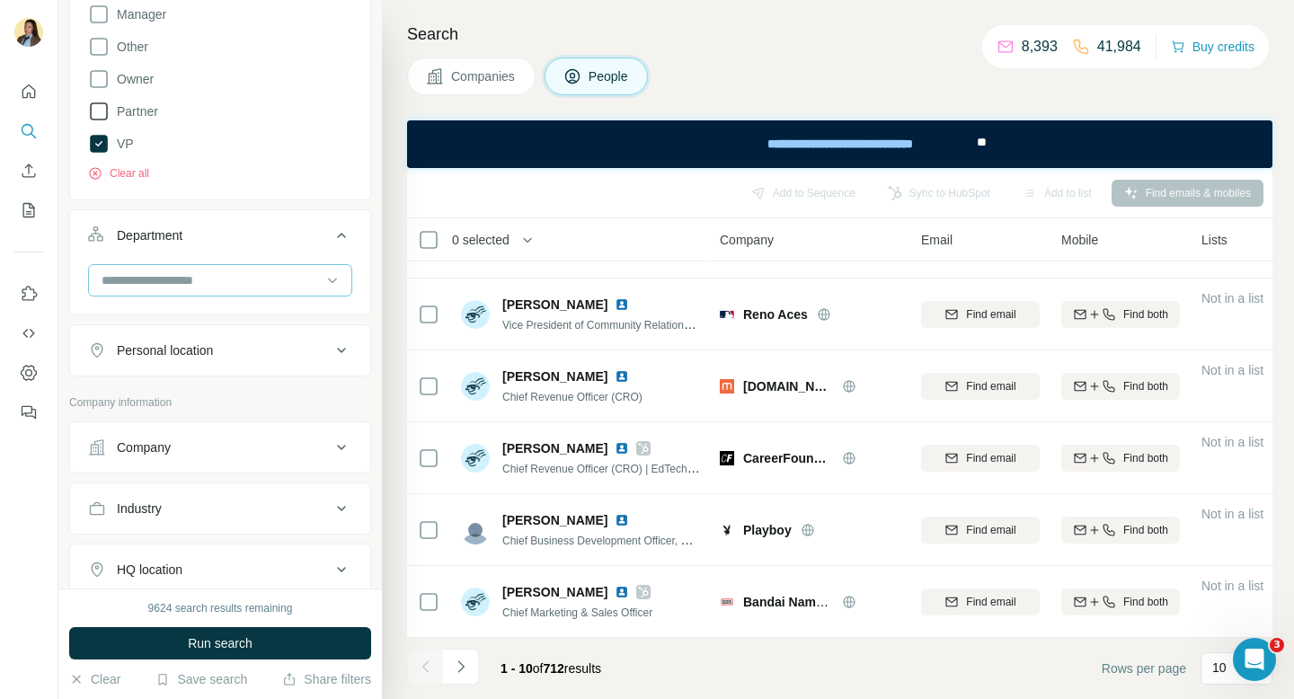
click at [246, 273] on input at bounding box center [211, 280] width 222 height 20
type input "*****"
click at [236, 321] on div "Sales" at bounding box center [220, 323] width 234 height 18
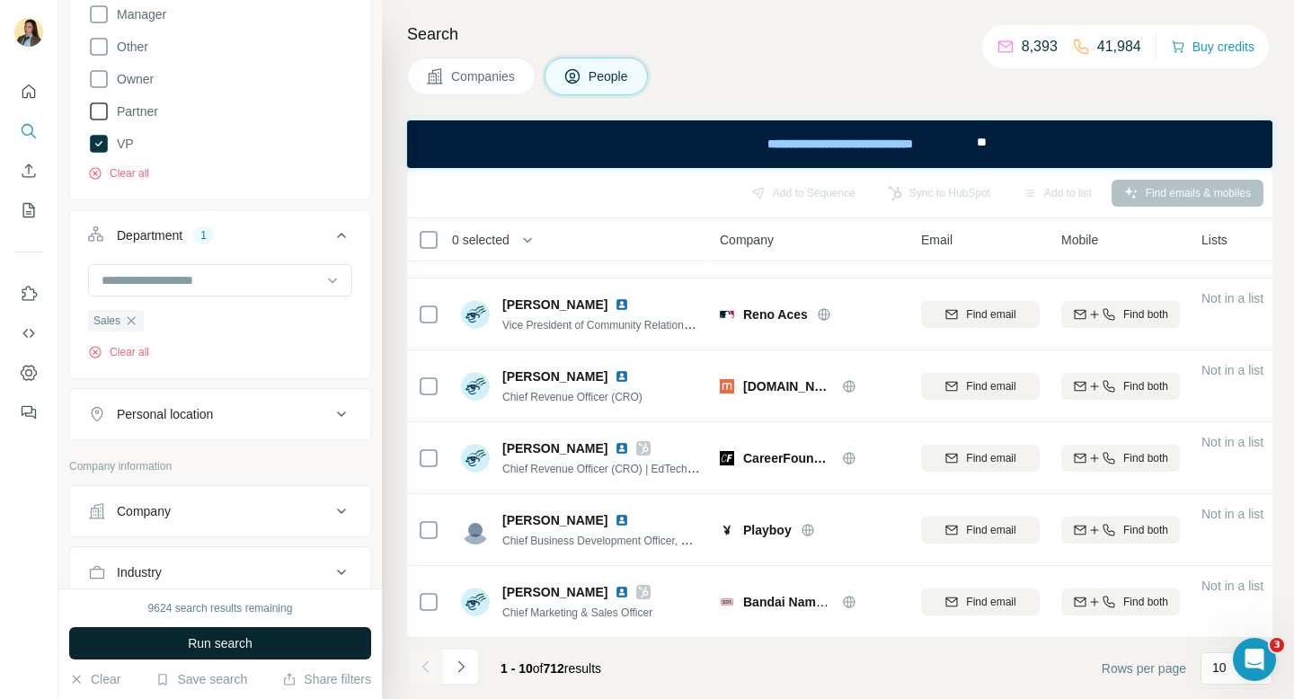
click at [199, 641] on span "Run search" at bounding box center [220, 643] width 65 height 18
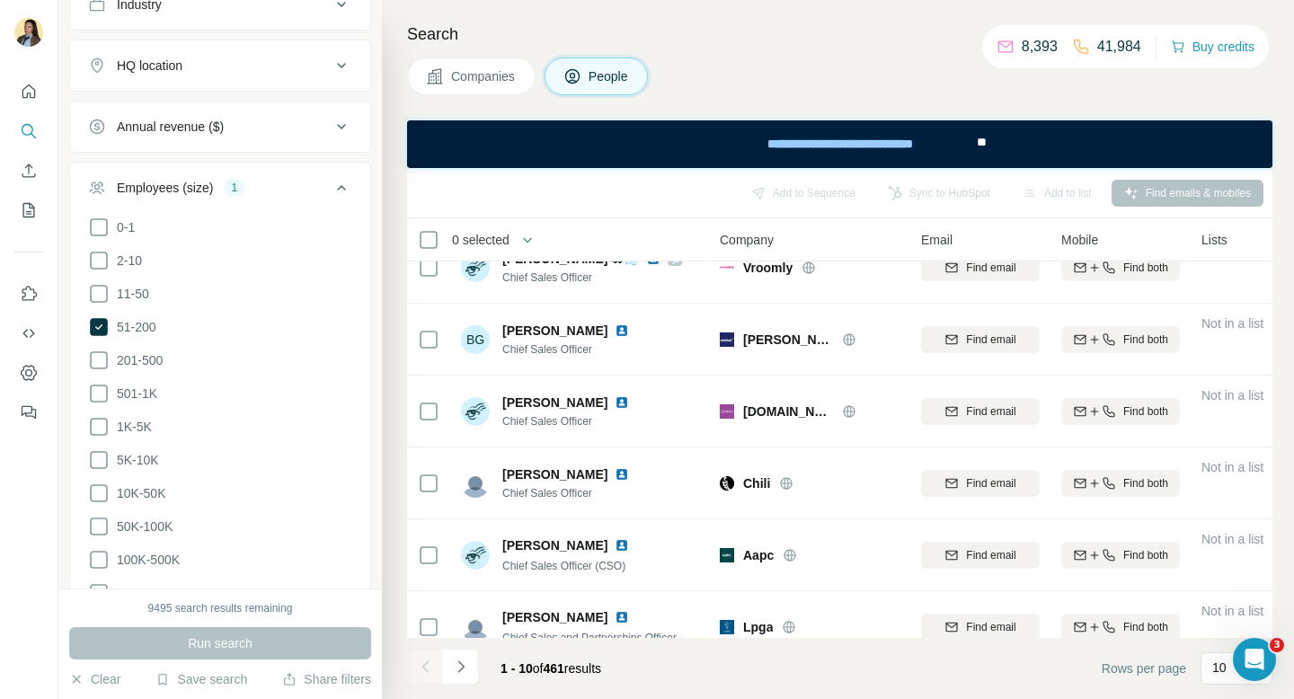
scroll to position [300, 0]
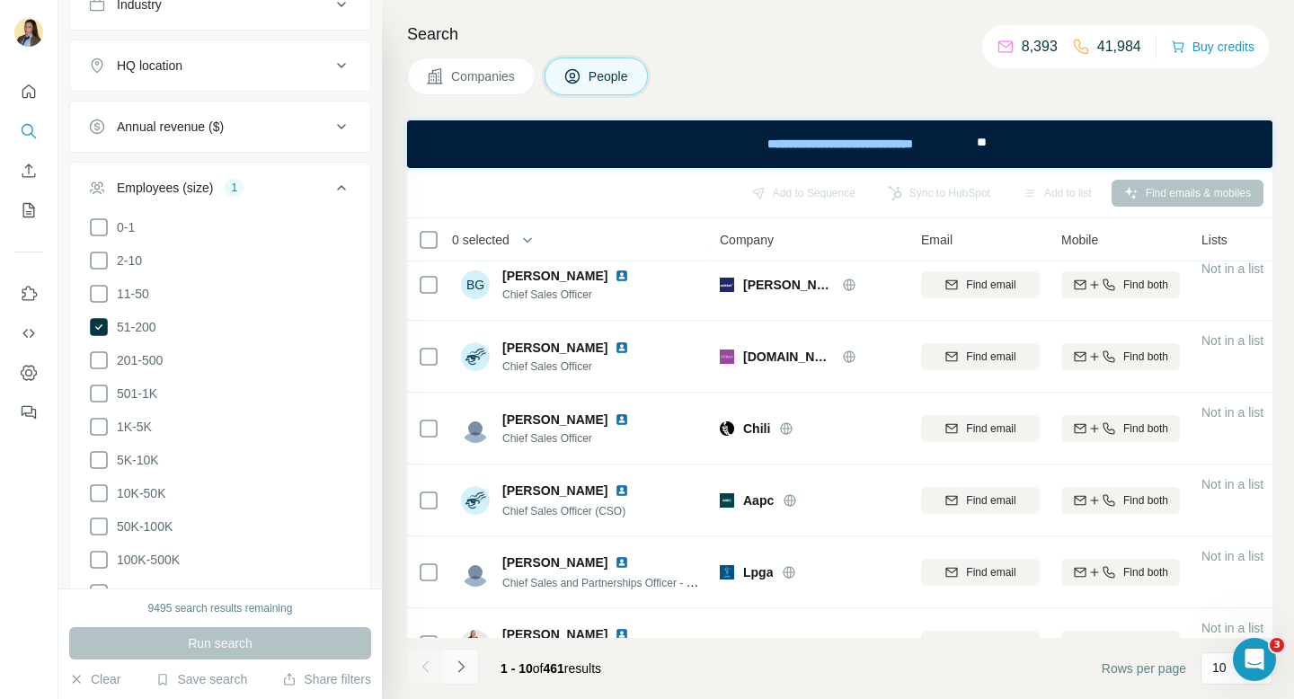
click at [469, 675] on icon "Navigate to next page" at bounding box center [461, 667] width 18 height 18
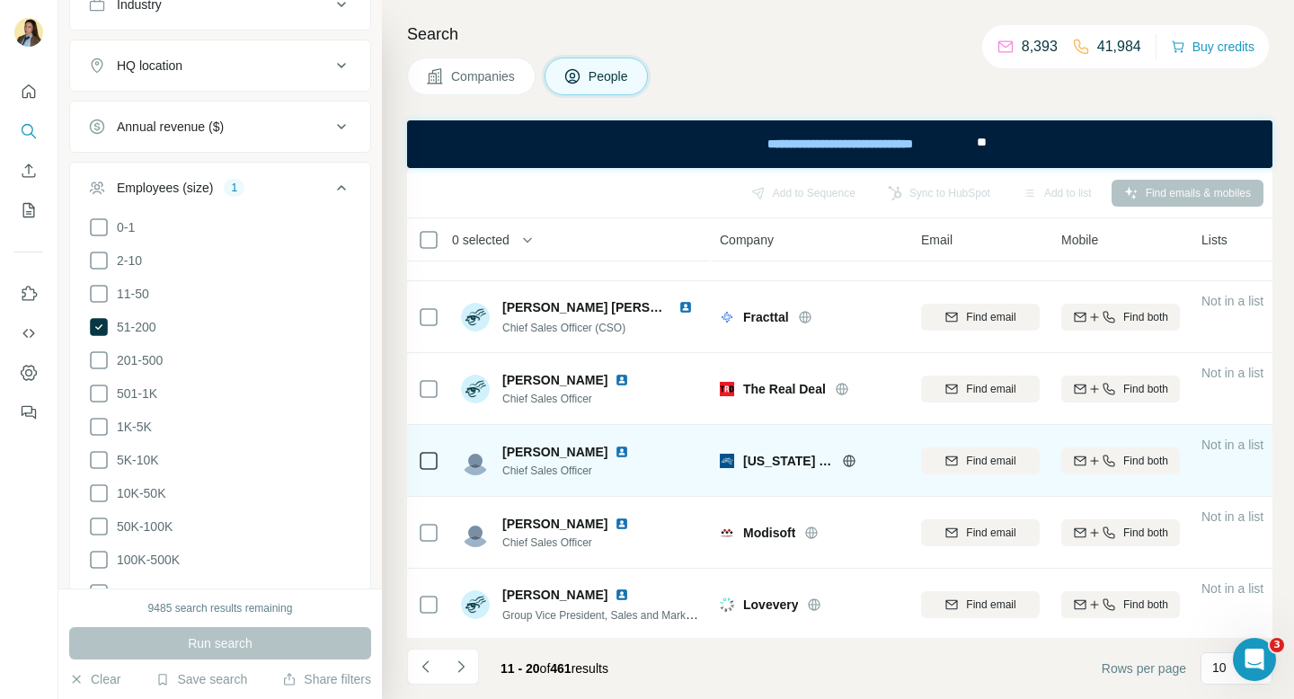
scroll to position [129, 0]
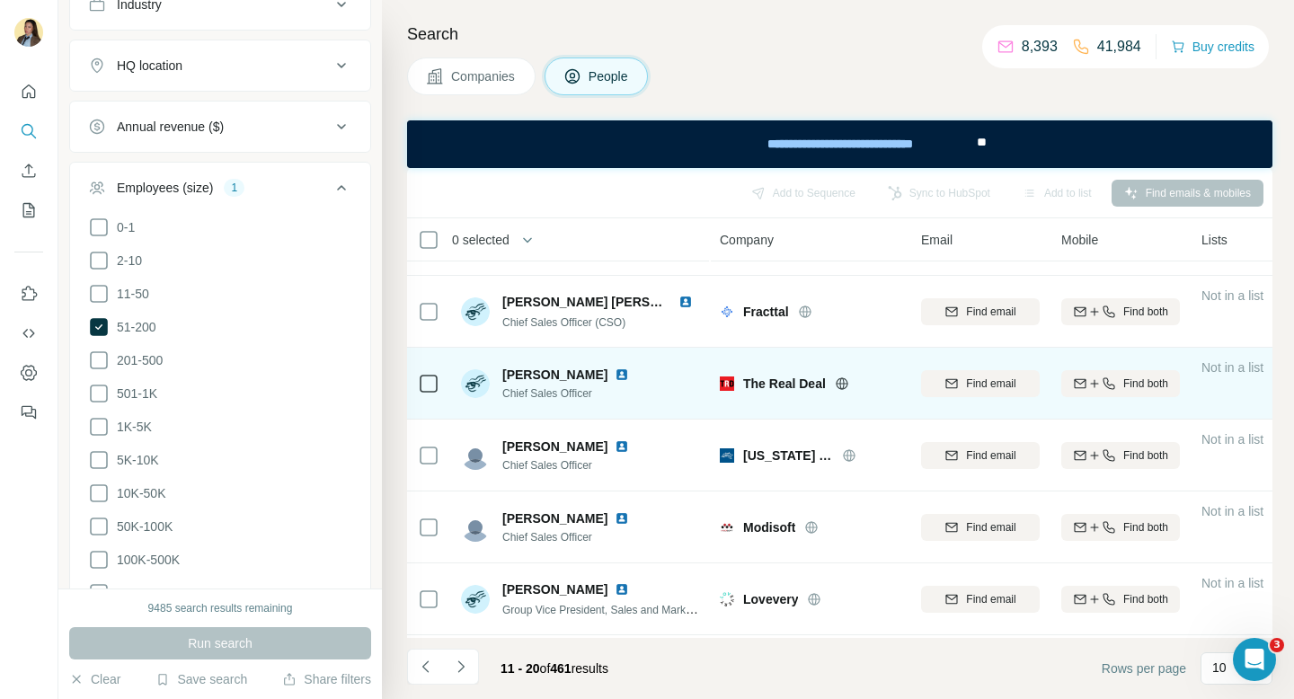
click at [784, 386] on span "The Real Deal" at bounding box center [784, 384] width 83 height 18
click at [614, 375] on img at bounding box center [621, 374] width 14 height 14
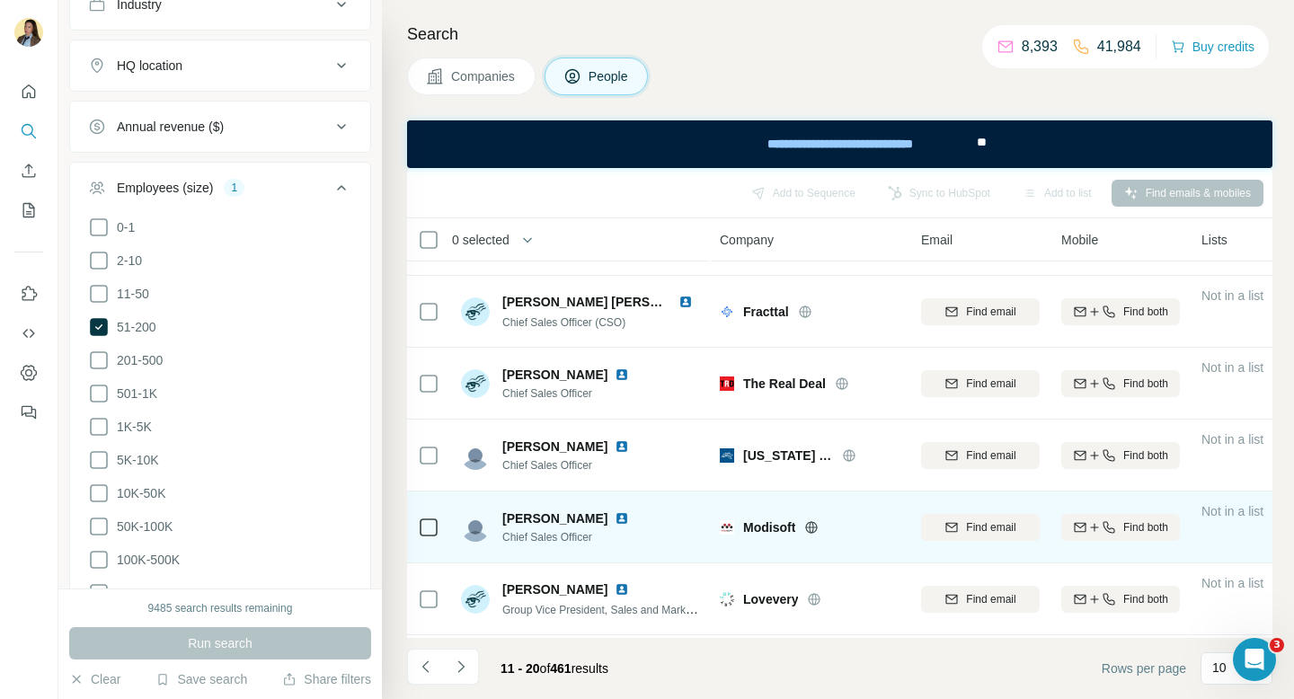
scroll to position [342, 0]
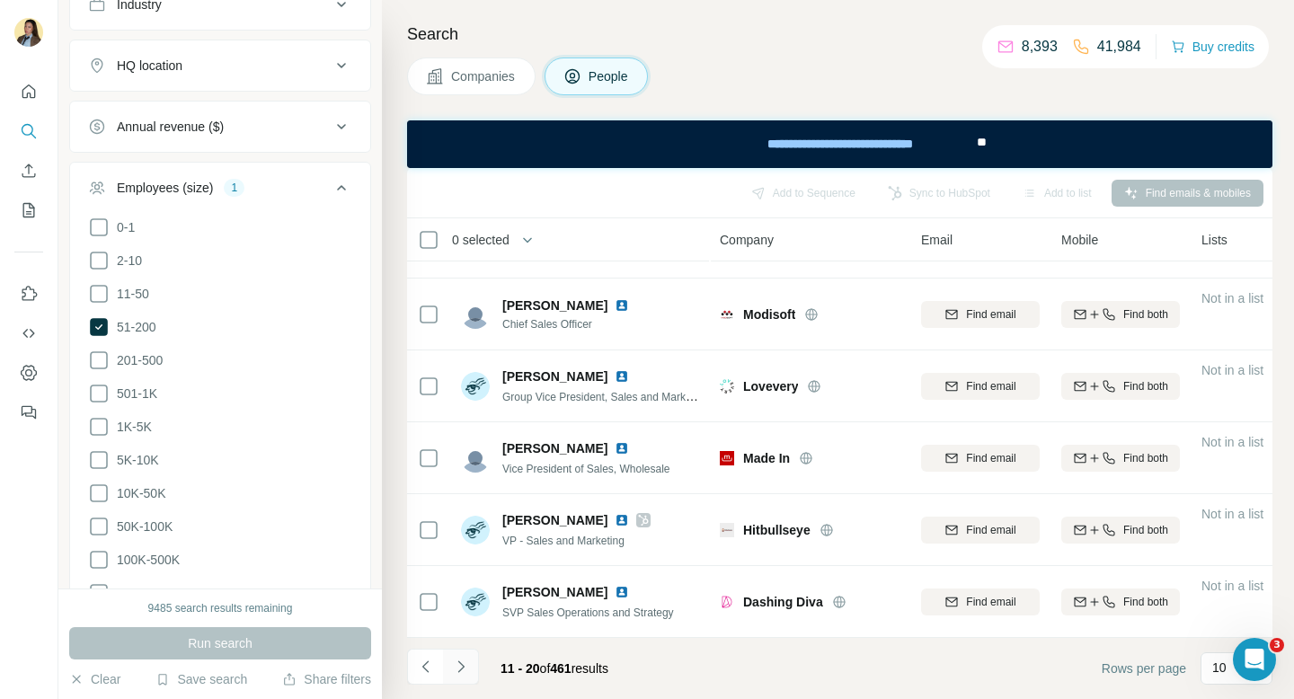
click at [463, 675] on icon "Navigate to next page" at bounding box center [461, 667] width 18 height 18
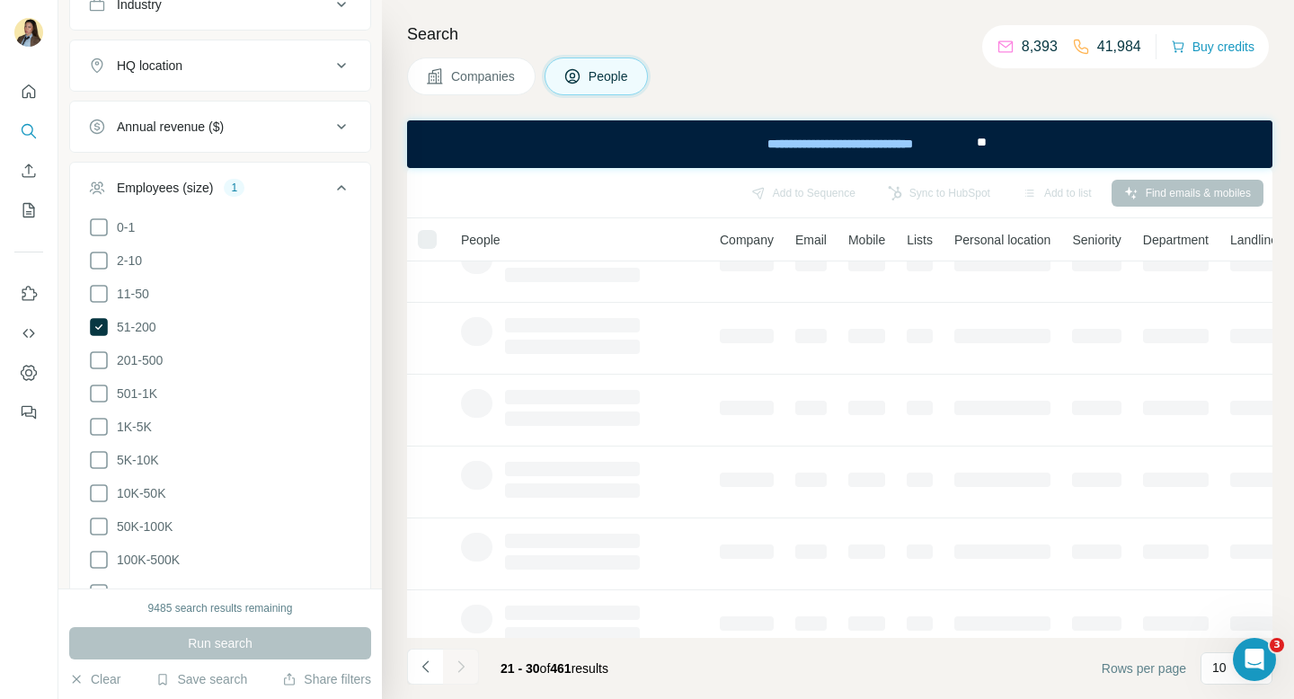
scroll to position [0, 0]
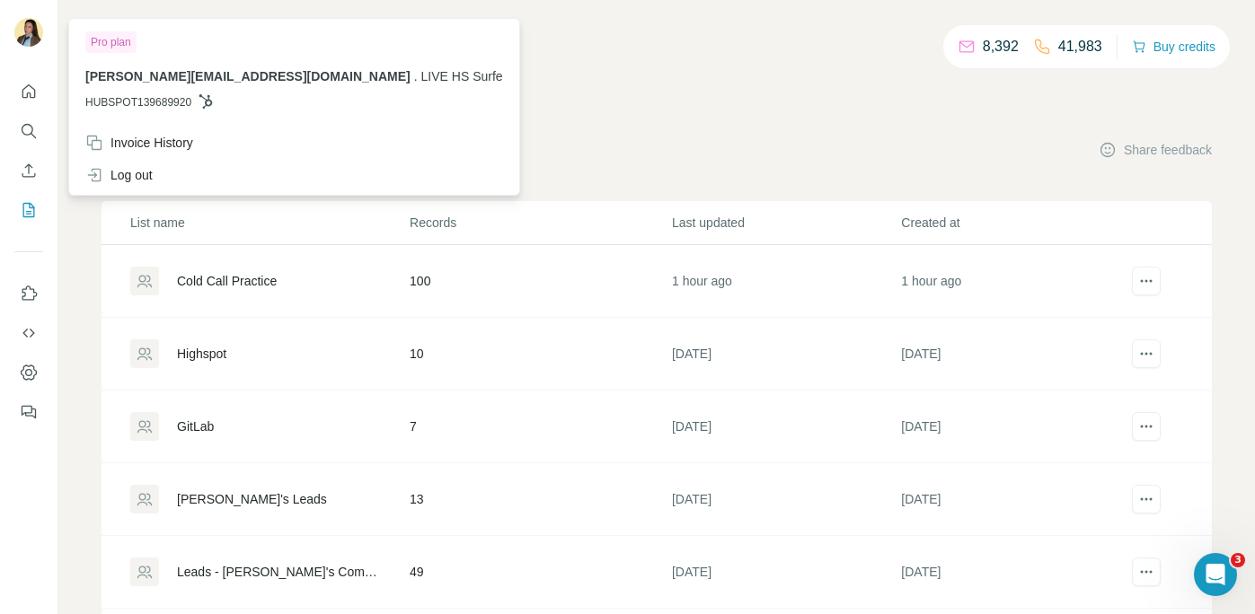
click at [24, 21] on img at bounding box center [28, 32] width 29 height 29
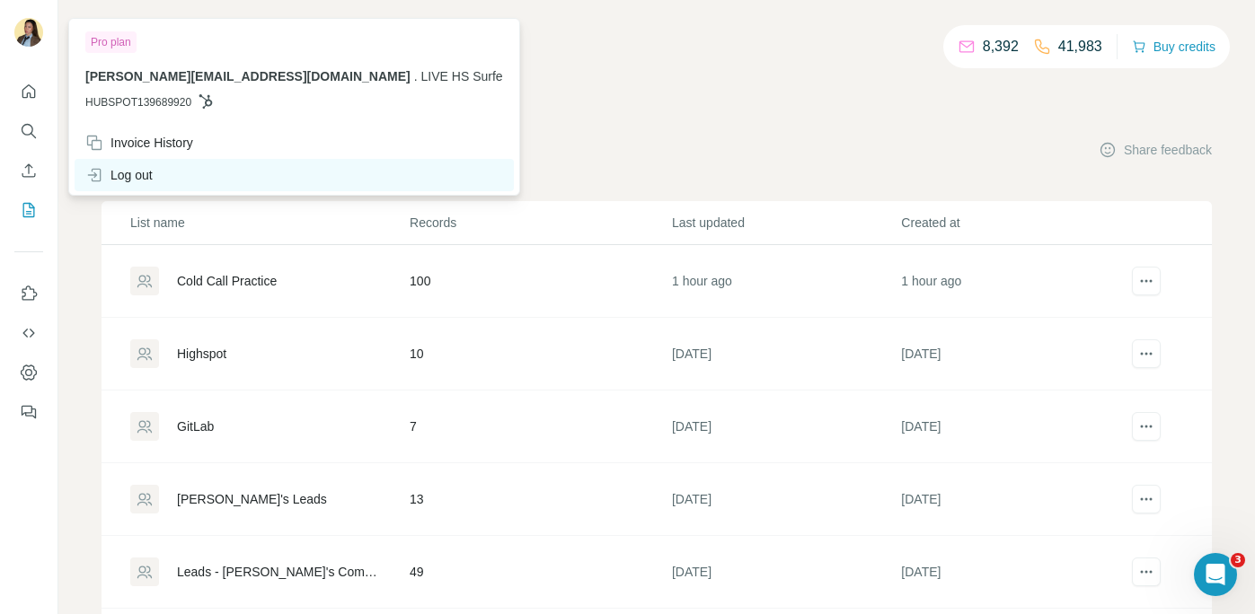
click at [150, 177] on div "Log out" at bounding box center [118, 175] width 67 height 18
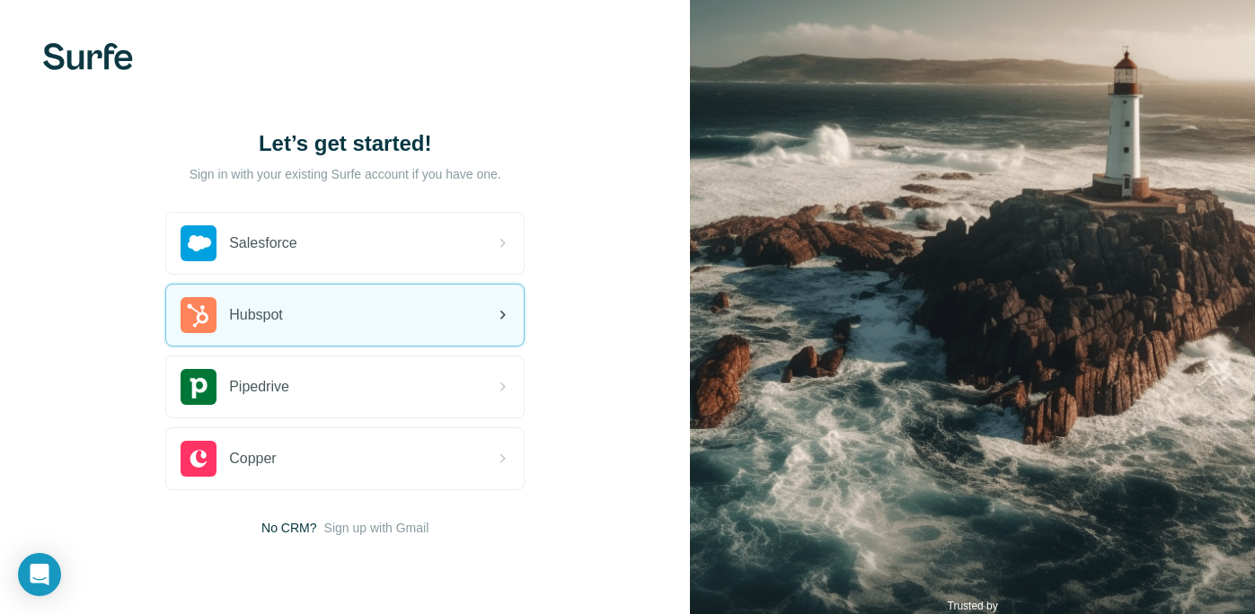
click at [265, 312] on span "Hubspot" at bounding box center [256, 316] width 54 height 22
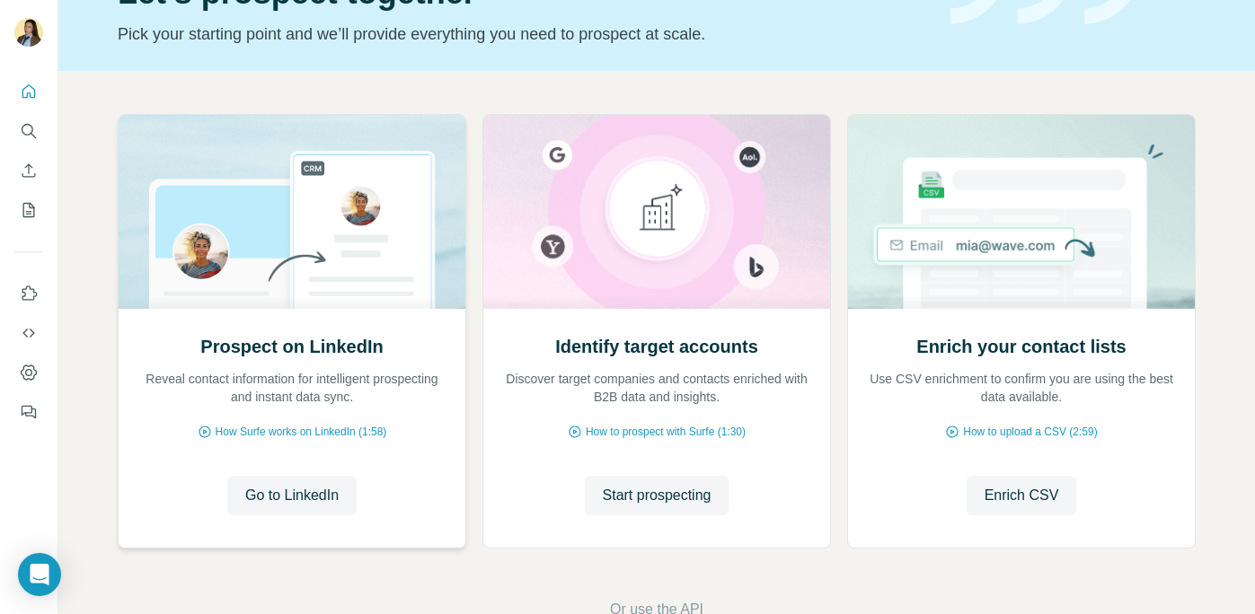
scroll to position [110, 0]
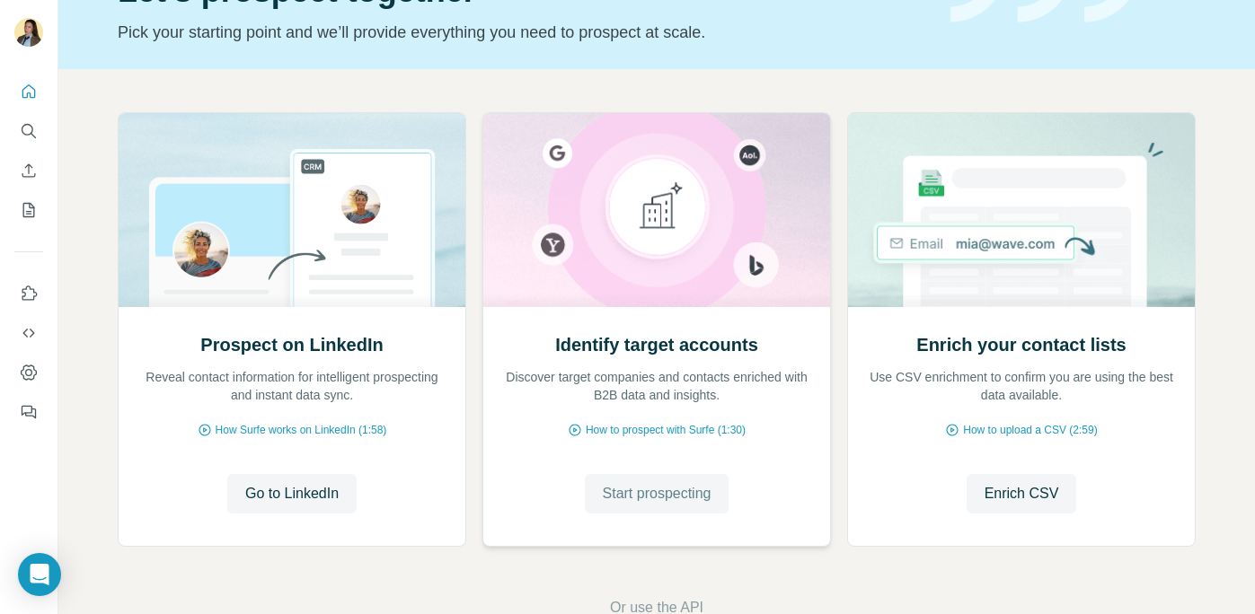
click at [664, 478] on button "Start prospecting" at bounding box center [657, 494] width 145 height 40
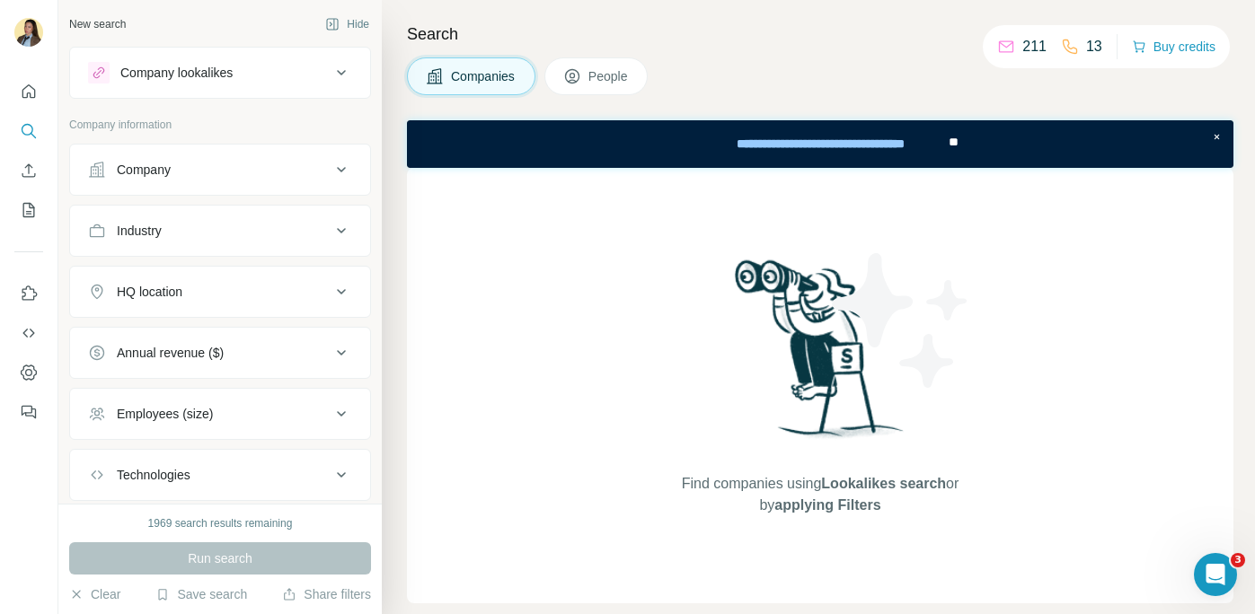
click at [216, 84] on button "Company lookalikes" at bounding box center [220, 72] width 300 height 43
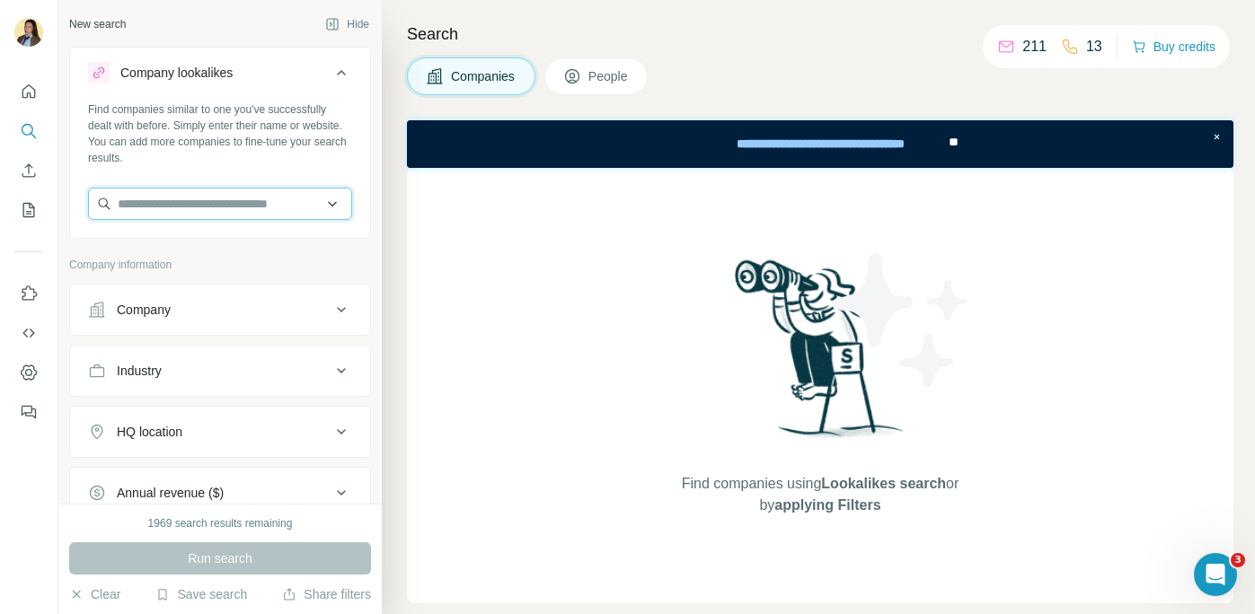
click at [170, 205] on input "text" at bounding box center [220, 204] width 264 height 32
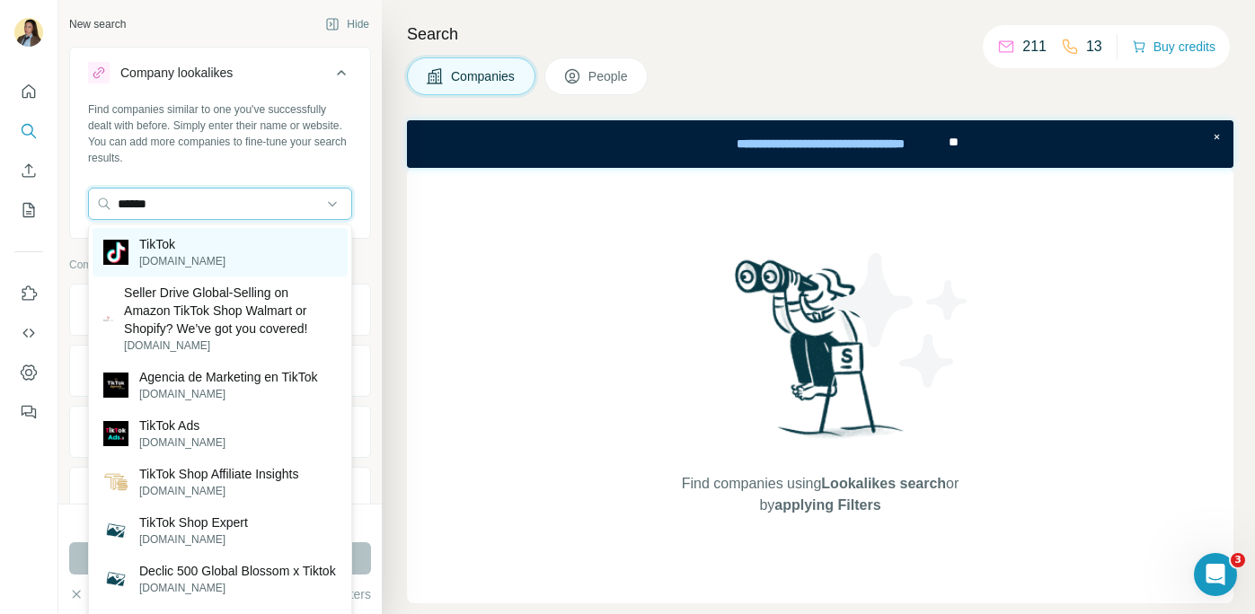
type input "******"
click at [241, 240] on div "TikTok [DOMAIN_NAME]" at bounding box center [220, 252] width 255 height 49
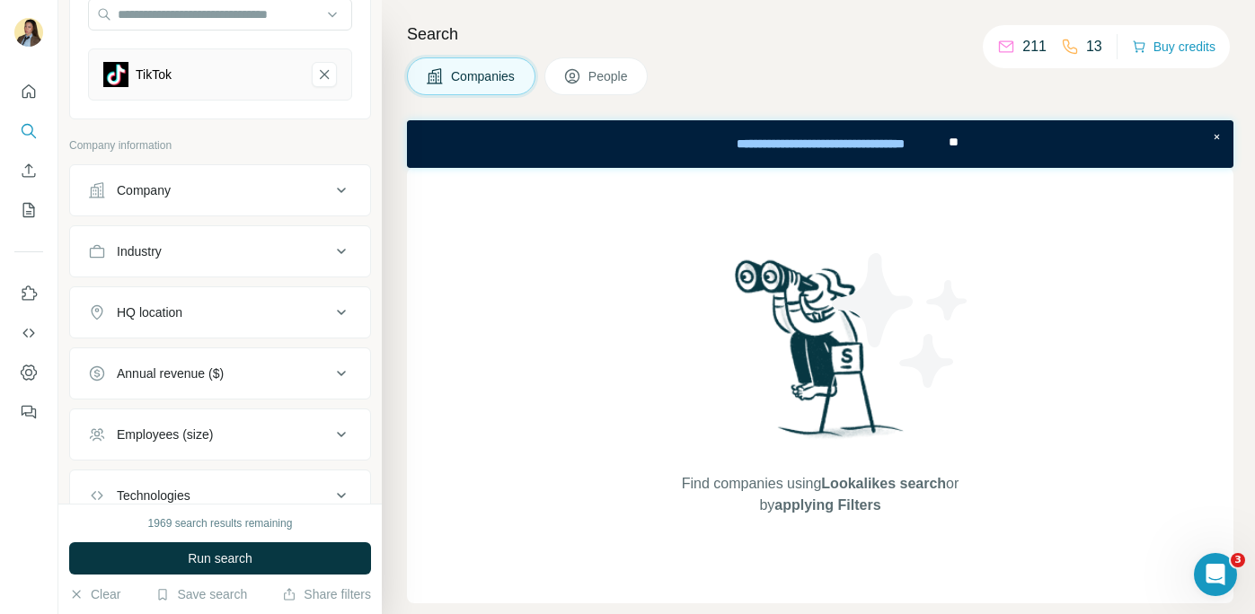
scroll to position [288, 0]
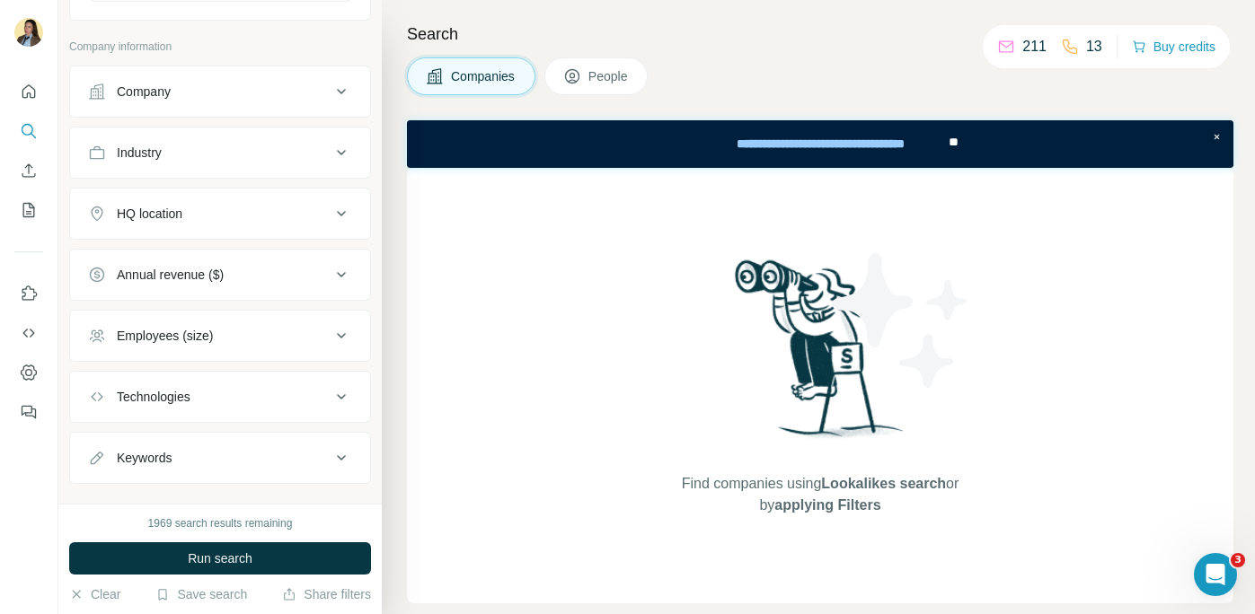
click at [619, 83] on span "People" at bounding box center [608, 76] width 41 height 18
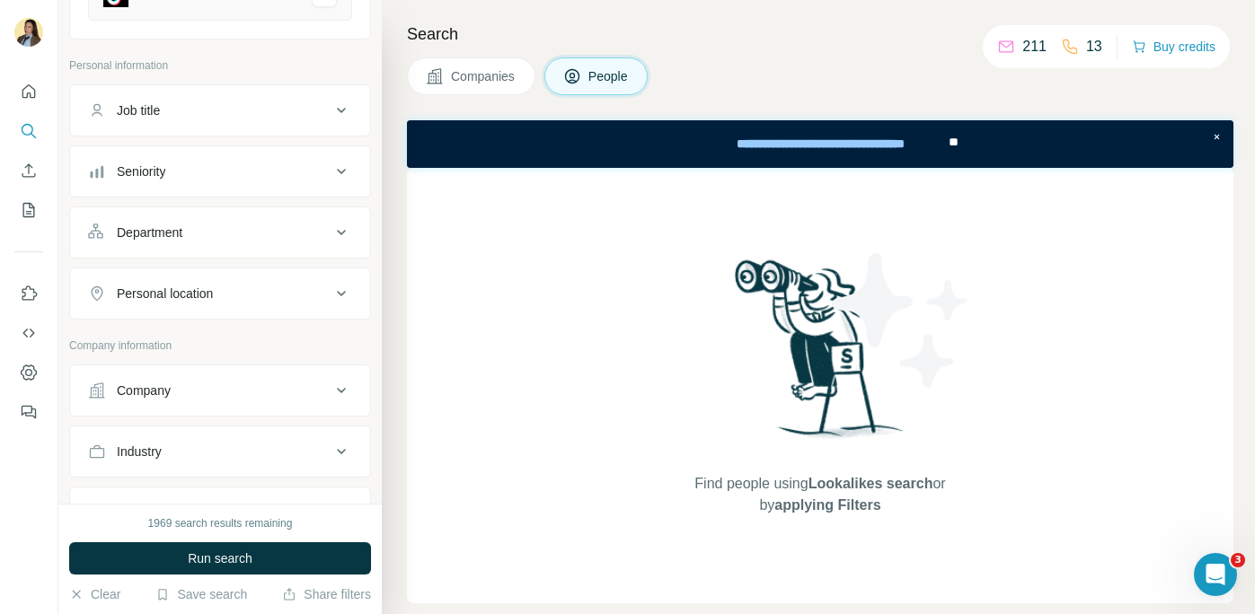
scroll to position [265, 0]
click at [270, 243] on div "Department" at bounding box center [209, 237] width 243 height 18
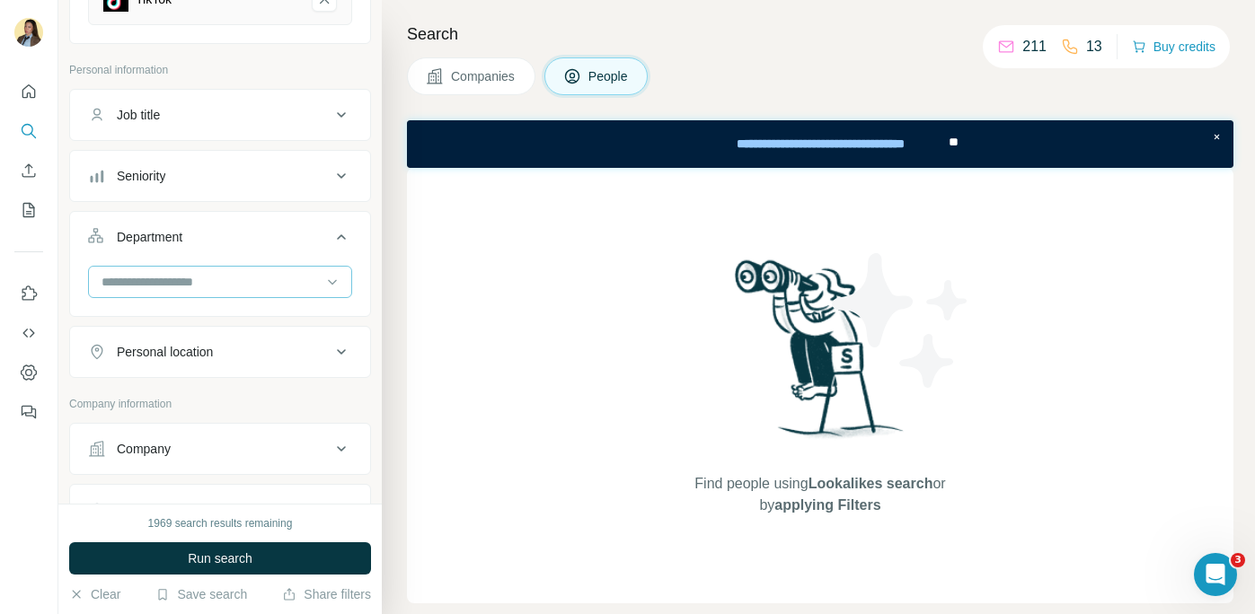
click at [235, 287] on input at bounding box center [211, 282] width 222 height 20
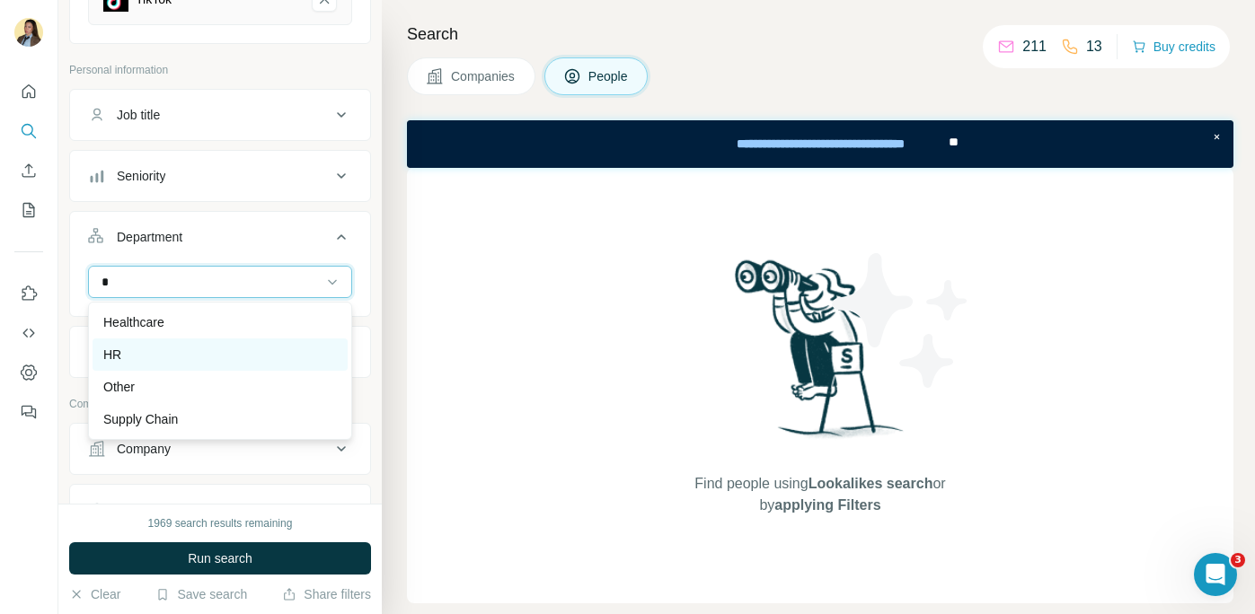
type input "*"
click at [246, 354] on div "HR" at bounding box center [220, 355] width 234 height 18
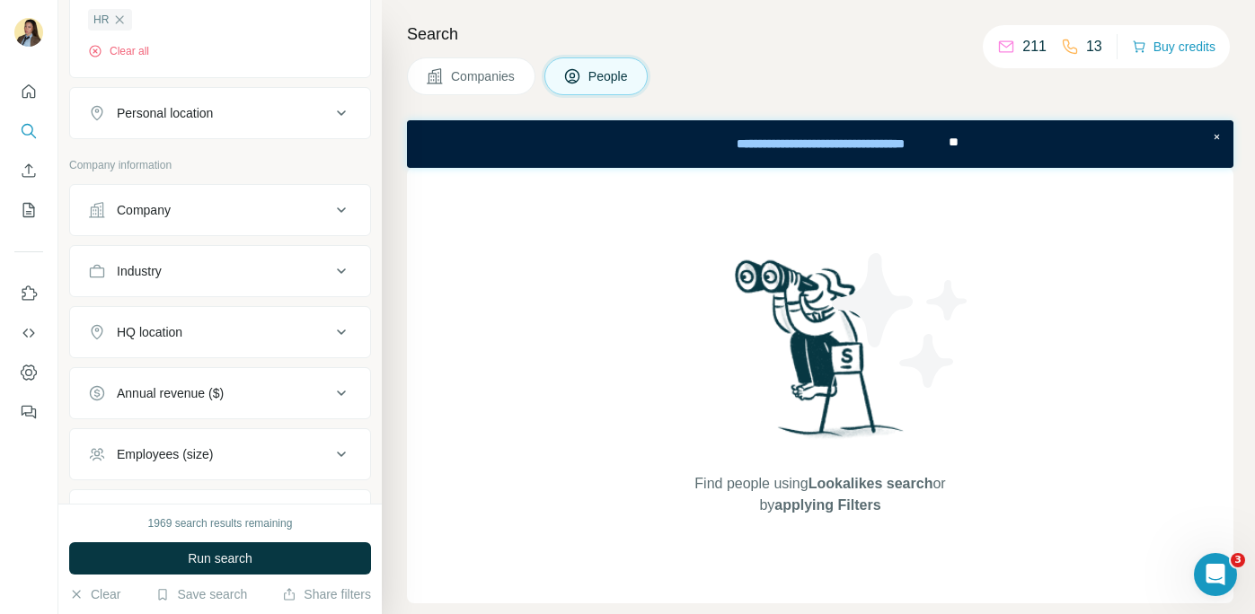
scroll to position [578, 0]
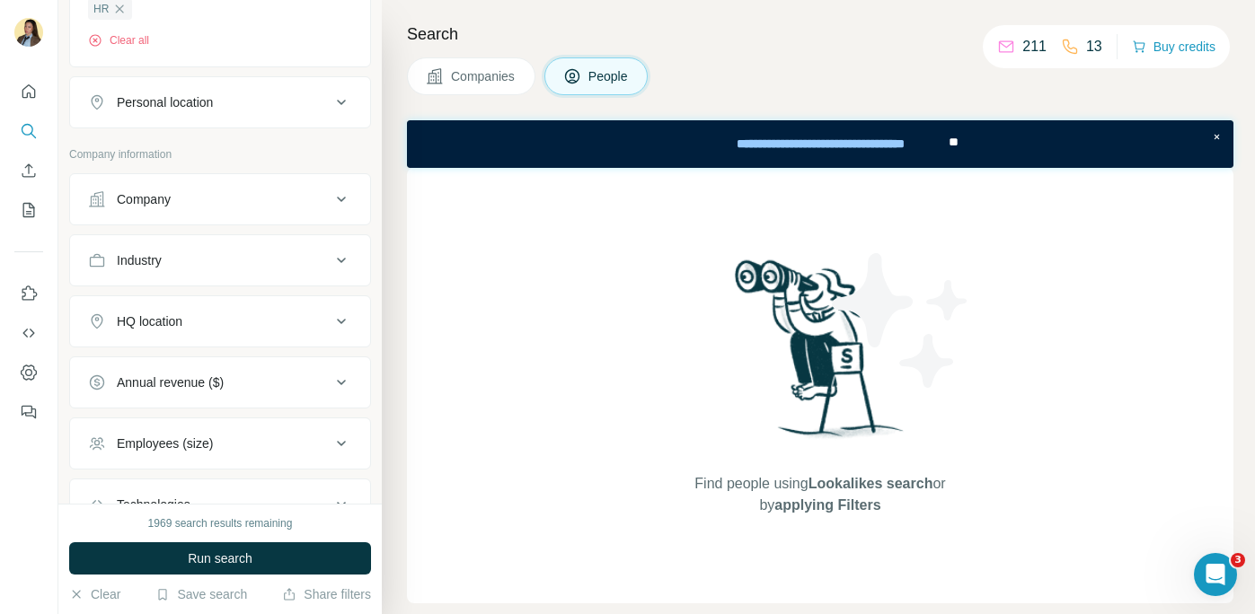
click at [208, 313] on div "HQ location" at bounding box center [209, 322] width 243 height 18
click at [178, 369] on input "text" at bounding box center [220, 366] width 264 height 32
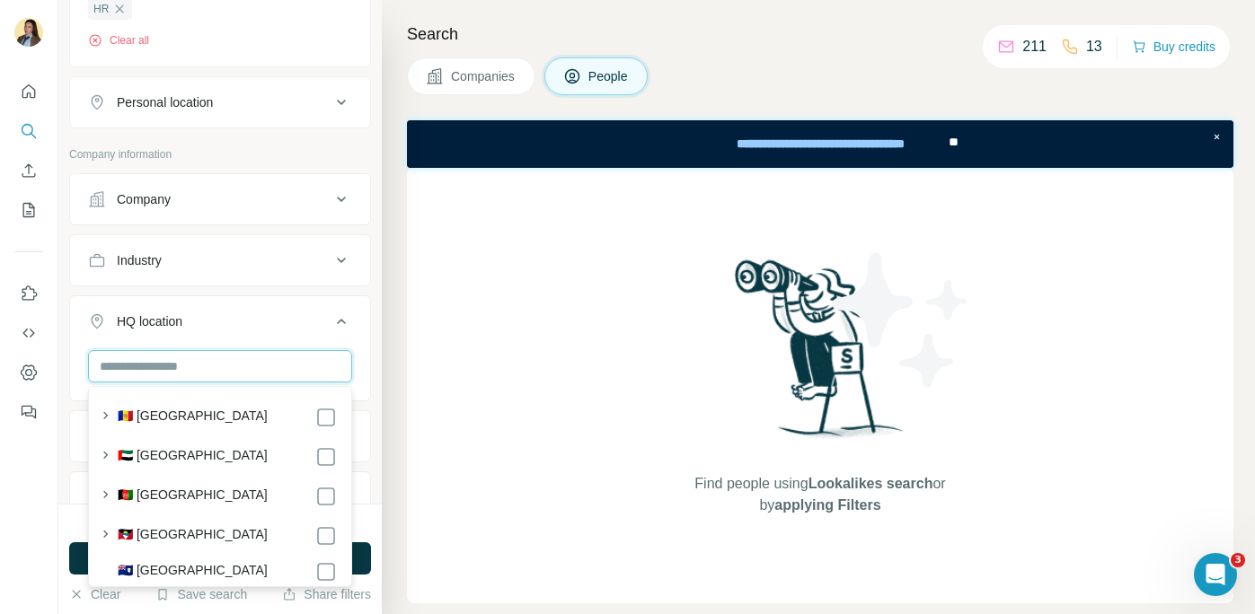
scroll to position [640, 0]
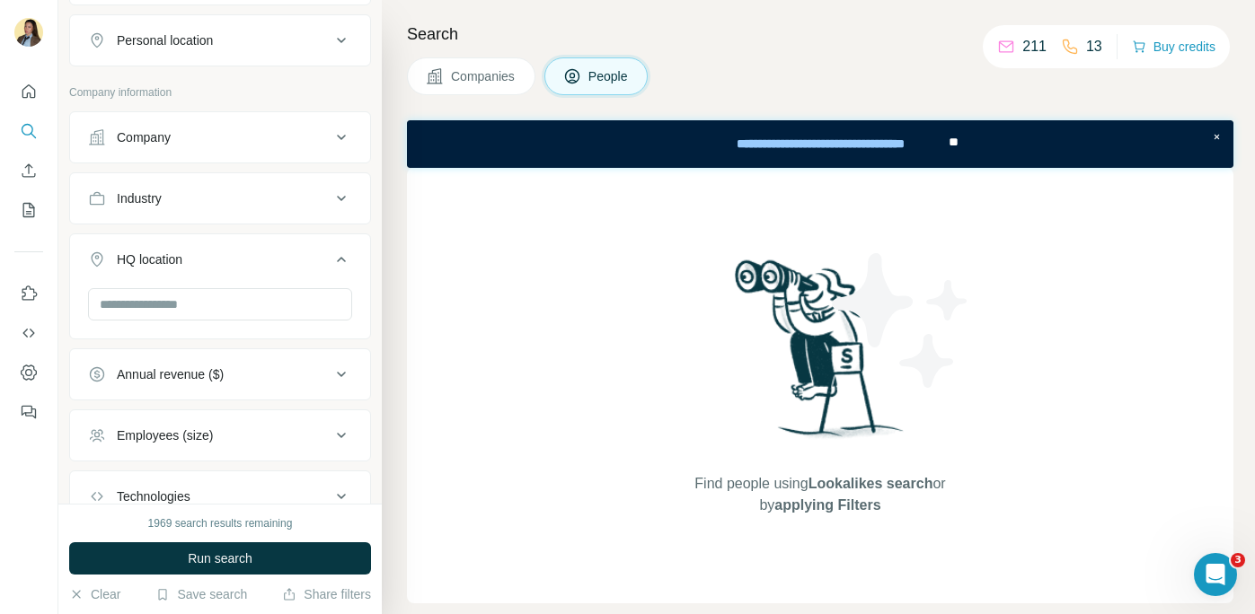
click at [250, 255] on div "HQ location" at bounding box center [209, 260] width 243 height 18
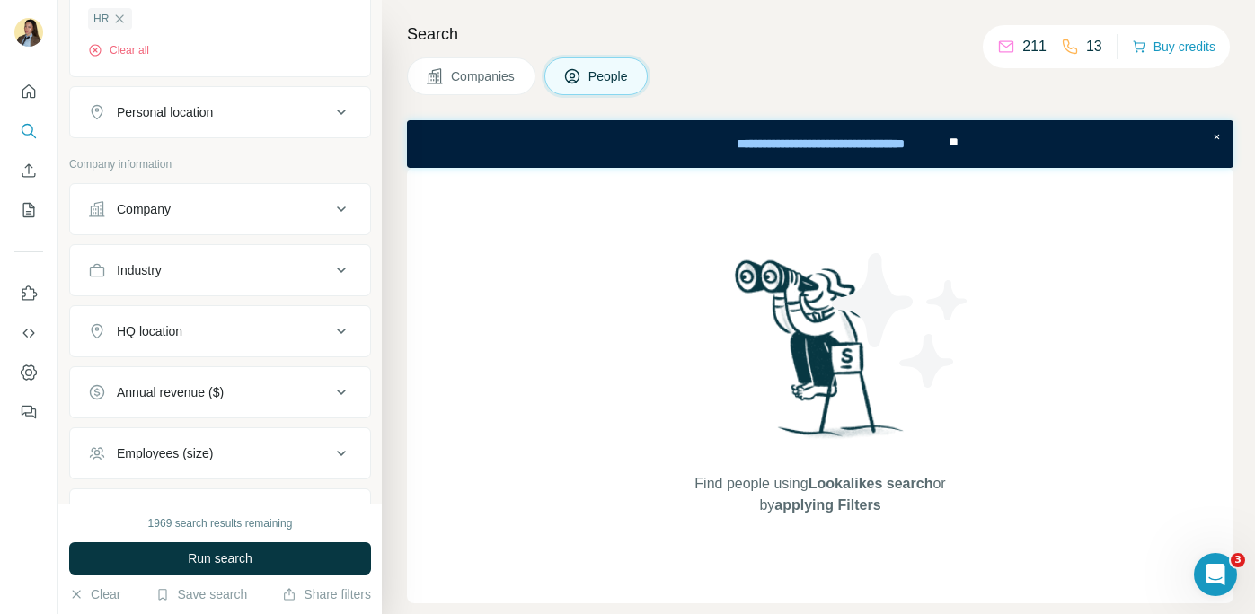
scroll to position [572, 0]
click at [236, 334] on div "HQ location" at bounding box center [209, 328] width 243 height 18
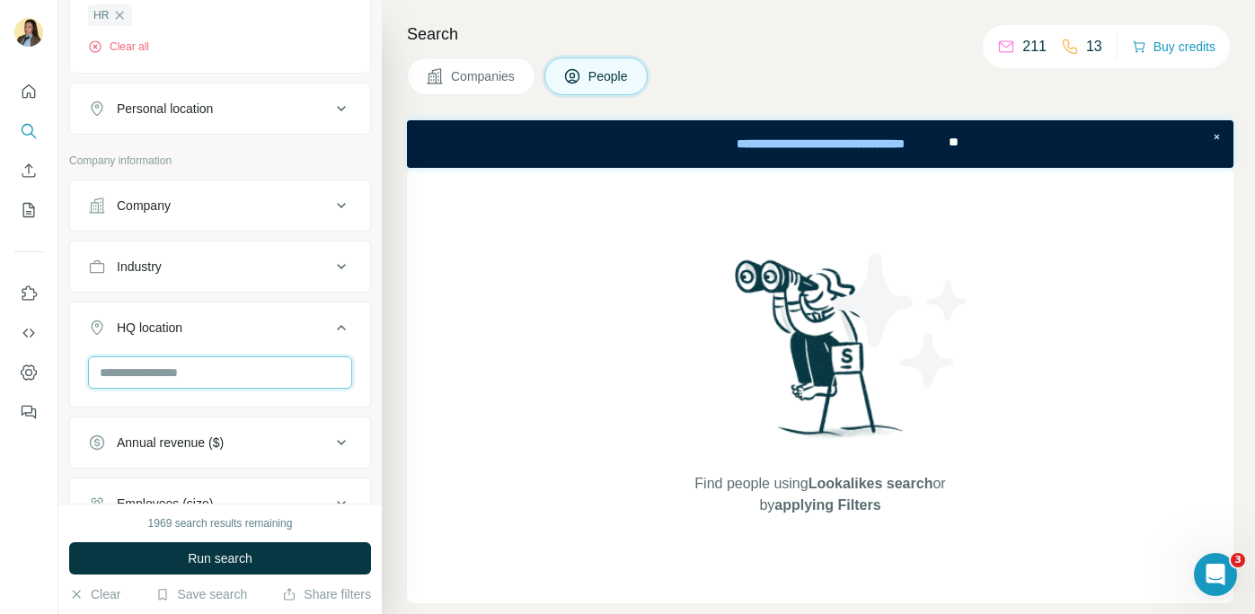
click at [231, 377] on input "text" at bounding box center [220, 373] width 264 height 32
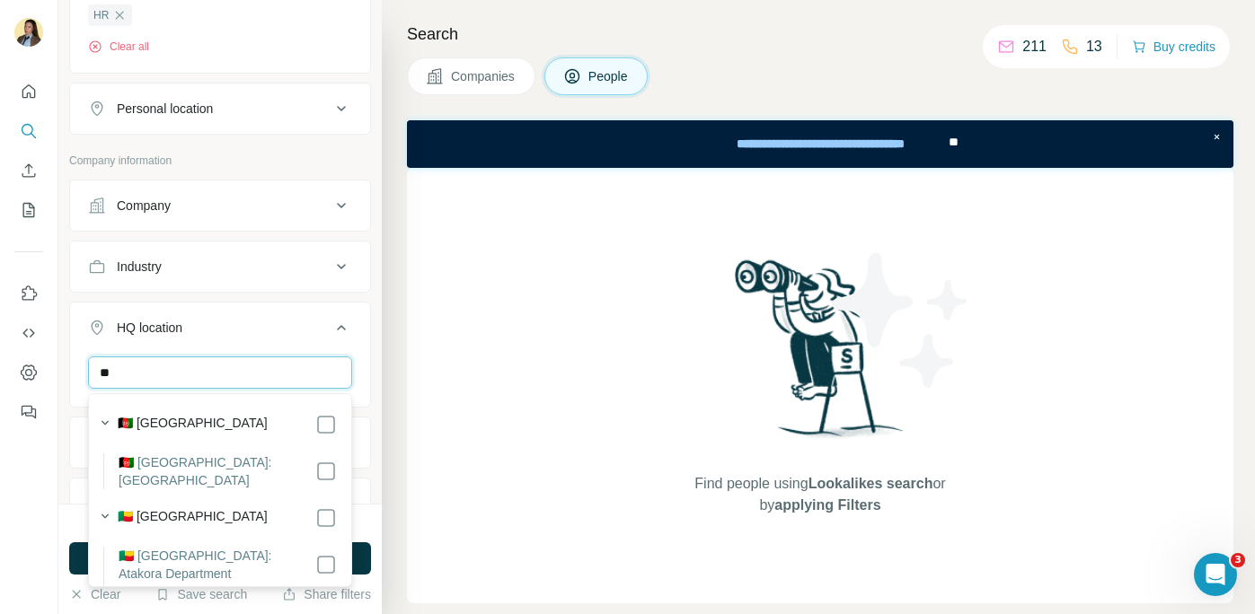
type input "*"
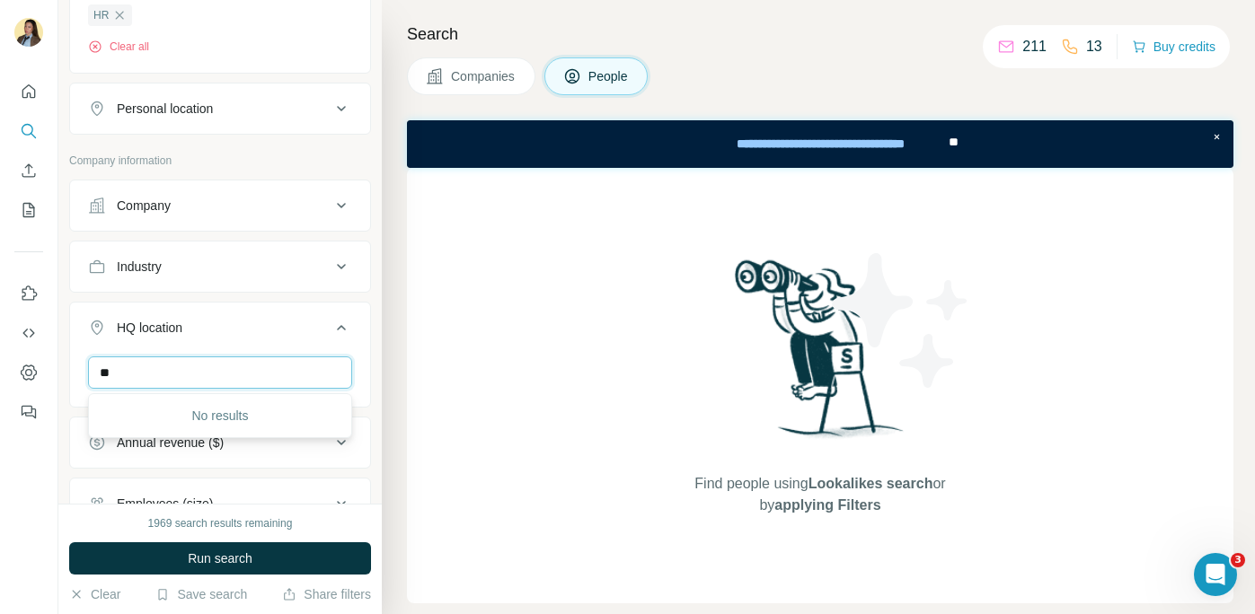
type input "*"
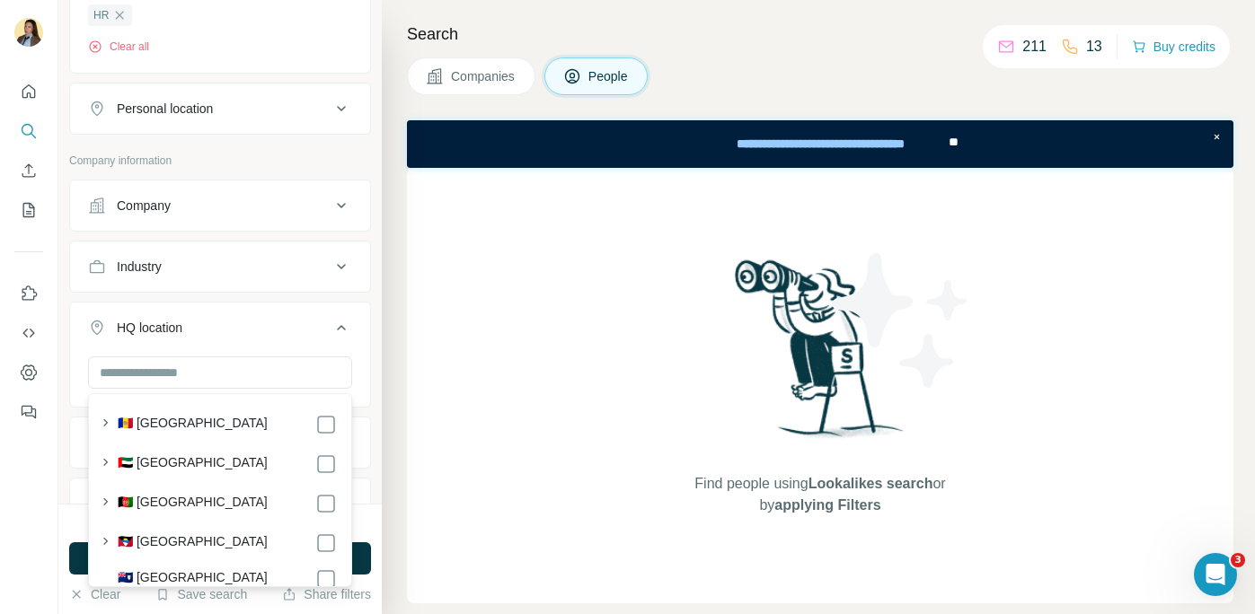
click at [379, 309] on div "New search Hide Company lookalikes 1 Find companies similar to one you've succe…" at bounding box center [219, 252] width 323 height 504
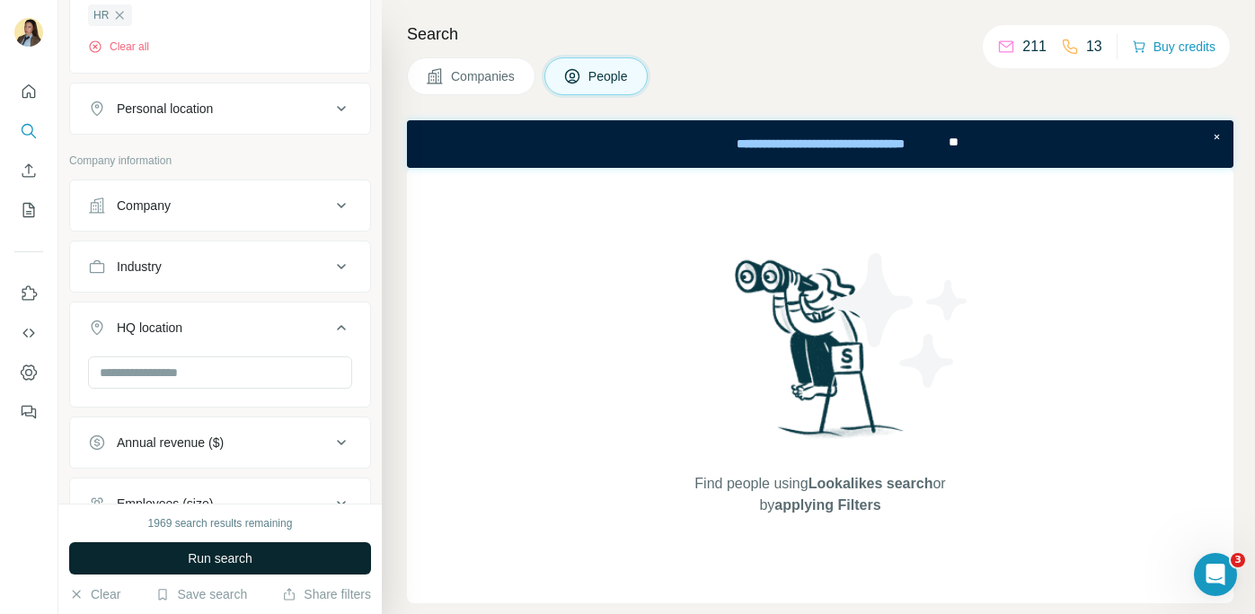
click at [283, 545] on button "Run search" at bounding box center [220, 559] width 302 height 32
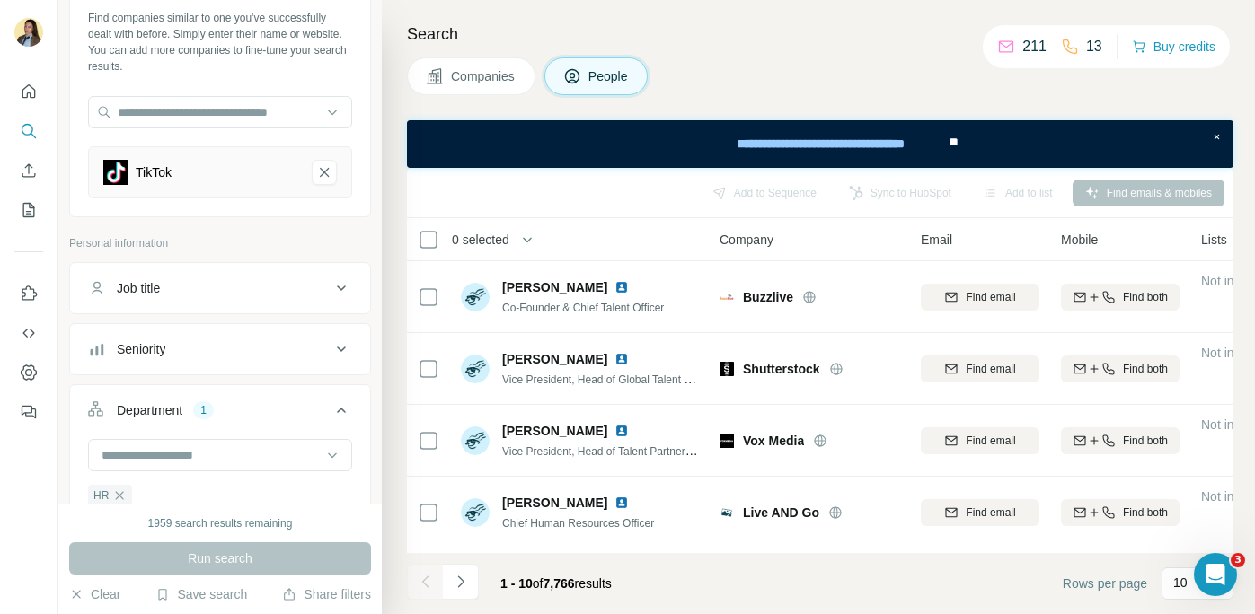
scroll to position [0, 0]
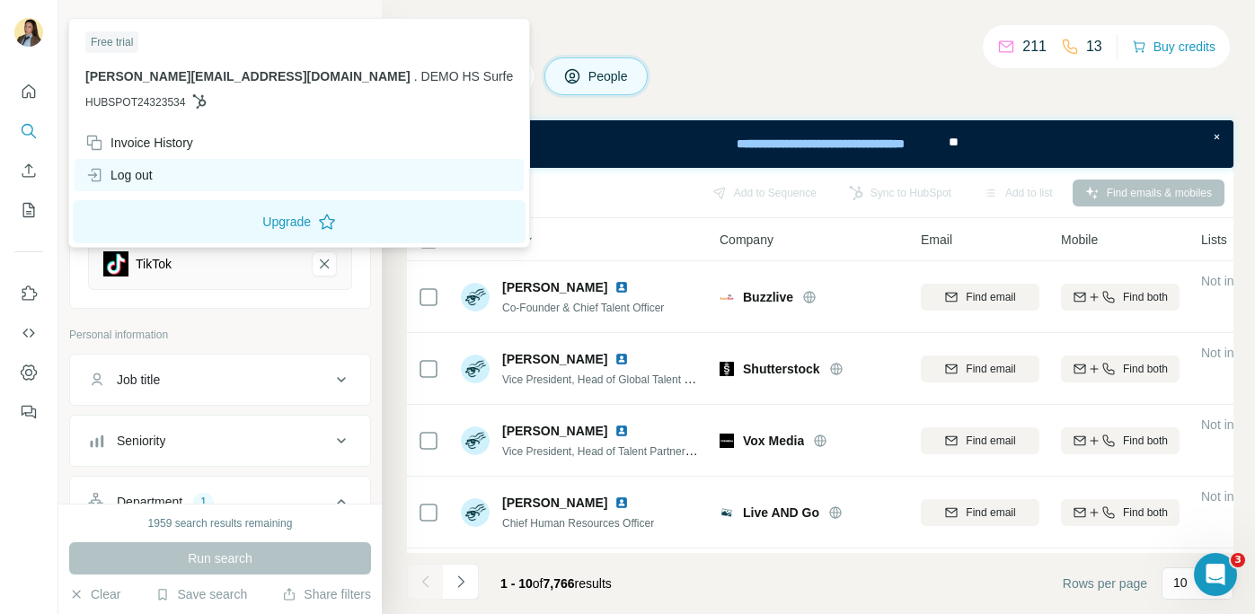
click at [150, 173] on div "Log out" at bounding box center [118, 175] width 67 height 18
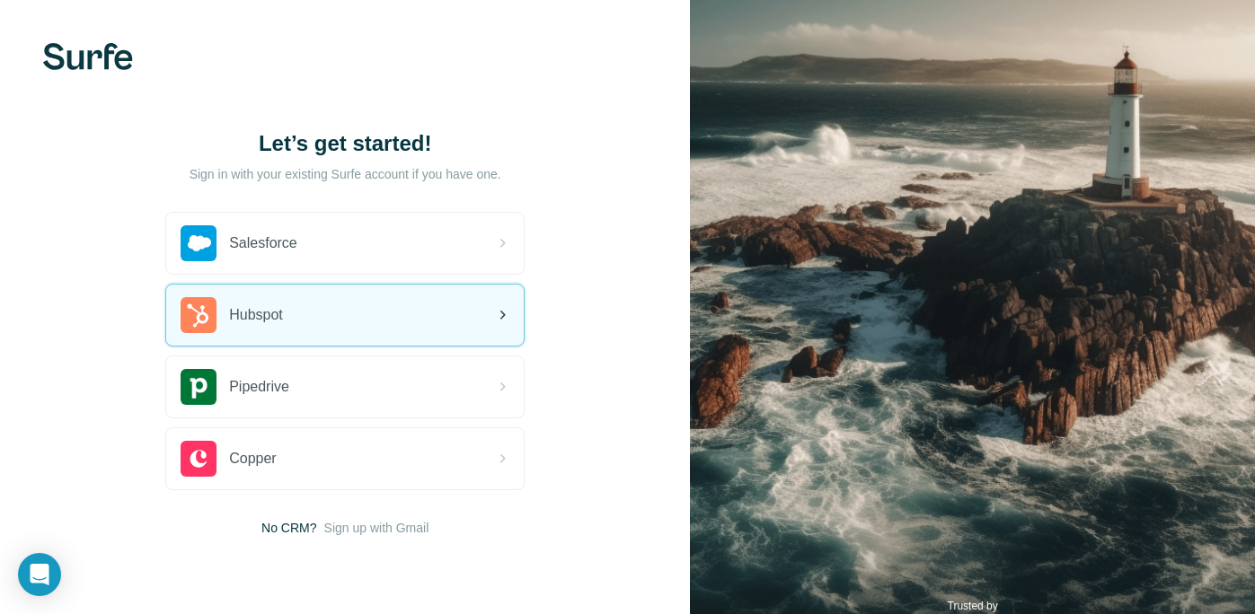
click at [275, 308] on span "Hubspot" at bounding box center [256, 316] width 54 height 22
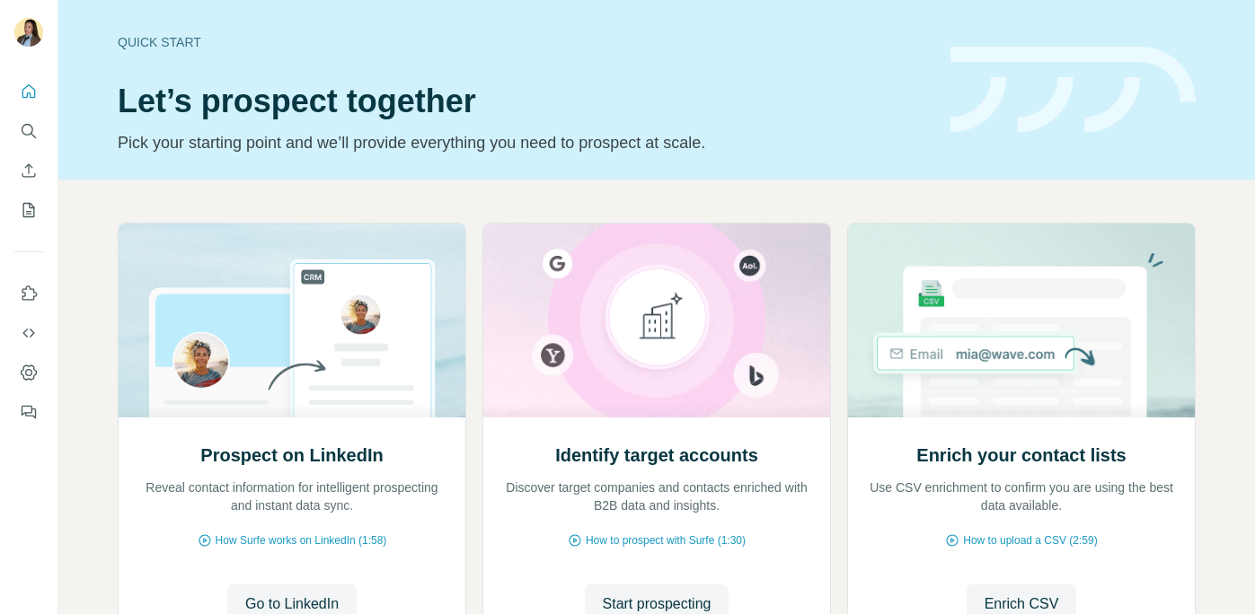
scroll to position [158, 0]
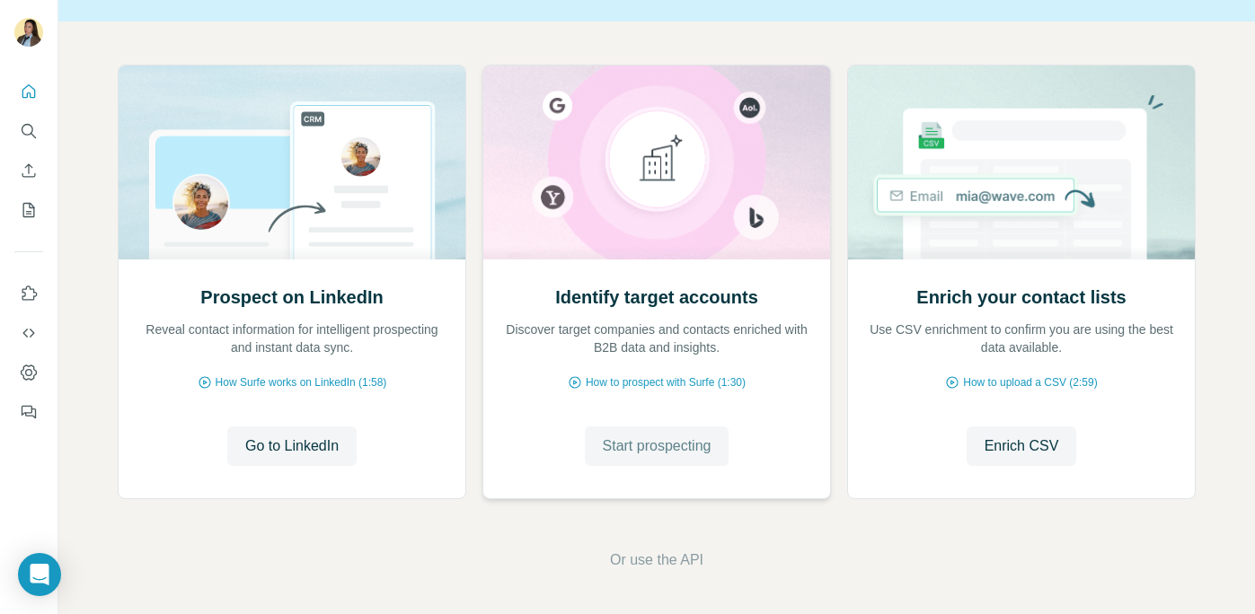
click at [633, 448] on span "Start prospecting" at bounding box center [657, 447] width 109 height 22
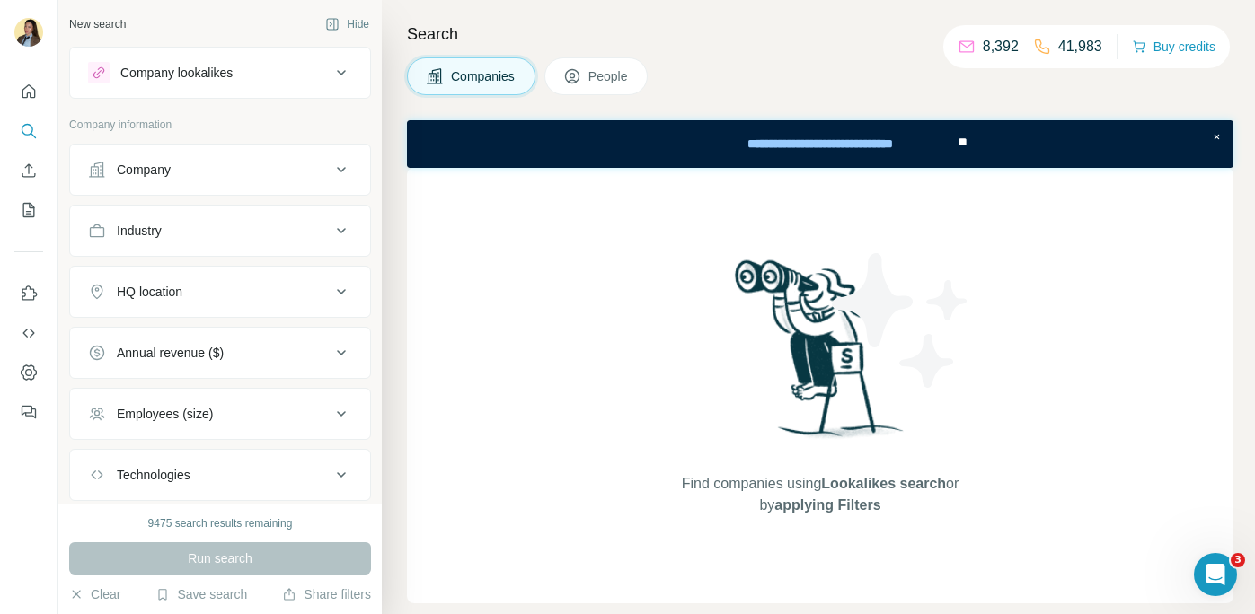
click at [199, 175] on div "Company" at bounding box center [209, 170] width 243 height 18
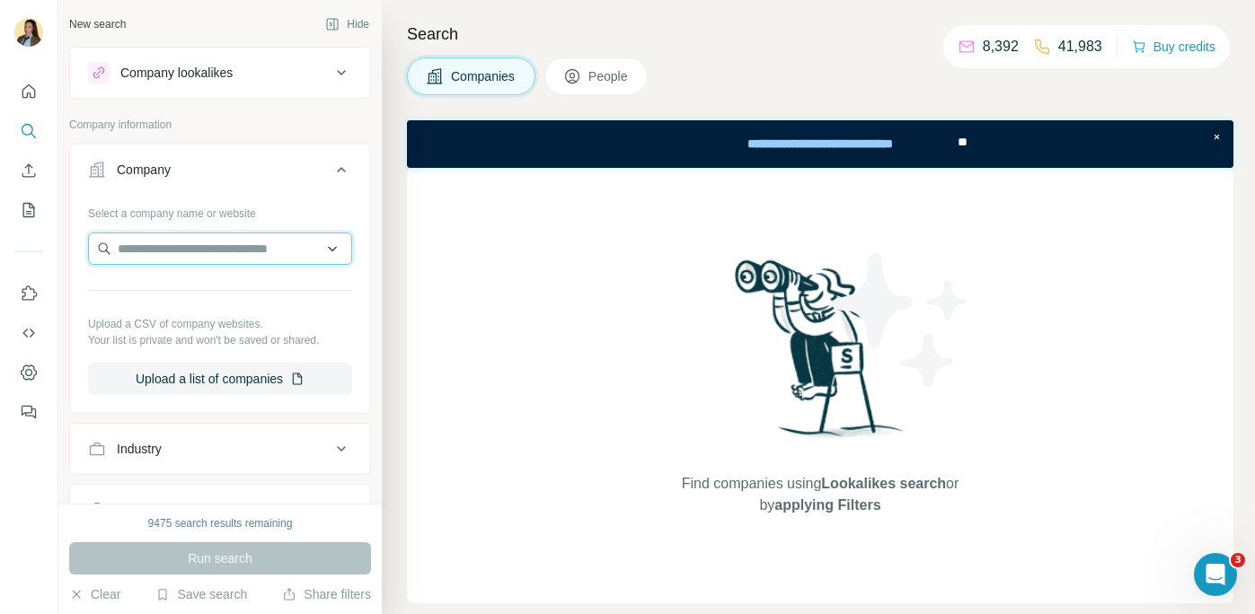
click at [189, 260] on input "text" at bounding box center [220, 249] width 264 height 32
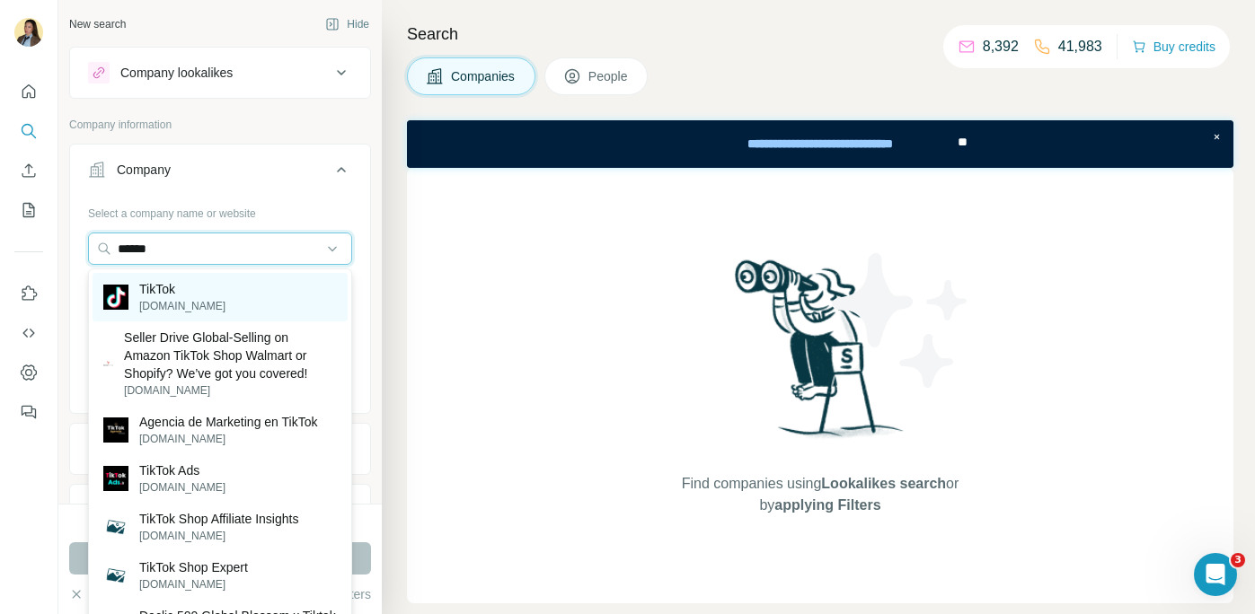
type input "******"
click at [250, 298] on div "TikTok [DOMAIN_NAME]" at bounding box center [220, 297] width 255 height 49
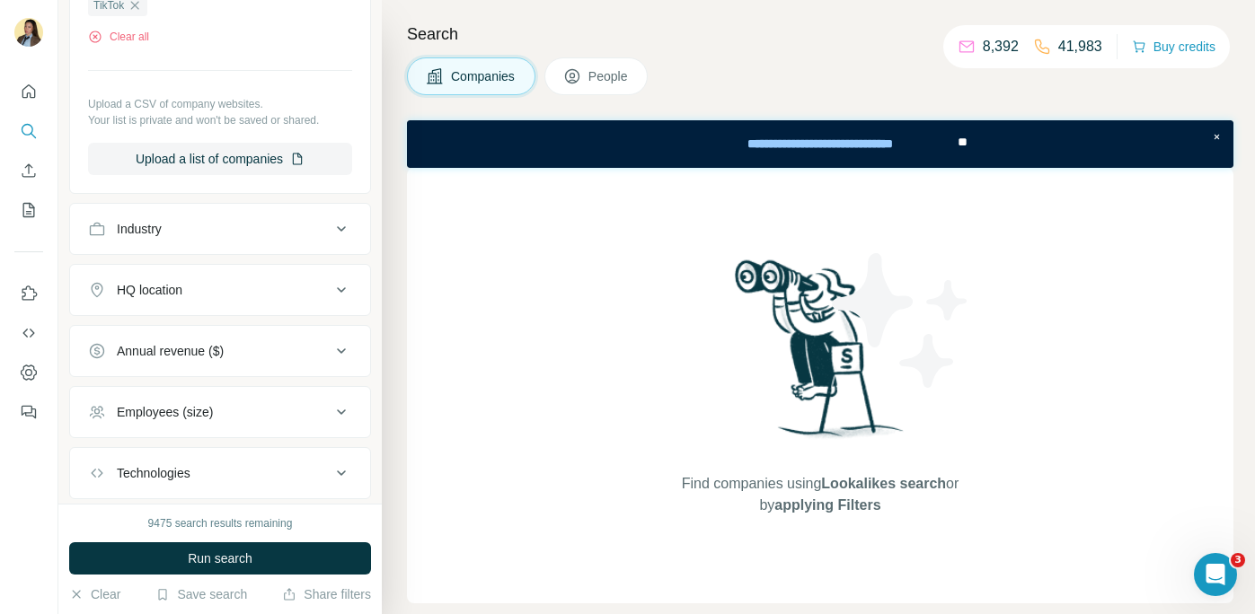
scroll to position [326, 0]
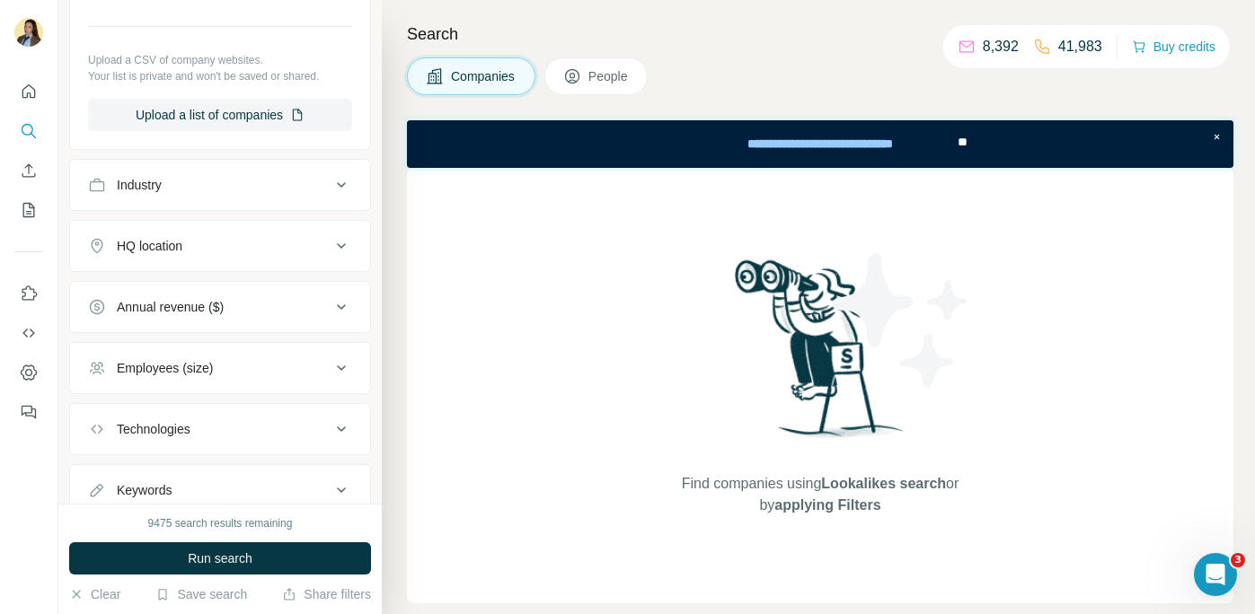
click at [592, 88] on button "People" at bounding box center [596, 76] width 104 height 38
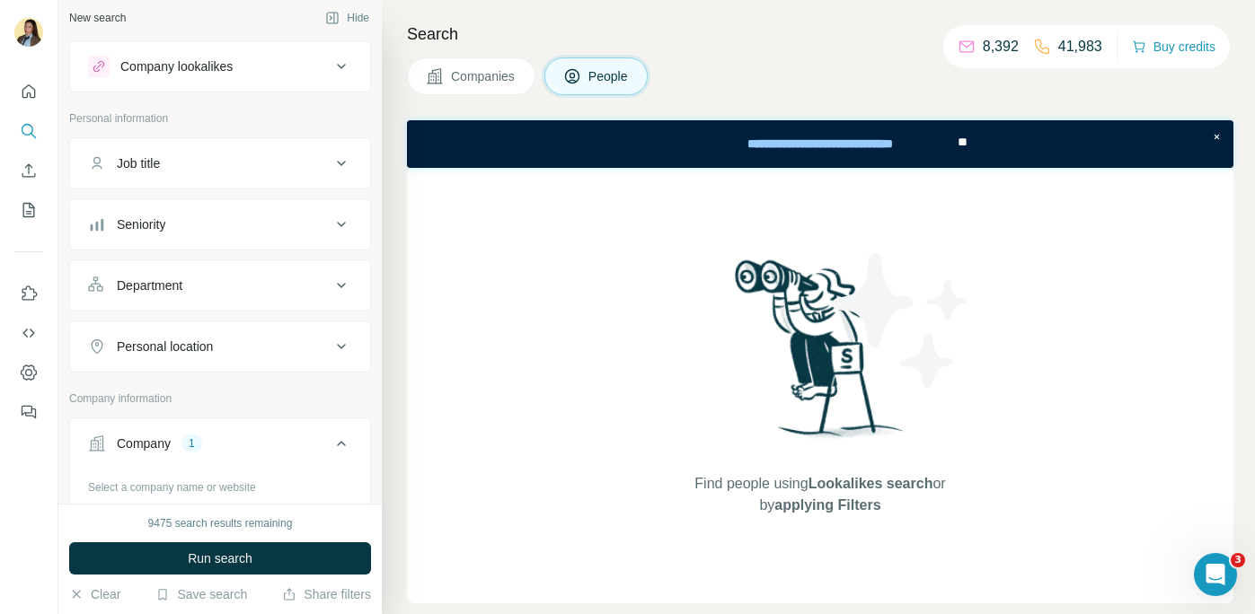
scroll to position [1, 0]
click at [267, 293] on div "Department" at bounding box center [209, 291] width 243 height 18
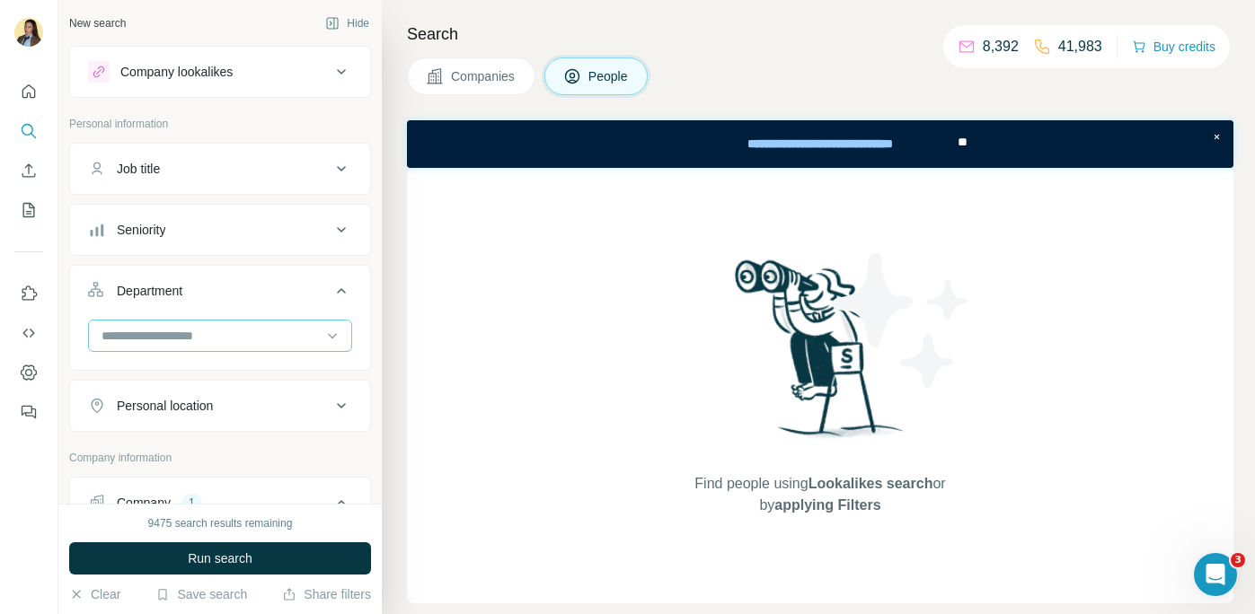
click at [224, 339] on input at bounding box center [211, 336] width 222 height 20
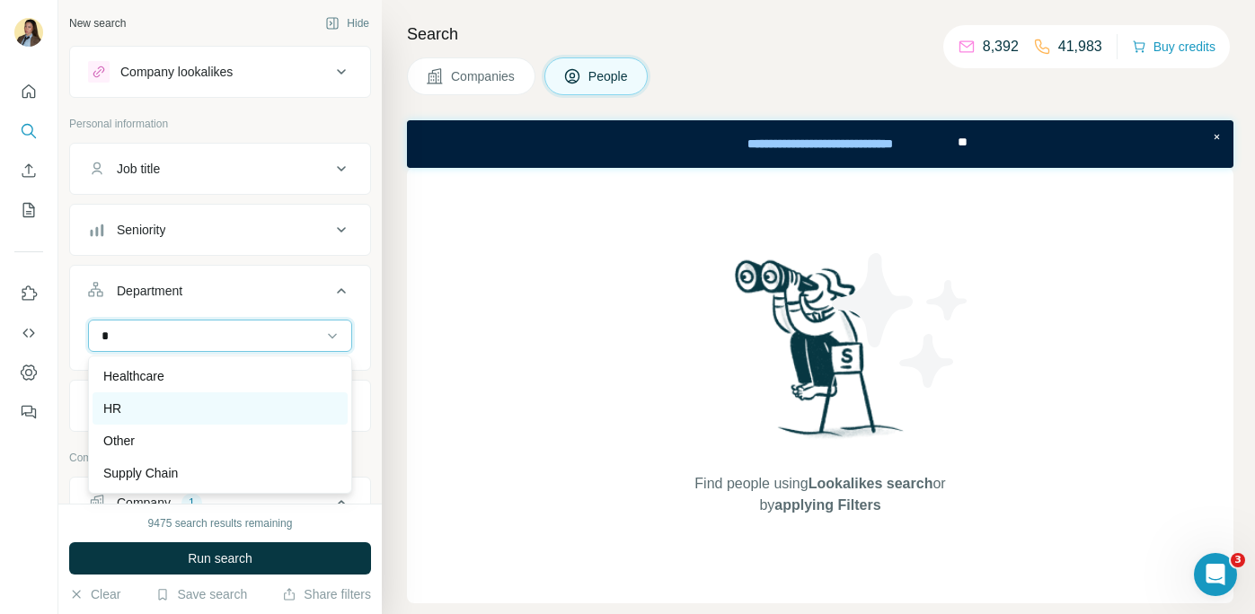
type input "*"
click at [200, 410] on div "HR" at bounding box center [220, 409] width 234 height 18
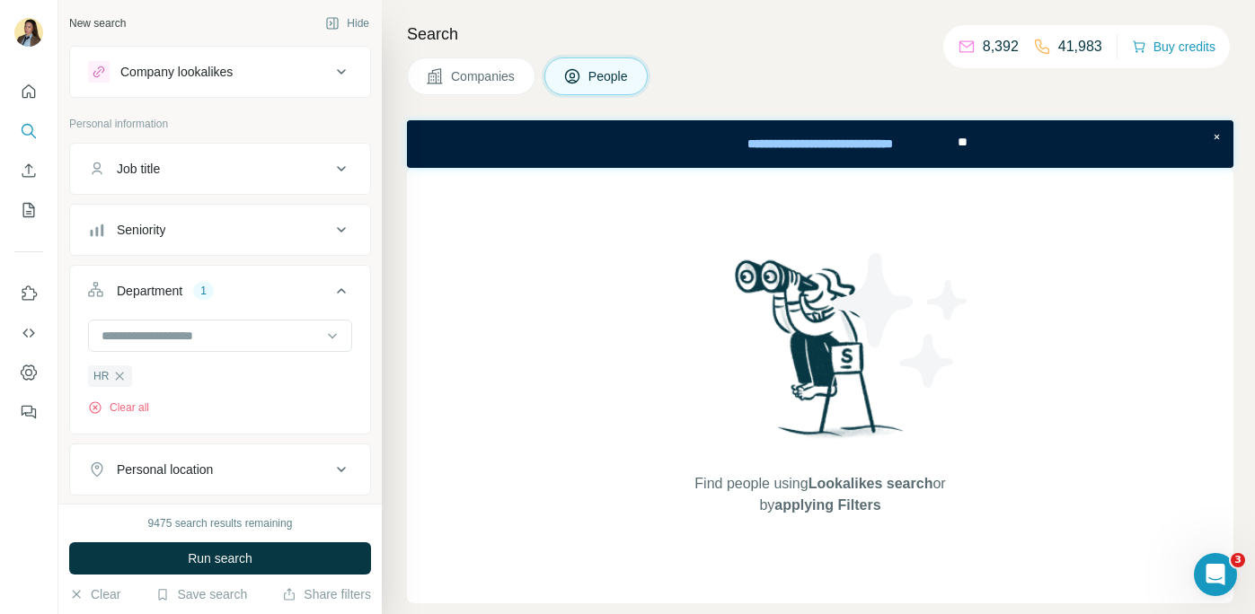
click at [181, 235] on div "Seniority" at bounding box center [209, 230] width 243 height 18
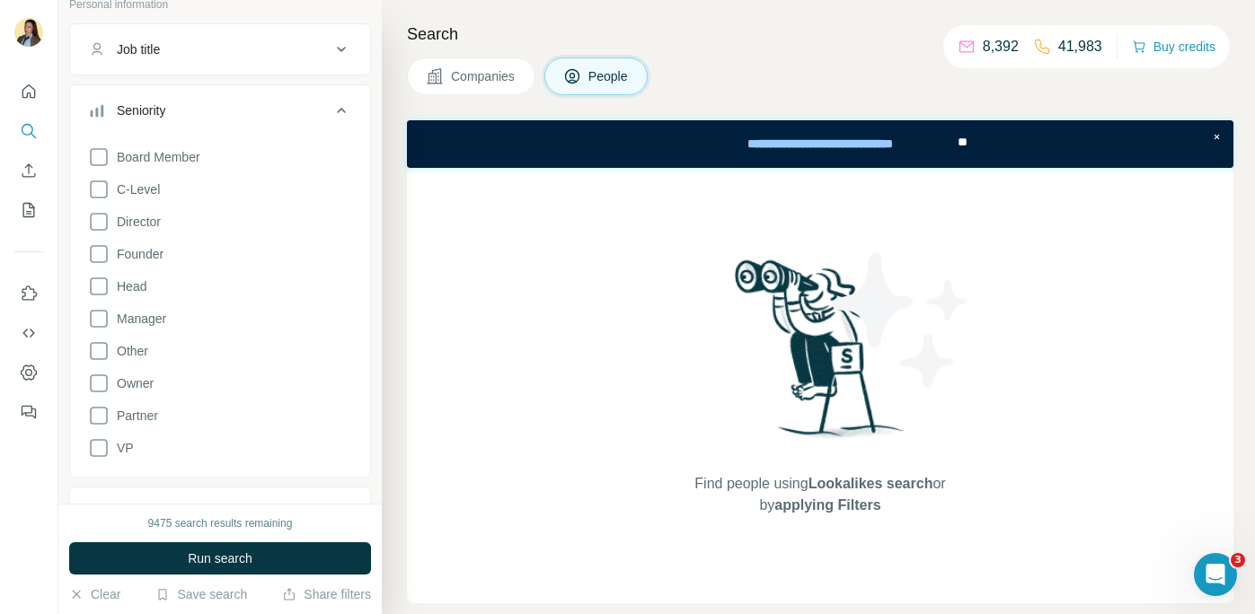
scroll to position [125, 0]
click at [140, 317] on span "Manager" at bounding box center [138, 314] width 57 height 18
click at [133, 279] on span "Head" at bounding box center [128, 282] width 37 height 18
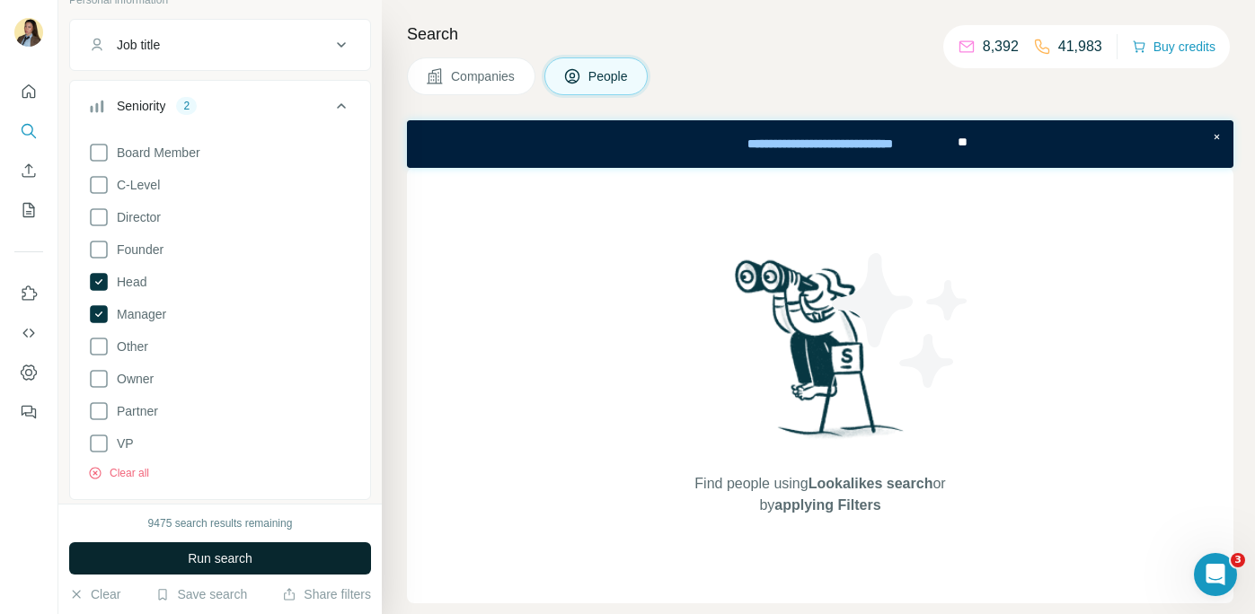
click at [156, 560] on button "Run search" at bounding box center [220, 559] width 302 height 32
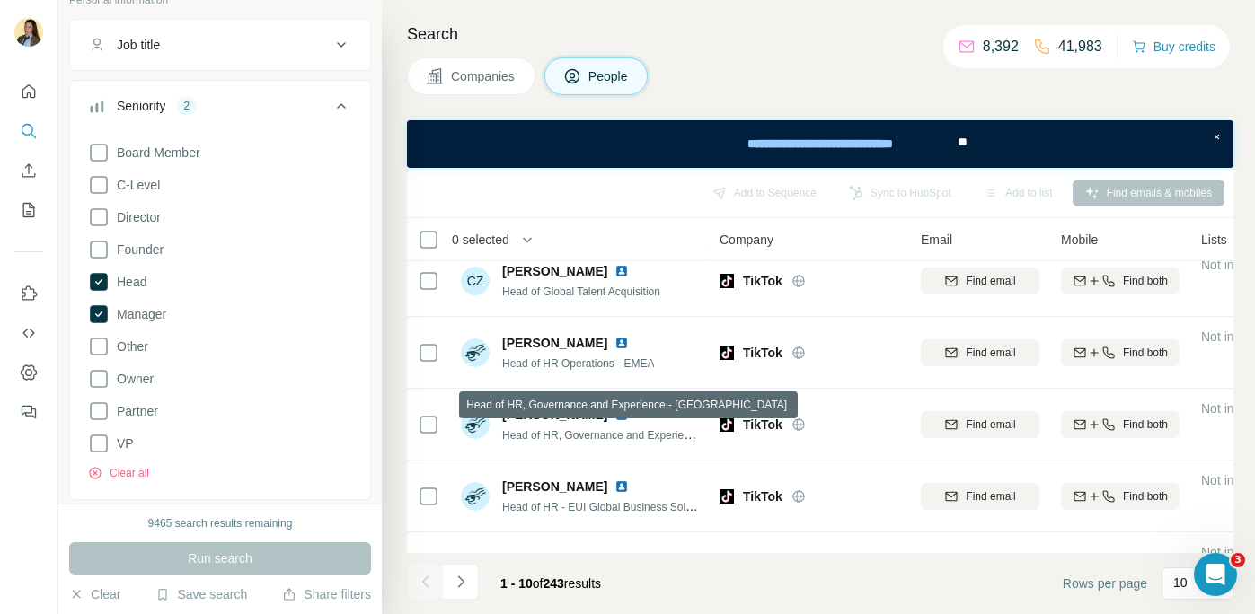
scroll to position [427, 0]
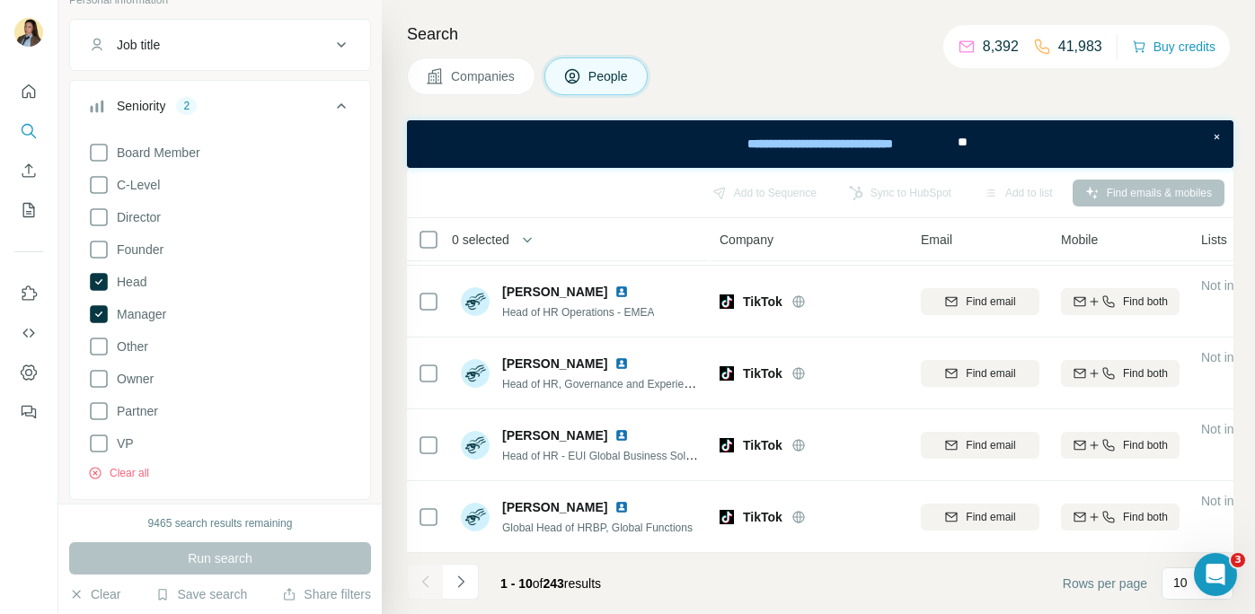
click at [339, 109] on icon at bounding box center [342, 106] width 22 height 22
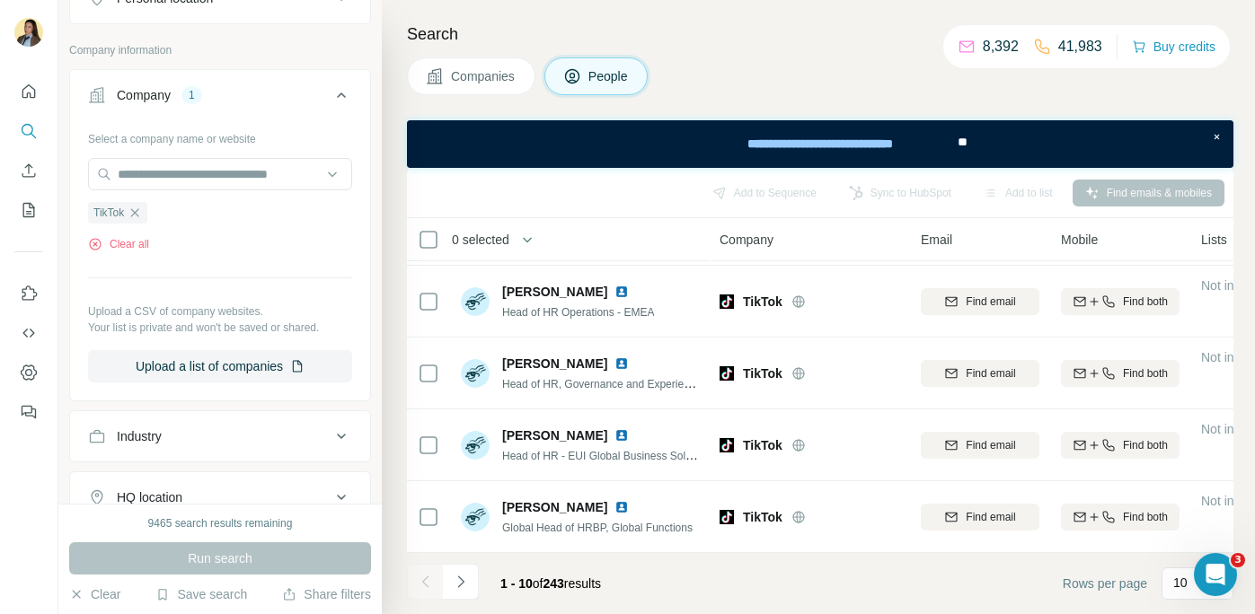
scroll to position [704, 0]
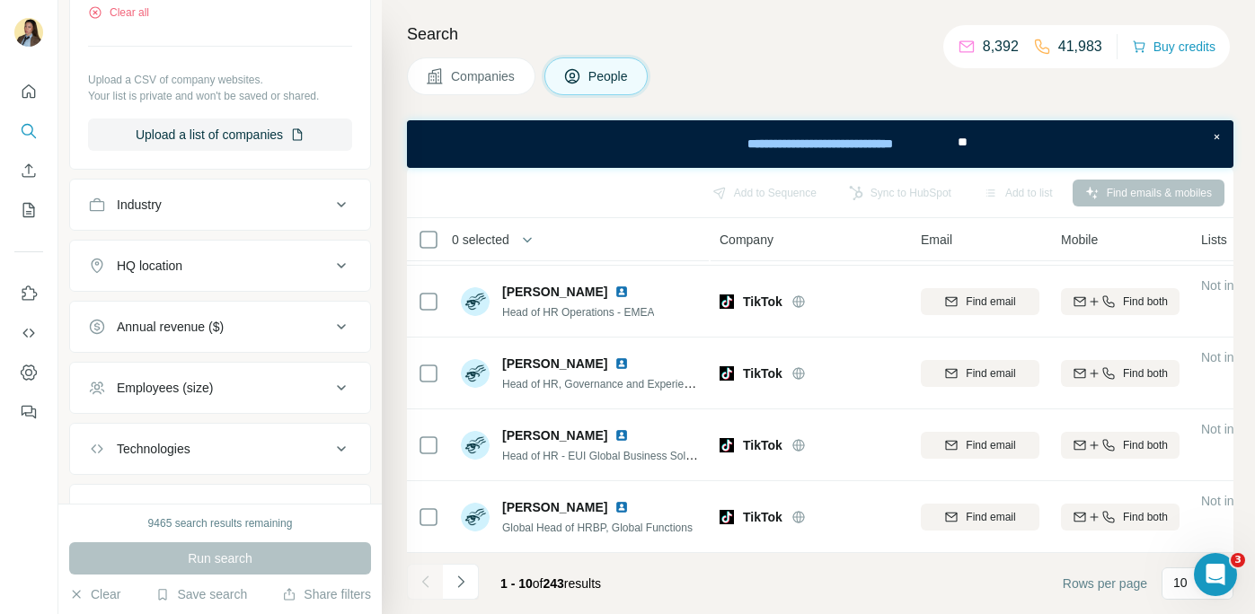
click at [255, 279] on button "HQ location" at bounding box center [220, 265] width 300 height 43
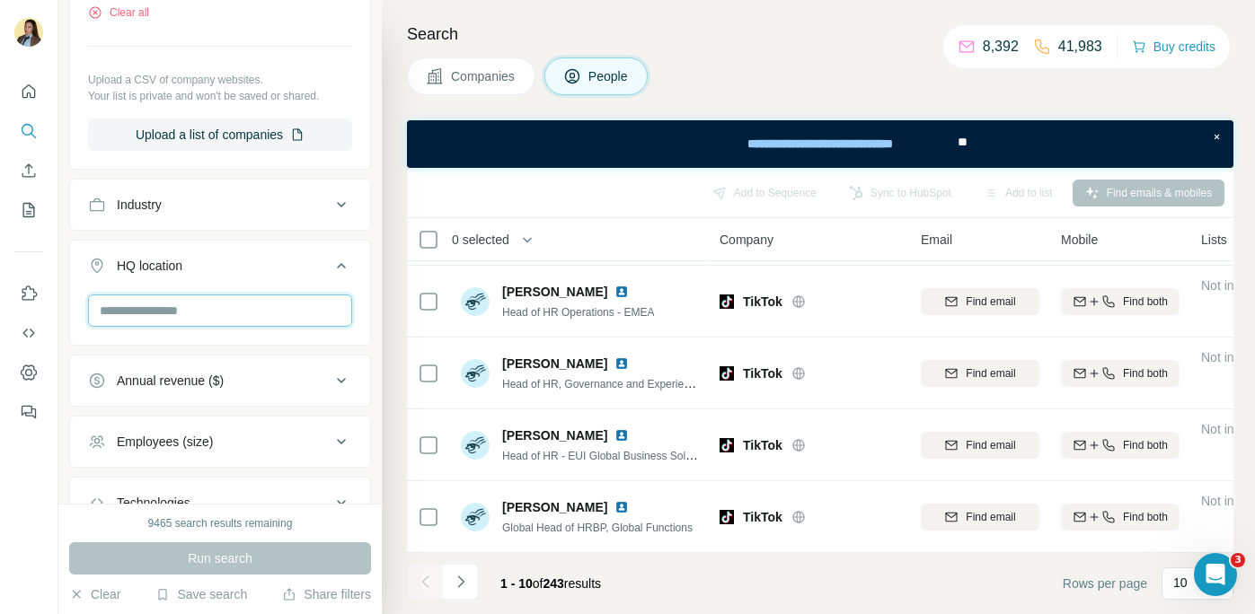
click at [221, 311] on input "text" at bounding box center [220, 311] width 264 height 32
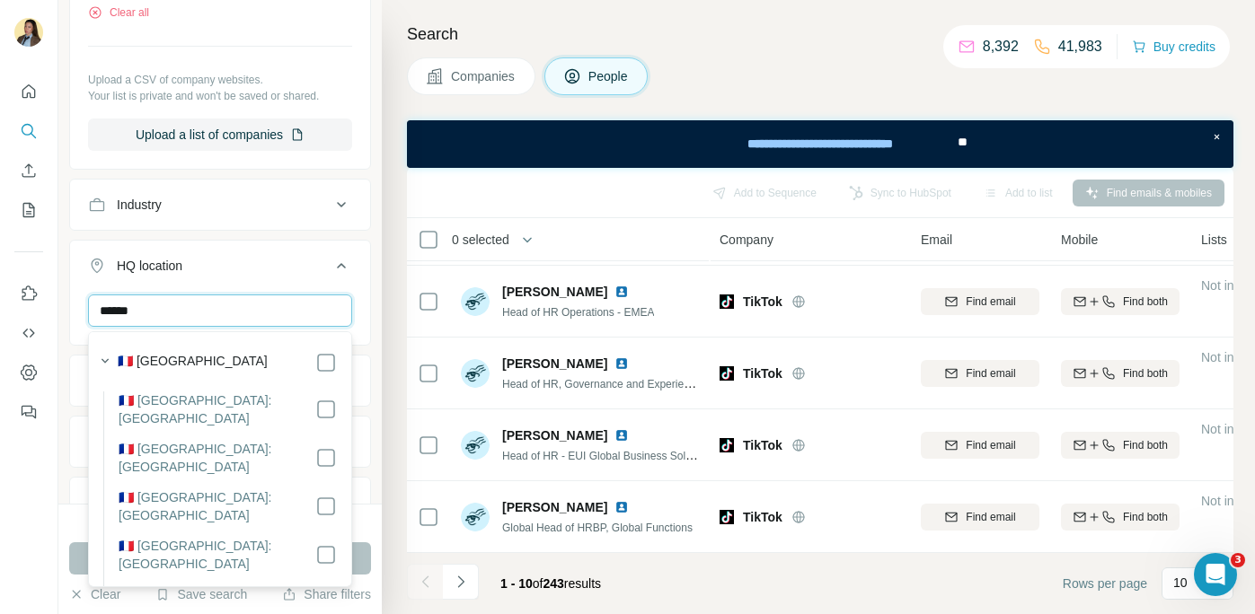
type input "******"
click at [314, 368] on div "🇫🇷 [GEOGRAPHIC_DATA]" at bounding box center [227, 363] width 219 height 22
drag, startPoint x: 197, startPoint y: 315, endPoint x: 53, endPoint y: 305, distance: 144.1
click at [53, 305] on div "New search Hide Company lookalikes Personal information Job title Seniority 2 D…" at bounding box center [627, 307] width 1255 height 614
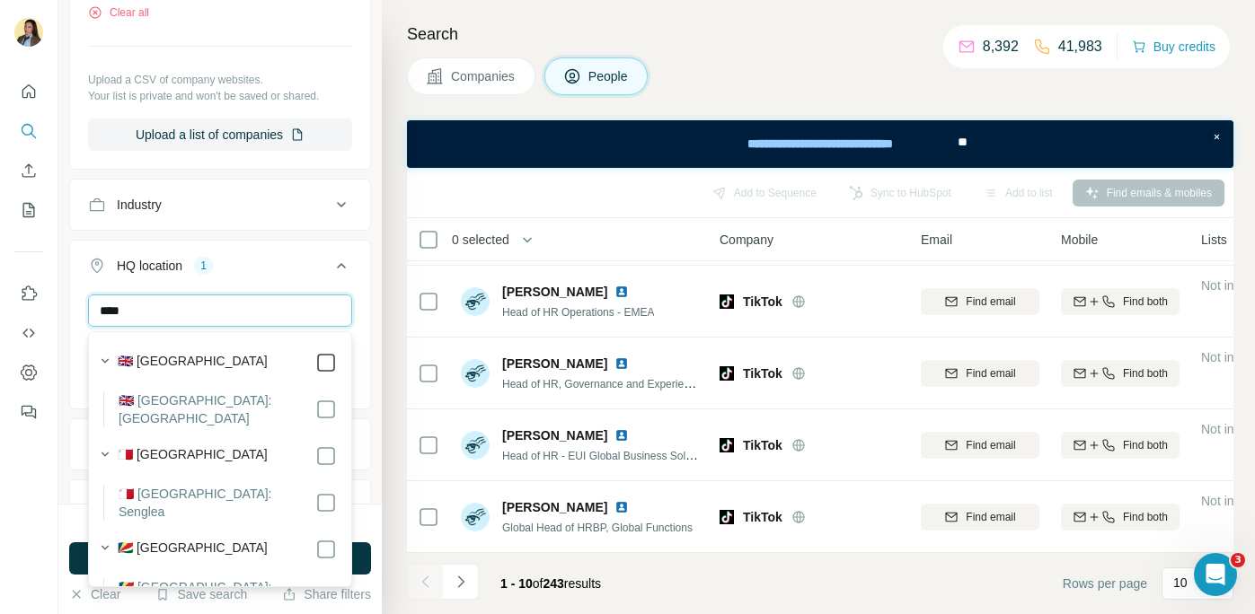
type input "****"
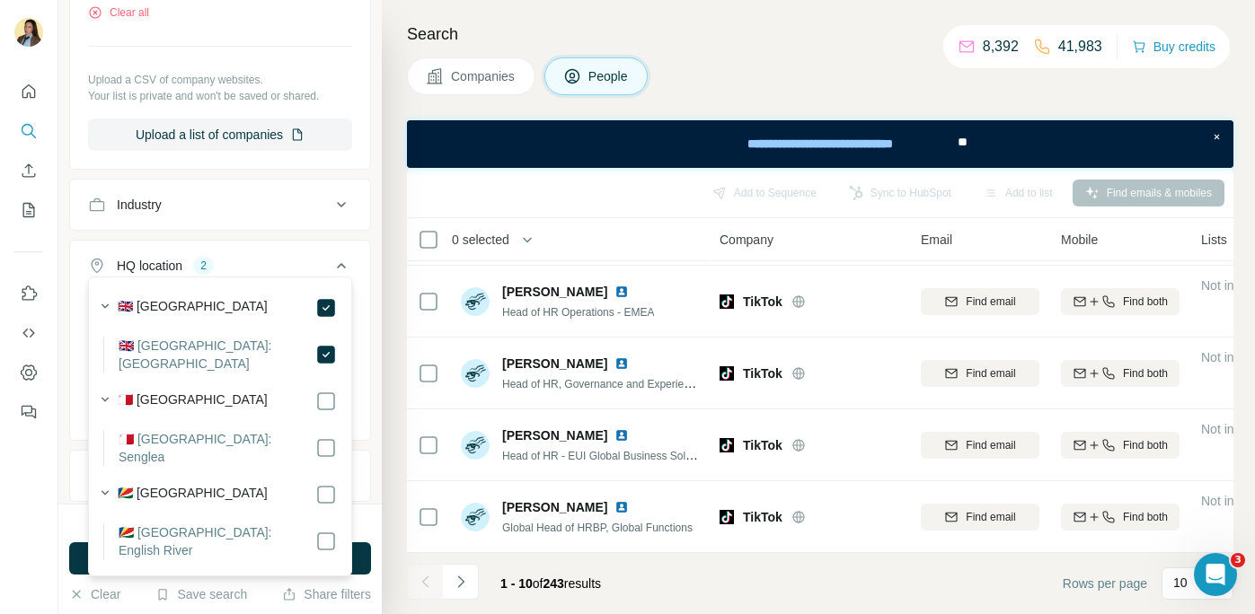
scroll to position [883, 0]
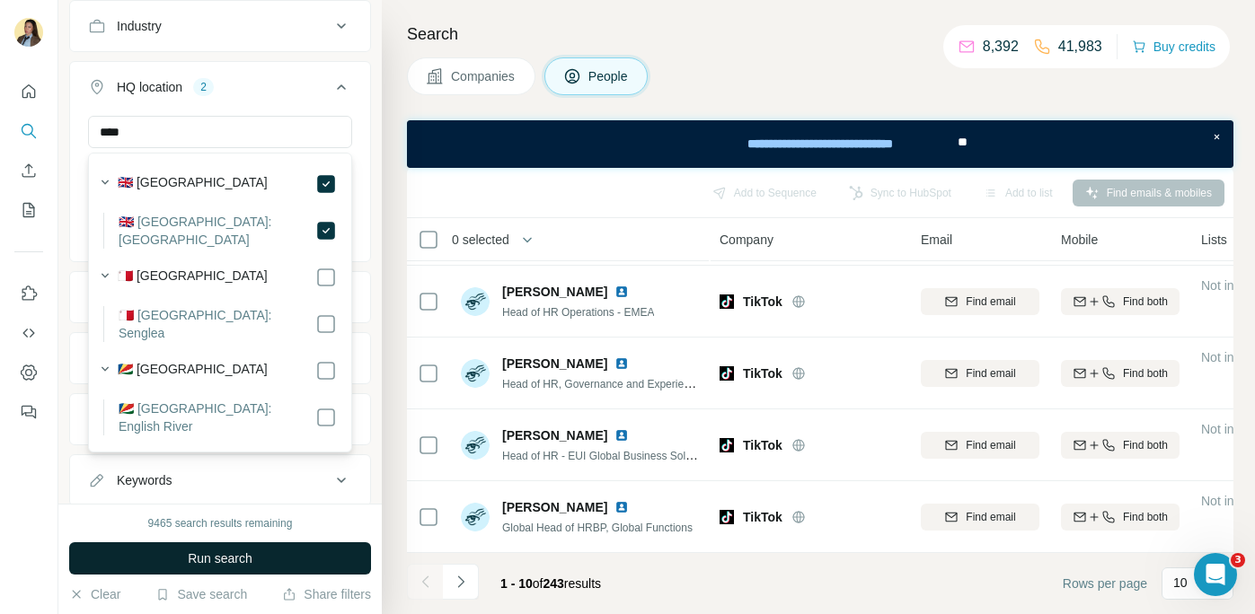
click at [241, 552] on span "Run search" at bounding box center [220, 559] width 65 height 18
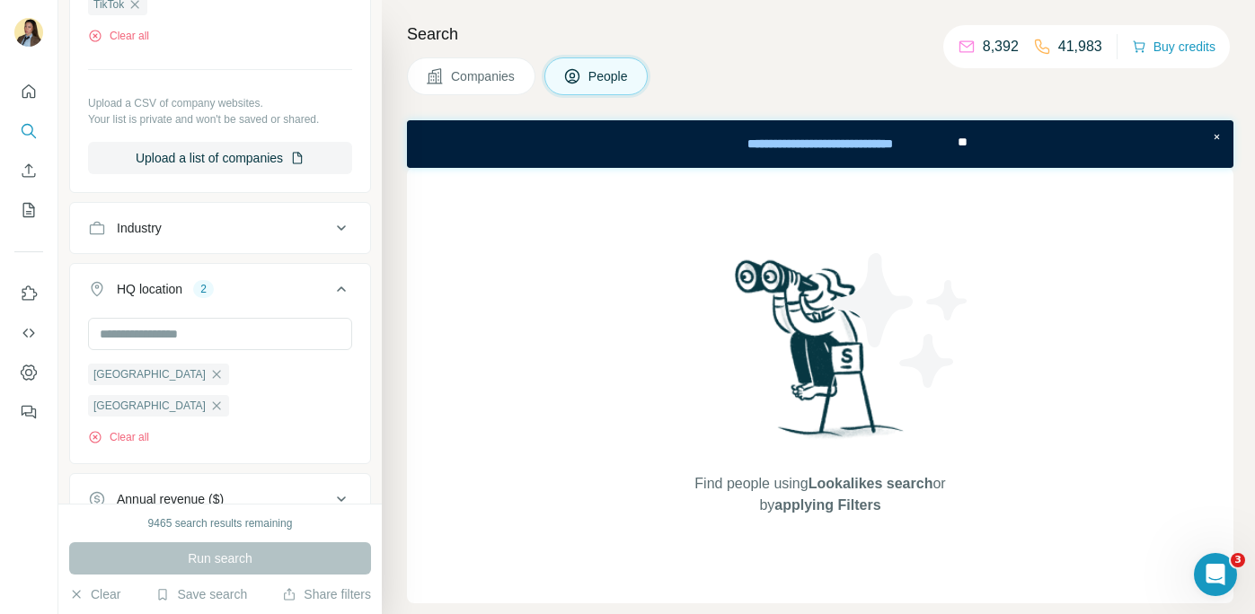
scroll to position [694, 0]
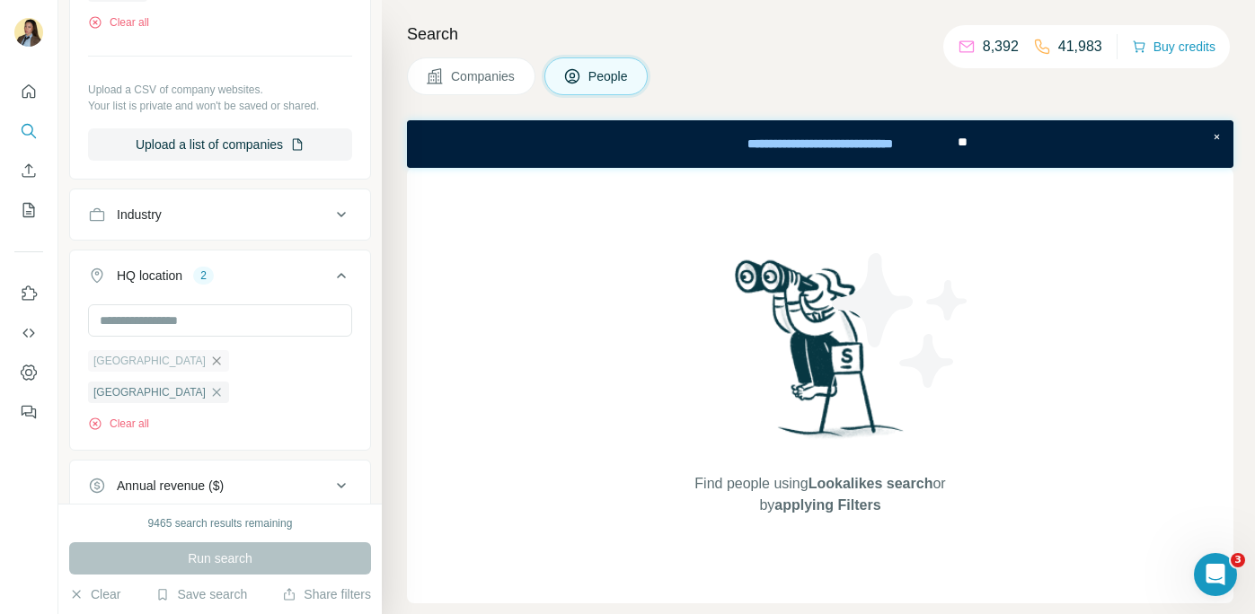
click at [209, 362] on icon "button" at bounding box center [216, 361] width 14 height 14
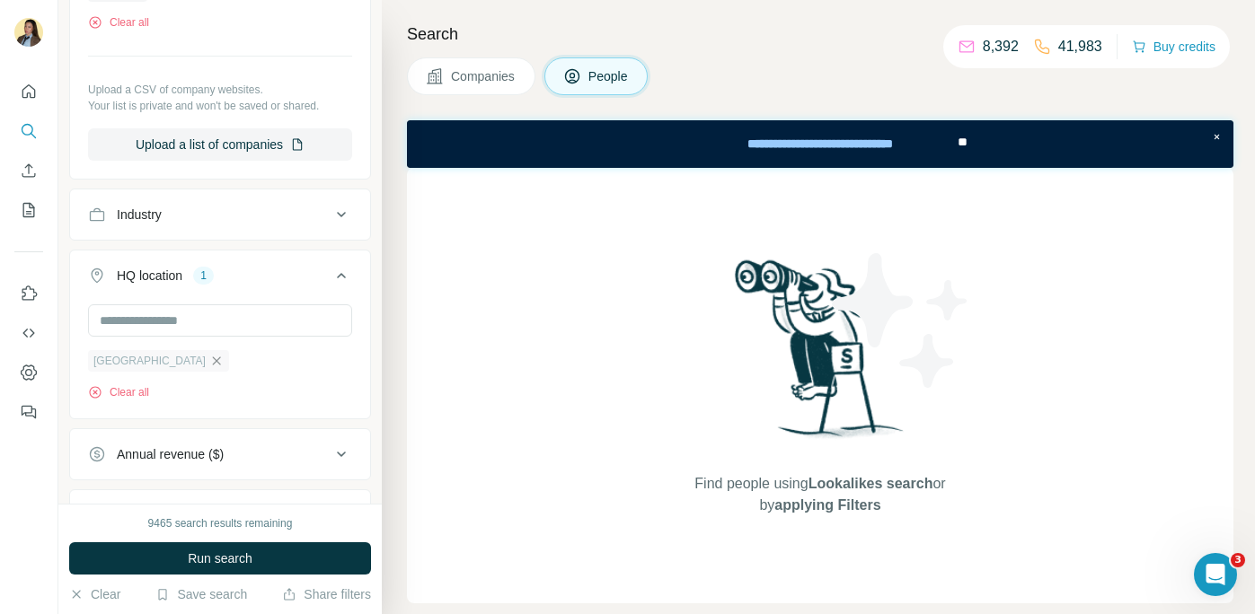
click at [209, 364] on icon "button" at bounding box center [216, 361] width 14 height 14
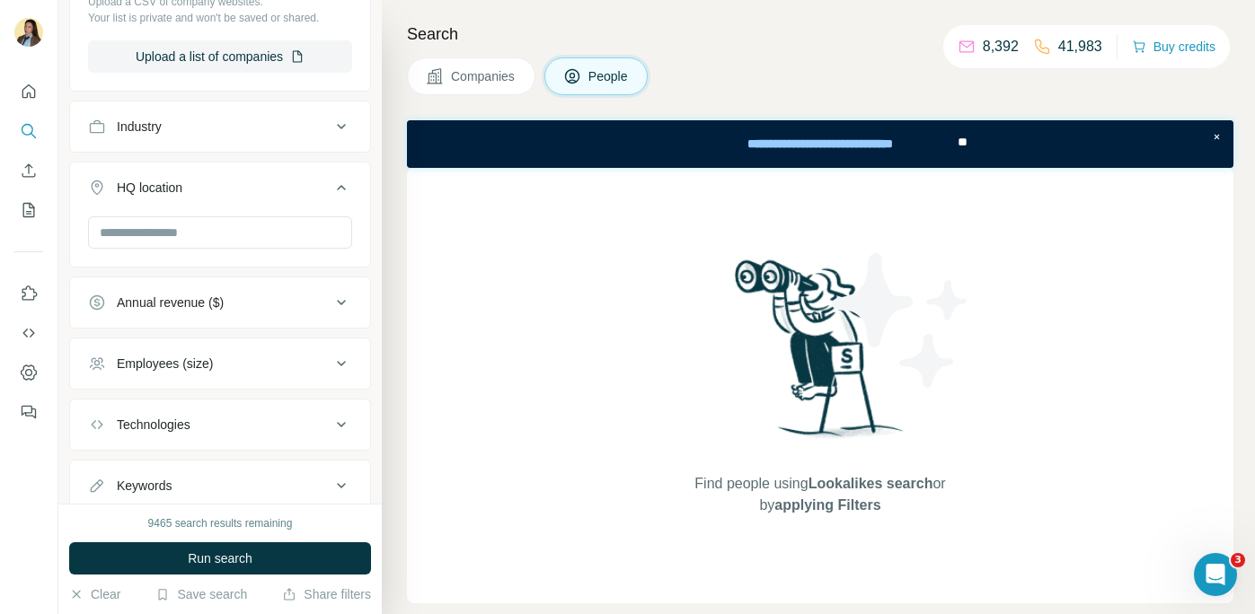
scroll to position [971, 0]
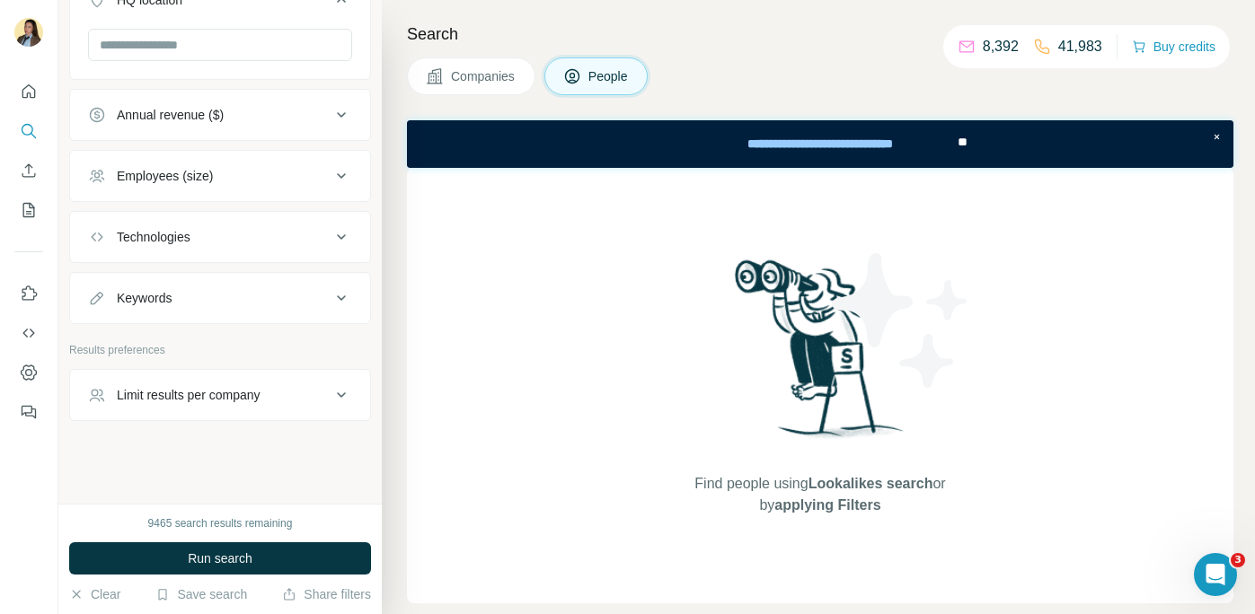
click at [605, 75] on span "People" at bounding box center [608, 76] width 41 height 18
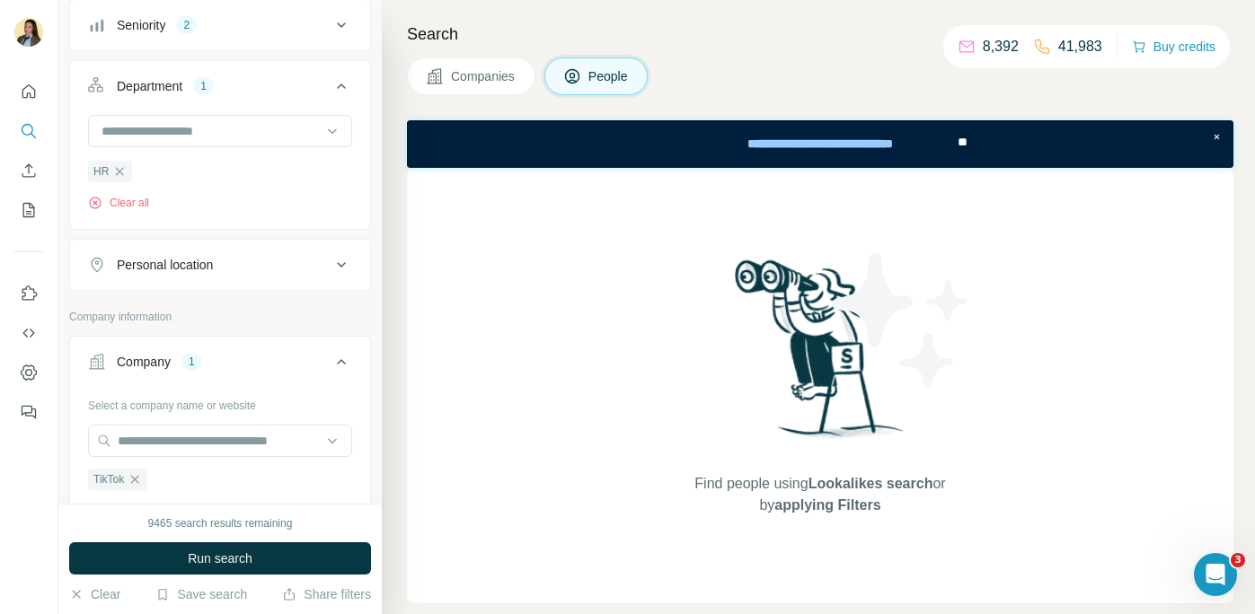
scroll to position [87, 0]
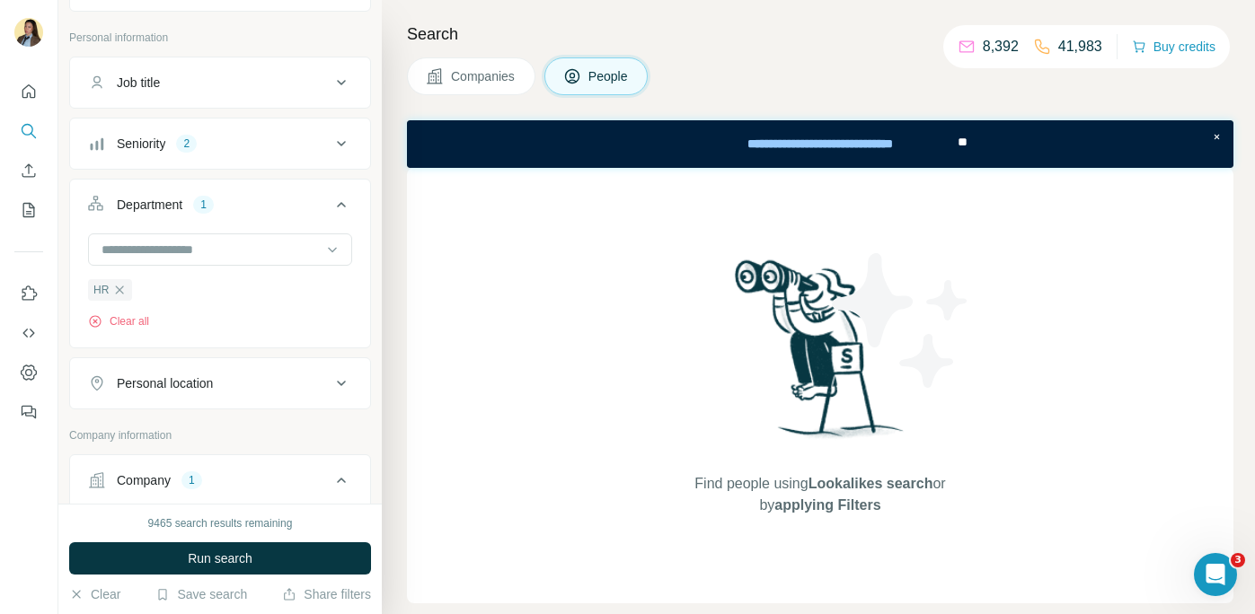
click at [211, 382] on div "Personal location" at bounding box center [165, 384] width 96 height 18
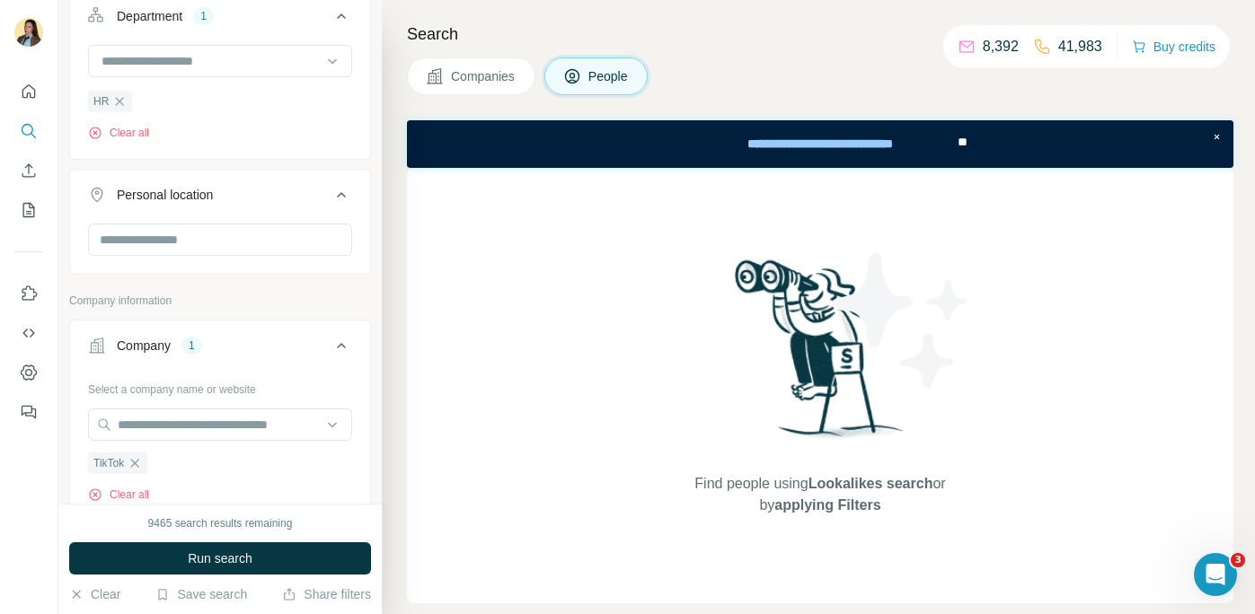
click at [181, 260] on div at bounding box center [220, 247] width 300 height 47
click at [180, 240] on input "text" at bounding box center [220, 240] width 264 height 32
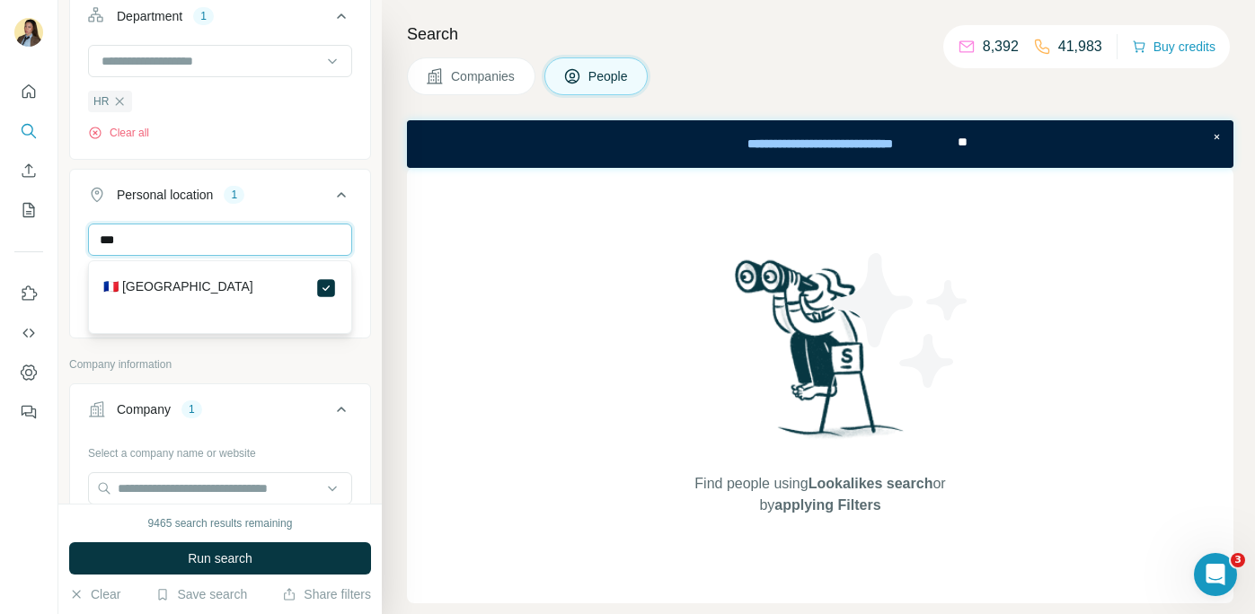
click at [217, 245] on input "***" at bounding box center [220, 240] width 264 height 32
type input "*"
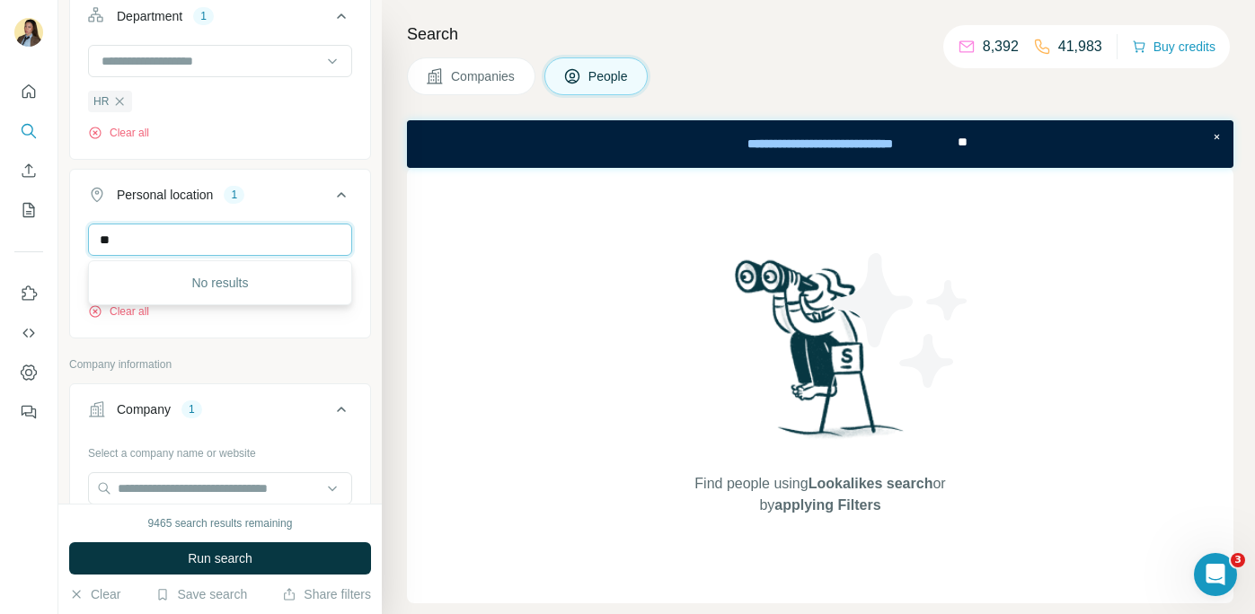
type input "*"
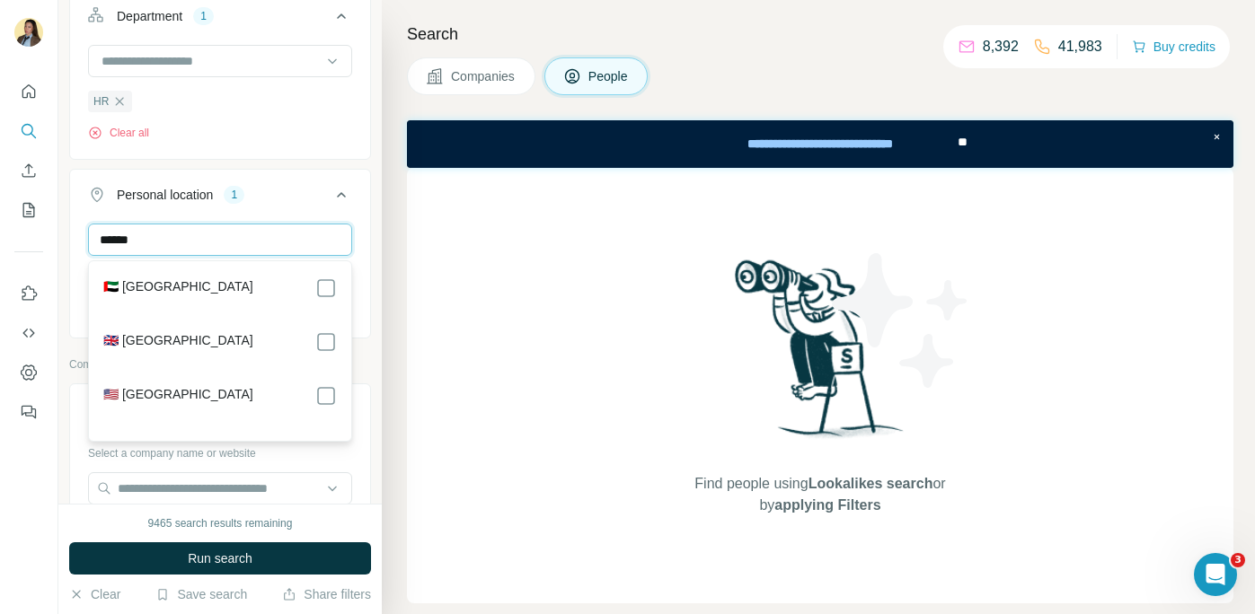
type input "******"
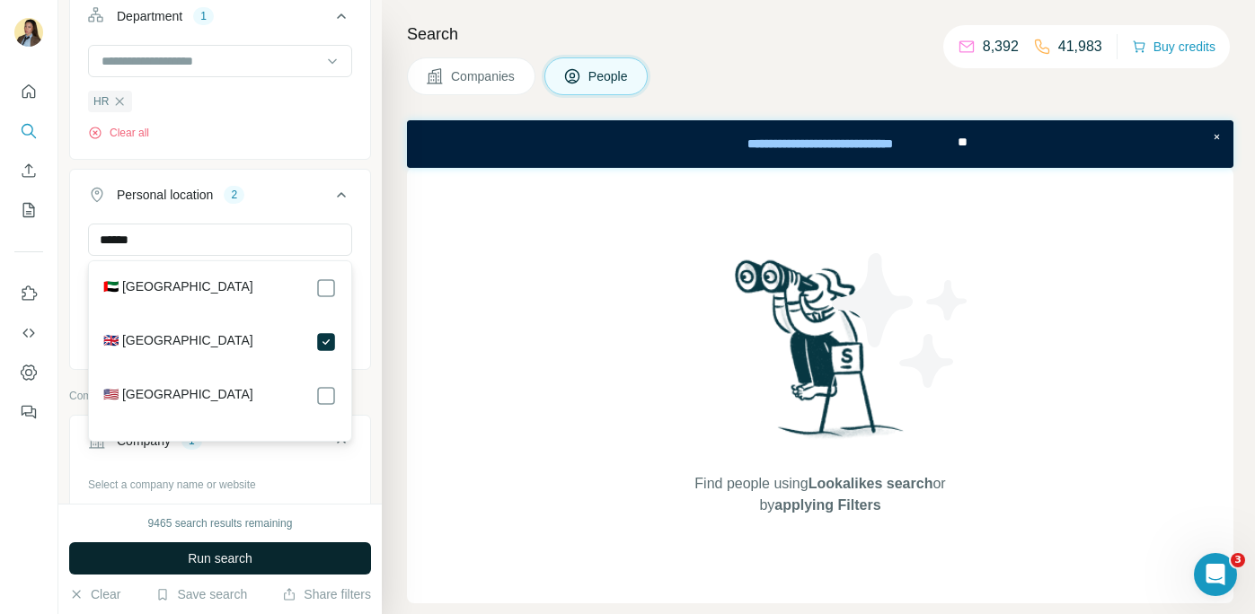
click at [293, 559] on button "Run search" at bounding box center [220, 559] width 302 height 32
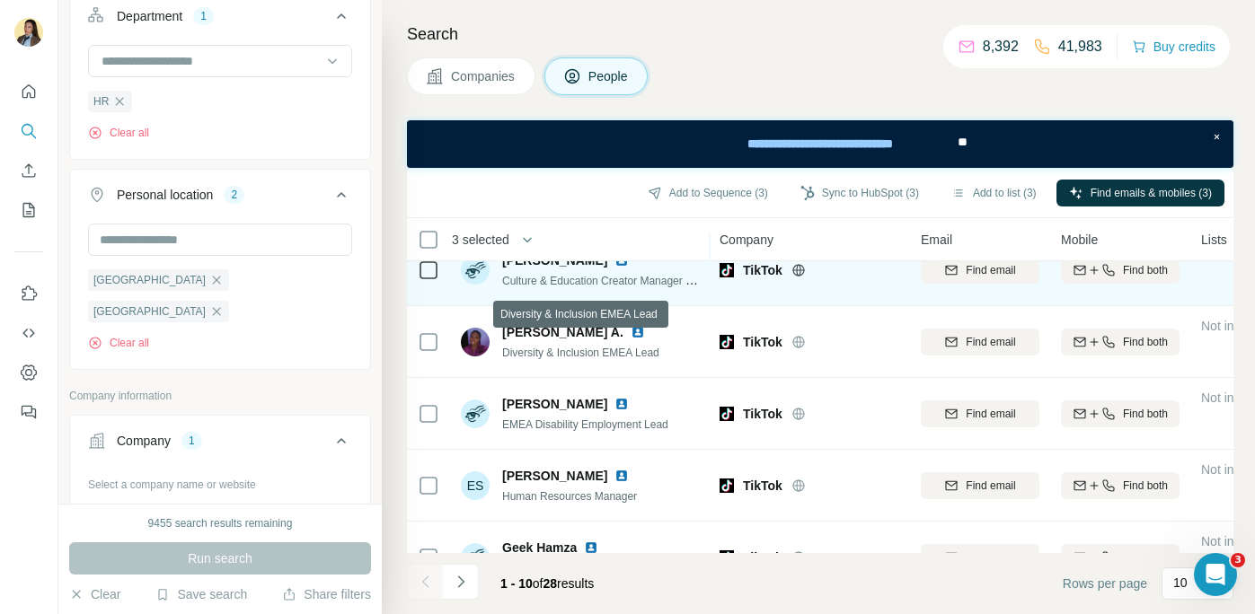
scroll to position [427, 0]
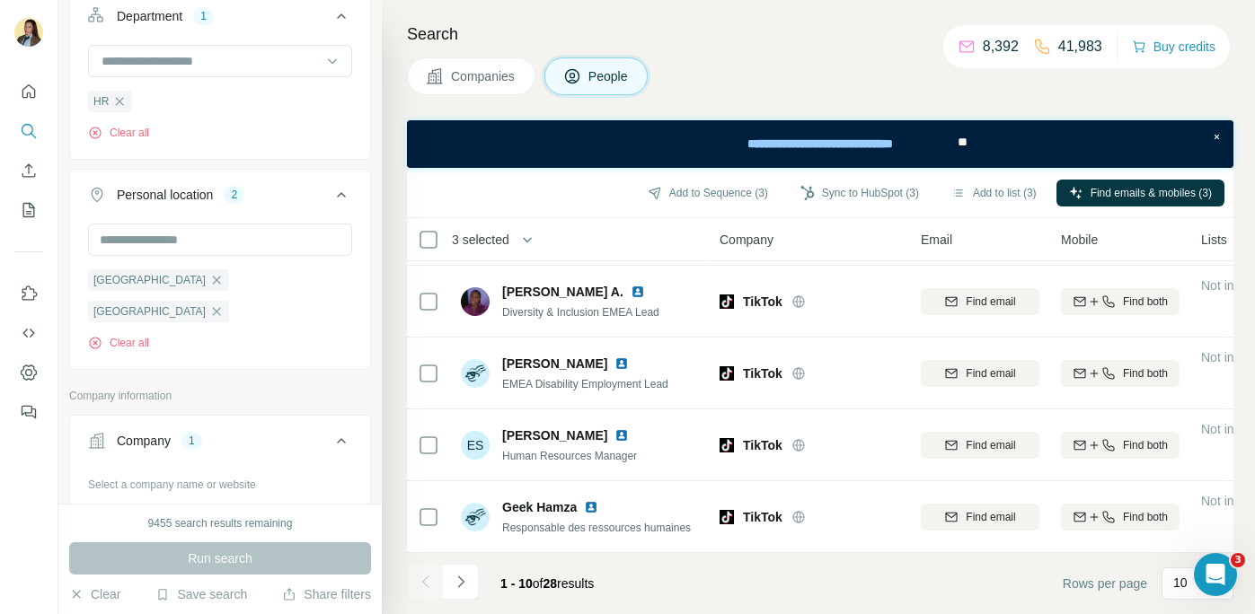
click at [458, 579] on icon "Navigate to next page" at bounding box center [461, 582] width 18 height 18
click at [428, 576] on icon "Navigate to previous page" at bounding box center [426, 582] width 18 height 18
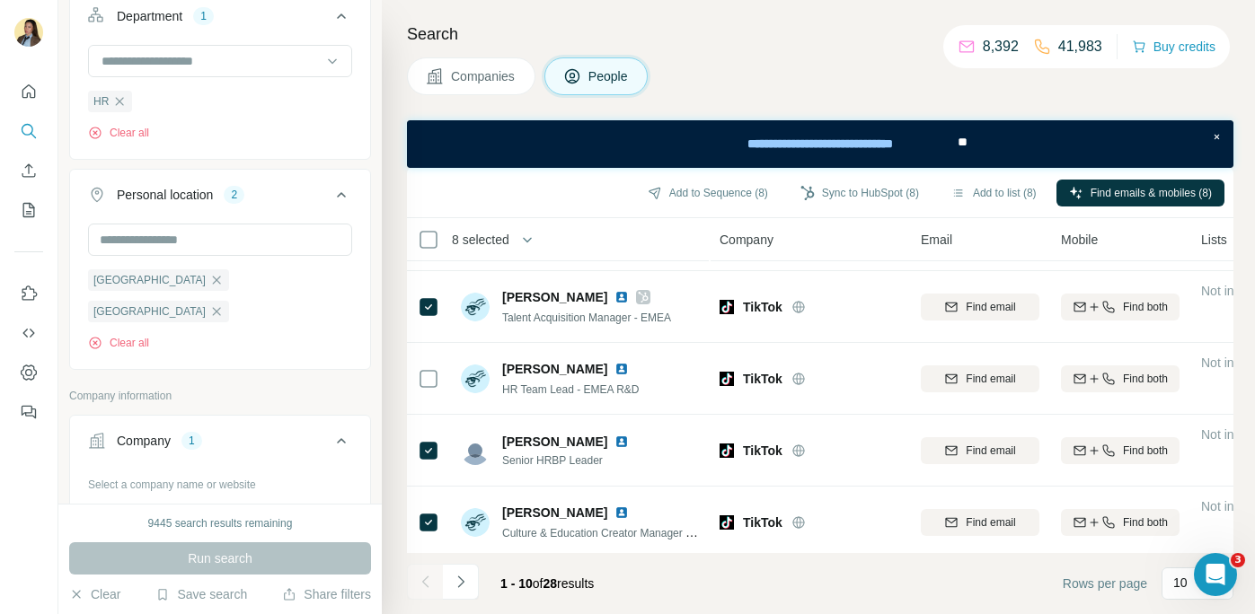
scroll to position [0, 0]
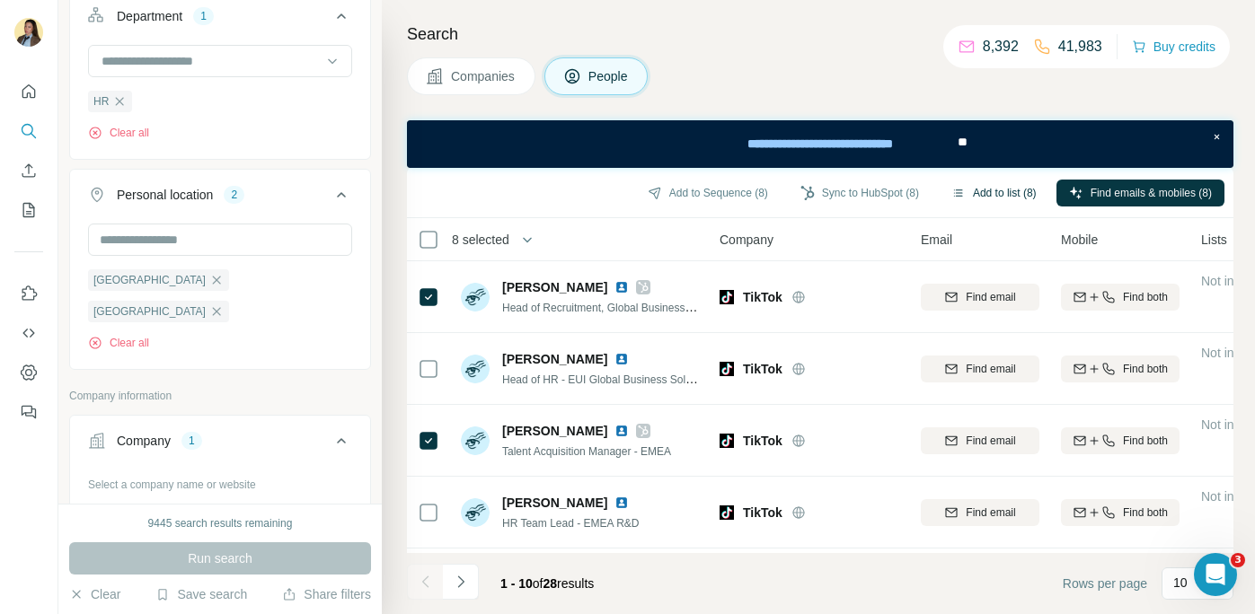
click at [974, 181] on button "Add to list (8)" at bounding box center [994, 193] width 110 height 27
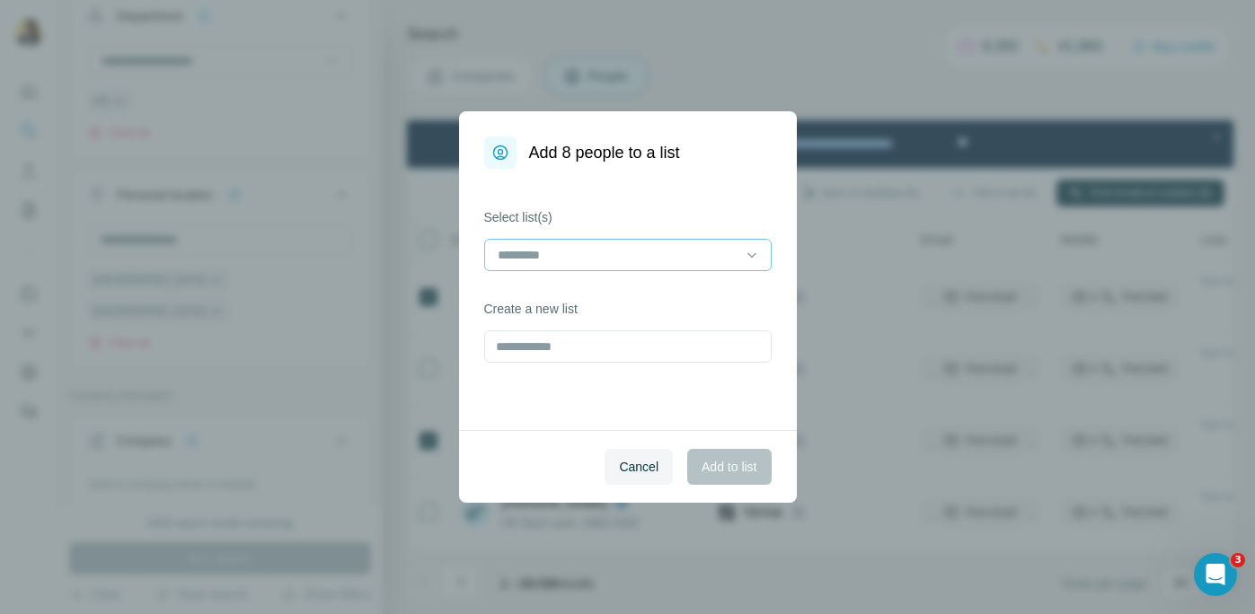
click at [650, 252] on input at bounding box center [617, 255] width 243 height 20
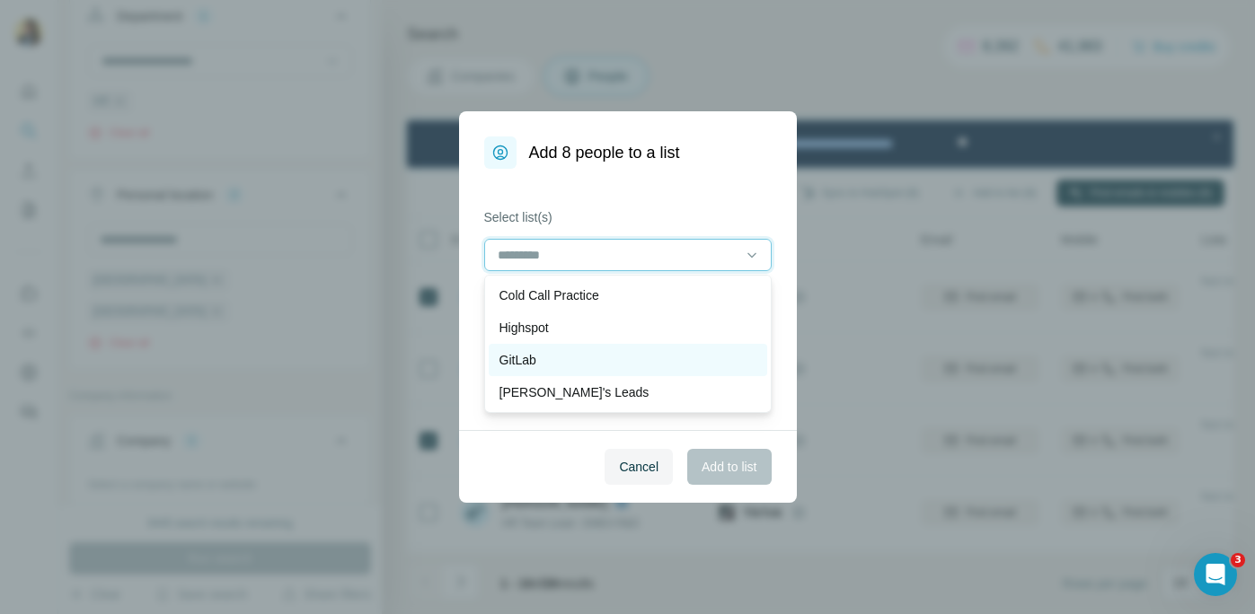
scroll to position [65, 0]
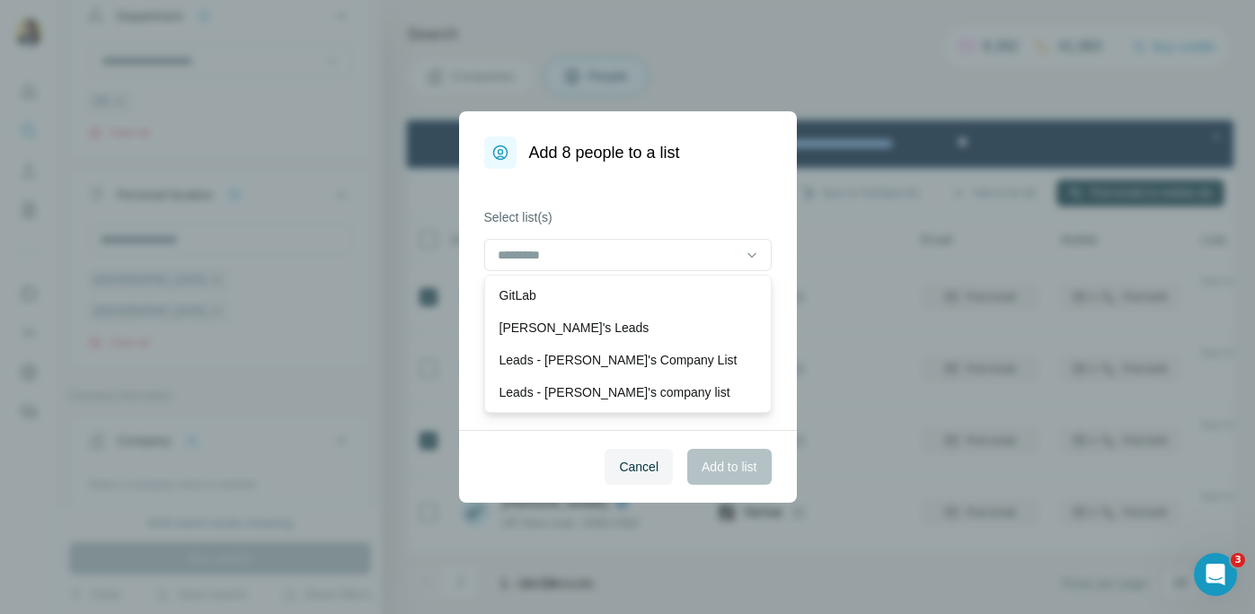
click at [678, 193] on div "Select list(s) Create a new list" at bounding box center [628, 299] width 338 height 261
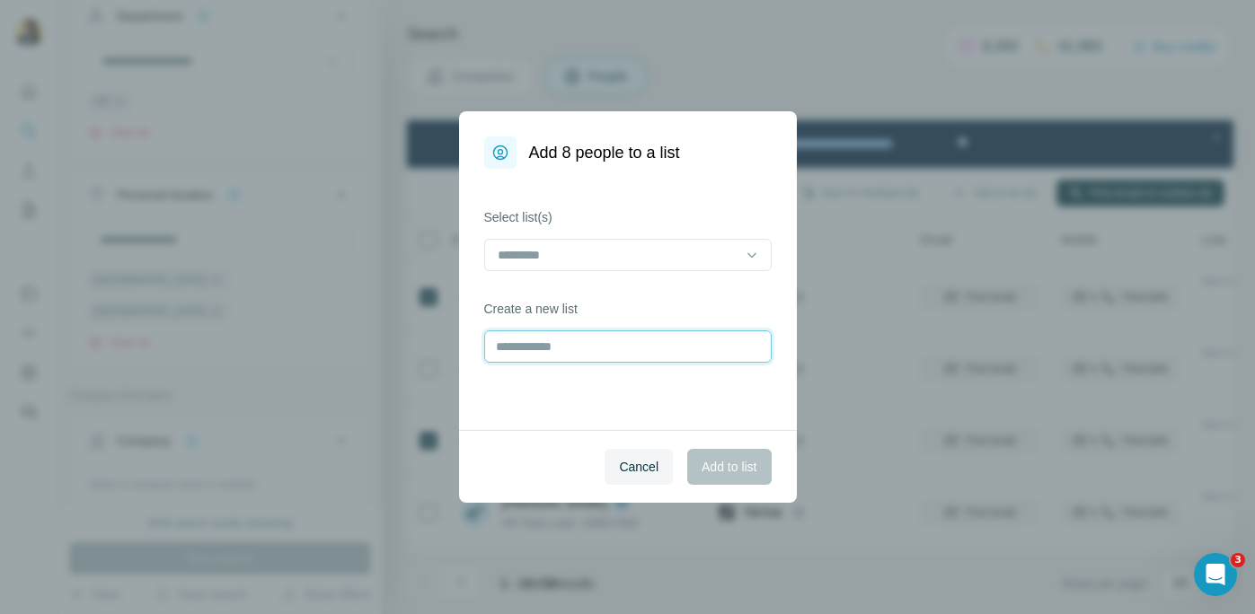
click at [623, 349] on input "text" at bounding box center [627, 347] width 287 height 32
type input "*"
type input "******"
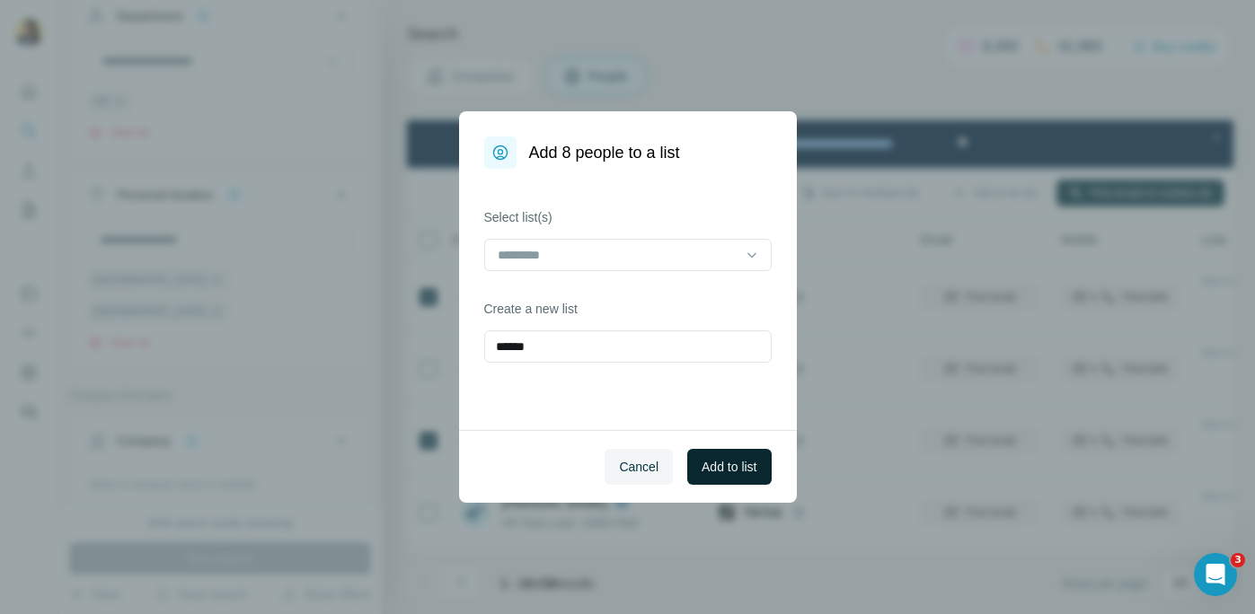
click at [755, 470] on span "Add to list" at bounding box center [729, 467] width 55 height 18
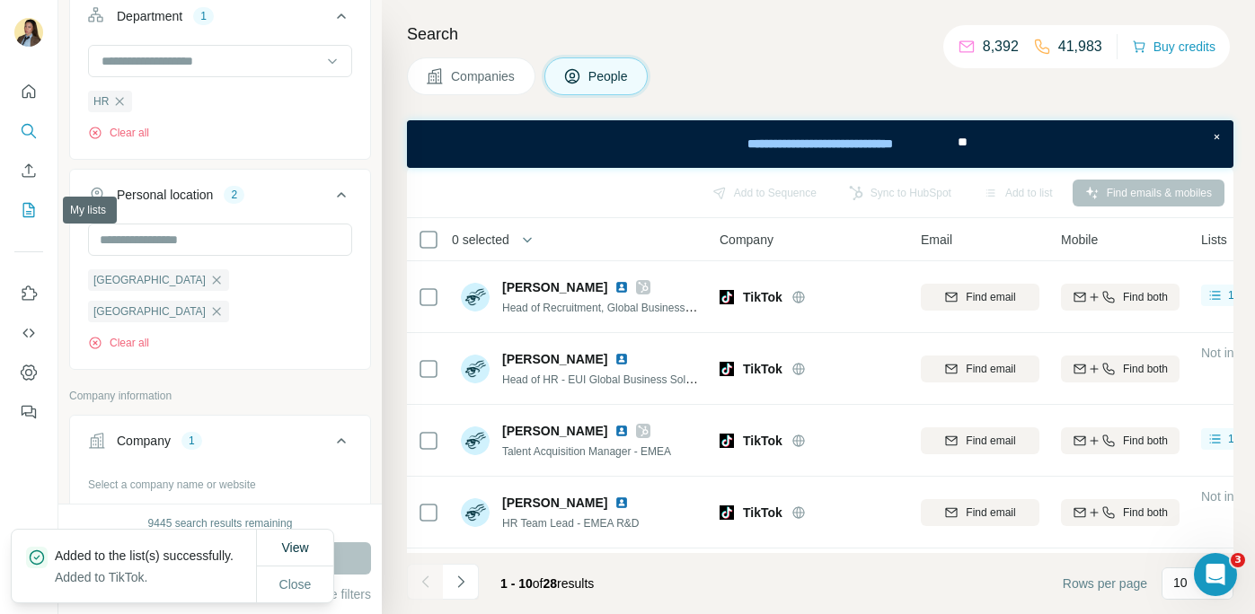
click at [36, 208] on icon "My lists" at bounding box center [29, 210] width 18 height 18
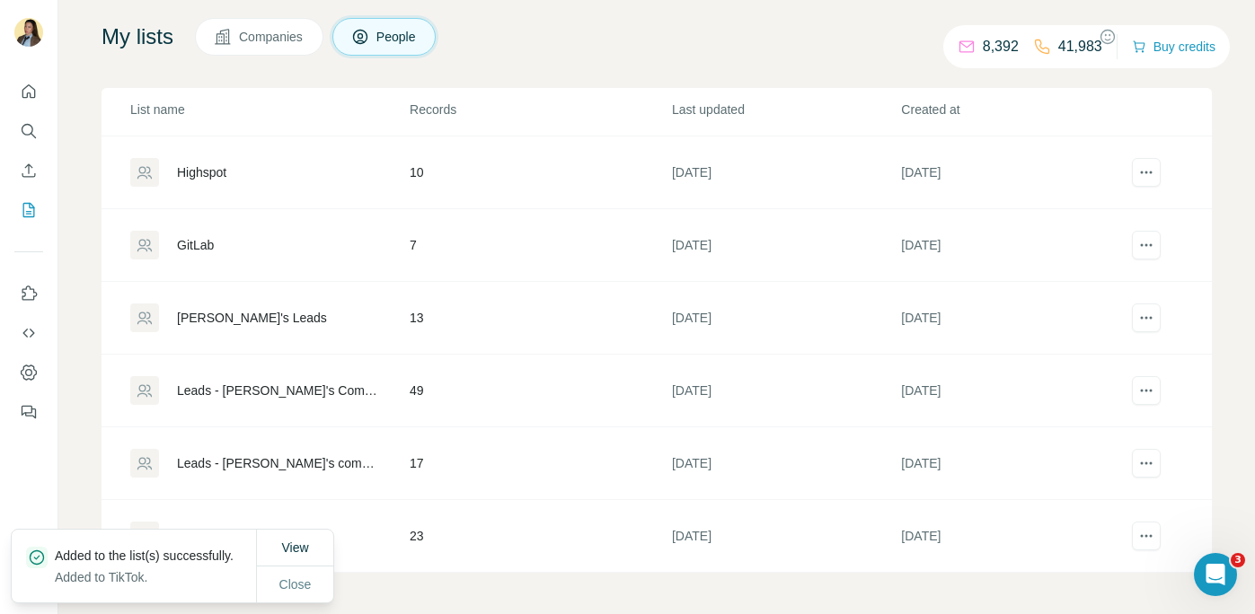
scroll to position [115, 0]
click at [303, 588] on span "Close" at bounding box center [295, 585] width 32 height 18
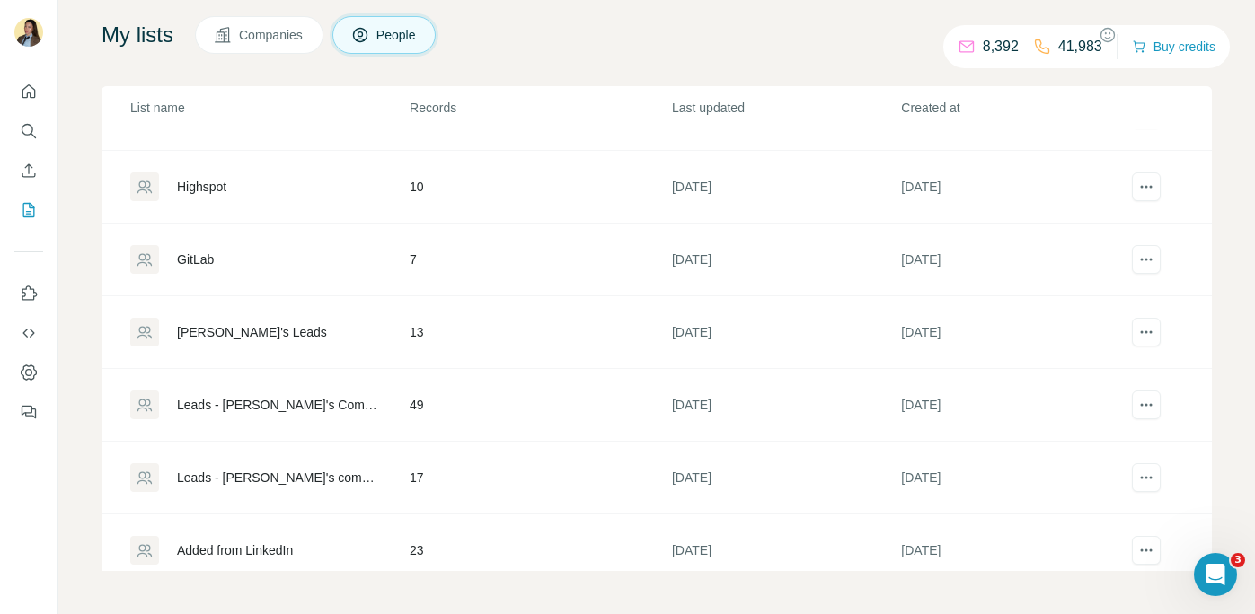
scroll to position [141, 0]
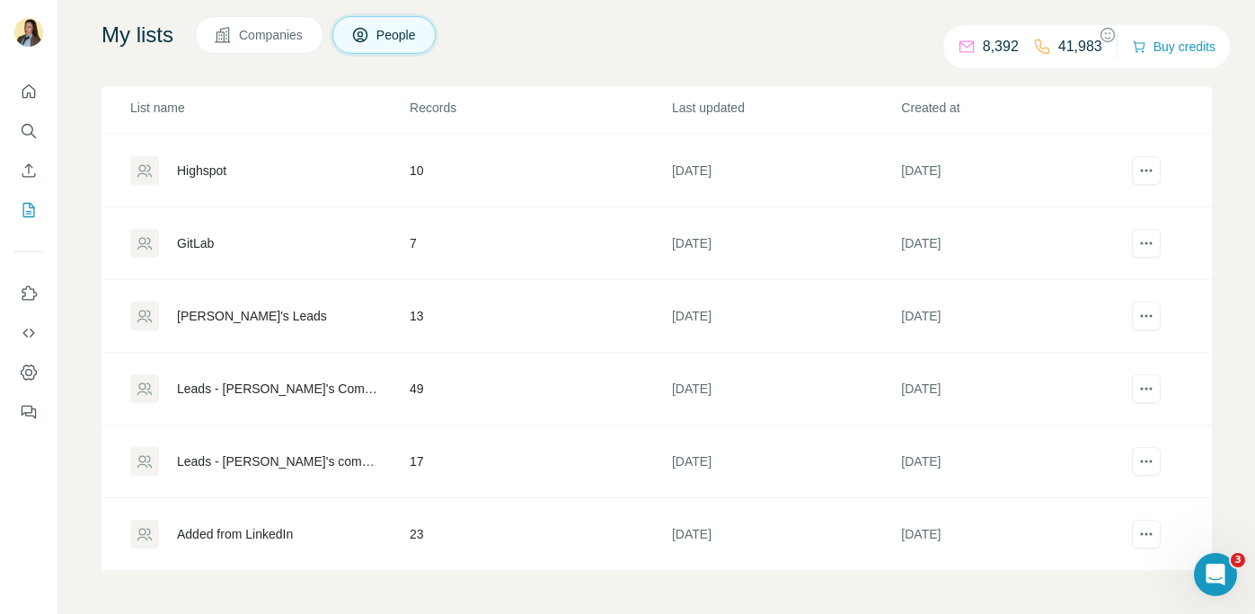
click at [258, 540] on div "Added from LinkedIn" at bounding box center [235, 534] width 116 height 18
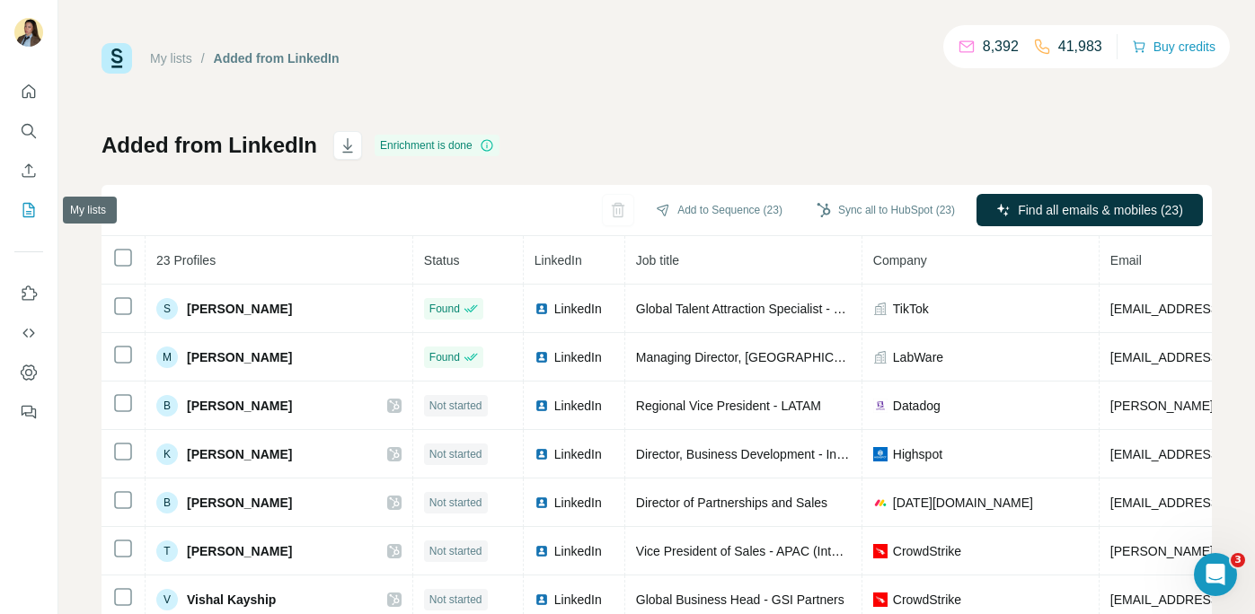
click at [29, 211] on icon "My lists" at bounding box center [30, 209] width 9 height 12
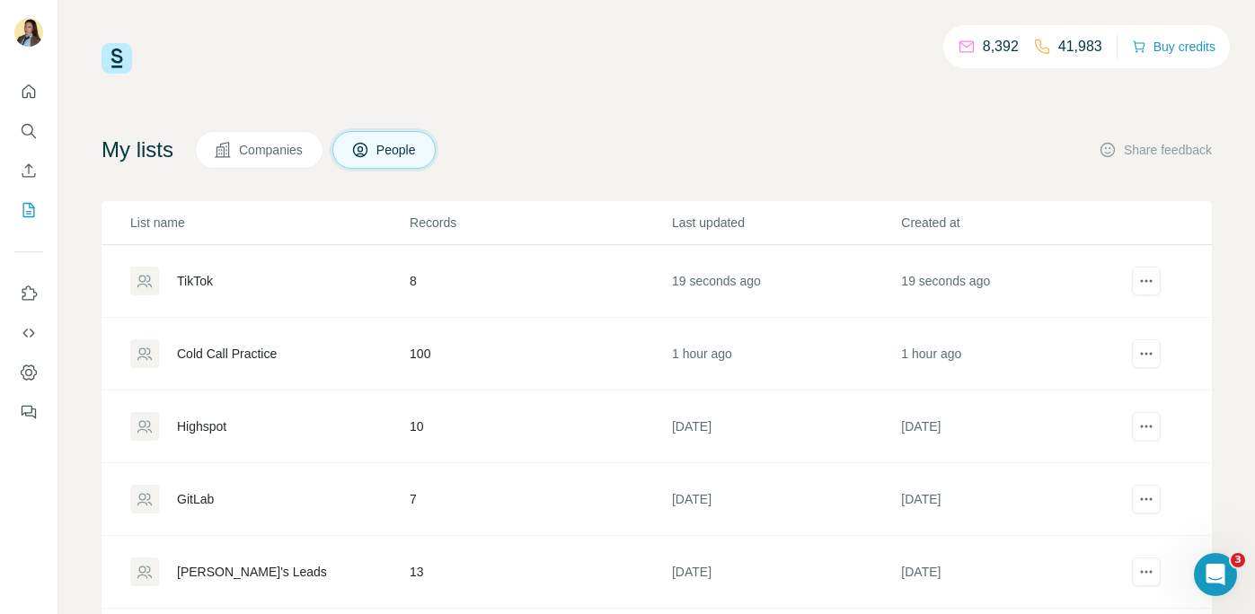
click at [148, 155] on h4 "My lists" at bounding box center [138, 150] width 72 height 29
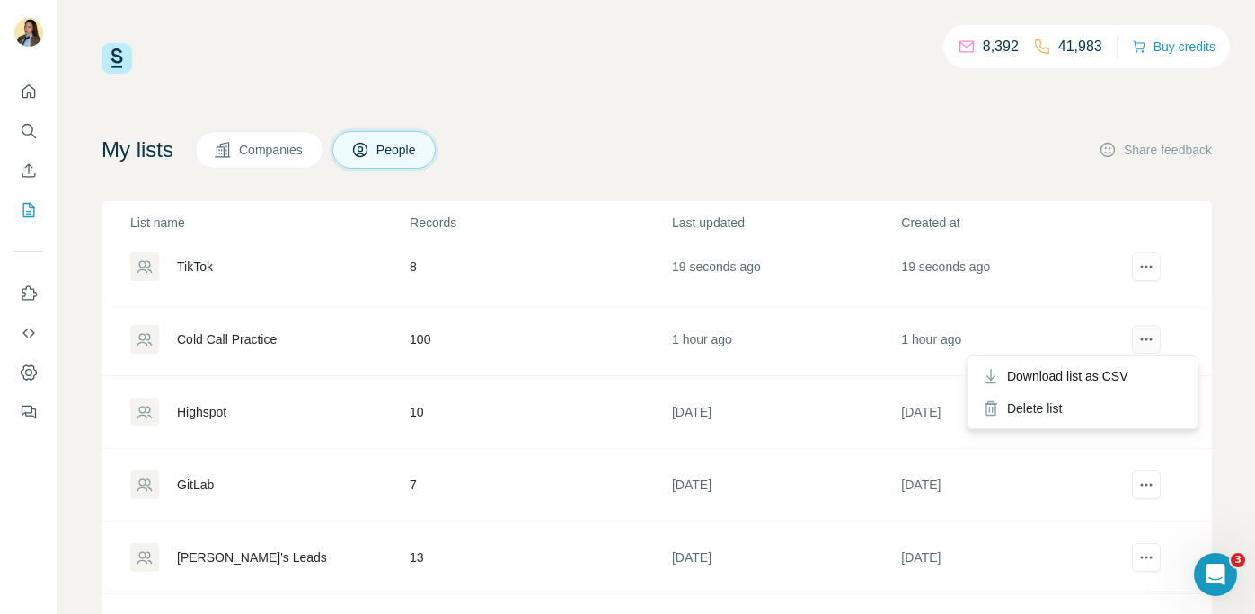
click at [1160, 336] on button "actions" at bounding box center [1146, 339] width 29 height 29
click at [787, 179] on div "My lists Companies People Share feedback List name Records Last updated Created…" at bounding box center [657, 408] width 1110 height 555
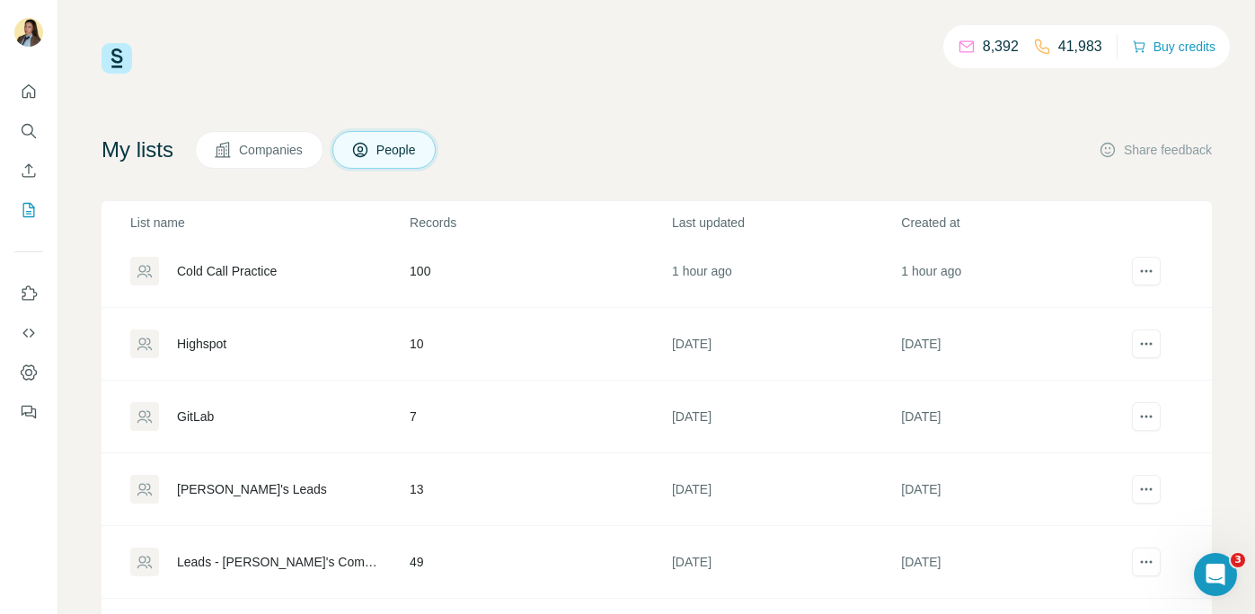
scroll to position [0, 0]
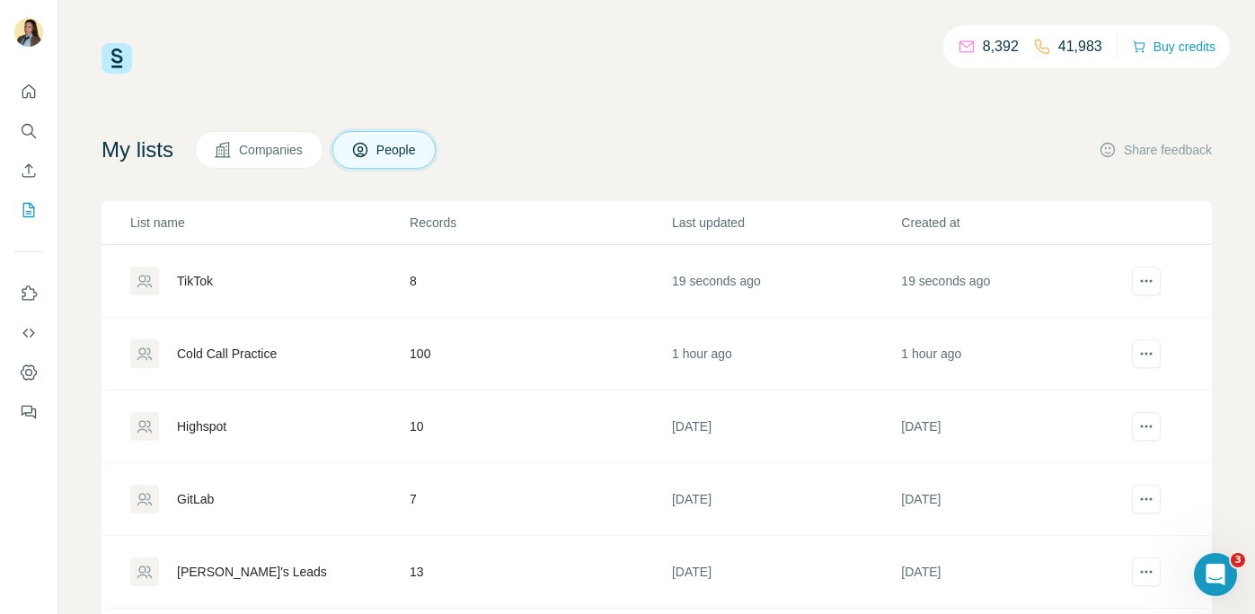
click at [187, 279] on div "TikTok" at bounding box center [195, 281] width 36 height 18
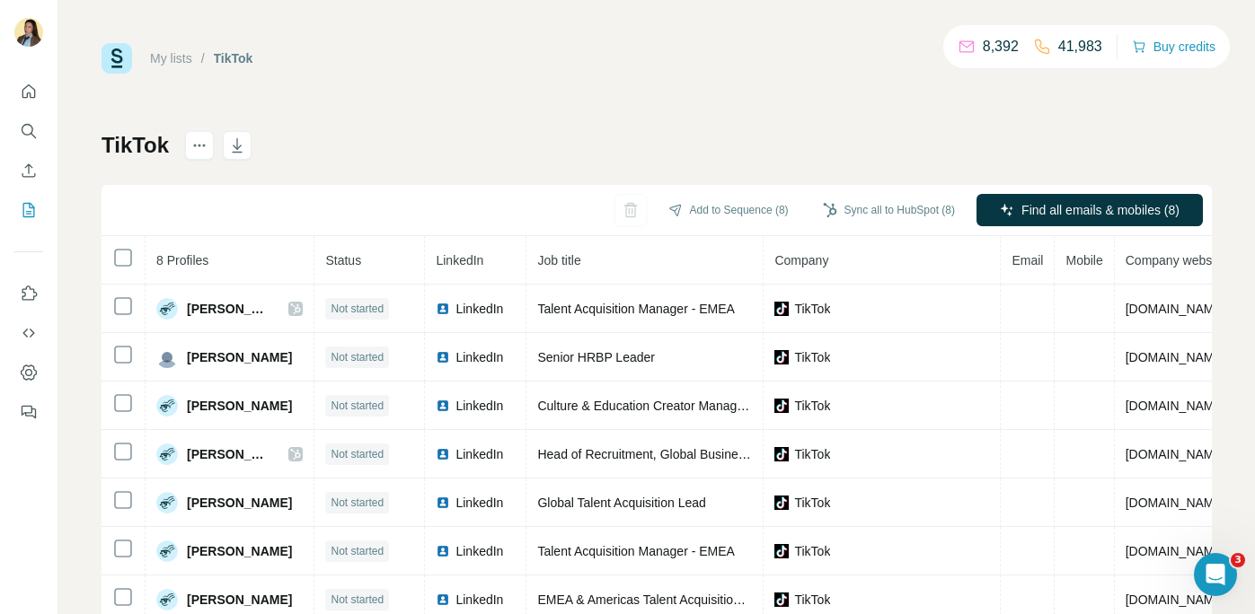
scroll to position [102, 0]
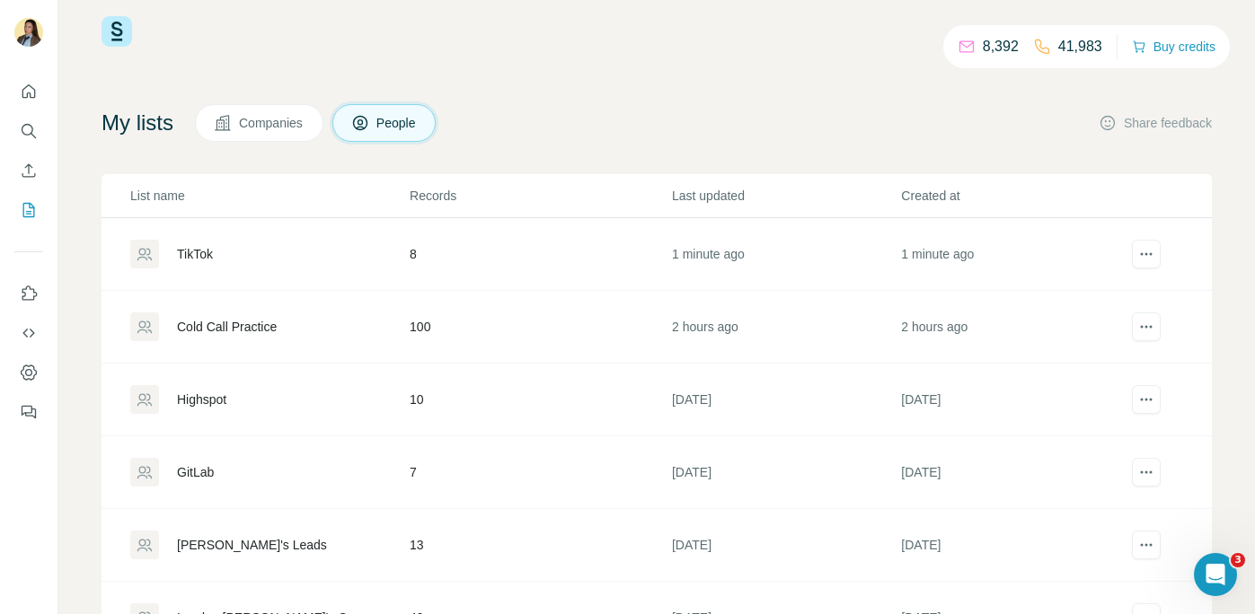
scroll to position [9, 0]
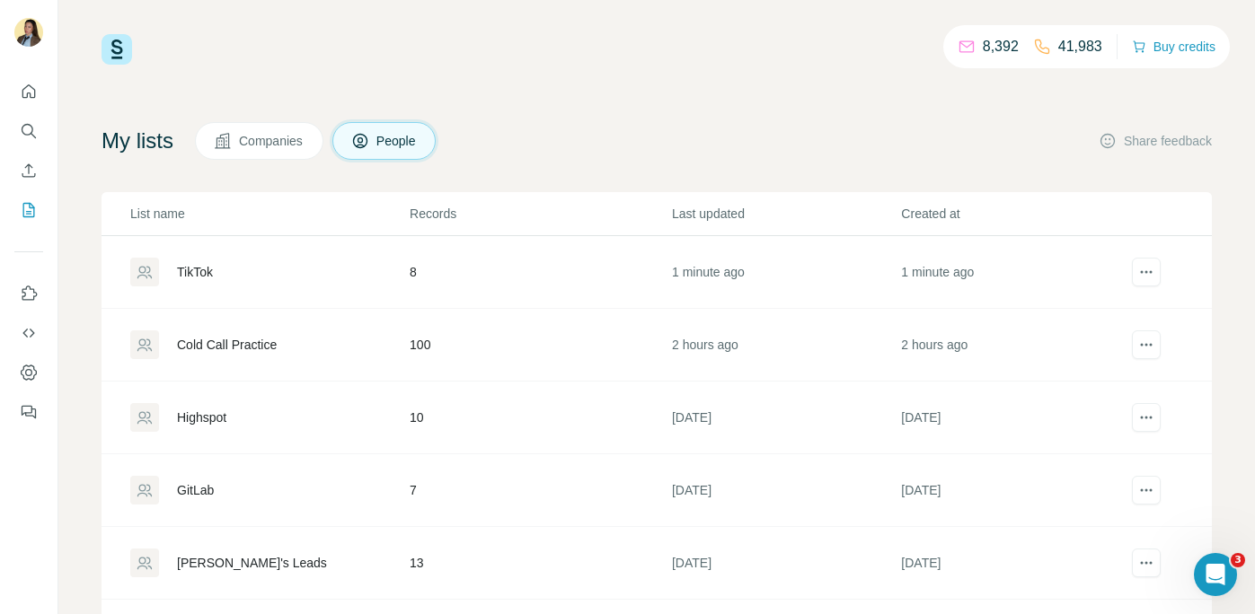
click at [213, 273] on div "TikTok" at bounding box center [195, 272] width 36 height 18
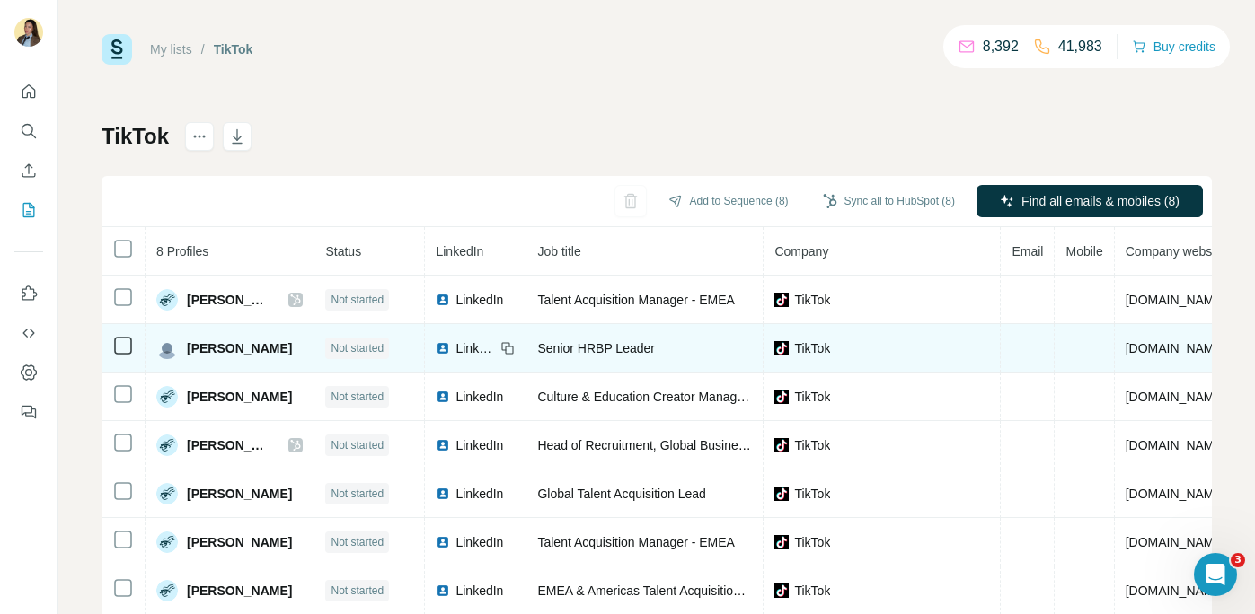
scroll to position [102, 0]
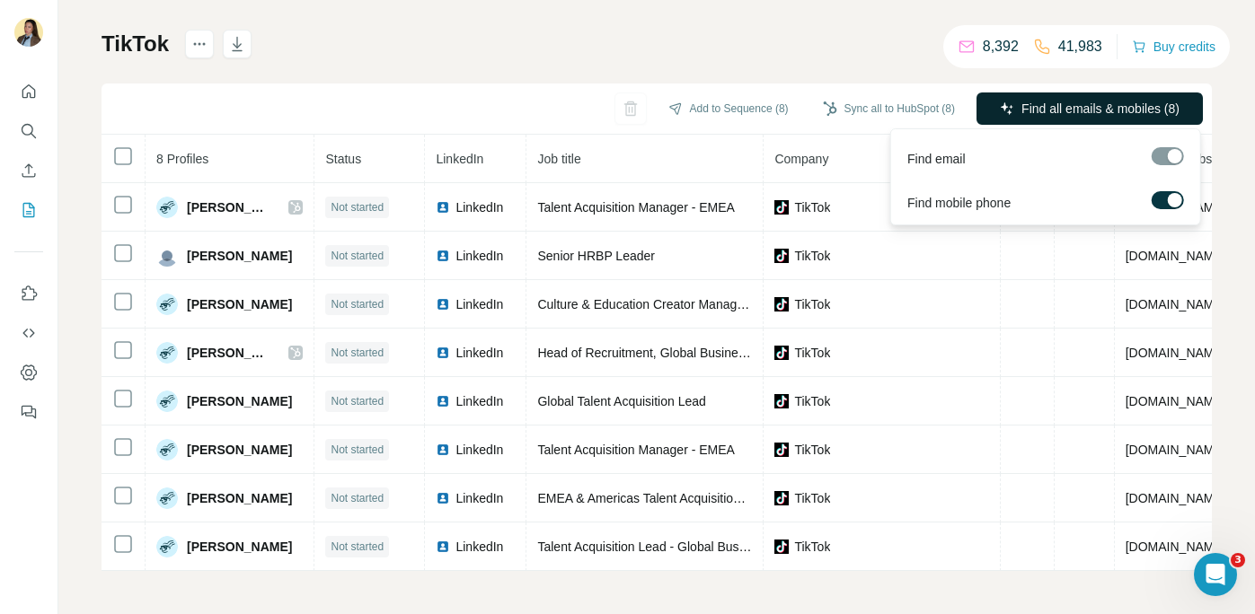
click at [1050, 98] on button "Find all emails & mobiles (8)" at bounding box center [1089, 109] width 226 height 32
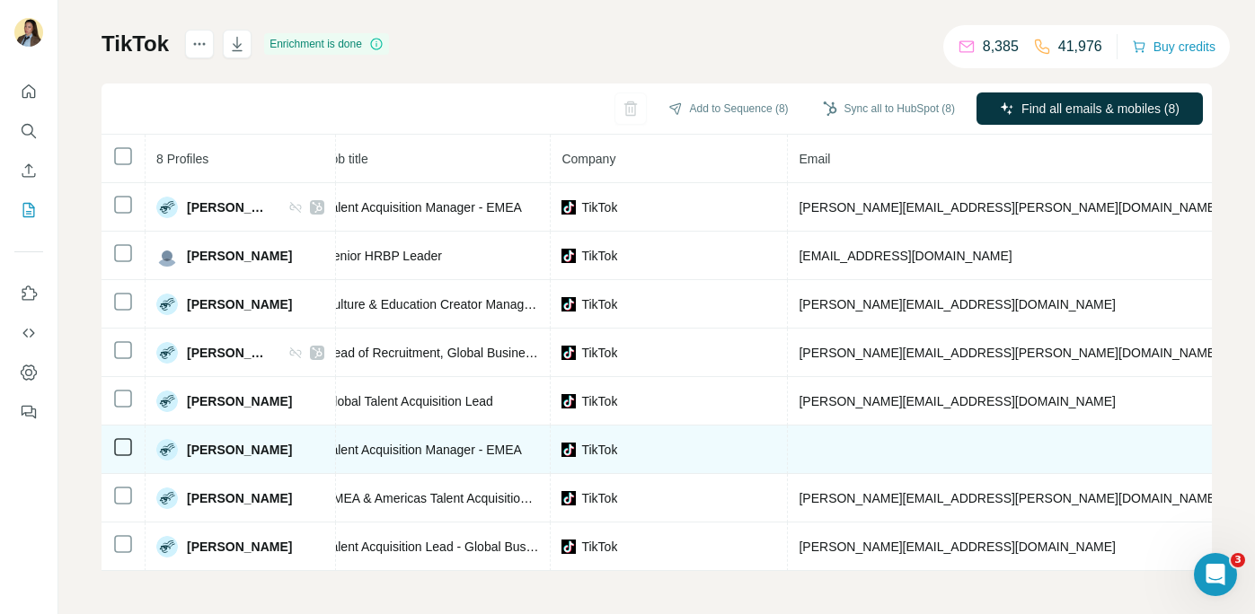
scroll to position [0, 244]
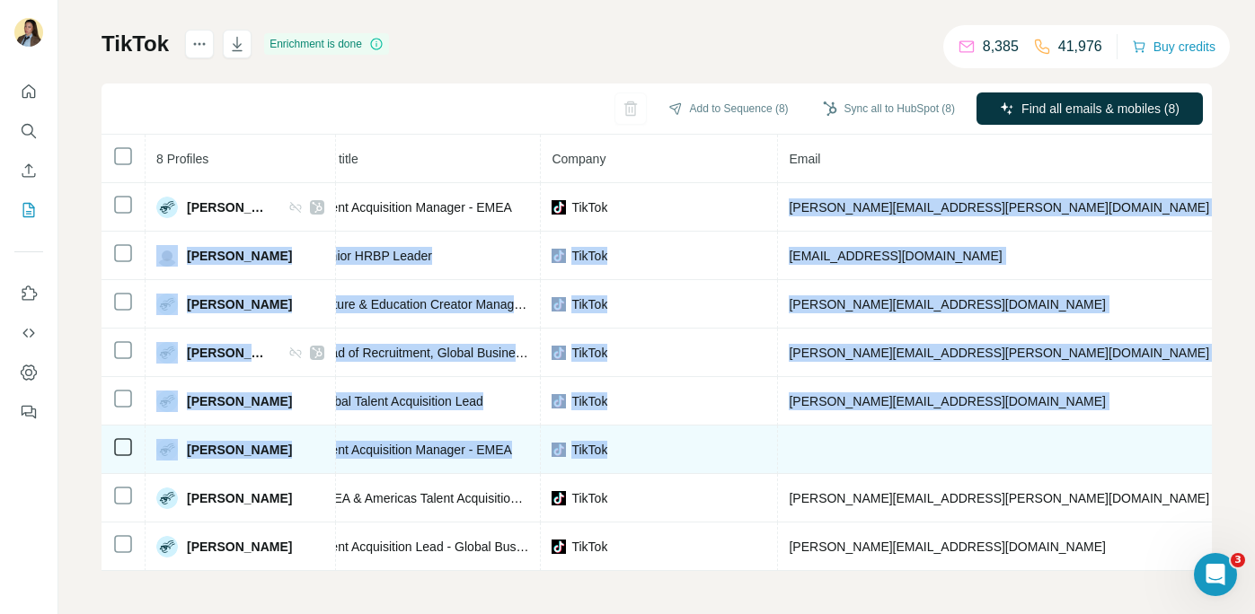
drag, startPoint x: 786, startPoint y: 206, endPoint x: 875, endPoint y: 472, distance: 280.4
click at [875, 472] on tbody "Allan Campbell Found LinkedIn Talent Acquisition Manager - EMEA TikTok allan.ca…" at bounding box center [779, 377] width 1845 height 388
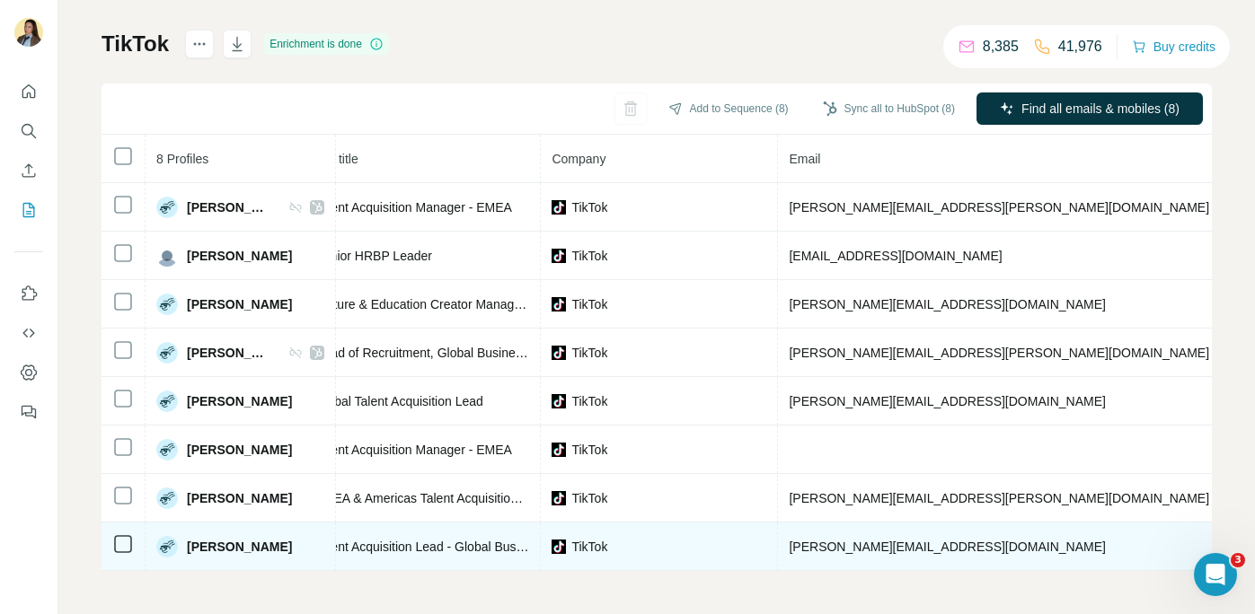
click at [747, 545] on div "TikTok" at bounding box center [659, 547] width 215 height 18
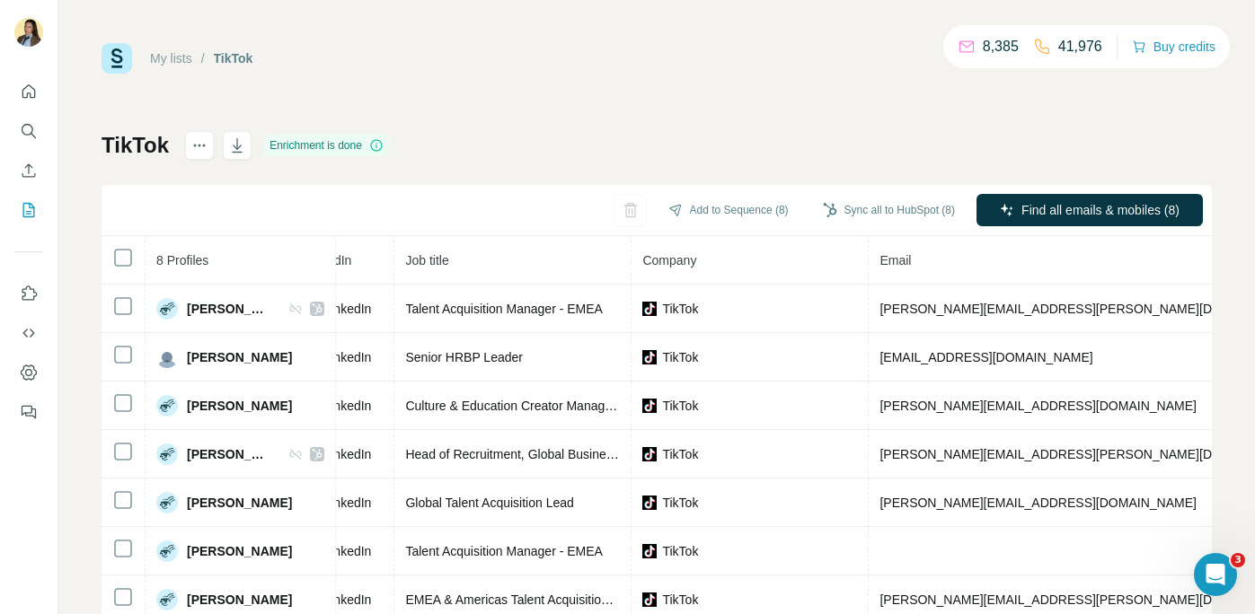
scroll to position [102, 0]
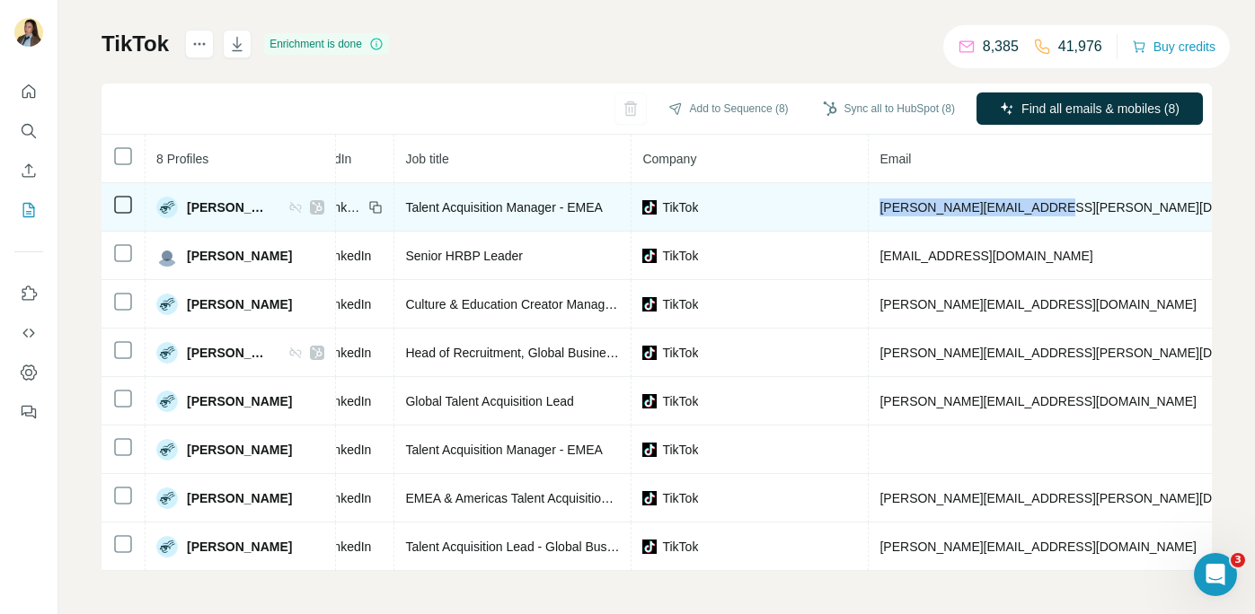
drag, startPoint x: 881, startPoint y: 210, endPoint x: 1040, endPoint y: 210, distance: 159.0
click at [1042, 210] on td "allan.campbell@tiktok.com" at bounding box center [1090, 207] width 443 height 49
copy span "allan.campbell@tiktok.com"
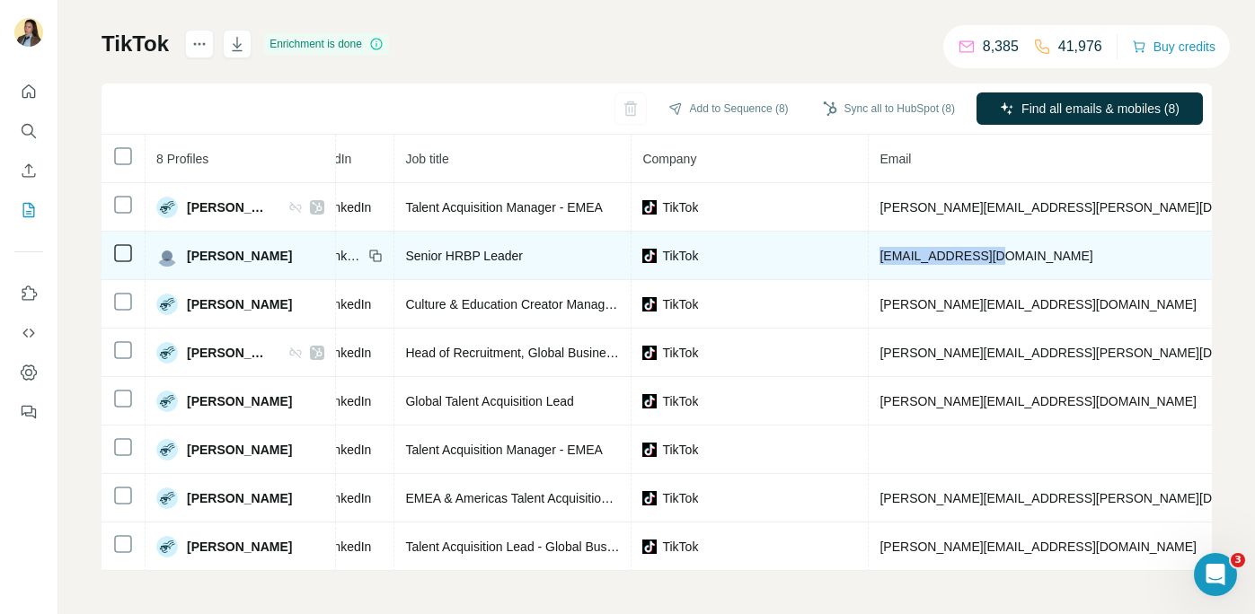
drag, startPoint x: 880, startPoint y: 258, endPoint x: 1007, endPoint y: 256, distance: 126.7
click at [1007, 256] on td "asweni@tiktok.com" at bounding box center [1090, 256] width 443 height 49
copy span "asweni@tiktok.com"
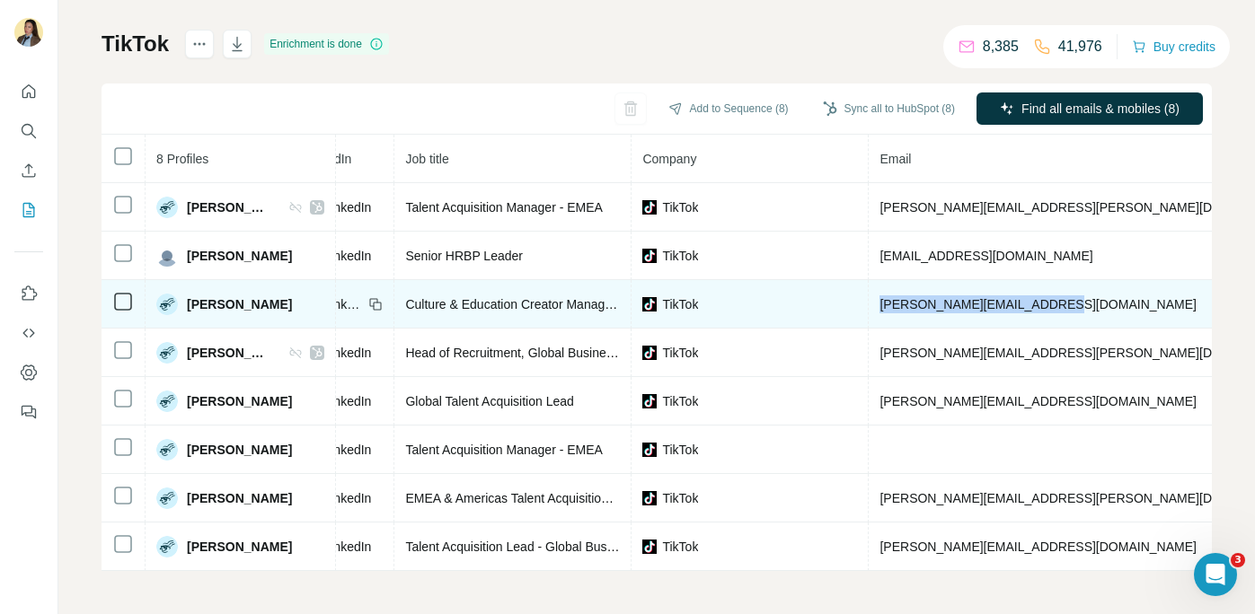
drag, startPoint x: 879, startPoint y: 305, endPoint x: 1044, endPoint y: 300, distance: 165.4
click at [1046, 302] on td "caroline.rajcom@tiktok.com" at bounding box center [1090, 304] width 443 height 49
copy span "caroline.rajcom@tiktok.com"
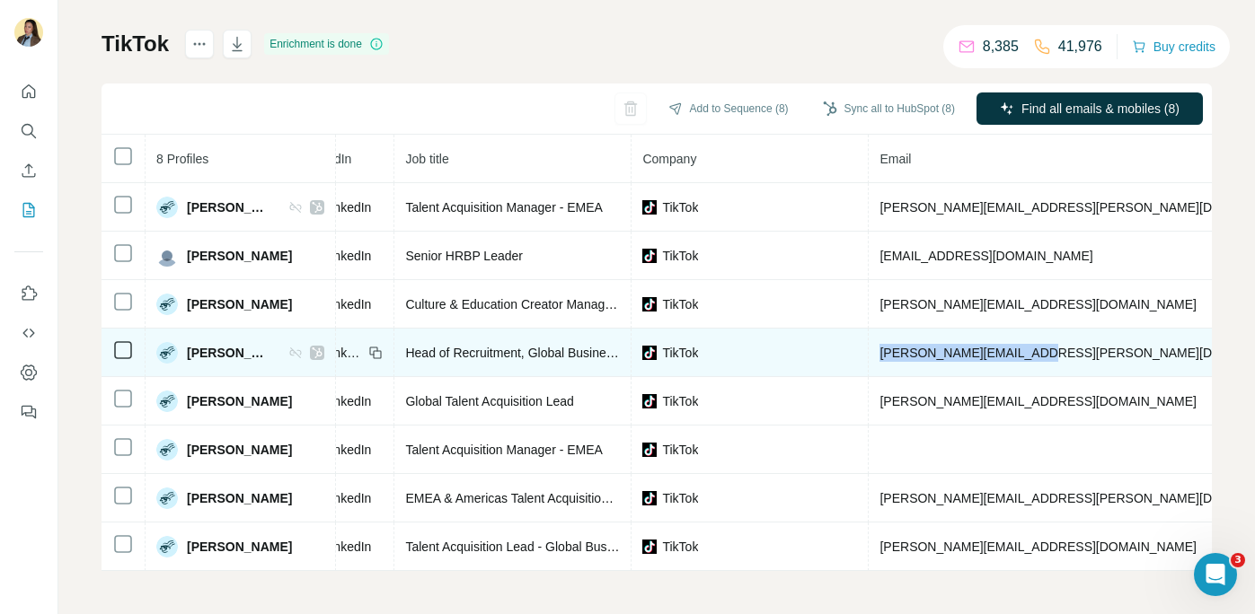
drag, startPoint x: 881, startPoint y: 353, endPoint x: 1040, endPoint y: 350, distance: 159.0
click at [1041, 352] on td "chris.barker@tiktok.com" at bounding box center [1090, 353] width 443 height 49
copy span "chris.barker@tiktok.com"
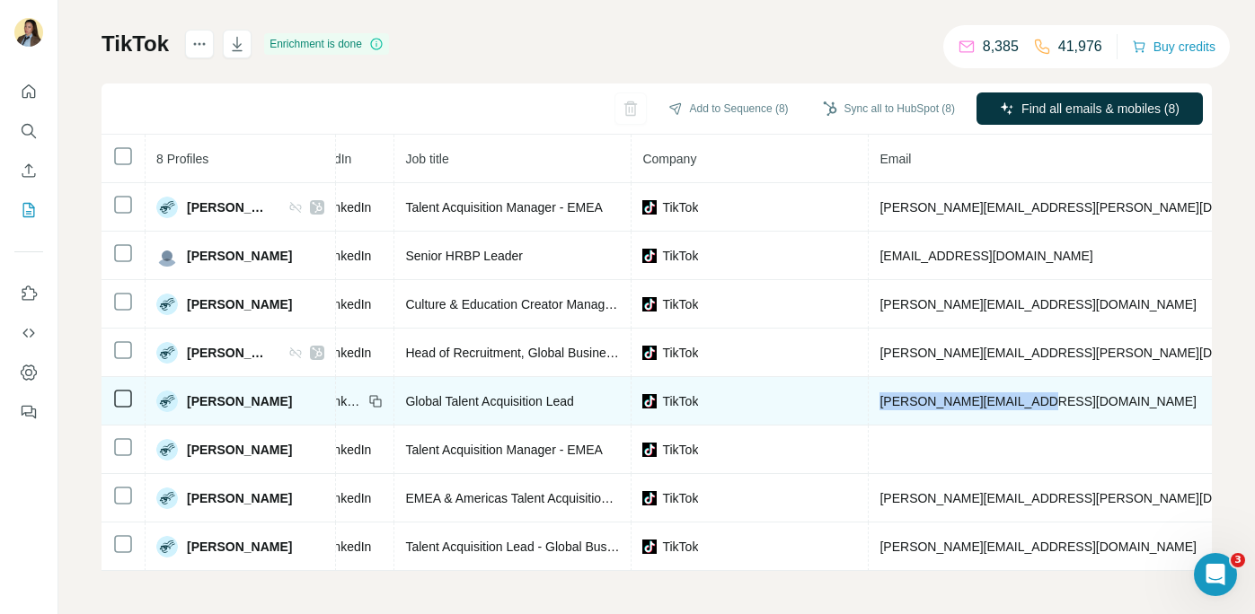
drag, startPoint x: 881, startPoint y: 402, endPoint x: 1029, endPoint y: 404, distance: 147.3
click at [1030, 404] on td "helen.oritis@tiktok.com" at bounding box center [1090, 401] width 443 height 49
copy span "helen.oritis@tiktok.com"
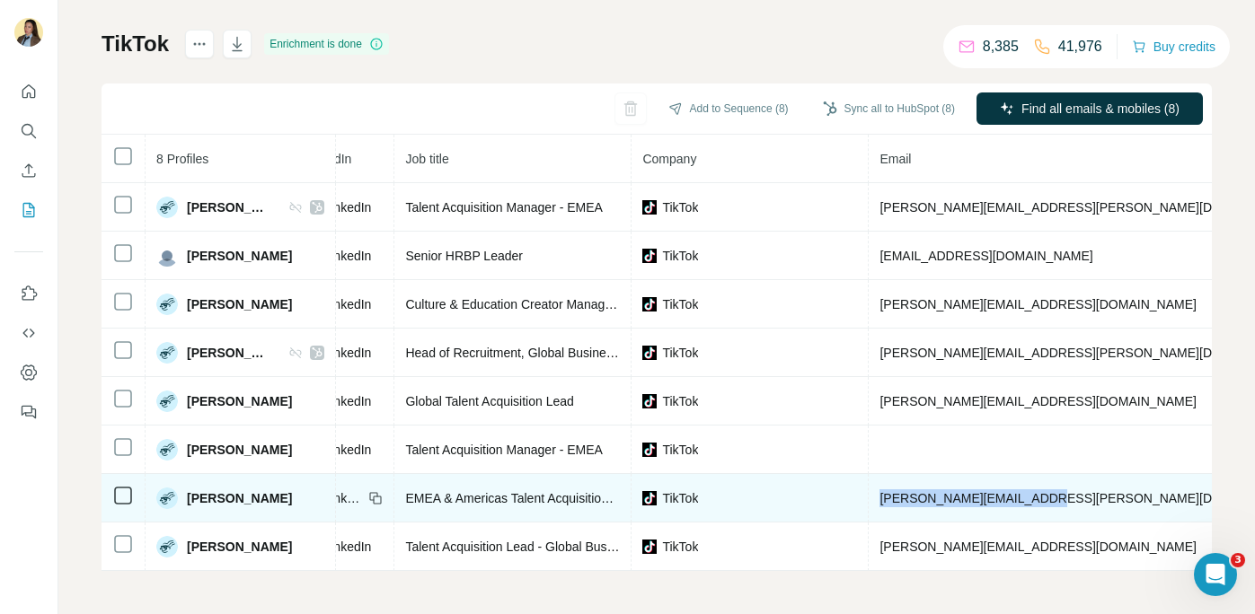
drag, startPoint x: 879, startPoint y: 501, endPoint x: 1046, endPoint y: 501, distance: 167.1
click at [1049, 501] on td "mona.elsamahy@tiktok.com" at bounding box center [1090, 498] width 443 height 49
copy span "mona.elsamahy@tiktok.com"
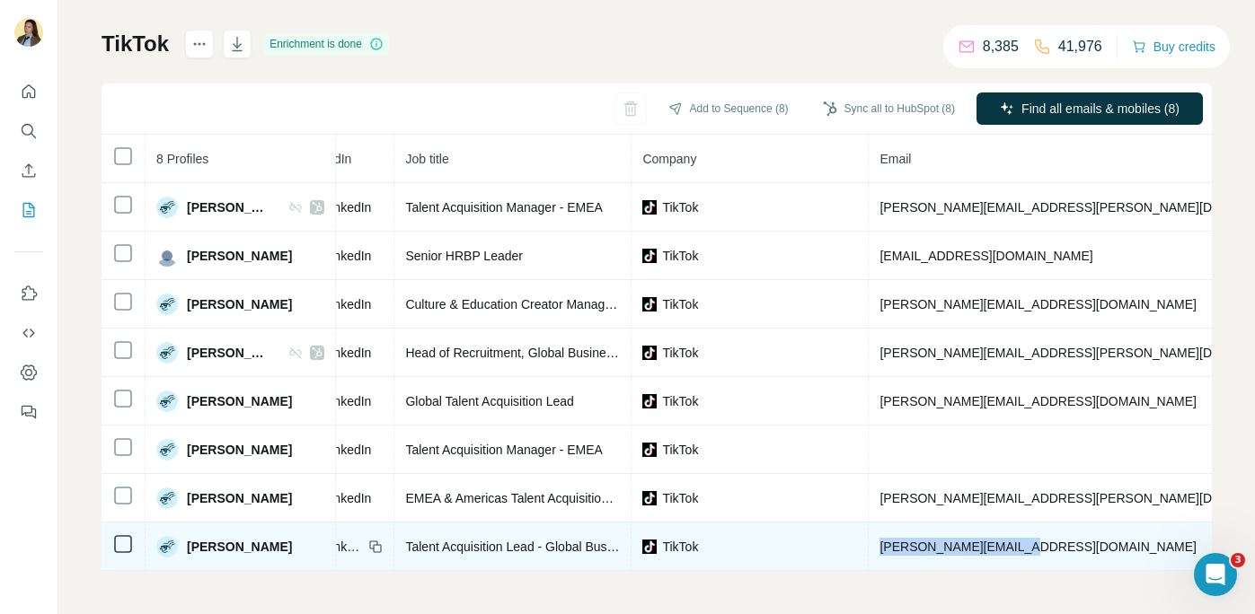
drag, startPoint x: 880, startPoint y: 552, endPoint x: 1021, endPoint y: 553, distance: 141.0
click at [1026, 554] on td "neil.mitra@tiktok.com" at bounding box center [1090, 547] width 443 height 49
copy span "neil.mitra@tiktok.com"
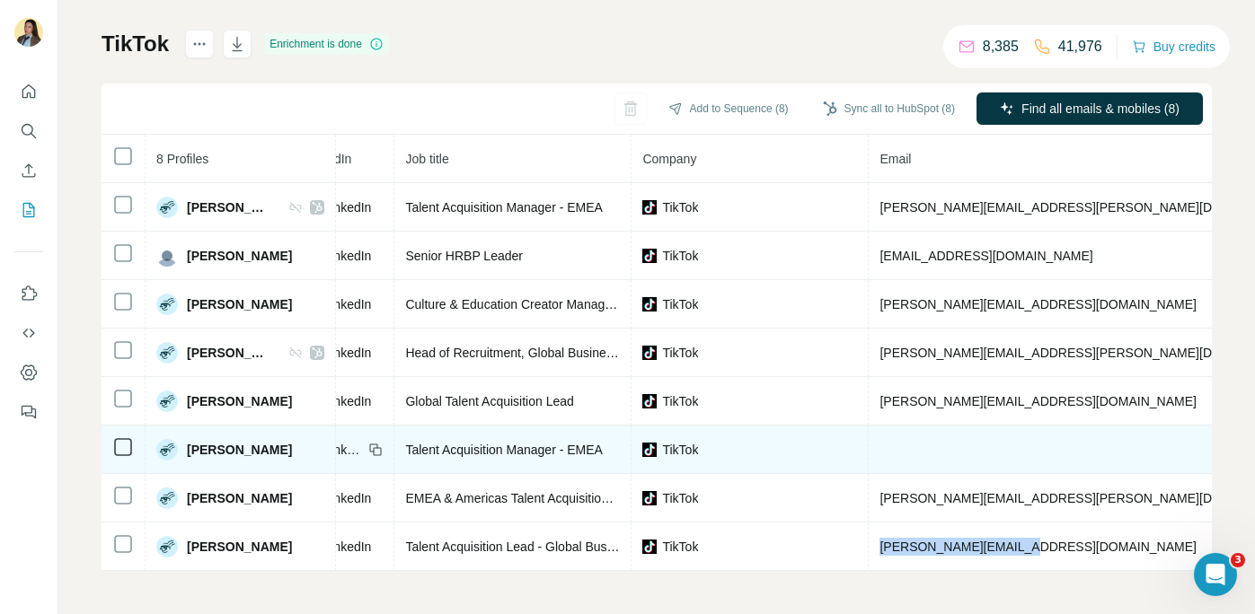
scroll to position [0, 0]
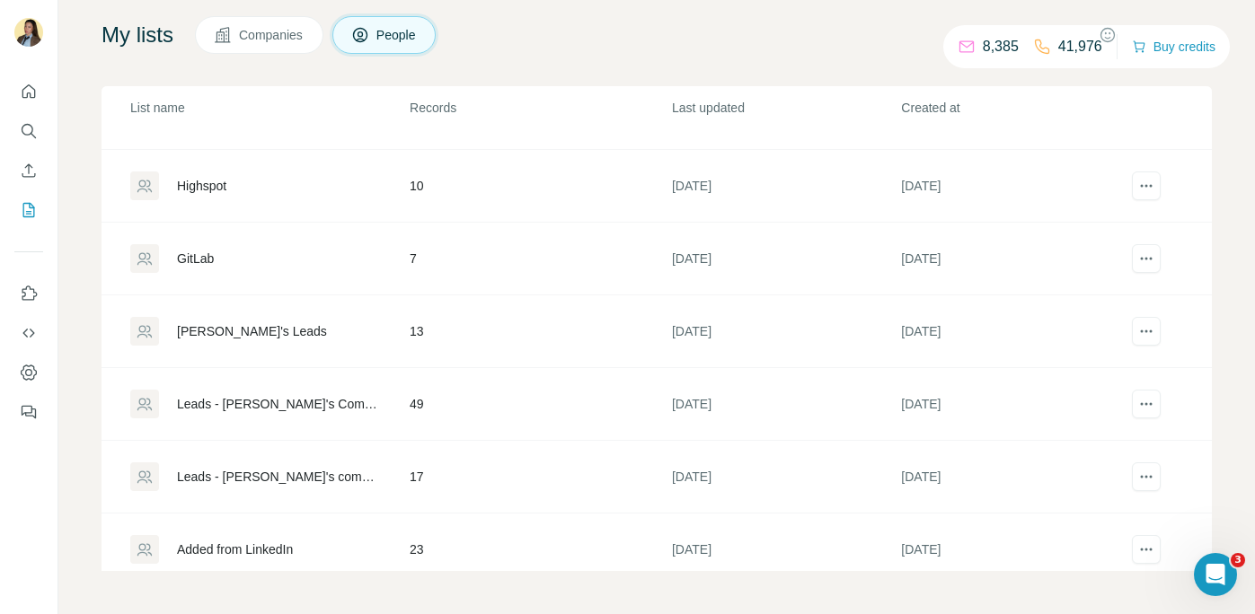
scroll to position [141, 0]
